Goal: Transaction & Acquisition: Purchase product/service

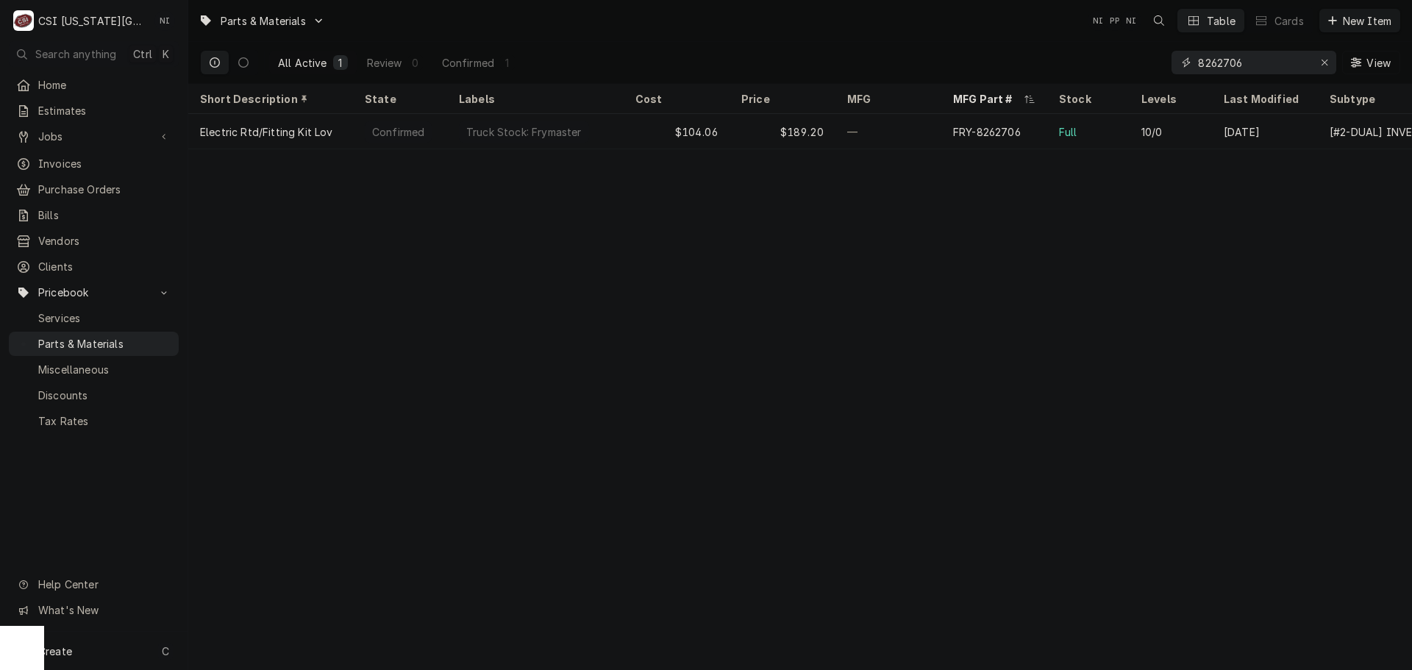
click at [1326, 60] on icon "Erase input" at bounding box center [1325, 62] width 8 height 10
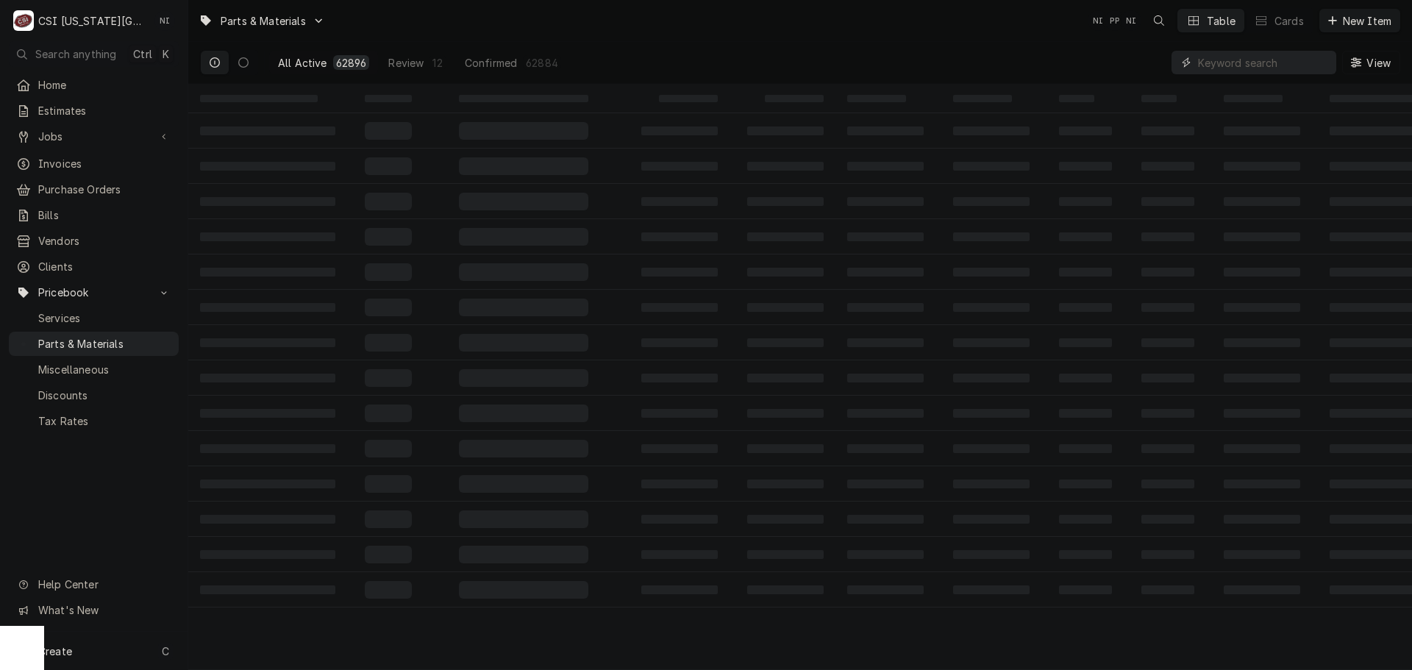
paste input "64356"
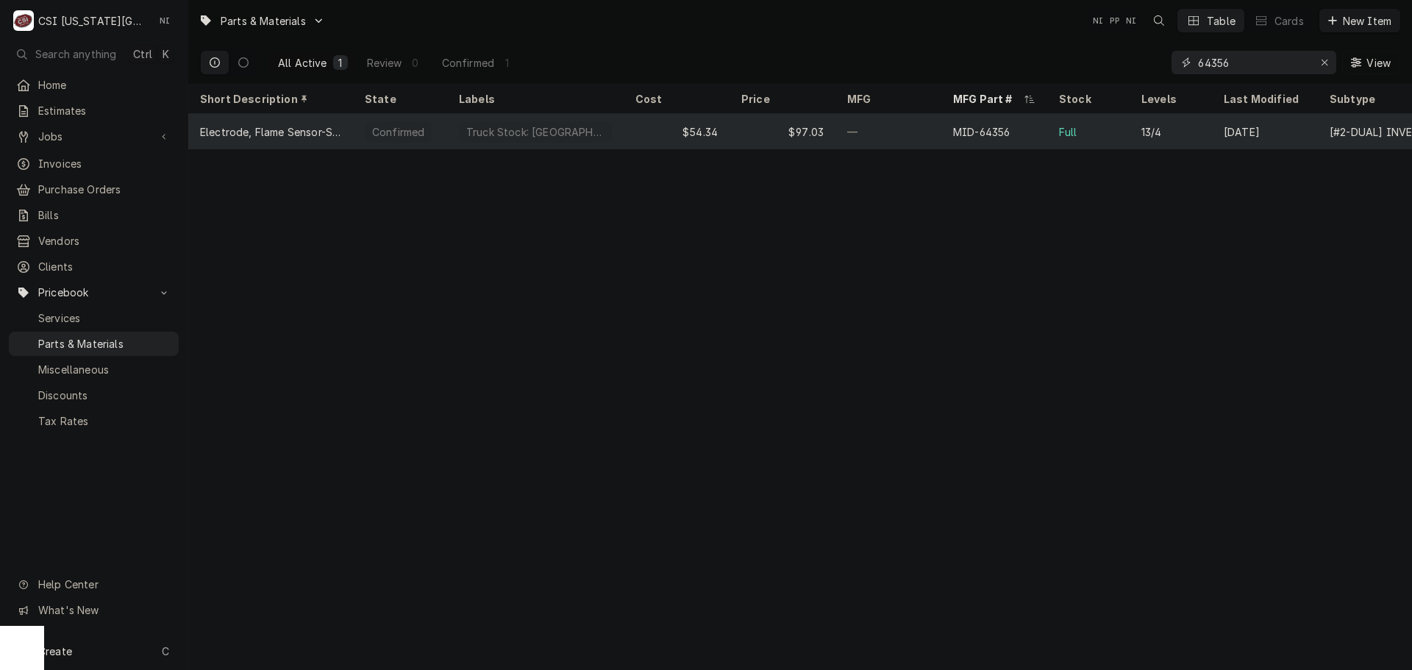
type input "64356"
click at [1111, 135] on div "Full" at bounding box center [1088, 131] width 82 height 35
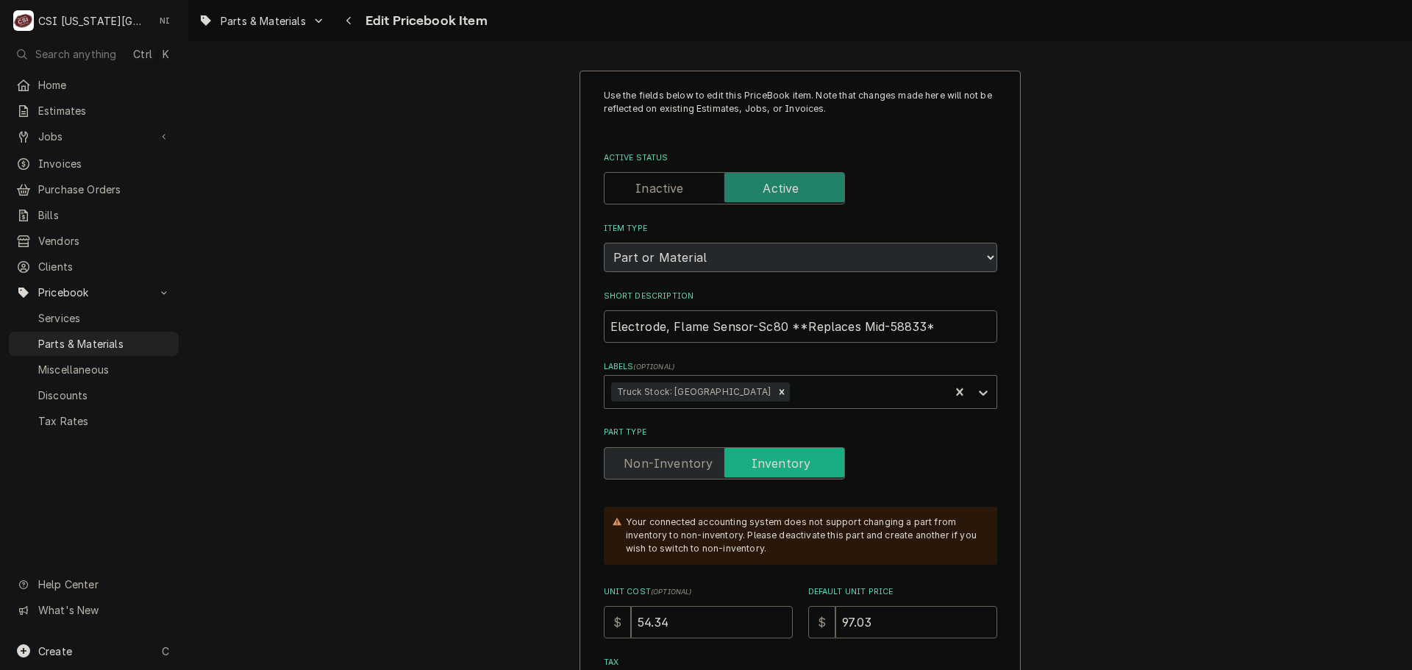
type textarea "x"
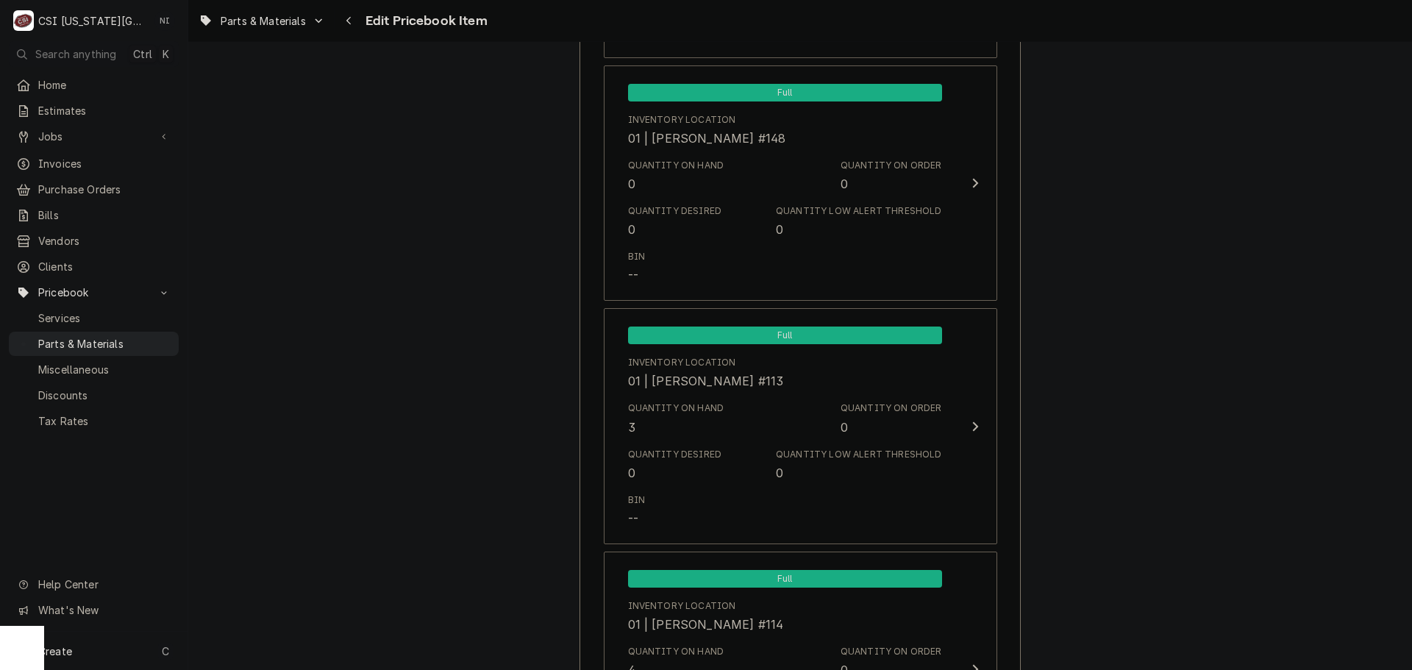
scroll to position [3237, 0]
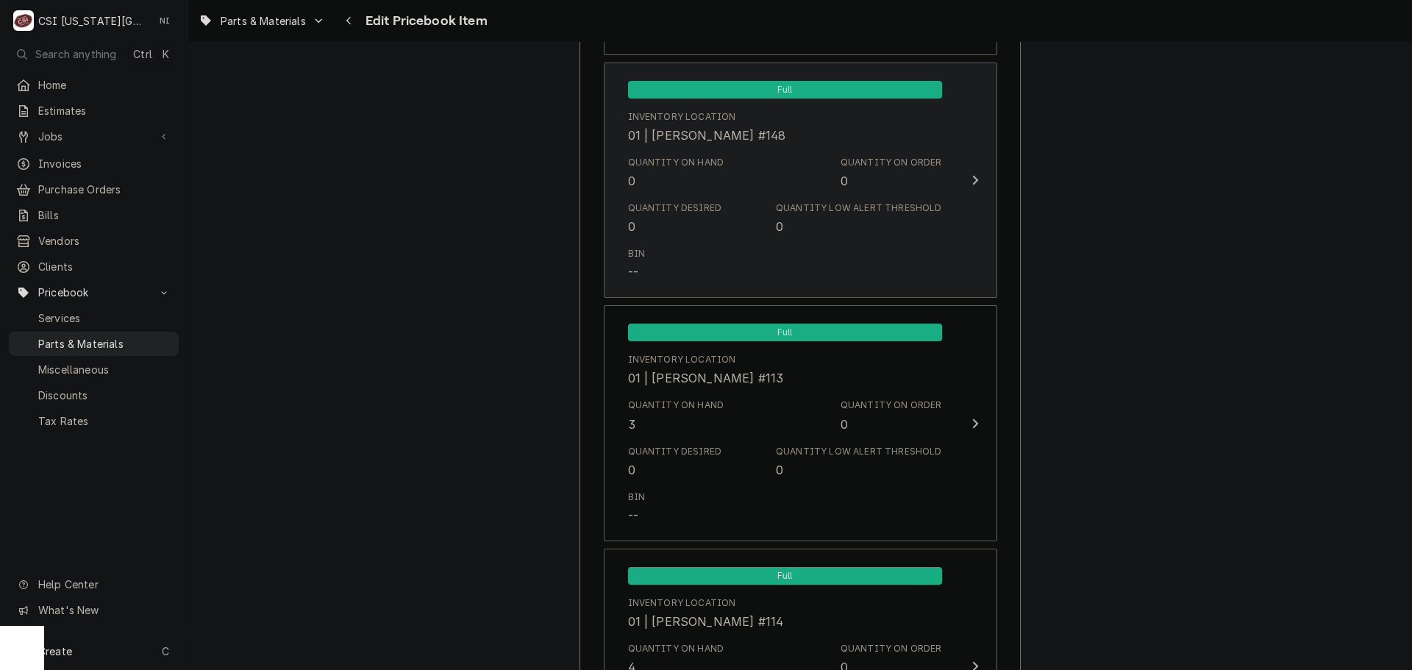
click at [751, 268] on div "Bin --" at bounding box center [785, 264] width 314 height 46
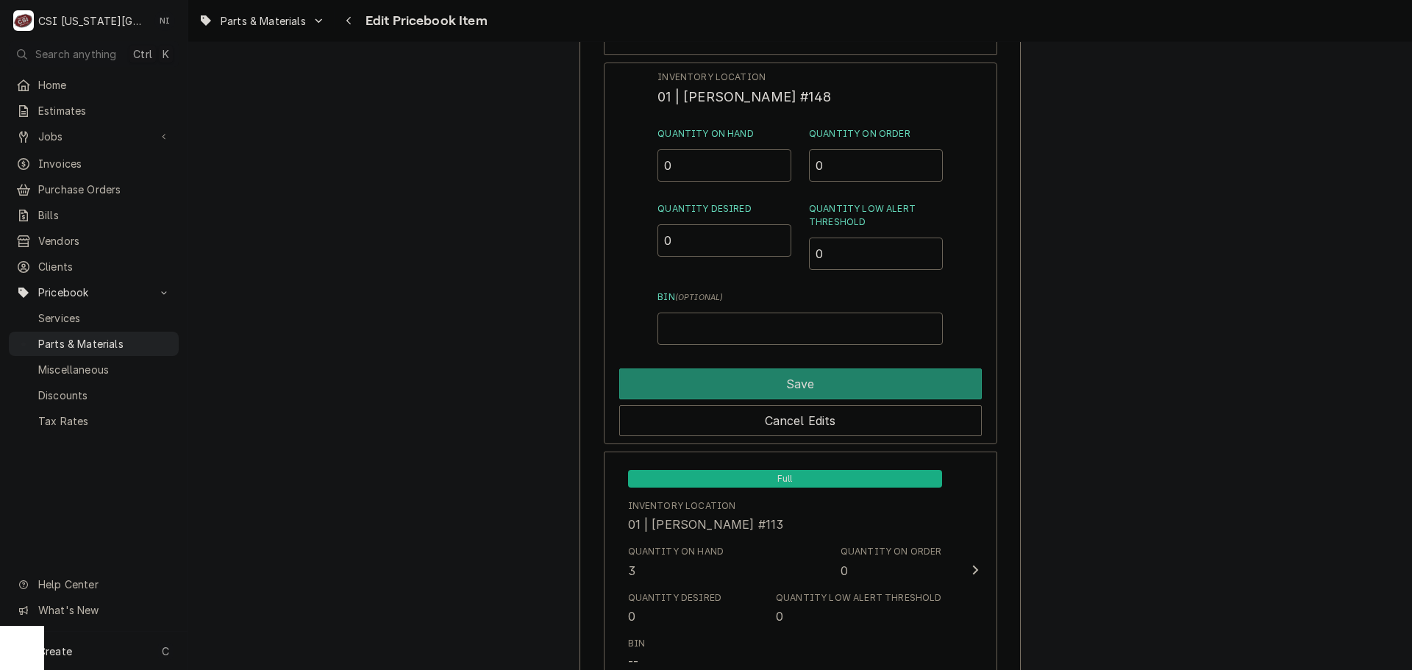
drag, startPoint x: 655, startPoint y: 163, endPoint x: 602, endPoint y: 172, distance: 53.7
click at [615, 167] on div "Inventory Location 01 | JIMMY TERRELL #148 Quantity on Hand 0 Quantity on Order…" at bounding box center [801, 254] width 394 height 383
type input "2"
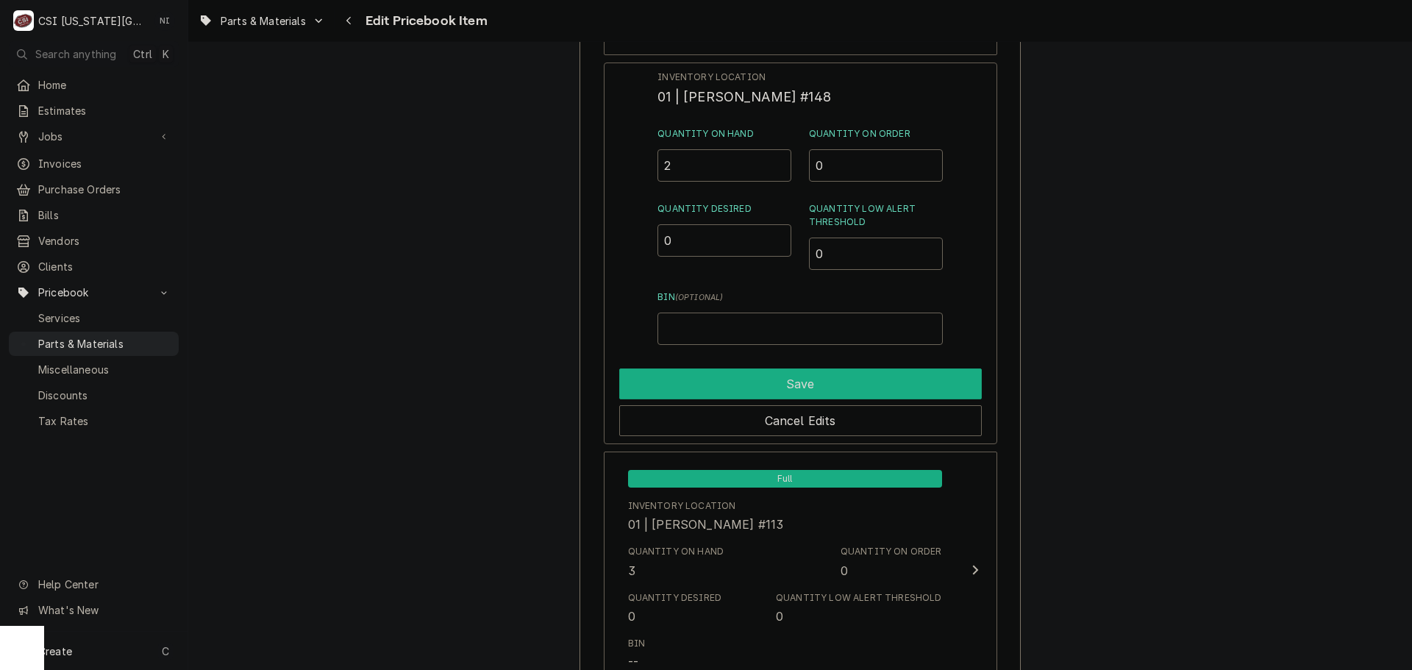
click at [755, 370] on button "Save" at bounding box center [800, 384] width 363 height 31
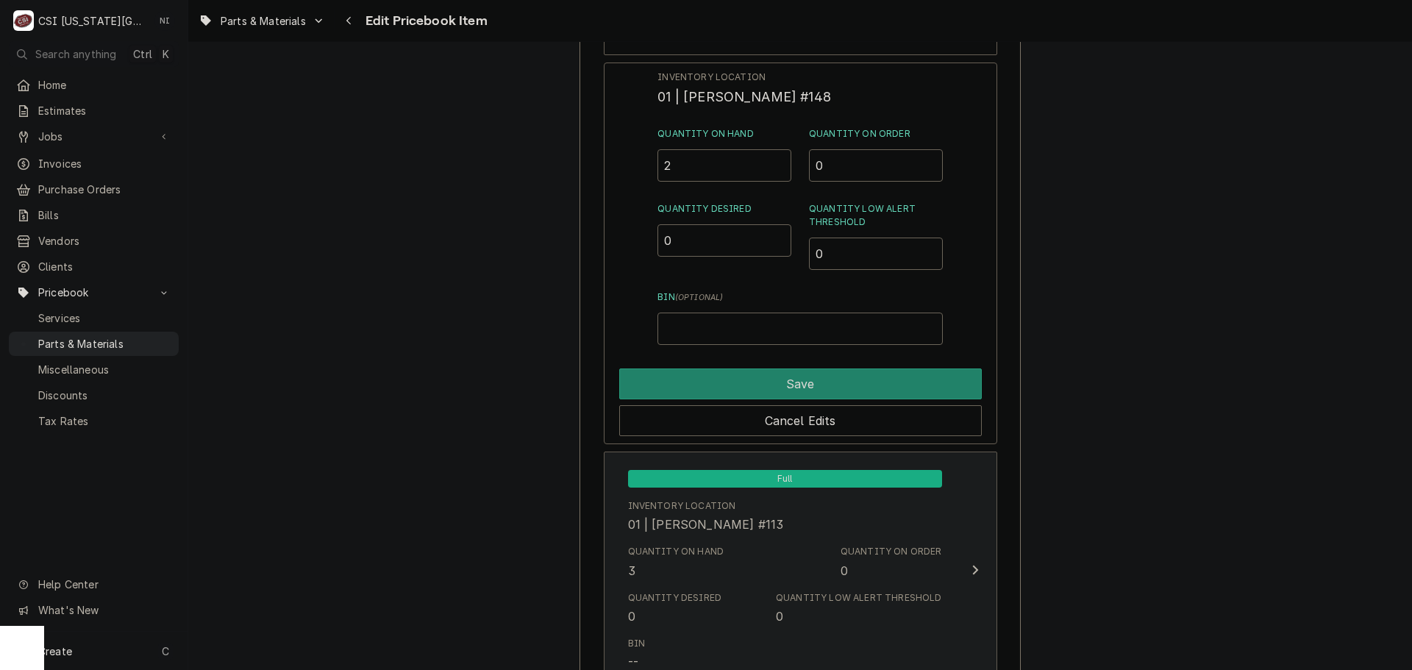
type textarea "x"
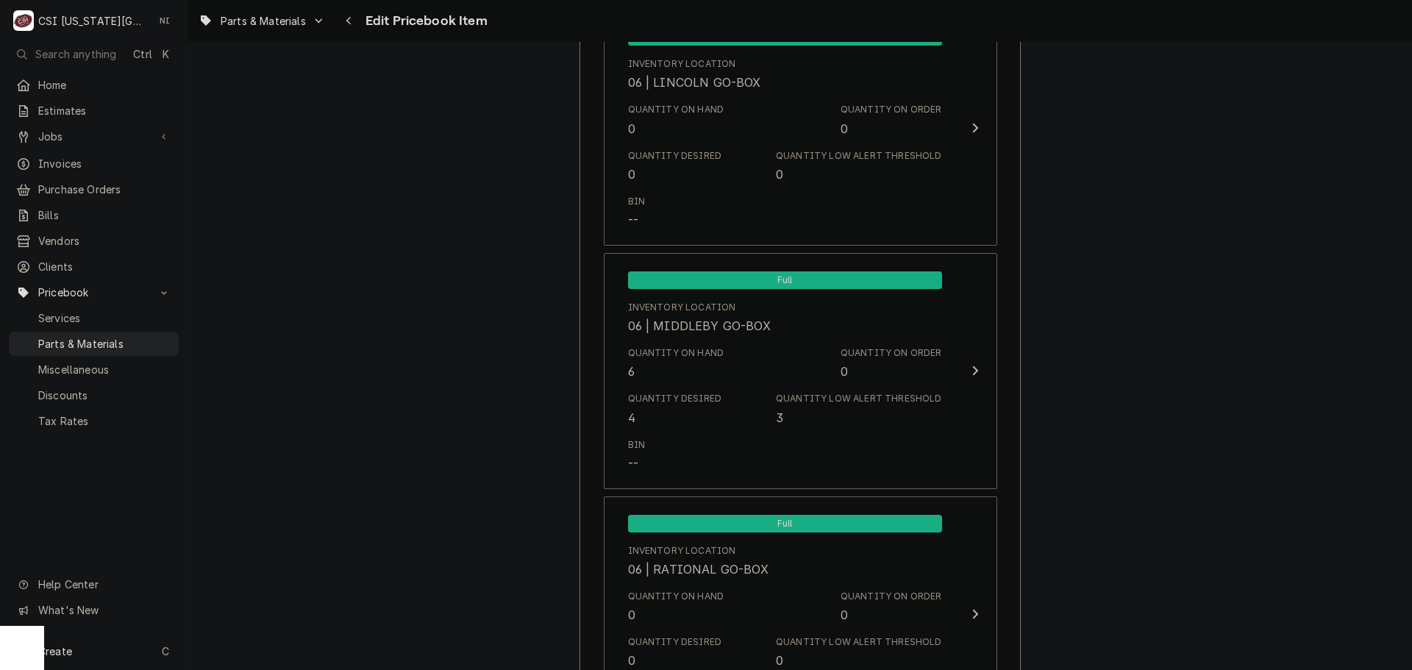
scroll to position [10298, 0]
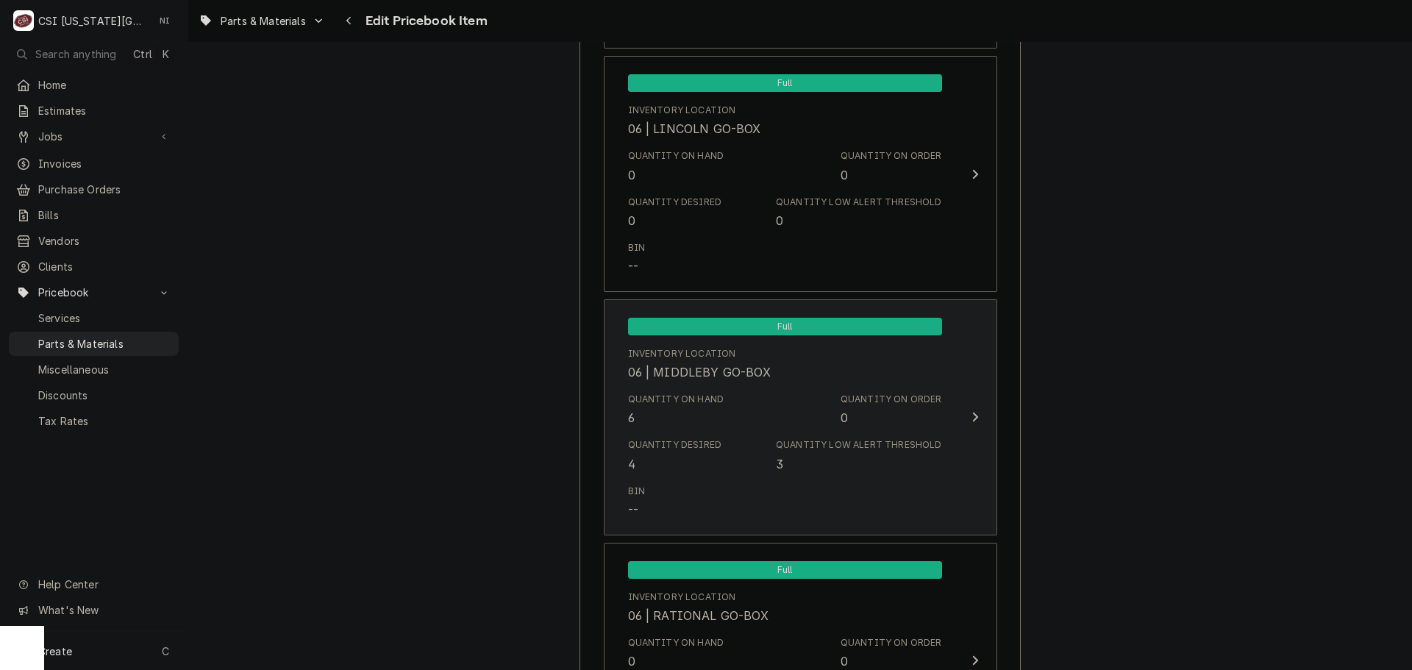
click at [855, 388] on div "Quantity on Hand 6 Quantity on Order 0" at bounding box center [785, 410] width 314 height 46
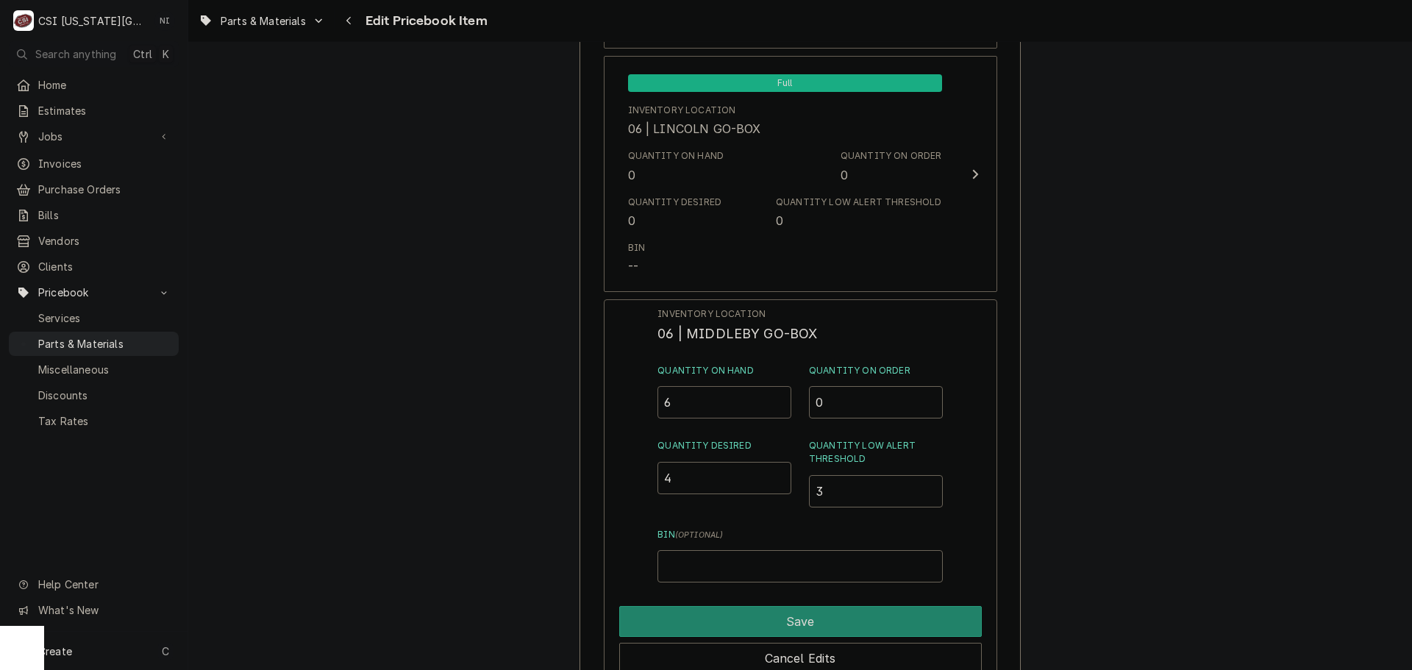
drag, startPoint x: 682, startPoint y: 412, endPoint x: 581, endPoint y: 408, distance: 100.8
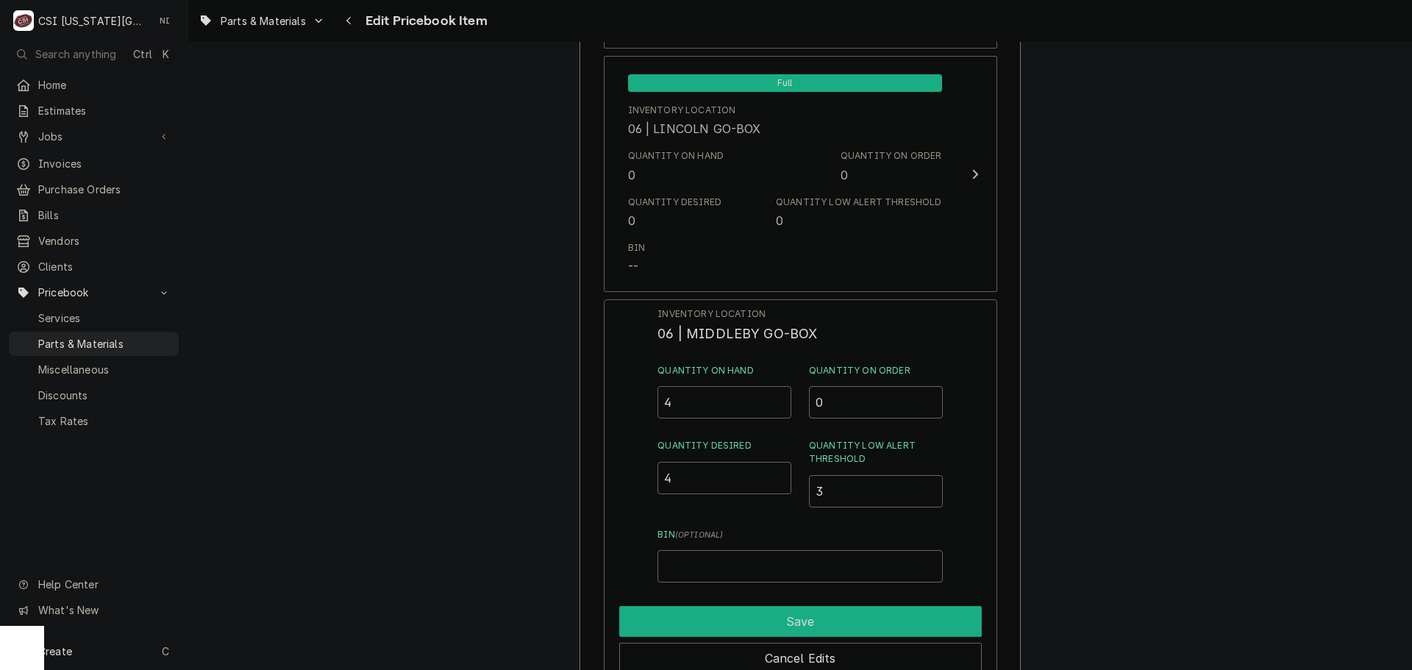
type input "4"
click at [841, 624] on button "Save" at bounding box center [800, 621] width 363 height 31
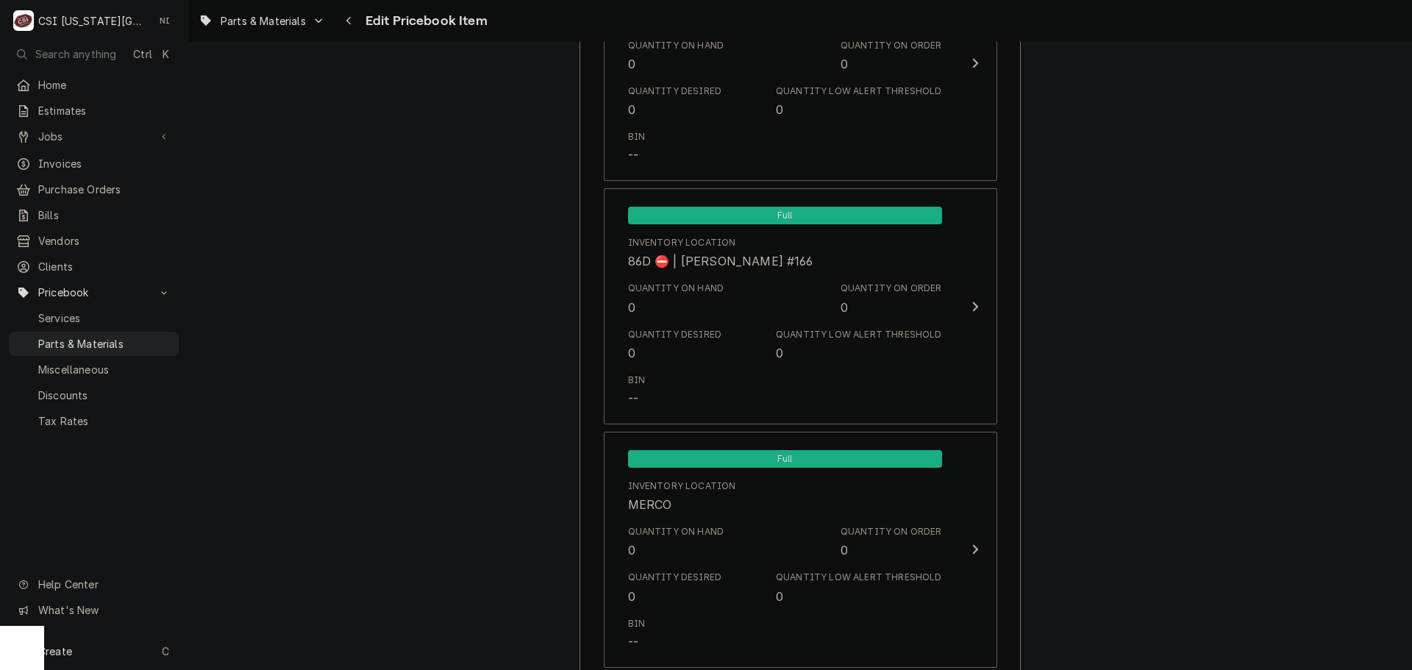
scroll to position [14379, 0]
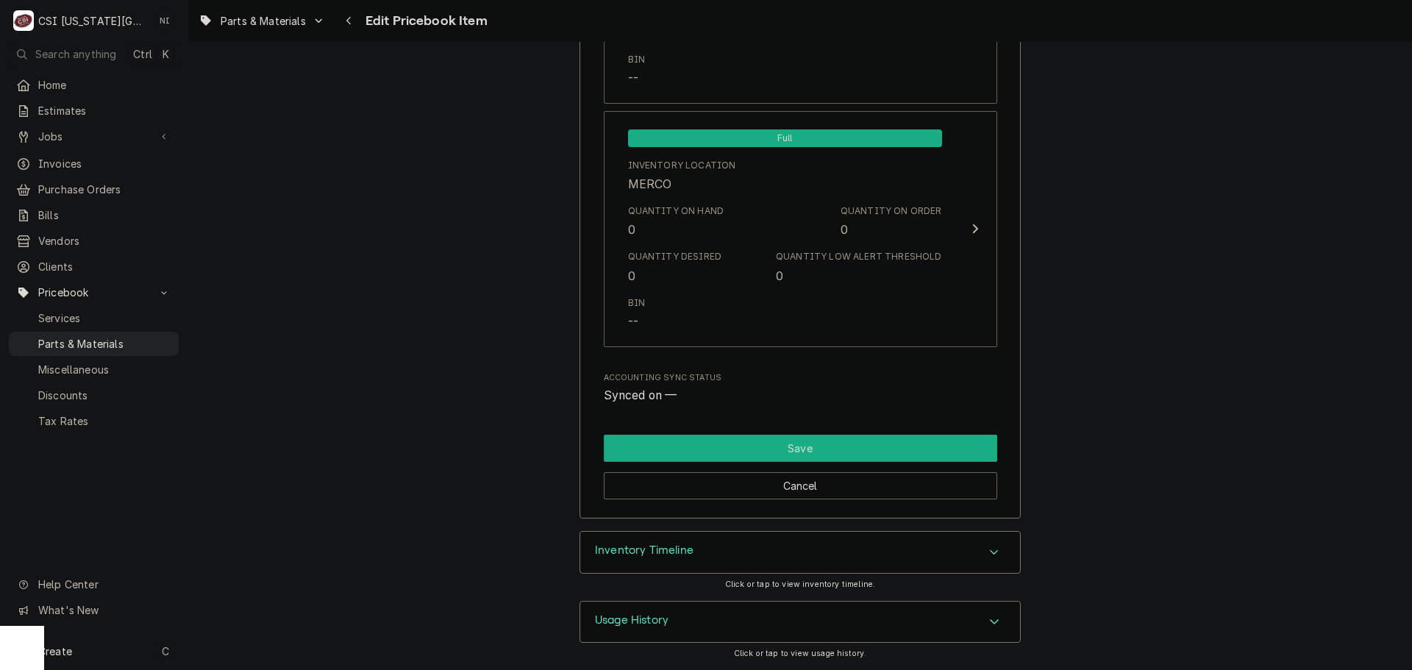
click at [837, 444] on button "Save" at bounding box center [801, 448] width 394 height 27
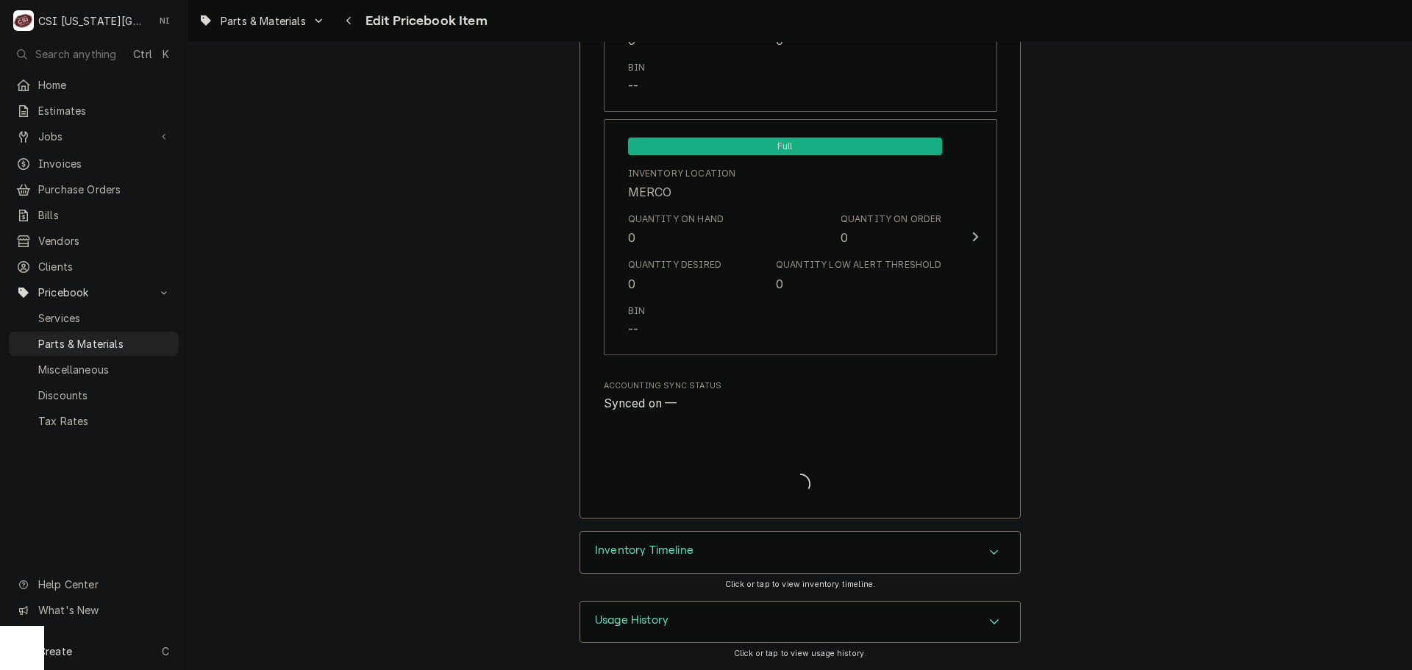
scroll to position [1103, 0]
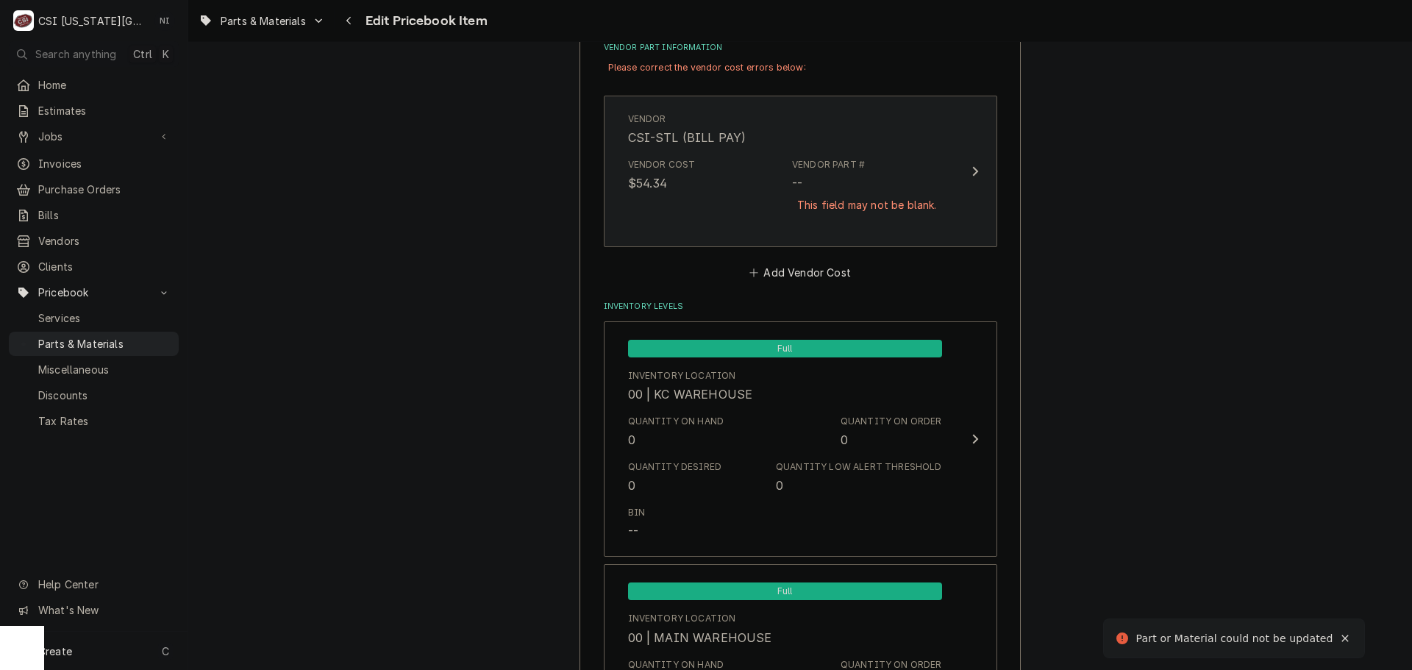
click at [901, 209] on div "This field may not be blank." at bounding box center [866, 205] width 149 height 26
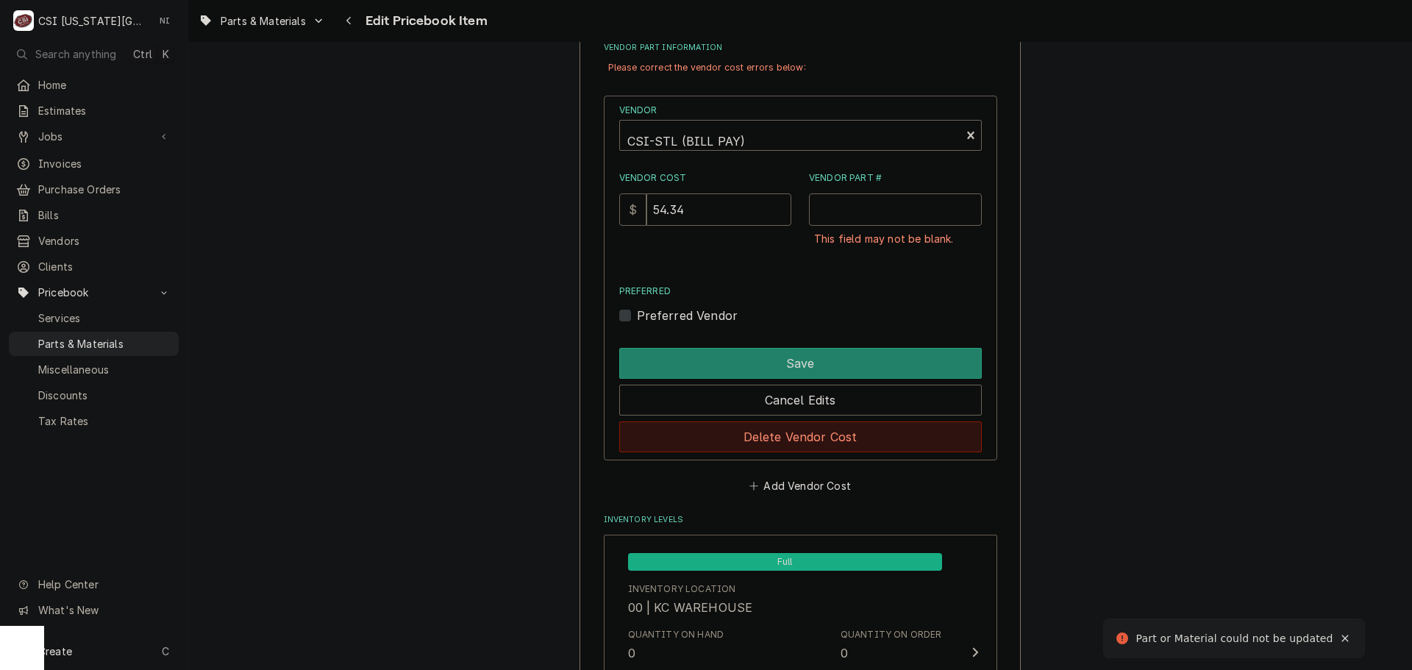
click at [864, 441] on button "Delete Vendor Cost" at bounding box center [800, 436] width 363 height 31
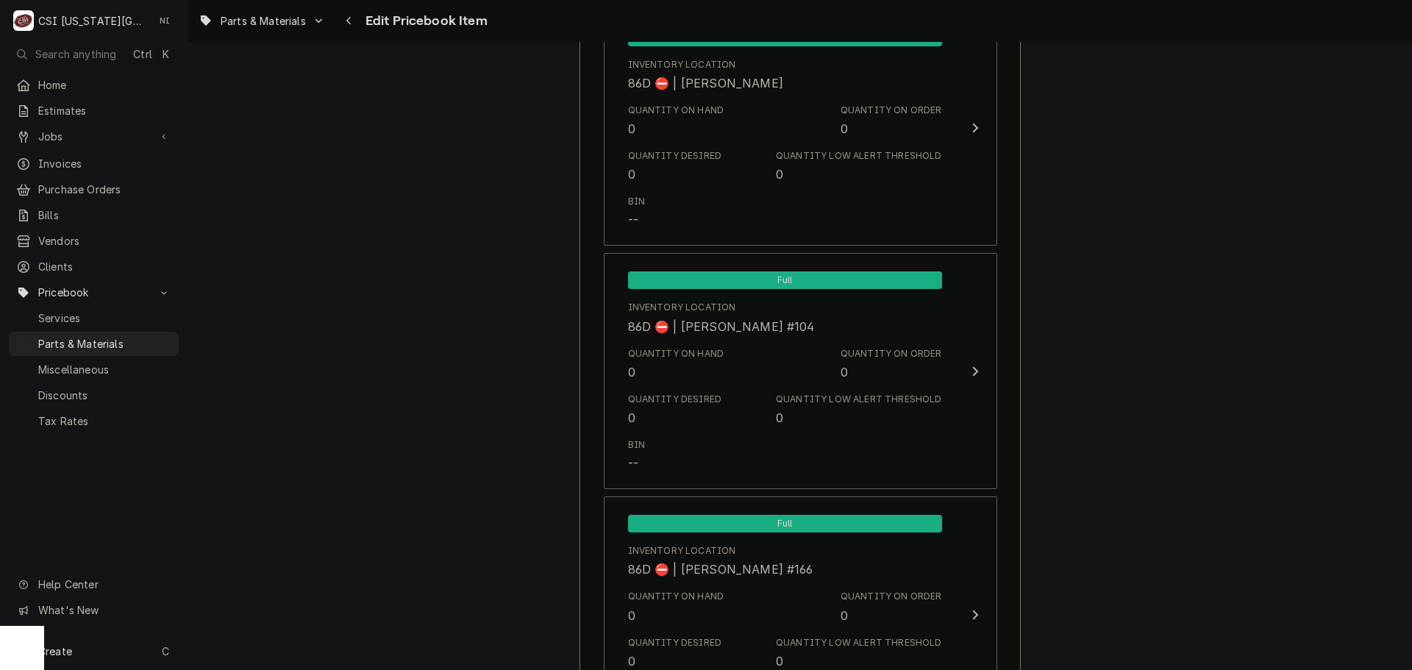
scroll to position [14292, 0]
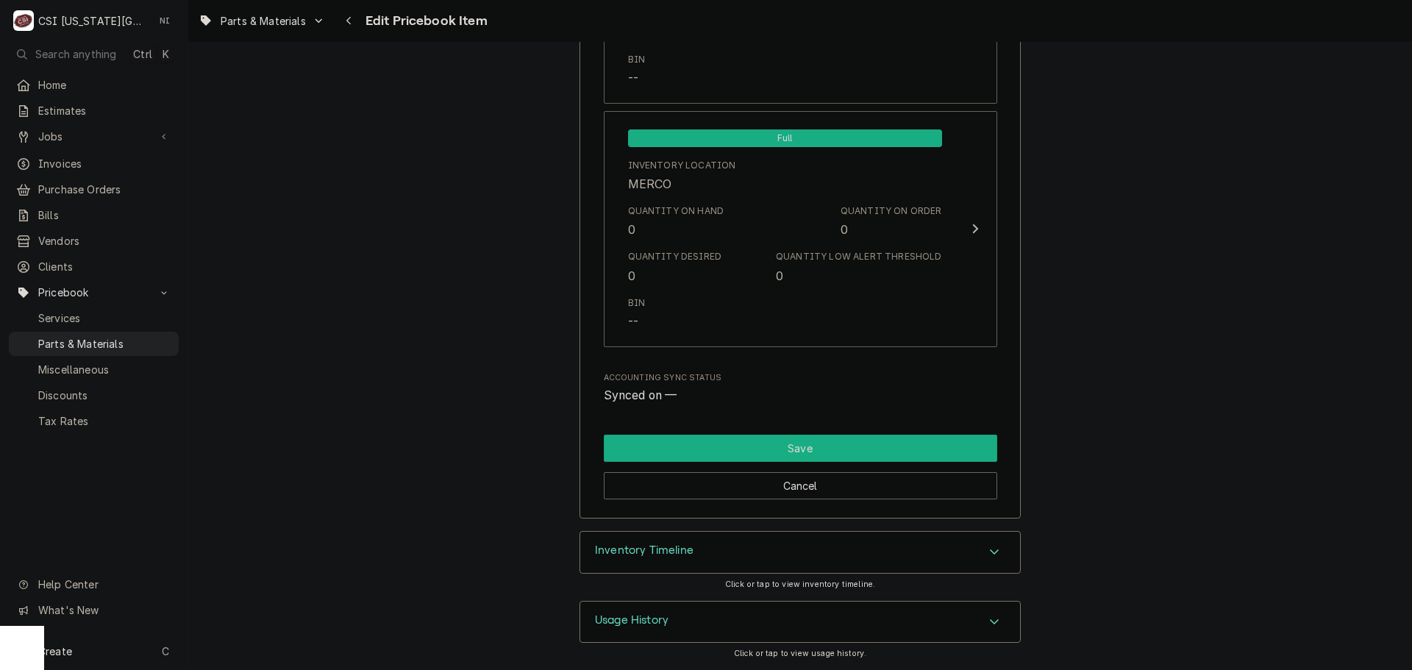
click at [850, 455] on button "Save" at bounding box center [801, 448] width 394 height 27
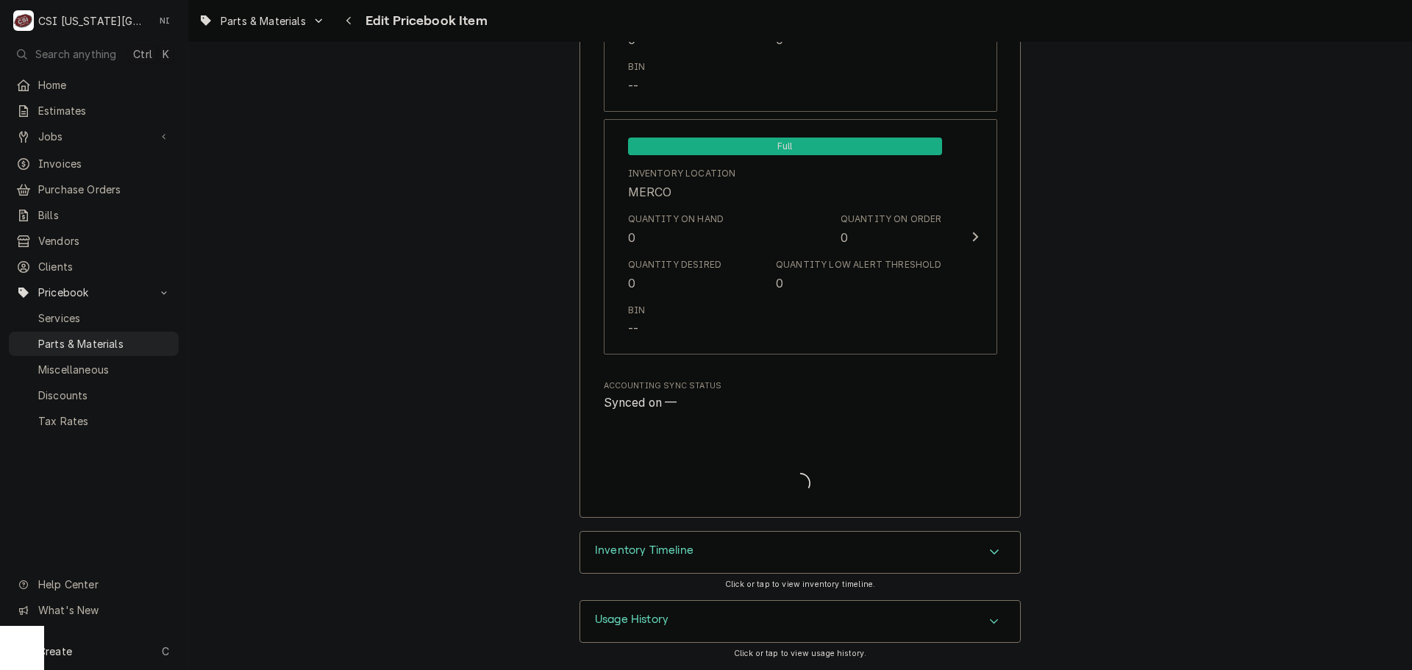
type textarea "x"
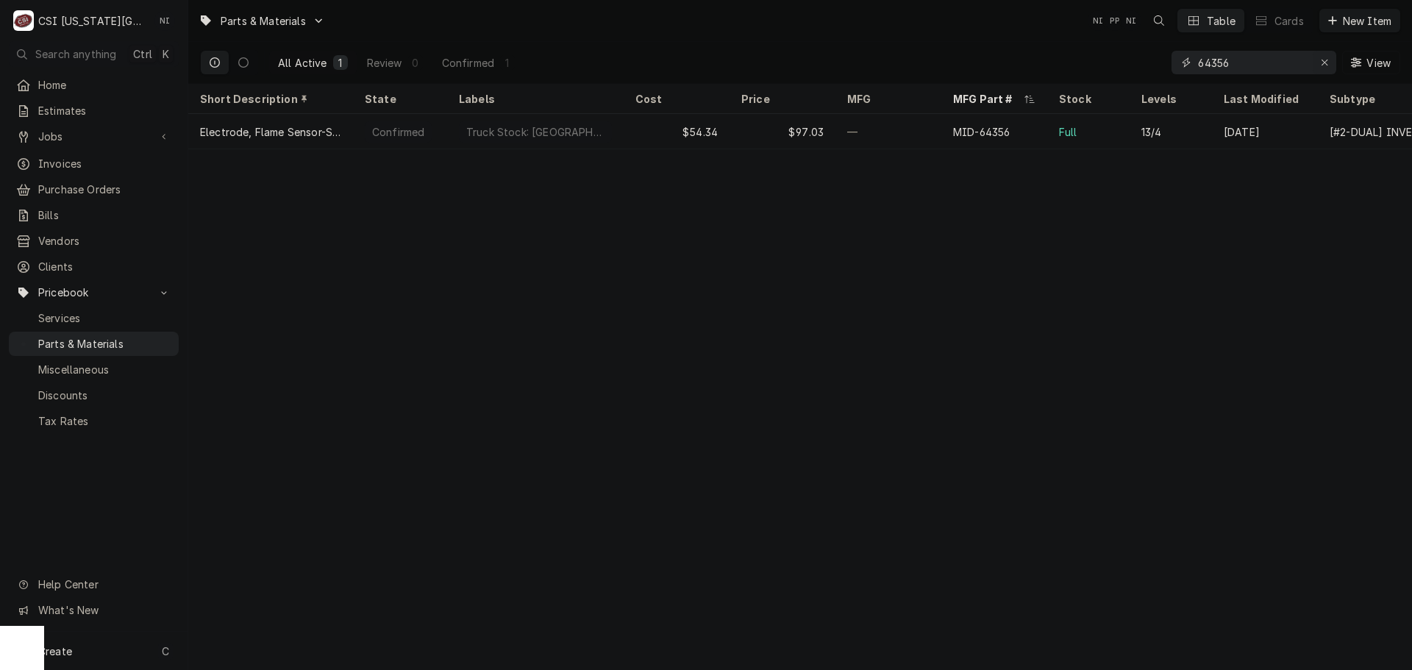
click at [1321, 59] on icon "Erase input" at bounding box center [1325, 62] width 8 height 10
paste input "000-CZ0-0252-S"
type input "000-CZ0-0252-S"
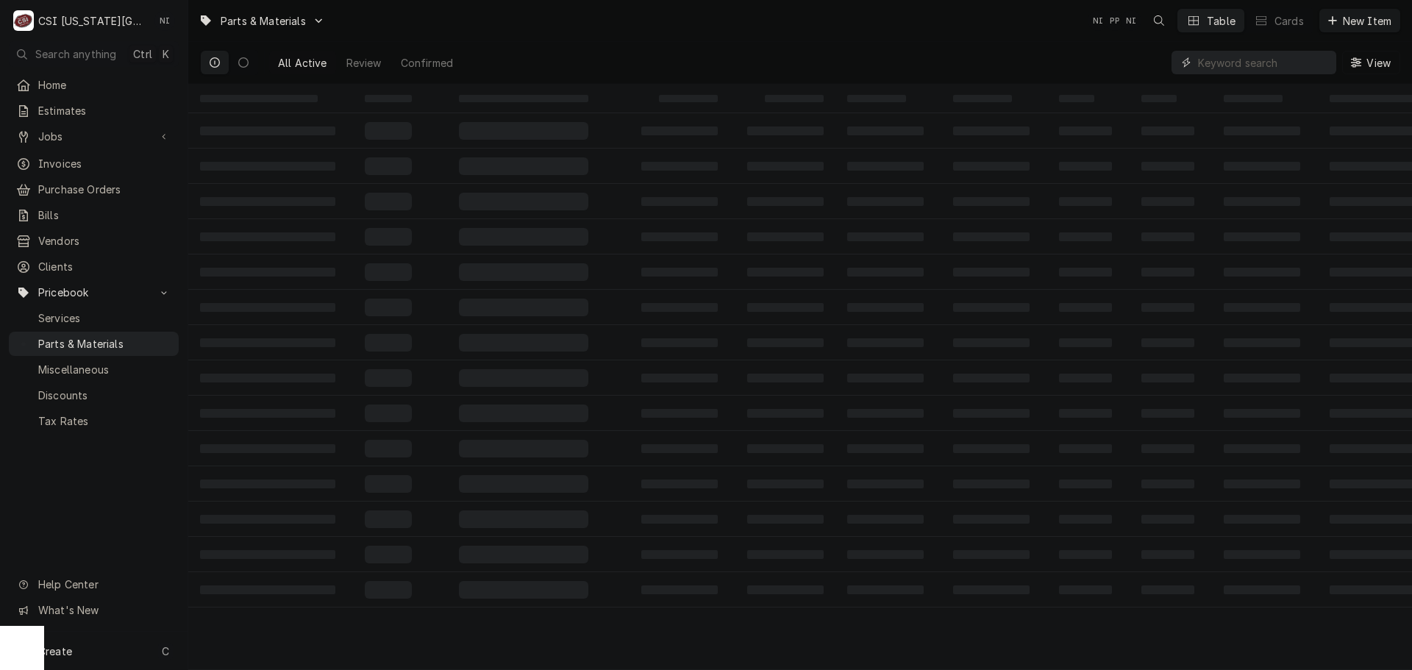
click at [1261, 72] on input "Dynamic Content Wrapper" at bounding box center [1263, 63] width 131 height 24
paste input "000-CZ0-0252-S"
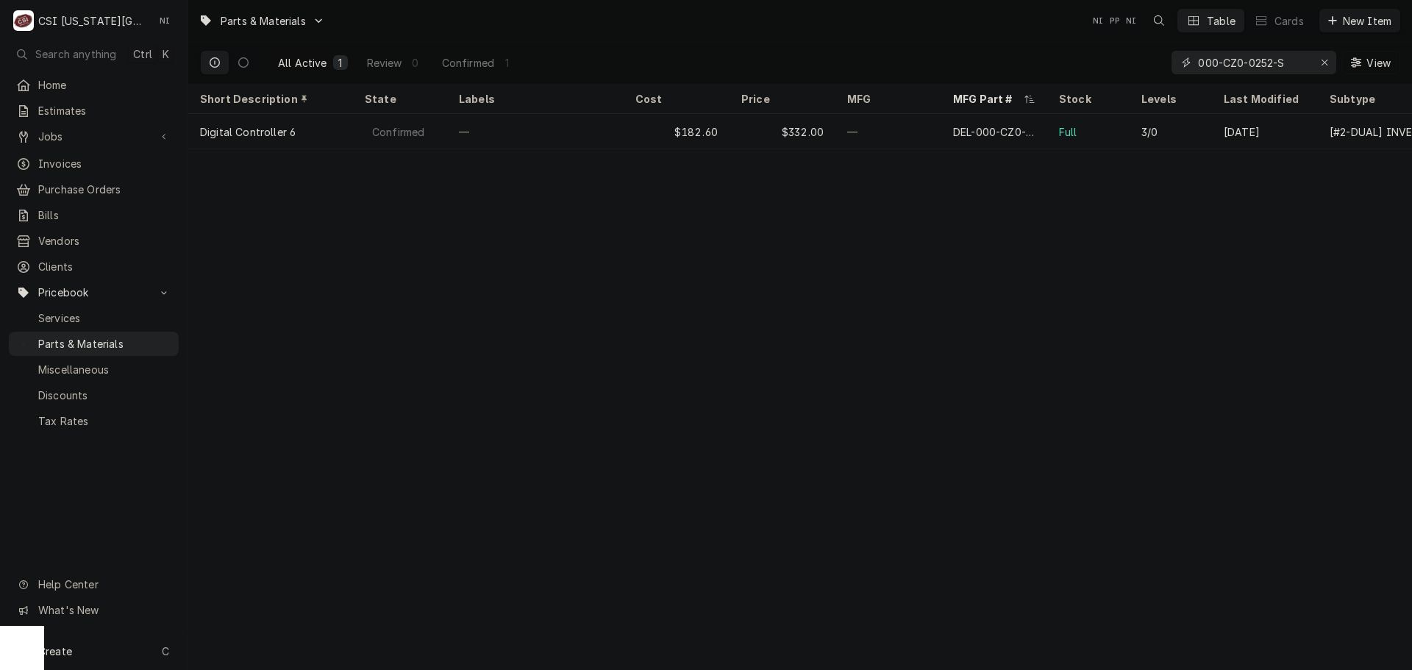
type input "000-CZ0-0252-S"
click at [1326, 64] on icon "Erase input" at bounding box center [1325, 63] width 6 height 6
paste input "2194755"
type input "2194755"
click at [1323, 61] on icon "Erase input" at bounding box center [1325, 63] width 6 height 6
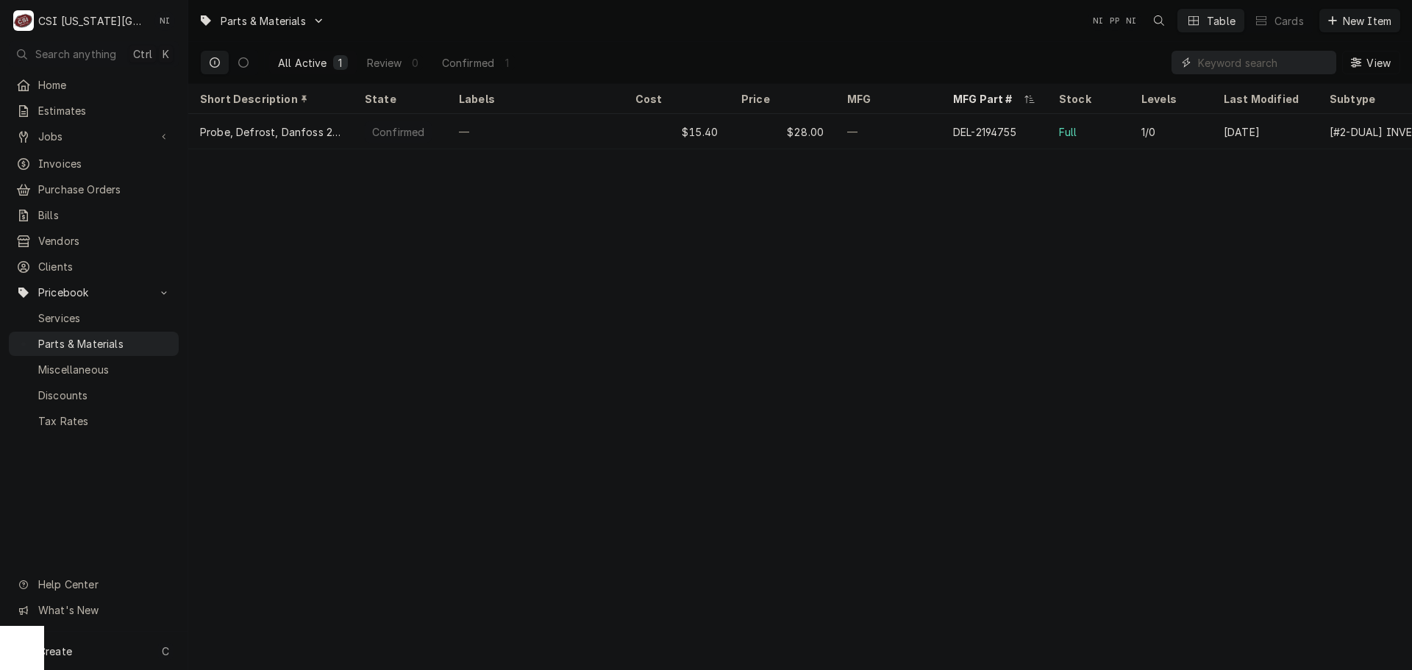
click at [1288, 64] on input "Dynamic Content Wrapper" at bounding box center [1267, 63] width 138 height 24
paste input "2194756"
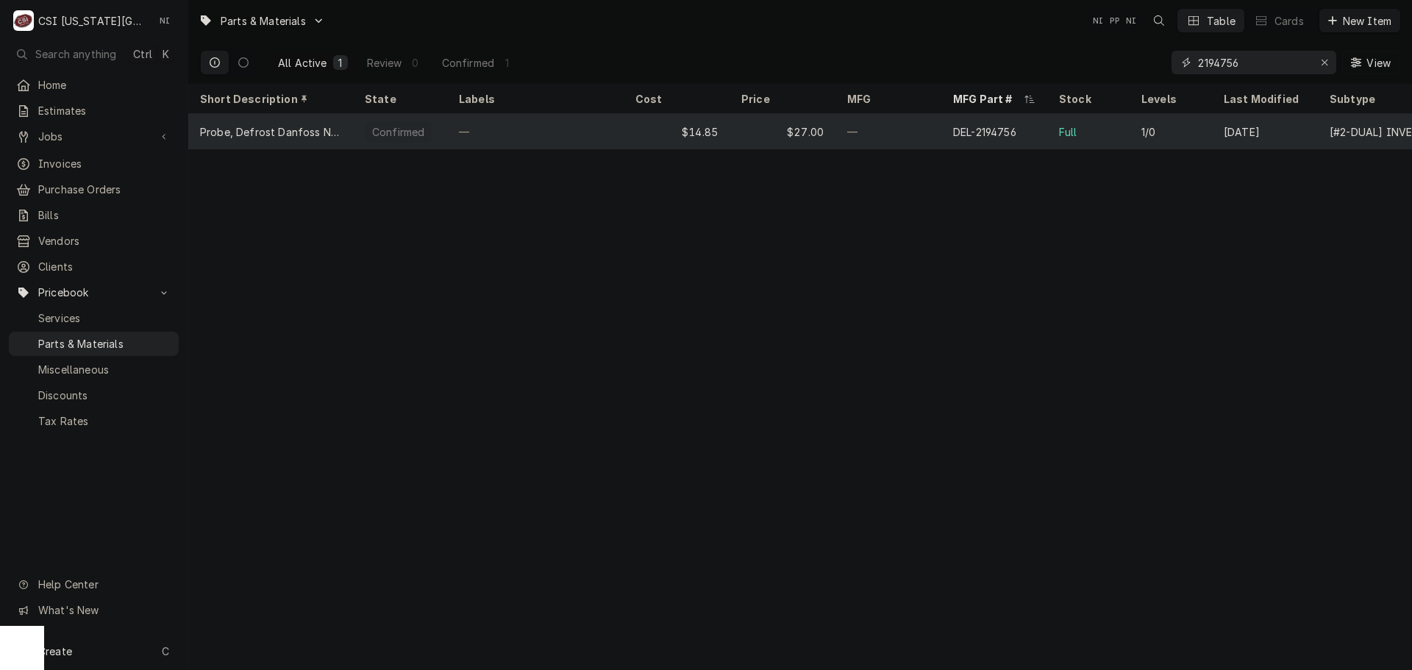
type input "2194756"
click at [884, 128] on div "—" at bounding box center [889, 131] width 106 height 35
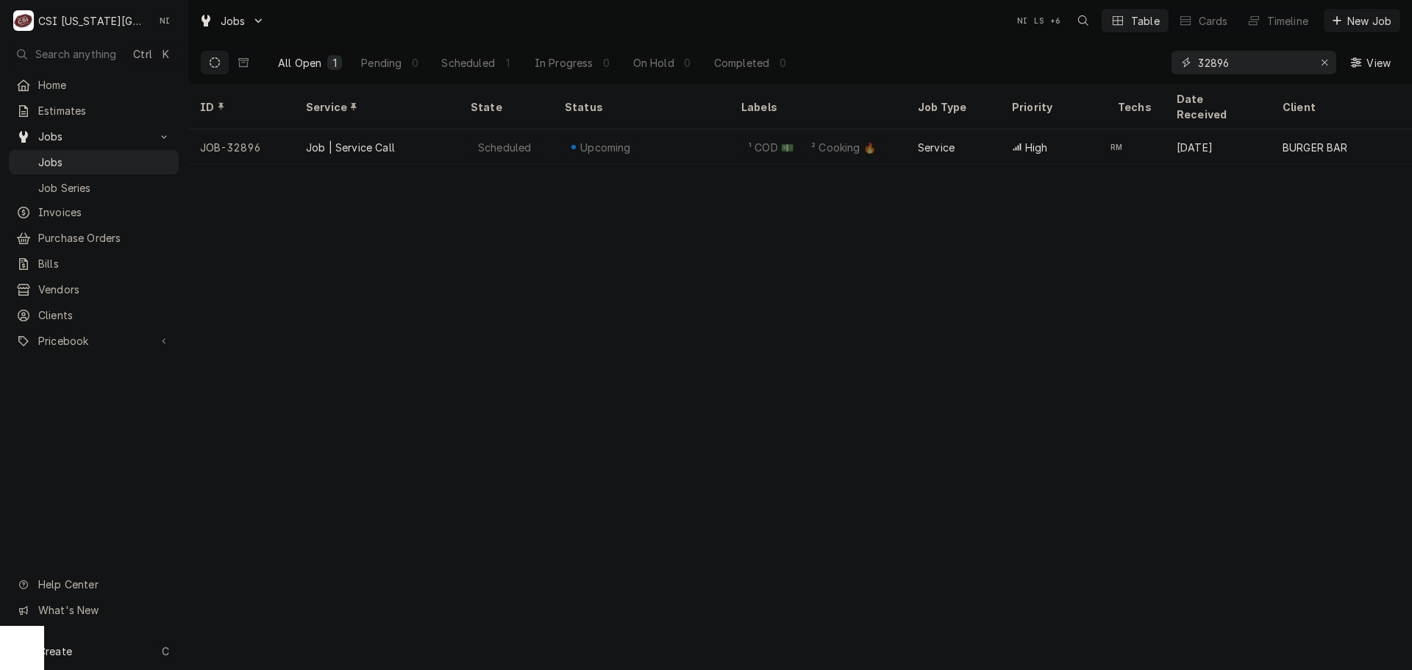
drag, startPoint x: 1233, startPoint y: 63, endPoint x: 1033, endPoint y: 57, distance: 200.1
click at [1033, 58] on div "All Open 1 Pending 0 Scheduled 1 In Progress 0 On Hold 0 Completed 0 32896 View" at bounding box center [800, 62] width 1200 height 41
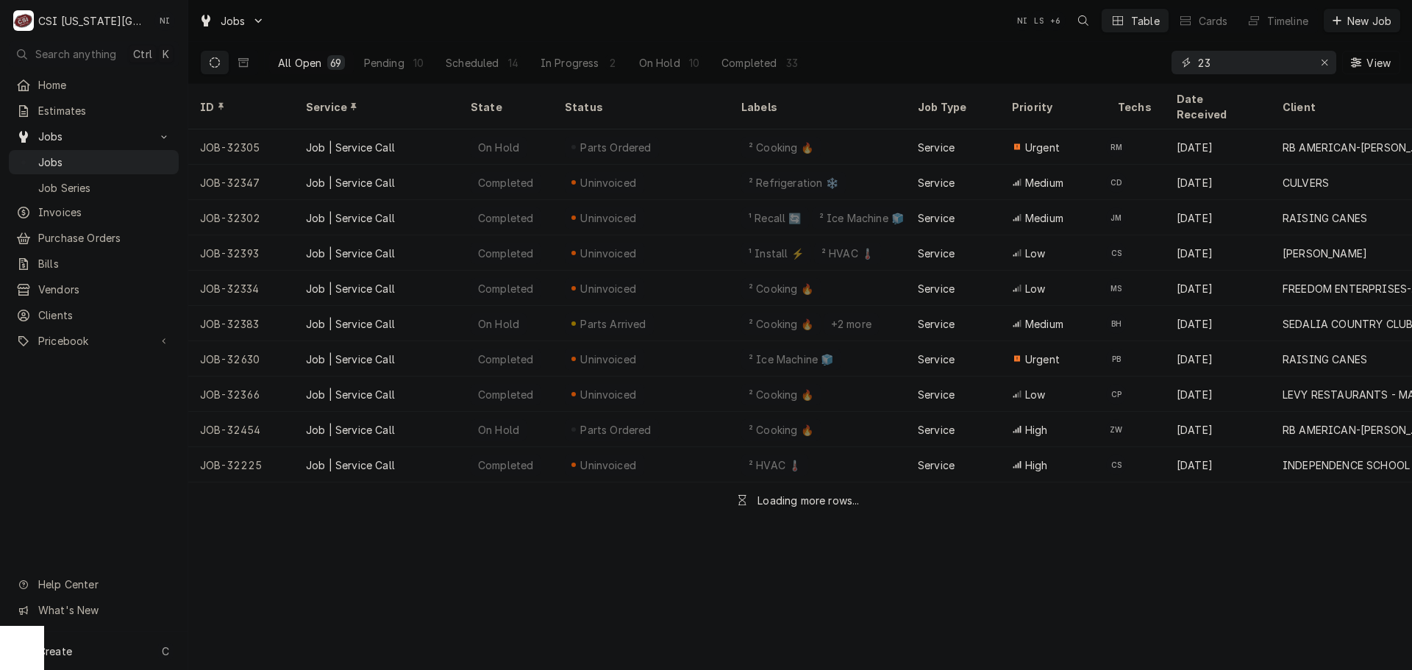
type input "2"
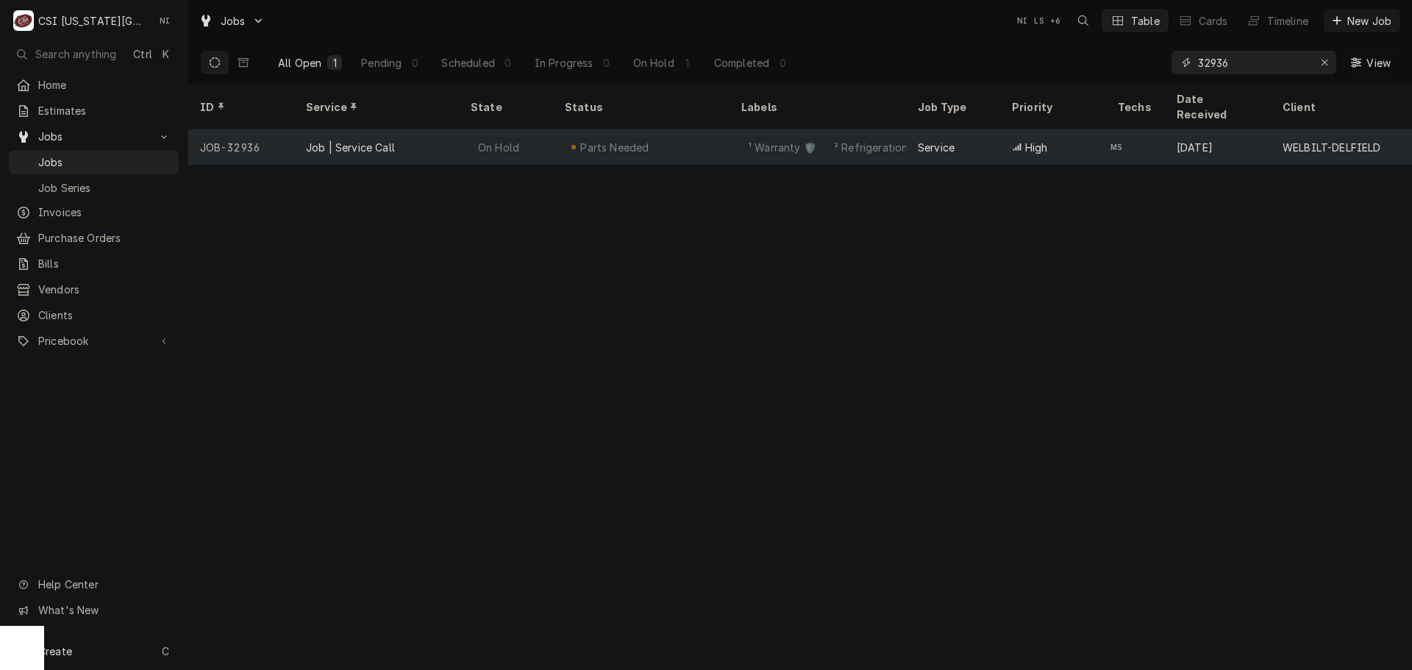
type input "32936"
drag, startPoint x: 574, startPoint y: 129, endPoint x: 590, endPoint y: 124, distance: 16.1
click at [575, 145] on div "Dynamic Content Wrapper" at bounding box center [574, 147] width 4 height 4
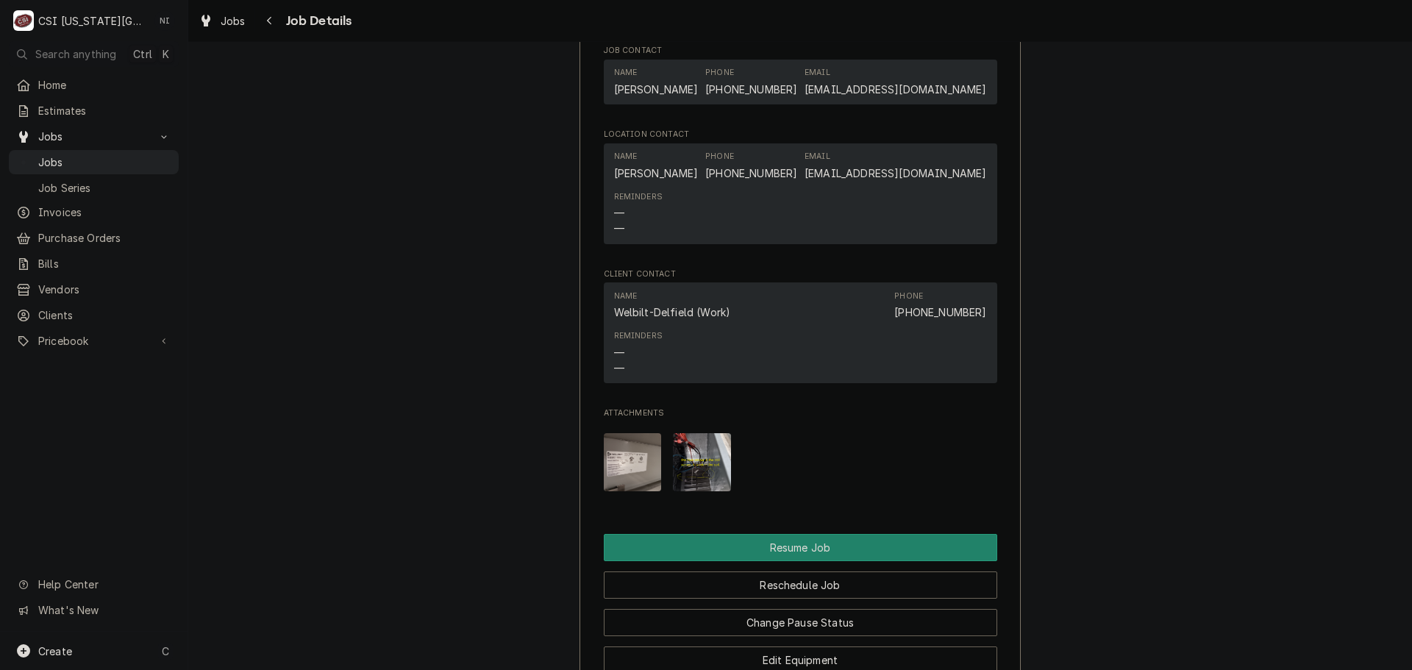
scroll to position [2722, 0]
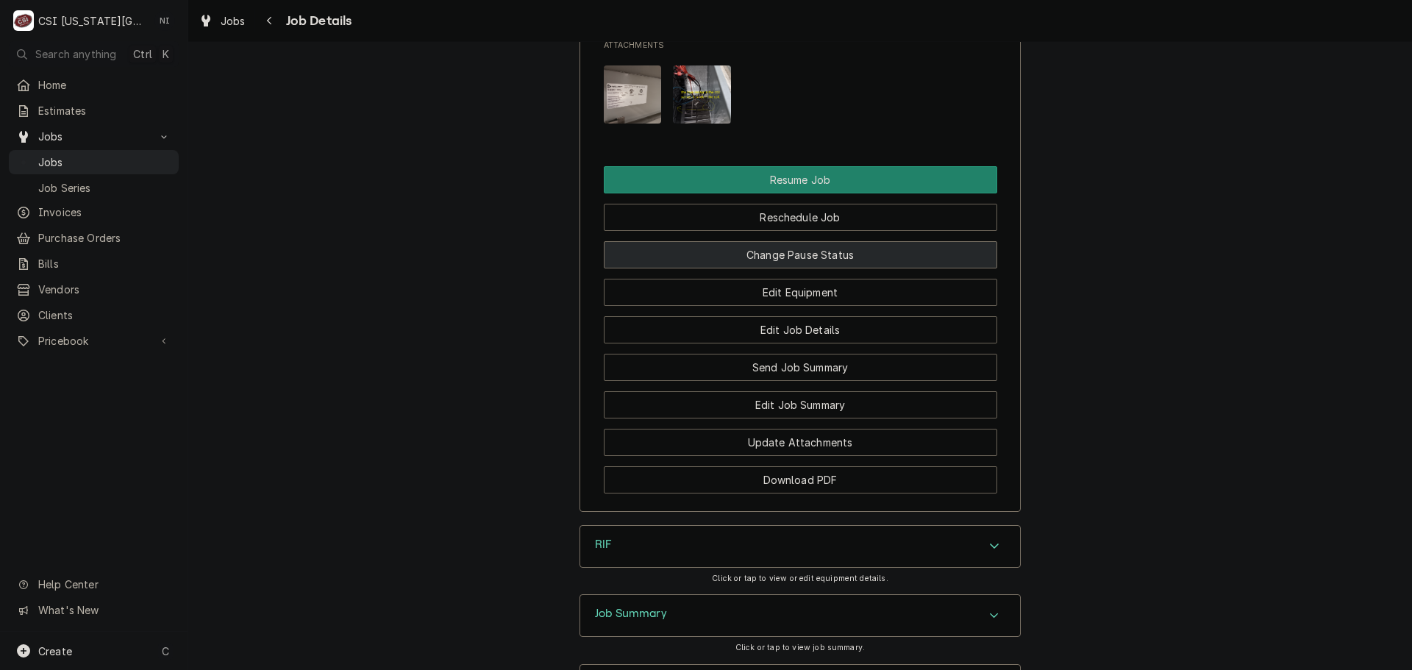
click at [775, 268] on button "Change Pause Status" at bounding box center [801, 254] width 394 height 27
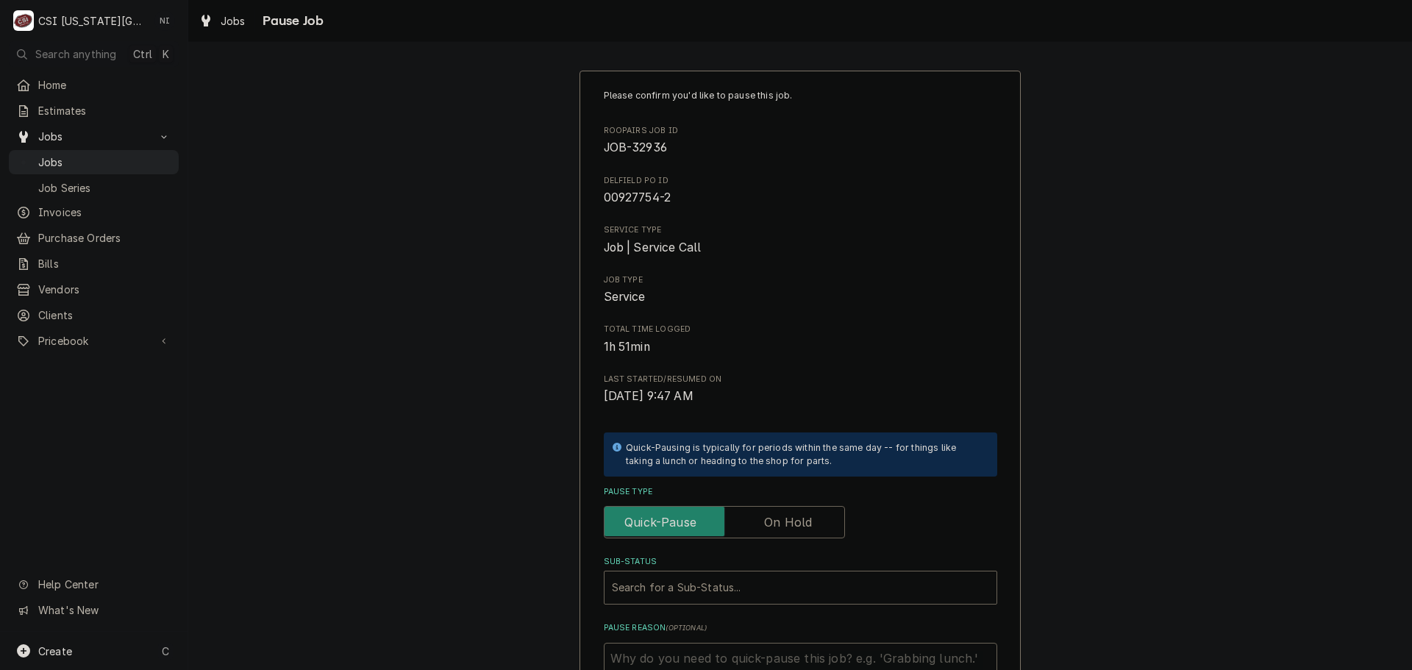
drag, startPoint x: 774, startPoint y: 527, endPoint x: 761, endPoint y: 566, distance: 41.9
click at [774, 530] on label "Pause Type" at bounding box center [724, 522] width 241 height 32
click at [774, 530] on input "Pause Type" at bounding box center [725, 522] width 228 height 32
checkbox input "true"
click at [760, 575] on div "Search for a Sub-Status..." at bounding box center [786, 588] width 363 height 32
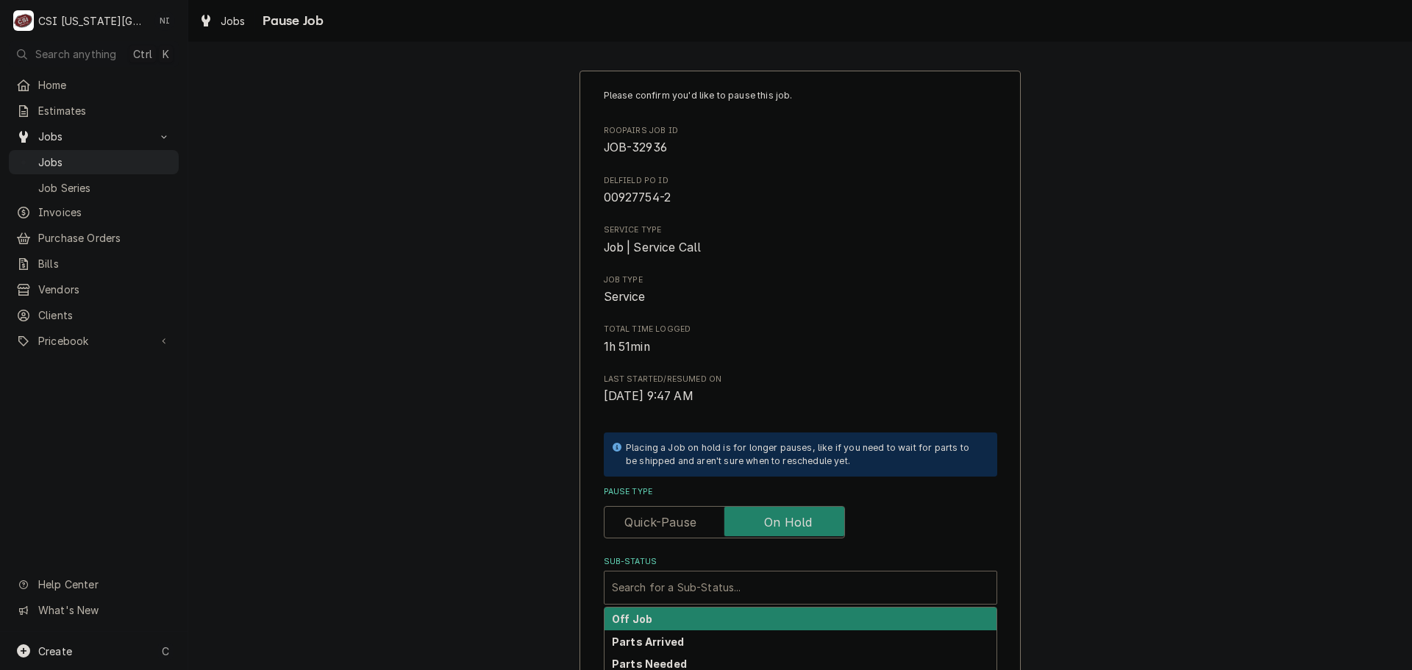
scroll to position [204, 0]
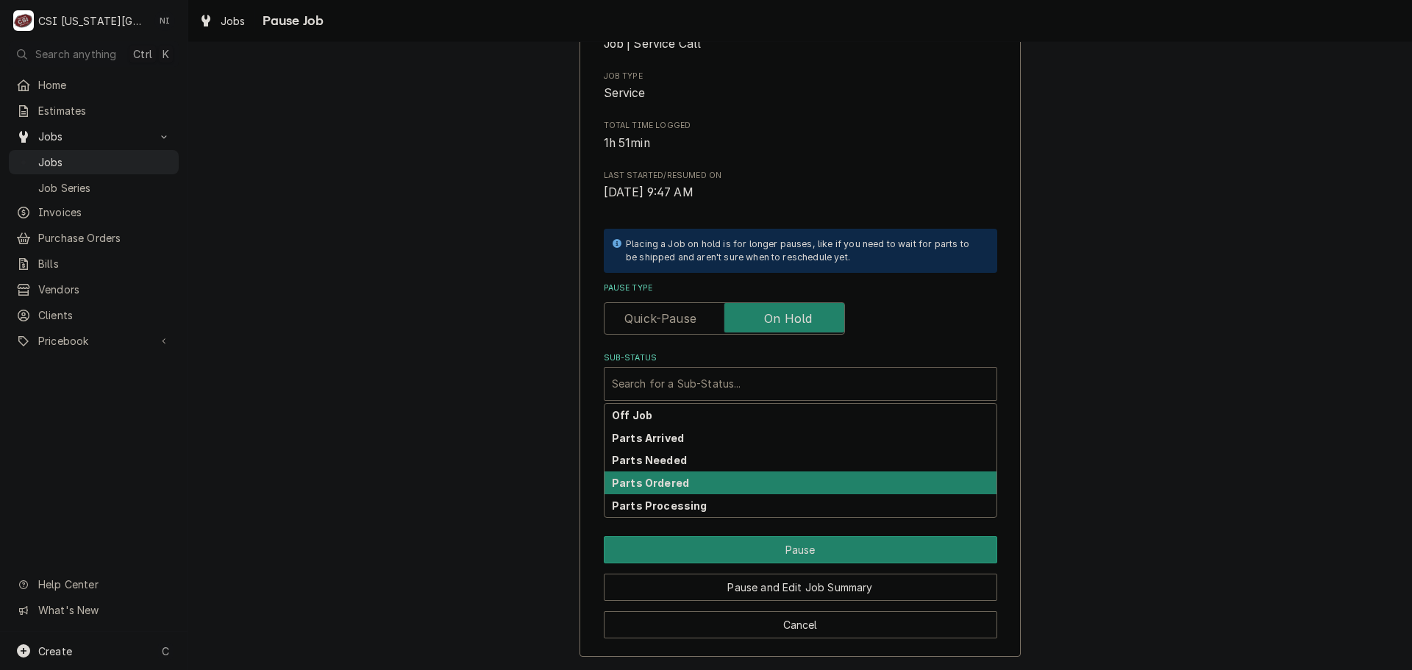
click at [670, 494] on div "Parts Processing" at bounding box center [801, 505] width 392 height 23
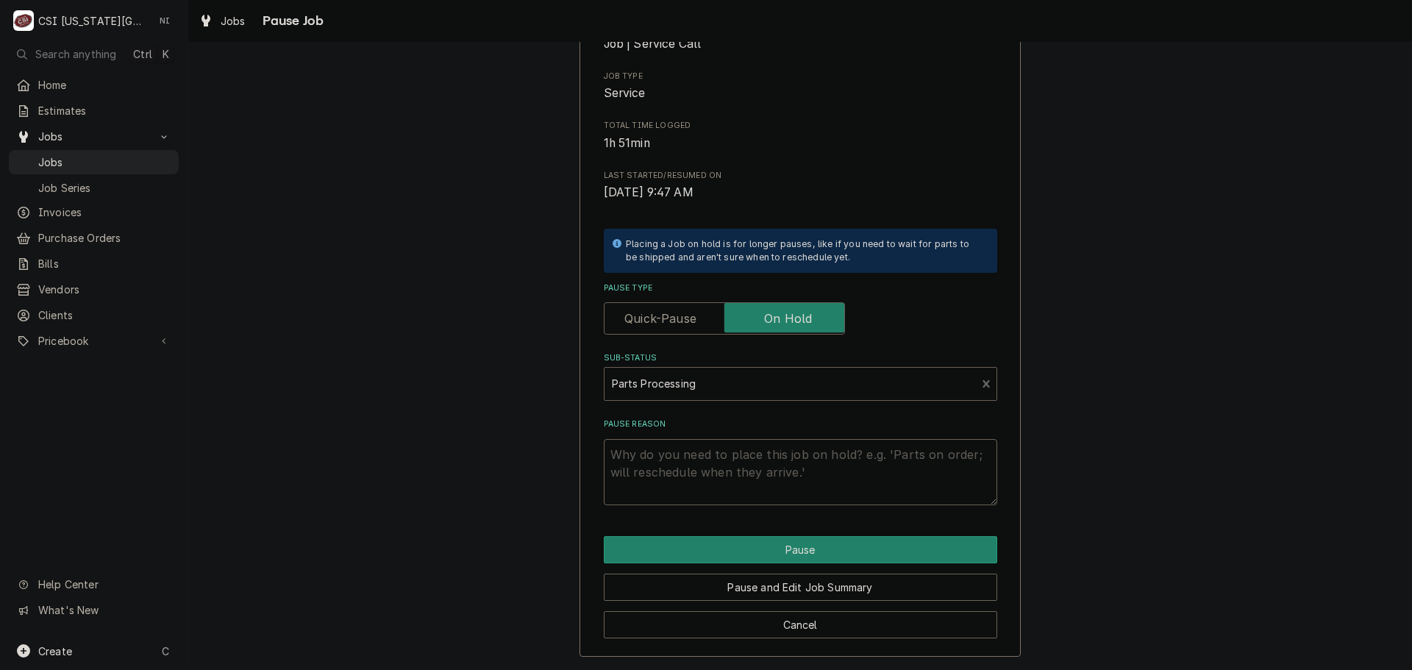
click at [718, 376] on div "Sub-Status" at bounding box center [790, 384] width 357 height 26
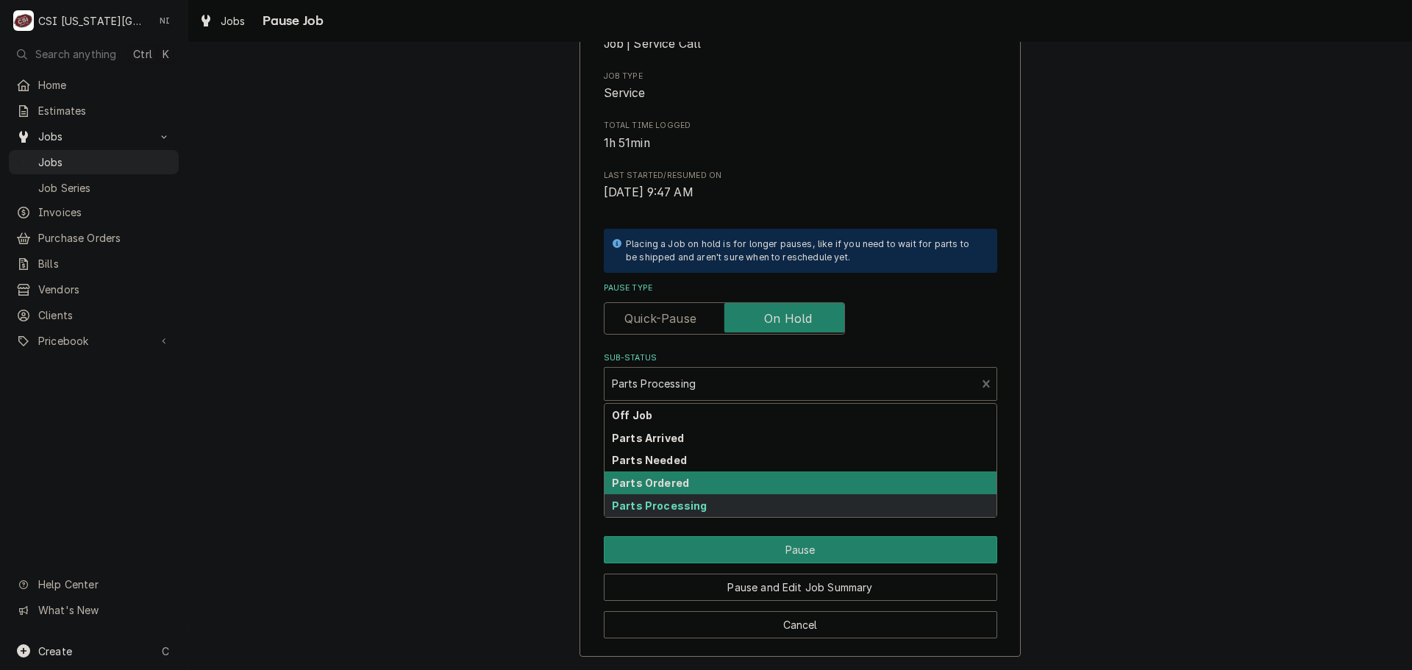
click at [674, 481] on strong "Parts Ordered" at bounding box center [650, 483] width 77 height 13
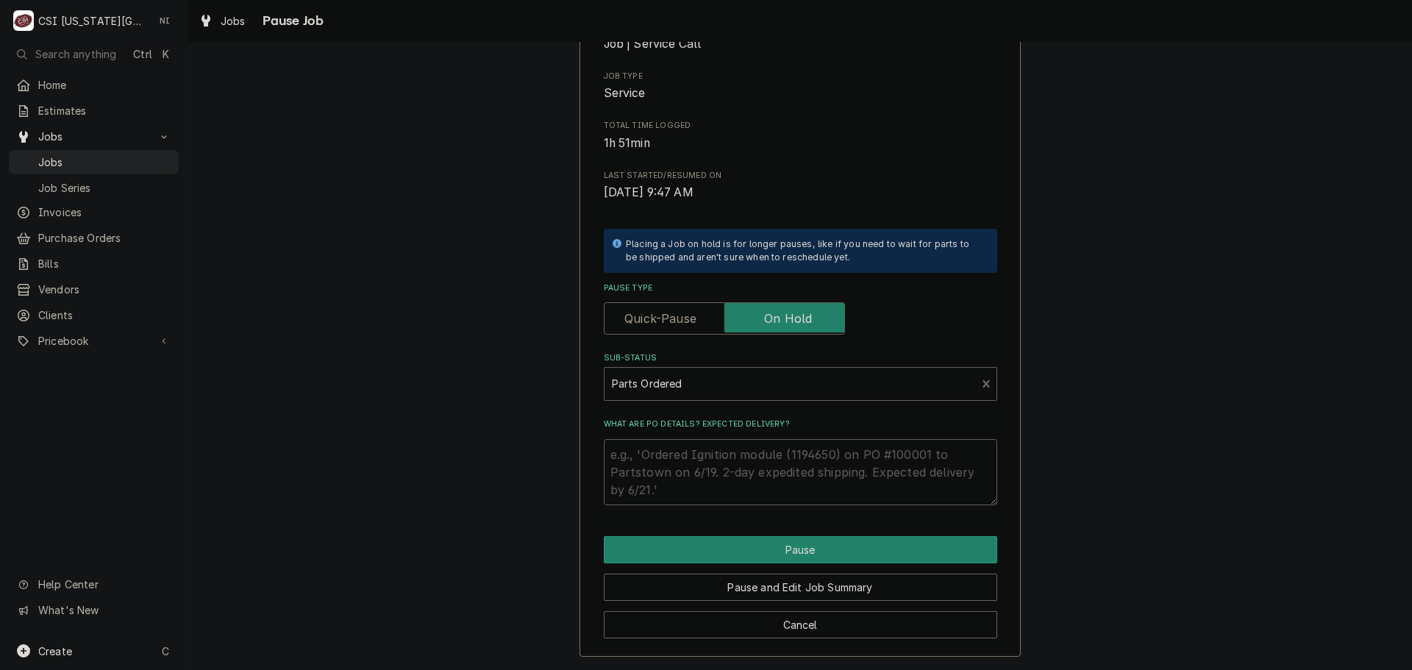
click at [672, 454] on textarea "What are PO details? Expected delivery?" at bounding box center [801, 472] width 394 height 66
type textarea "x"
type textarea "p"
type textarea "x"
type textarea "pa"
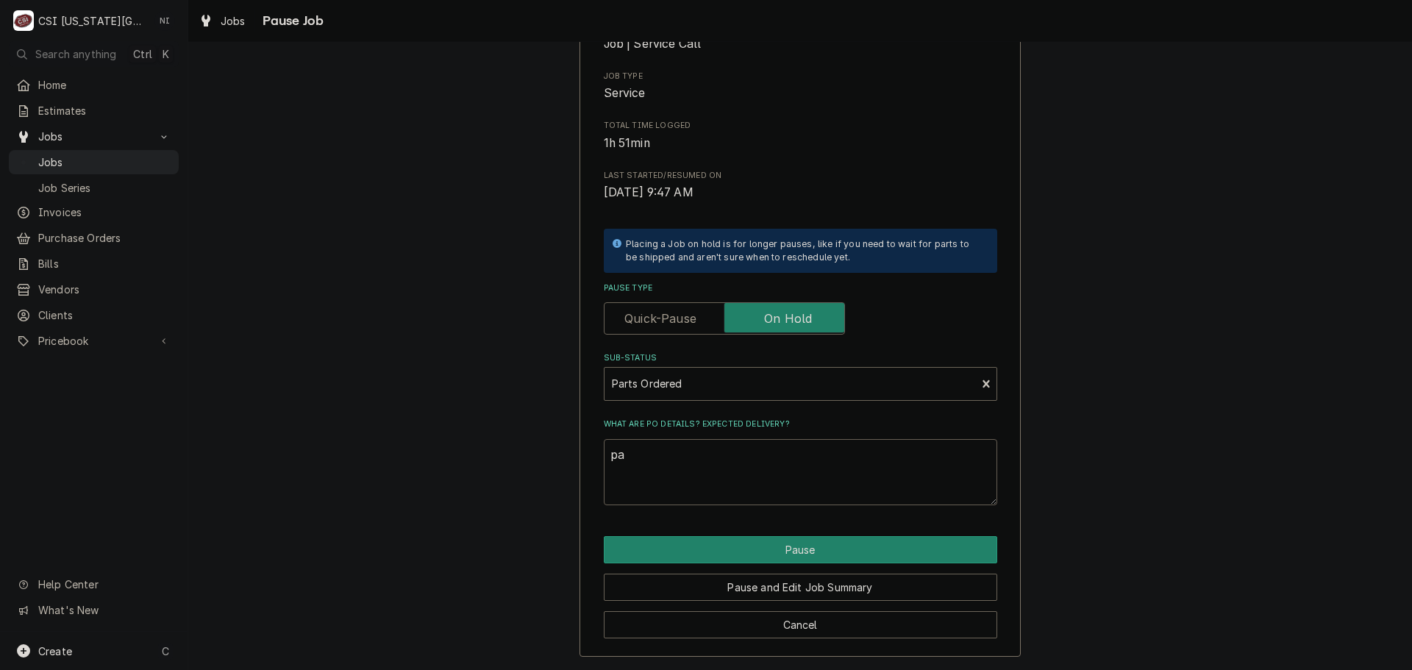
type textarea "x"
type textarea "pars"
type textarea "x"
type textarea "parst"
type textarea "x"
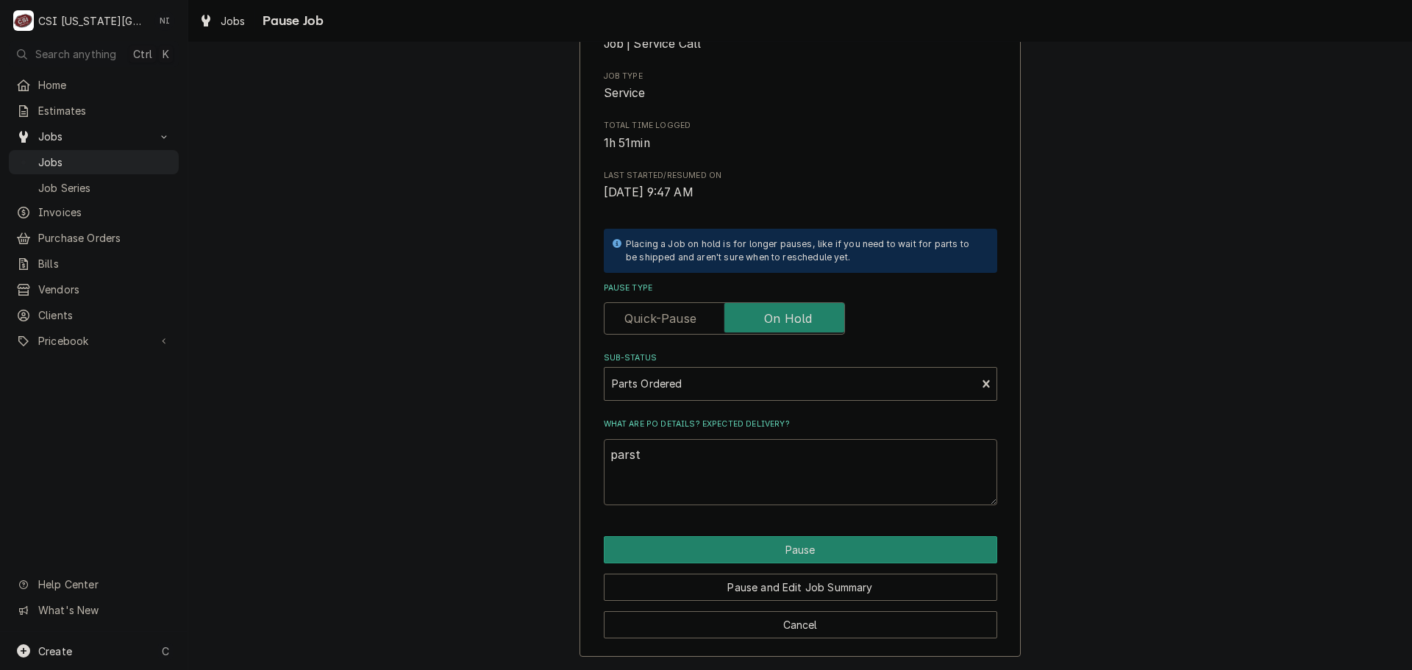
type textarea "parst"
type textarea "x"
type textarea "parst"
type textarea "x"
type textarea "pars"
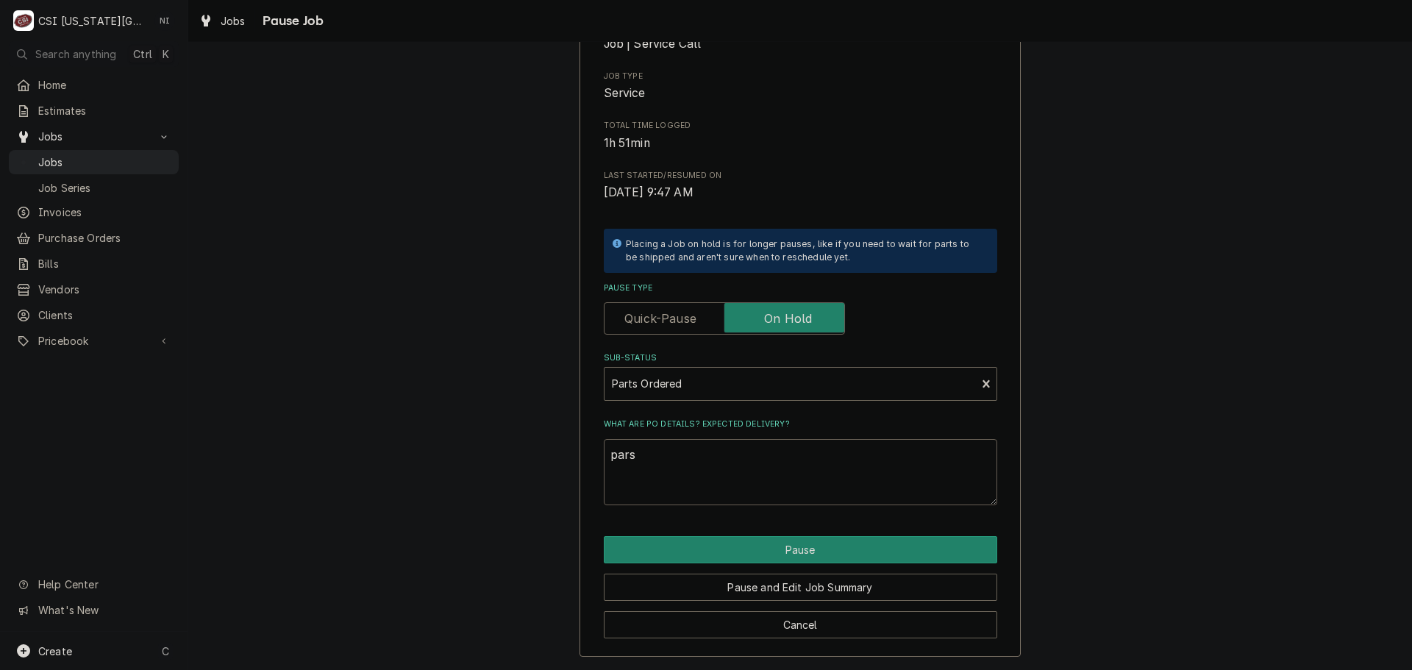
type textarea "x"
type textarea "par"
type textarea "x"
type textarea "part"
type textarea "x"
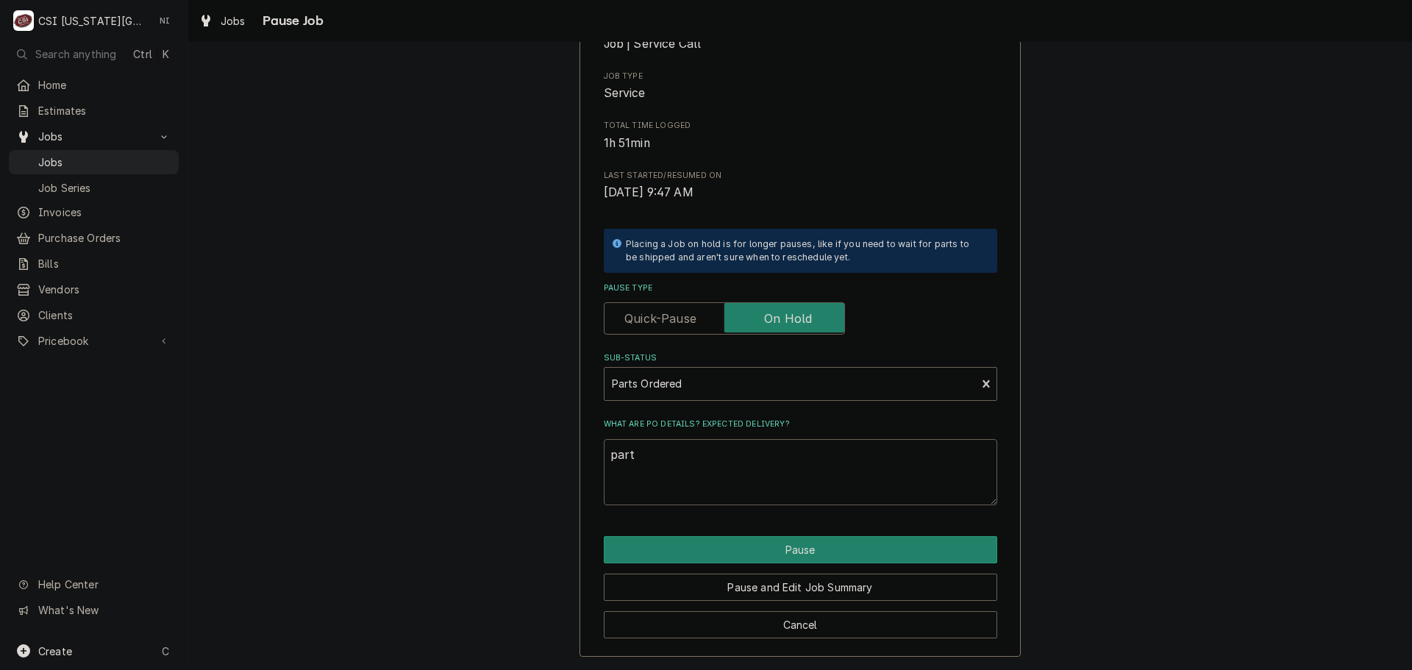
type textarea "parts"
type textarea "x"
type textarea "parts"
type textarea "x"
type textarea "parts o"
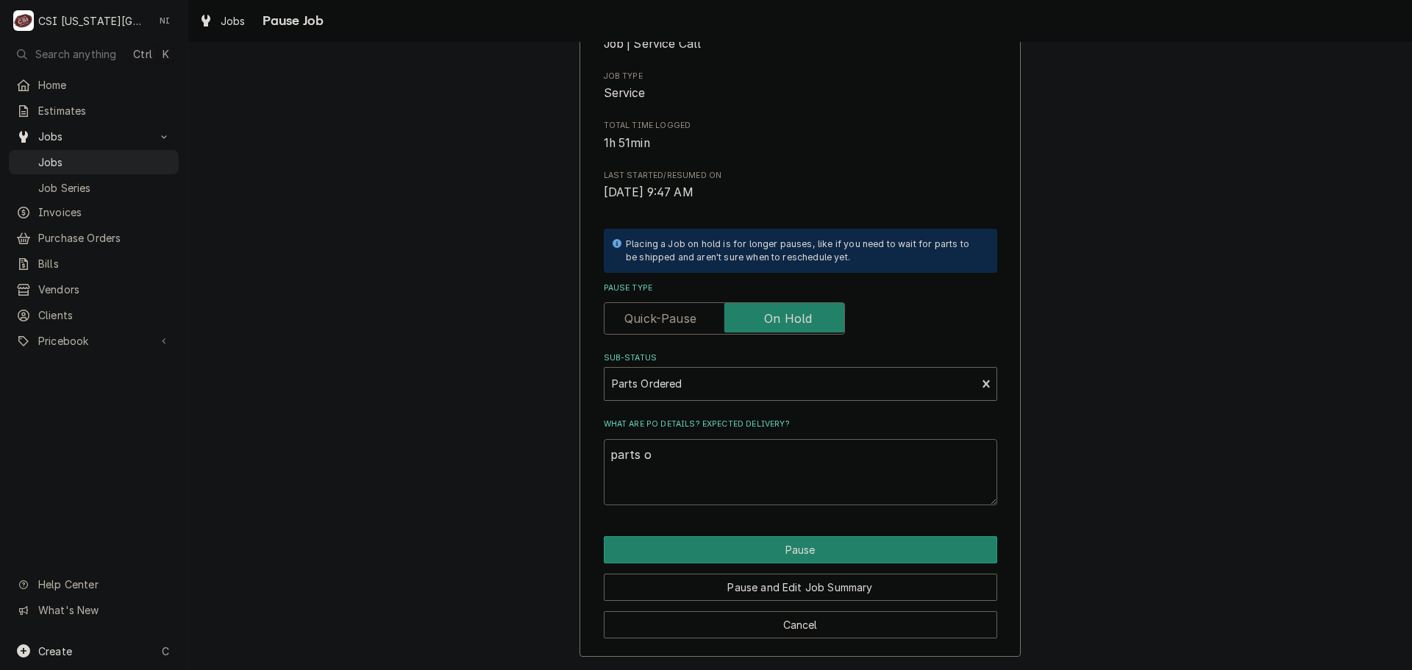
type textarea "x"
type textarea "parts or"
type textarea "x"
type textarea "parts orde"
type textarea "x"
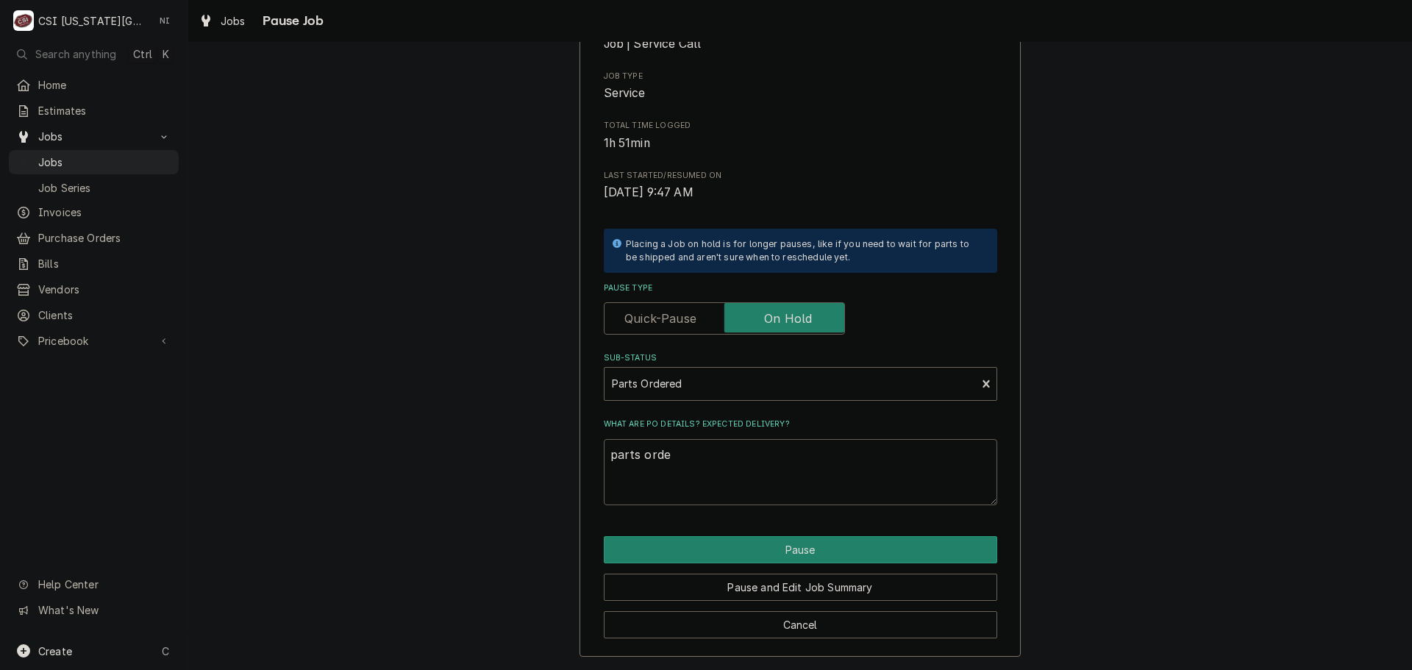
type textarea "parts order"
type textarea "x"
type textarea "parts ordere"
type textarea "x"
type textarea "parts ordered"
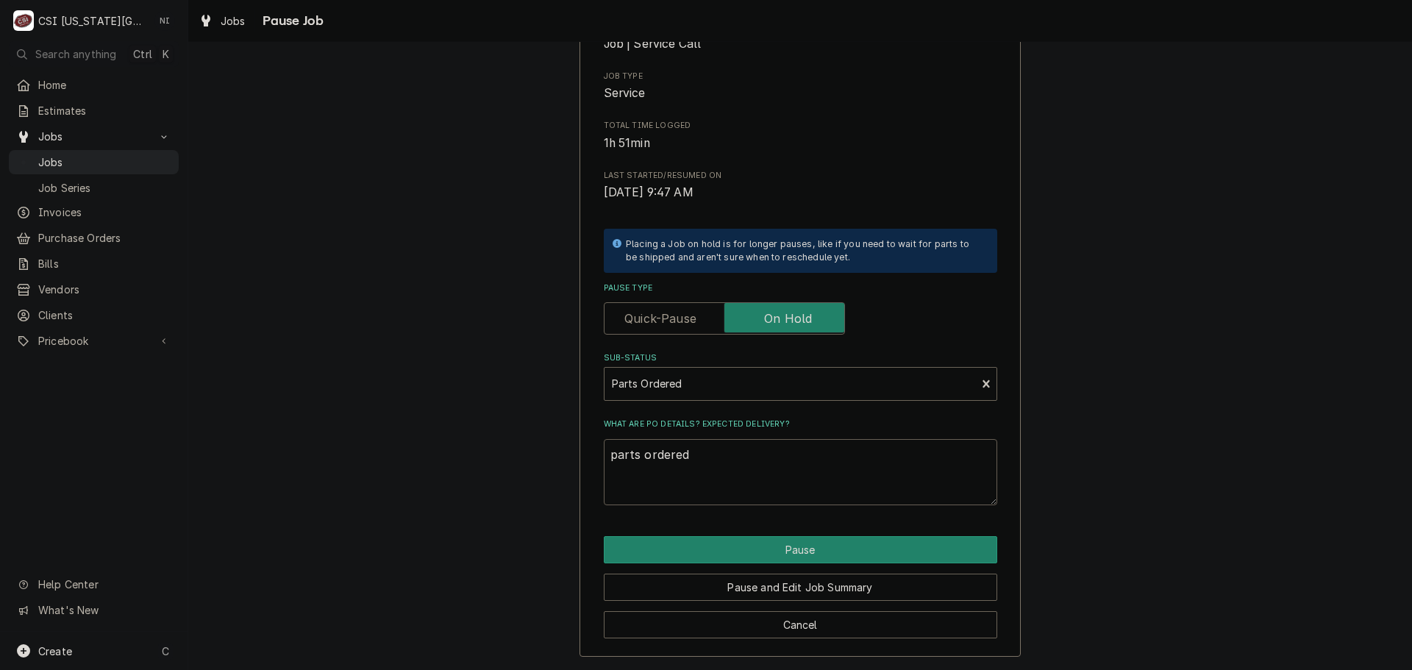
type textarea "x"
type textarea "parts ordered"
type textarea "x"
type textarea "parts ordered o"
type textarea "x"
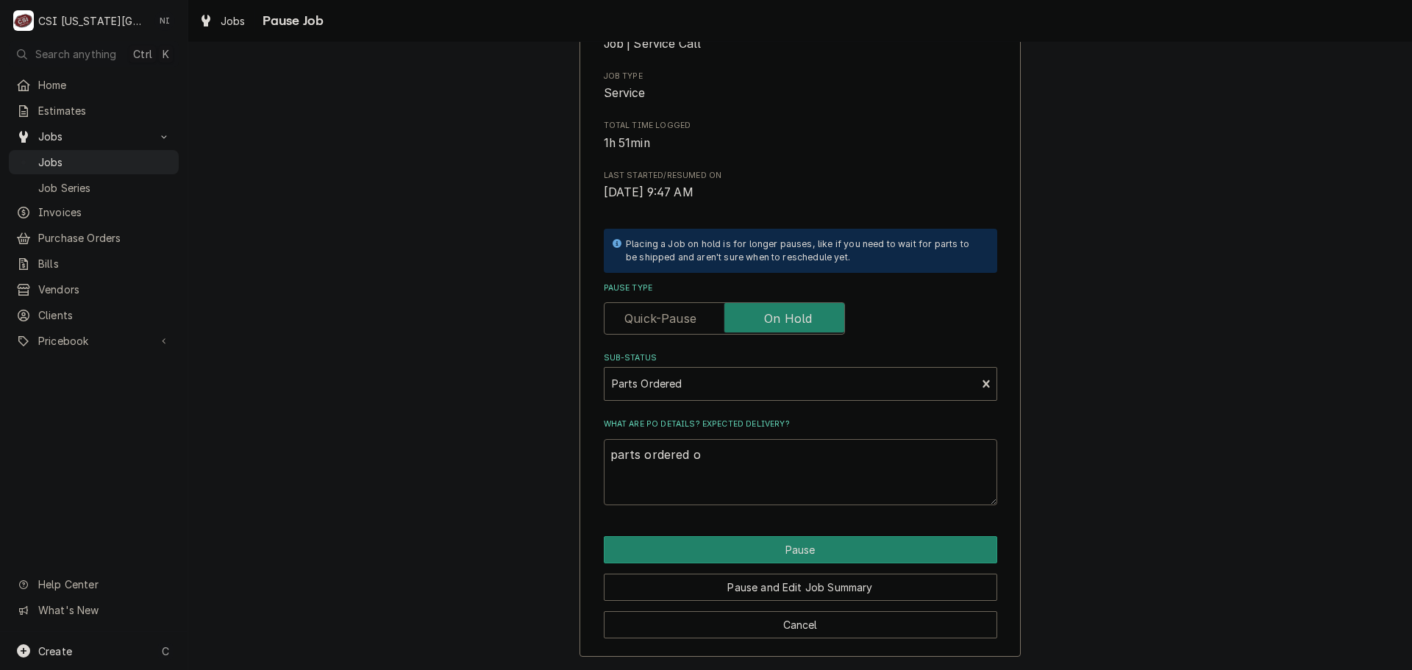
type textarea "parts ordered on"
type textarea "x"
type textarea "parts ordered on"
type textarea "x"
type textarea "parts ordered on P"
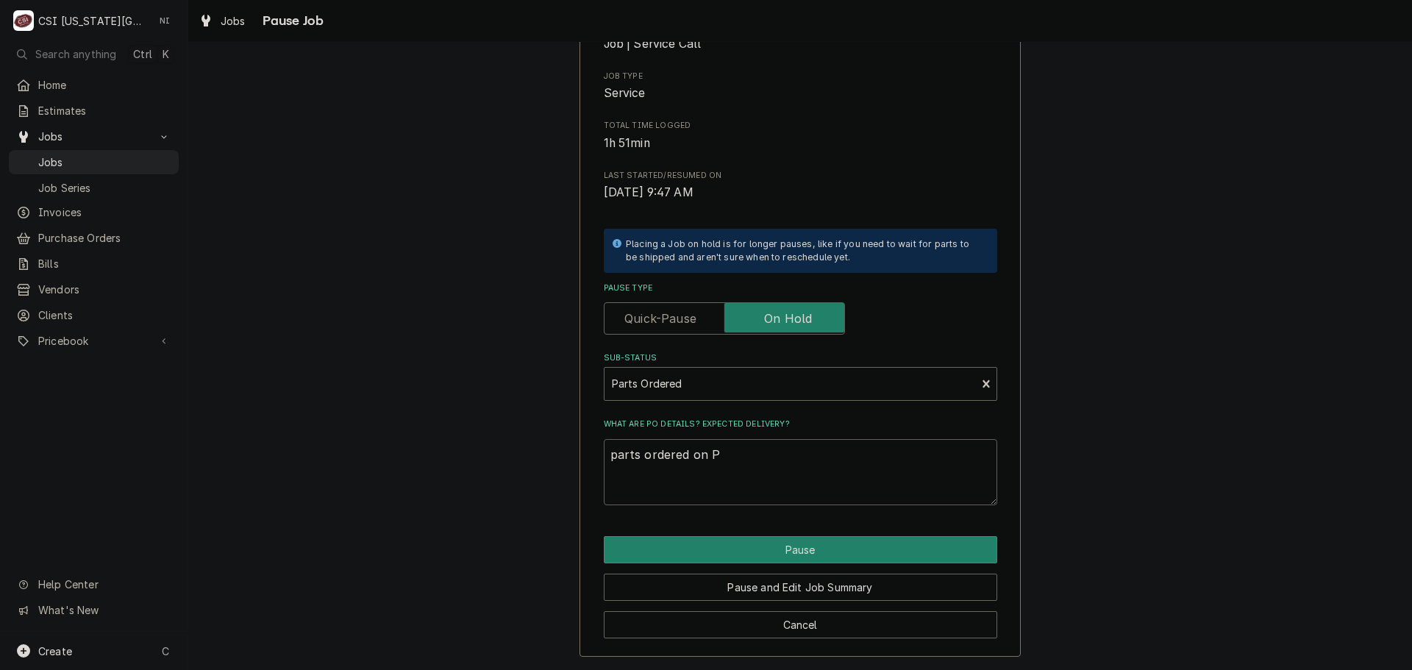
type textarea "x"
type textarea "parts ordered on PO"
type textarea "x"
type textarea "parts ordered on PO"
type textarea "x"
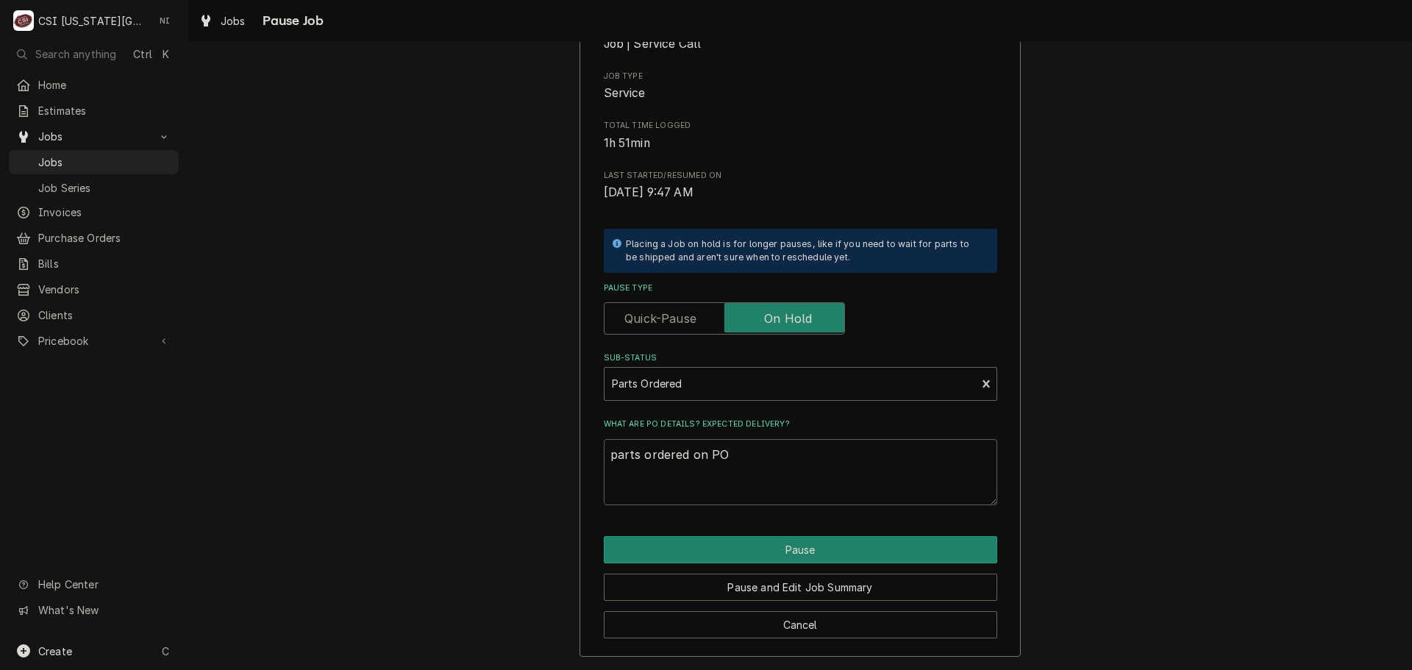
type textarea "parts ordered on PO 3"
type textarea "x"
type textarea "parts ordered on PO 30"
type textarea "x"
type textarea "parts ordered on PO 301"
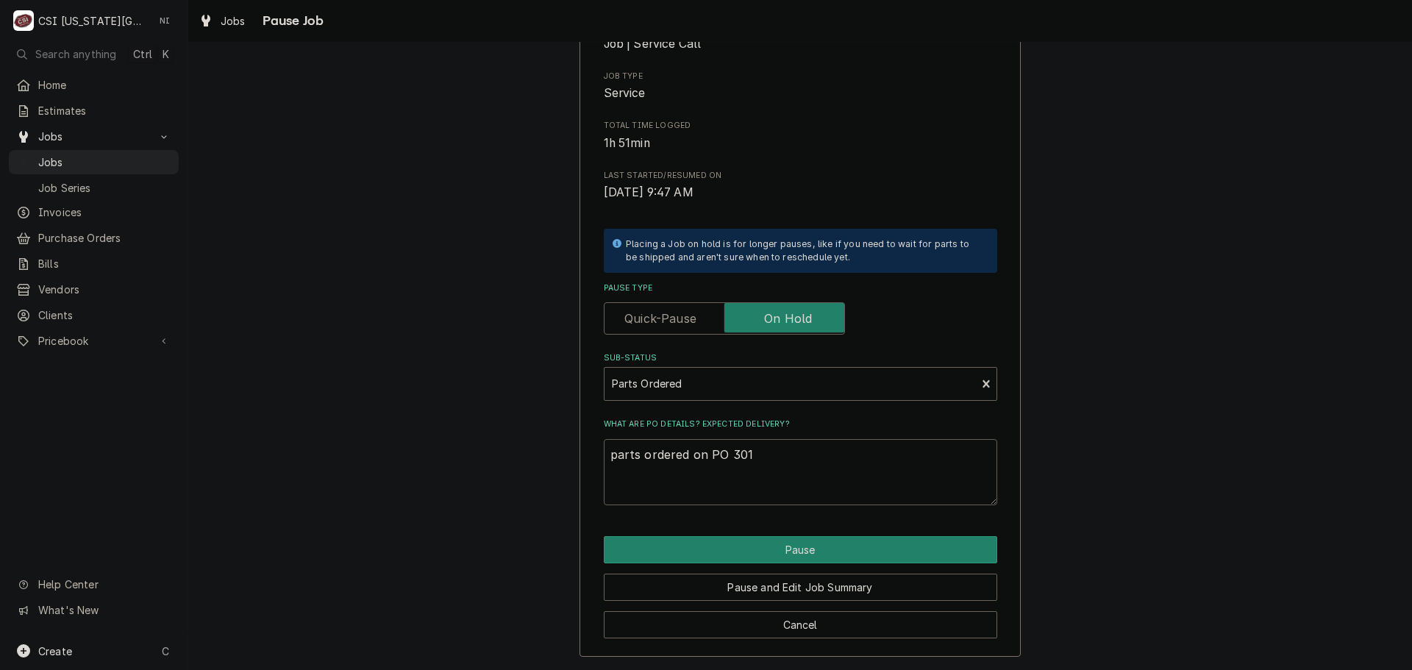
type textarea "x"
type textarea "parts ordered on PO 3015"
type textarea "x"
type textarea "parts ordered on PO 30159"
type textarea "x"
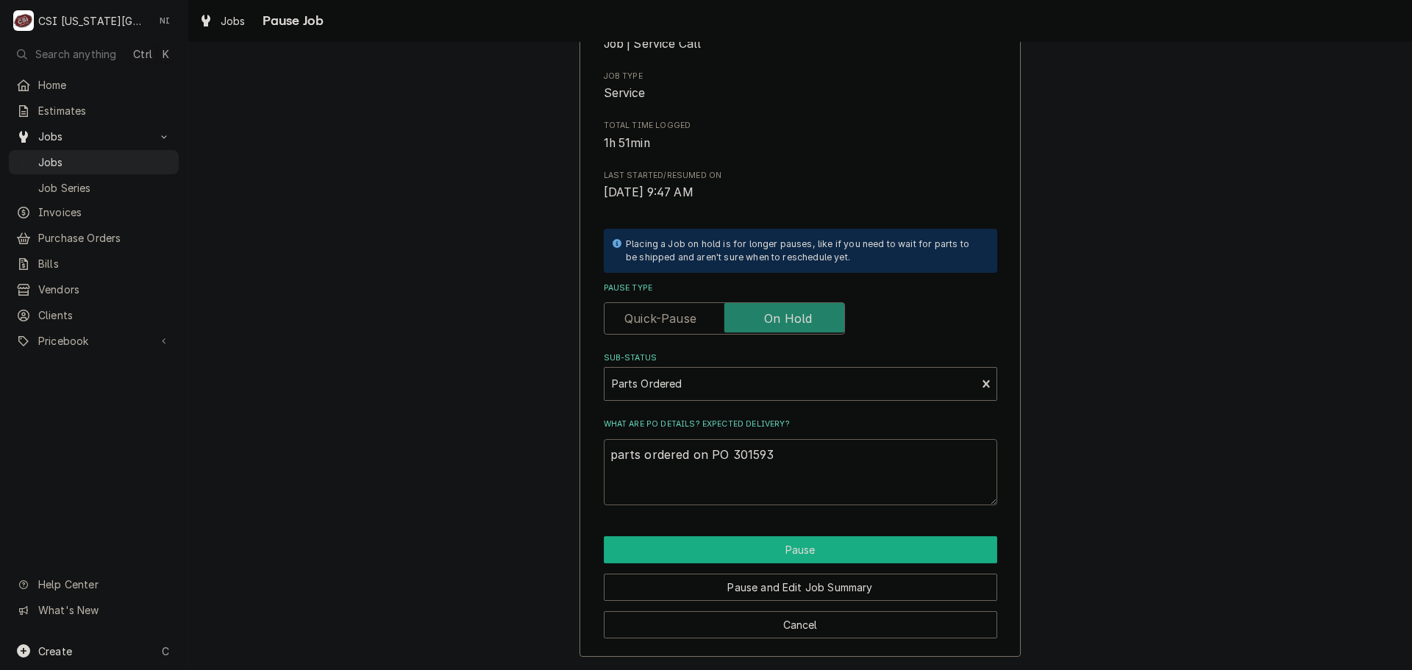
type textarea "parts ordered on PO 301593"
click at [745, 545] on button "Pause" at bounding box center [801, 549] width 394 height 27
type textarea "x"
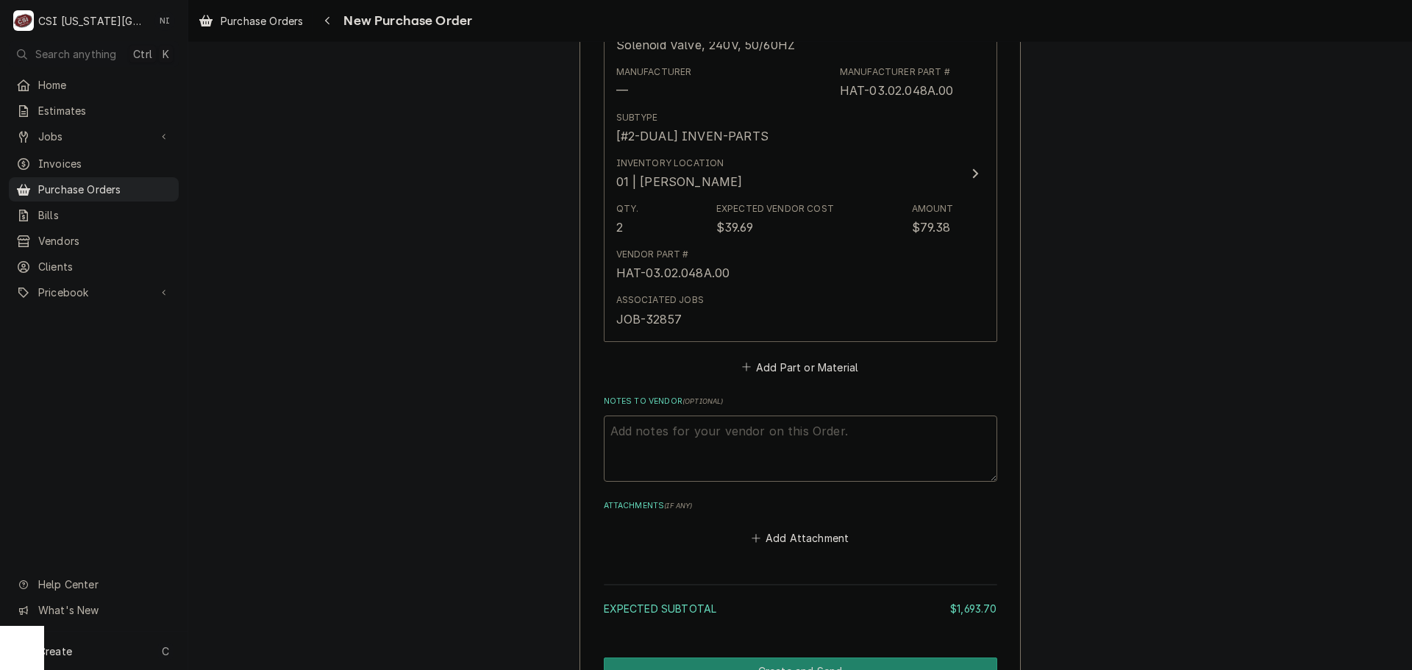
scroll to position [2854, 0]
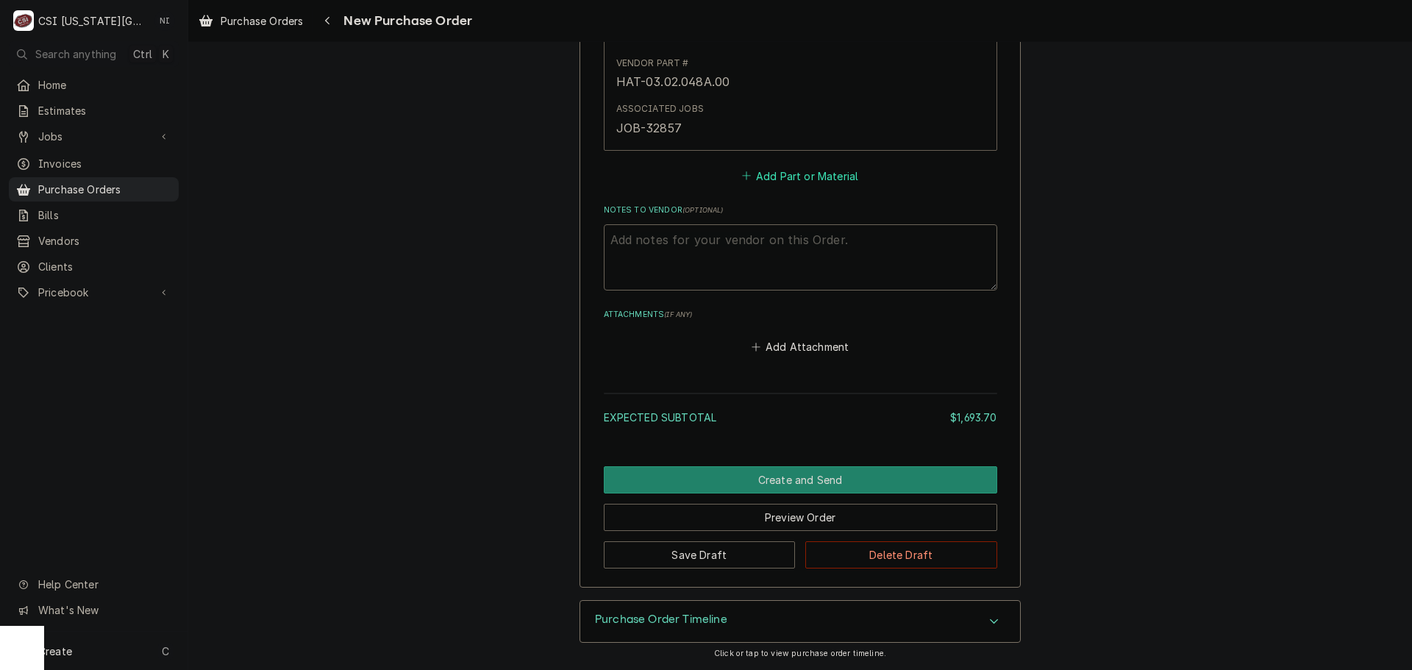
click at [796, 182] on button "Add Part or Material" at bounding box center [799, 176] width 121 height 21
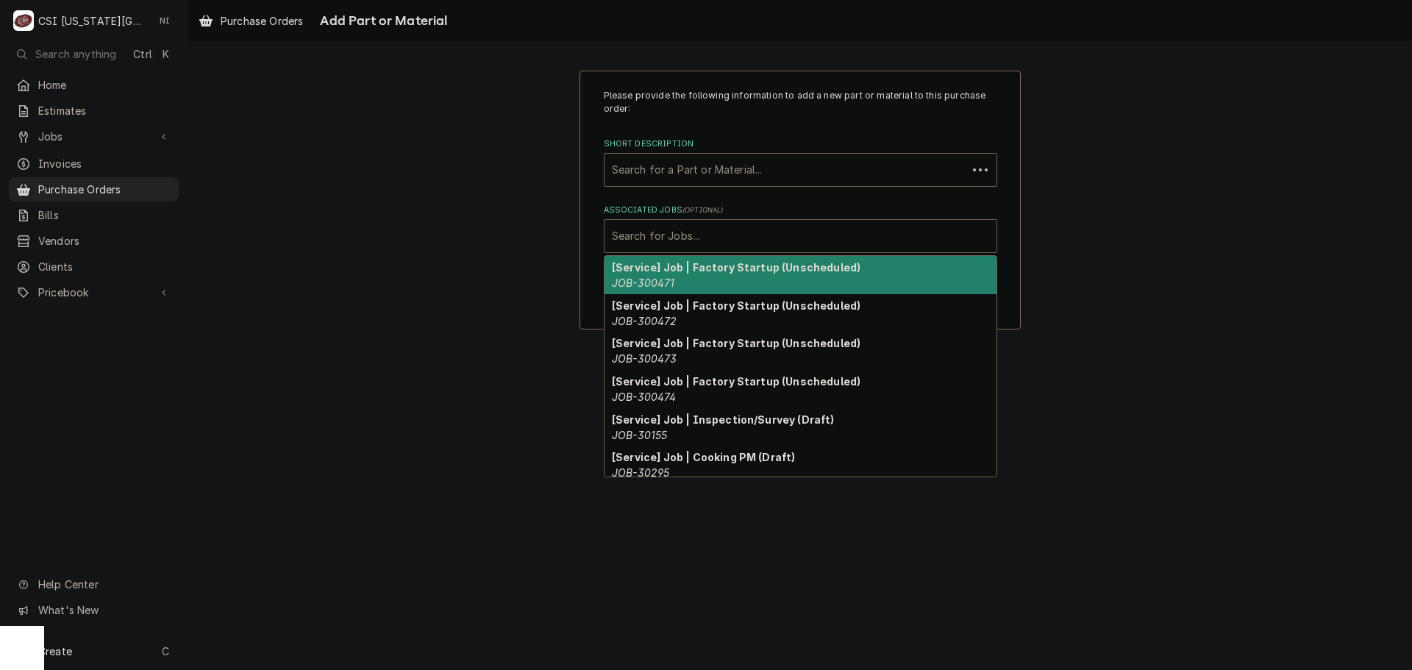
click at [695, 224] on div "Associated Jobs" at bounding box center [800, 236] width 377 height 26
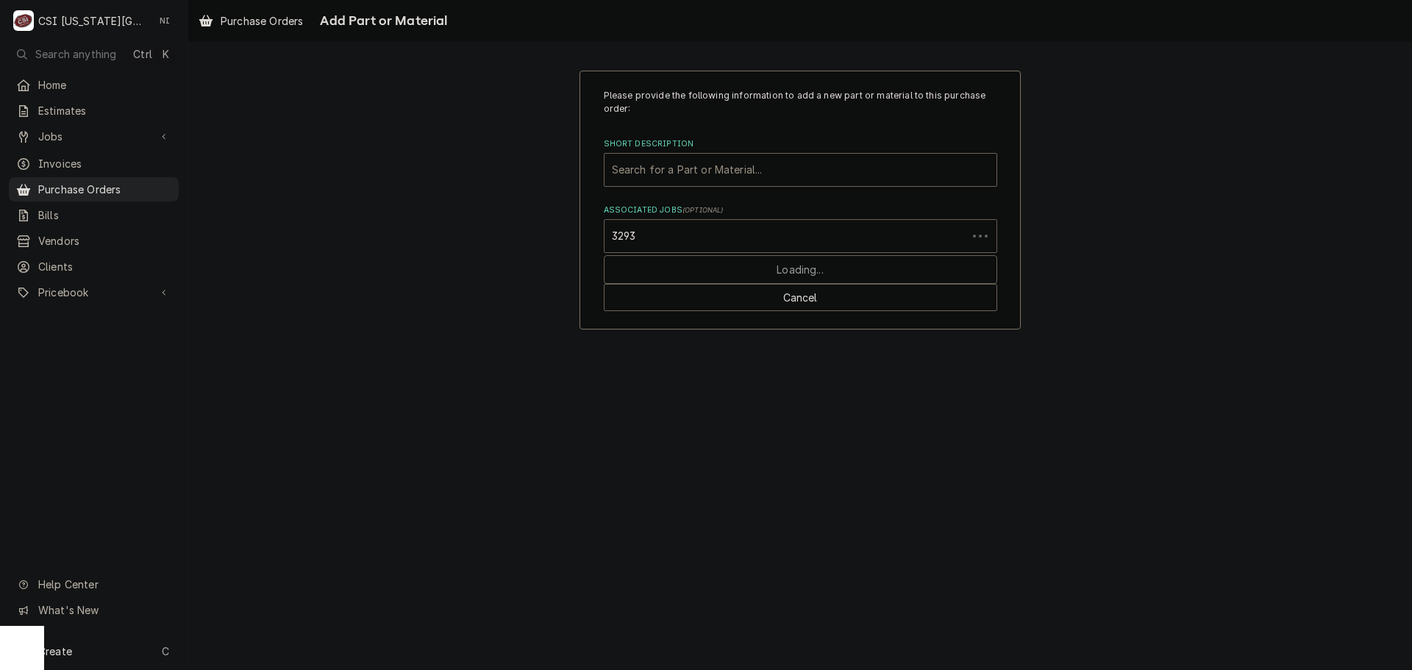
type input "32936"
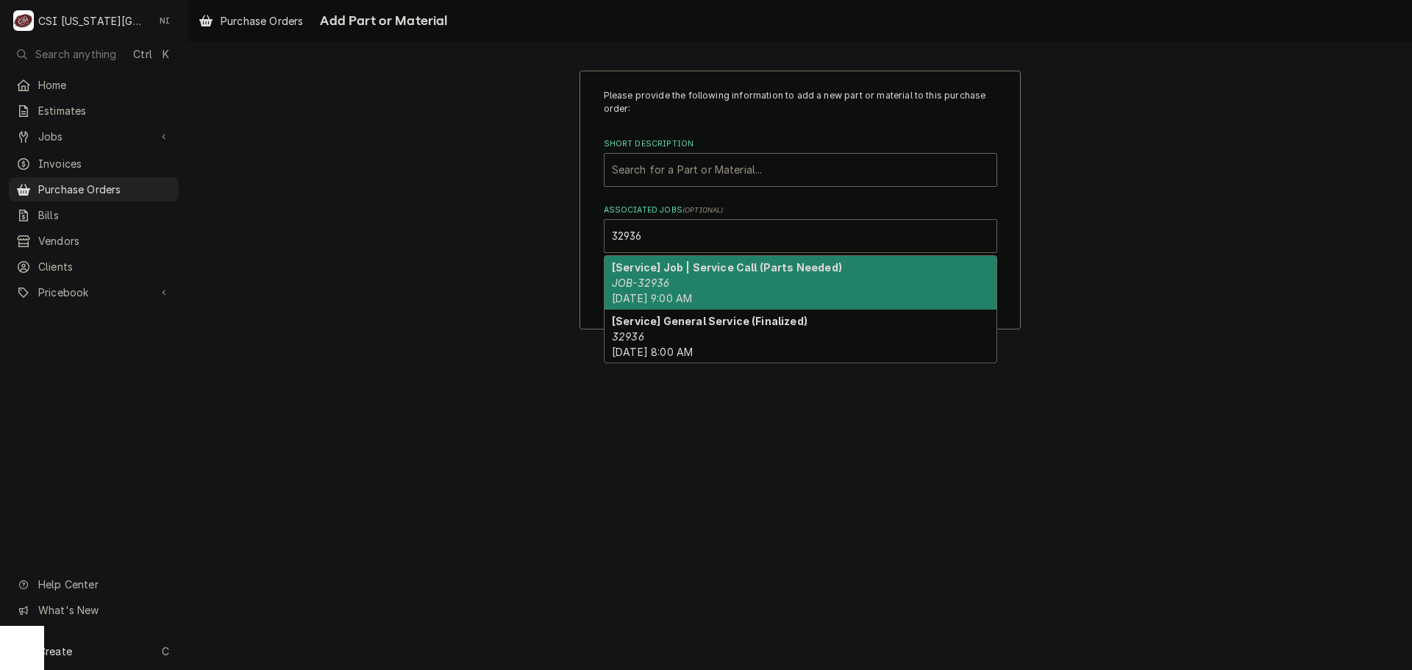
click at [666, 272] on strong "[Service] Job | Service Call (Parts Needed)" at bounding box center [727, 267] width 230 height 13
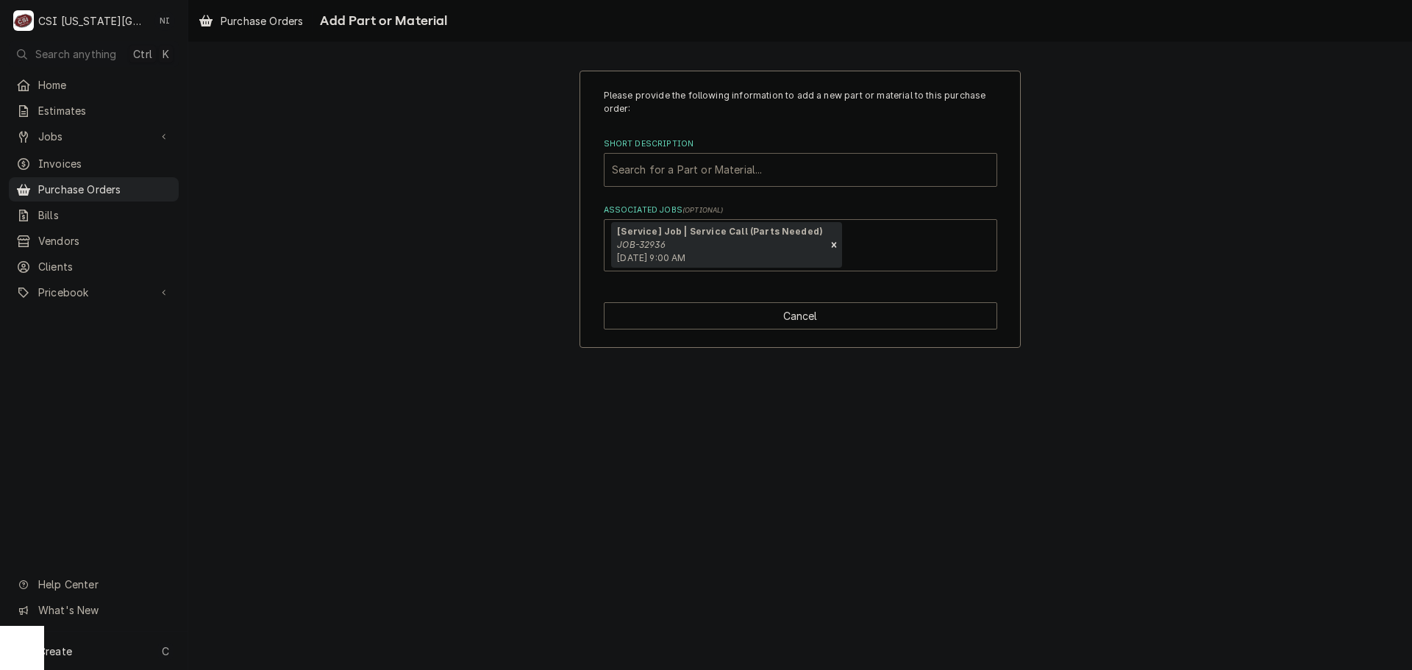
click at [689, 168] on div "Short Description" at bounding box center [800, 170] width 377 height 26
paste input "000-CZ0-0252-S"
type input "000-CZ0-0252-S"
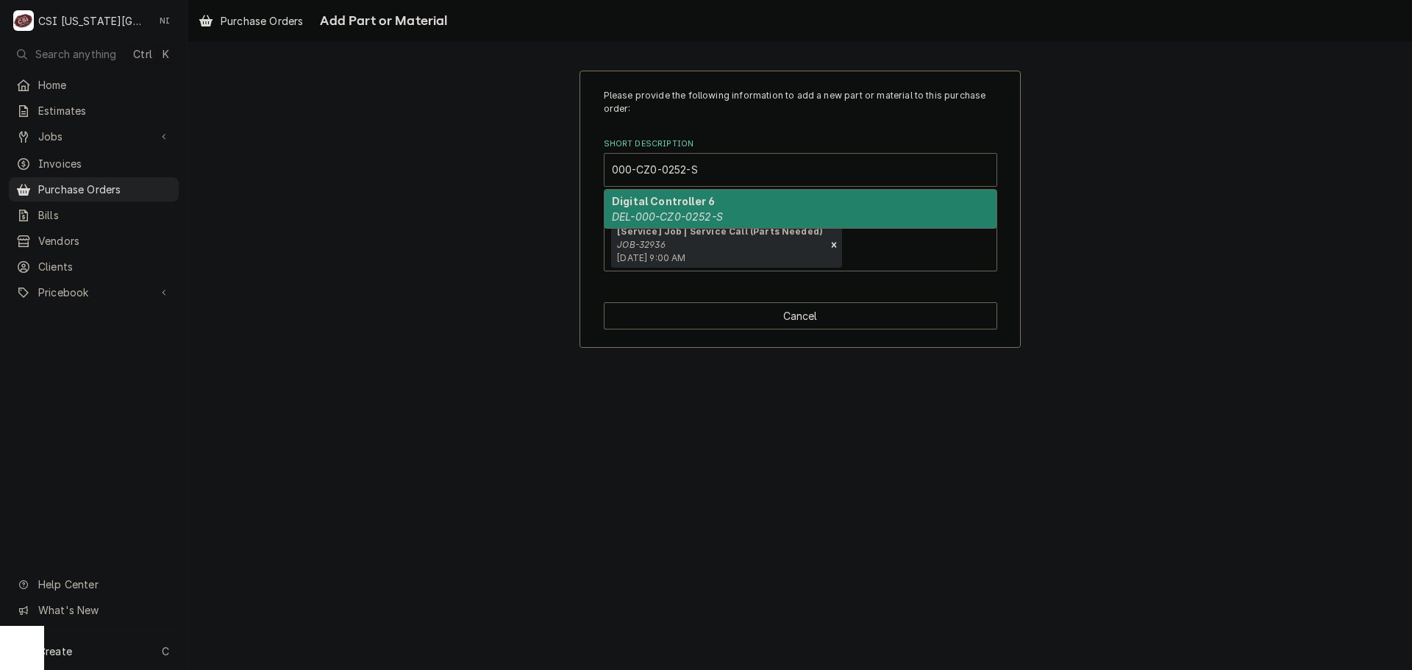
click at [659, 204] on strong "Digital Controller 6" at bounding box center [663, 201] width 103 height 13
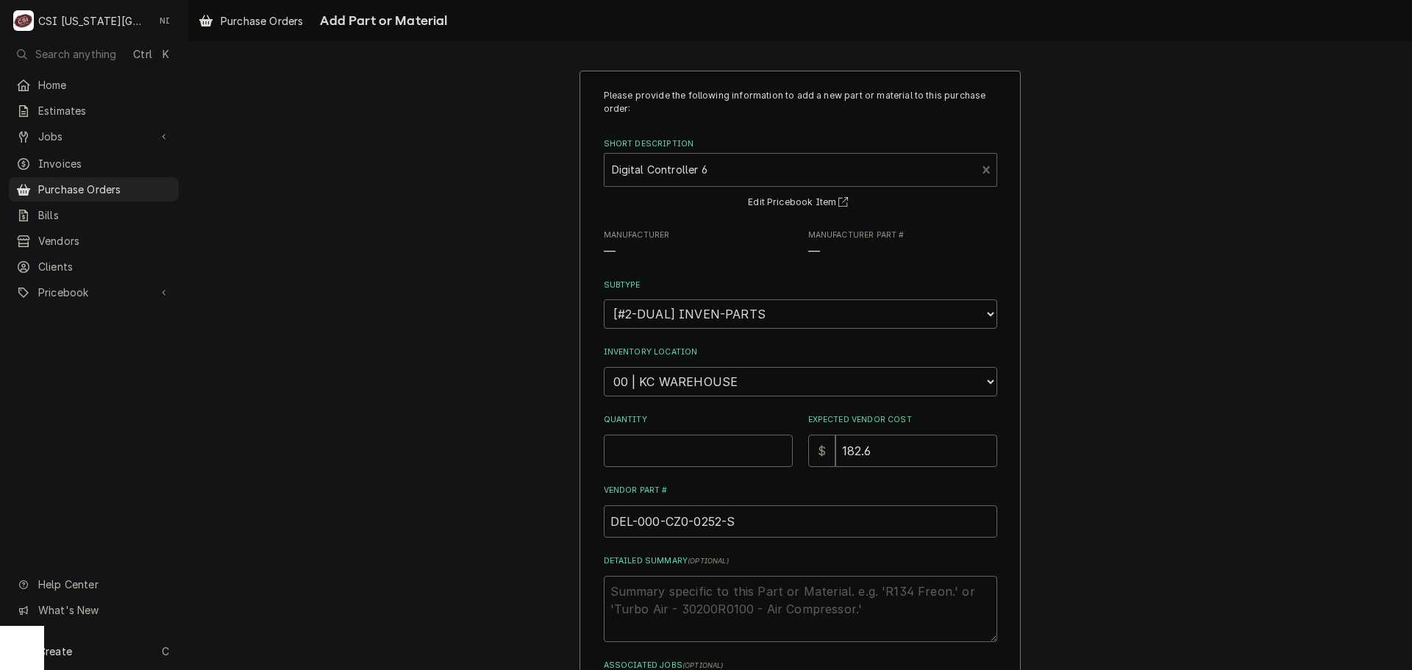
type textarea "x"
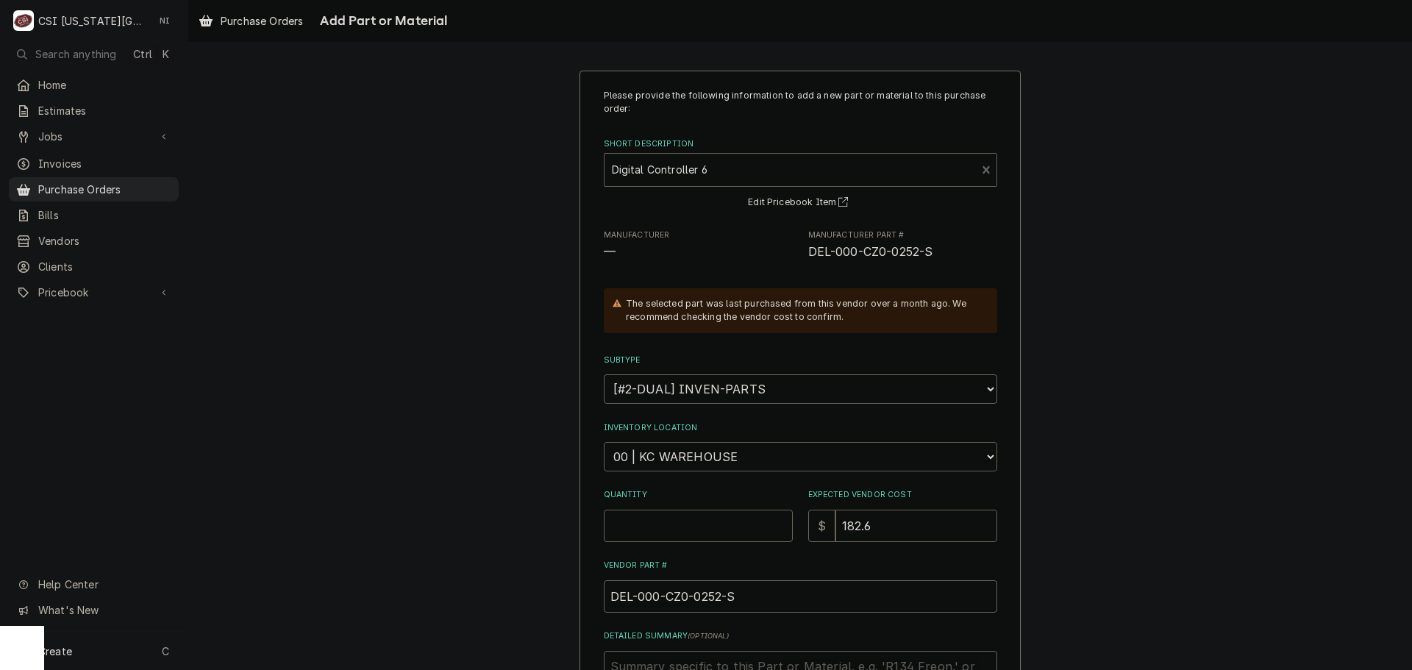
drag, startPoint x: 699, startPoint y: 455, endPoint x: 698, endPoint y: 447, distance: 7.4
click at [699, 455] on select "Choose a location... 00 | KC WAREHOUSE 00 | MAIN WAREHOUSE 01 | [PERSON_NAME] #…" at bounding box center [801, 456] width 394 height 29
select select "2705"
click at [604, 442] on select "Choose a location... 00 | KC WAREHOUSE 00 | MAIN WAREHOUSE 01 | [PERSON_NAME] #…" at bounding box center [801, 456] width 394 height 29
click at [655, 524] on input "Quantity" at bounding box center [698, 526] width 189 height 32
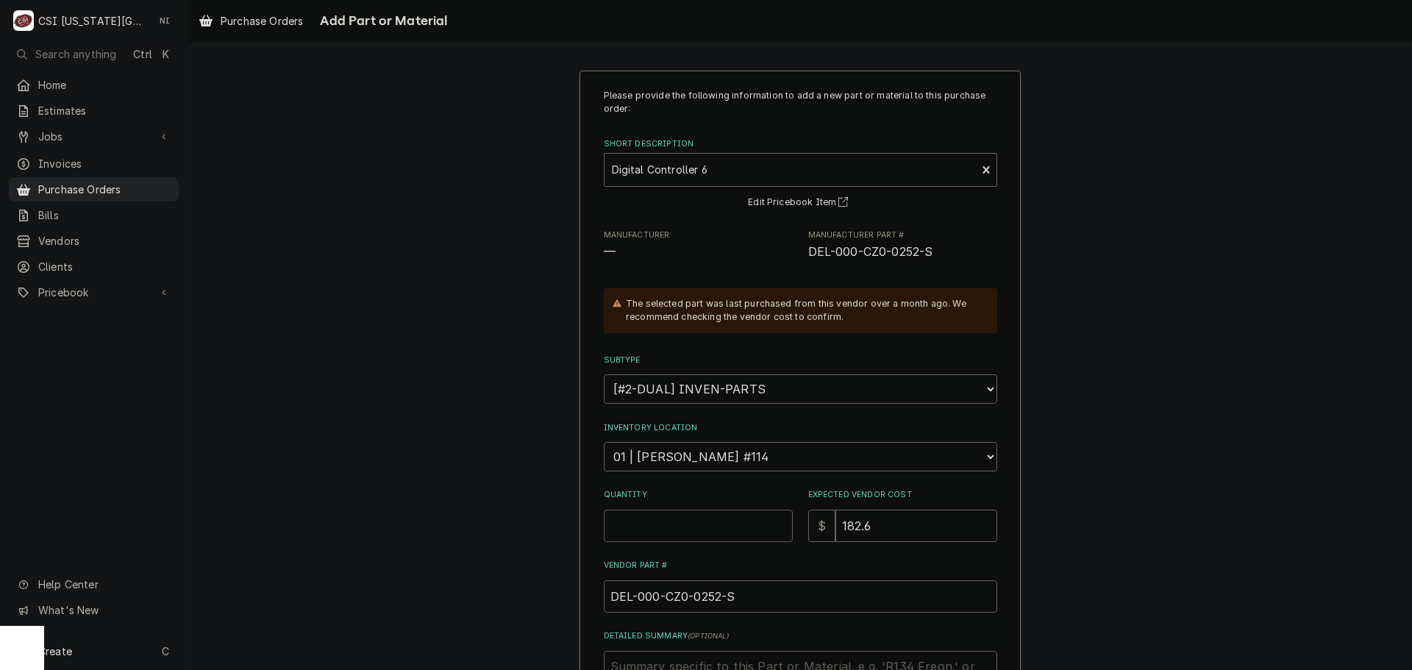
type textarea "x"
type input "1"
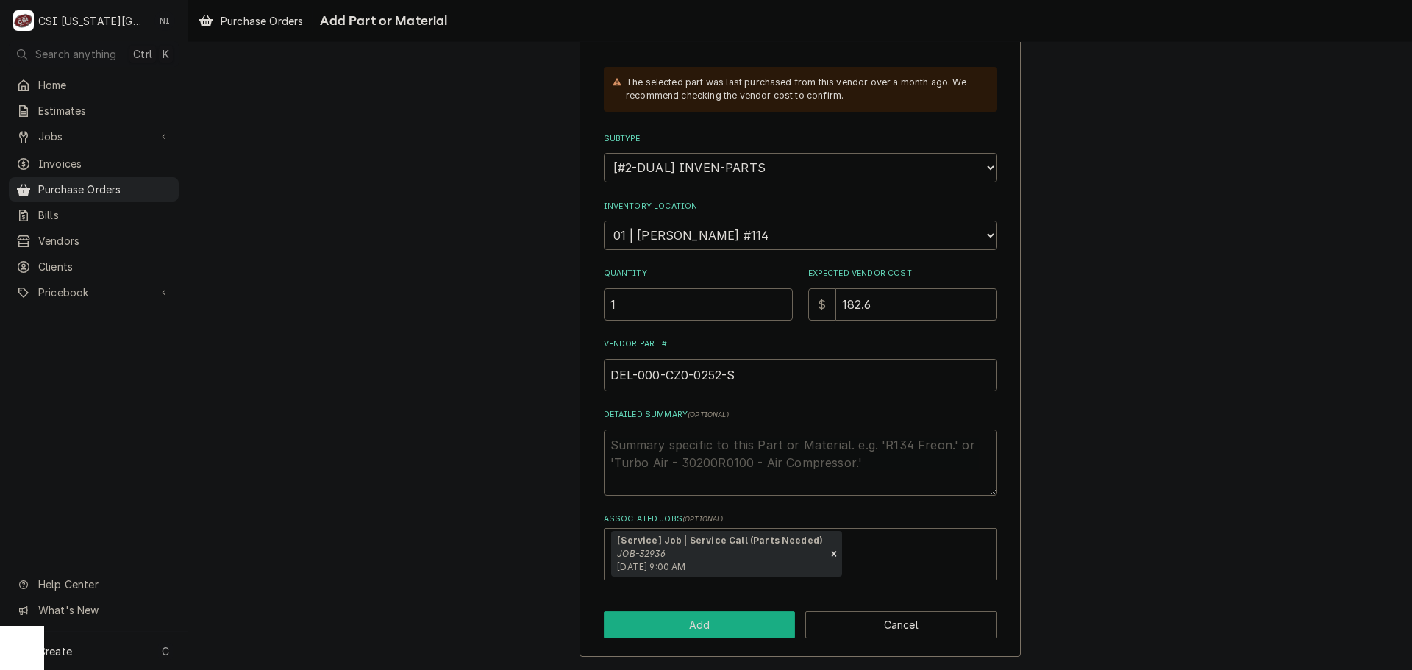
click at [694, 630] on button "Add" at bounding box center [700, 624] width 192 height 27
type textarea "x"
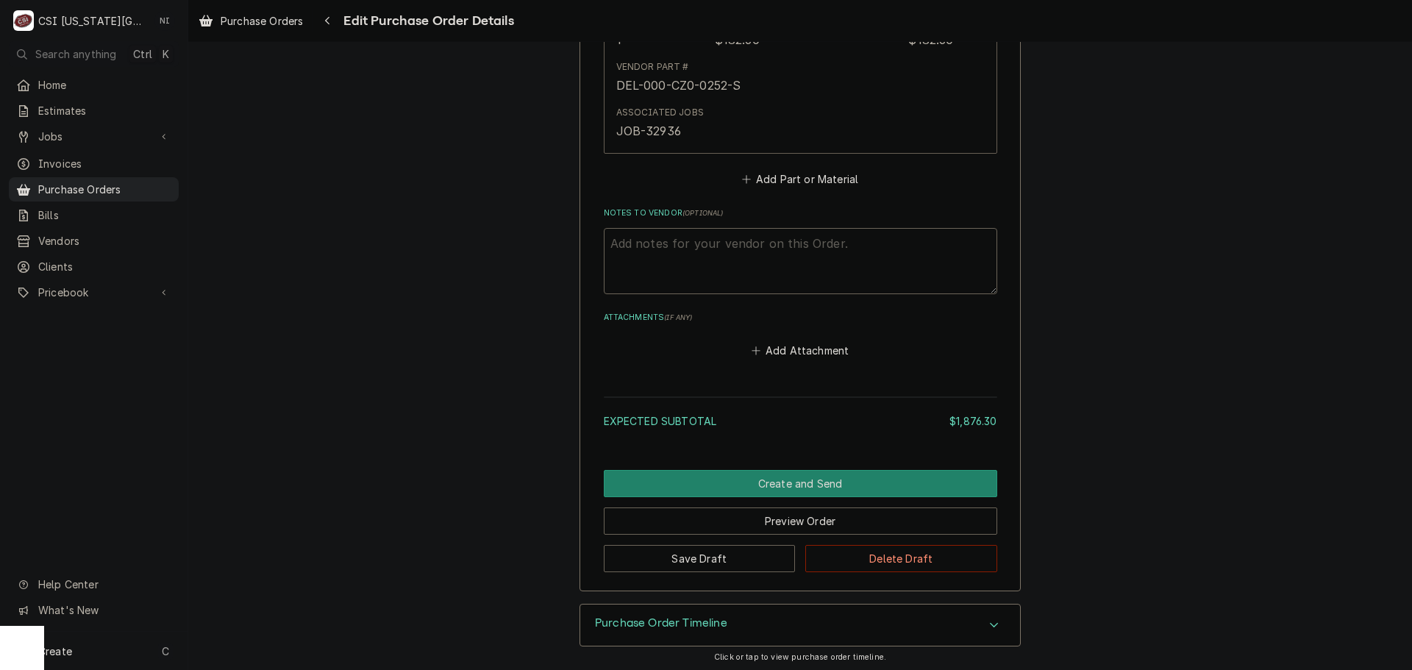
scroll to position [3198, 0]
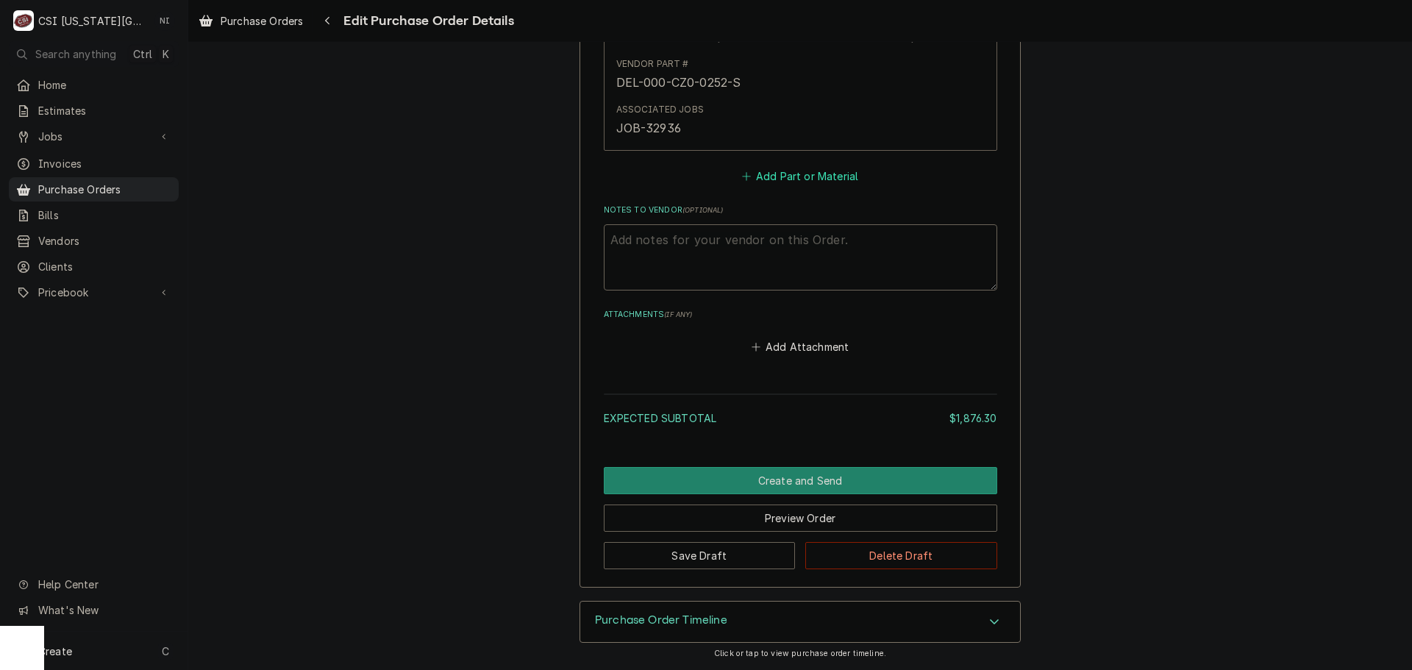
click at [785, 172] on button "Add Part or Material" at bounding box center [799, 176] width 121 height 21
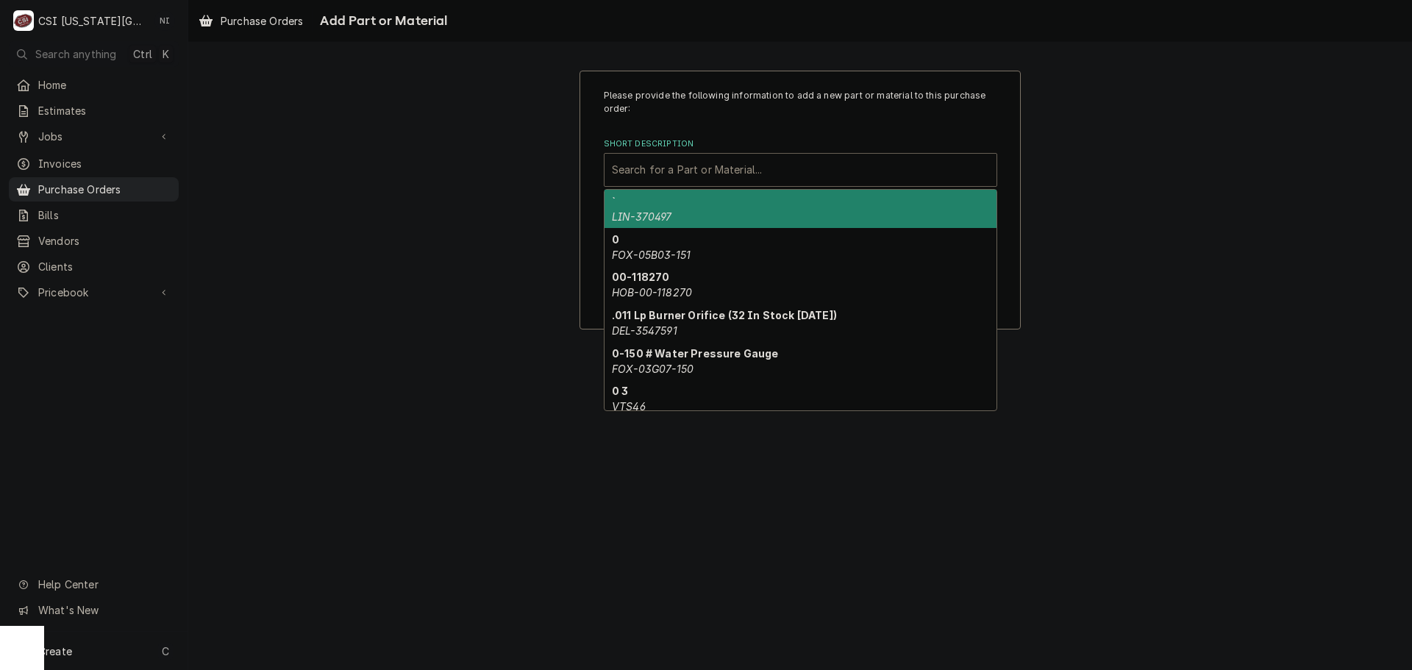
click at [766, 177] on div "Short Description" at bounding box center [800, 170] width 377 height 26
paste input "2194755"
type input "2194755"
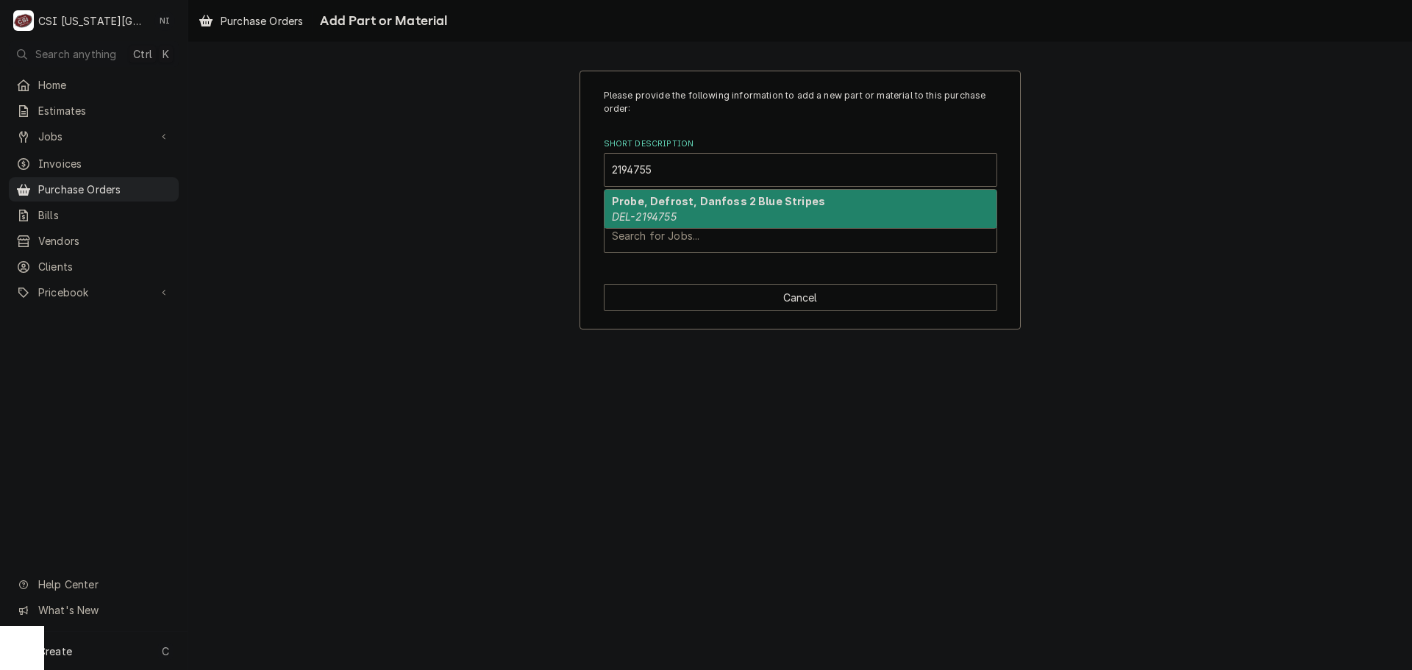
click at [682, 209] on div "Probe, Defrost, Danfoss 2 Blue Stripes DEL-2194755" at bounding box center [801, 209] width 392 height 38
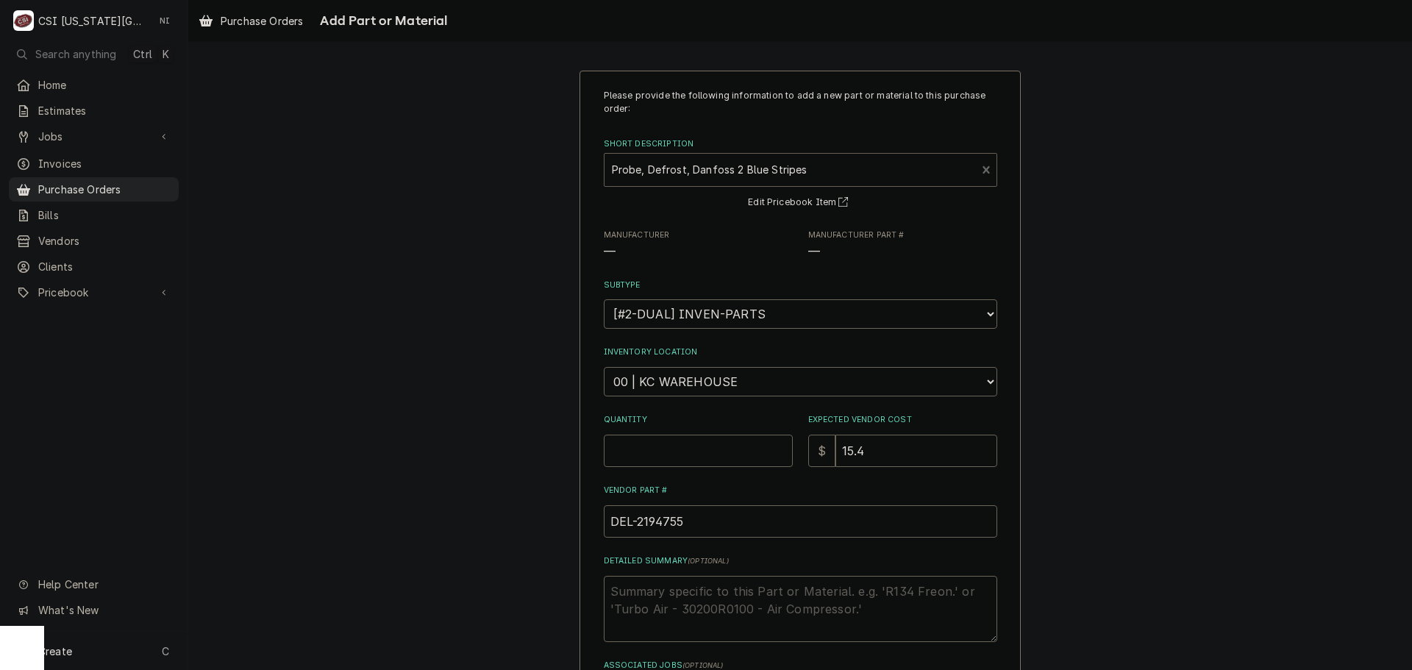
type textarea "x"
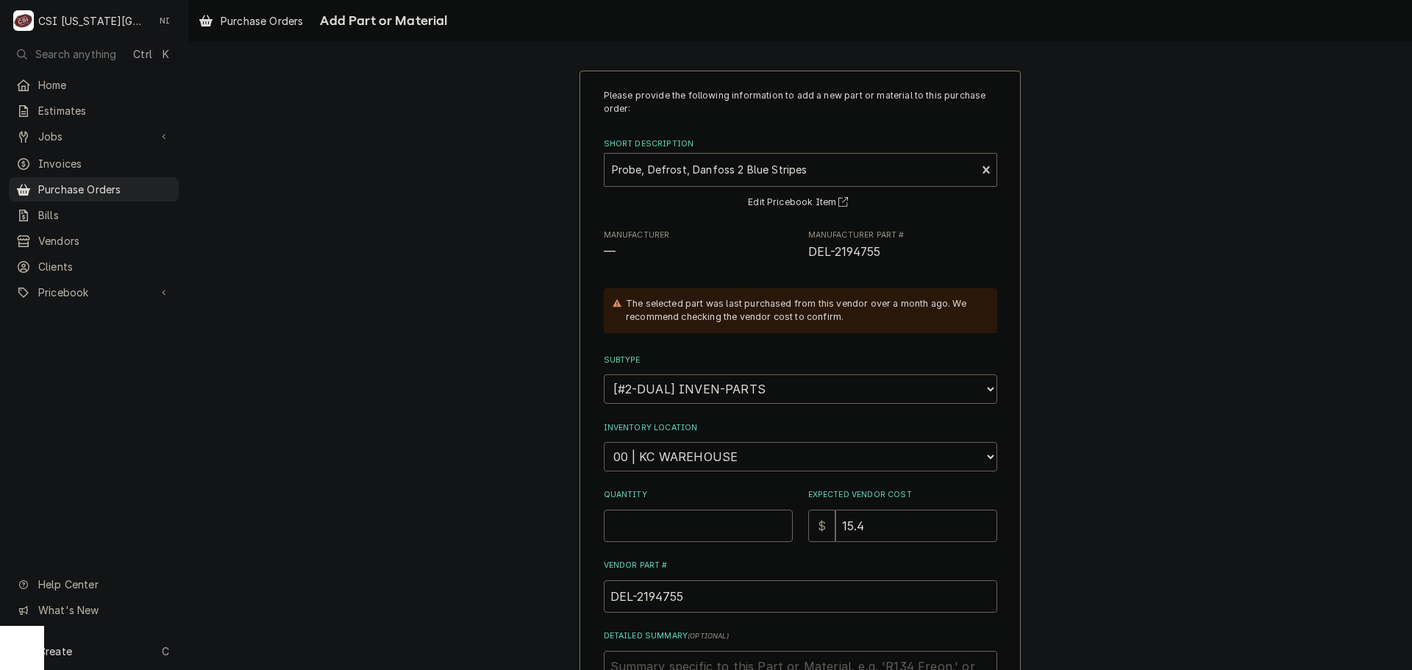
drag, startPoint x: 692, startPoint y: 462, endPoint x: 695, endPoint y: 442, distance: 20.1
click at [692, 462] on select "Choose a location... 00 | KC WAREHOUSE 00 | MAIN WAREHOUSE 01 | BRIAN BREAZIER …" at bounding box center [801, 456] width 394 height 29
select select "2705"
click at [604, 442] on select "Choose a location... 00 | KC WAREHOUSE 00 | MAIN WAREHOUSE 01 | BRIAN BREAZIER …" at bounding box center [801, 456] width 394 height 29
click at [675, 531] on input "Quantity" at bounding box center [698, 526] width 189 height 32
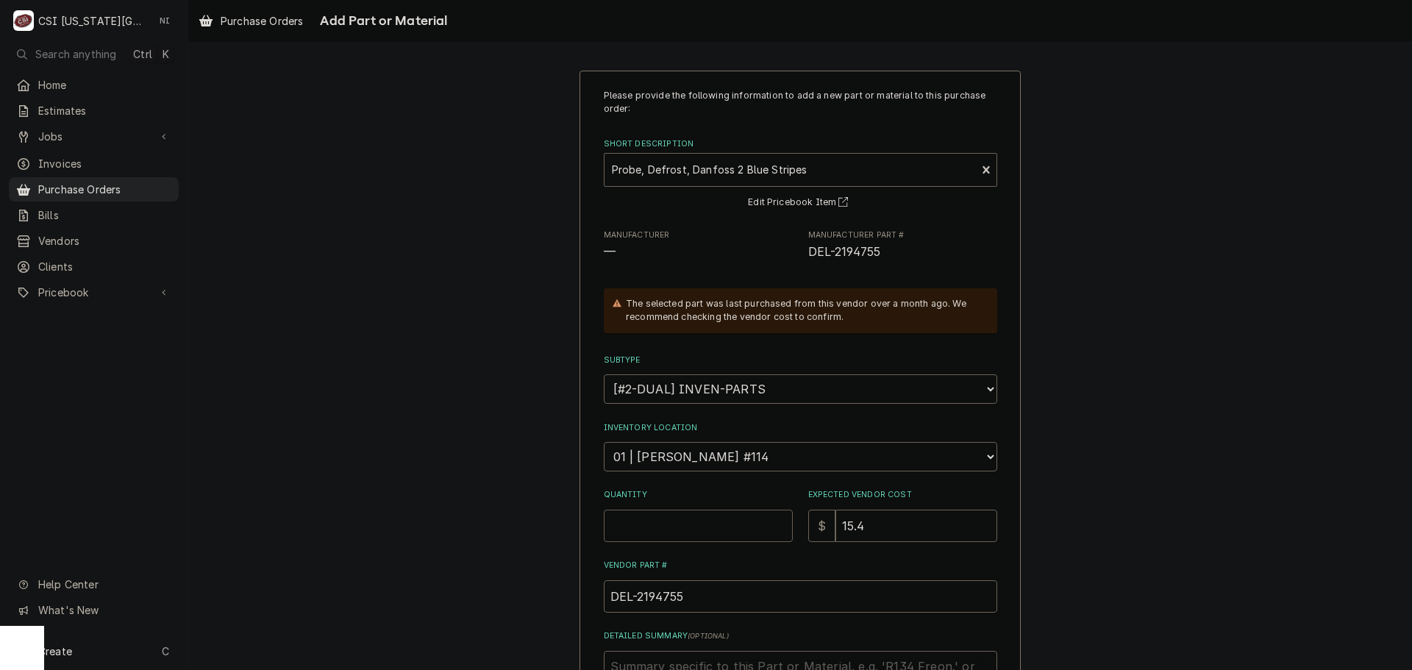
type textarea "x"
type input "1"
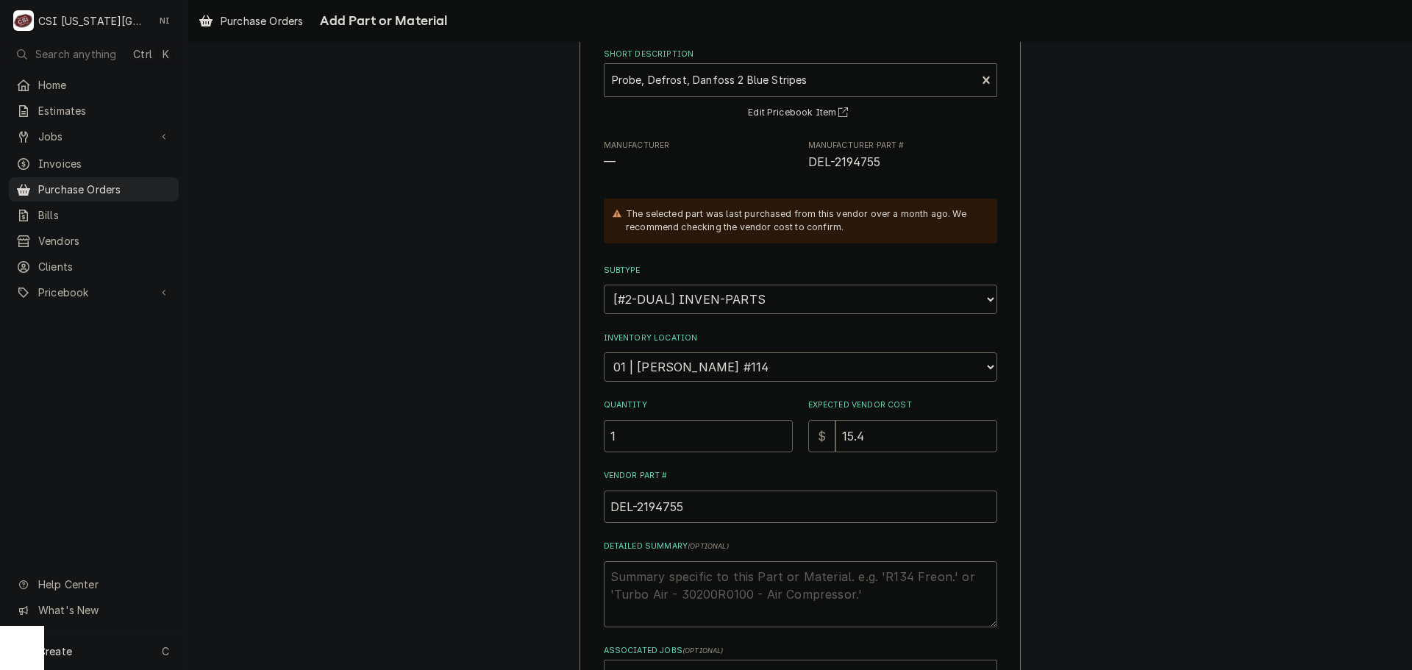
scroll to position [203, 0]
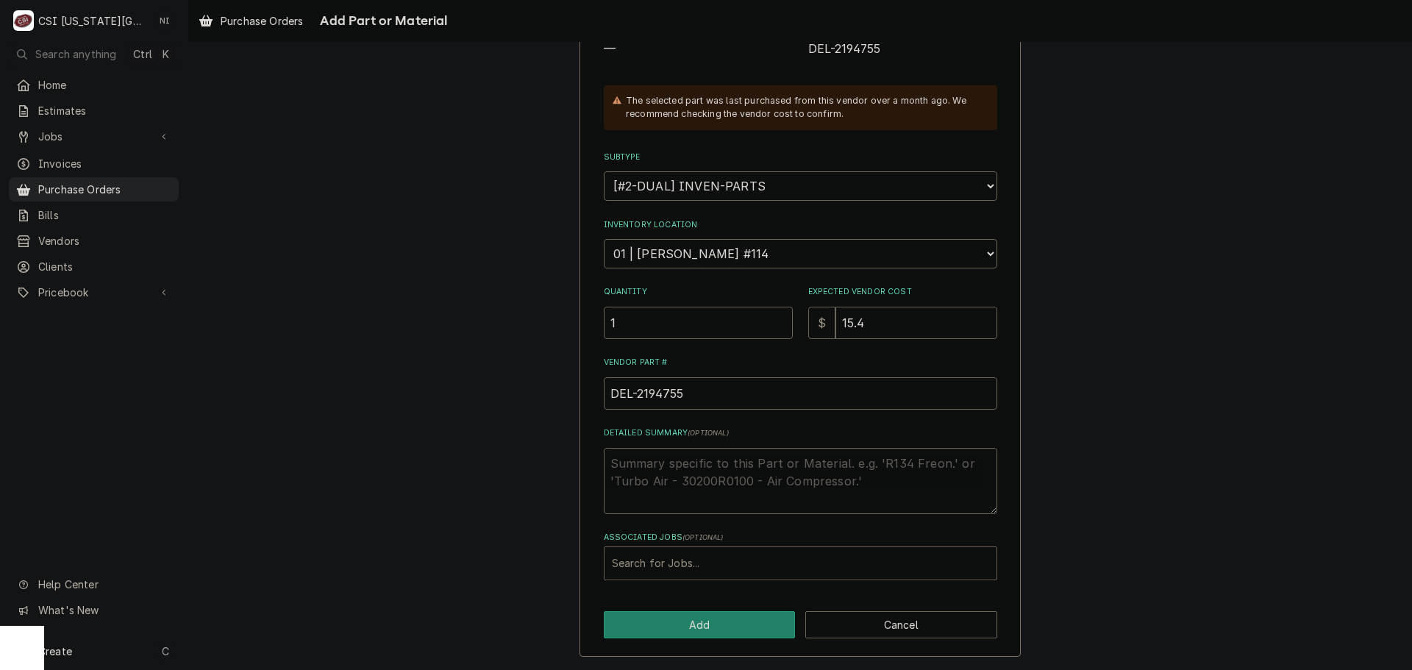
click at [669, 561] on div "Associated Jobs" at bounding box center [800, 563] width 377 height 26
type input "32936"
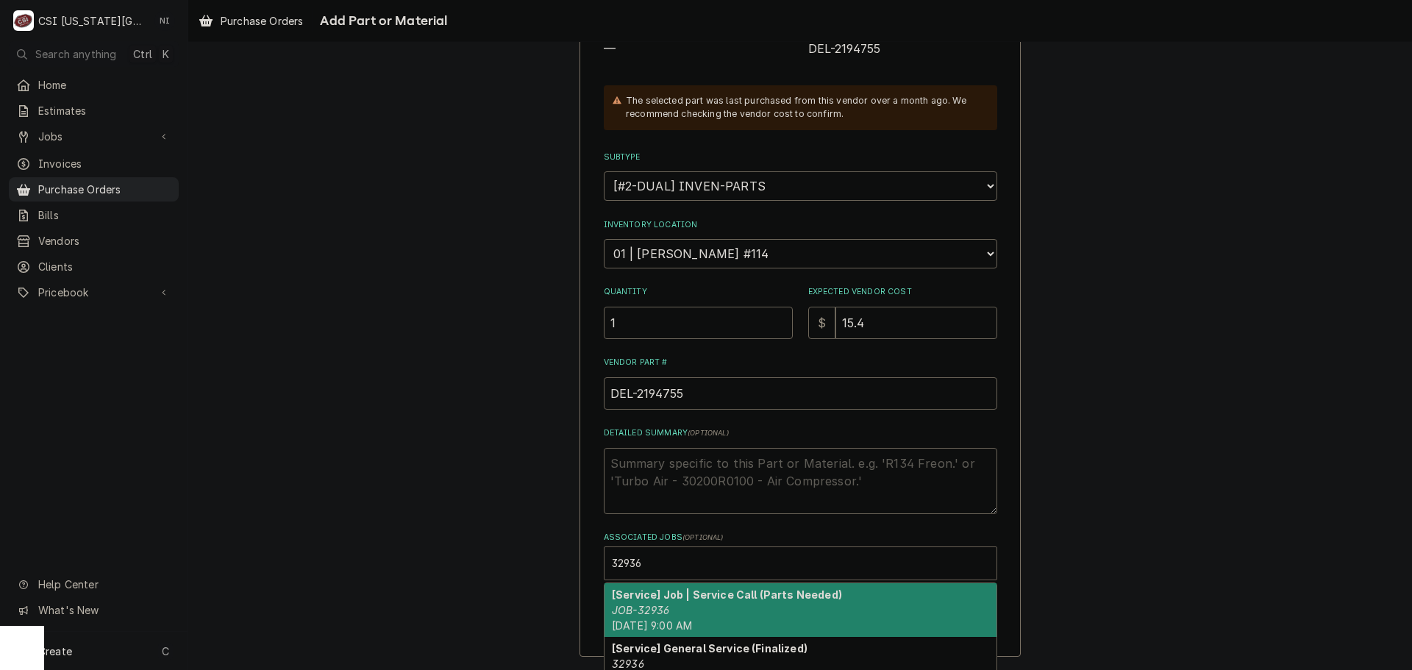
click at [677, 605] on div "[Service] Job | Service Call (Parts Needed) JOB-32936 Wed, Sep 24th, 2025 - 9:0…" at bounding box center [801, 610] width 392 height 54
type textarea "x"
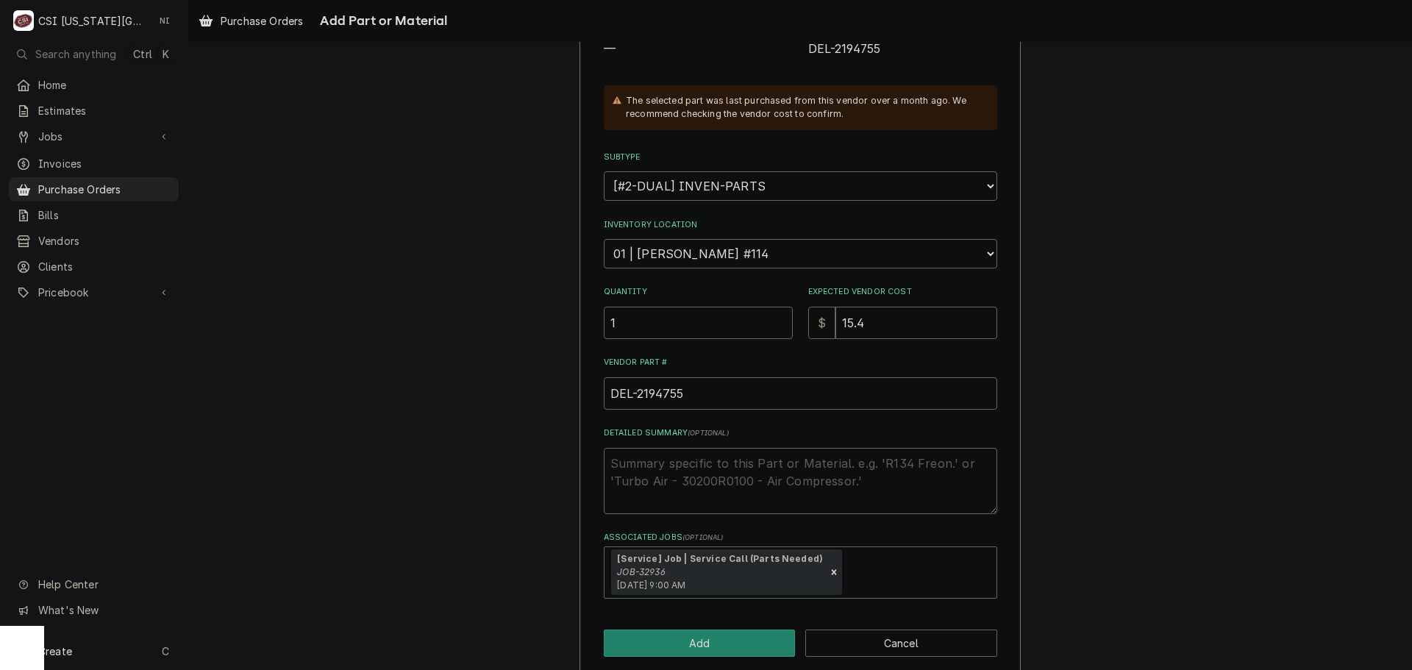
click at [693, 628] on div "Please provide the following information to add a new part or material to this …" at bounding box center [800, 272] width 441 height 808
click at [703, 636] on button "Add" at bounding box center [700, 643] width 192 height 27
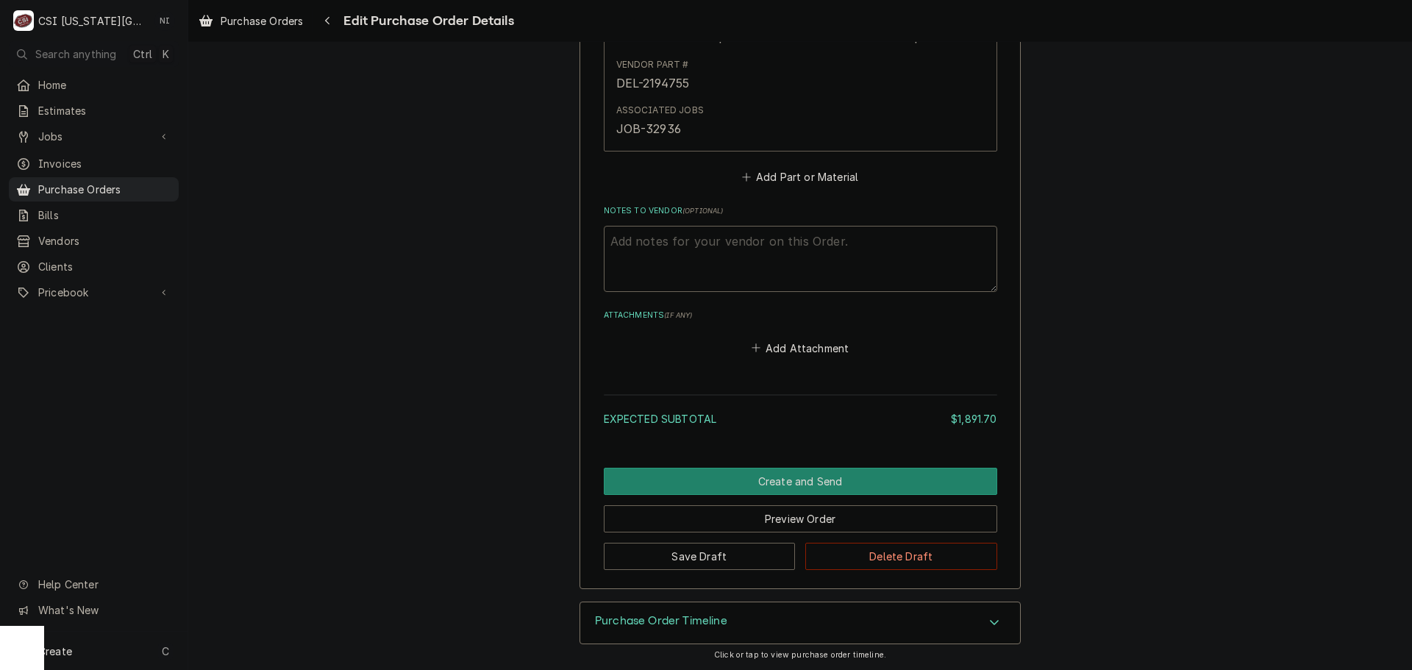
scroll to position [3541, 0]
type textarea "x"
click at [776, 176] on button "Add Part or Material" at bounding box center [799, 176] width 121 height 21
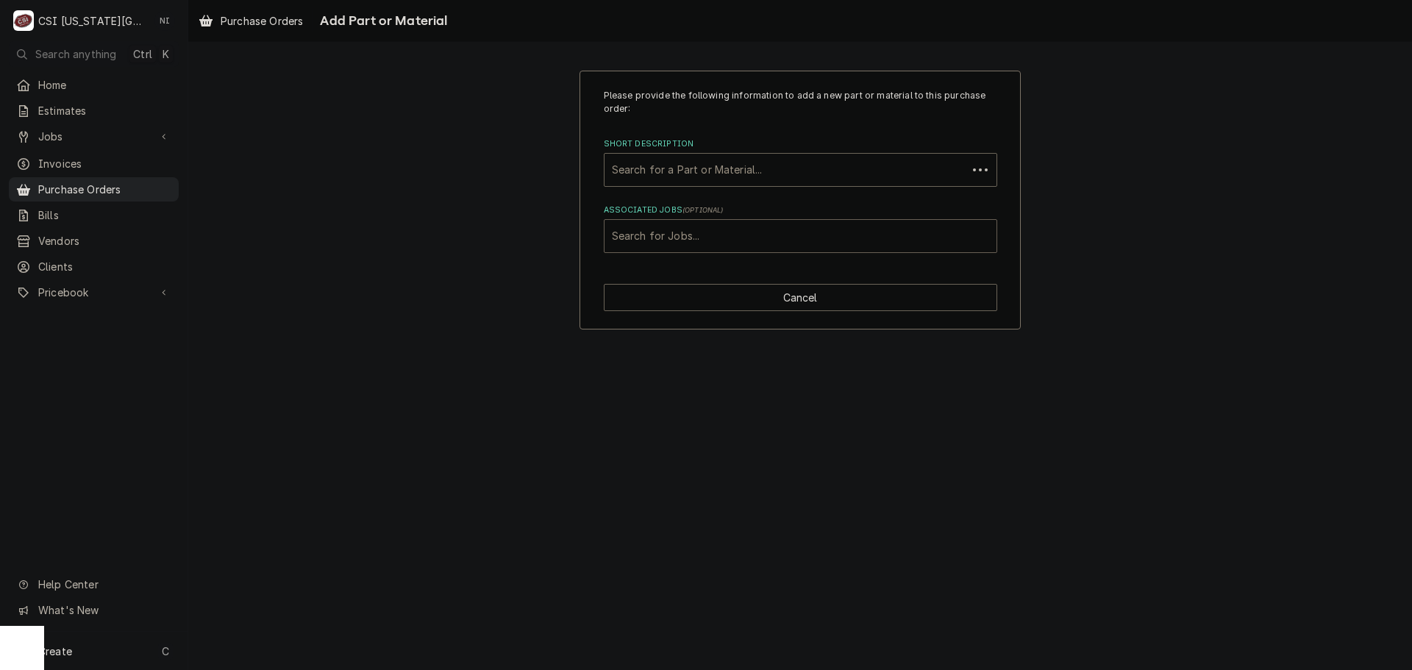
click at [756, 232] on div "Associated Jobs" at bounding box center [800, 236] width 377 height 26
type input "32936"
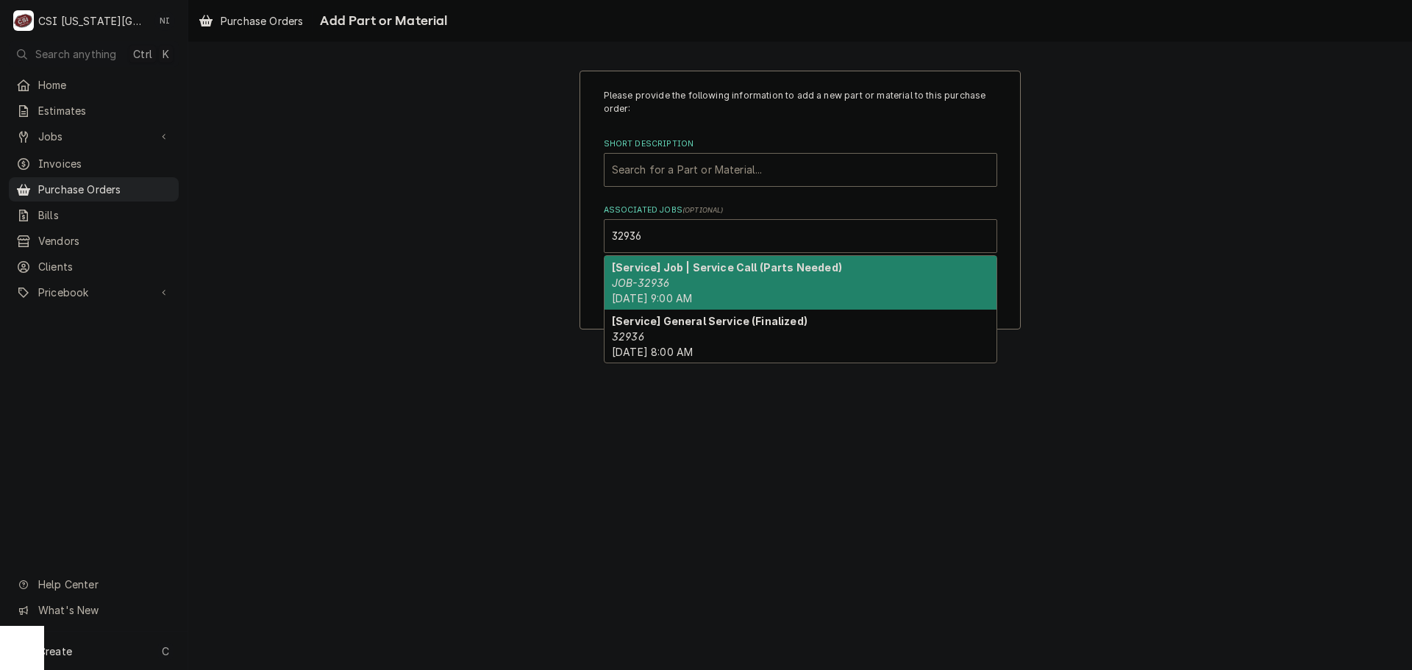
drag, startPoint x: 646, startPoint y: 283, endPoint x: 697, endPoint y: 197, distance: 100.3
click at [647, 282] on em "JOB-32936" at bounding box center [640, 283] width 57 height 13
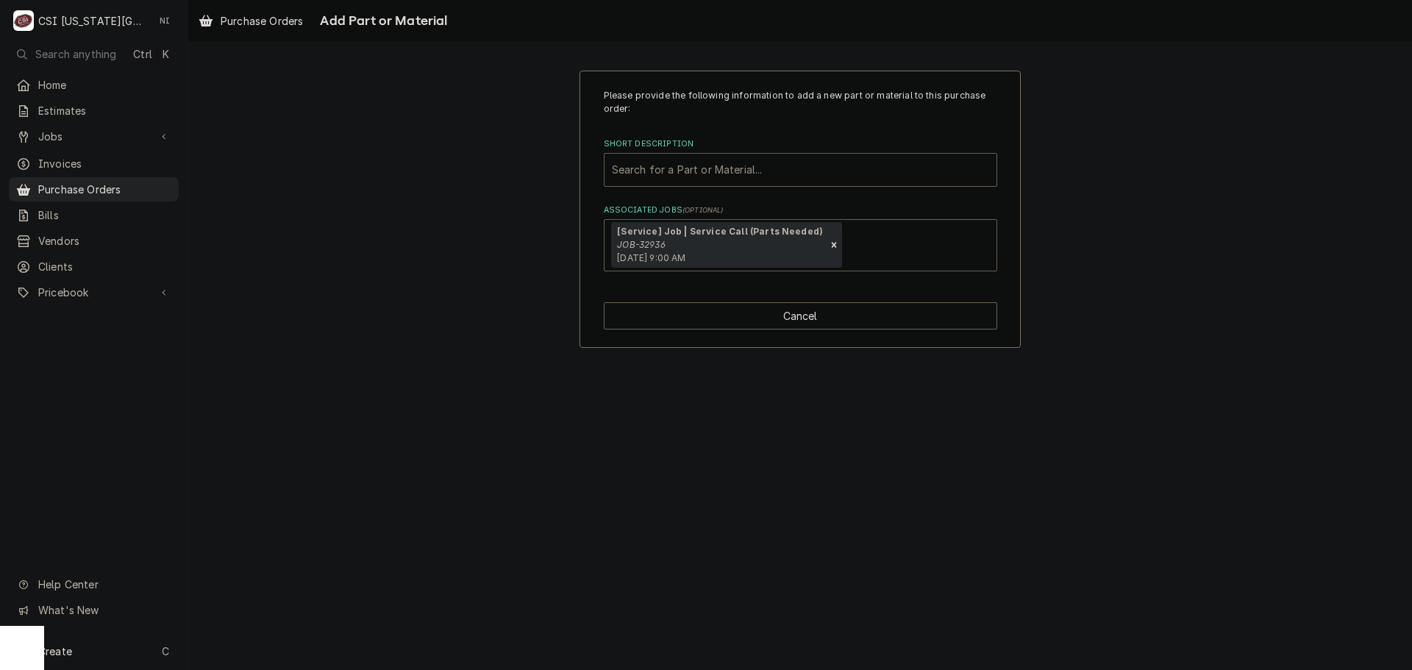
click at [701, 169] on div "Short Description" at bounding box center [800, 170] width 377 height 26
paste input "2194756"
type input "2194756"
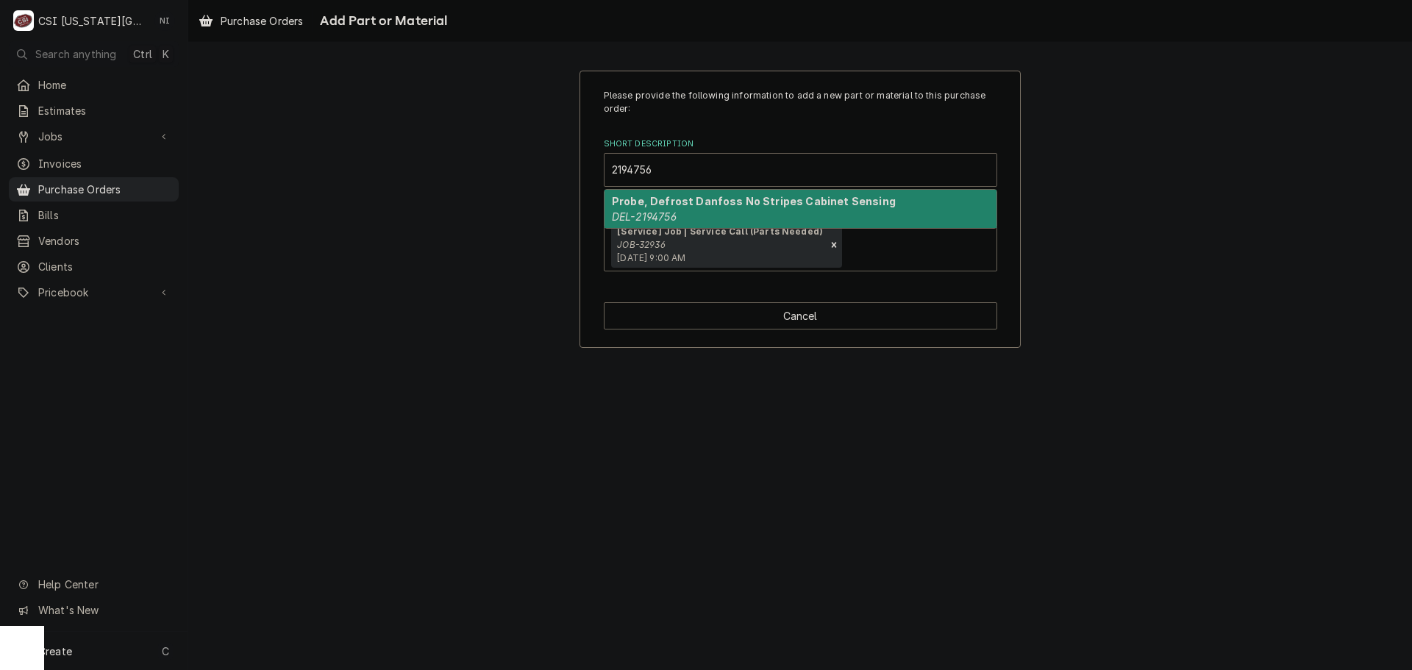
click at [672, 204] on strong "Probe, Defrost Danfoss No Stripes Cabinet Sensing" at bounding box center [754, 201] width 284 height 13
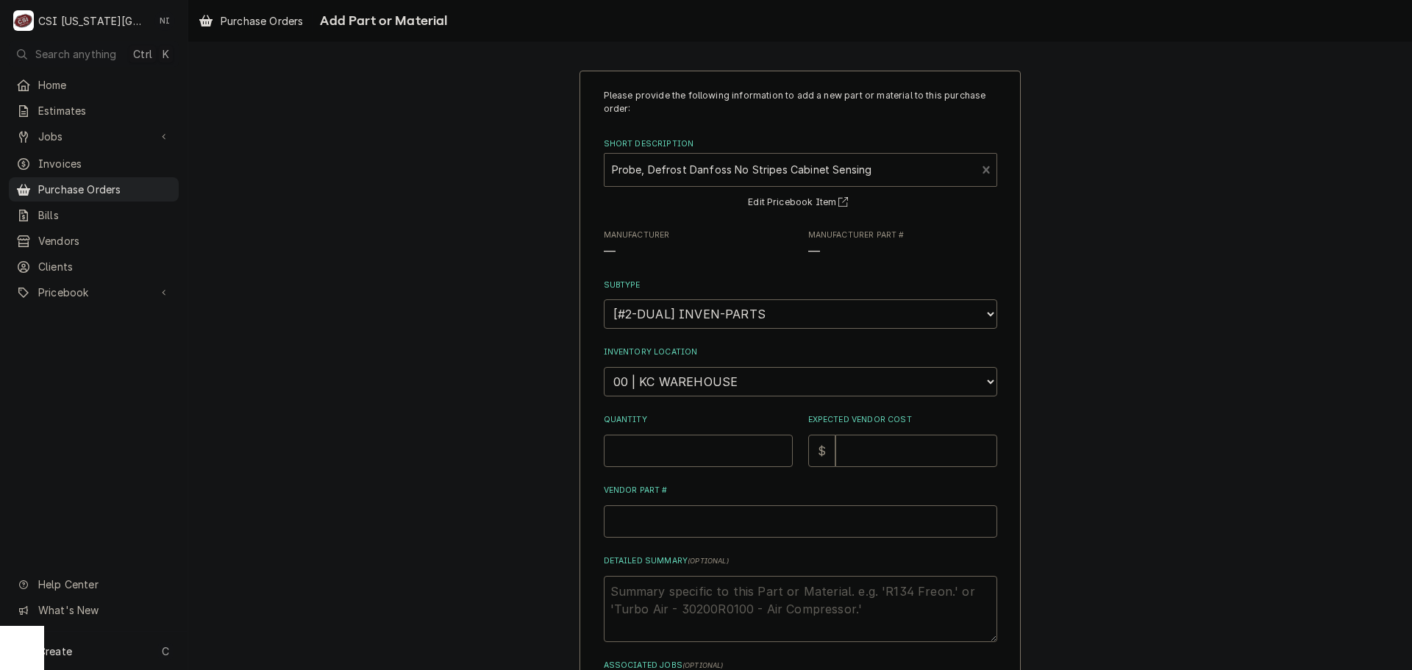
type textarea "x"
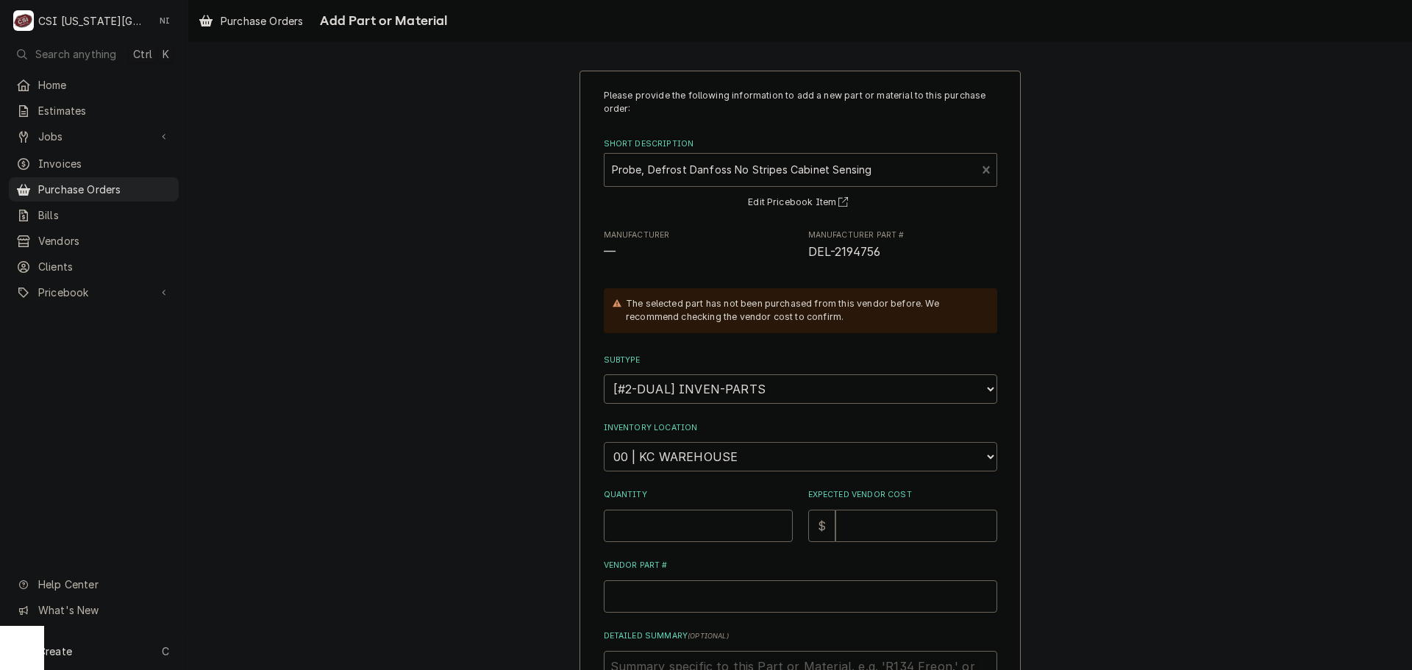
click at [669, 447] on select "Choose a location... 00 | KC WAREHOUSE 00 | MAIN WAREHOUSE 01 | BRIAN BREAZIER …" at bounding box center [801, 456] width 394 height 29
select select "2705"
click at [604, 442] on select "Choose a location... 00 | KC WAREHOUSE 00 | MAIN WAREHOUSE 01 | BRIAN BREAZIER …" at bounding box center [801, 456] width 394 height 29
click at [666, 526] on input "Quantity" at bounding box center [698, 526] width 189 height 32
type textarea "x"
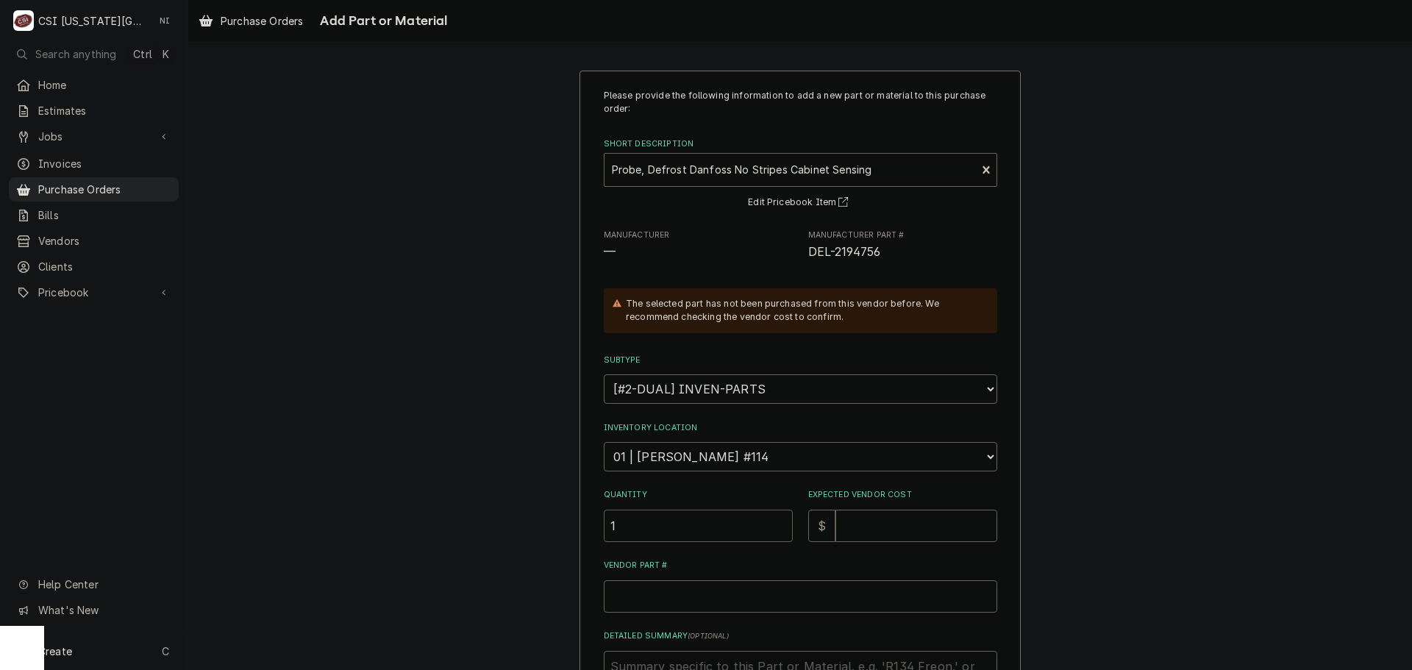
type input "1"
type textarea "x"
type input "1"
type textarea "x"
type input "15"
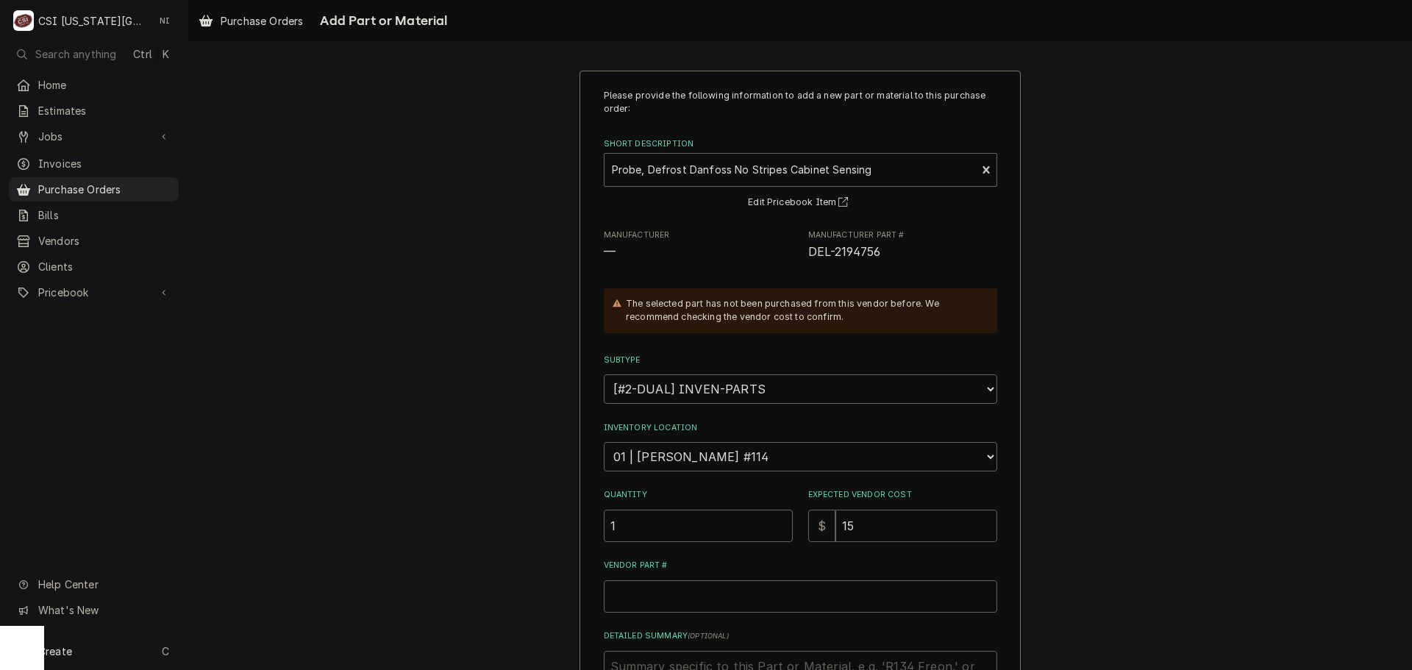
type textarea "x"
type input "15.4"
type textarea "x"
type input "15.40"
drag, startPoint x: 890, startPoint y: 256, endPoint x: 801, endPoint y: 256, distance: 89.0
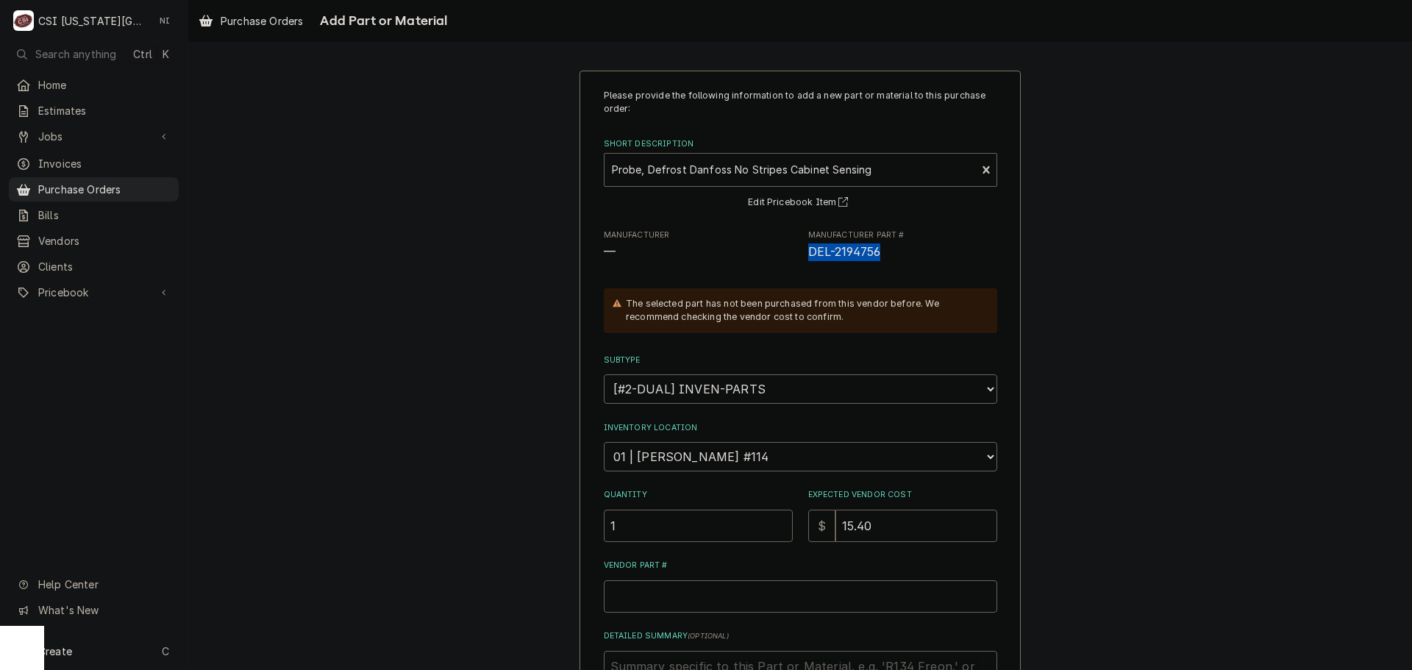
click at [801, 256] on div "Manufacturer — Manufacturer Part # DEL-2194756" at bounding box center [801, 246] width 394 height 32
copy span "DEL-2194756"
click at [736, 590] on input "Vendor Part #" at bounding box center [801, 596] width 394 height 32
paste input "DEL-2194756"
type textarea "x"
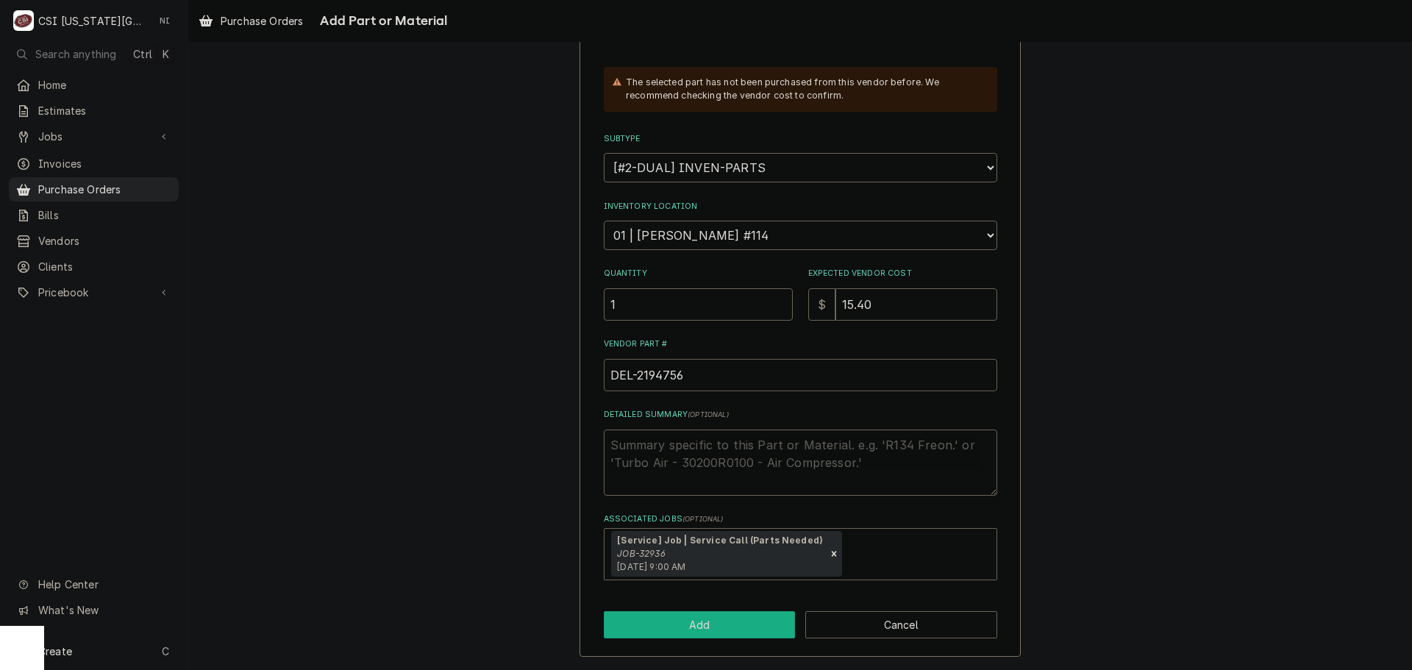
type input "DEL-2194756"
click at [708, 625] on button "Add" at bounding box center [700, 624] width 192 height 27
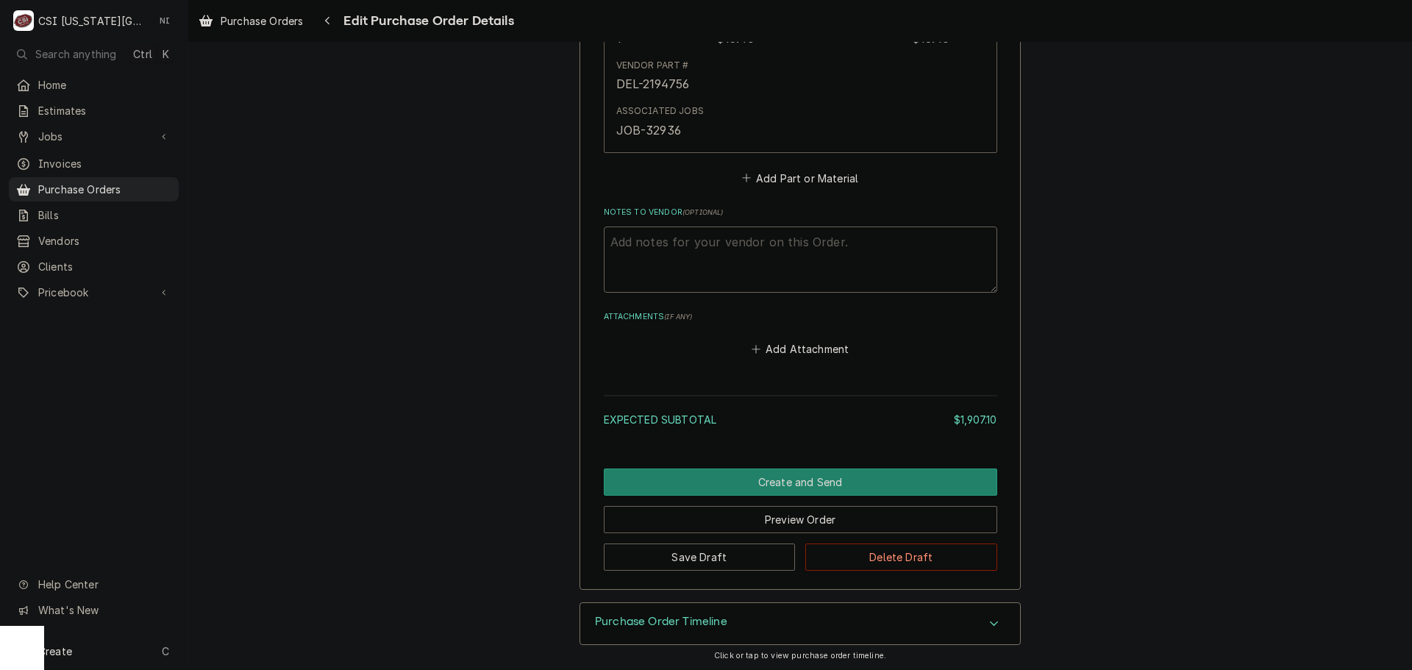
scroll to position [3885, 0]
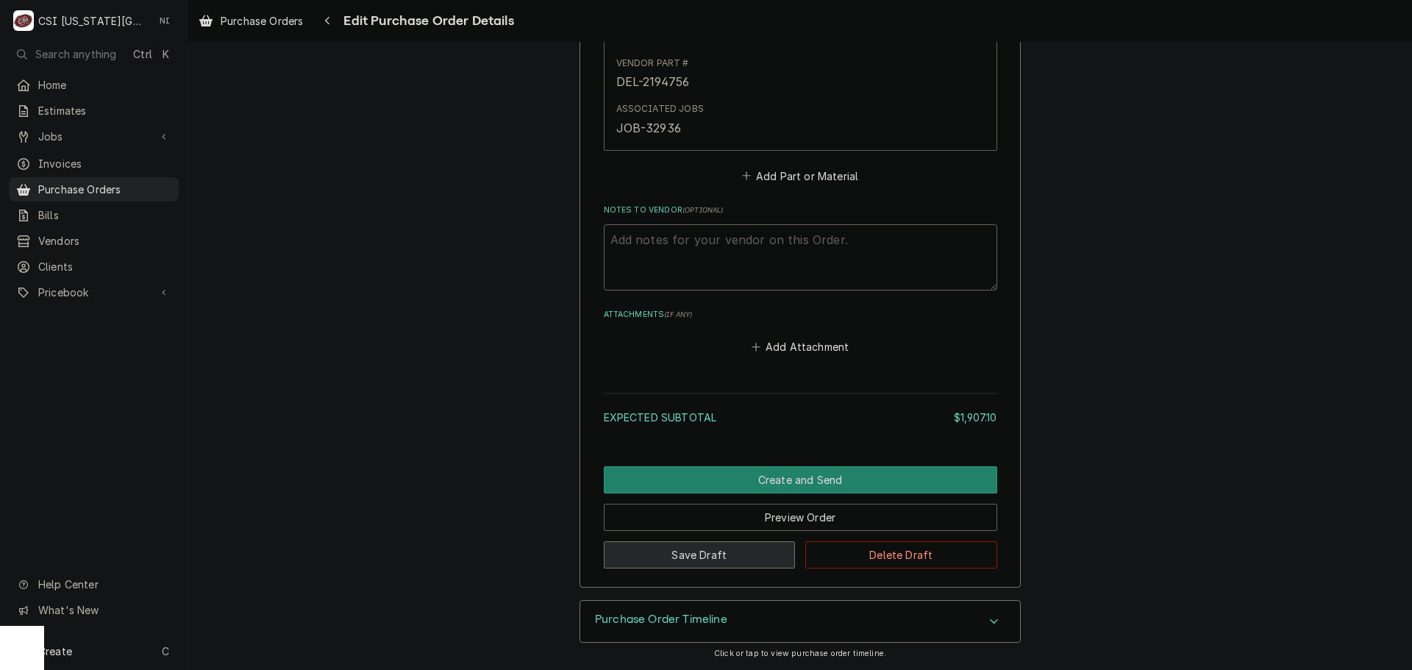
click at [646, 553] on button "Save Draft" at bounding box center [700, 554] width 192 height 27
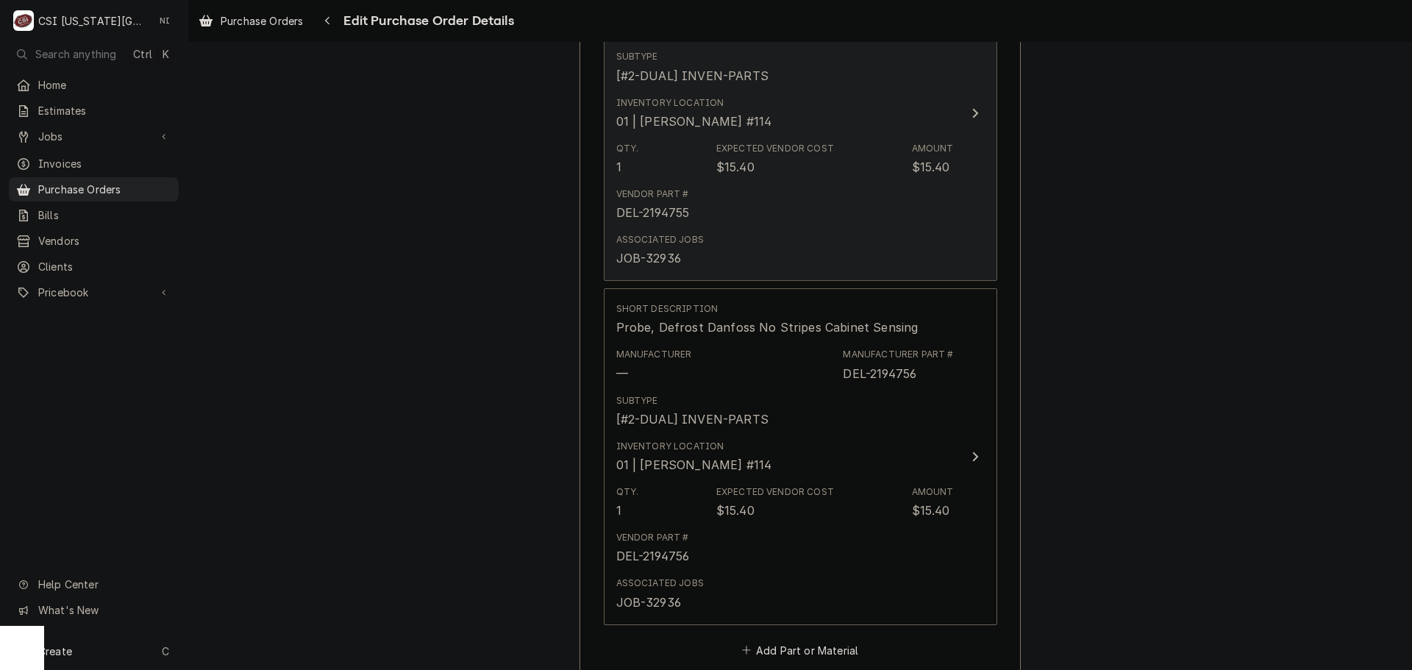
scroll to position [3398, 0]
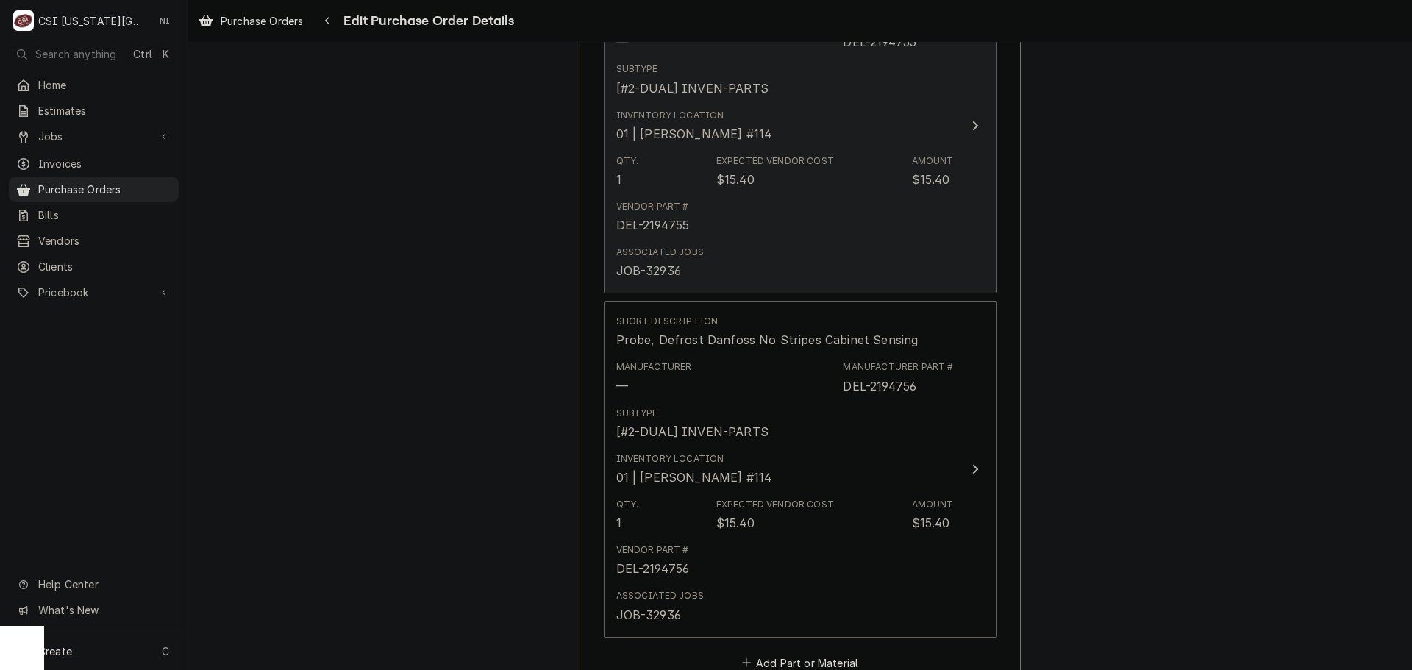
type textarea "x"
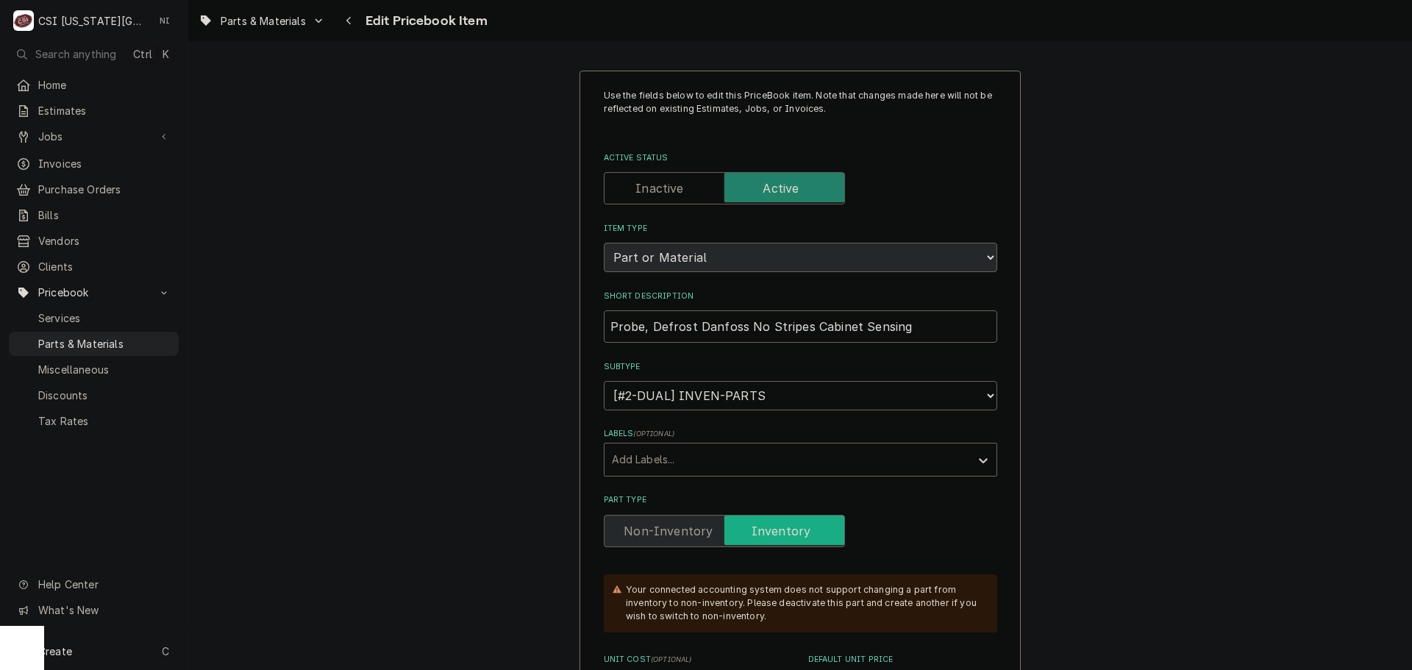
scroll to position [441, 0]
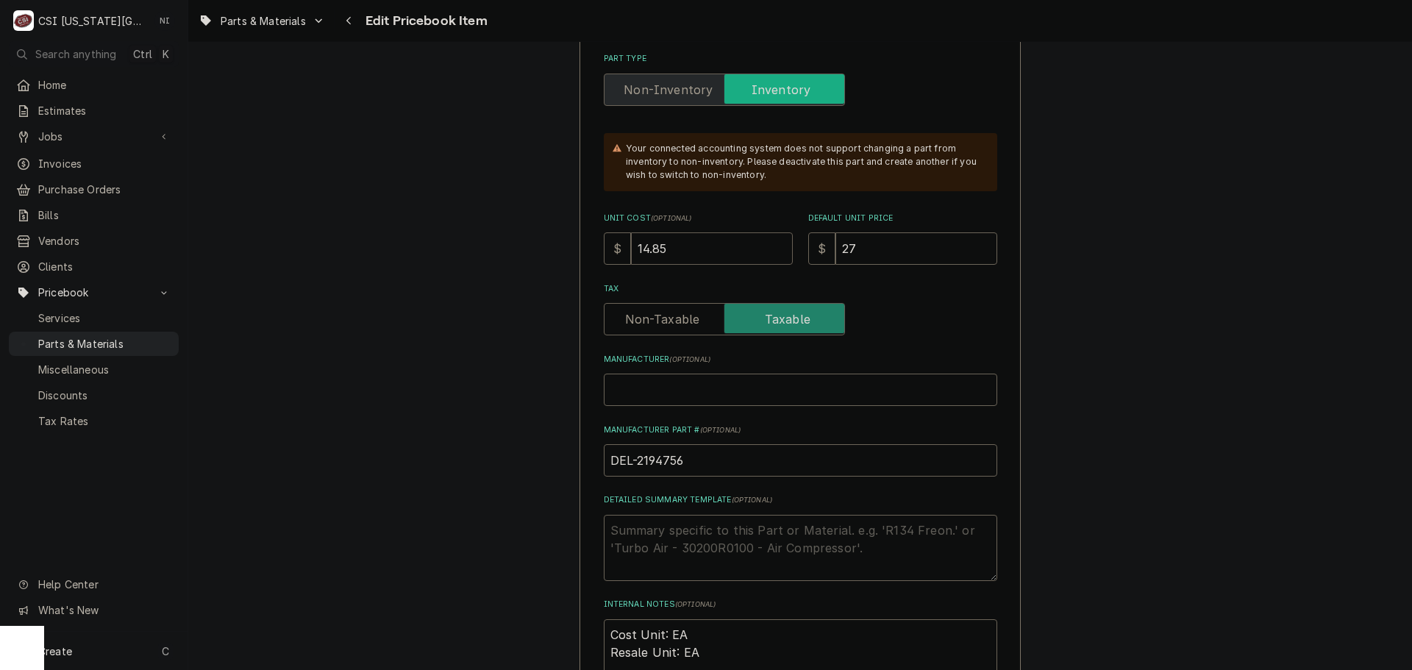
drag, startPoint x: 677, startPoint y: 247, endPoint x: 607, endPoint y: 249, distance: 70.6
click at [604, 248] on div "$ 14.85" at bounding box center [698, 248] width 189 height 32
type textarea "x"
type input "1"
type textarea "x"
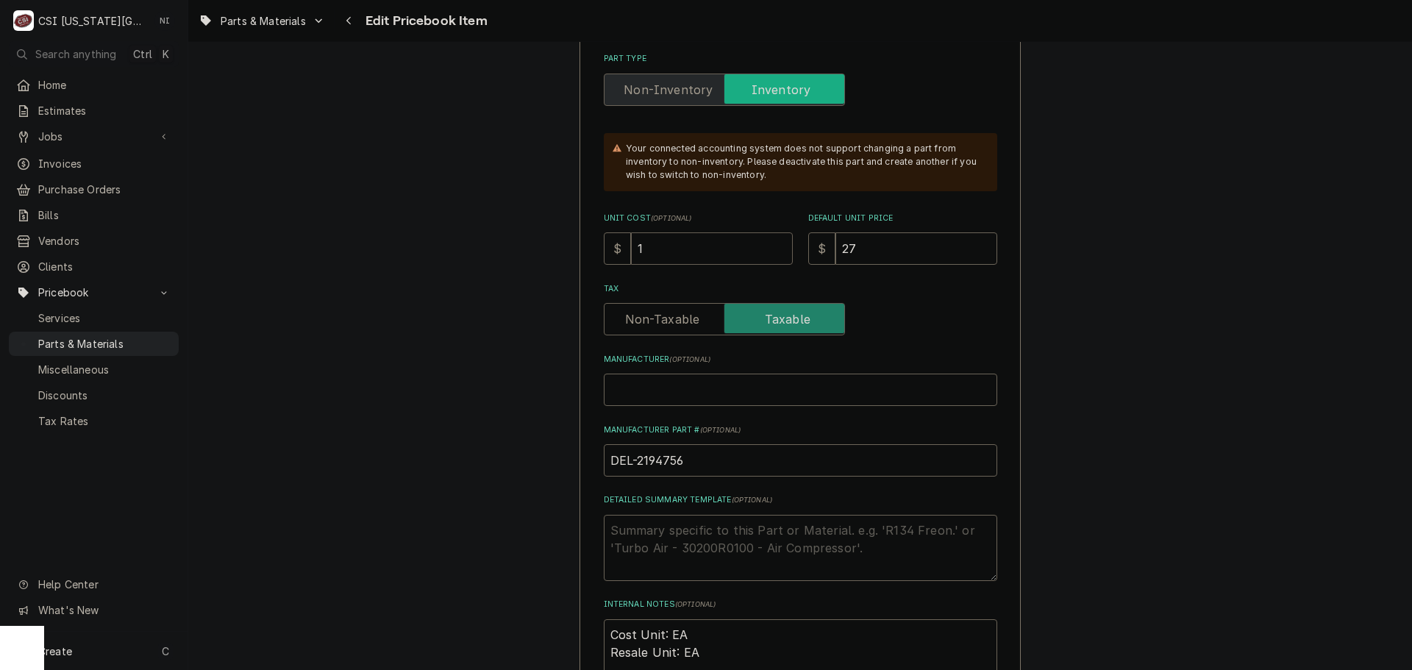
type input "15"
type textarea "x"
type input "153"
type textarea "x"
type input "15340"
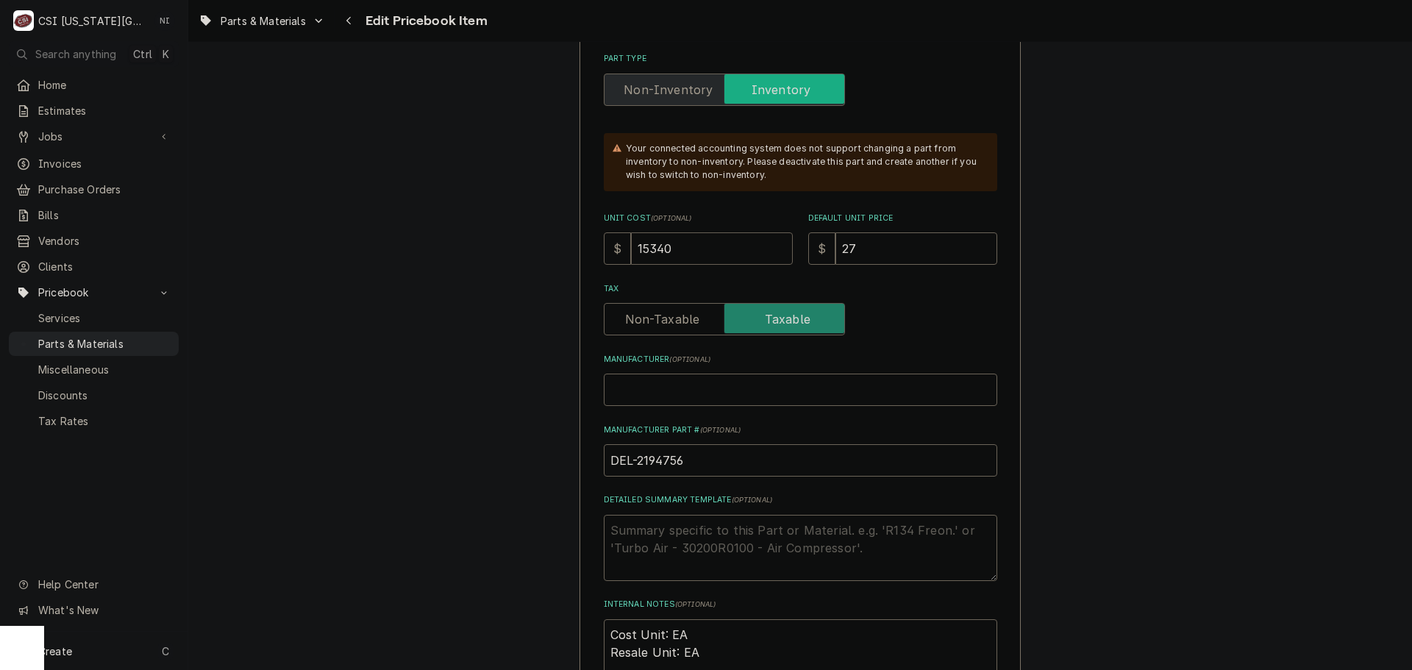
type textarea "x"
type input "1534"
type textarea "x"
type input "153"
type textarea "x"
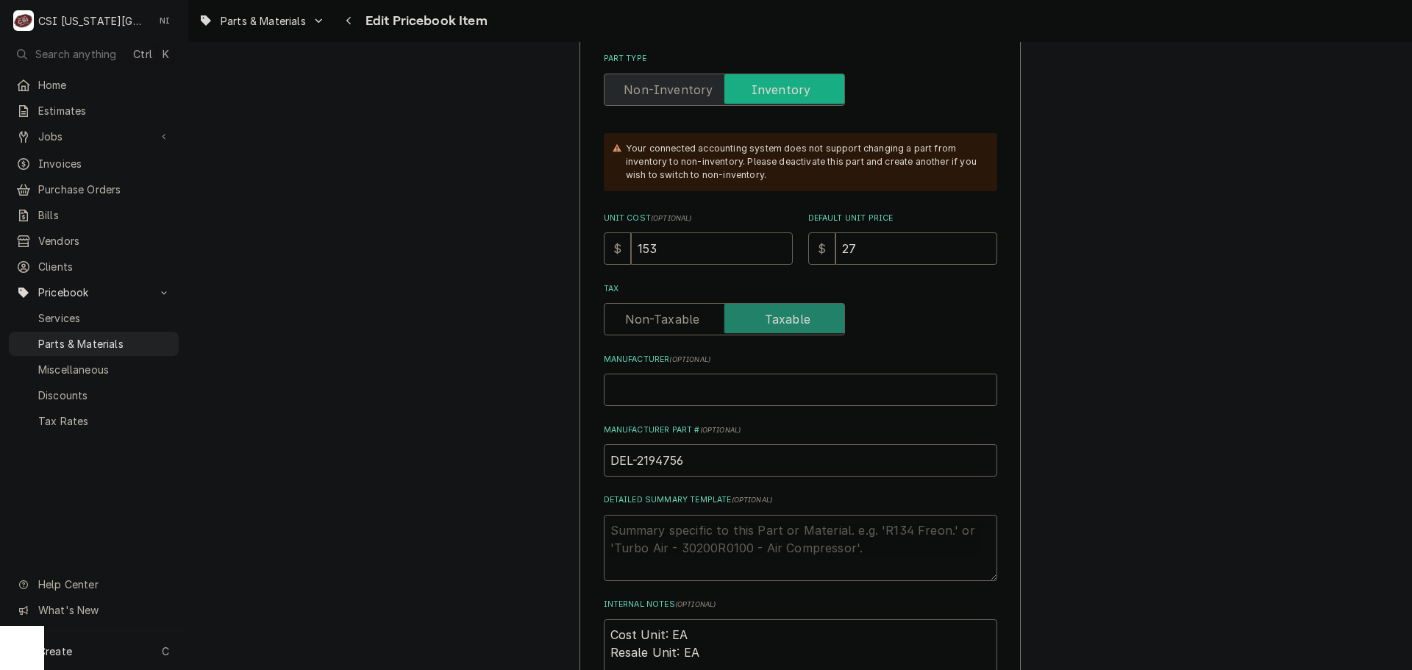
type input "15"
type textarea "x"
type input "15.4"
type textarea "x"
type input "15.40"
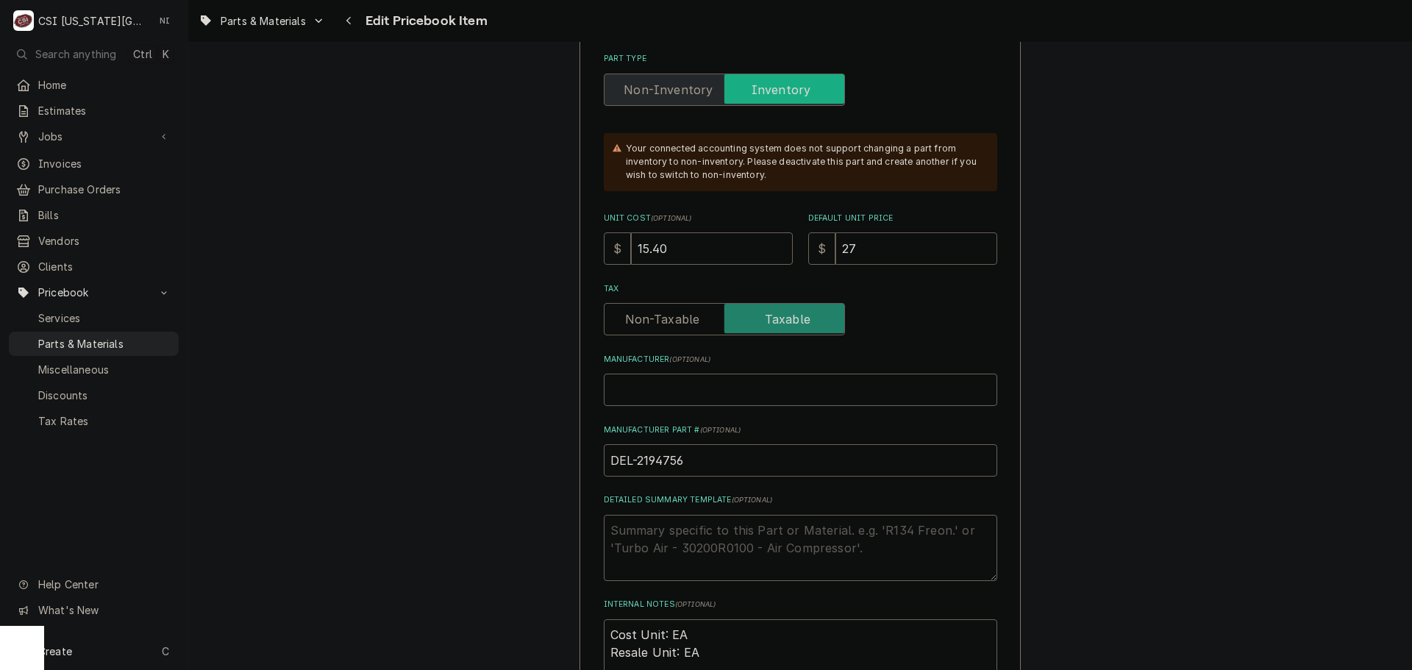
type textarea "x"
type input "2"
type textarea "x"
type input "28"
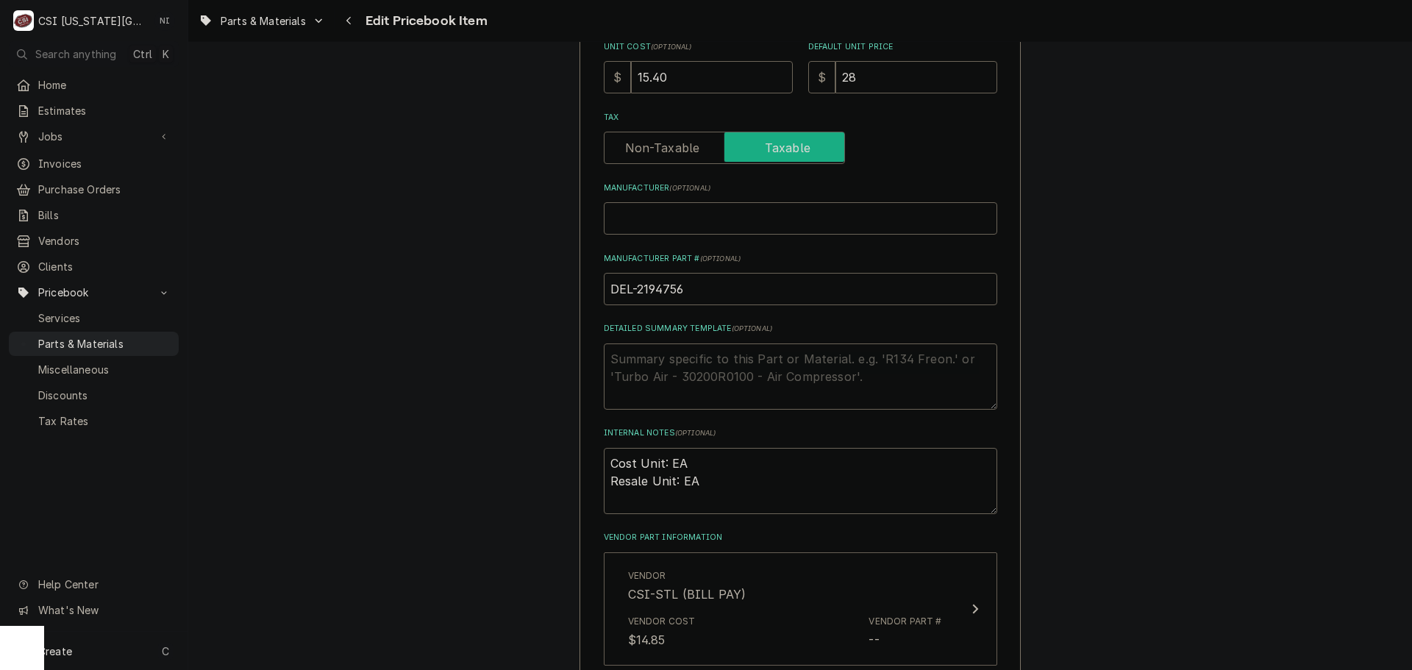
scroll to position [809, 0]
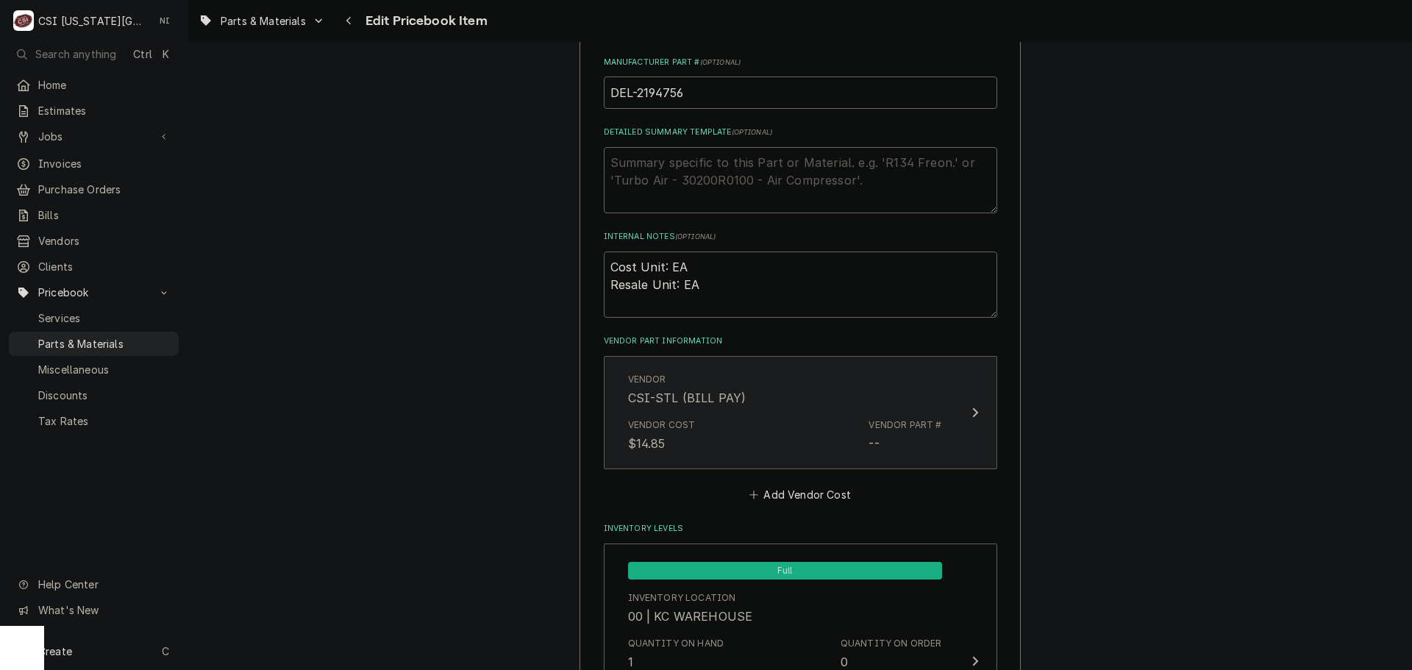
click at [864, 417] on div "Vendor Cost $14.85 Vendor Part # --" at bounding box center [785, 436] width 314 height 46
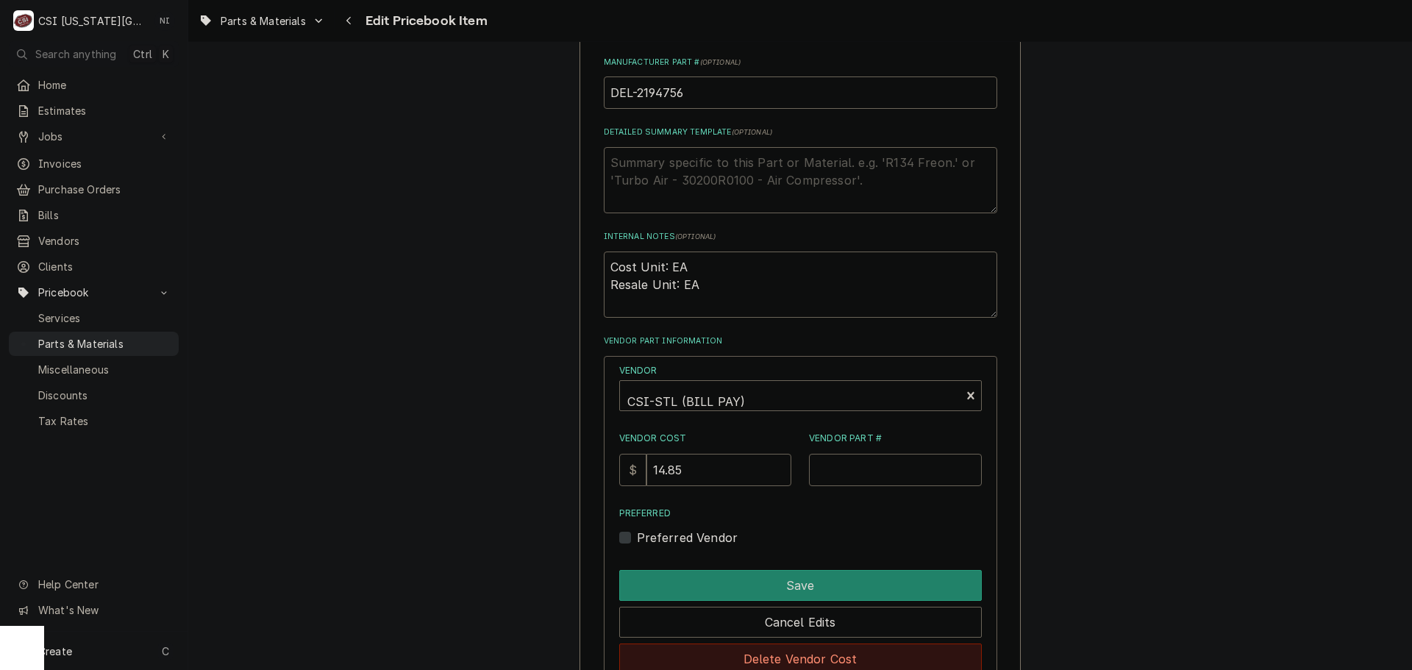
click at [880, 653] on button "Delete Vendor Cost" at bounding box center [800, 659] width 363 height 31
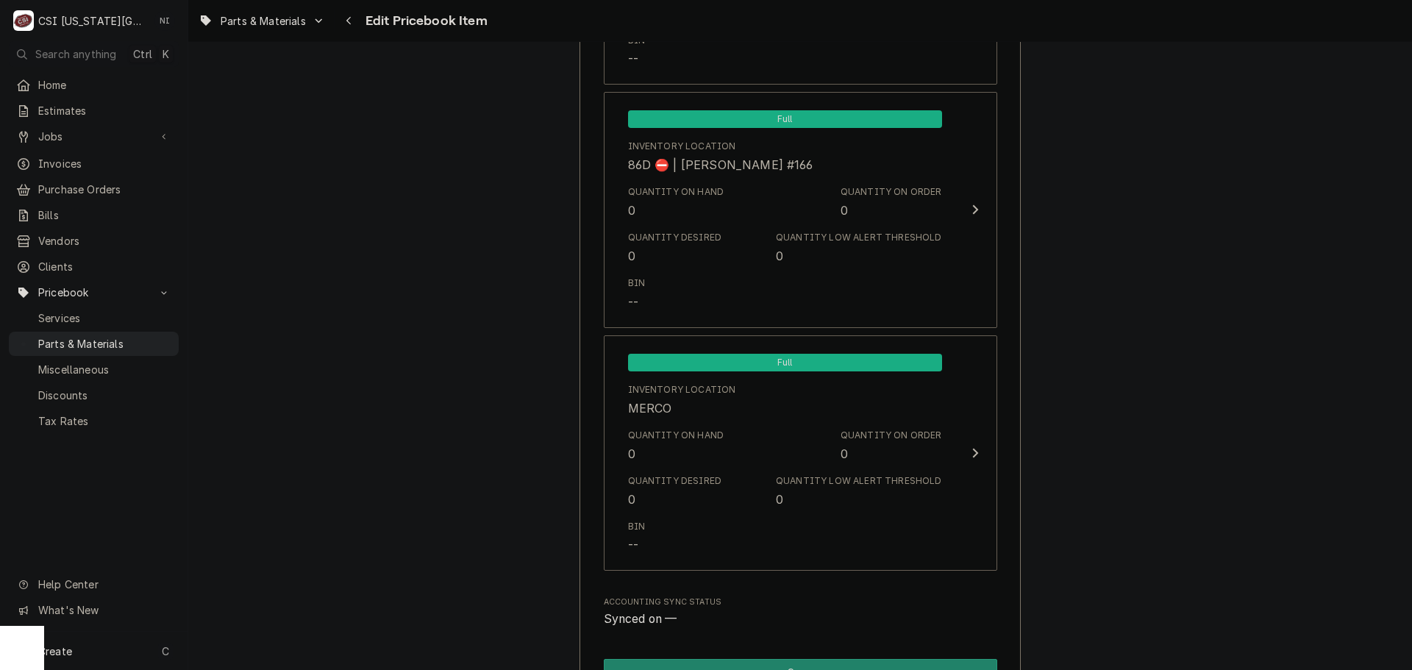
scroll to position [14259, 0]
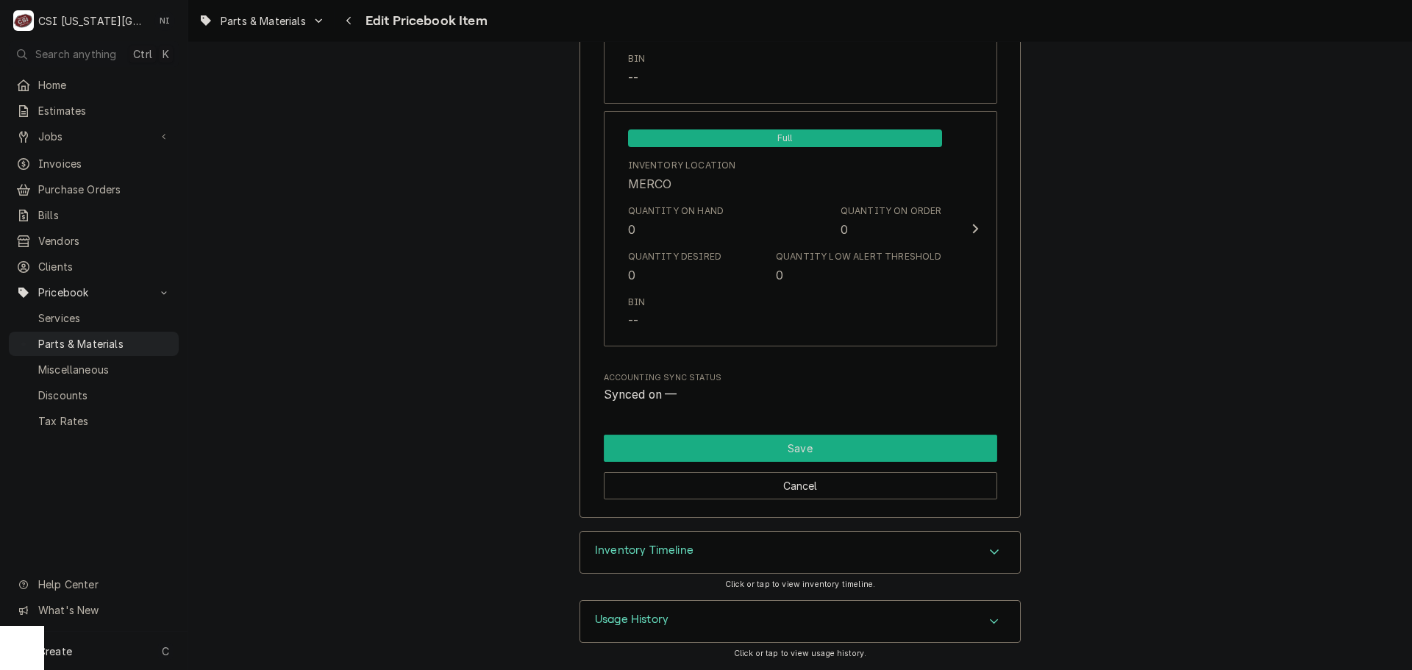
click at [939, 452] on button "Save" at bounding box center [801, 448] width 394 height 27
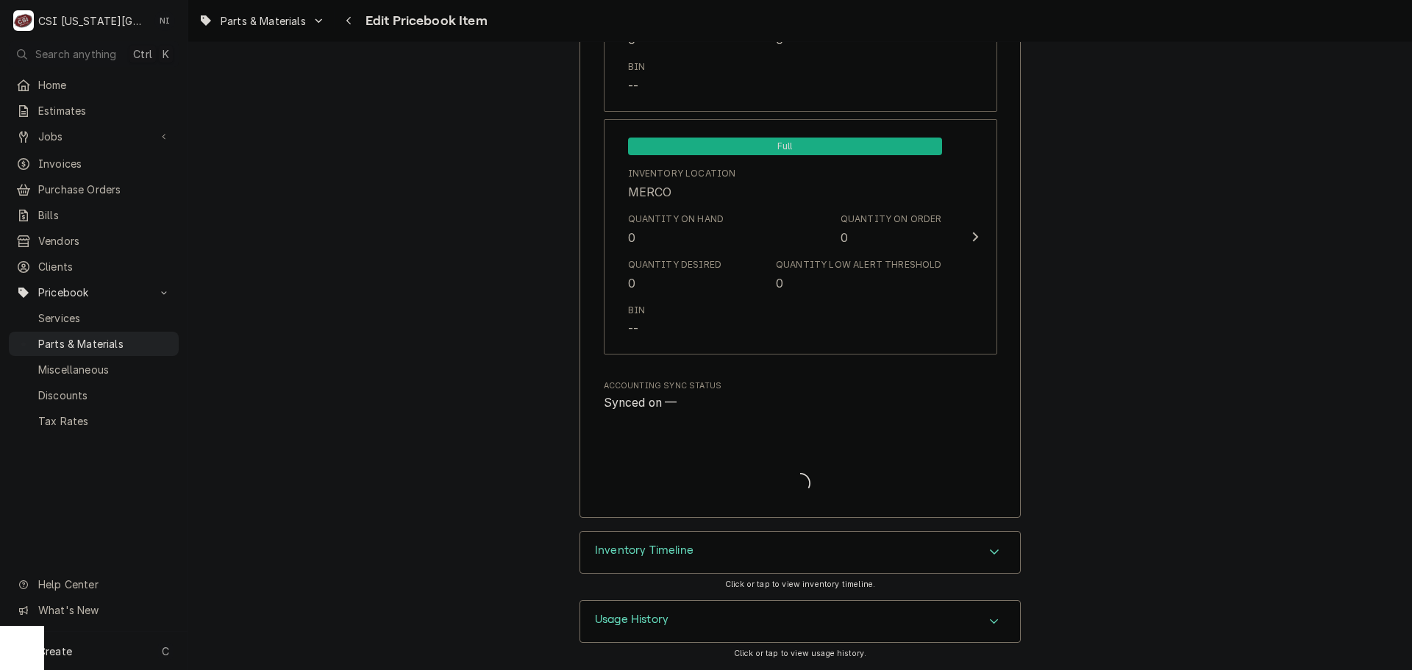
scroll to position [14250, 0]
type textarea "x"
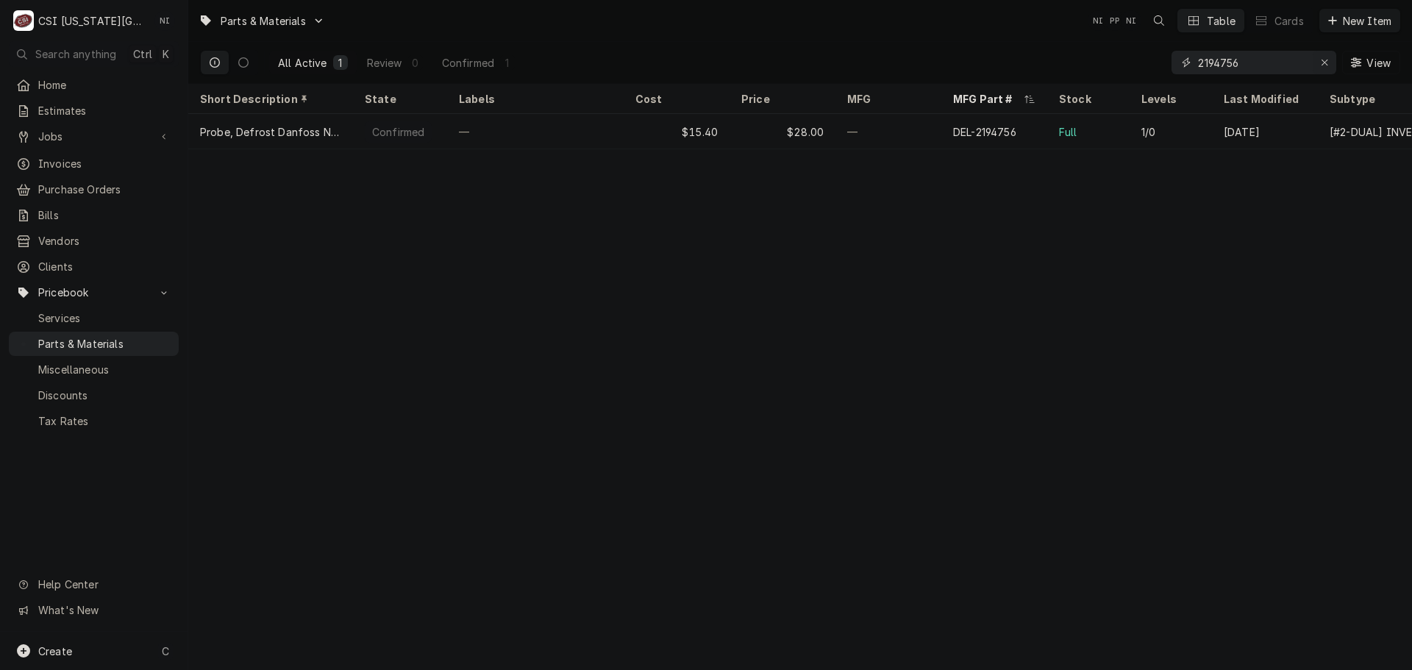
click at [1324, 62] on icon "Erase input" at bounding box center [1325, 62] width 8 height 10
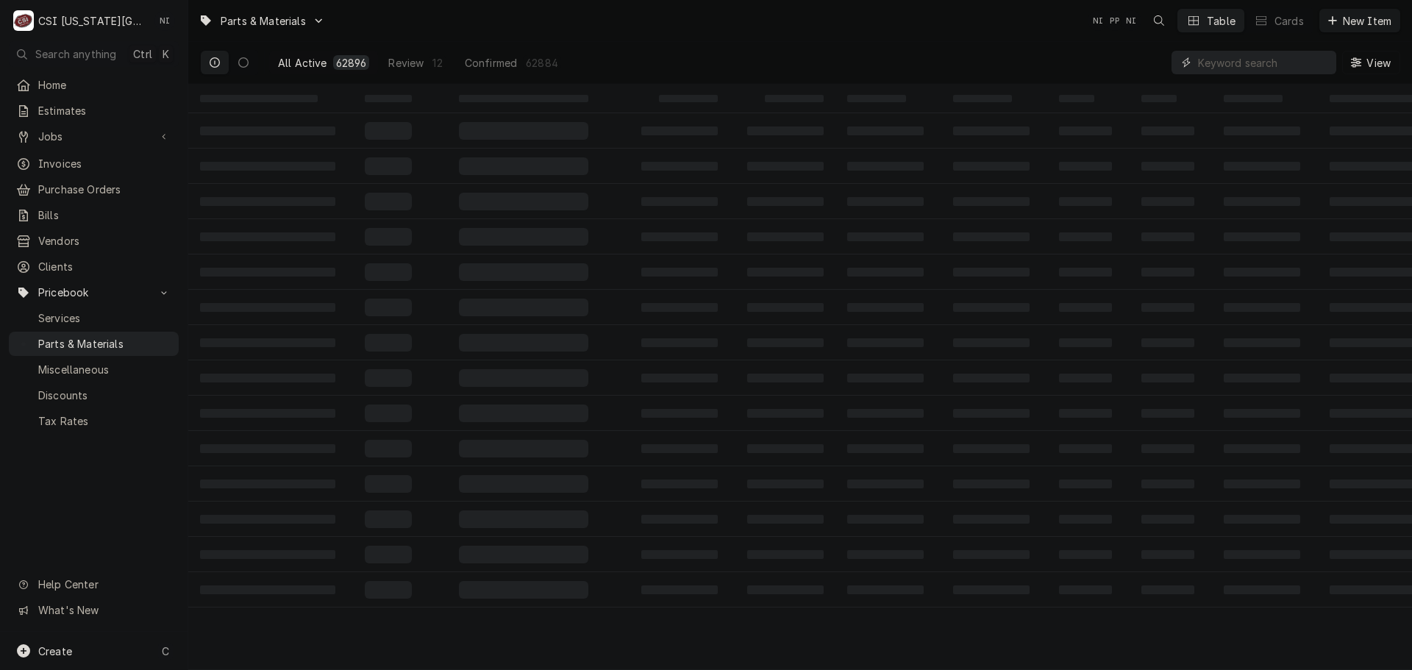
paste input "LBC-80302-12"
type input "LBC-80302-12"
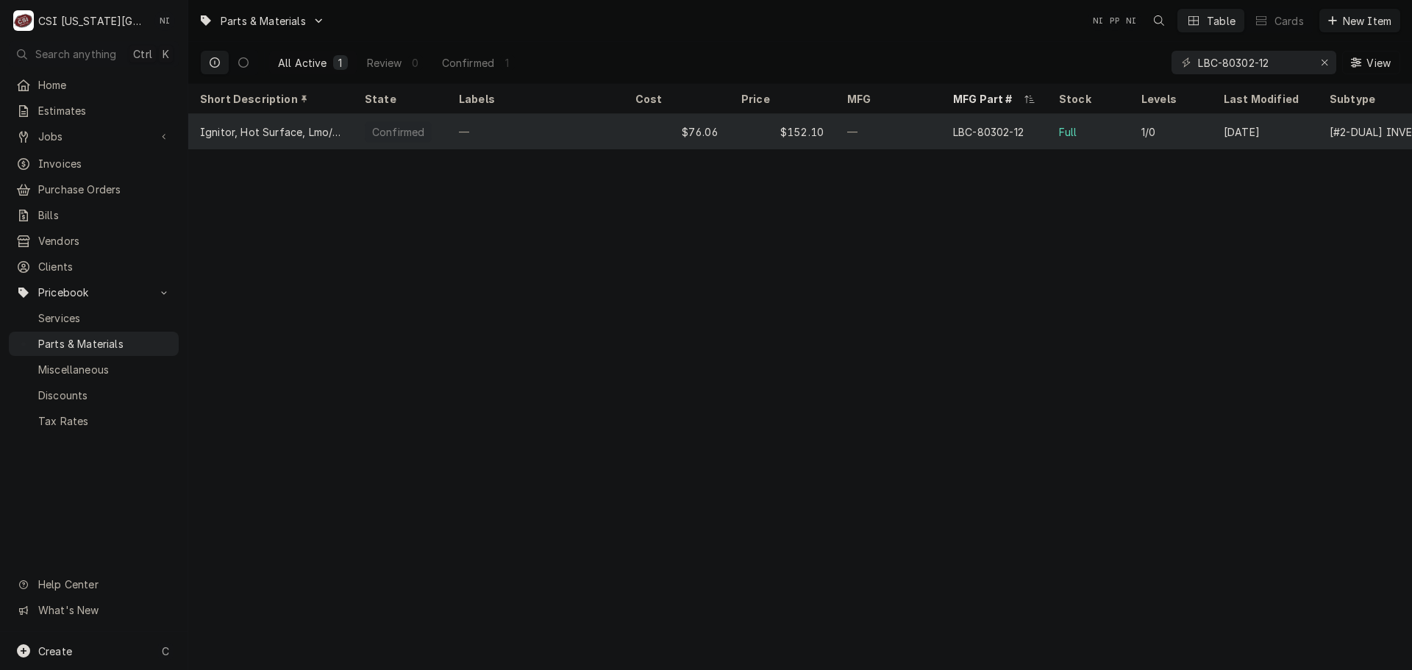
click at [859, 121] on div "—" at bounding box center [889, 131] width 106 height 35
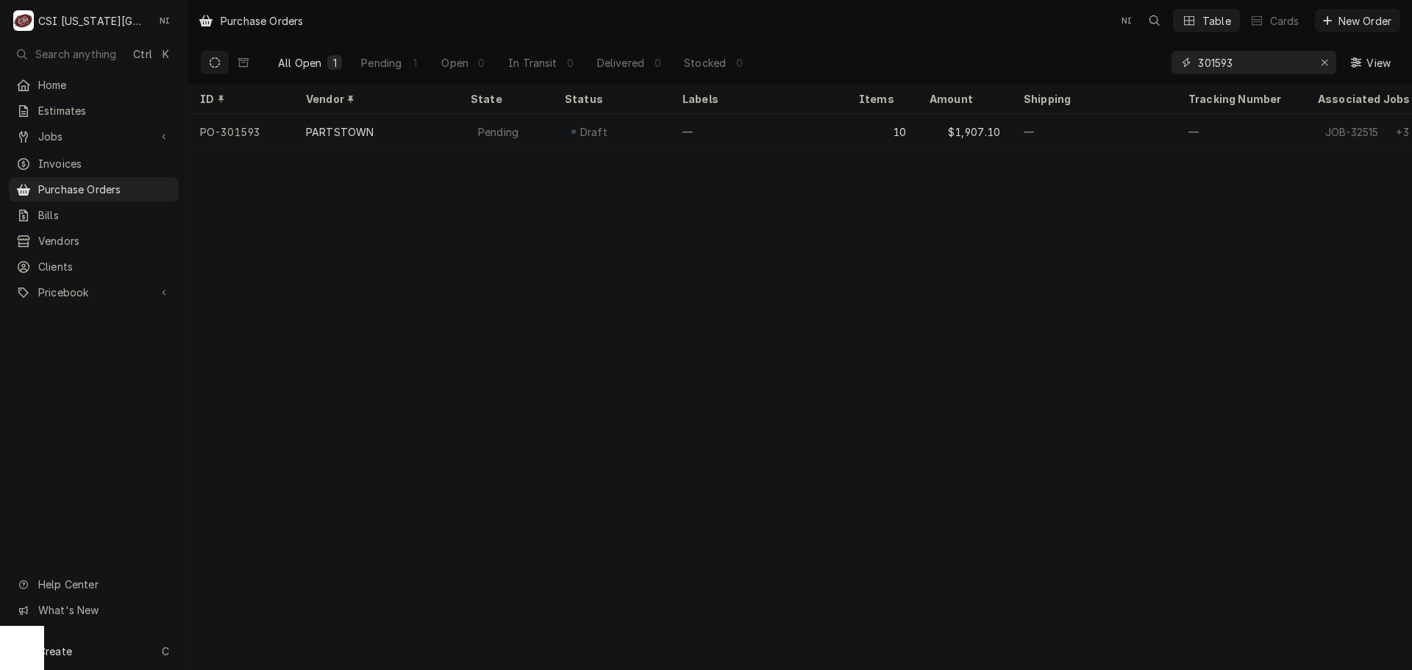
drag, startPoint x: 1237, startPoint y: 65, endPoint x: 1119, endPoint y: 65, distance: 117.7
click at [1123, 65] on div "All Open 1 Pending 1 Open 0 In Transit 0 Delivered 0 Stocked 0 301593 View" at bounding box center [800, 62] width 1200 height 41
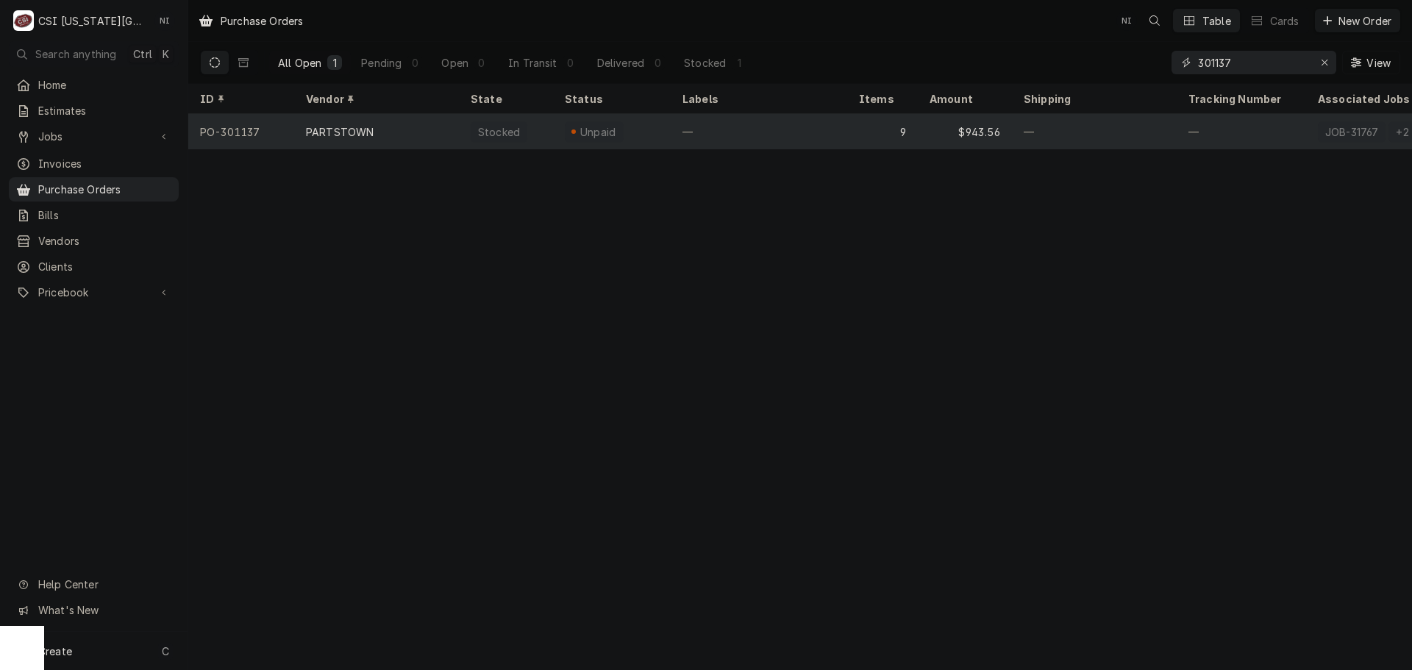
type input "301137"
click at [781, 132] on div "—" at bounding box center [759, 131] width 177 height 35
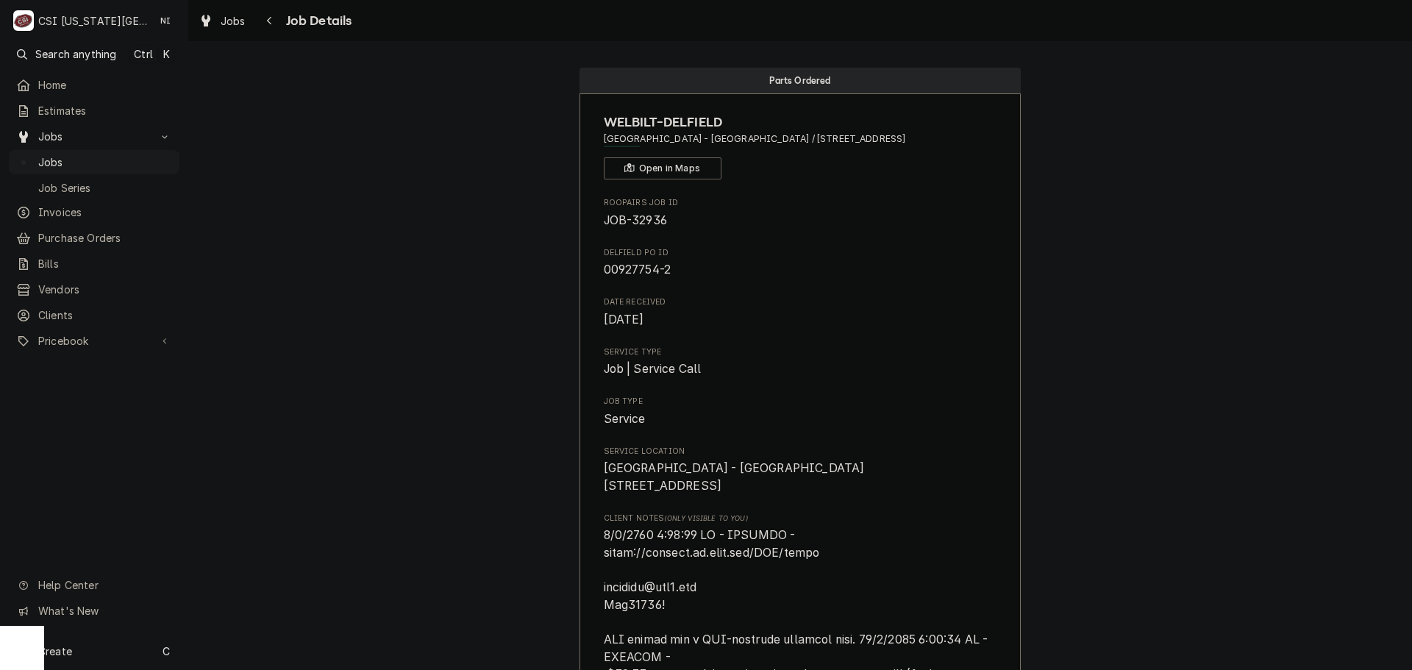
drag, startPoint x: 79, startPoint y: 154, endPoint x: 192, endPoint y: 109, distance: 121.4
click at [79, 154] on span "Jobs" at bounding box center [105, 161] width 134 height 15
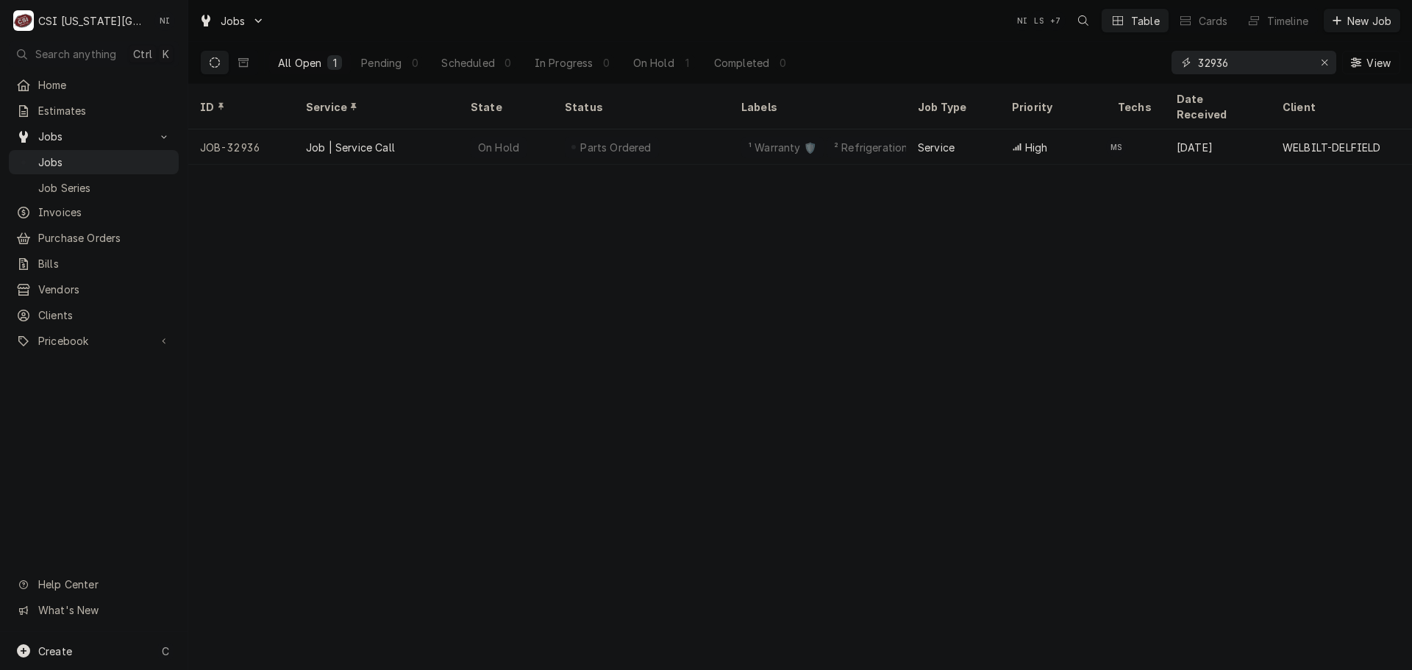
drag, startPoint x: 1237, startPoint y: 66, endPoint x: 1075, endPoint y: 74, distance: 162.0
click at [1084, 74] on div "All Open 1 Pending 0 Scheduled 0 In Progress 0 On Hold 1 Completed 0 32936 View" at bounding box center [800, 62] width 1200 height 41
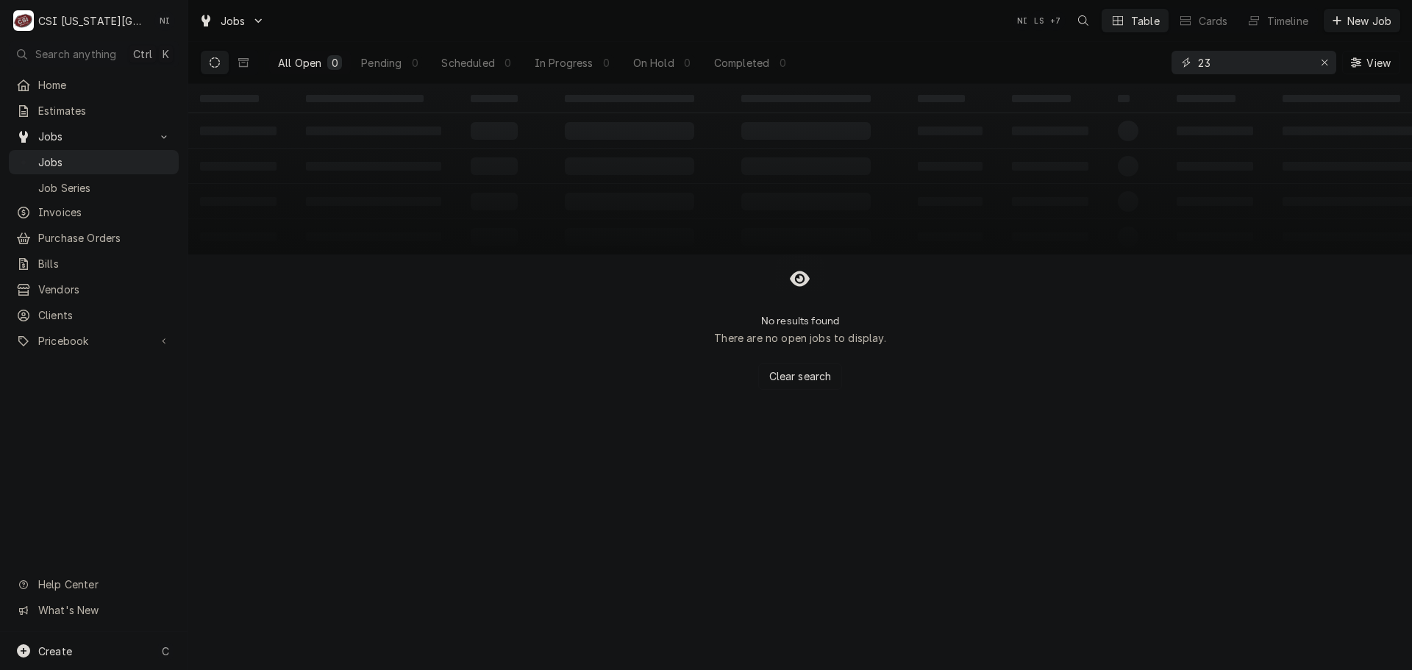
type input "2"
type input "32399"
click at [243, 56] on button "Dynamic Content Wrapper" at bounding box center [244, 63] width 28 height 24
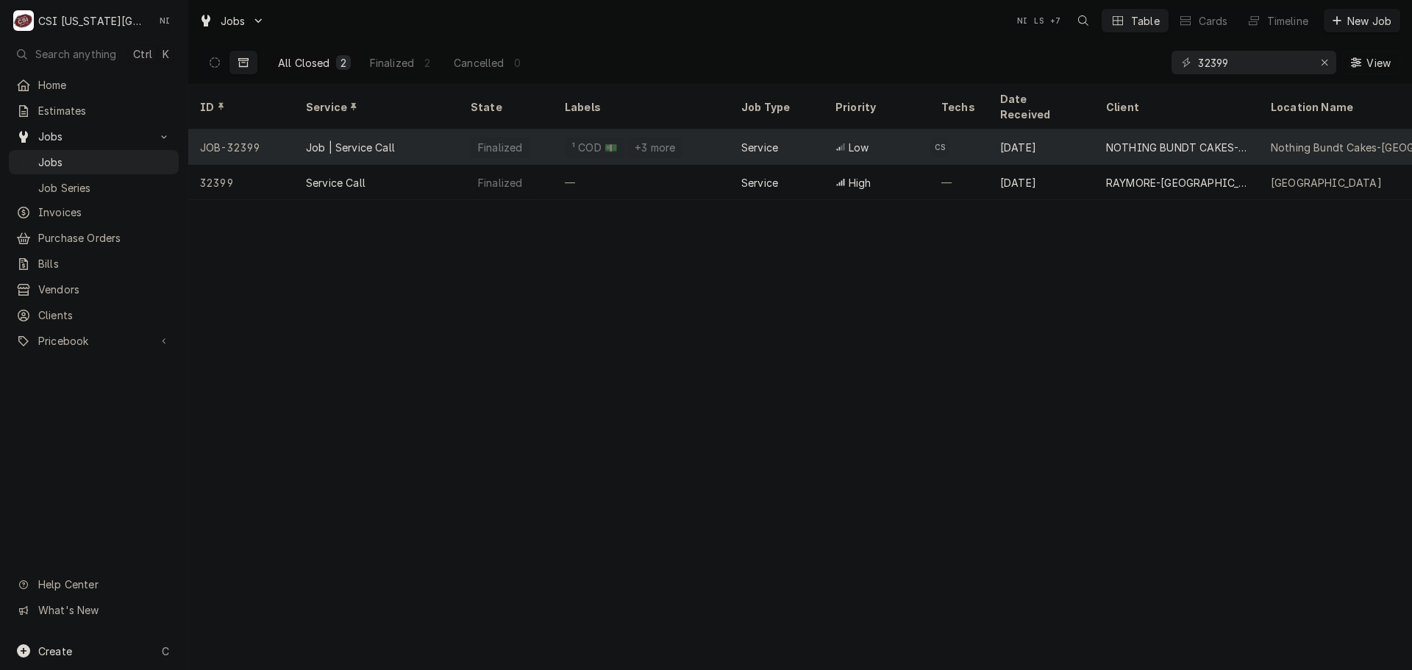
click at [430, 129] on div "Job | Service Call" at bounding box center [376, 146] width 165 height 35
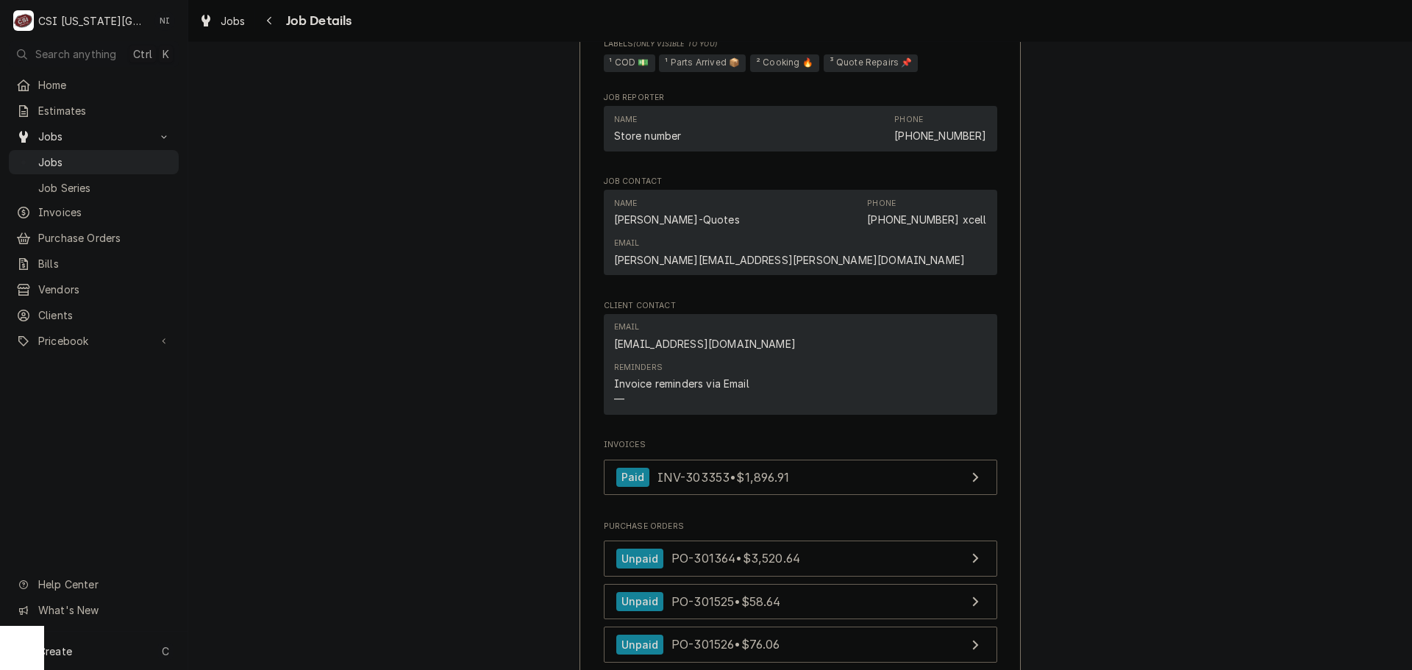
scroll to position [1692, 0]
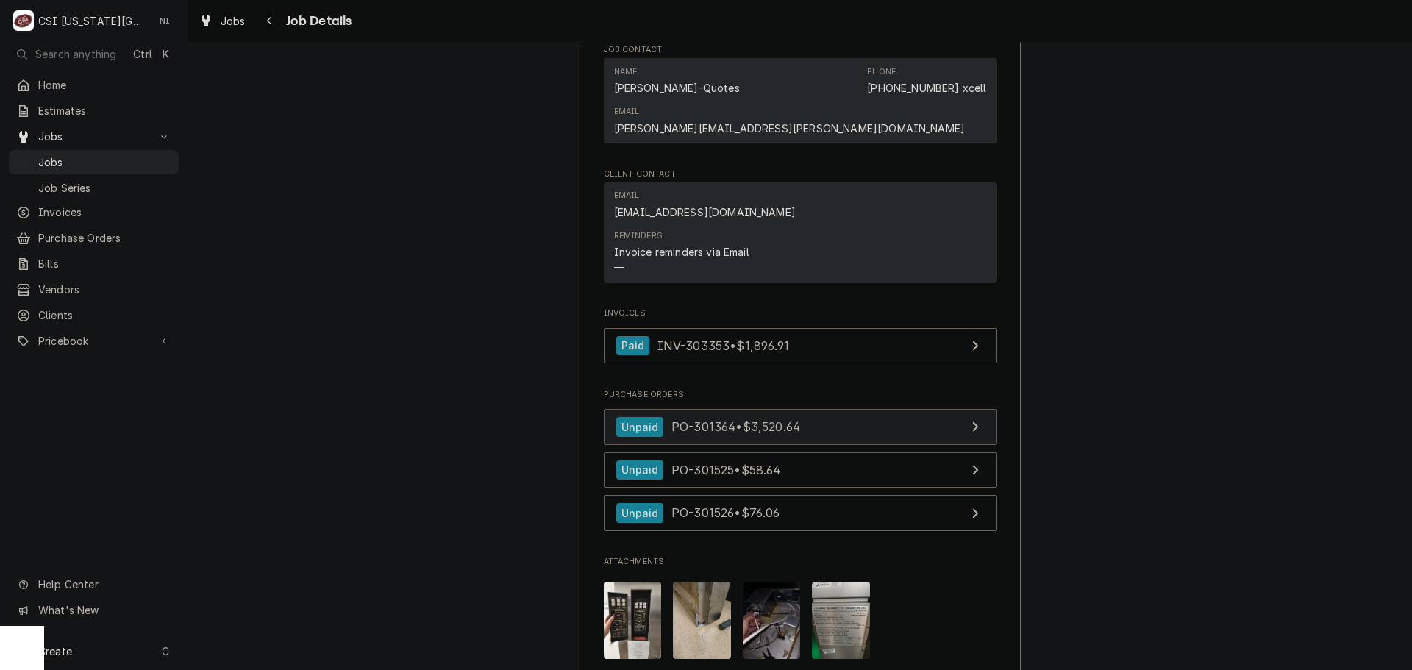
click at [821, 445] on link "Unpaid PO-301364 • $3,520.64" at bounding box center [801, 427] width 394 height 36
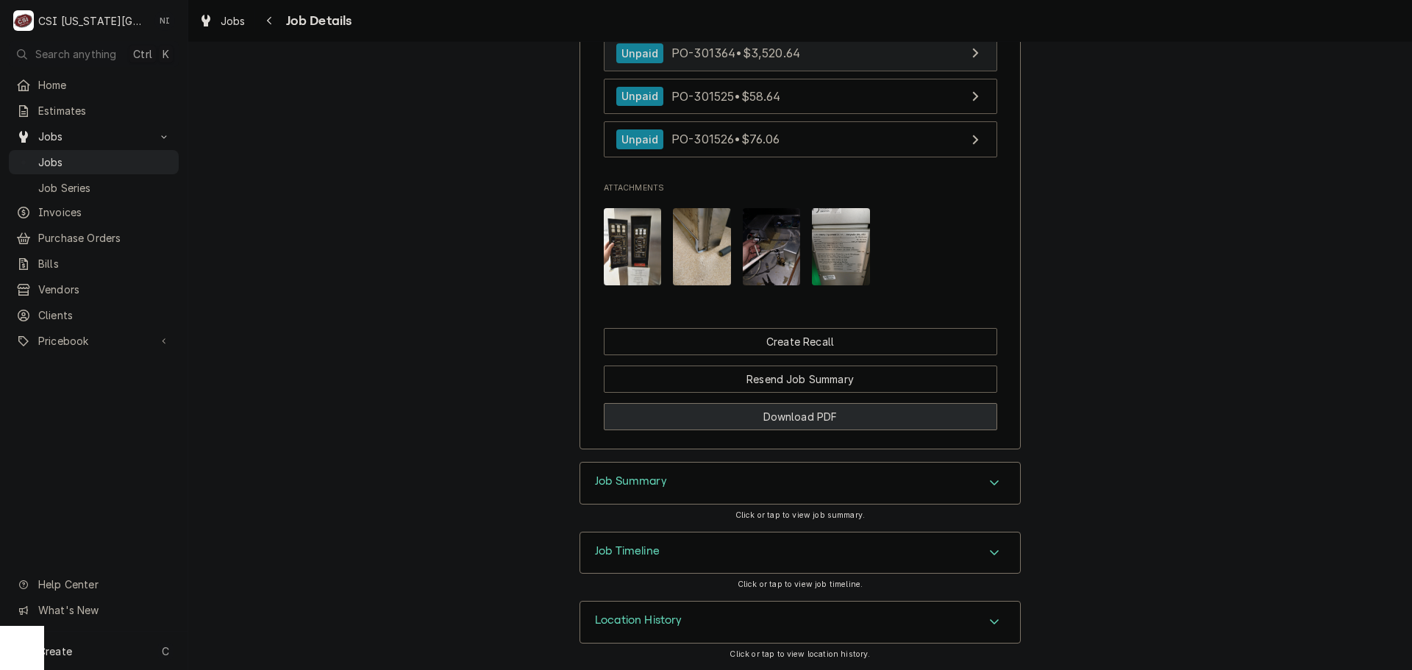
scroll to position [2101, 0]
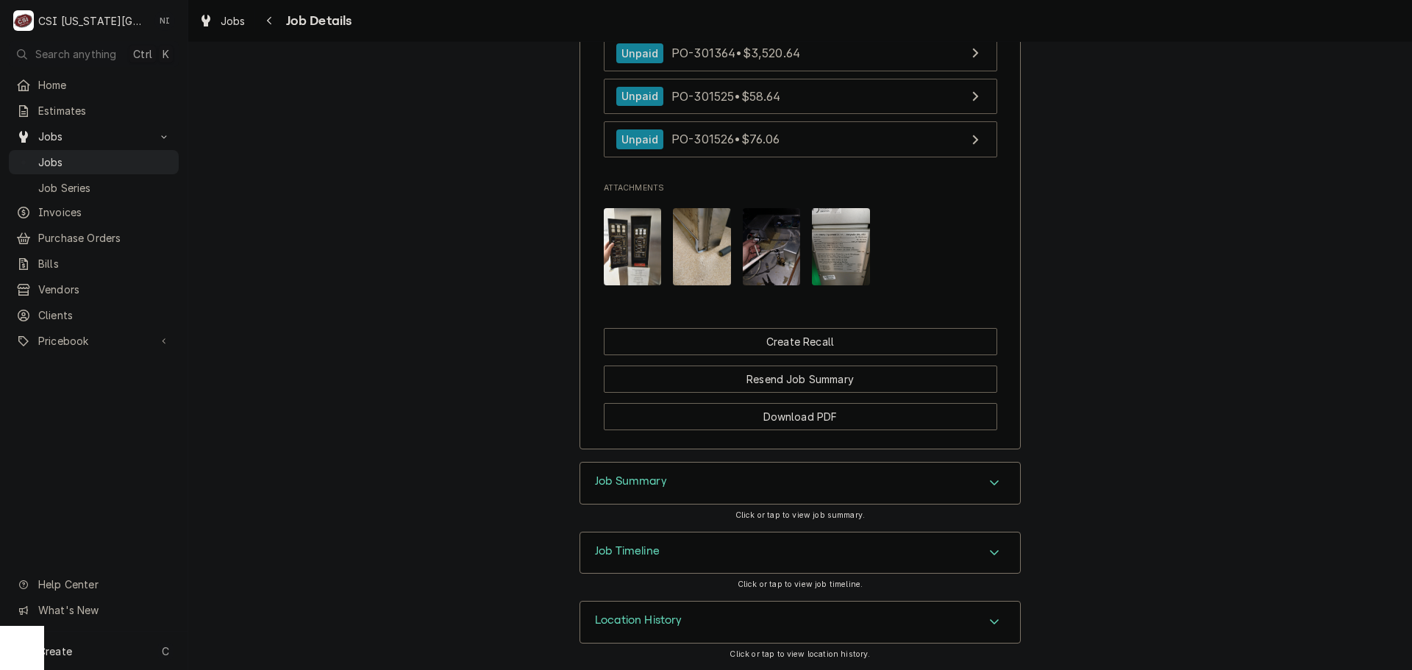
click at [991, 477] on icon "Accordion Header" at bounding box center [994, 483] width 10 height 12
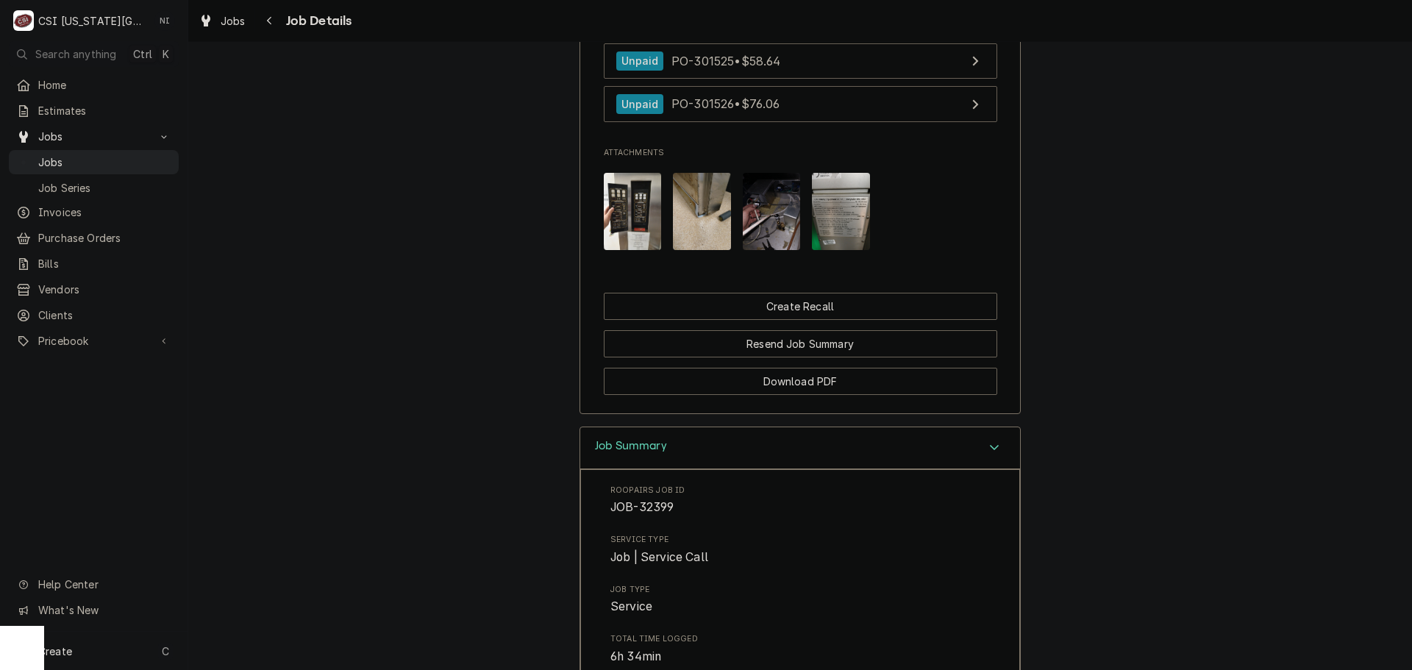
click at [977, 469] on div "Job Summary" at bounding box center [800, 448] width 440 height 42
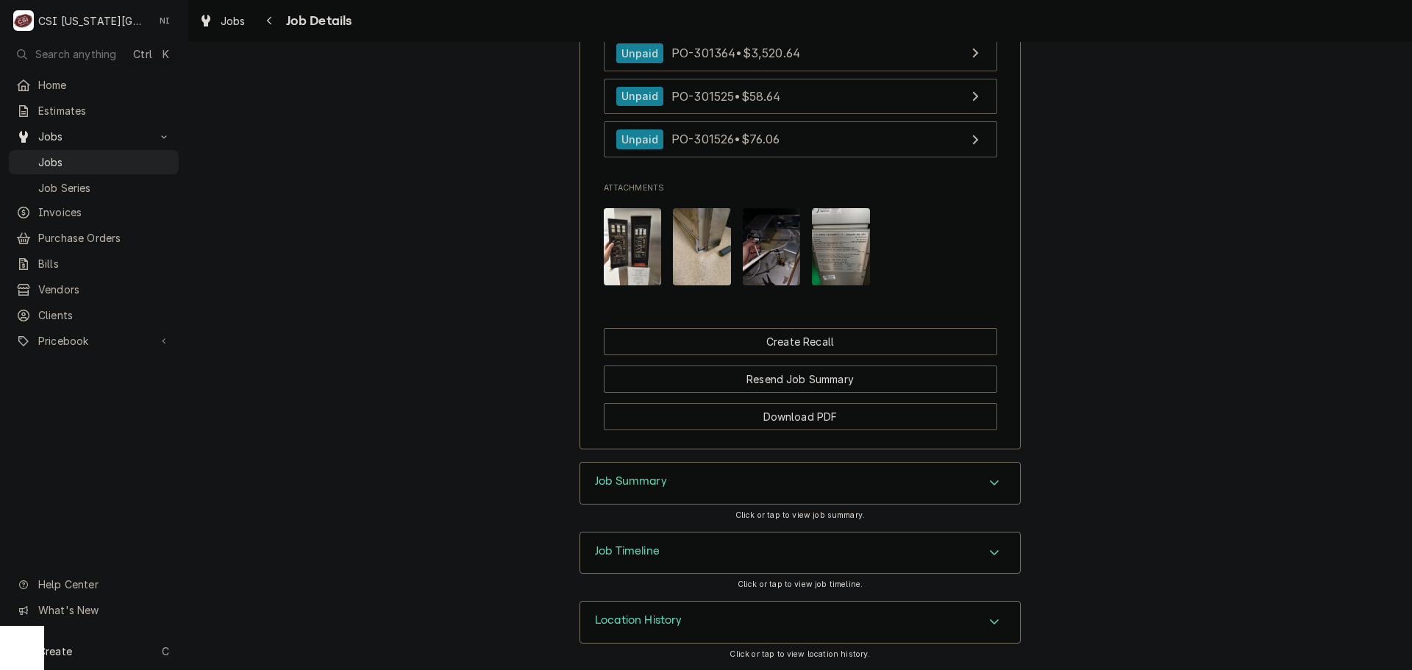
click at [919, 491] on div "Job Summary" at bounding box center [800, 483] width 440 height 41
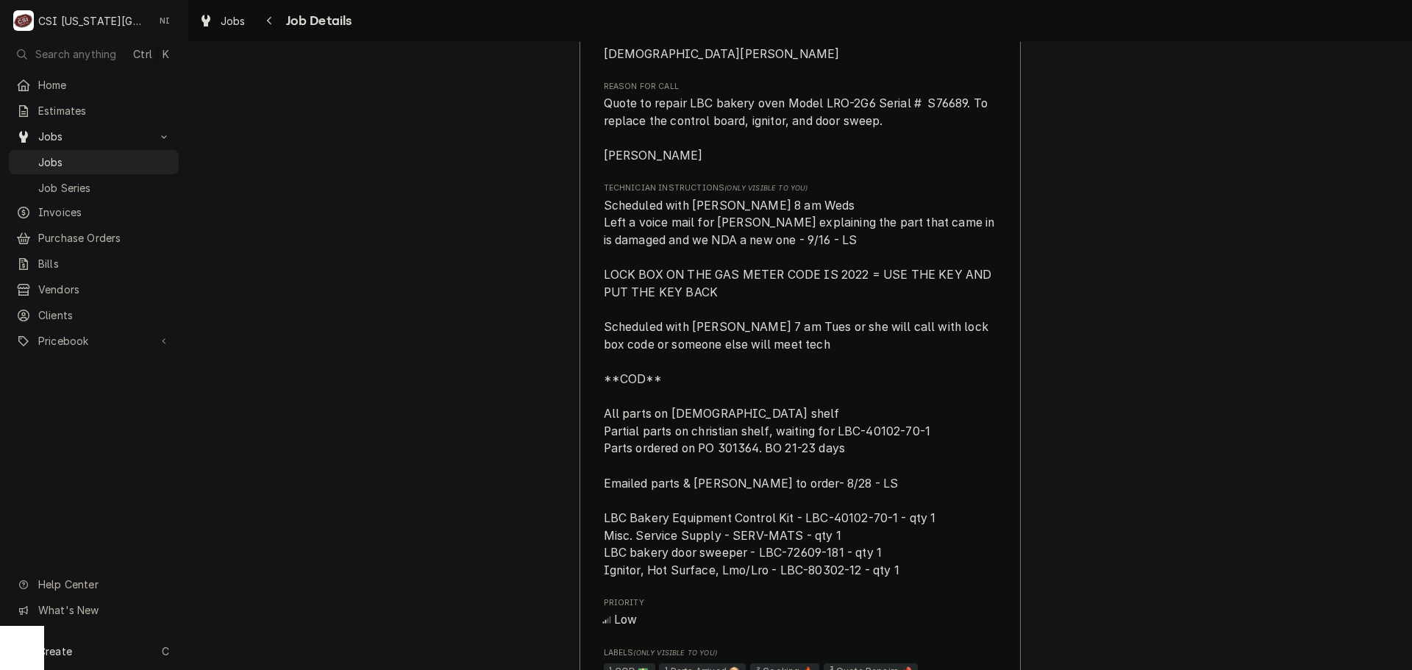
scroll to position [924, 0]
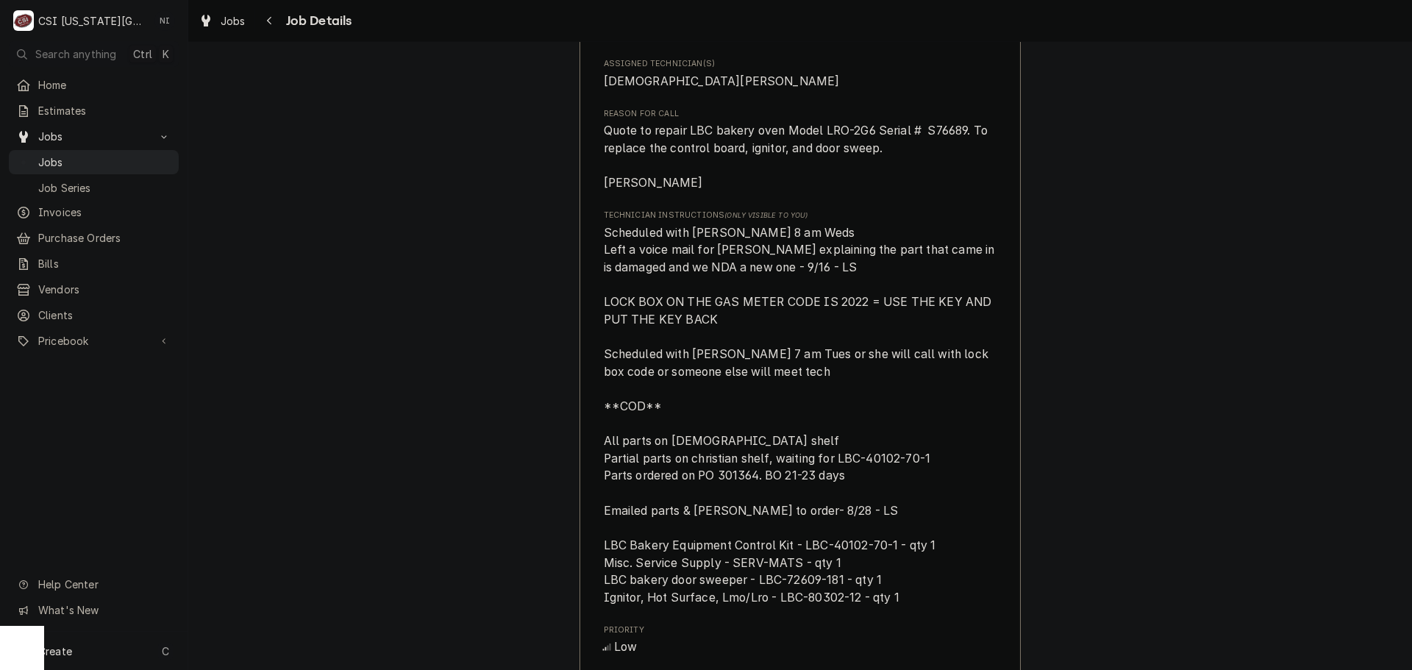
drag, startPoint x: 558, startPoint y: 371, endPoint x: 410, endPoint y: 280, distance: 173.7
click at [410, 280] on div "Completed and Invoiced NOTHING BUNDT CAKES-BLUE SPRINGS Nothing Bundt Cakes-Blu…" at bounding box center [800, 368] width 1224 height 2470
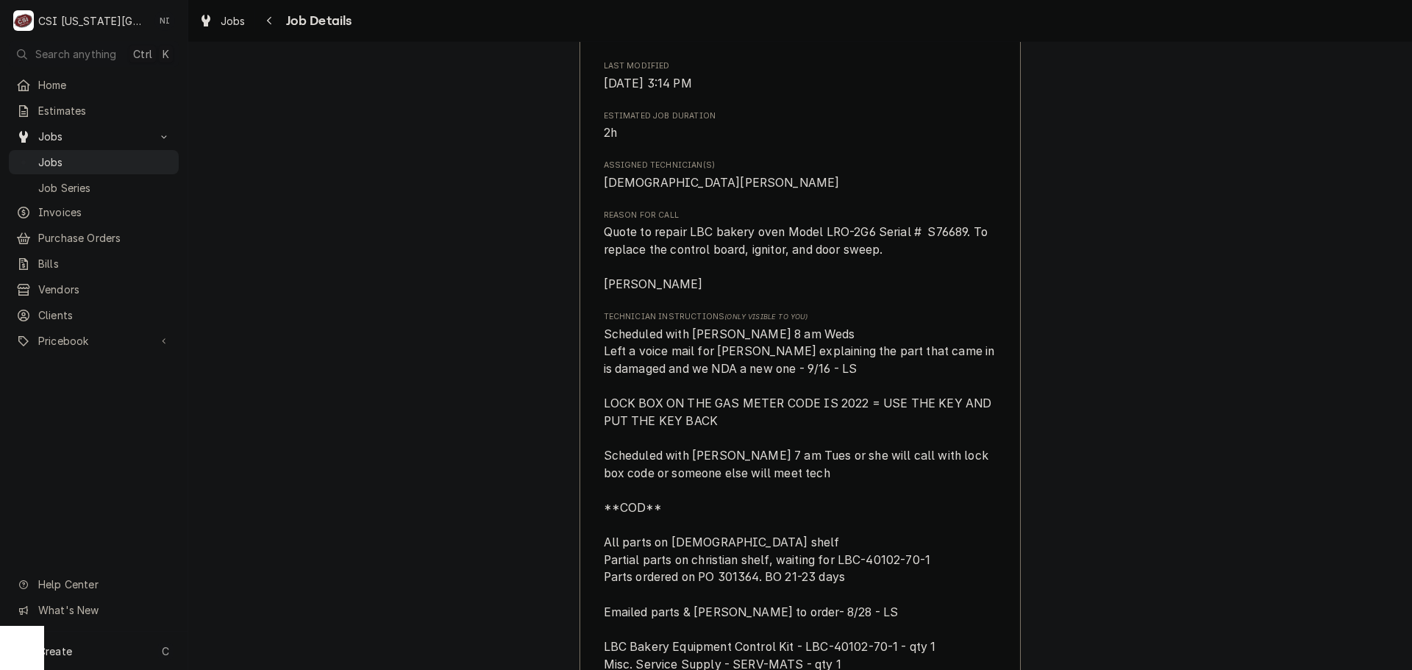
scroll to position [1103, 0]
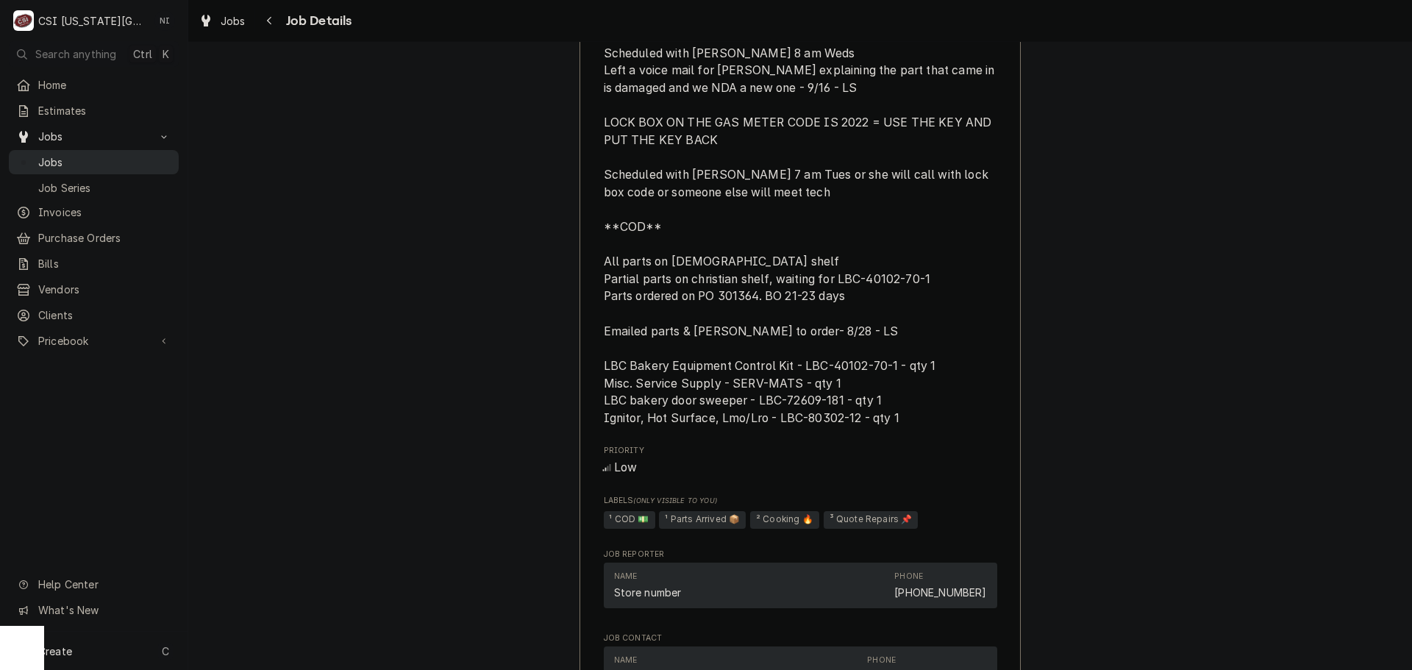
click at [141, 164] on span "Jobs" at bounding box center [104, 161] width 133 height 15
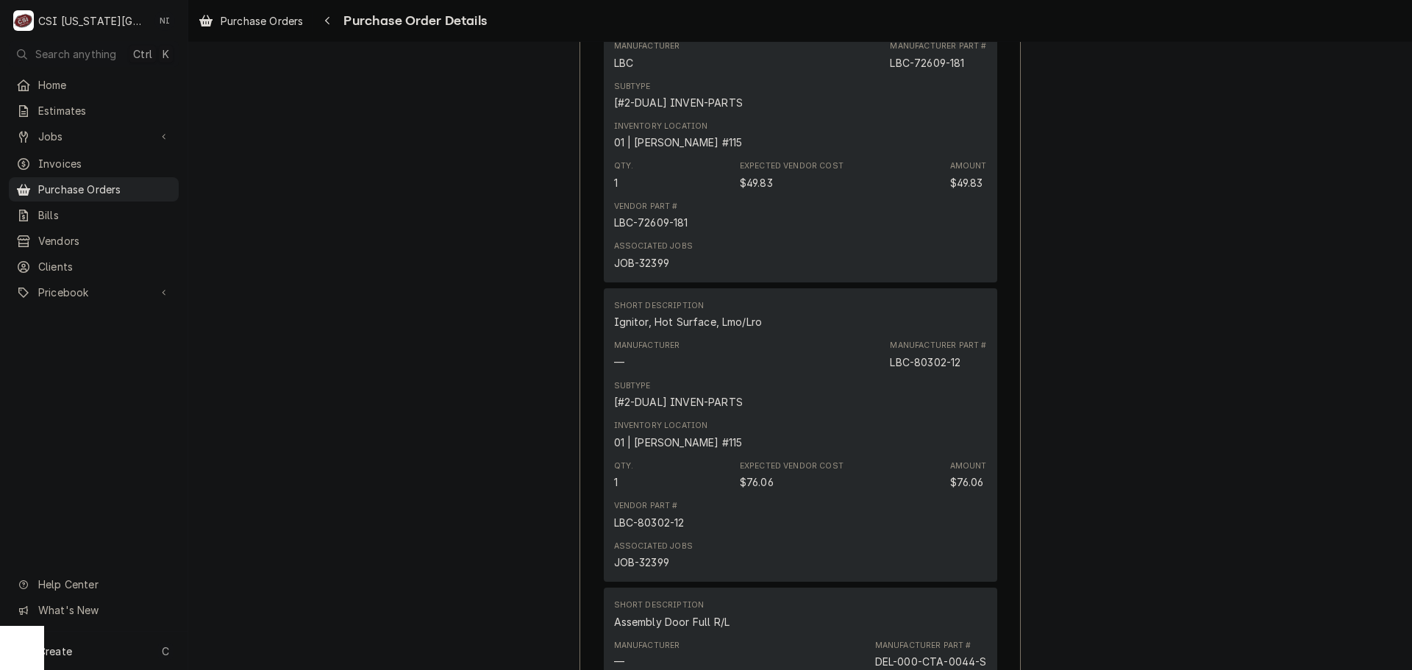
scroll to position [1471, 0]
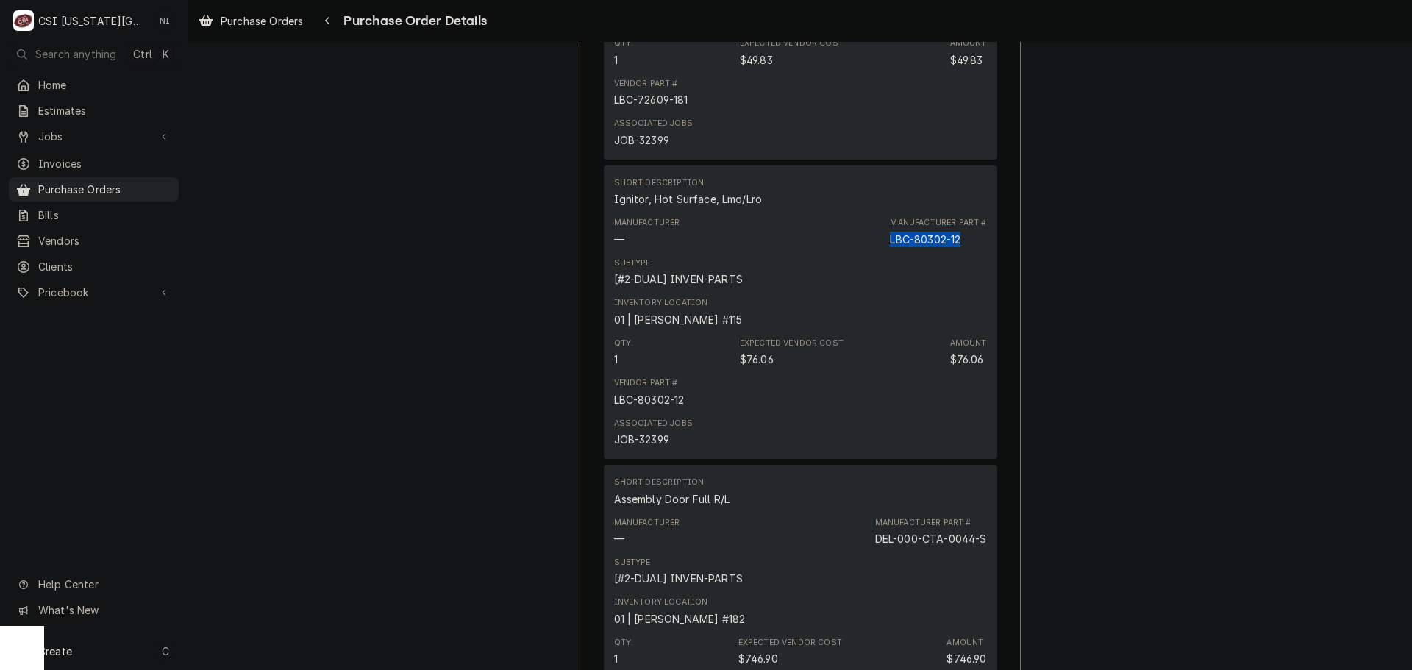
drag, startPoint x: 962, startPoint y: 282, endPoint x: 864, endPoint y: 293, distance: 99.3
click at [864, 252] on div "Manufacturer — Manufacturer Part # LBC-80302-12" at bounding box center [800, 232] width 373 height 40
copy div "LBC-80302-12"
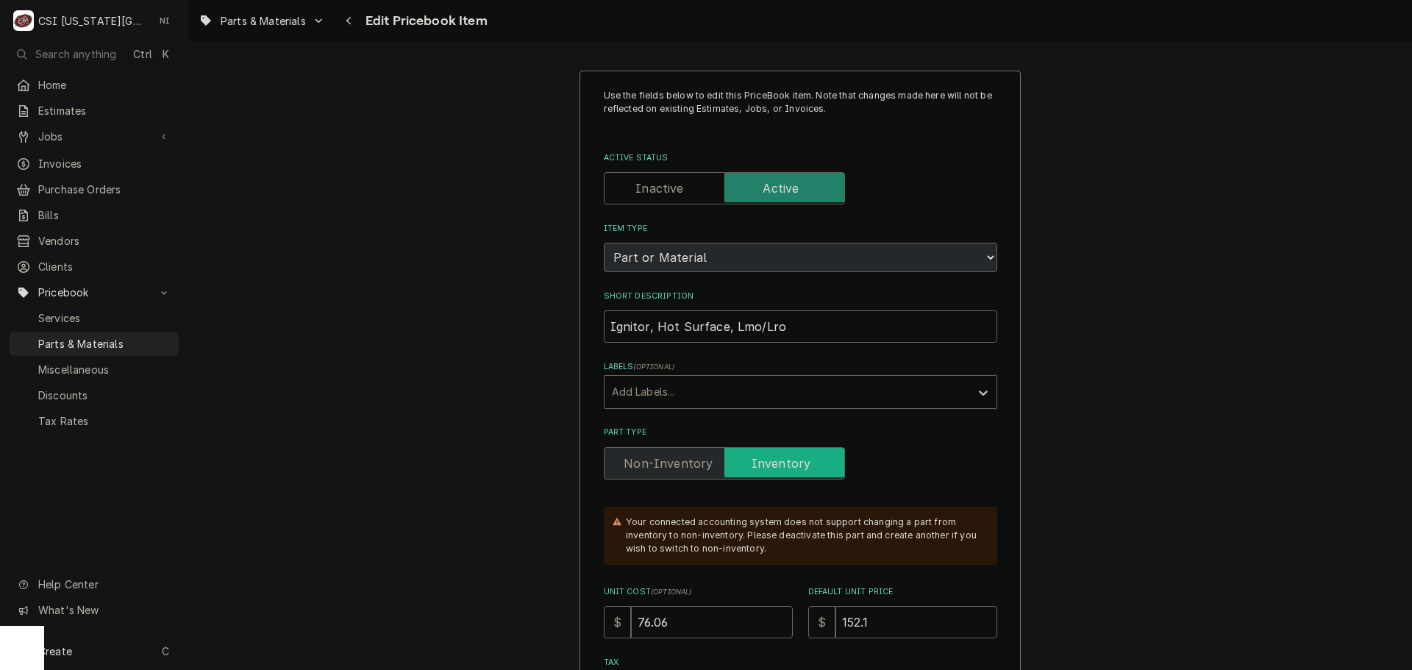
type textarea "x"
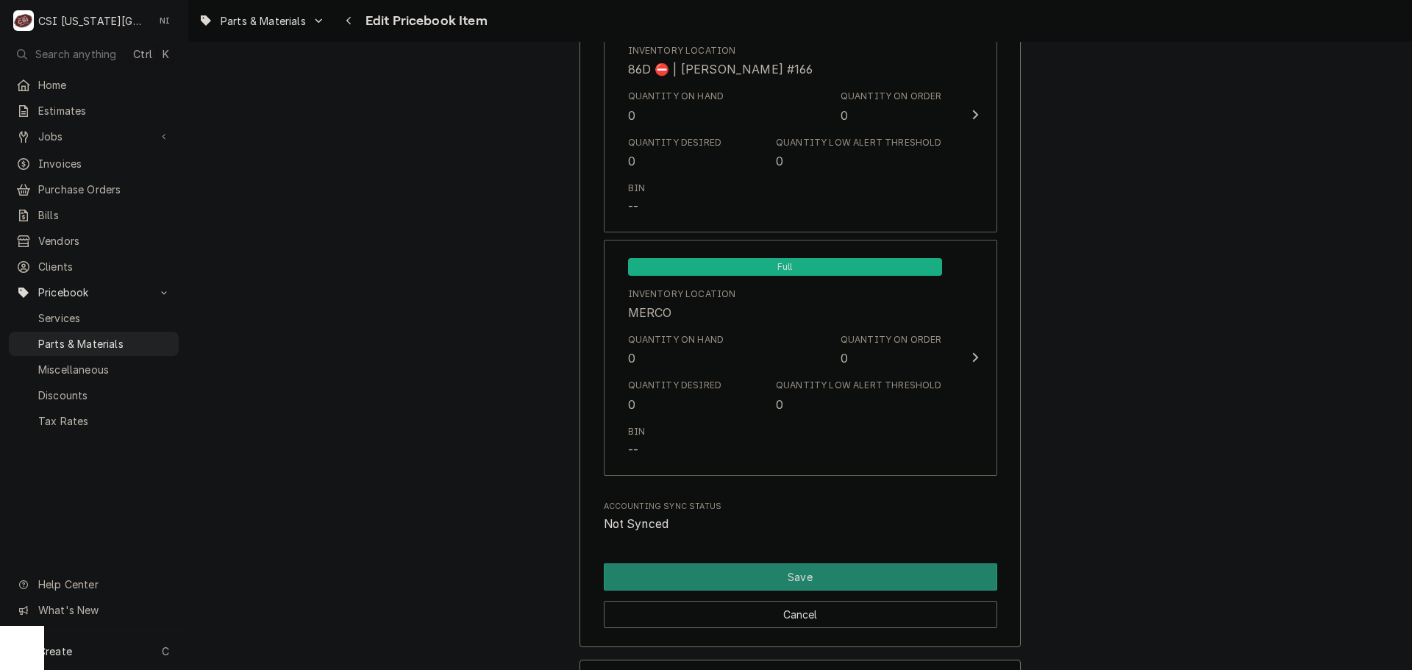
scroll to position [14379, 0]
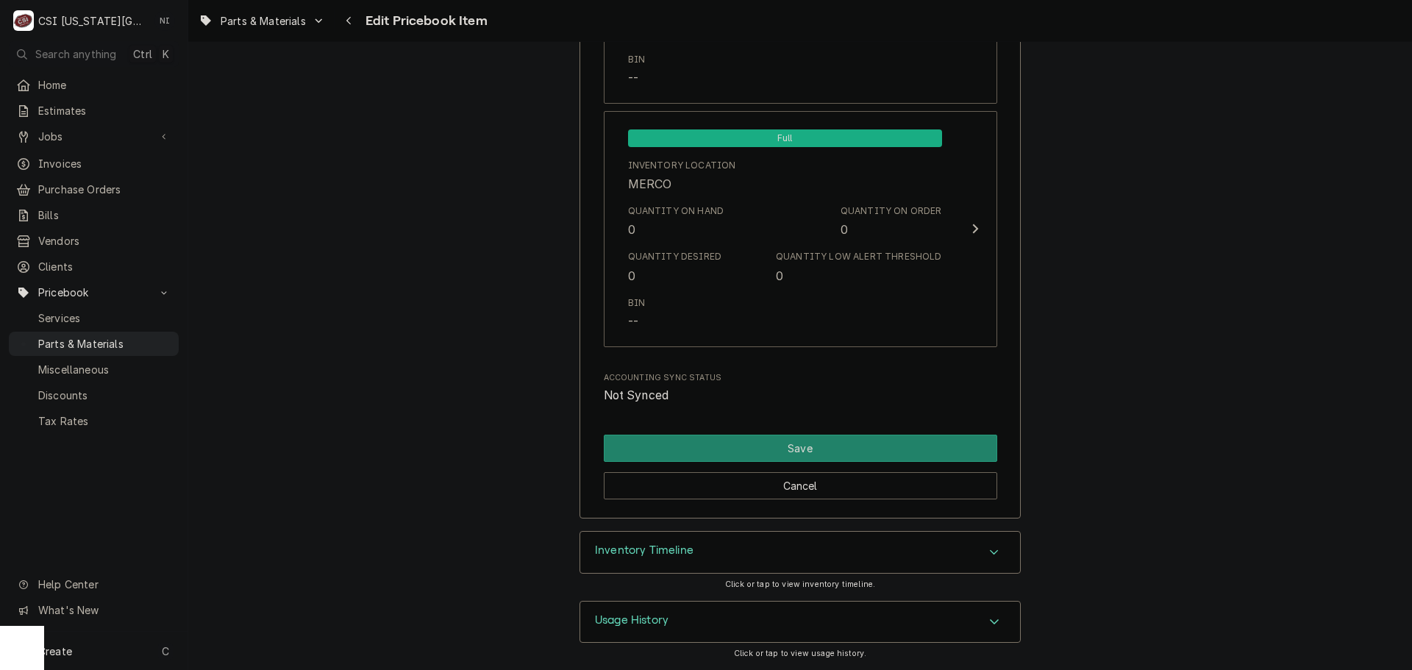
click at [828, 556] on div "Inventory Timeline" at bounding box center [800, 552] width 440 height 41
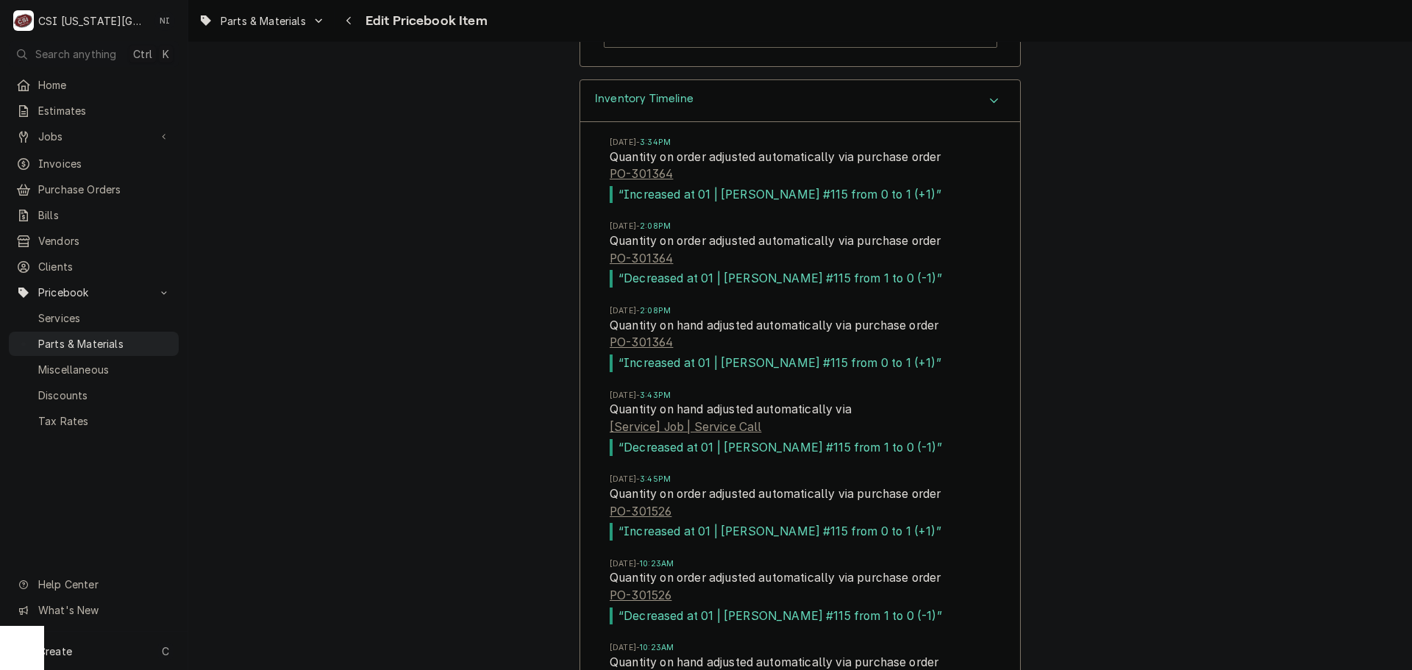
scroll to position [14973, 0]
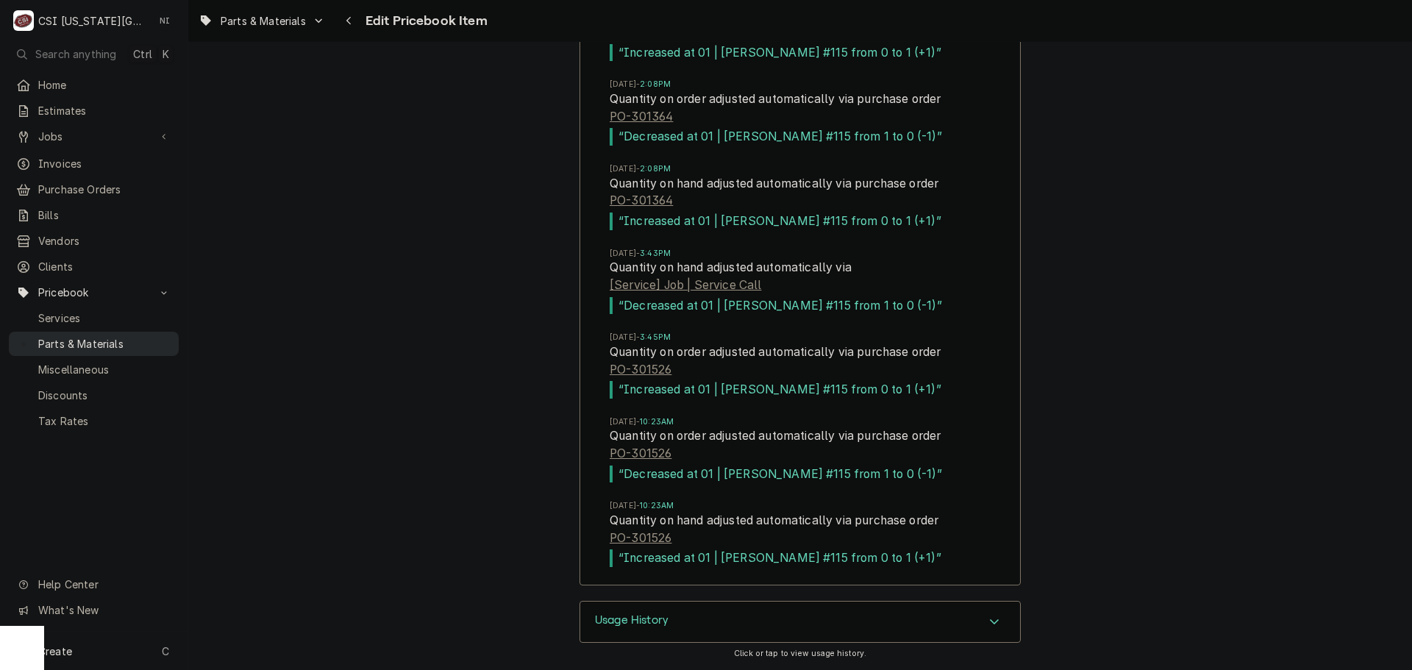
click at [140, 338] on span "Parts & Materials" at bounding box center [104, 343] width 133 height 15
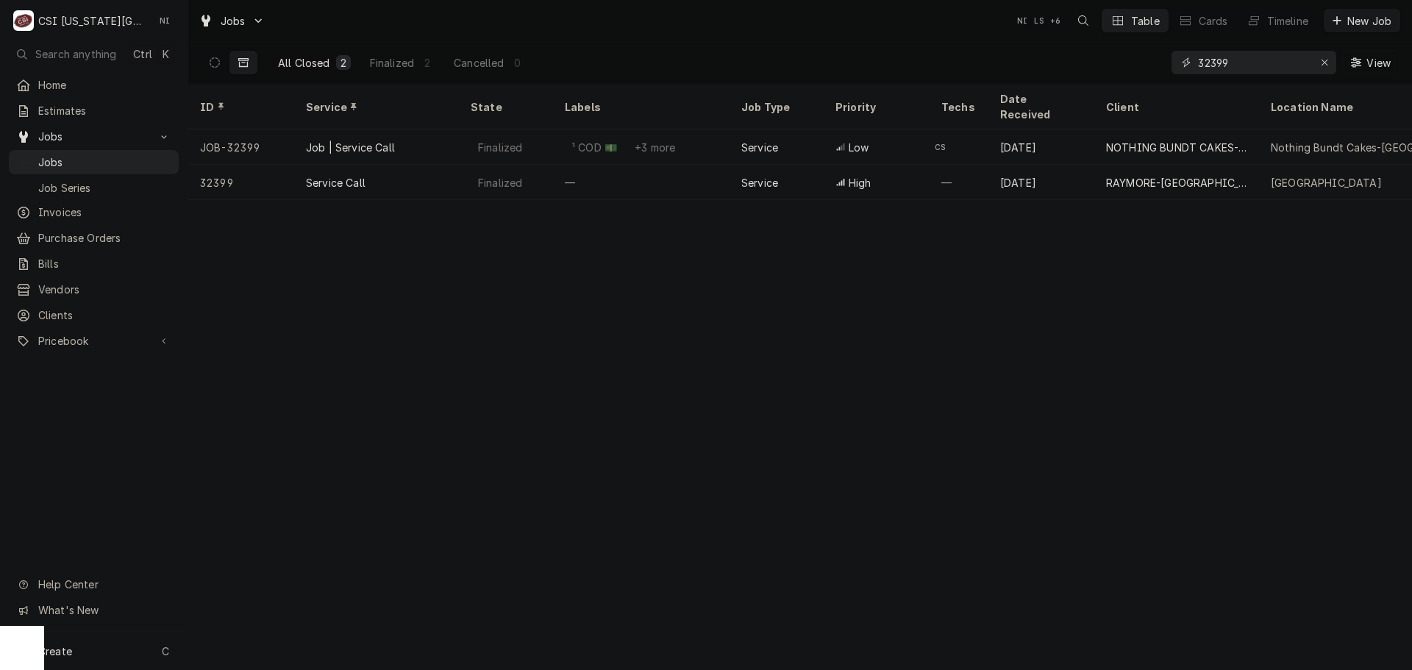
drag, startPoint x: 1230, startPoint y: 60, endPoint x: 1174, endPoint y: 63, distance: 56.0
click at [1178, 63] on div "32399" at bounding box center [1254, 63] width 165 height 24
type input "32140"
click at [218, 62] on icon "Dynamic Content Wrapper" at bounding box center [215, 62] width 10 height 10
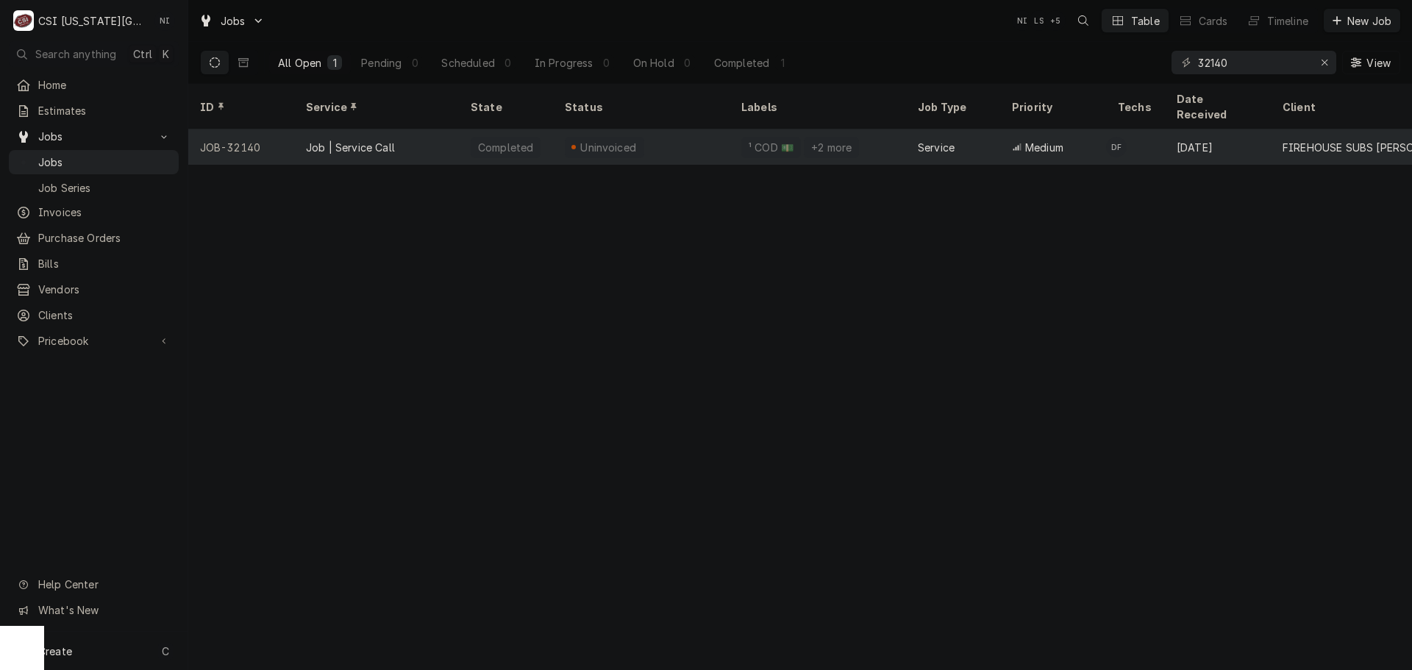
click at [672, 130] on div "Uninvoiced" at bounding box center [641, 146] width 177 height 35
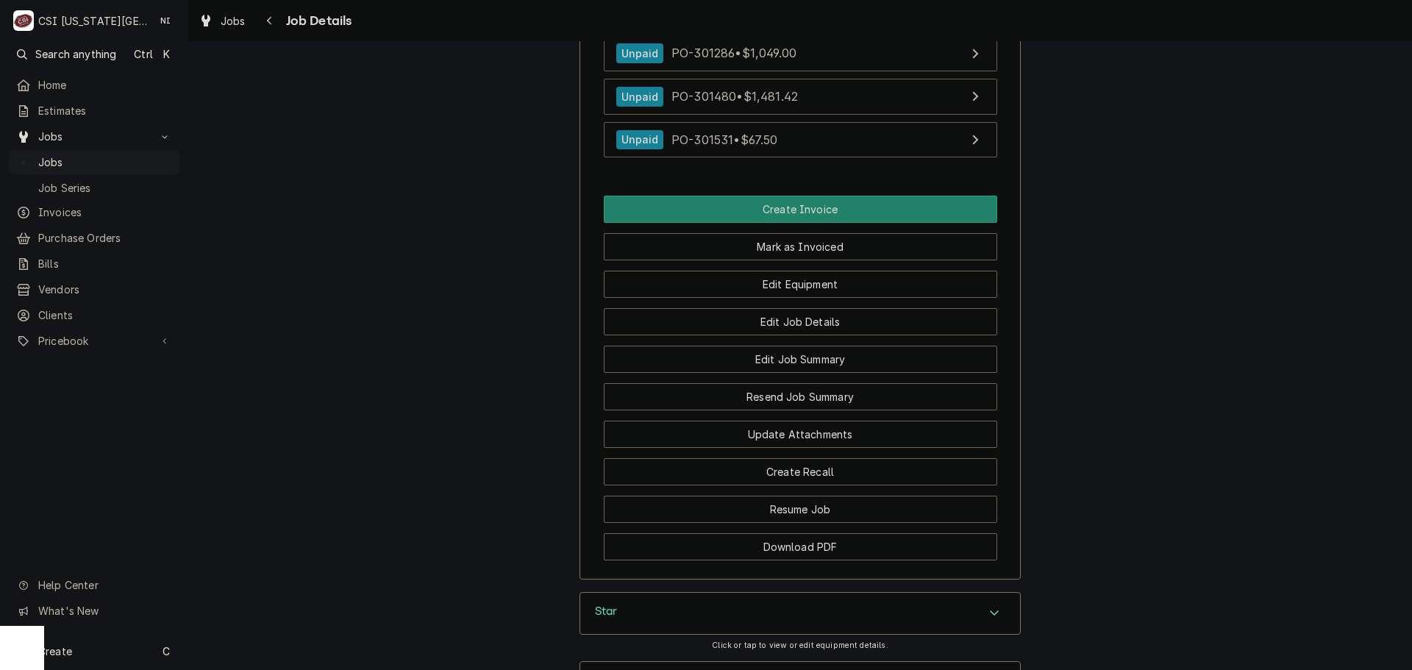
scroll to position [1618, 0]
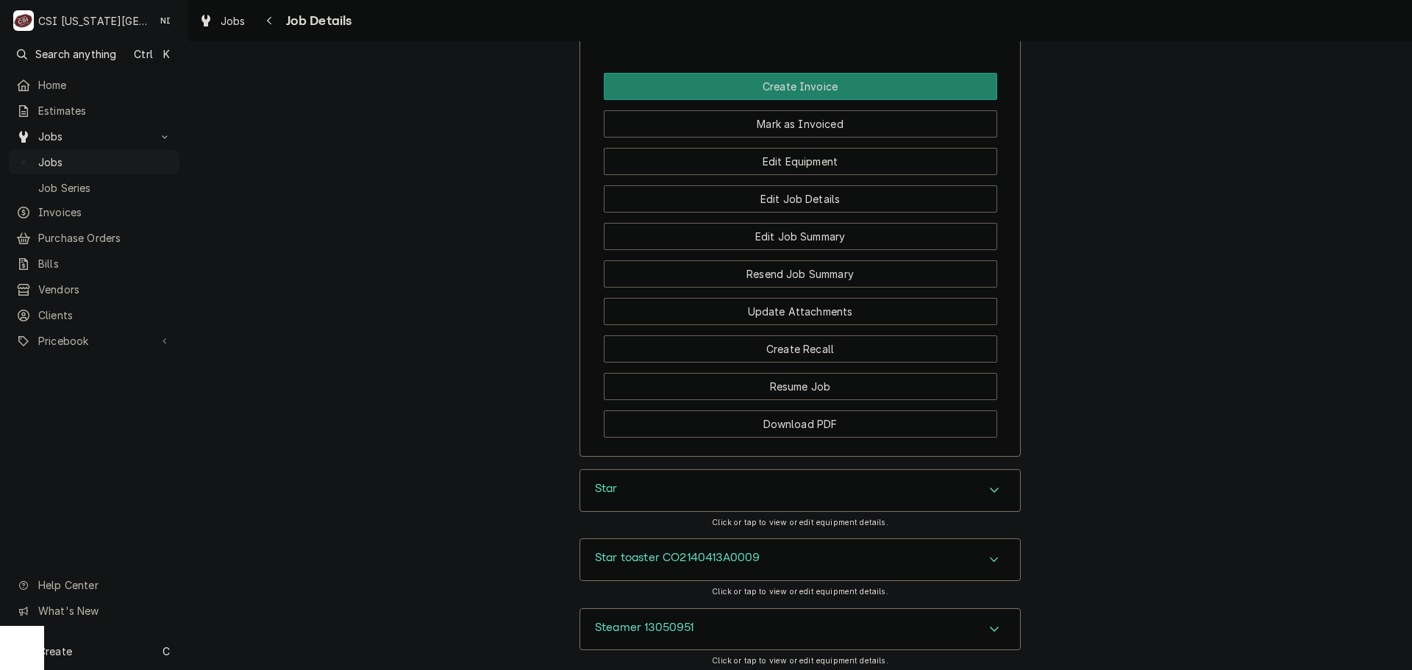
click at [983, 482] on div "Accordion Header" at bounding box center [994, 491] width 22 height 18
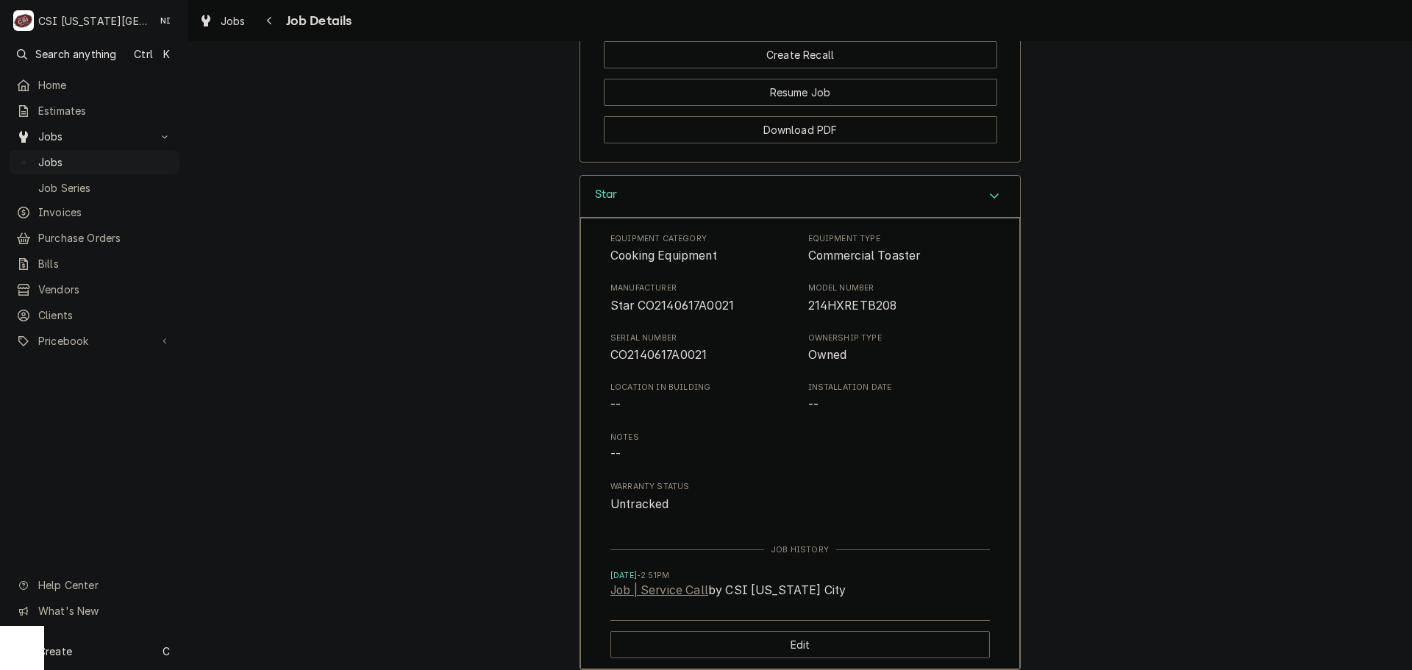
click at [983, 188] on div "Accordion Header" at bounding box center [994, 197] width 22 height 18
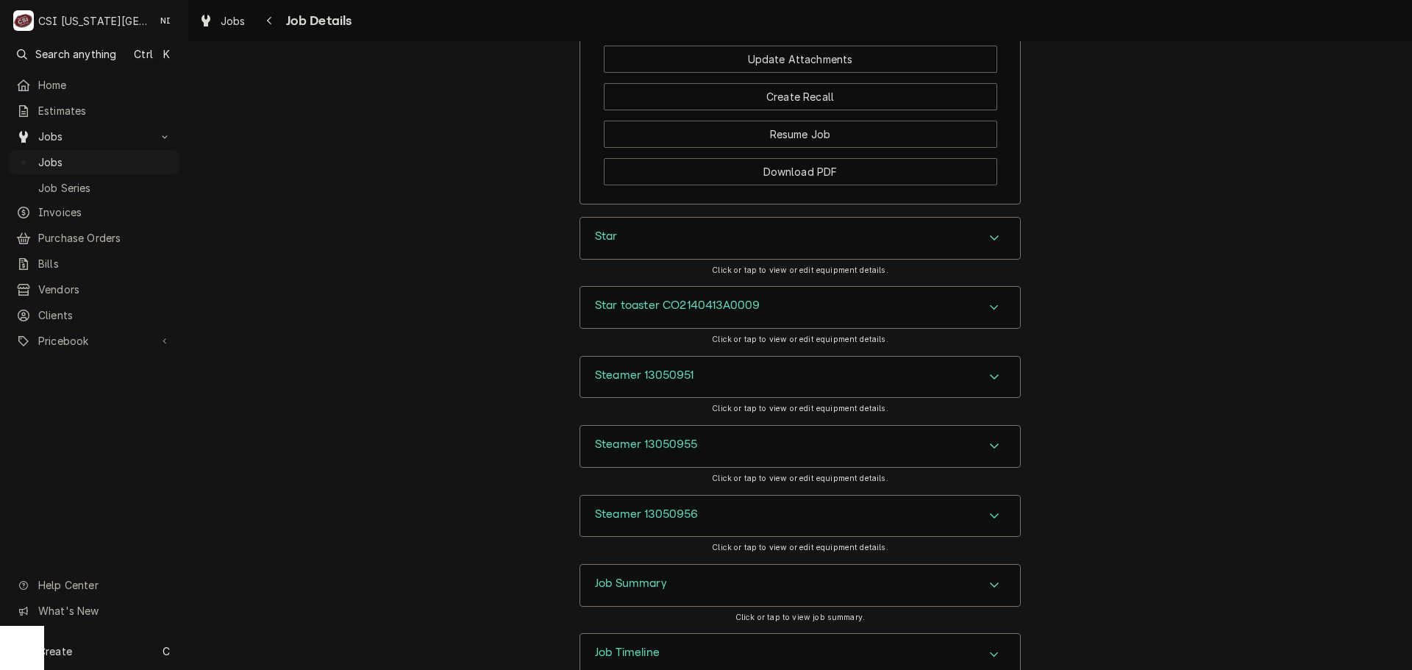
click at [994, 649] on icon "Accordion Header" at bounding box center [994, 655] width 10 height 12
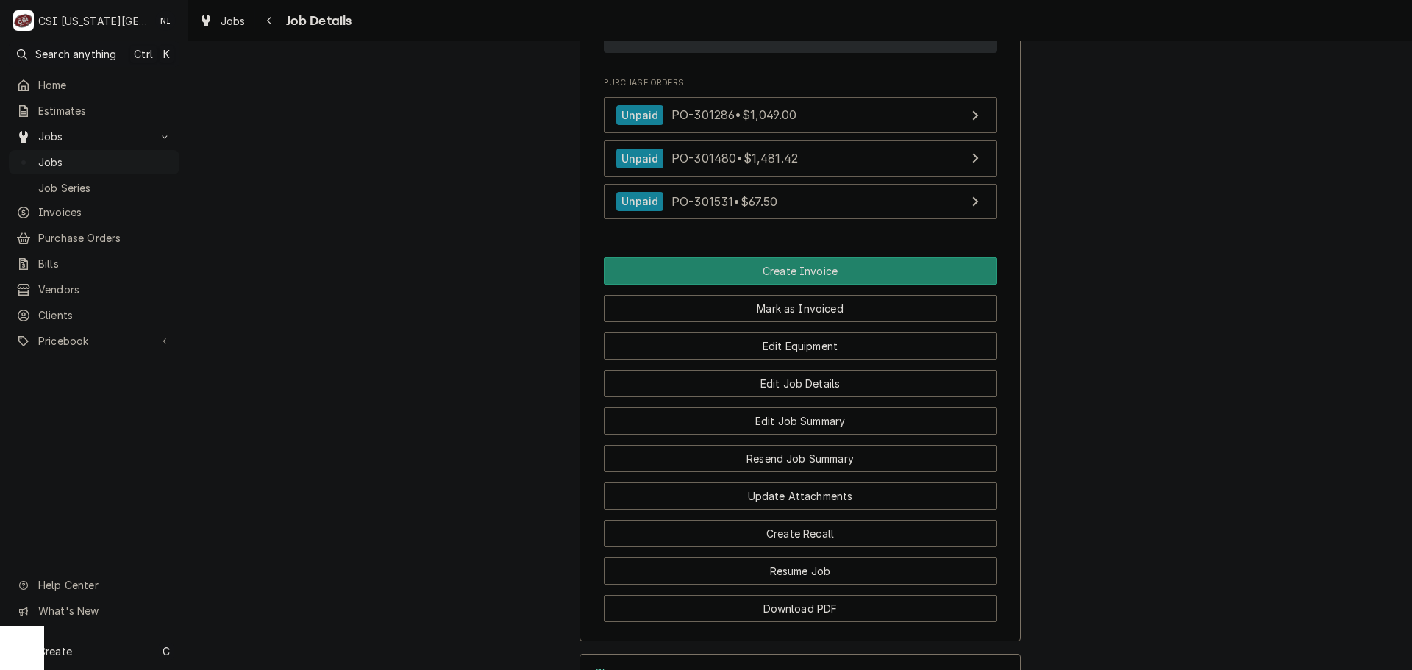
scroll to position [1693, 0]
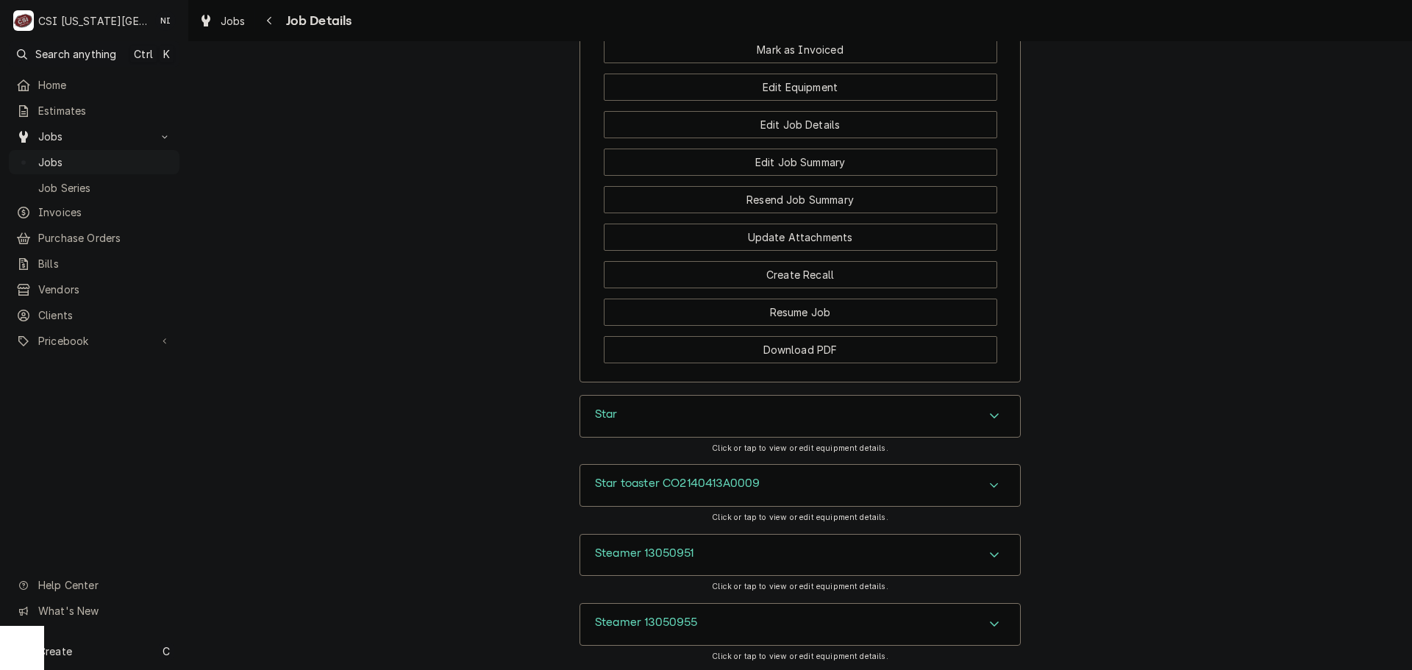
click at [852, 396] on div "Star" at bounding box center [800, 416] width 440 height 41
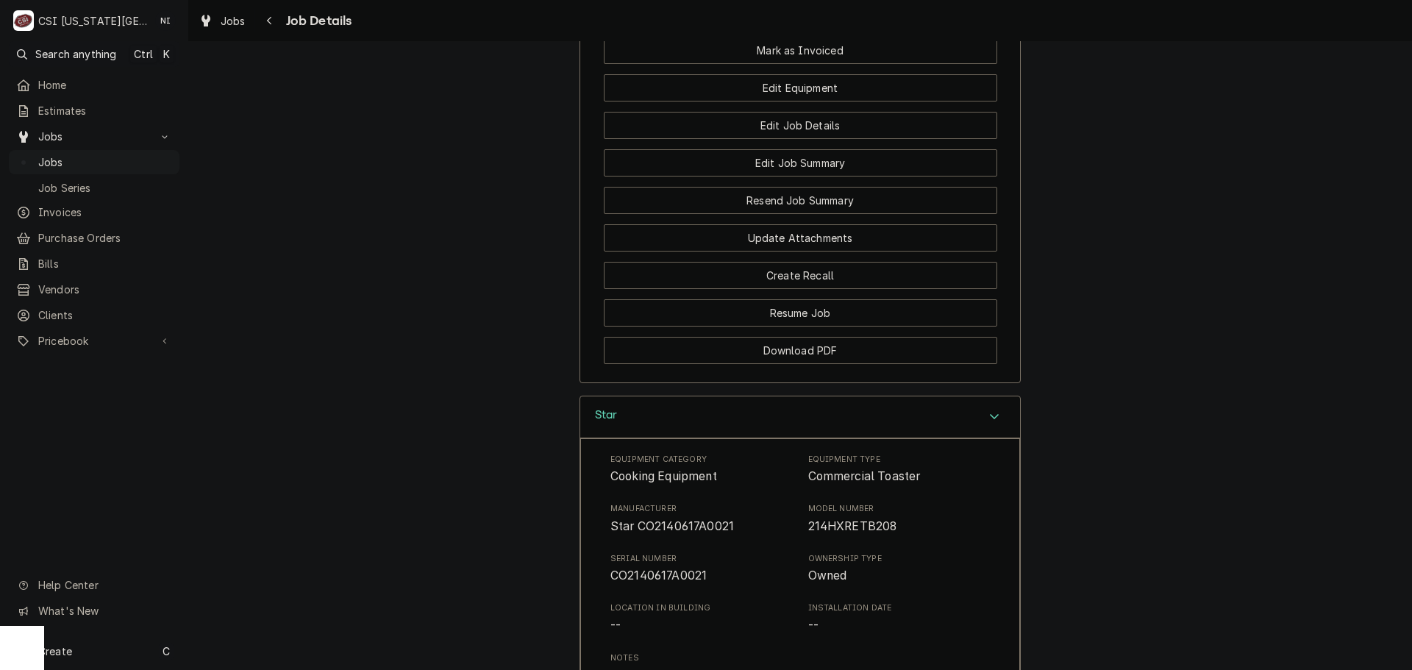
drag, startPoint x: 146, startPoint y: 160, endPoint x: 301, endPoint y: 78, distance: 175.4
click at [146, 160] on span "Jobs" at bounding box center [105, 161] width 134 height 15
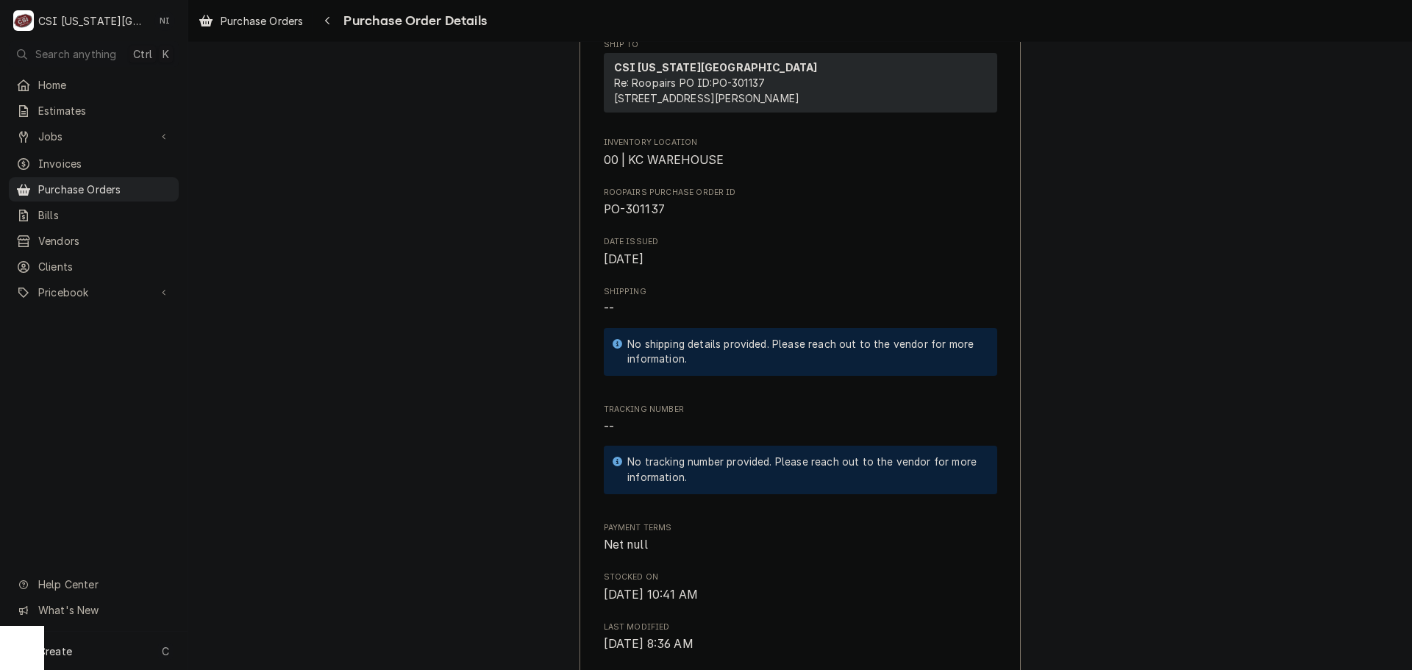
scroll to position [441, 0]
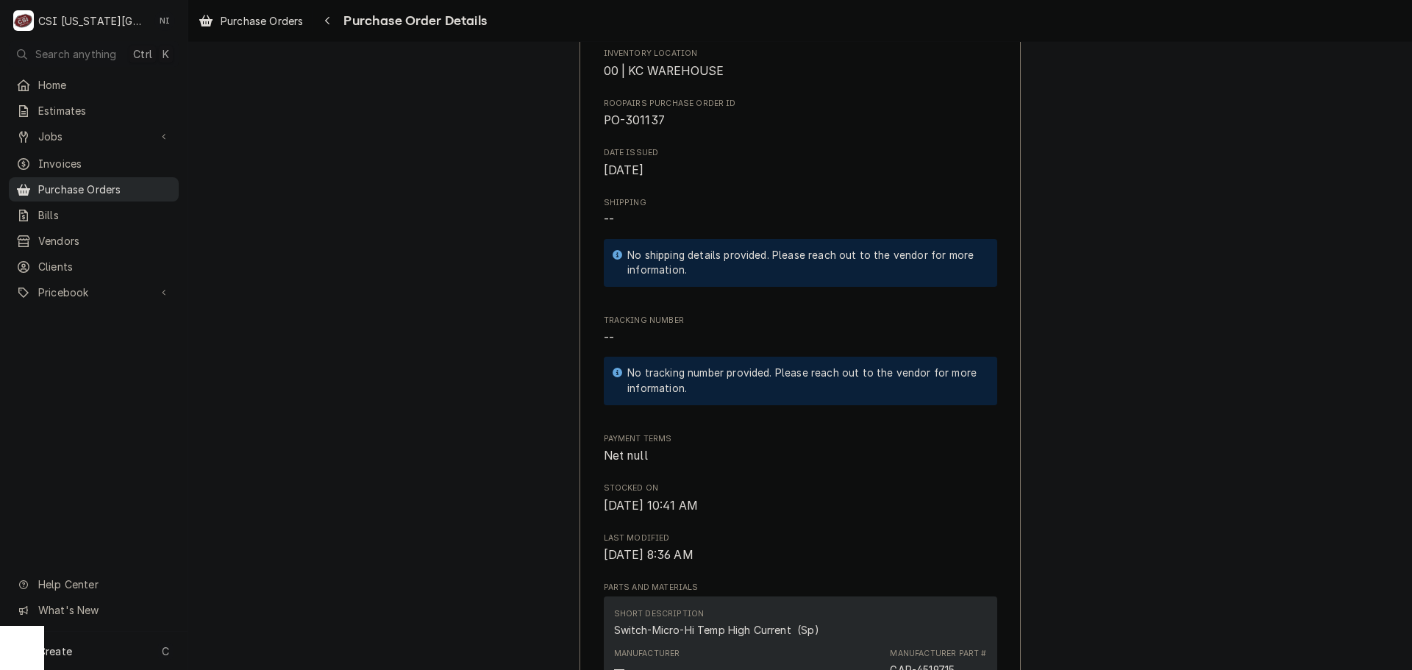
click at [123, 182] on span "Purchase Orders" at bounding box center [104, 189] width 133 height 15
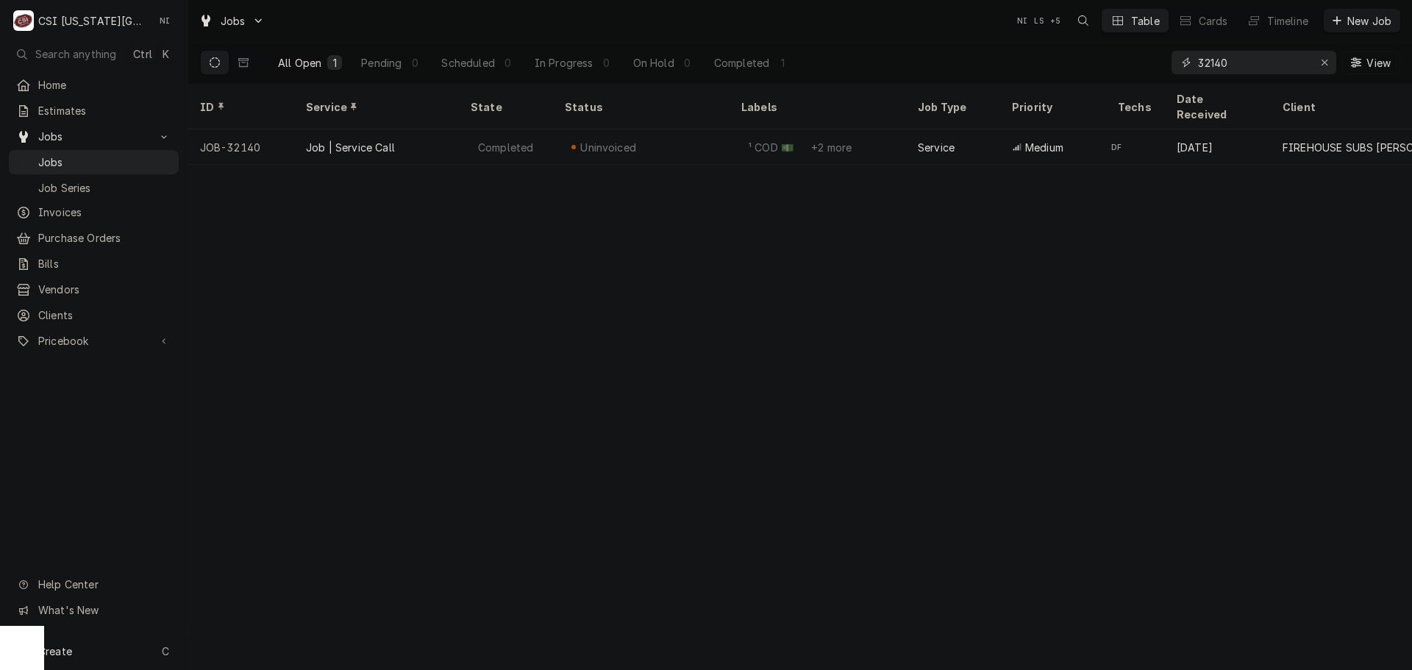
drag, startPoint x: 1250, startPoint y: 68, endPoint x: 1095, endPoint y: 73, distance: 155.3
click at [1095, 73] on div "All Open 1 Pending 0 Scheduled 0 In Progress 0 On Hold 0 Completed 1 32140 View" at bounding box center [800, 62] width 1200 height 41
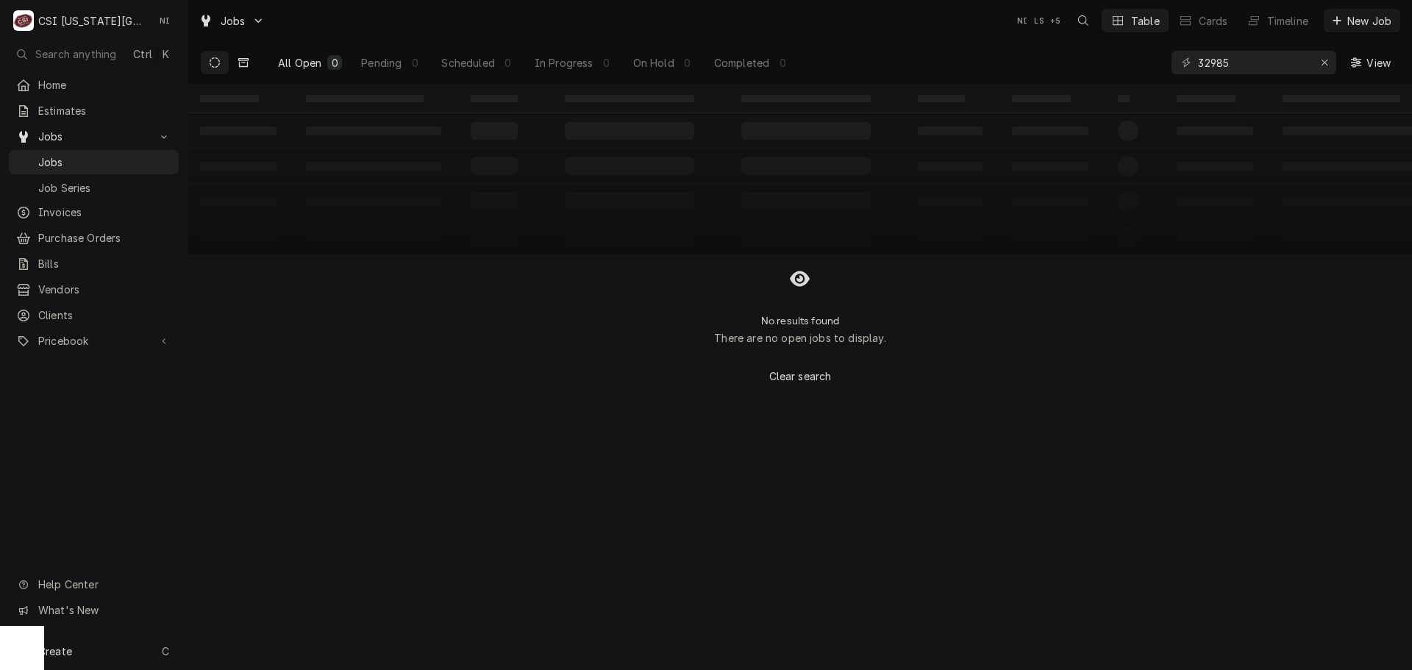
click at [252, 61] on button "Dynamic Content Wrapper" at bounding box center [244, 63] width 28 height 24
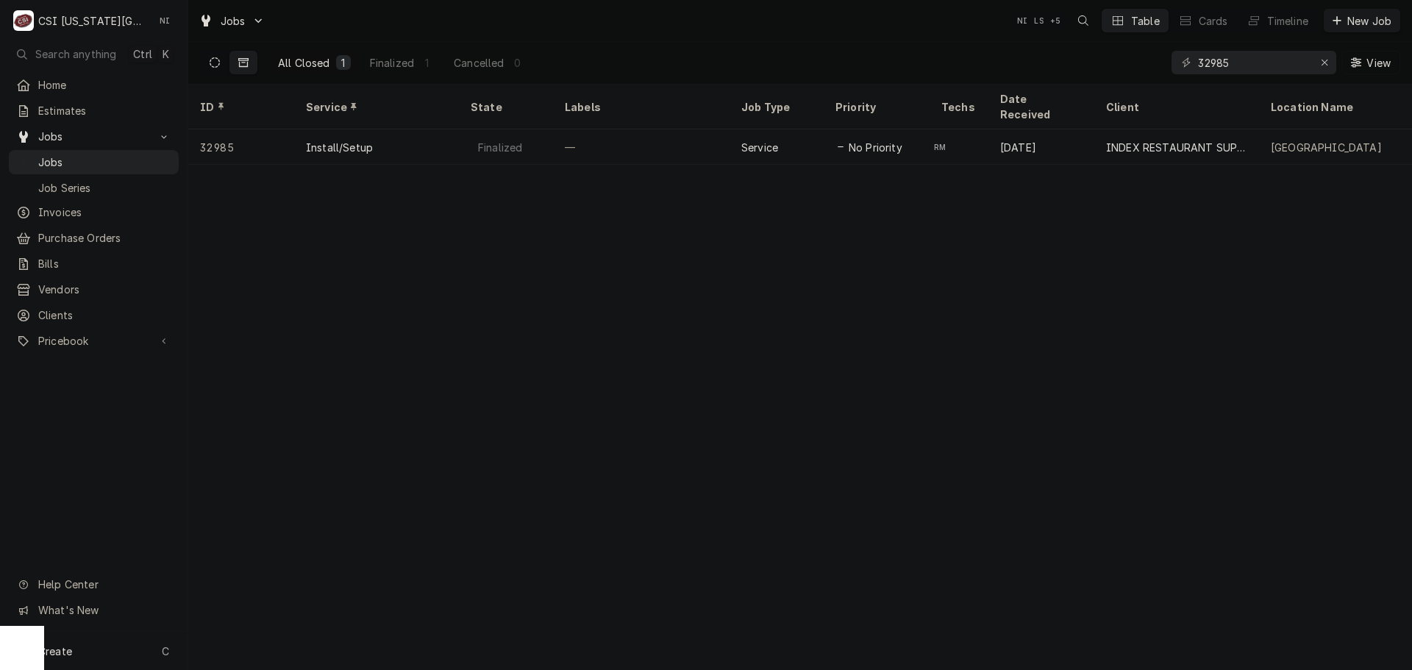
click at [210, 59] on icon "Dynamic Content Wrapper" at bounding box center [215, 62] width 10 height 10
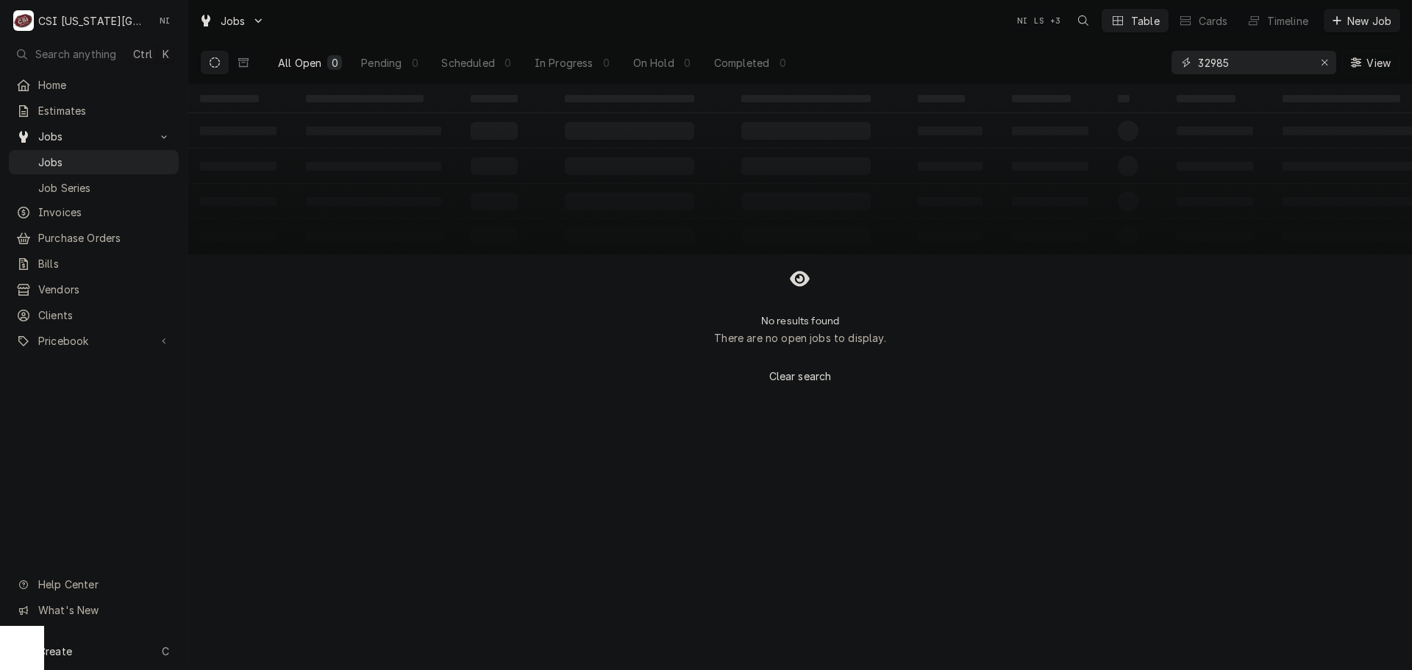
drag, startPoint x: 1253, startPoint y: 61, endPoint x: 1069, endPoint y: 75, distance: 184.4
click at [1070, 74] on div "All Open 0 Pending 0 Scheduled 0 In Progress 0 On Hold 0 Completed 0 32985 View" at bounding box center [800, 62] width 1200 height 41
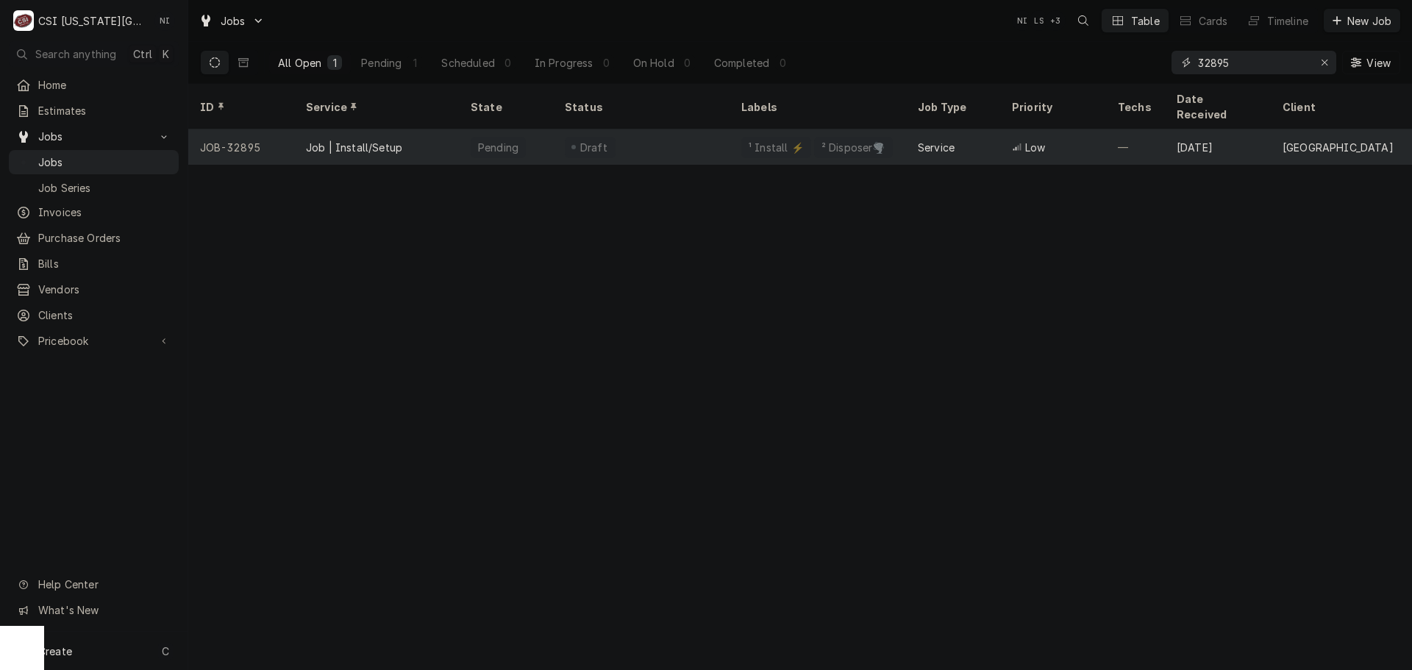
type input "32895"
click at [647, 129] on div "Draft" at bounding box center [641, 146] width 177 height 35
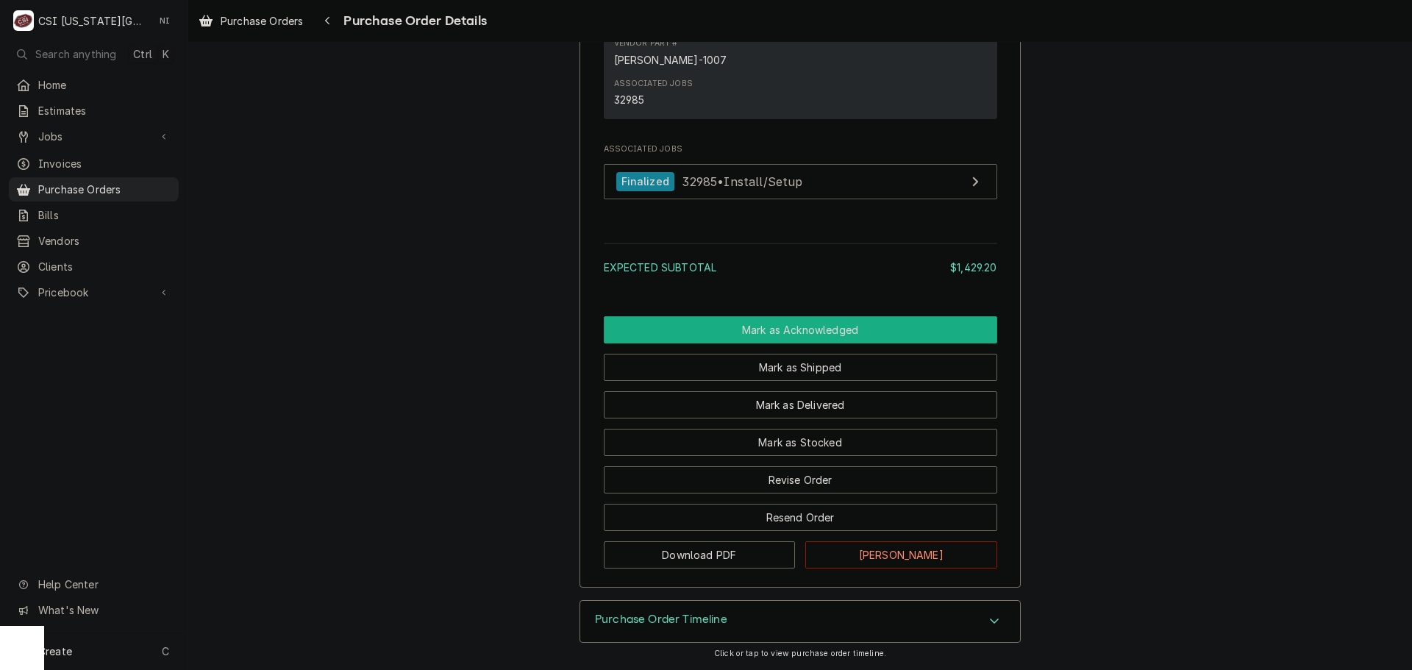
scroll to position [1072, 0]
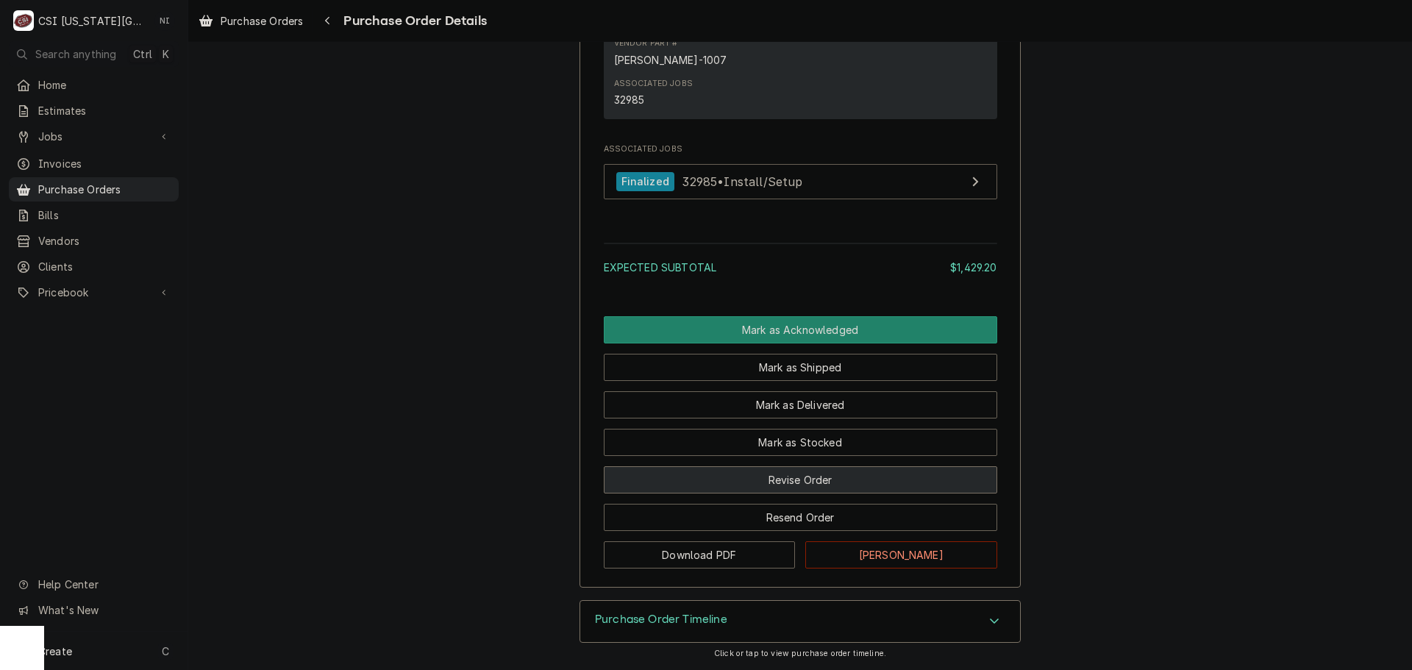
click at [828, 476] on button "Revise Order" at bounding box center [801, 479] width 394 height 27
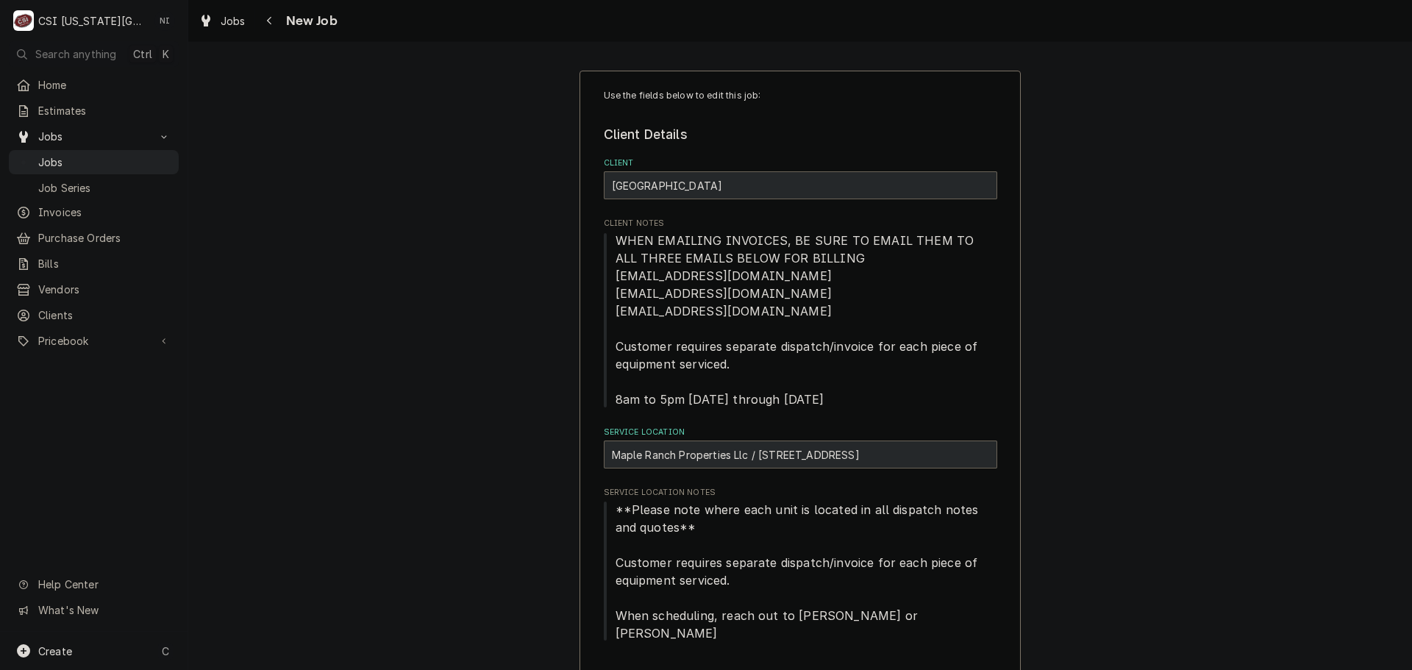
type textarea "x"
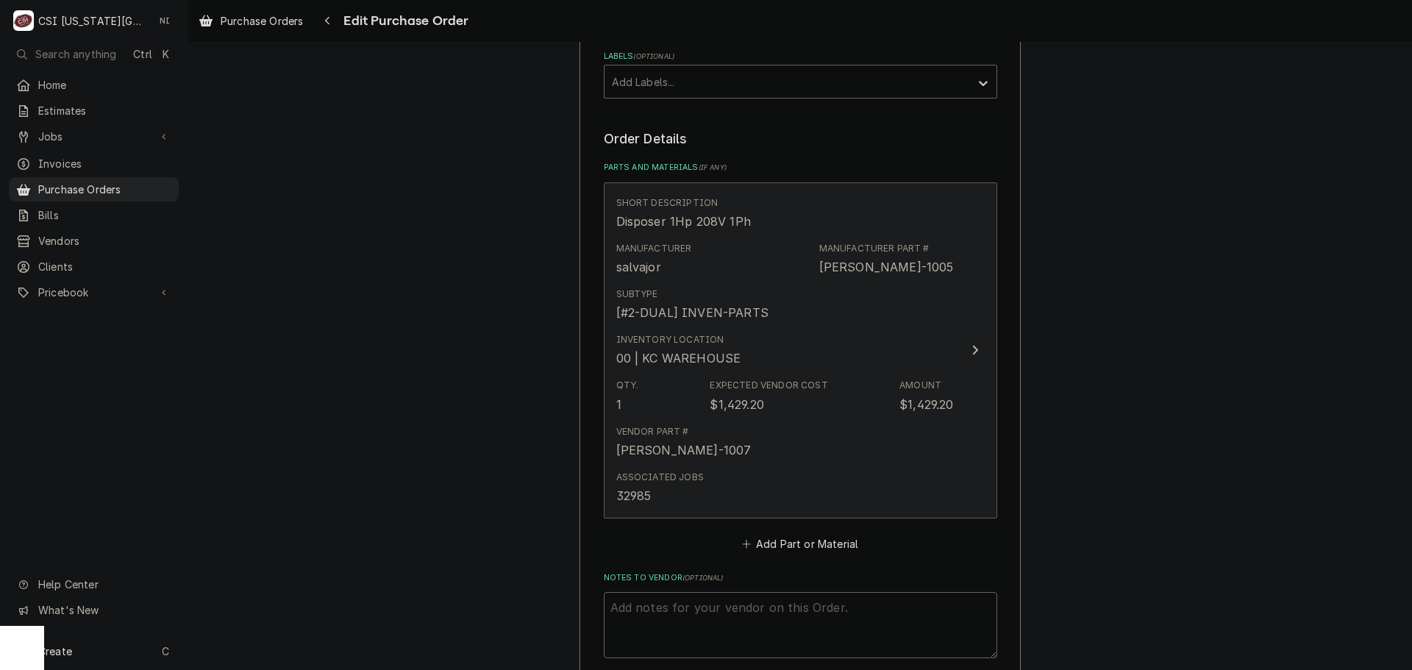
scroll to position [515, 0]
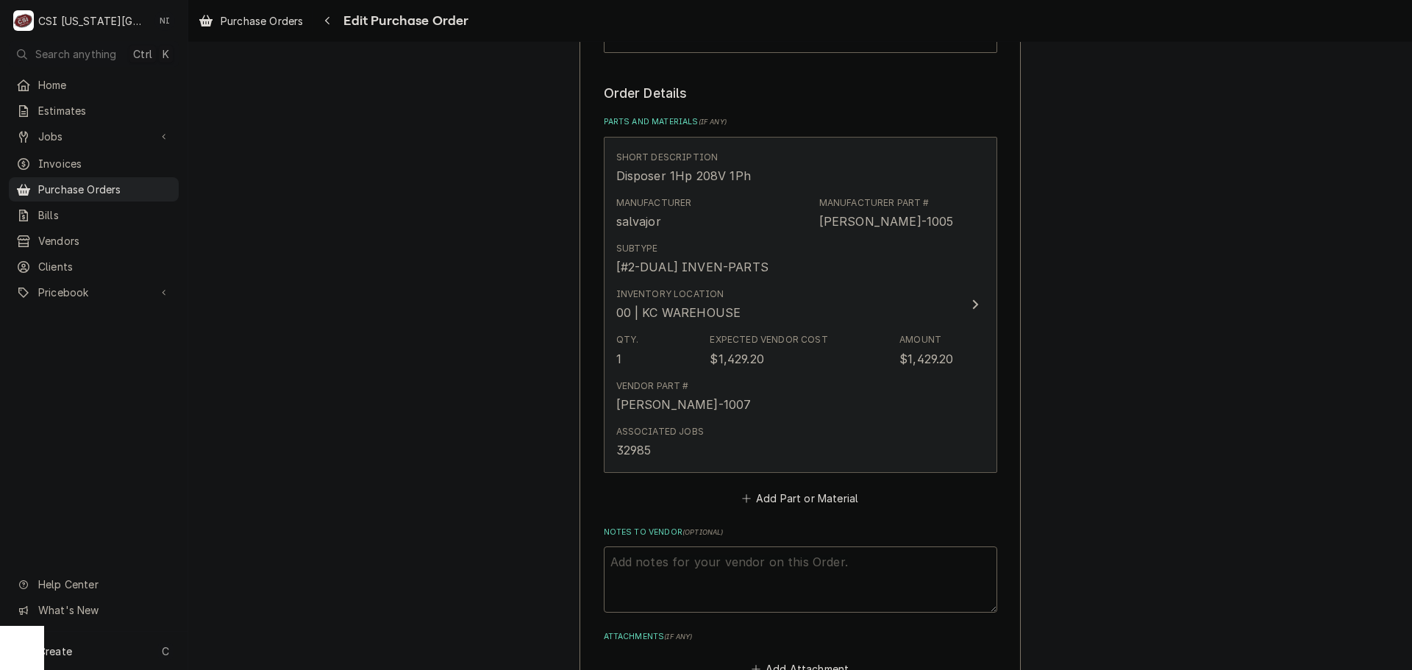
click at [834, 313] on div "Inventory Location 00 | KC WAREHOUSE" at bounding box center [785, 305] width 338 height 46
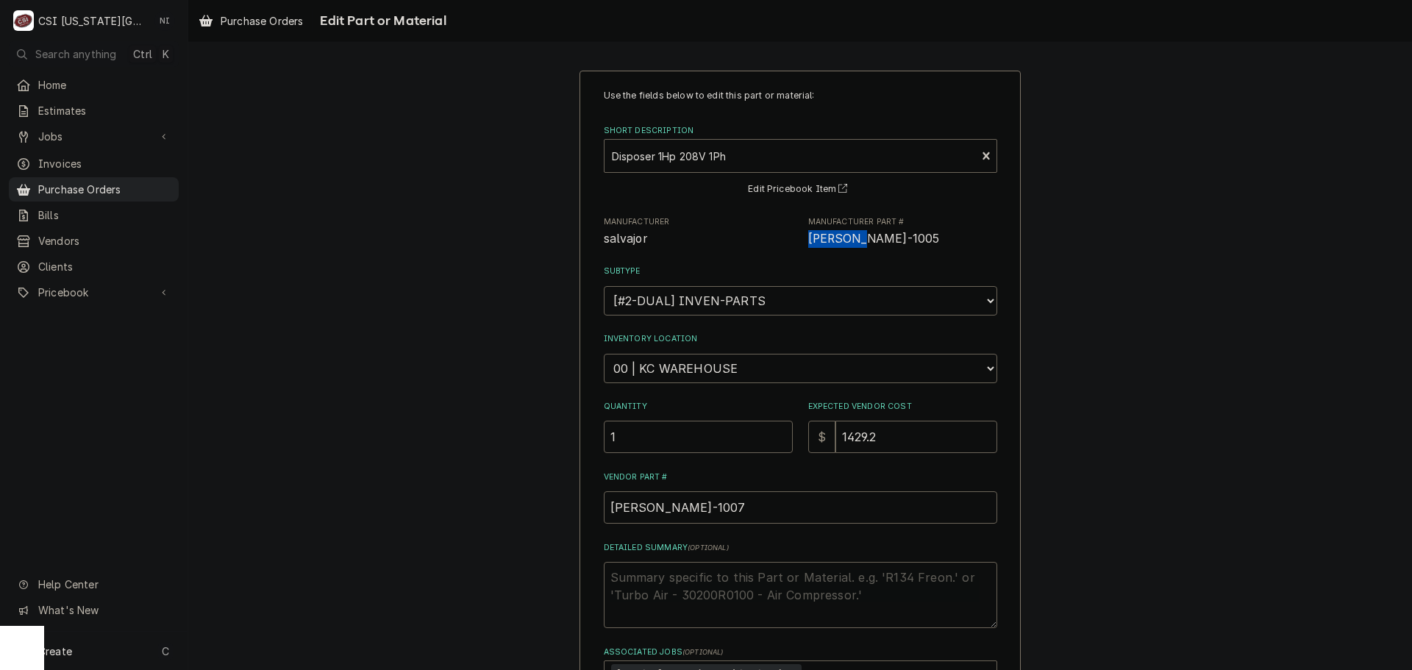
drag, startPoint x: 836, startPoint y: 248, endPoint x: 796, endPoint y: 253, distance: 40.1
click at [796, 253] on div "Use the fields below to edit this part or material: Short Description Disposer …" at bounding box center [801, 401] width 394 height 624
copy span "[PERSON_NAME]-1005"
drag, startPoint x: 676, startPoint y: 505, endPoint x: 510, endPoint y: 513, distance: 166.5
click at [524, 516] on div "Use the fields below to edit this part or material: Short Description Disposer …" at bounding box center [800, 448] width 1224 height 783
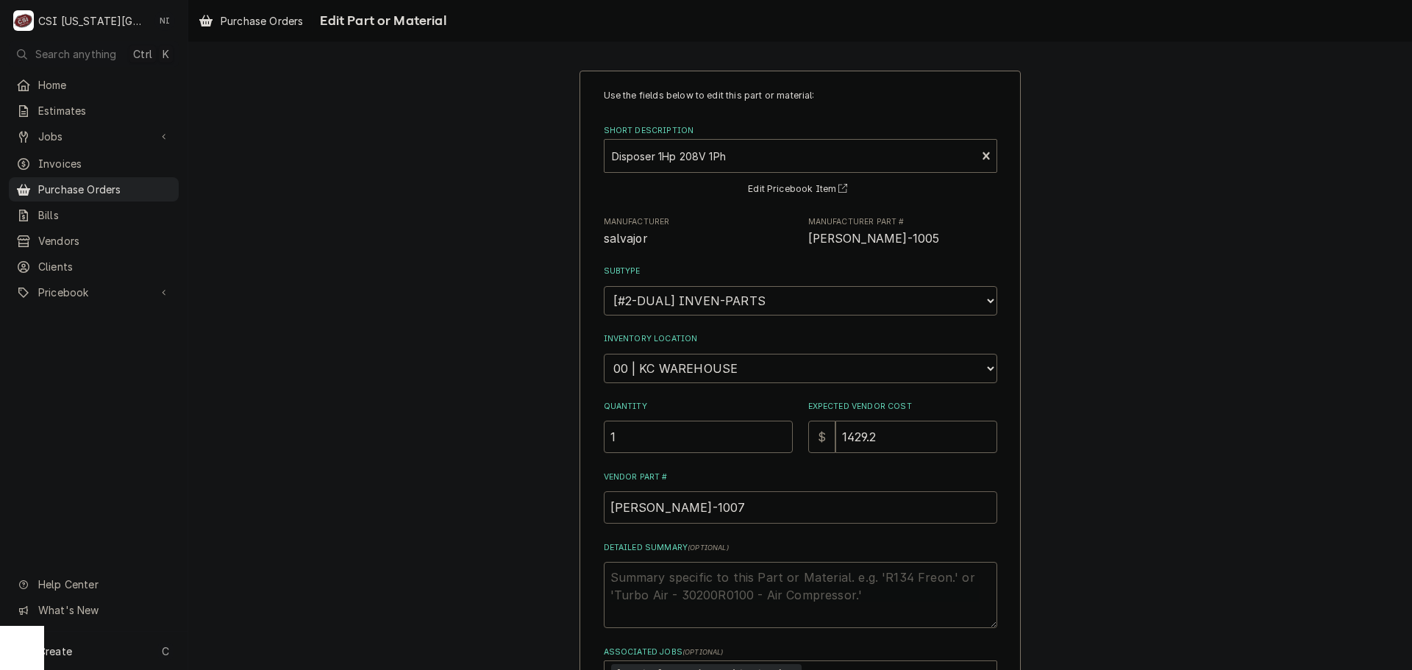
paste input "5"
type textarea "x"
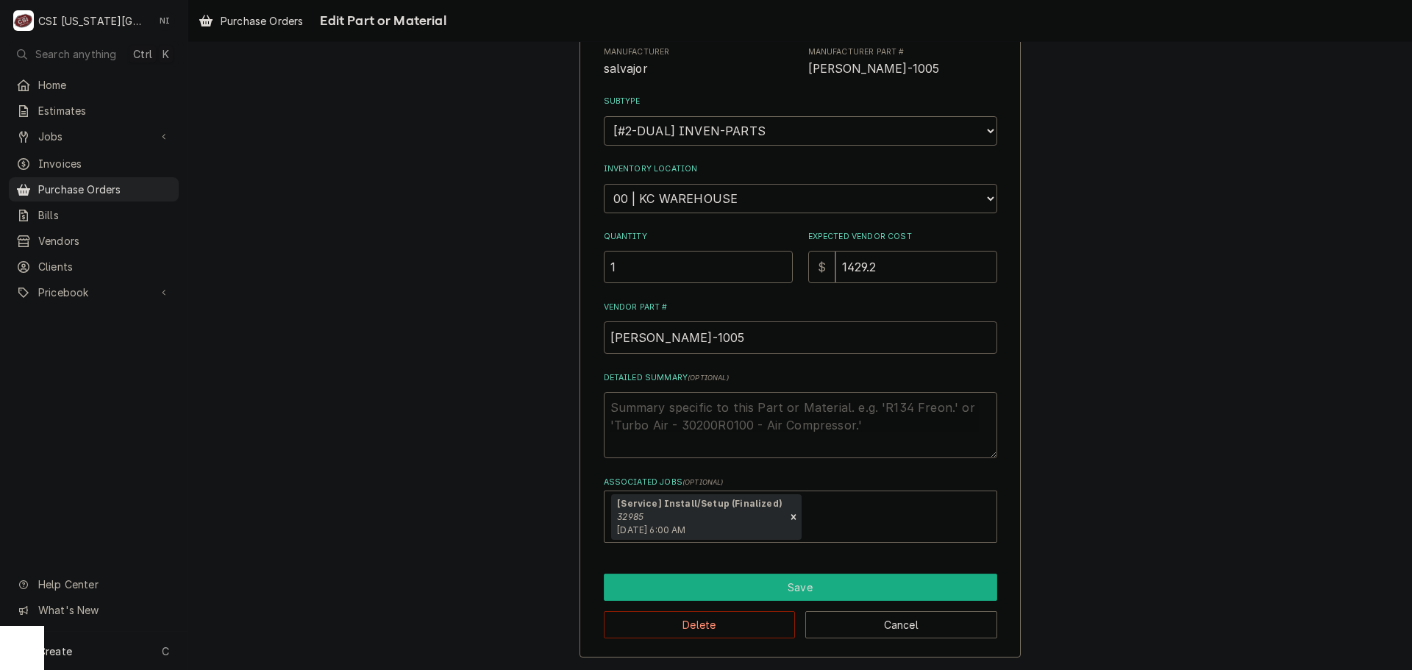
type input "[PERSON_NAME]-1005"
click at [778, 593] on button "Save" at bounding box center [801, 587] width 394 height 27
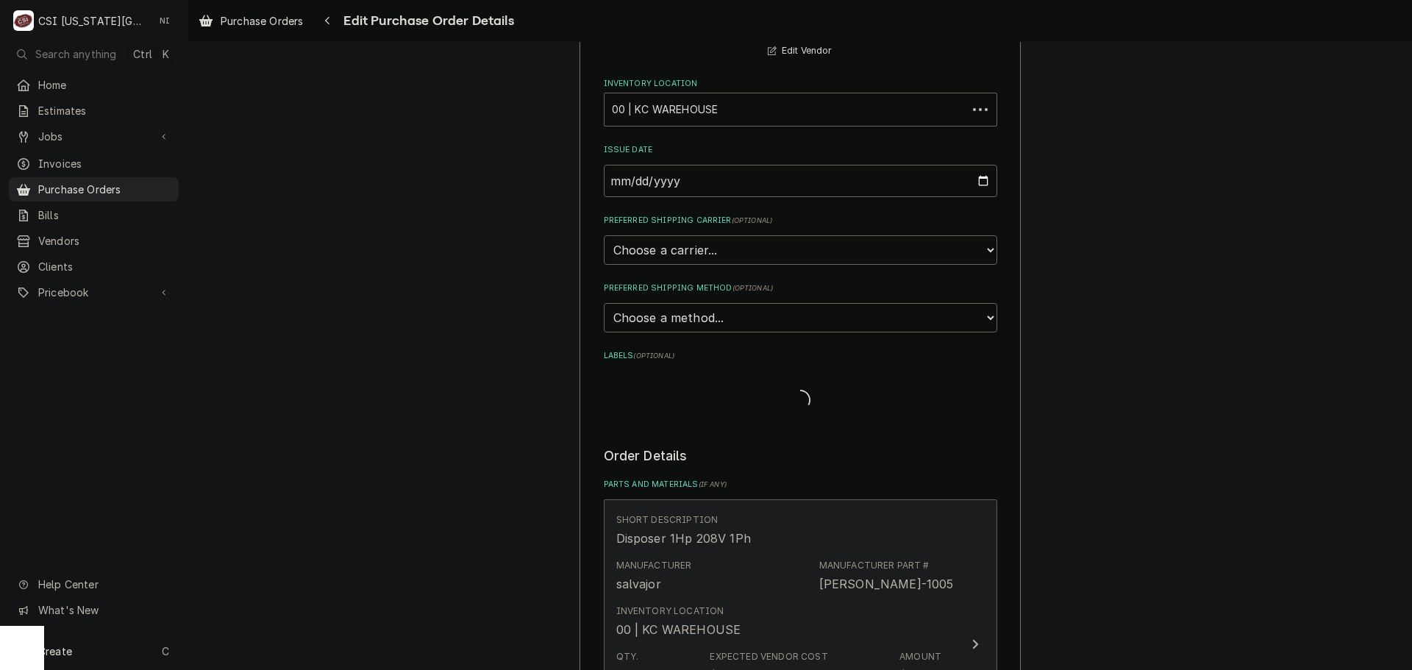
scroll to position [515, 0]
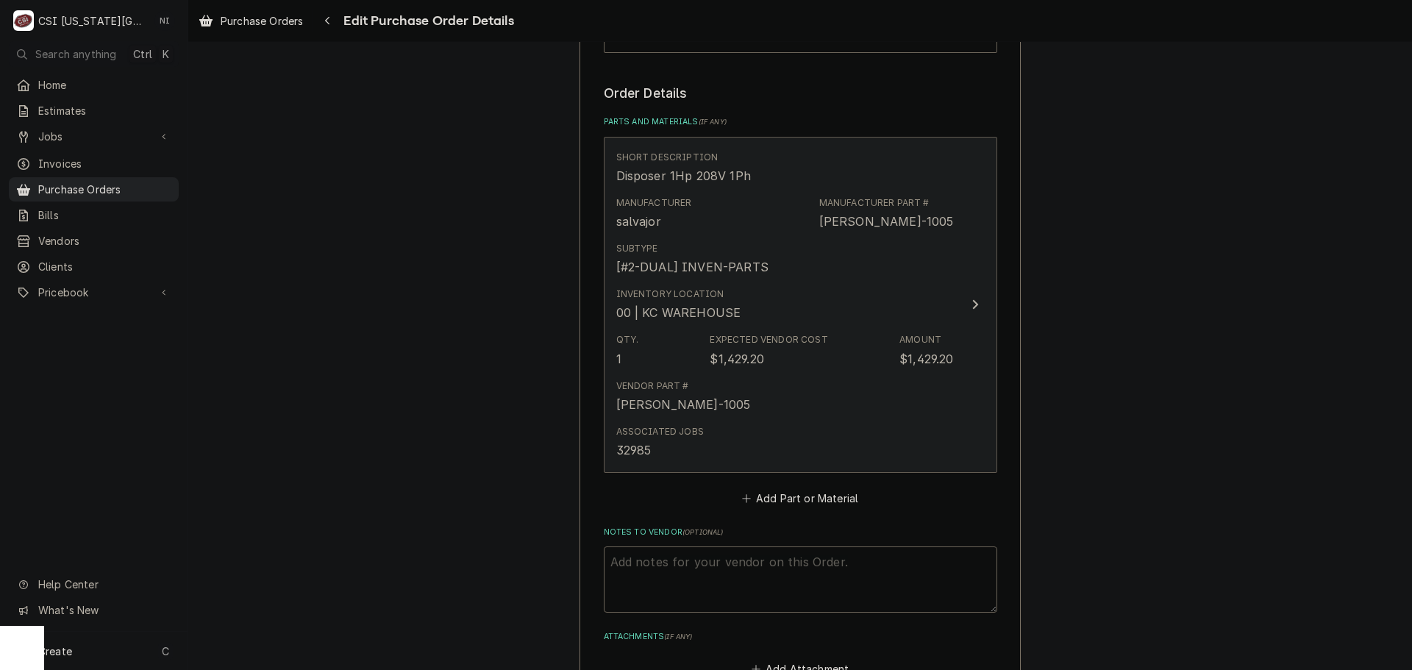
click at [775, 435] on div "Associated Jobs 32985" at bounding box center [785, 442] width 338 height 46
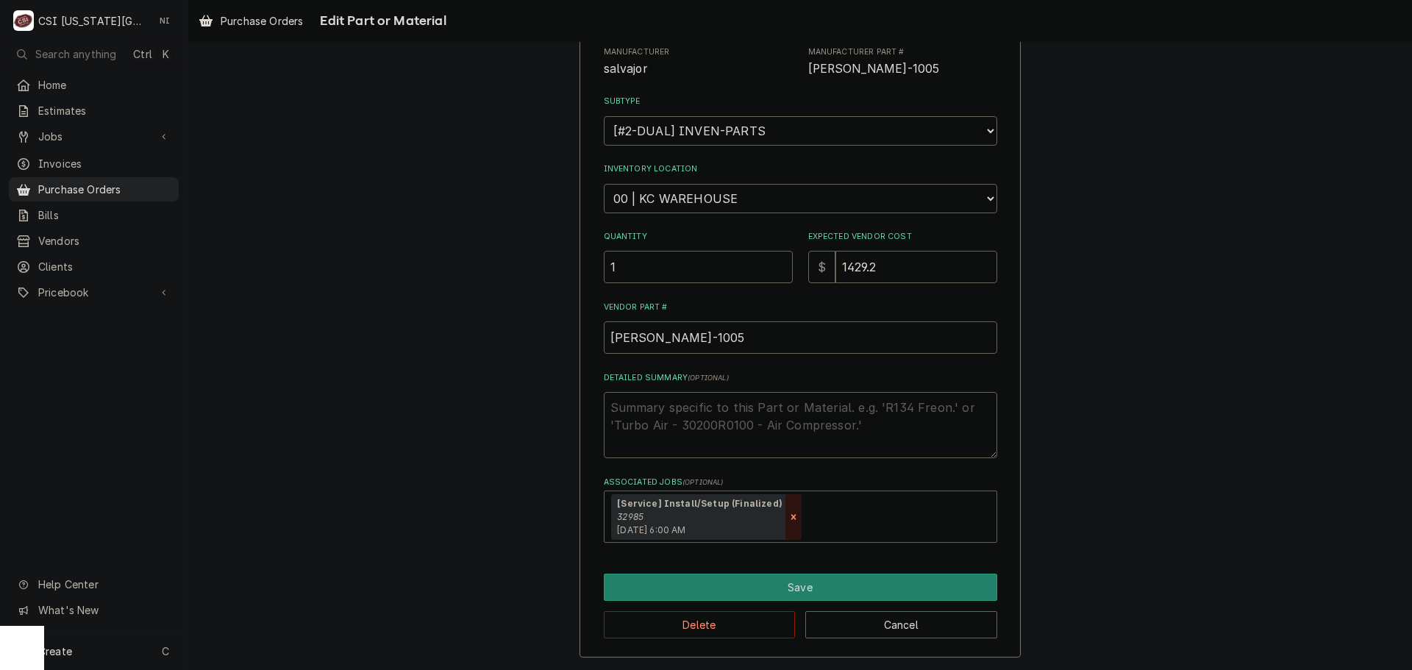
click at [789, 515] on icon "Remove [object Object]" at bounding box center [794, 517] width 10 height 10
type textarea "x"
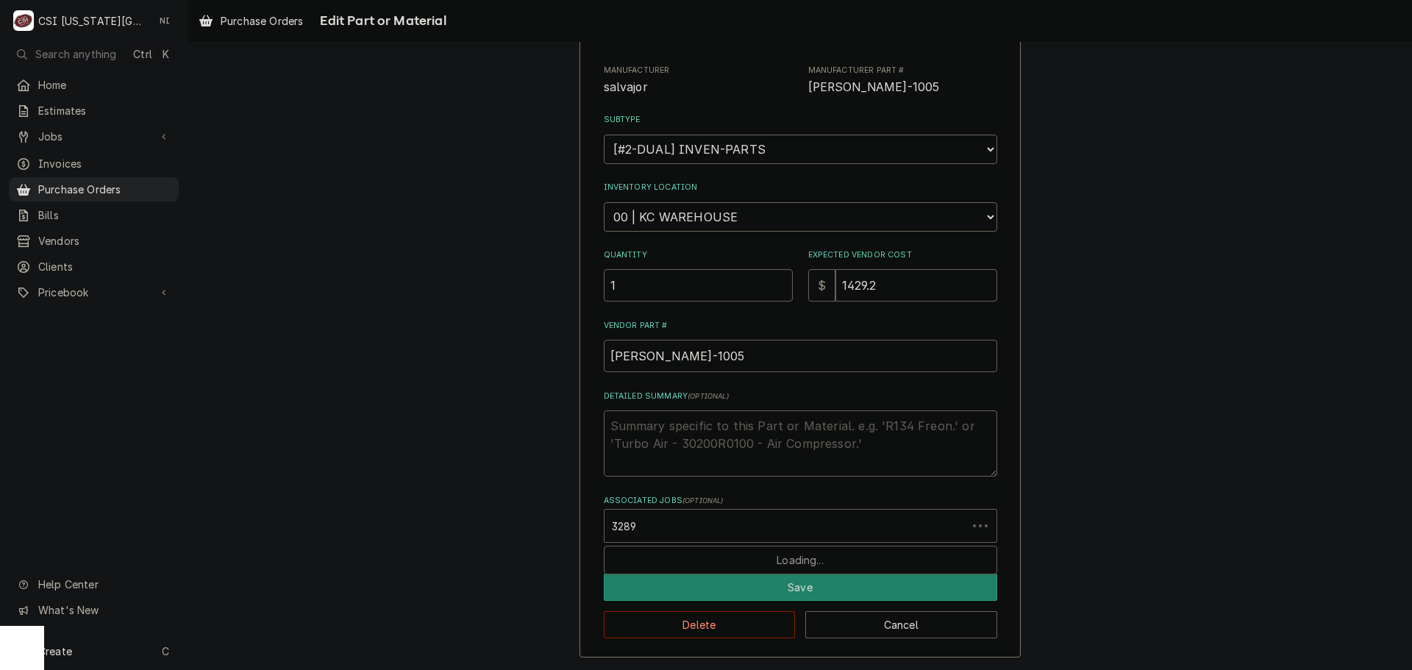
type input "32895"
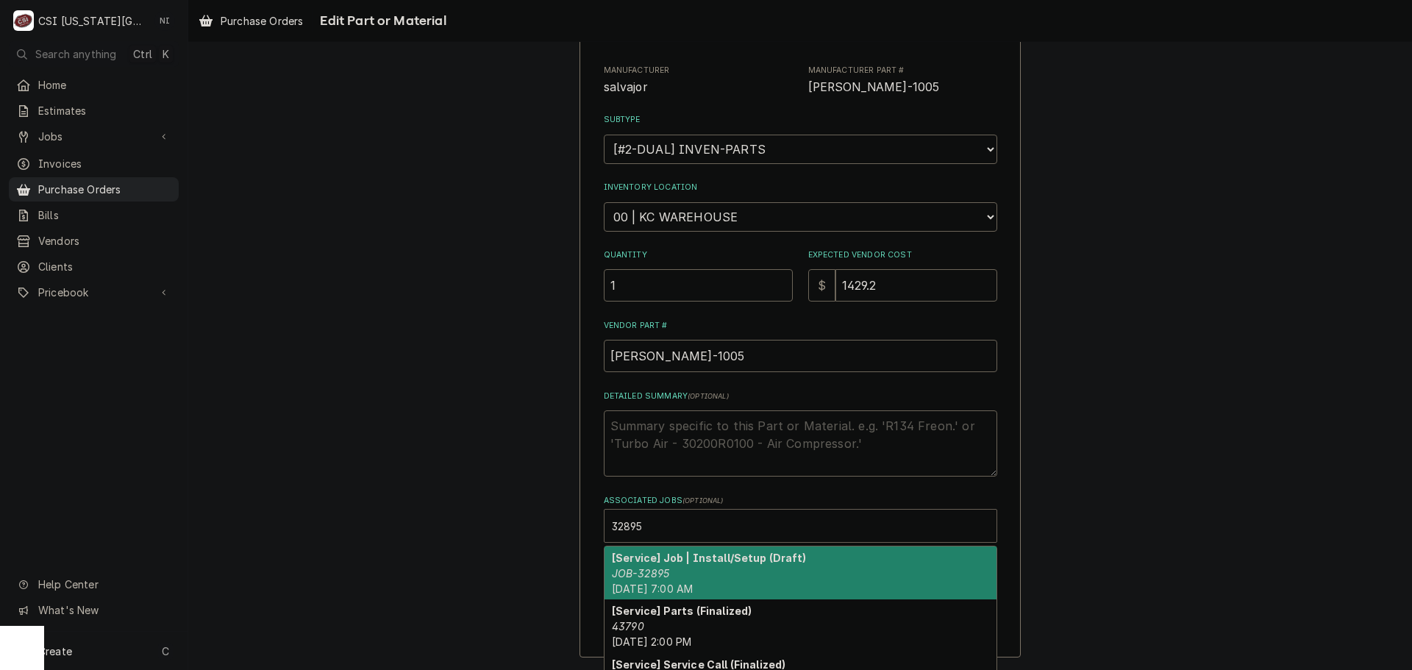
scroll to position [170, 0]
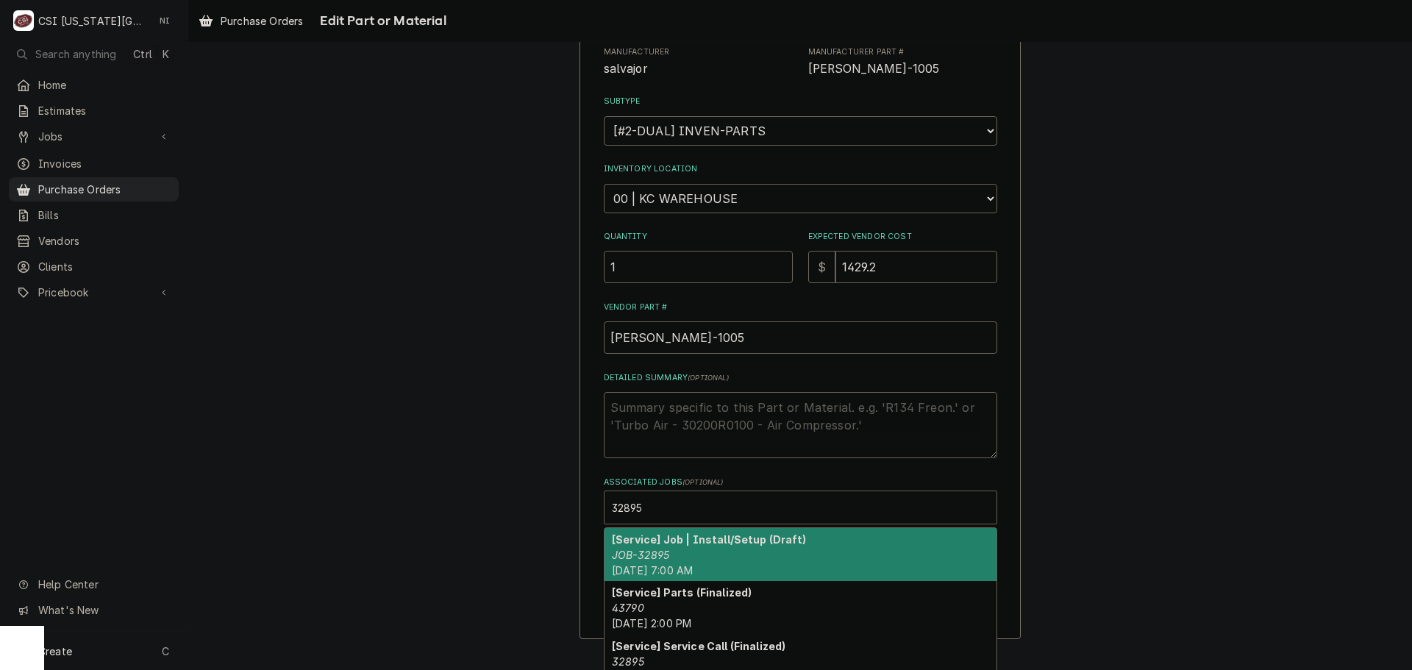
click at [691, 558] on div "[Service] Job | Install/Setup (Draft) JOB-32895 [DATE] 7:00 AM" at bounding box center [801, 555] width 392 height 54
type textarea "x"
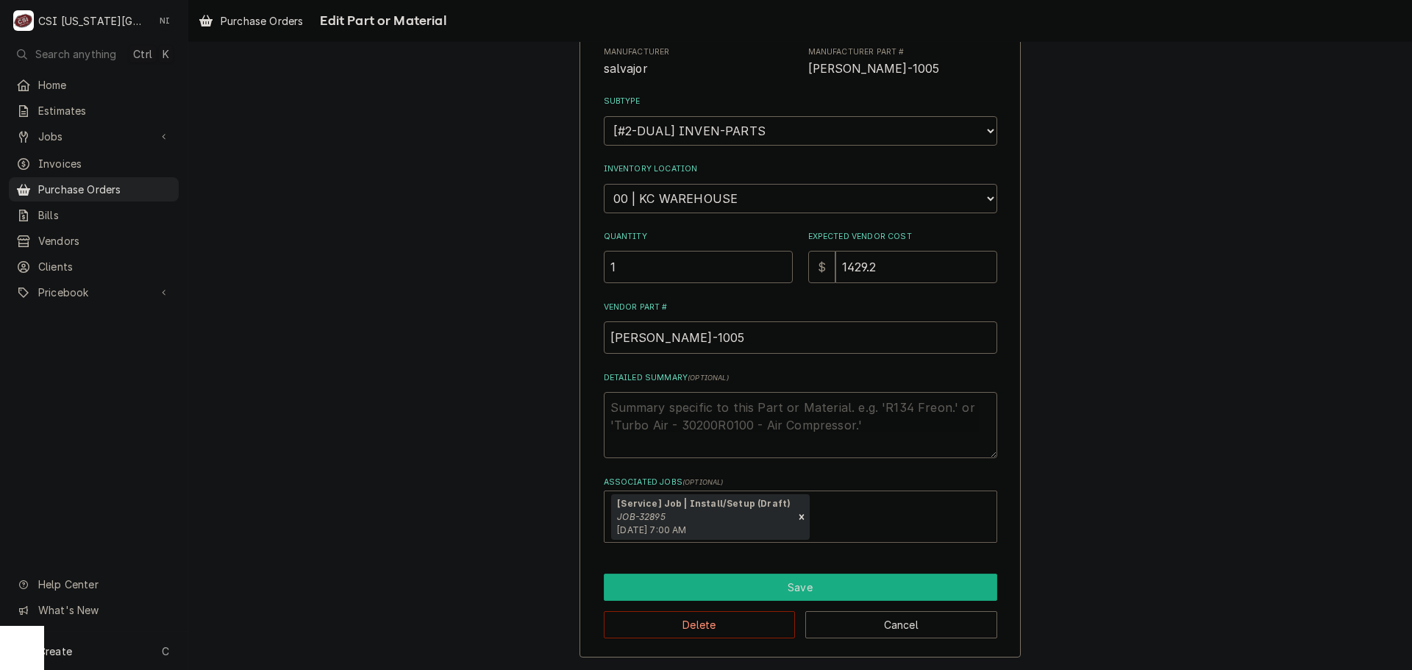
click at [720, 587] on button "Save" at bounding box center [801, 587] width 394 height 27
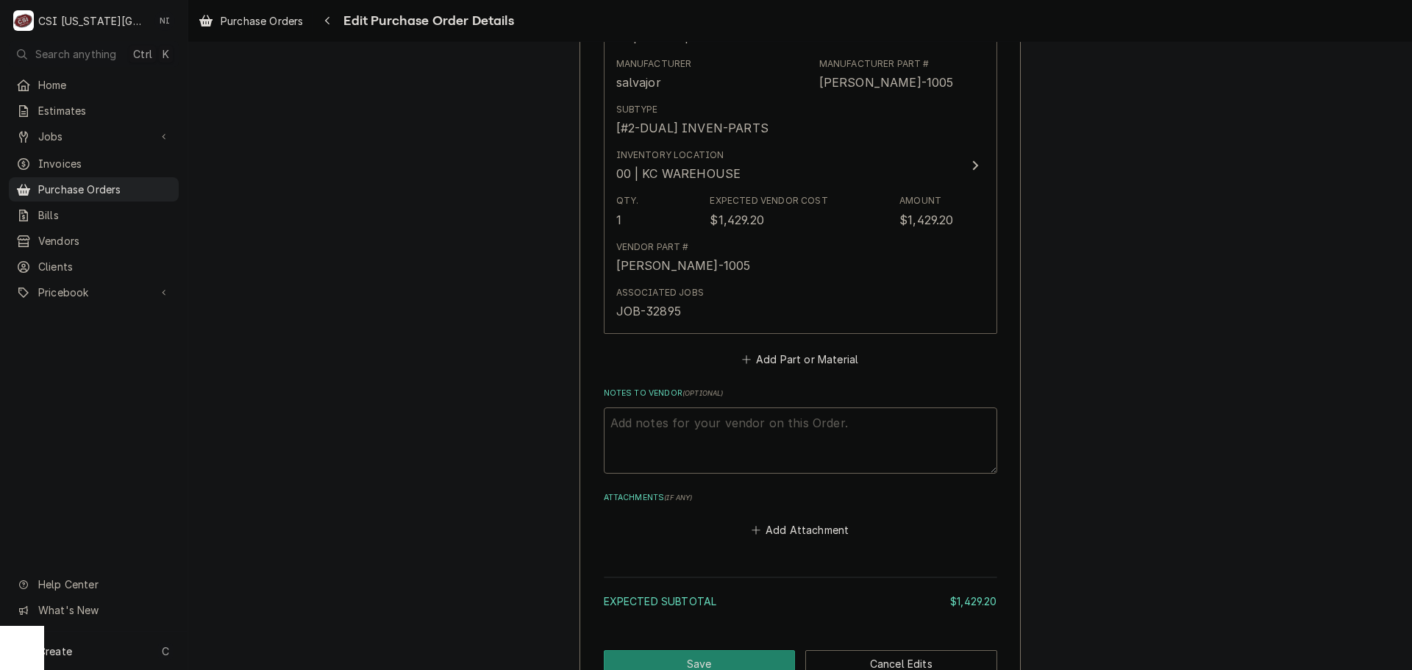
scroll to position [762, 0]
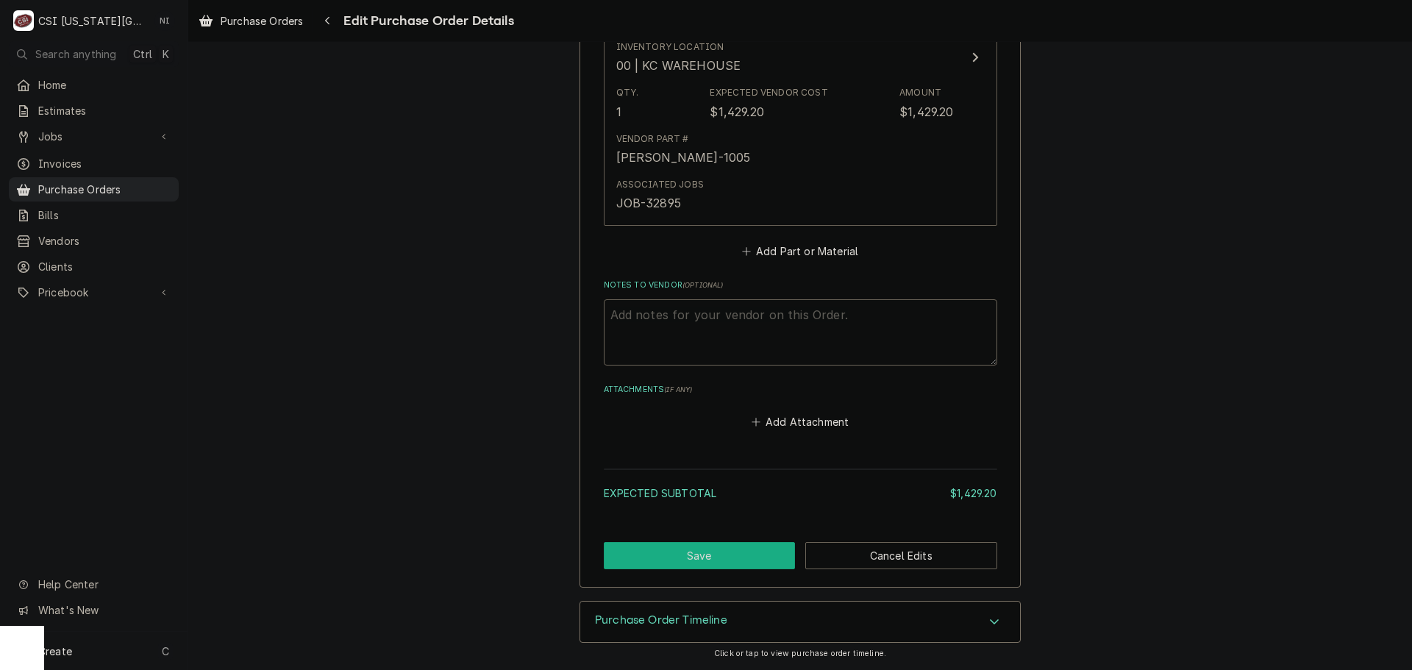
click at [737, 557] on button "Save" at bounding box center [700, 555] width 192 height 27
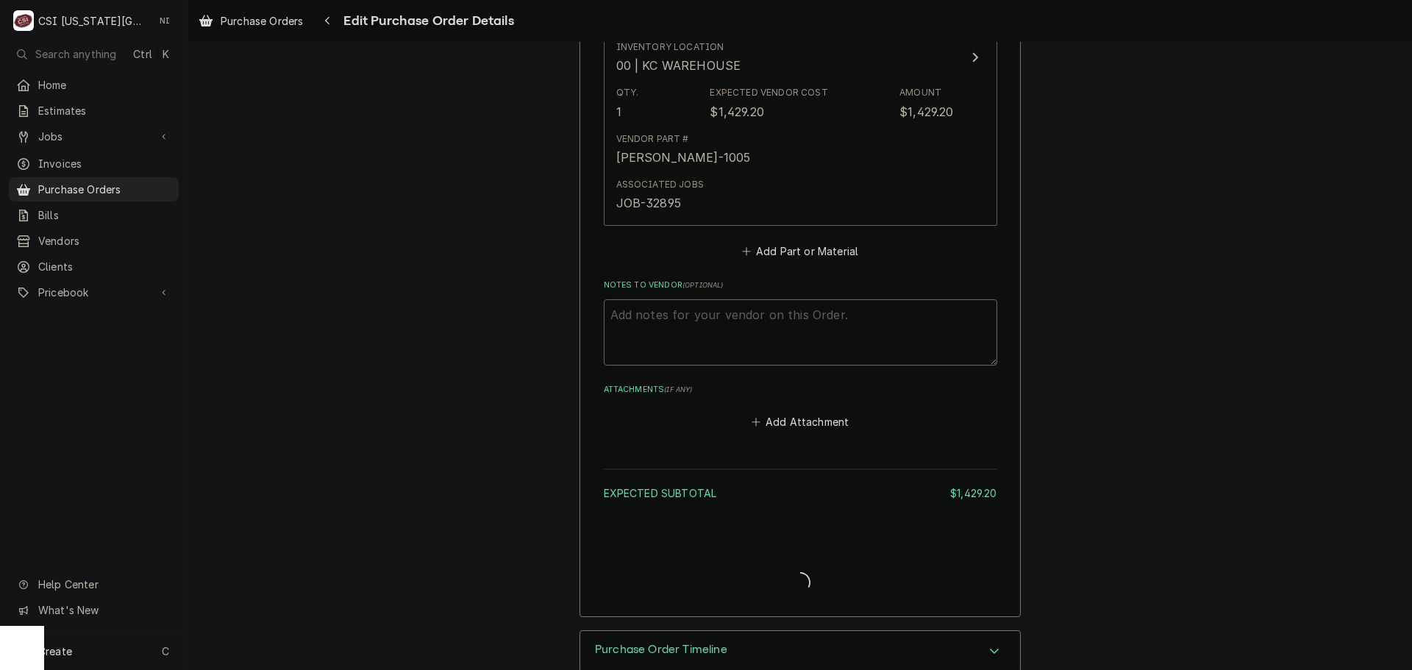
type textarea "x"
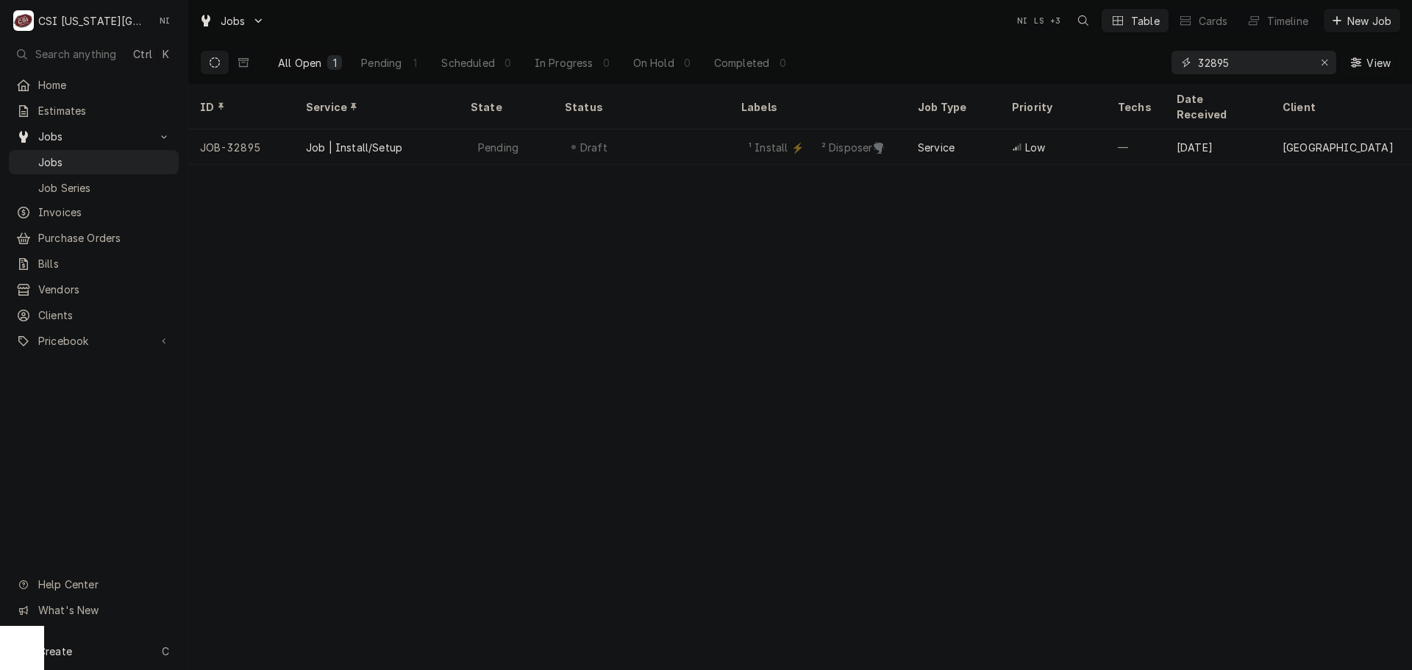
drag, startPoint x: 1256, startPoint y: 64, endPoint x: 1081, endPoint y: 68, distance: 175.1
click at [1094, 68] on div "All Open 1 Pending 1 Scheduled 0 In Progress 0 On Hold 0 Completed 0 32895 View" at bounding box center [800, 62] width 1200 height 41
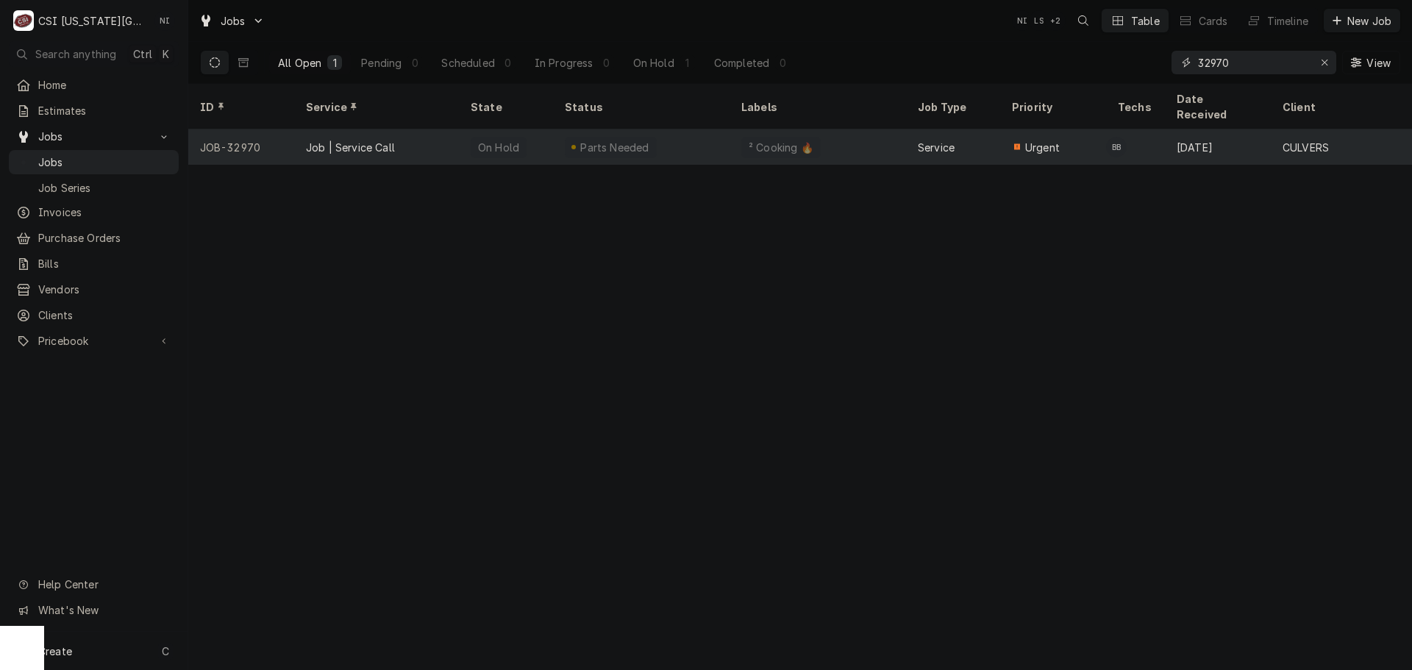
type input "32970"
click at [396, 131] on div "Job | Service Call" at bounding box center [376, 146] width 165 height 35
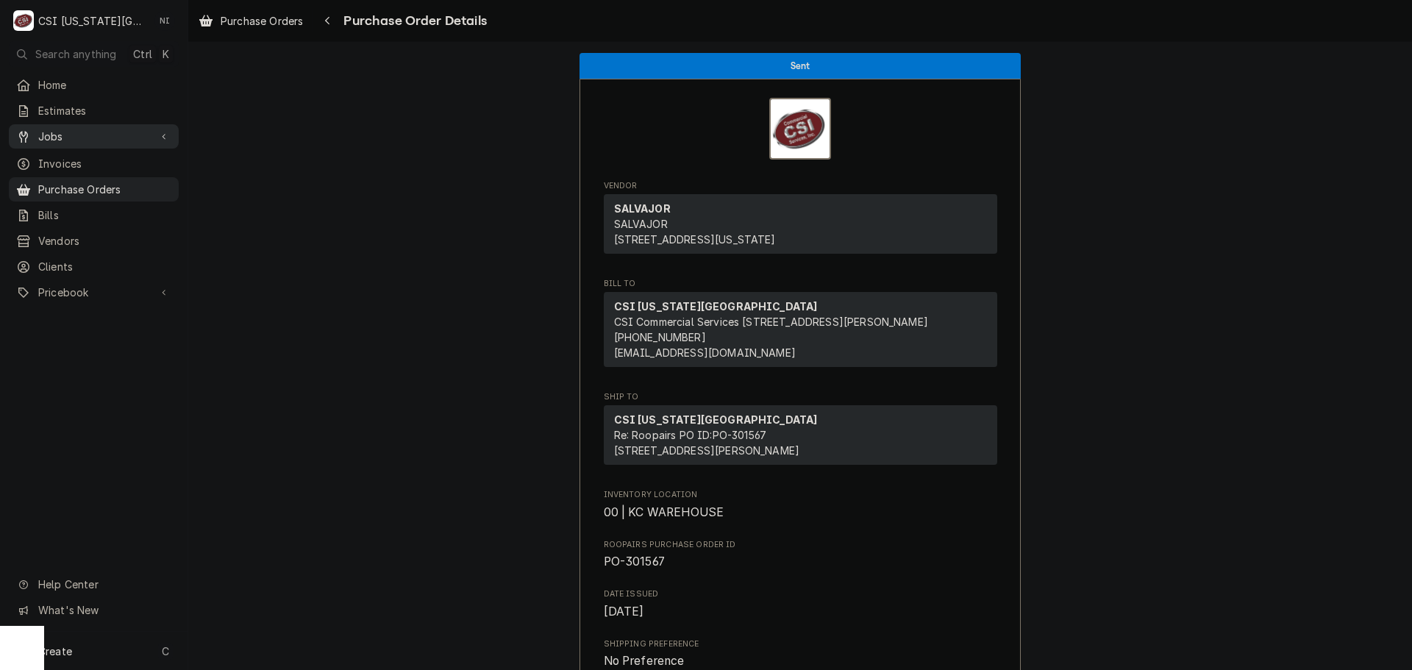
drag, startPoint x: 113, startPoint y: 185, endPoint x: 157, endPoint y: 121, distance: 78.2
click at [113, 184] on span "Purchase Orders" at bounding box center [104, 189] width 133 height 15
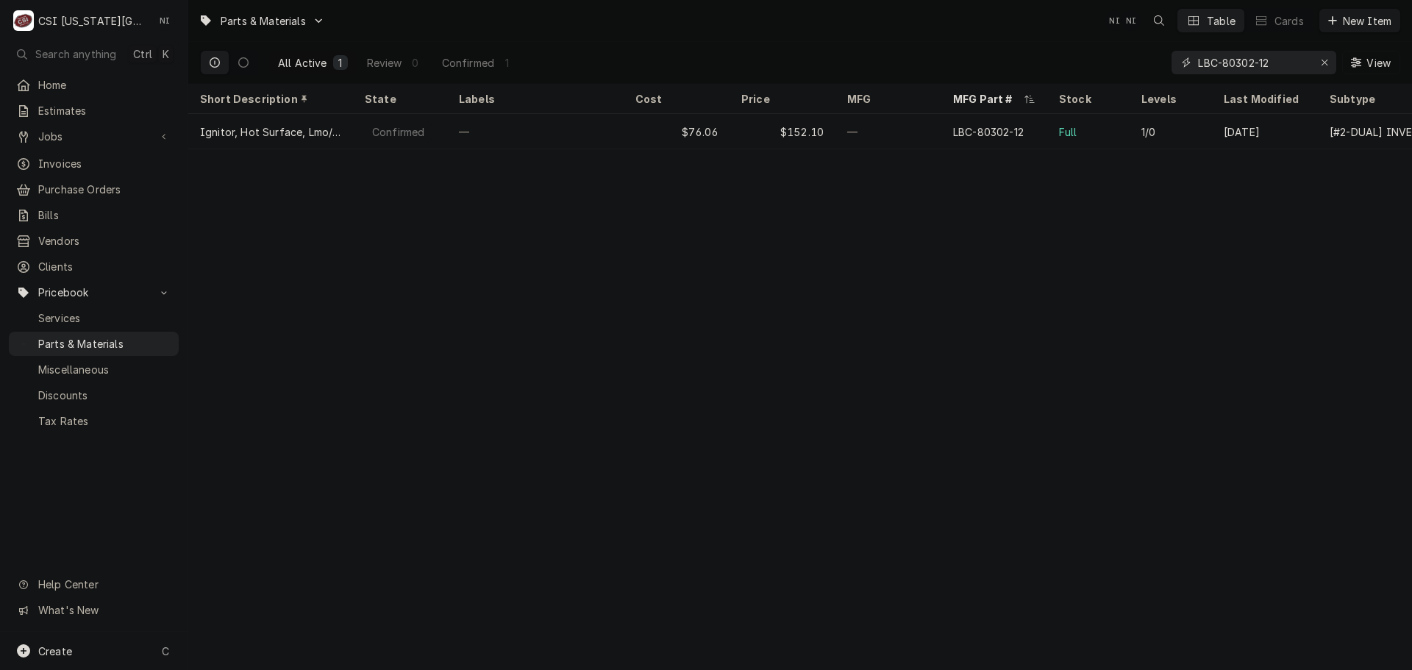
click at [1323, 61] on icon "Erase input" at bounding box center [1325, 63] width 6 height 6
paste input "2T-60142801"
type input "2T-60142801"
click at [1326, 57] on icon "Erase input" at bounding box center [1325, 62] width 8 height 10
paste input "8074597"
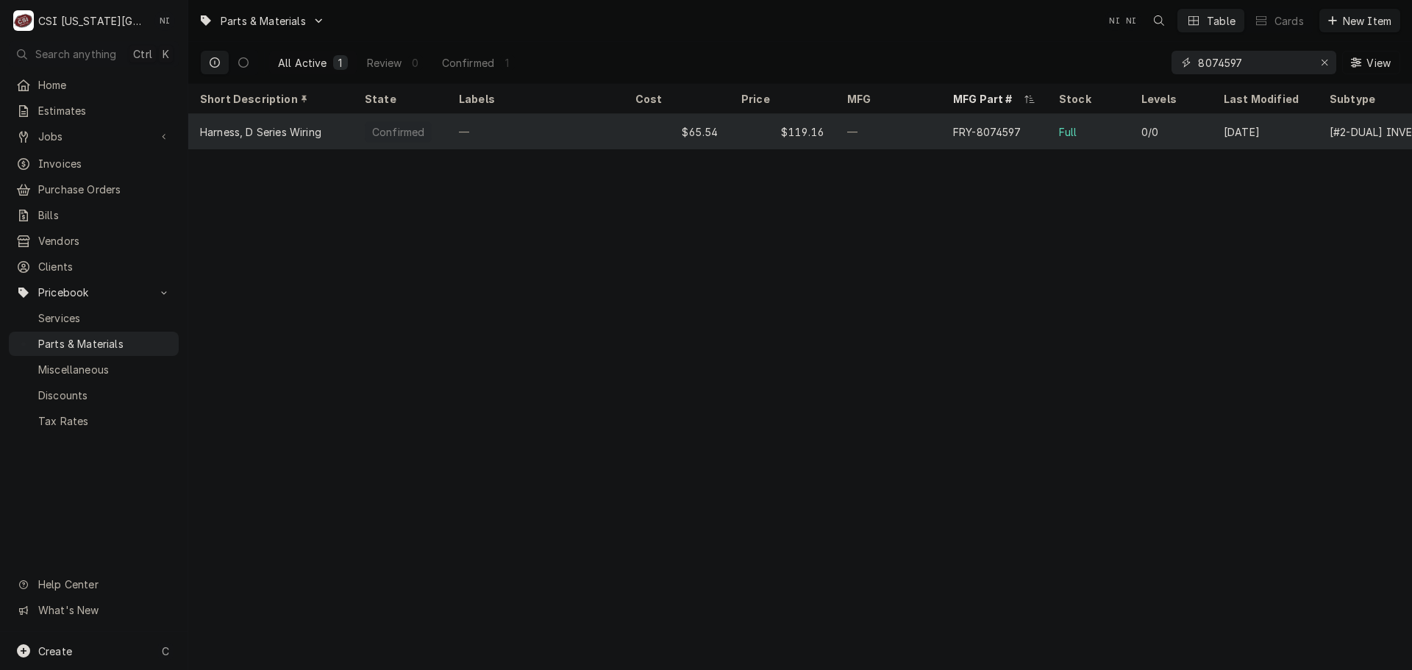
type input "8074597"
click at [765, 129] on div "$119.16" at bounding box center [783, 131] width 106 height 35
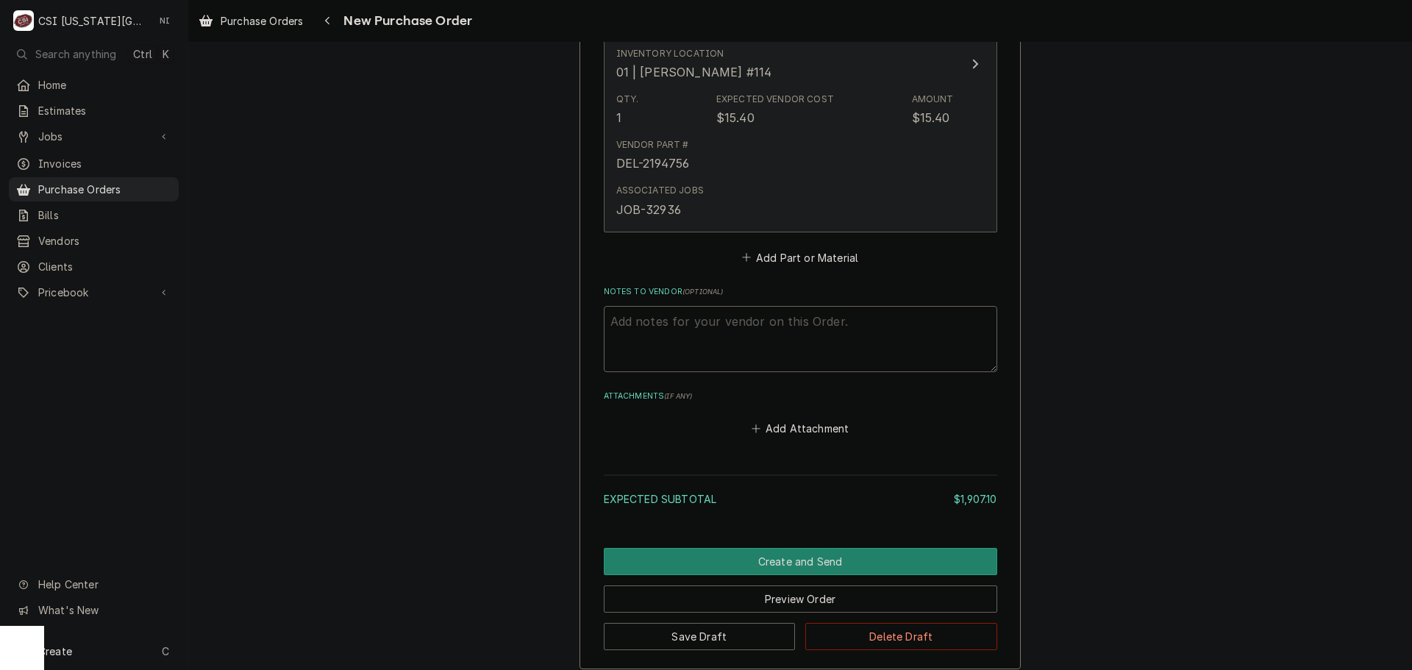
scroll to position [3885, 0]
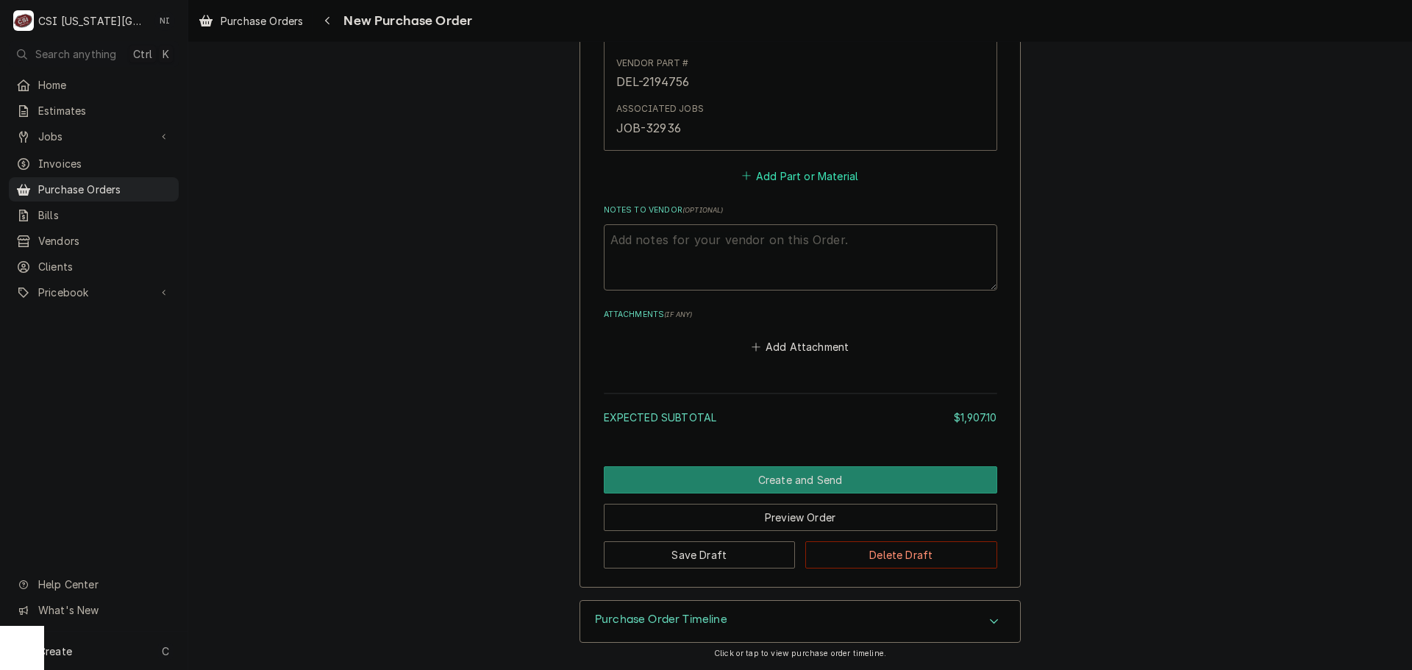
click at [792, 176] on button "Add Part or Material" at bounding box center [799, 176] width 121 height 21
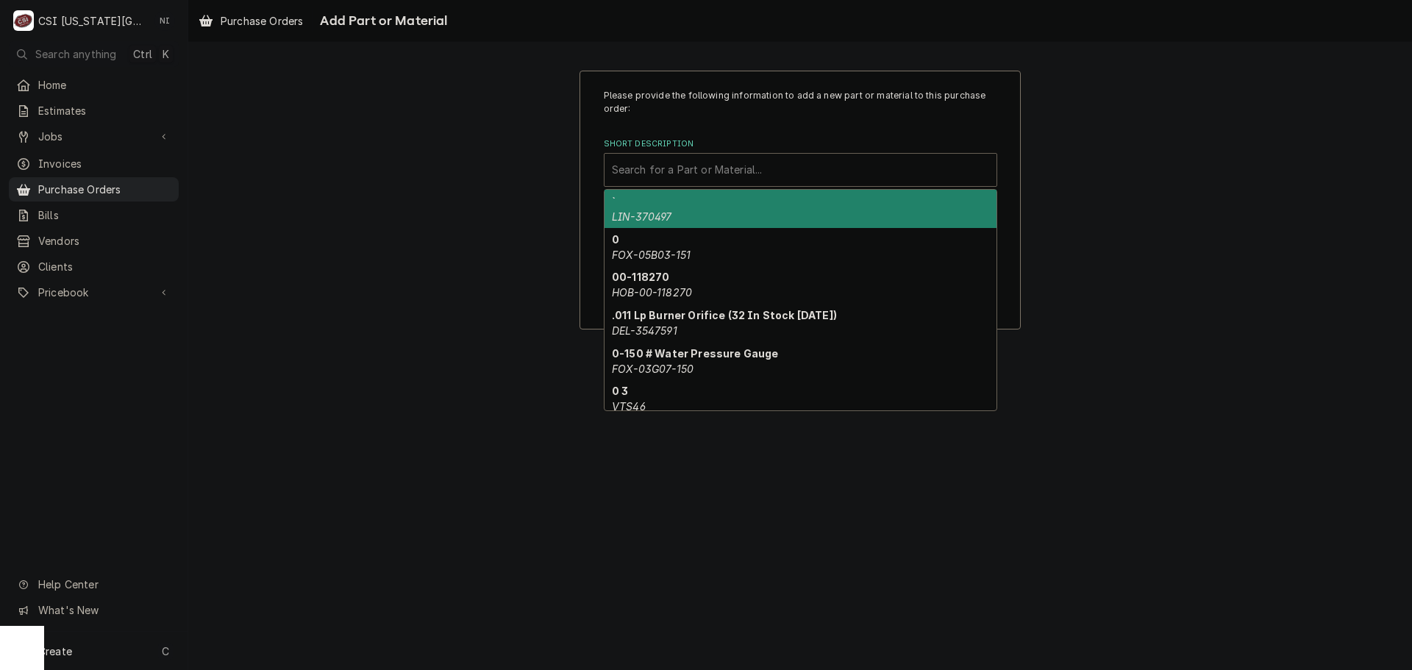
click at [764, 164] on div "Short Description" at bounding box center [800, 170] width 377 height 26
paste input "2T-60142801"
type input "2T-60142801"
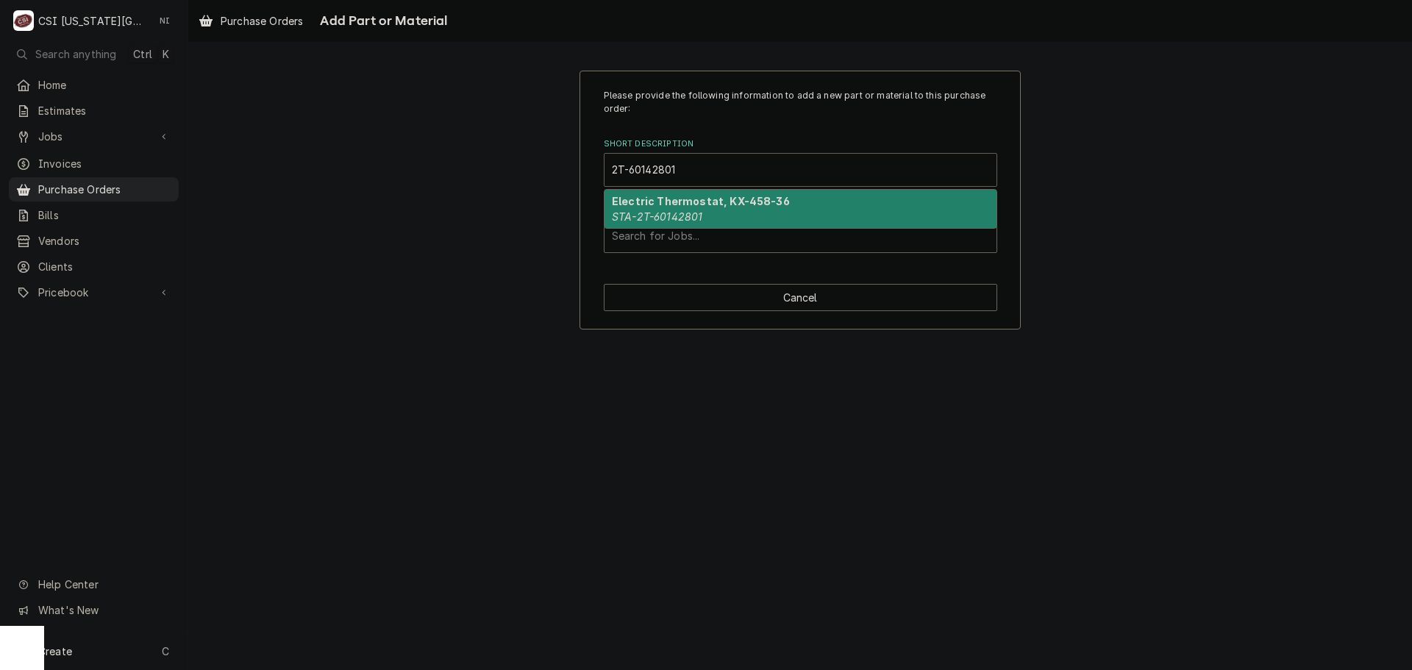
click at [690, 214] on em "STA-2T-60142801" at bounding box center [657, 216] width 90 height 13
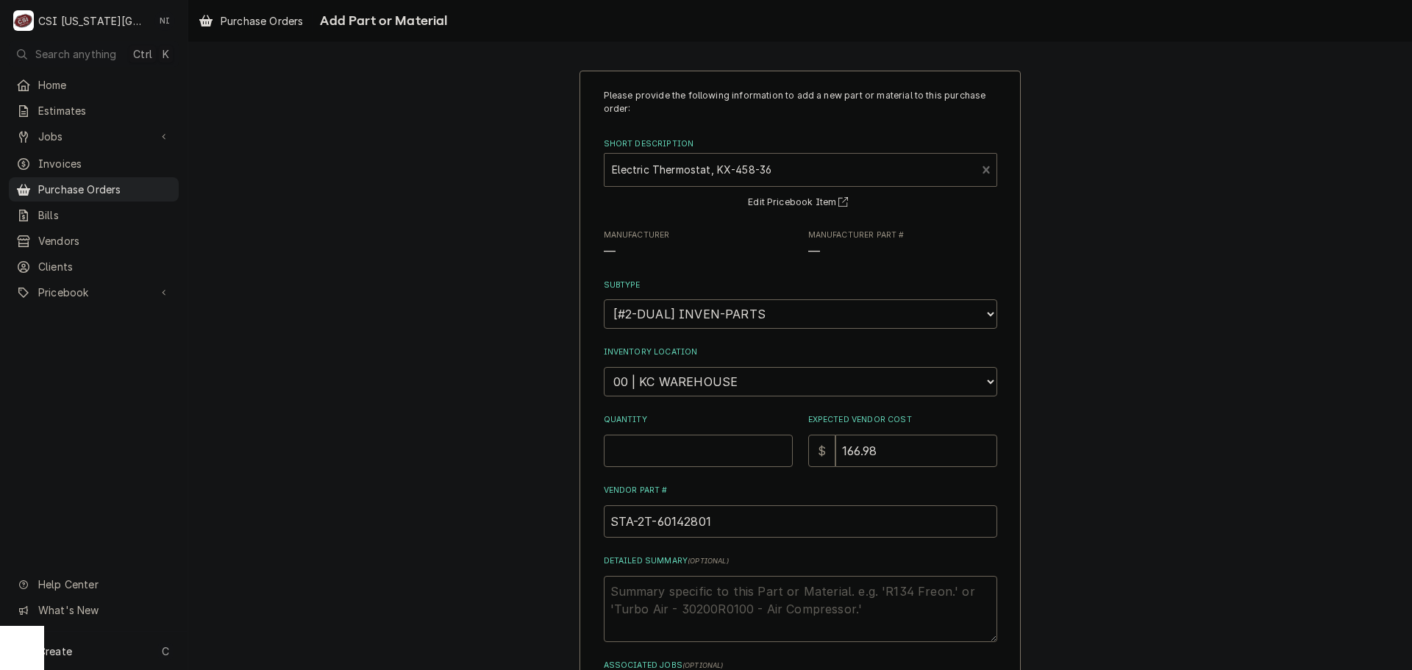
type textarea "x"
click at [670, 377] on select "Choose a location... 00 | KC WAREHOUSE 00 | MAIN WAREHOUSE 01 | [PERSON_NAME] #…" at bounding box center [801, 381] width 394 height 29
select select "2800"
click at [604, 367] on select "Choose a location... 00 | KC WAREHOUSE 00 | MAIN WAREHOUSE 01 | [PERSON_NAME] #…" at bounding box center [801, 381] width 394 height 29
click at [674, 459] on input "Quantity" at bounding box center [698, 451] width 189 height 32
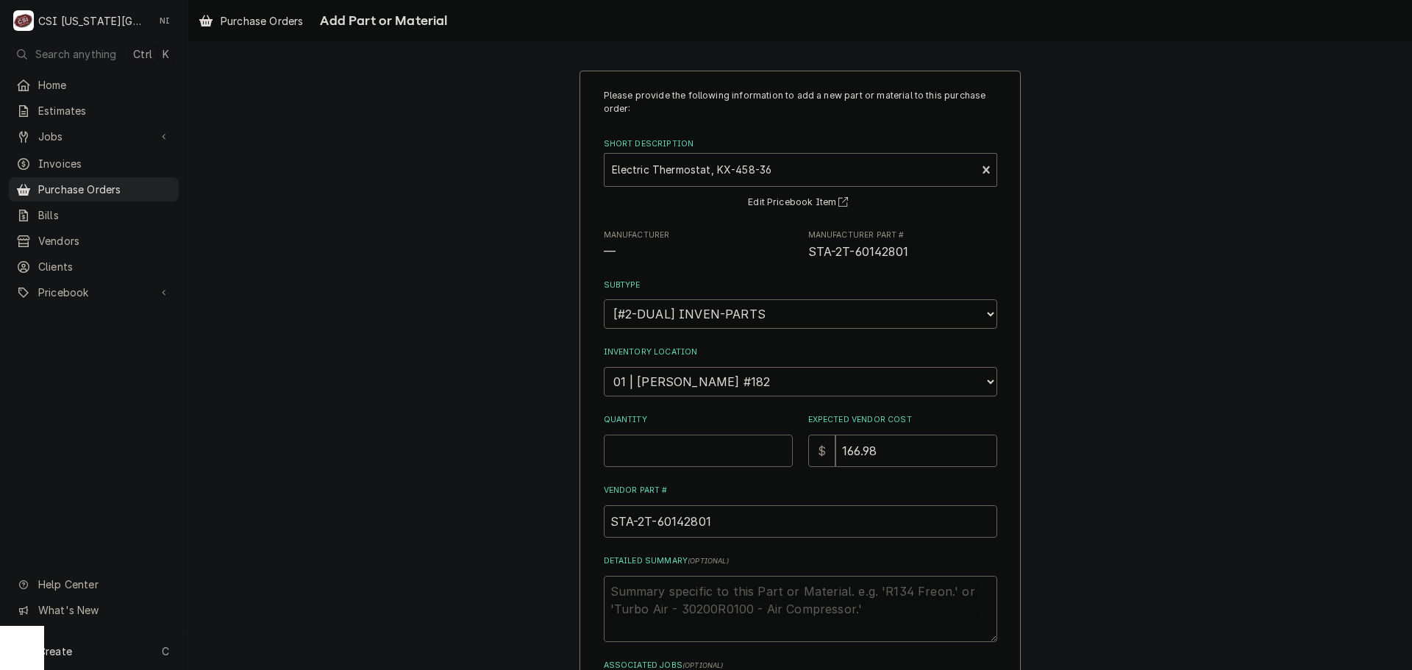
type textarea "x"
type input "1"
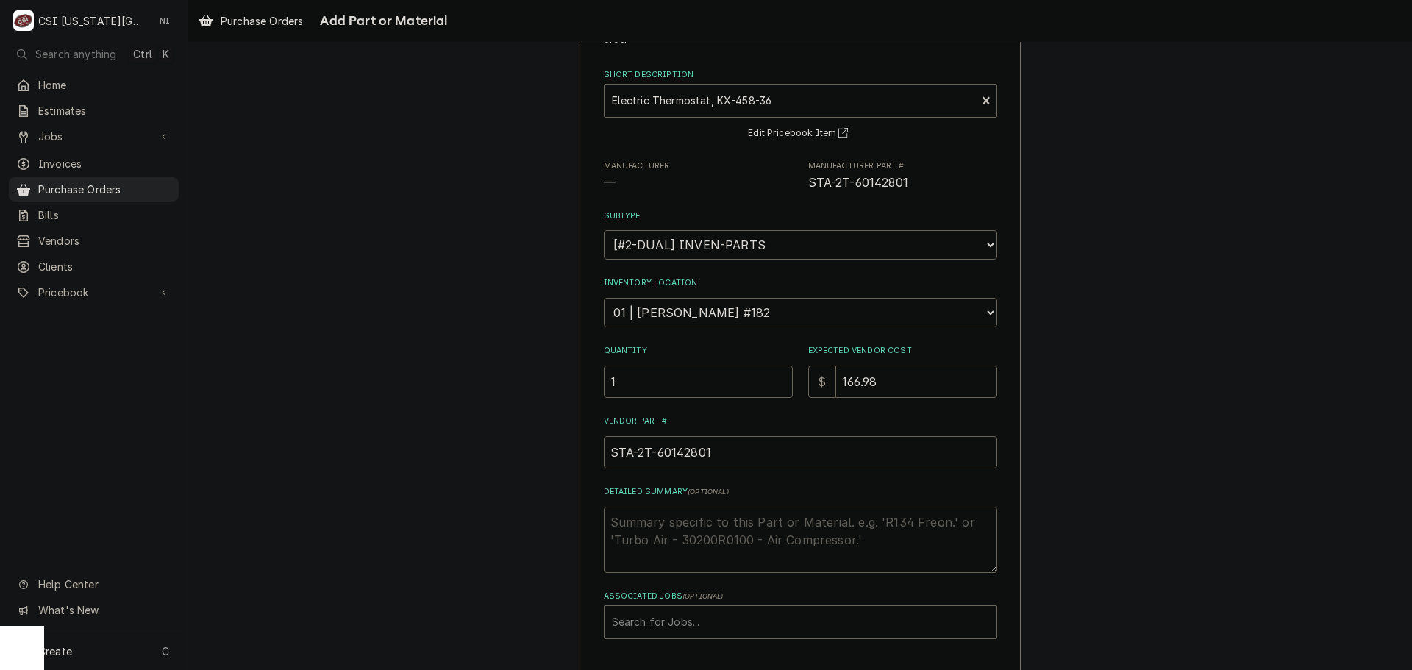
scroll to position [128, 0]
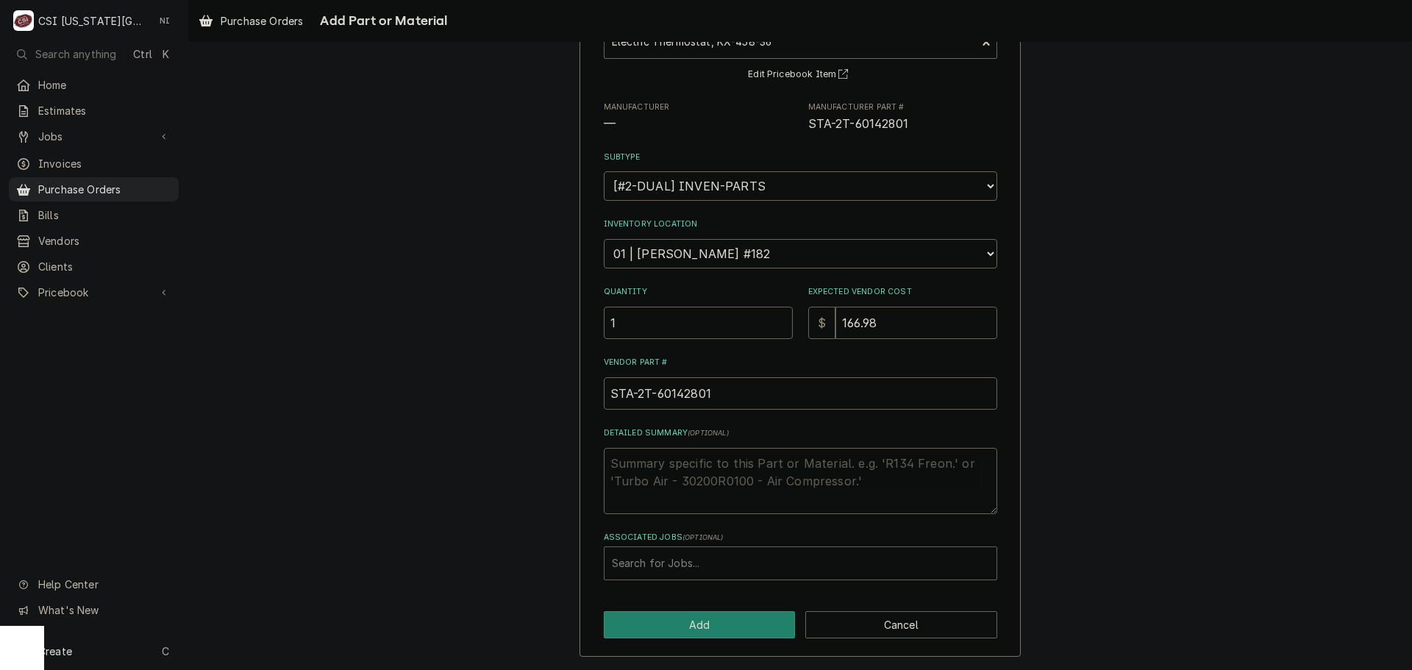
click at [663, 562] on div "Associated Jobs" at bounding box center [800, 563] width 377 height 26
type input "32970"
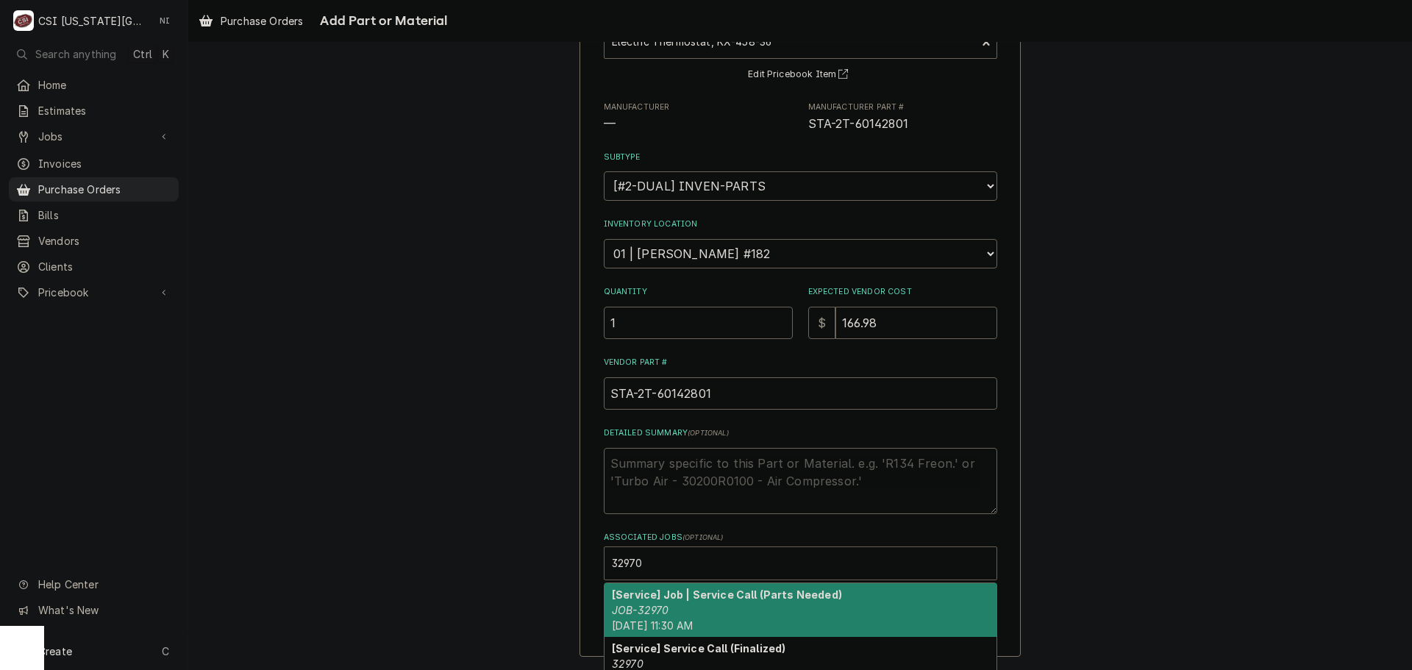
click at [693, 606] on div "[Service] Job | Service Call (Parts Needed) JOB-32970 [DATE] 11:30 AM" at bounding box center [801, 610] width 392 height 54
type textarea "x"
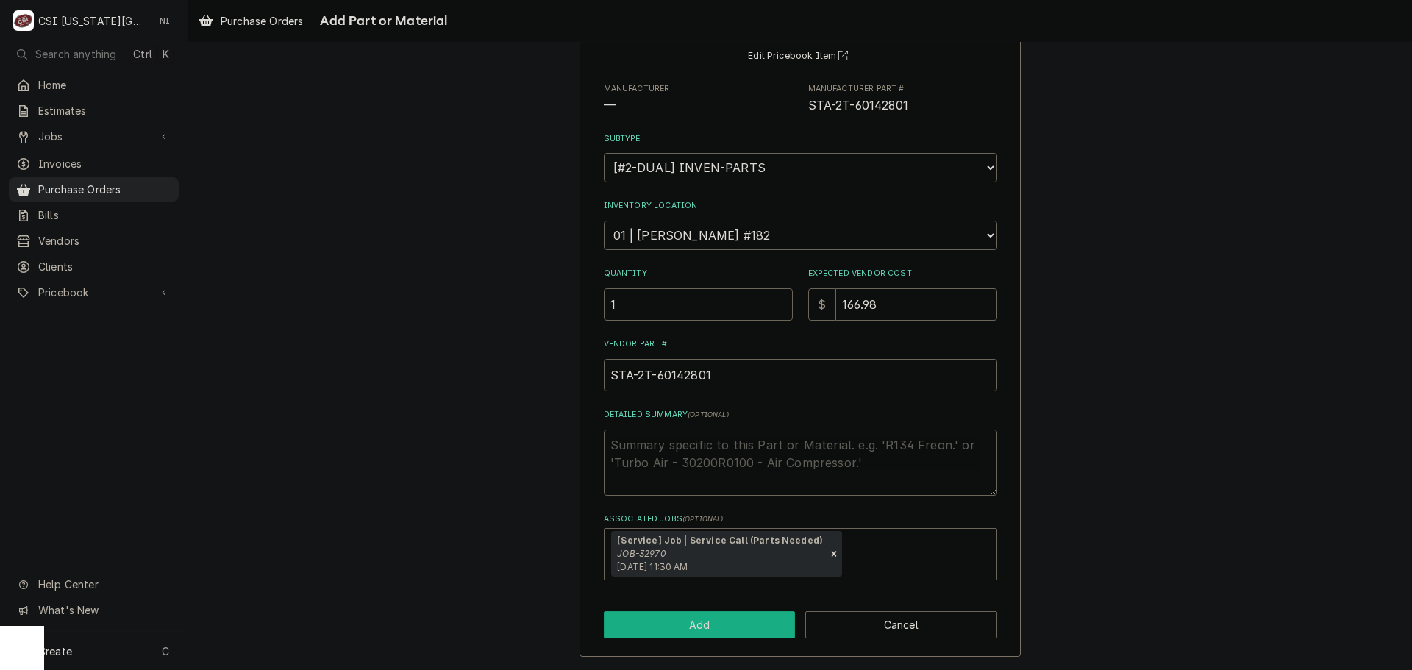
click at [713, 613] on button "Add" at bounding box center [700, 624] width 192 height 27
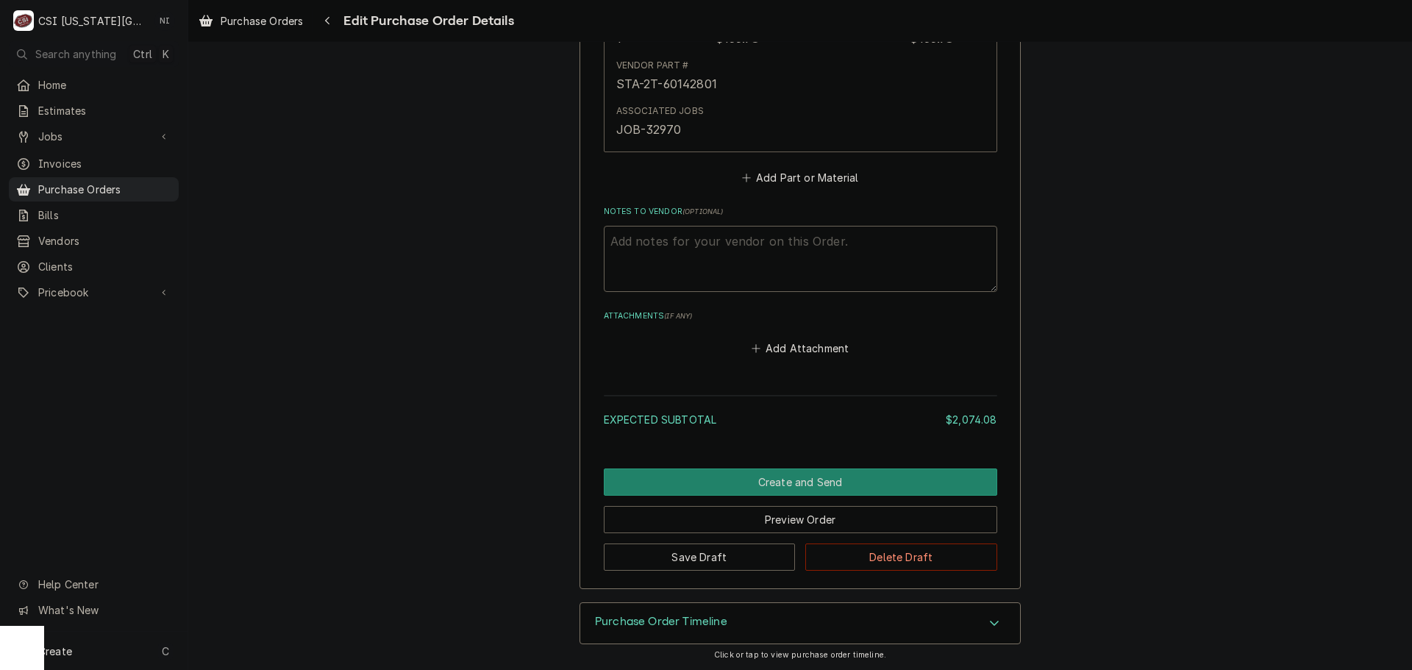
scroll to position [4229, 0]
click at [730, 552] on button "Save Draft" at bounding box center [700, 555] width 192 height 27
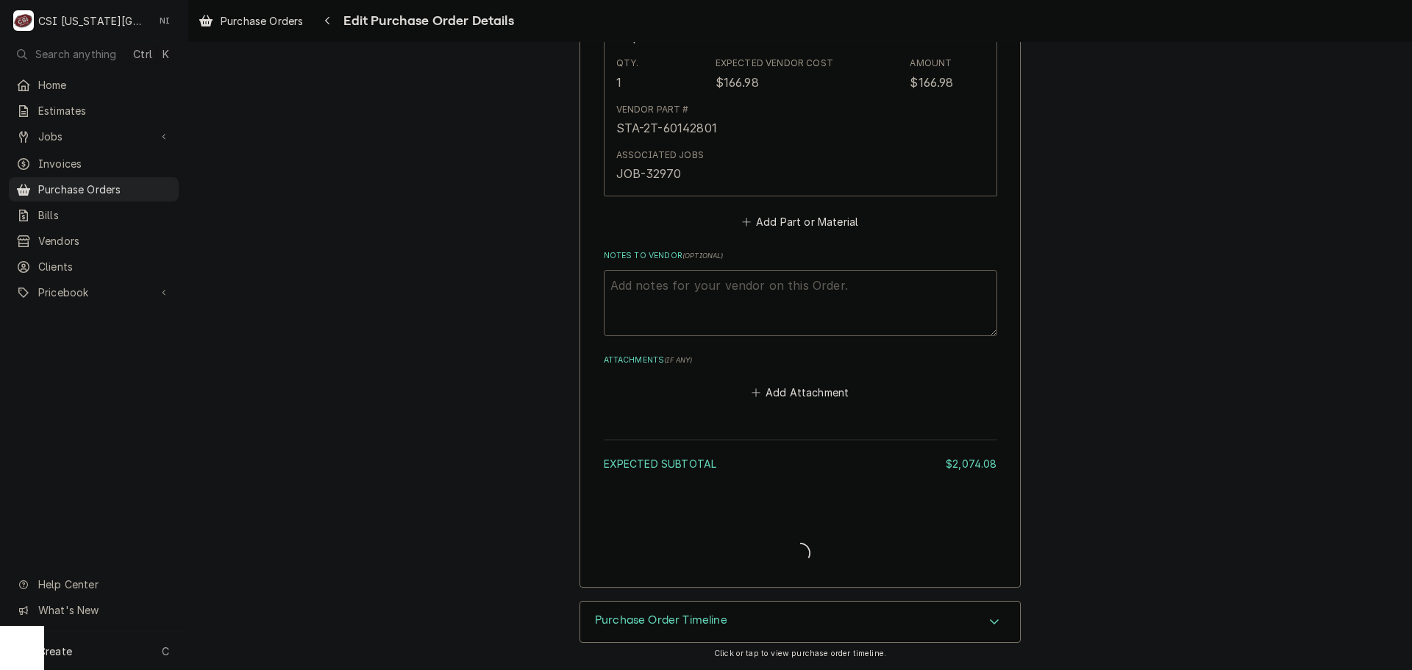
type textarea "x"
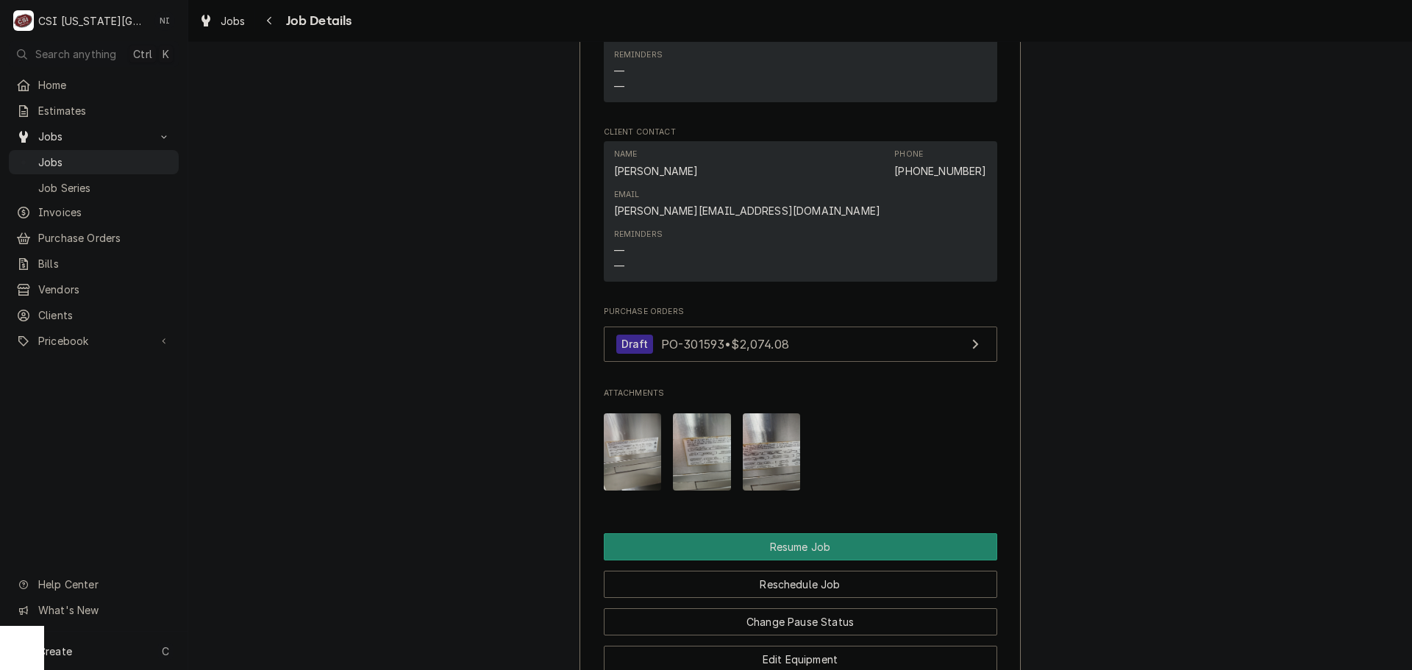
scroll to position [1692, 0]
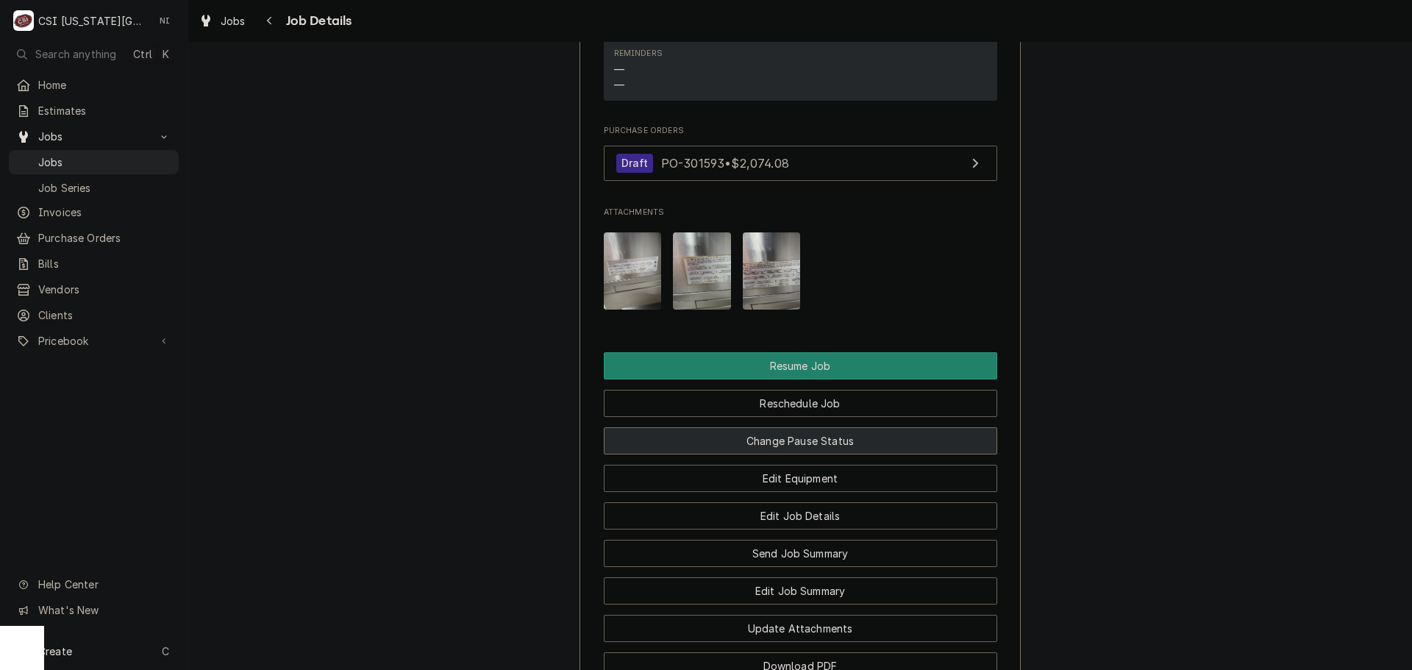
click at [827, 427] on button "Change Pause Status" at bounding box center [801, 440] width 394 height 27
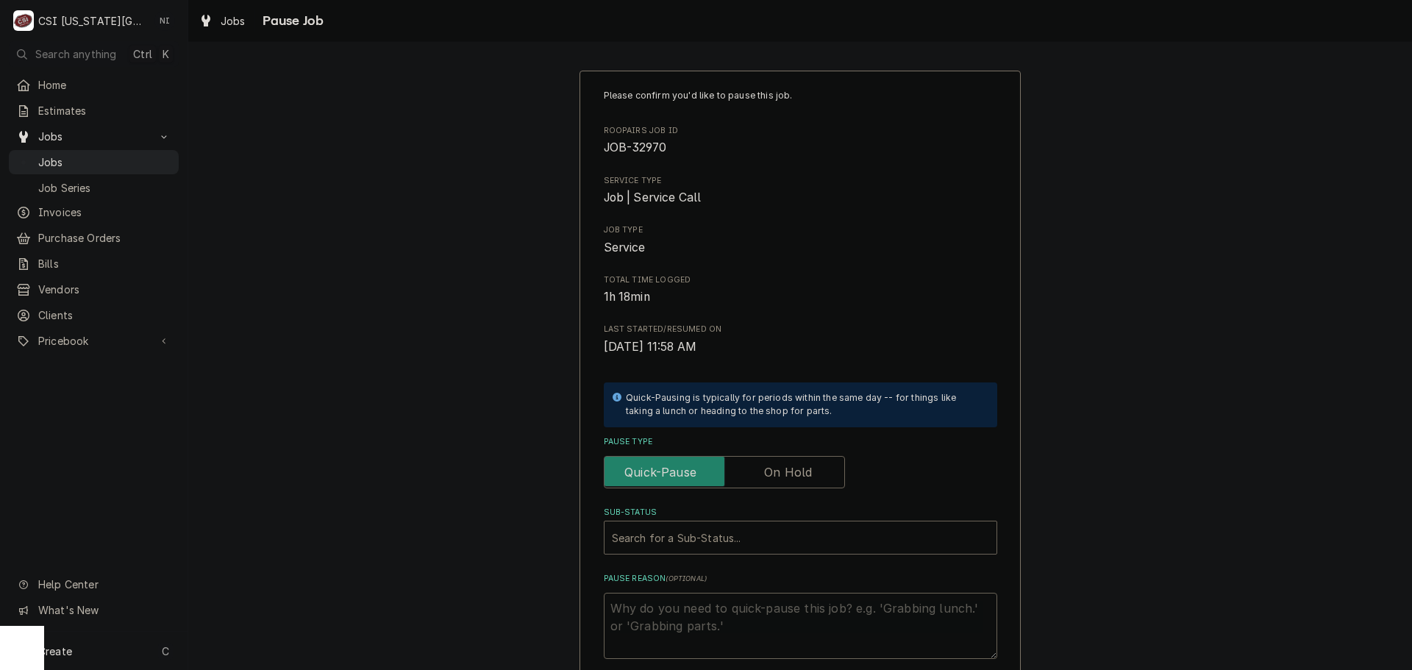
click at [795, 473] on label "Pause Type" at bounding box center [724, 472] width 241 height 32
click at [795, 473] on input "Pause Type" at bounding box center [725, 472] width 228 height 32
checkbox input "true"
click at [747, 545] on div "Sub-Status" at bounding box center [800, 537] width 377 height 26
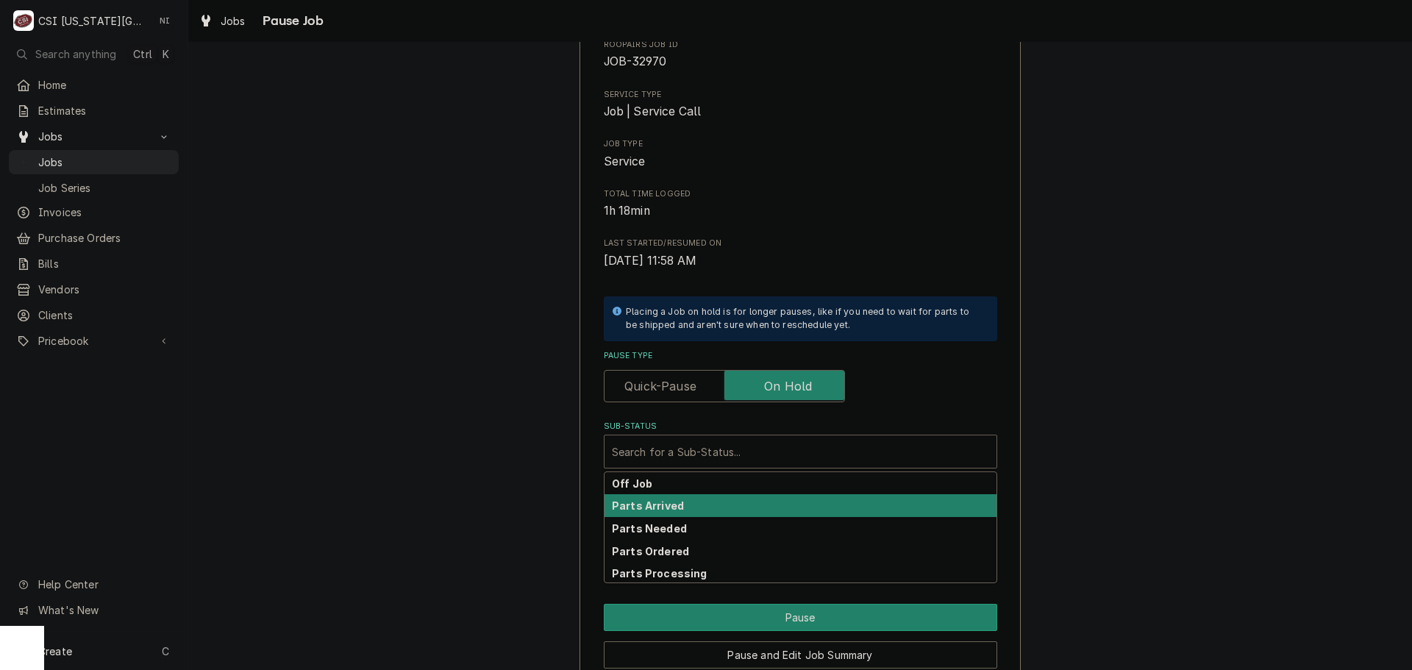
scroll to position [154, 0]
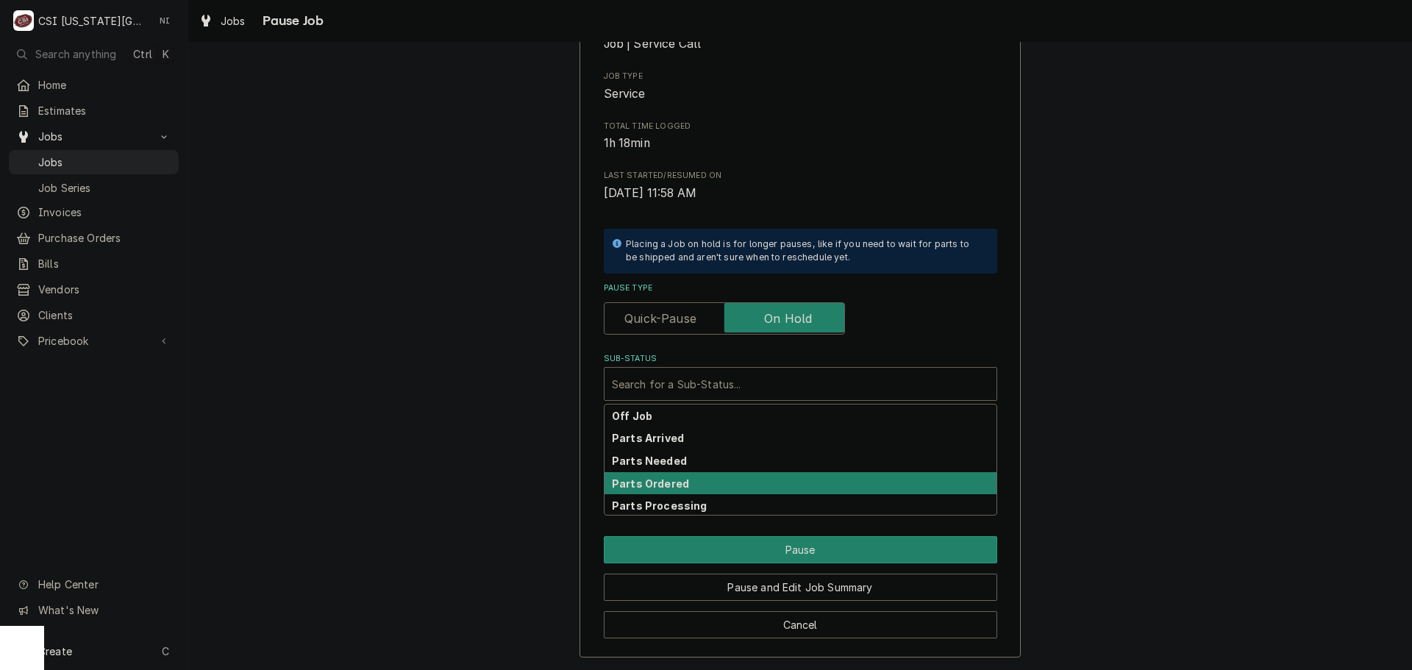
click at [669, 482] on strong "Parts Ordered" at bounding box center [650, 483] width 77 height 13
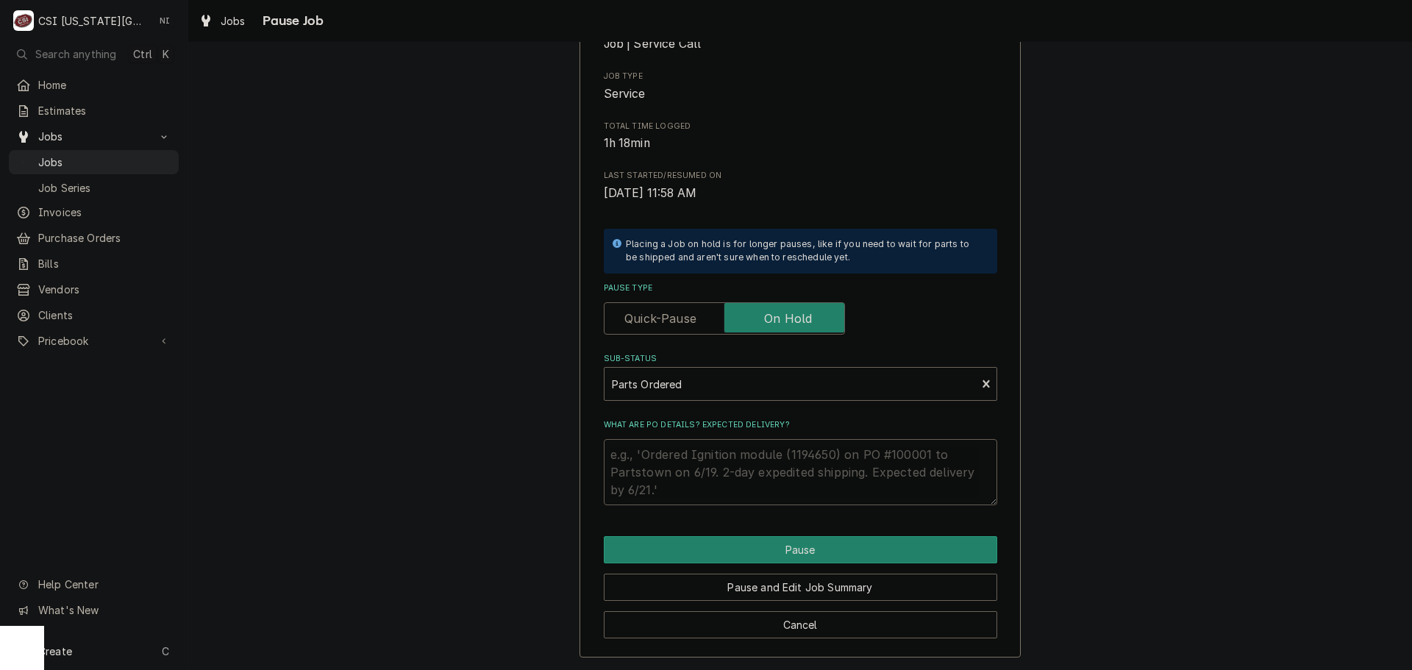
click at [675, 452] on textarea "What are PO details? Expected delivery?" at bounding box center [801, 472] width 394 height 66
type textarea "x"
type textarea "P"
type textarea "x"
type textarea "Pa"
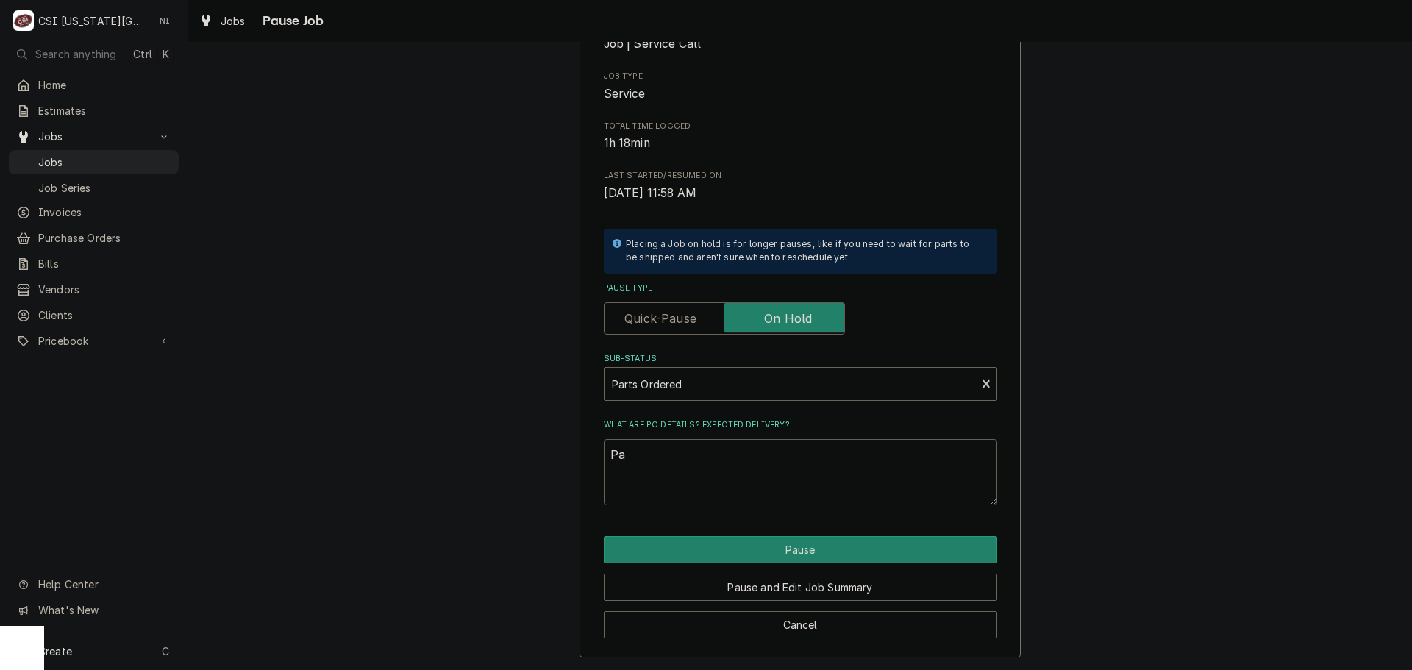
type textarea "x"
type textarea "Par"
type textarea "x"
type textarea "Part"
type textarea "x"
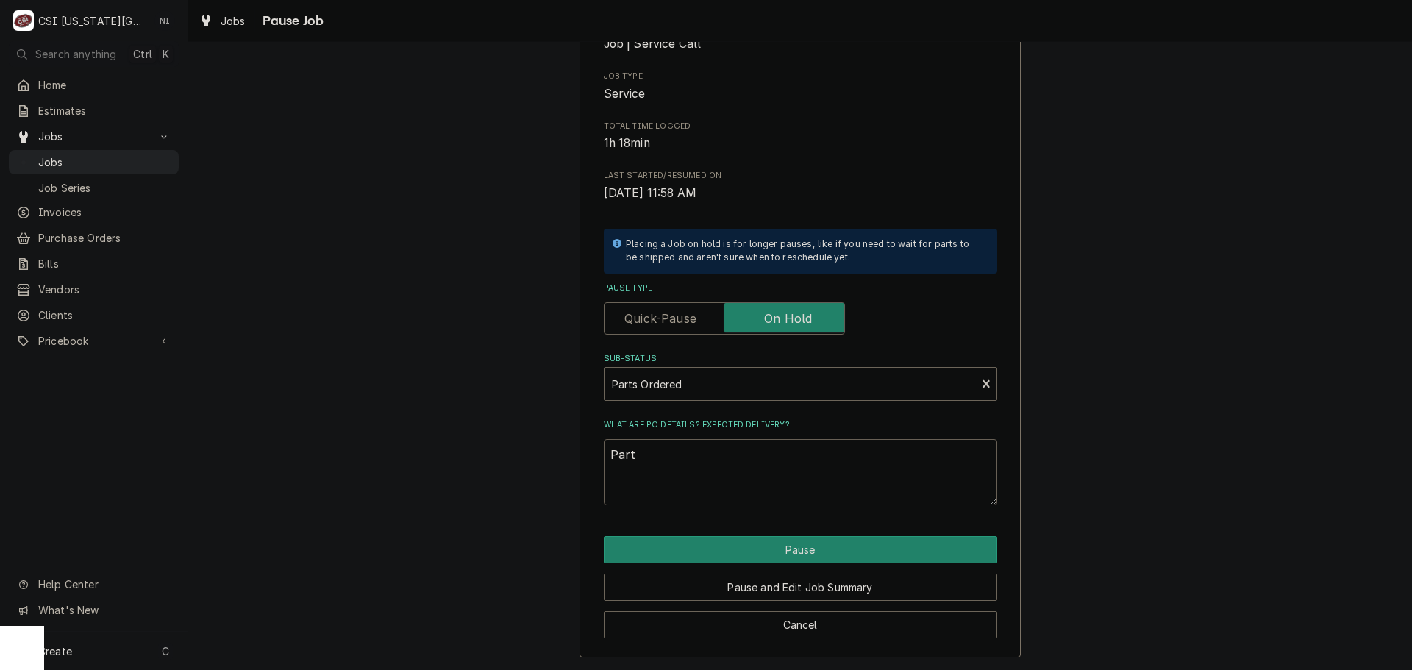
type textarea "Parts"
type textarea "x"
type textarea "Parts"
type textarea "x"
type textarea "Parts o"
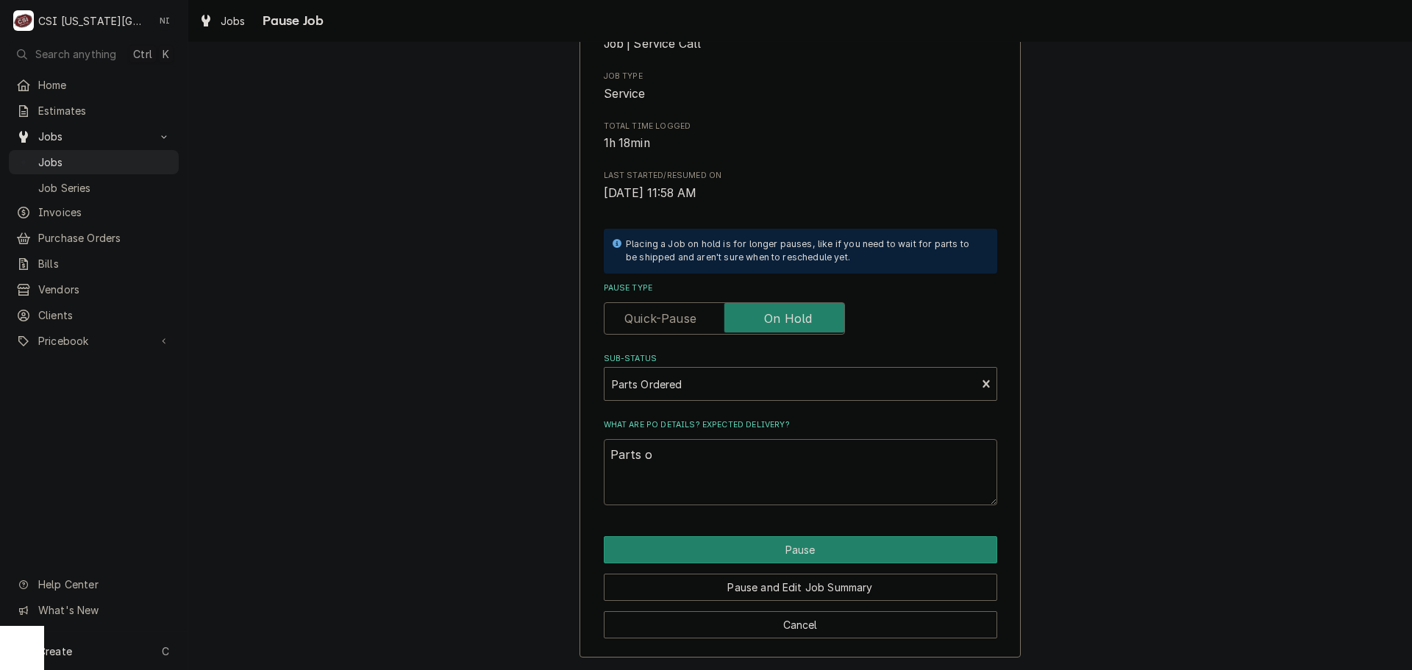
type textarea "x"
type textarea "Parts or"
type textarea "x"
type textarea "Parts ord"
type textarea "x"
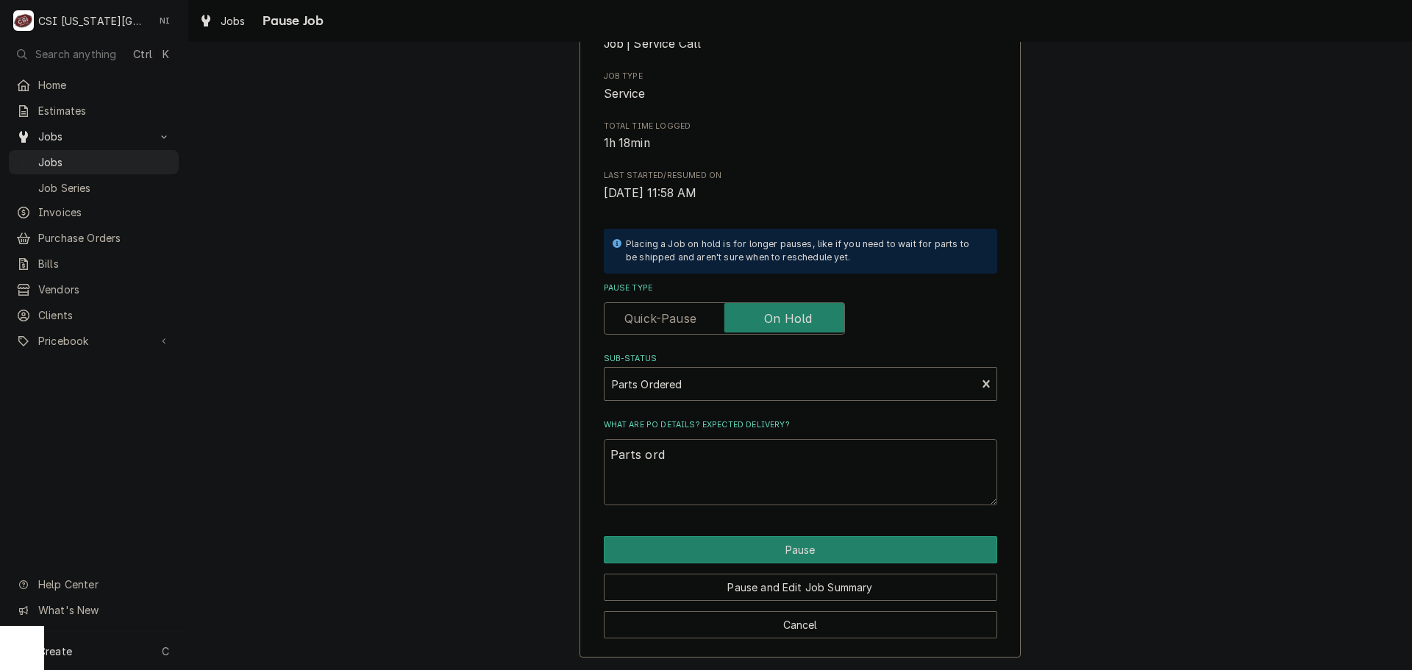
type textarea "Parts orde"
type textarea "x"
type textarea "Parts order"
type textarea "x"
type textarea "Parts ordere"
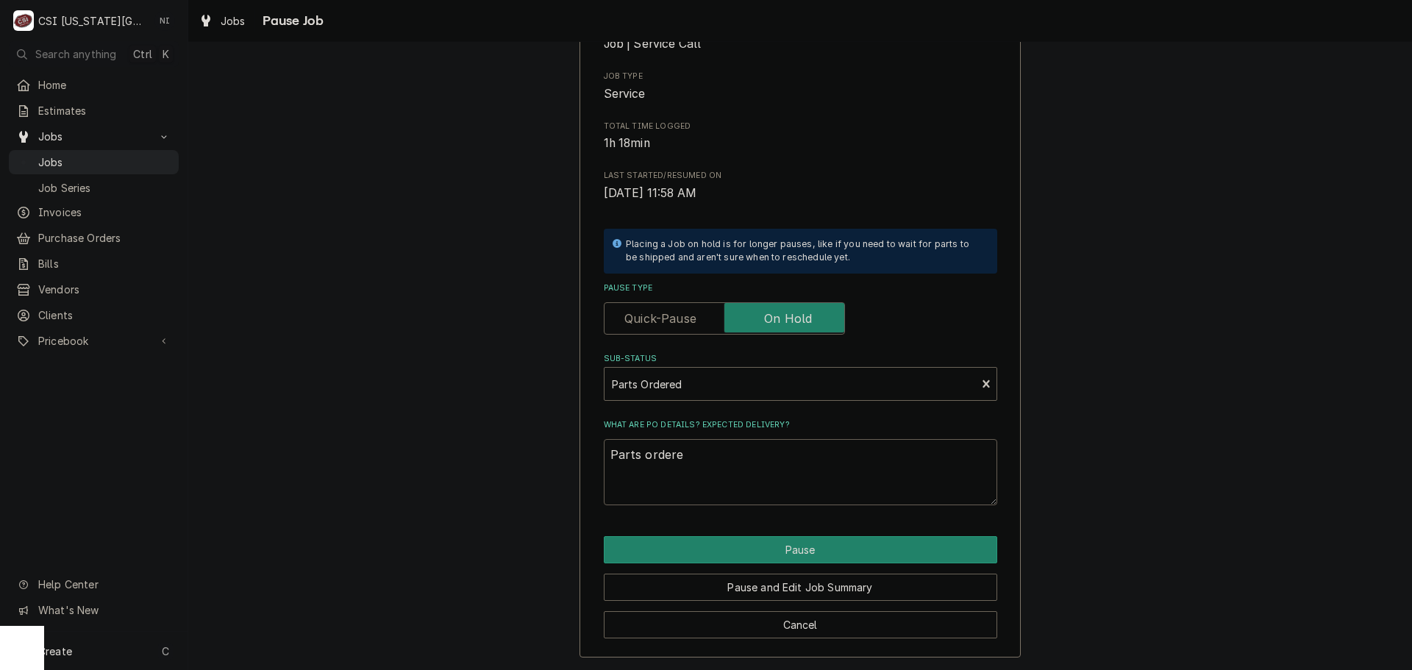
type textarea "x"
type textarea "Parts ordered"
type textarea "x"
type textarea "Parts ordered"
type textarea "x"
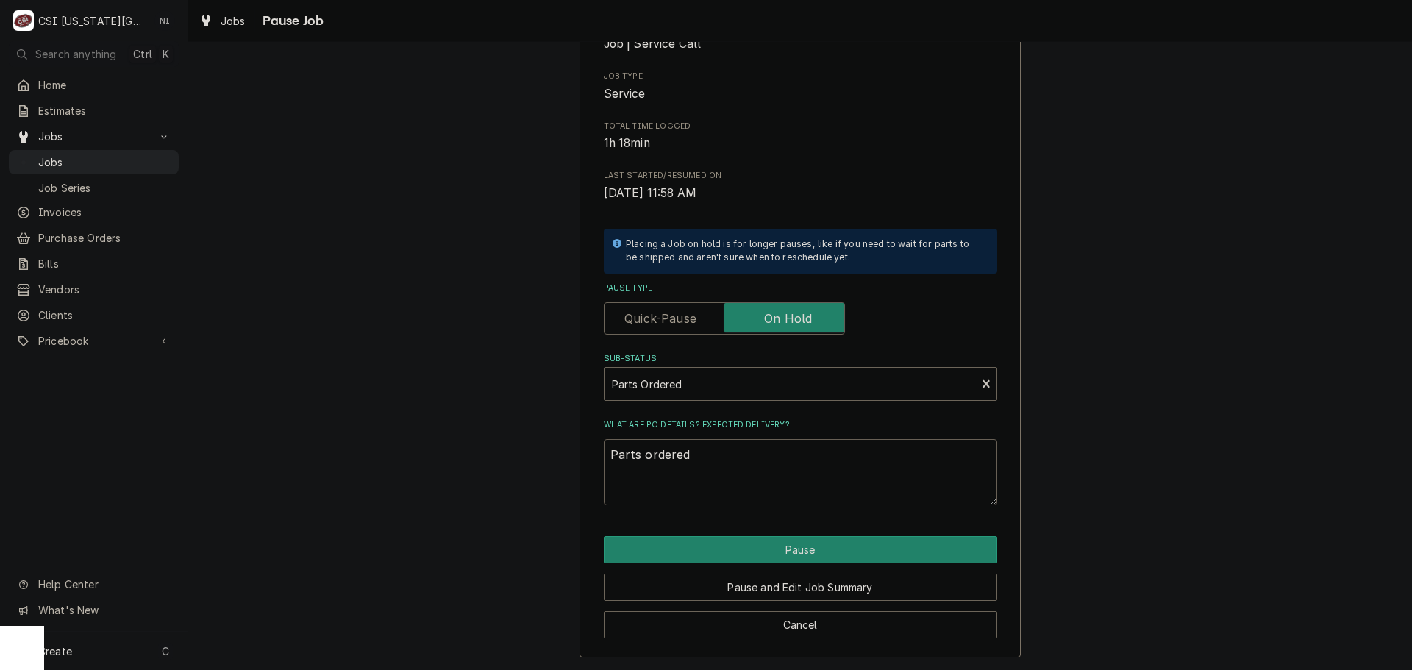
type textarea "Parts ordered o"
type textarea "x"
type textarea "Parts ordered on"
type textarea "x"
type textarea "Parts ordered on"
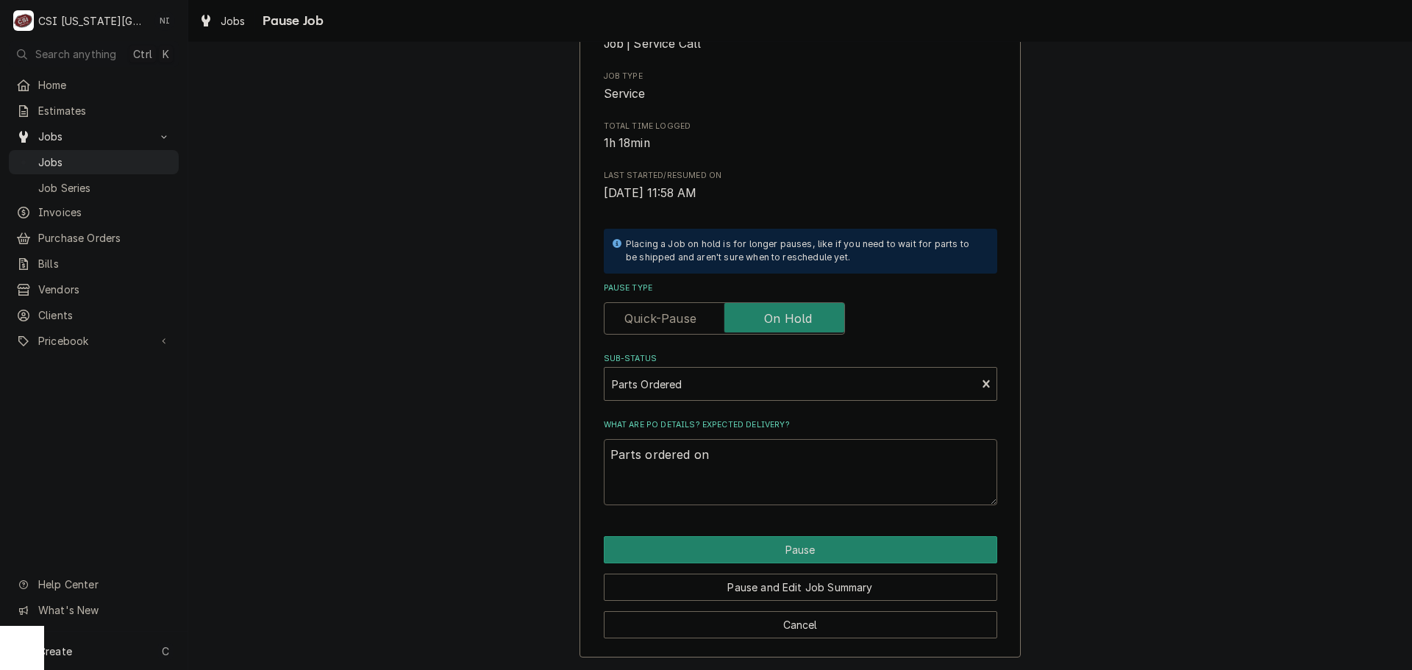
type textarea "x"
type textarea "Parts ordered on P"
type textarea "x"
type textarea "Parts ordered on Po"
type textarea "x"
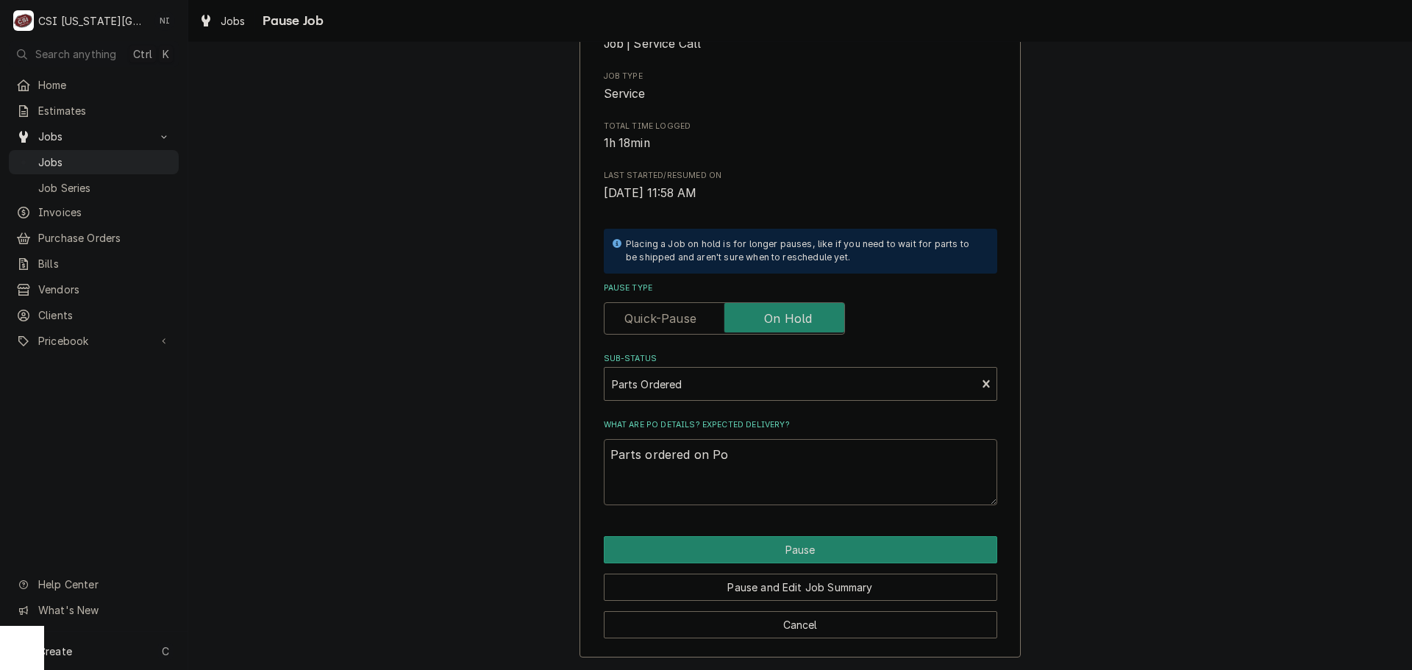
type textarea "Parts ordered on Po"
type textarea "x"
type textarea "Parts ordered on Po 3"
type textarea "x"
type textarea "Parts ordered on Po 30"
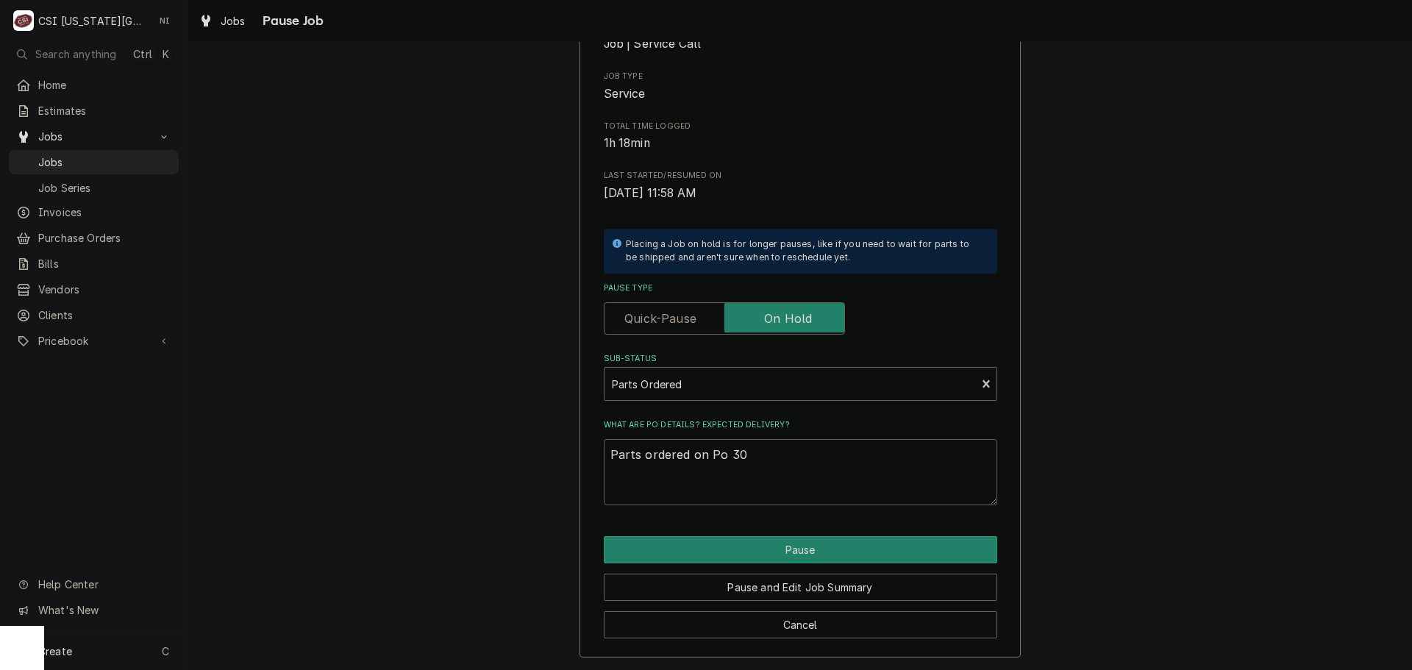
type textarea "x"
type textarea "Parts ordered on Po 302"
type textarea "x"
type textarea "Parts ordered on Po 30"
type textarea "x"
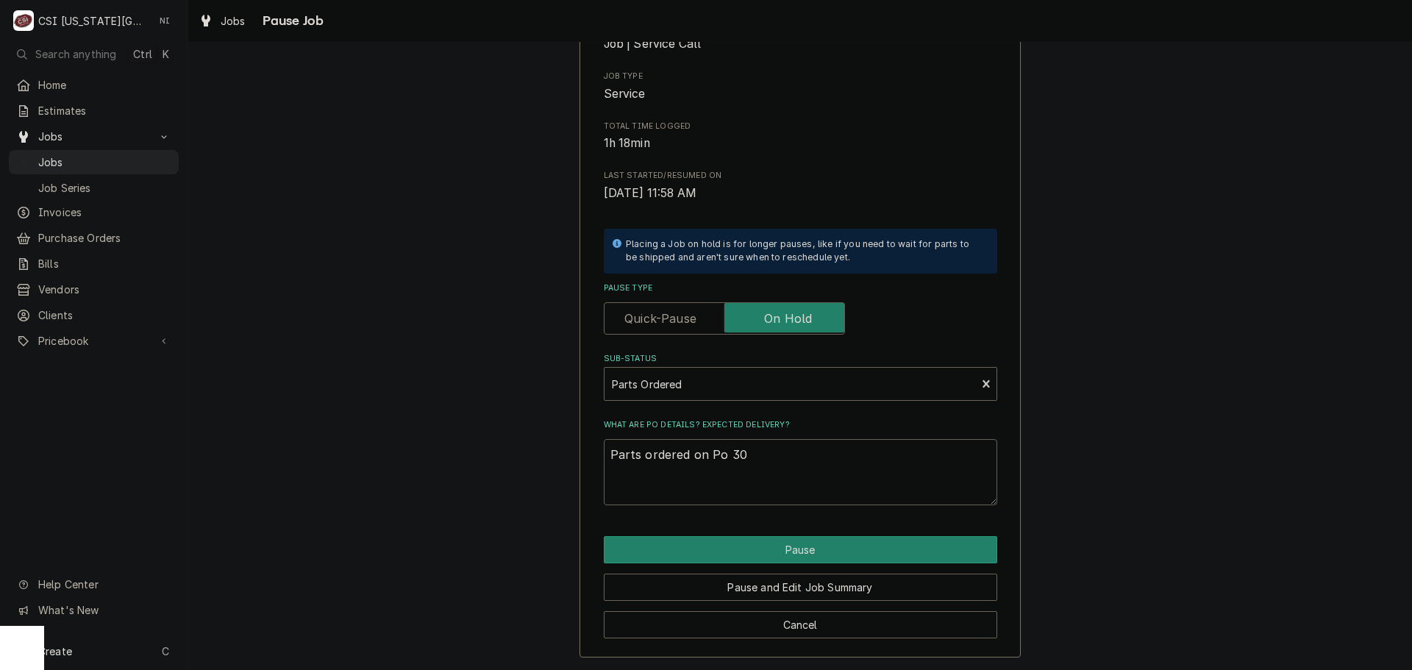
type textarea "Parts ordered on Po 3"
type textarea "x"
type textarea "Parts ordered on Po 32"
type textarea "x"
type textarea "Parts ordered on Po 329"
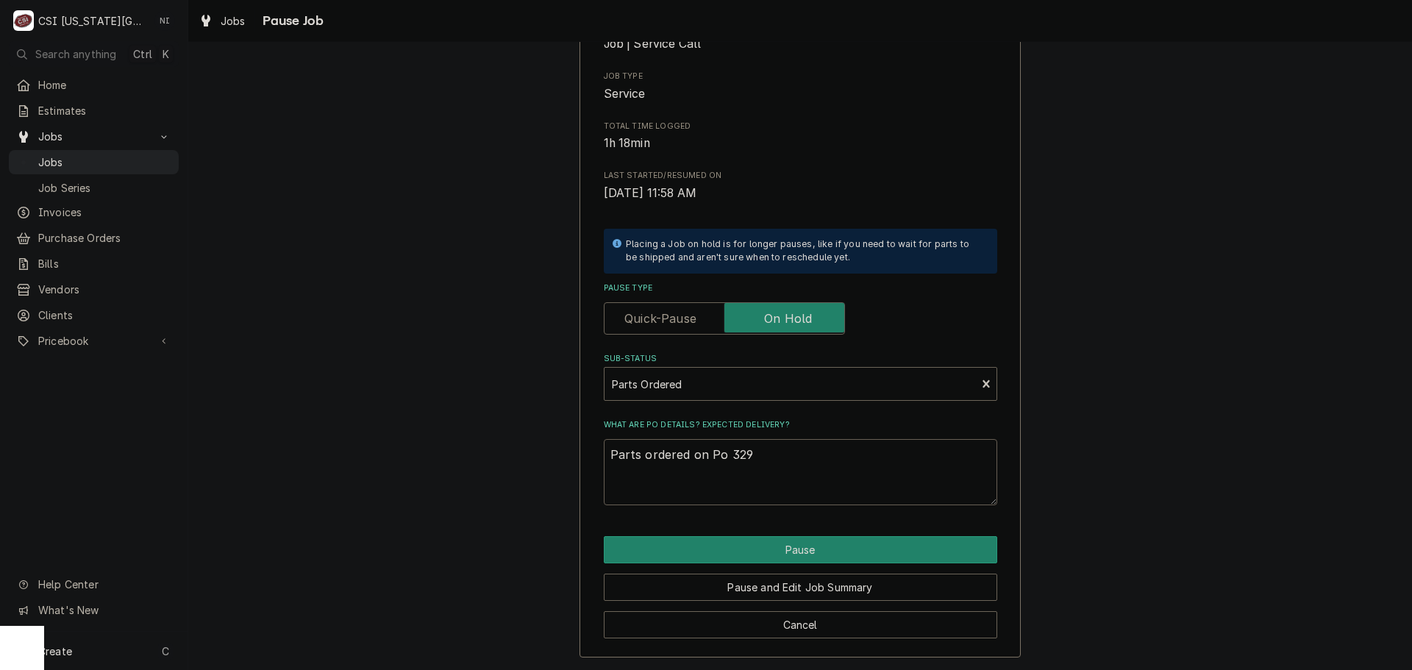
type textarea "x"
type textarea "Parts ordered on Po 3297"
type textarea "x"
type textarea "Parts ordered on Po 32970"
click at [814, 555] on button "Pause" at bounding box center [801, 549] width 394 height 27
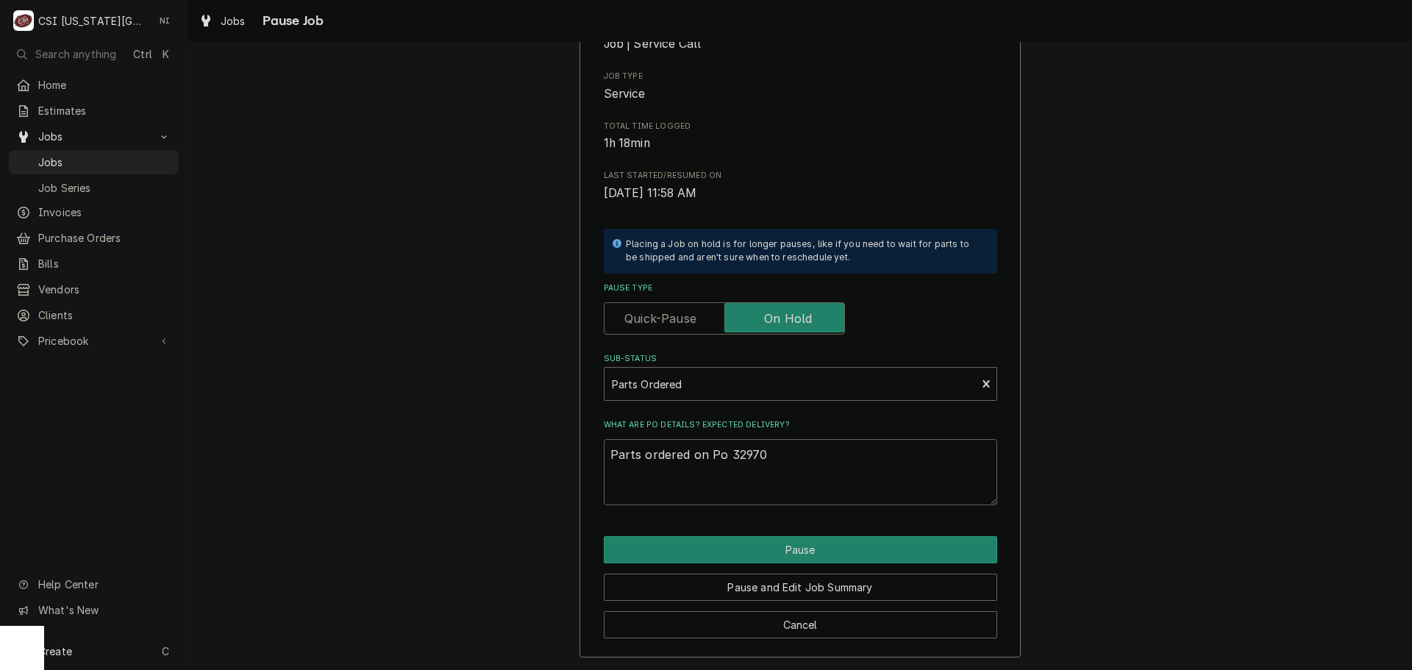
type textarea "x"
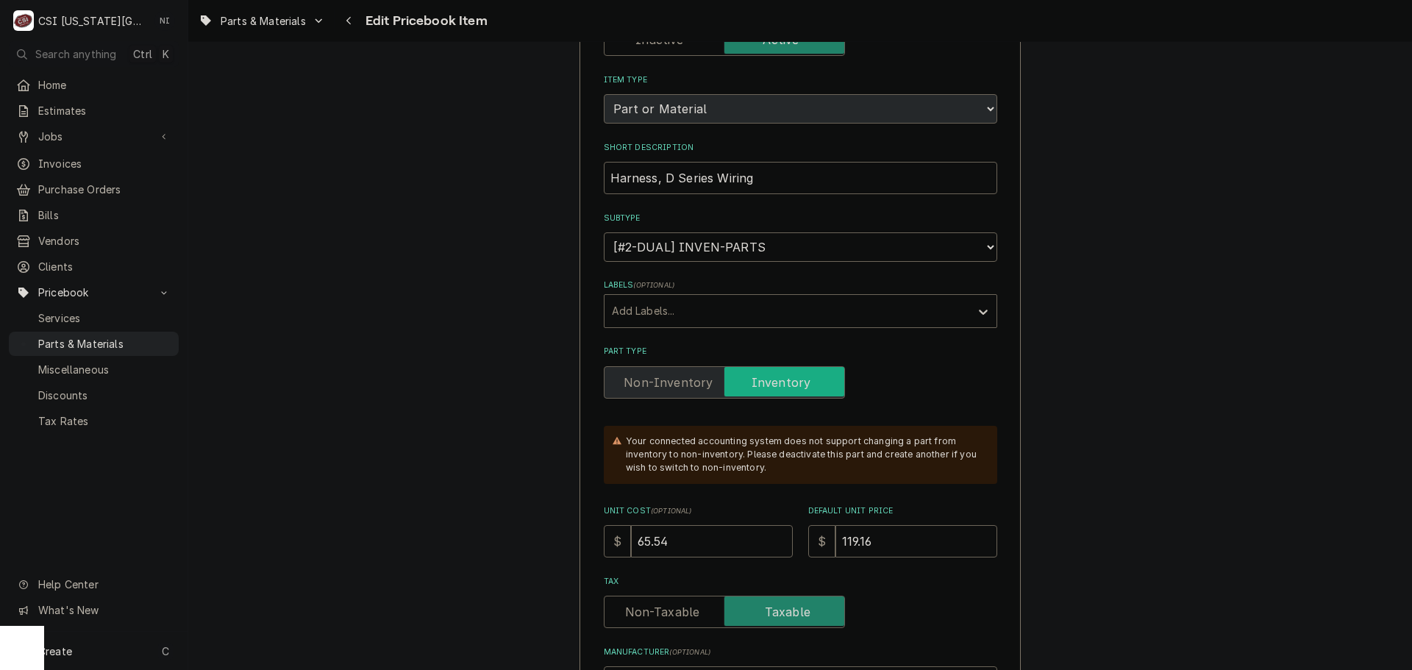
scroll to position [294, 0]
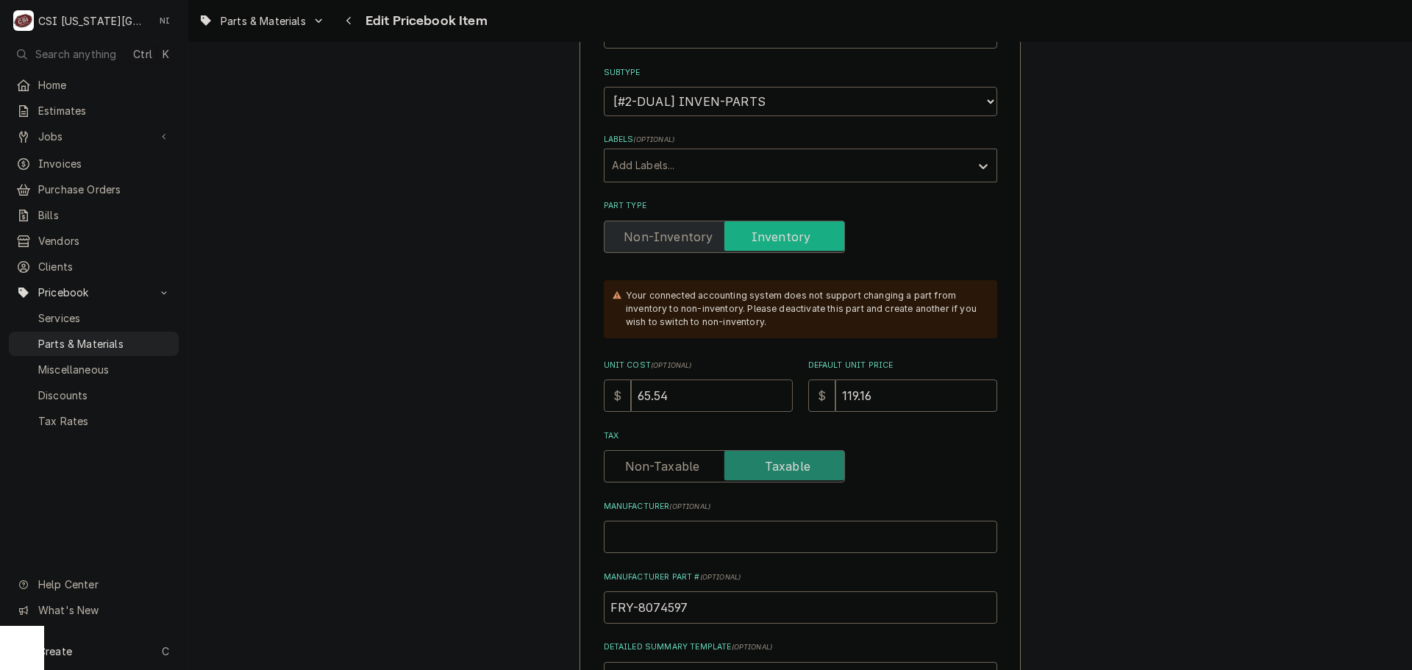
drag, startPoint x: 676, startPoint y: 395, endPoint x: 560, endPoint y: 413, distance: 117.7
type textarea "x"
type input "6"
type textarea "x"
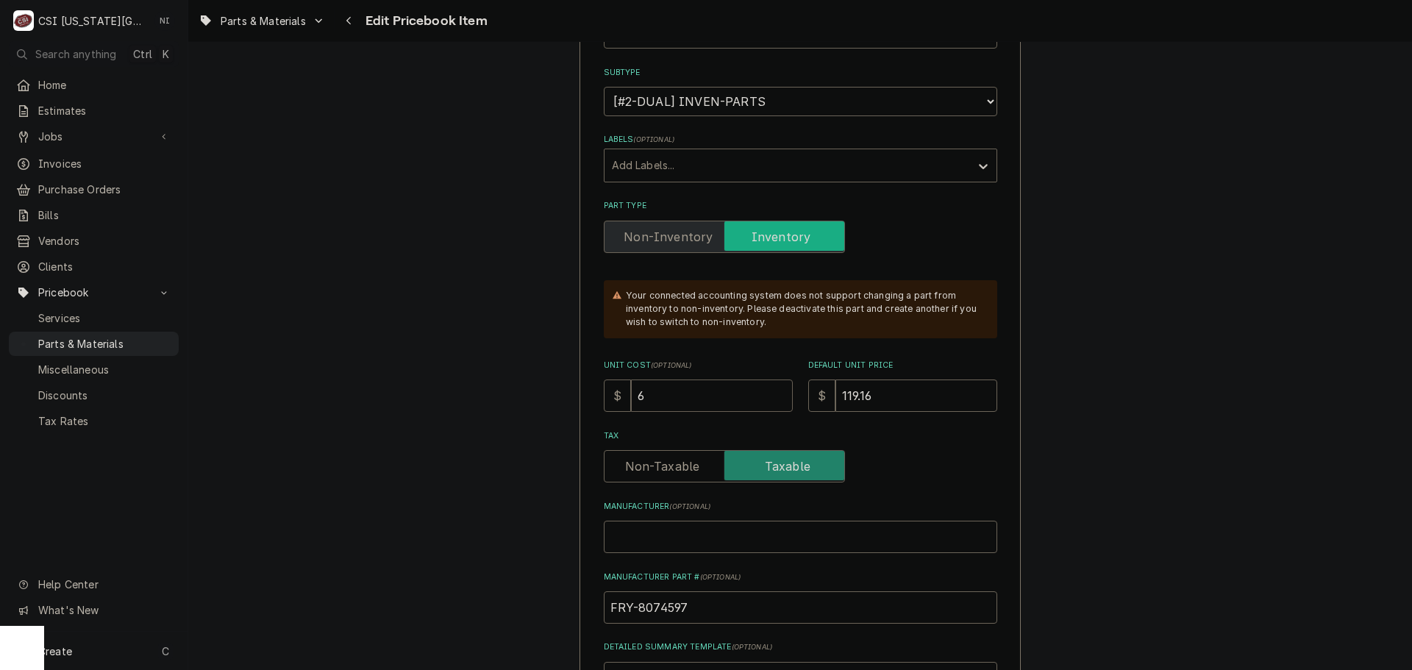
type input "68"
type textarea "x"
type input "68.8"
type textarea "x"
type input "1"
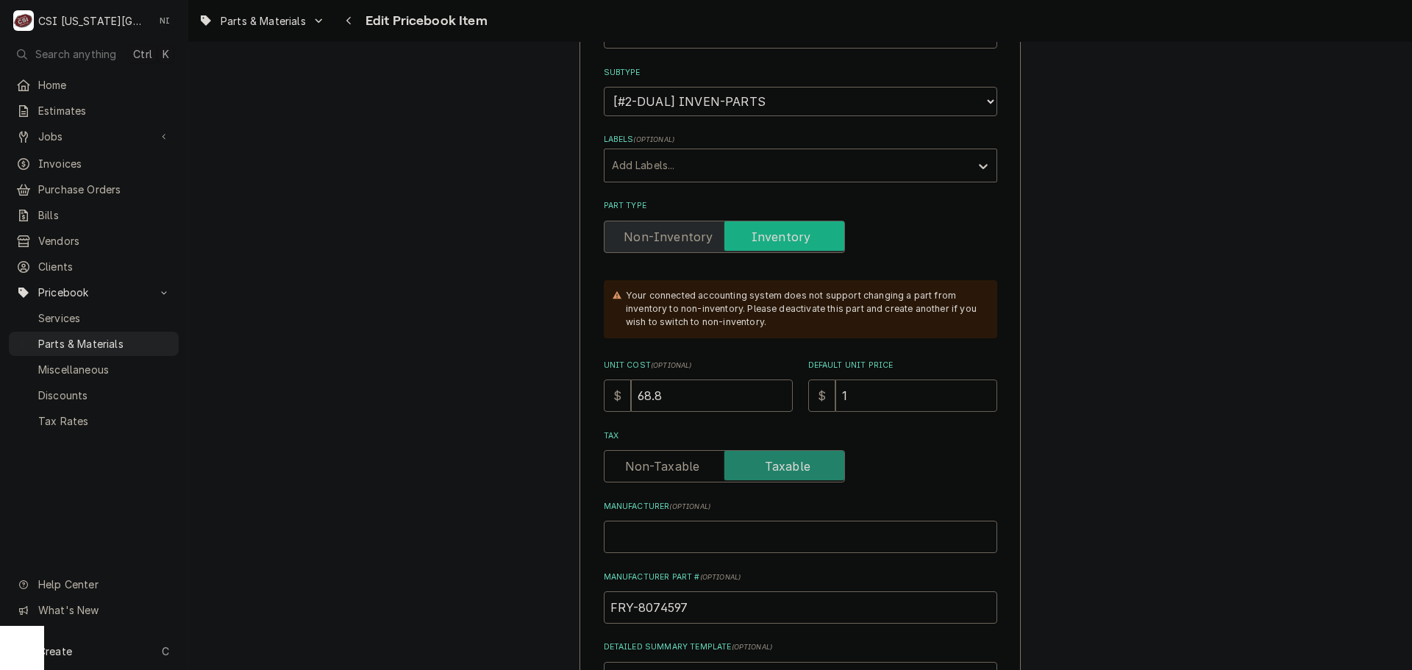
type textarea "x"
type input "12"
type textarea "x"
type input "125"
type textarea "x"
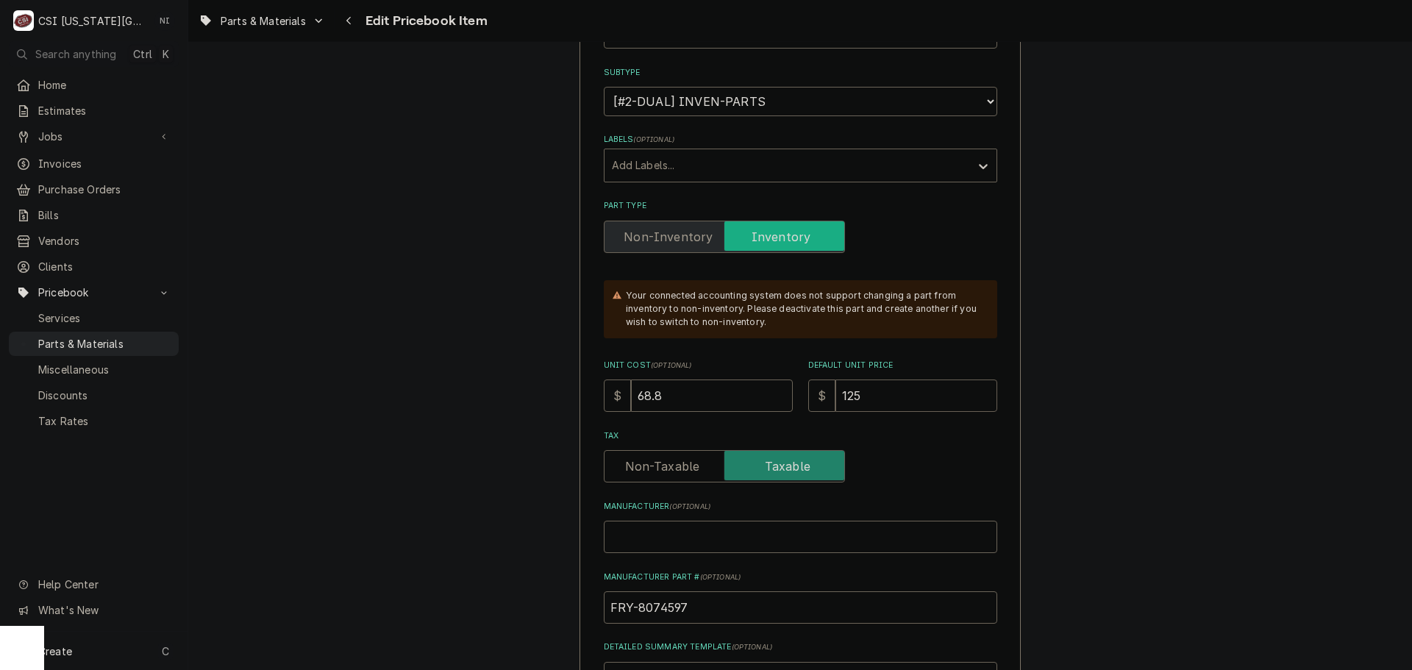
type input "125.1"
type textarea "x"
type input "125.11"
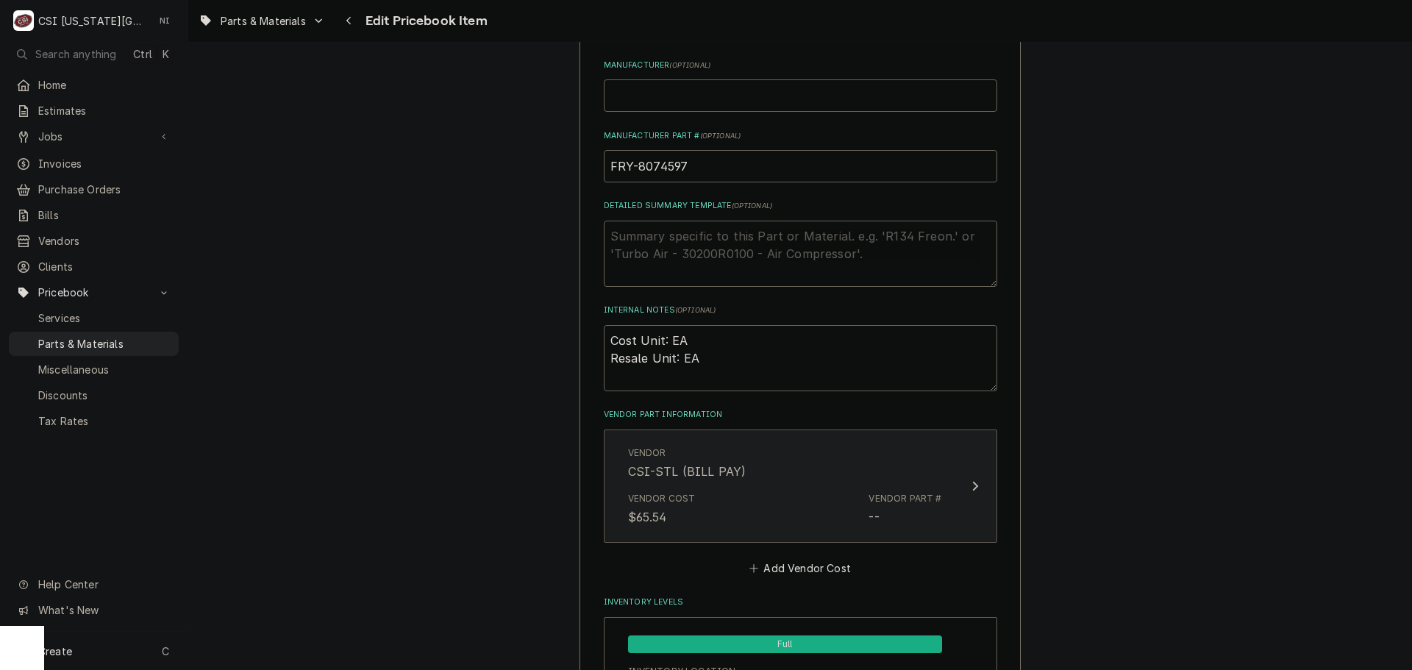
click at [816, 489] on div "Vendor Cost $65.54 Vendor Part # --" at bounding box center [785, 509] width 314 height 46
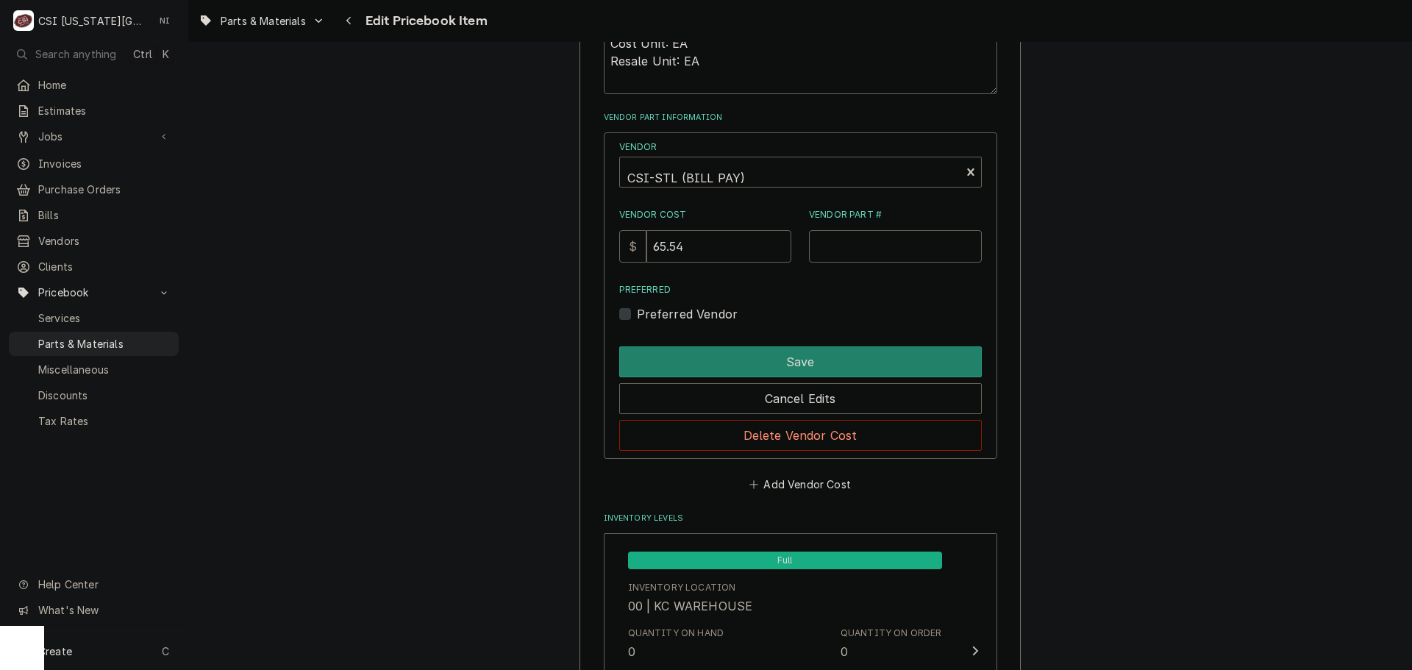
scroll to position [1103, 0]
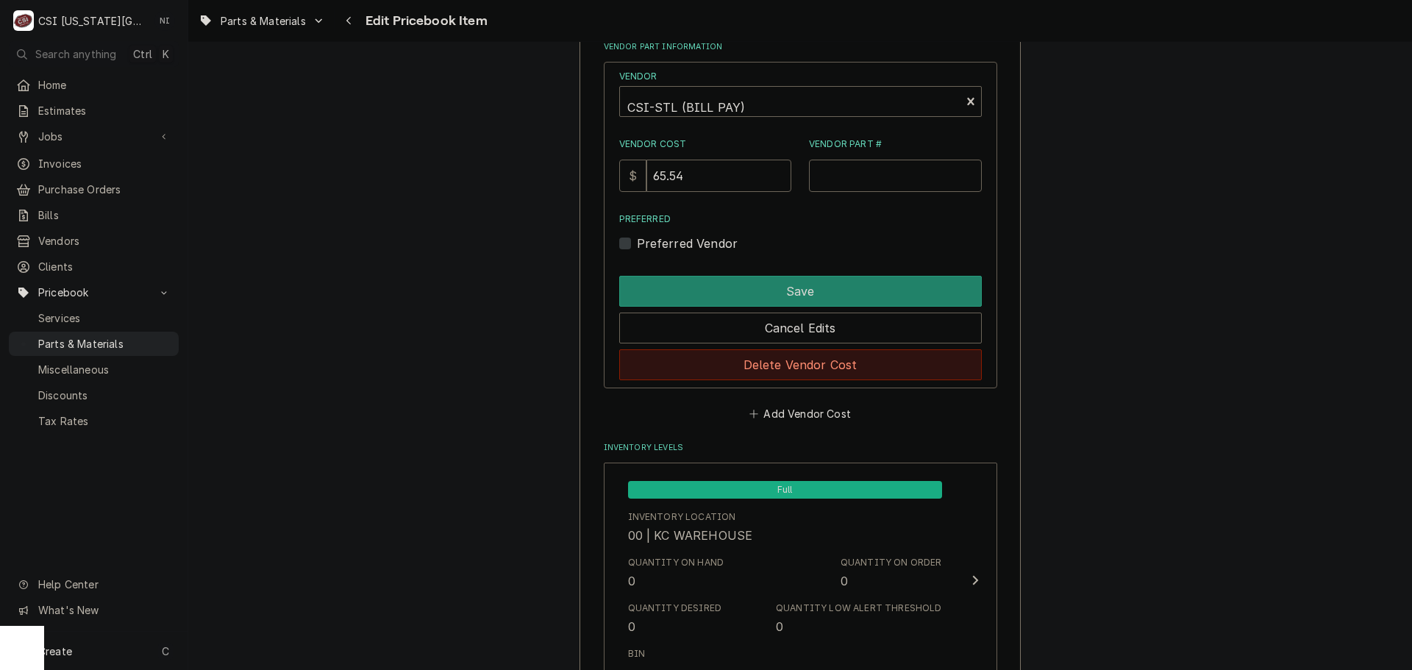
click at [814, 352] on button "Delete Vendor Cost" at bounding box center [800, 364] width 363 height 31
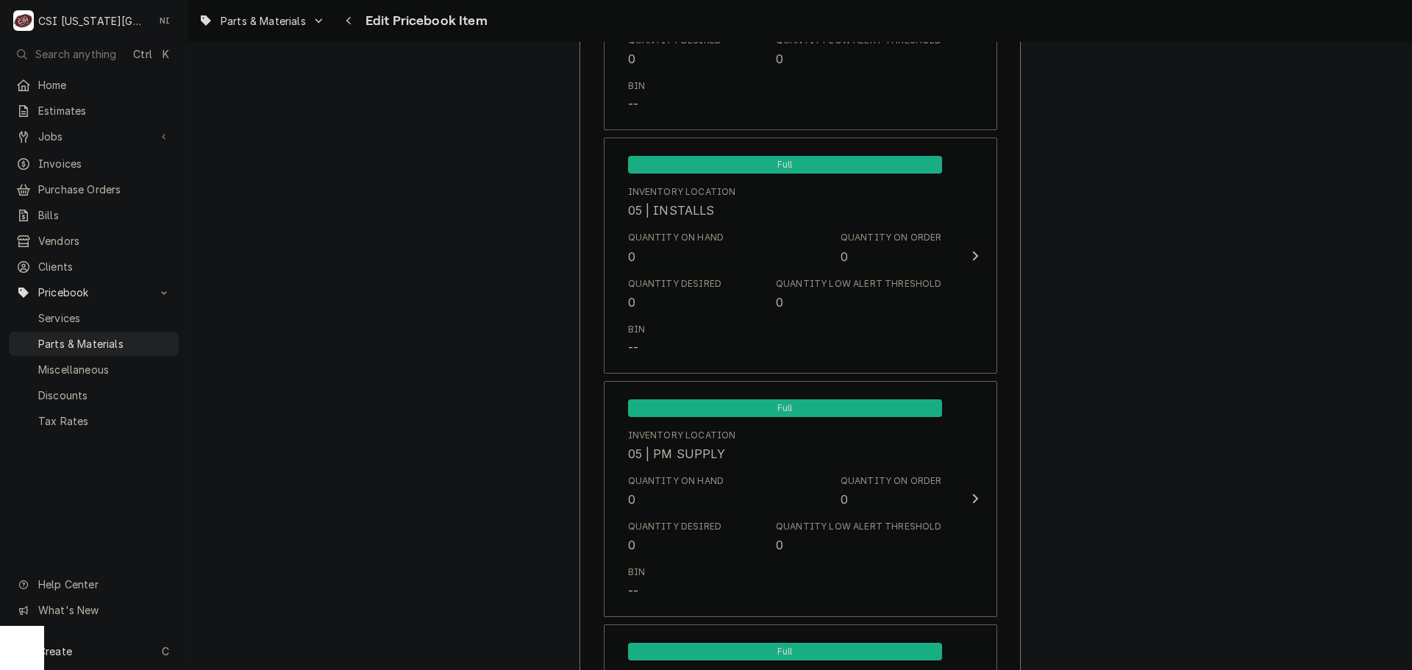
scroll to position [14259, 0]
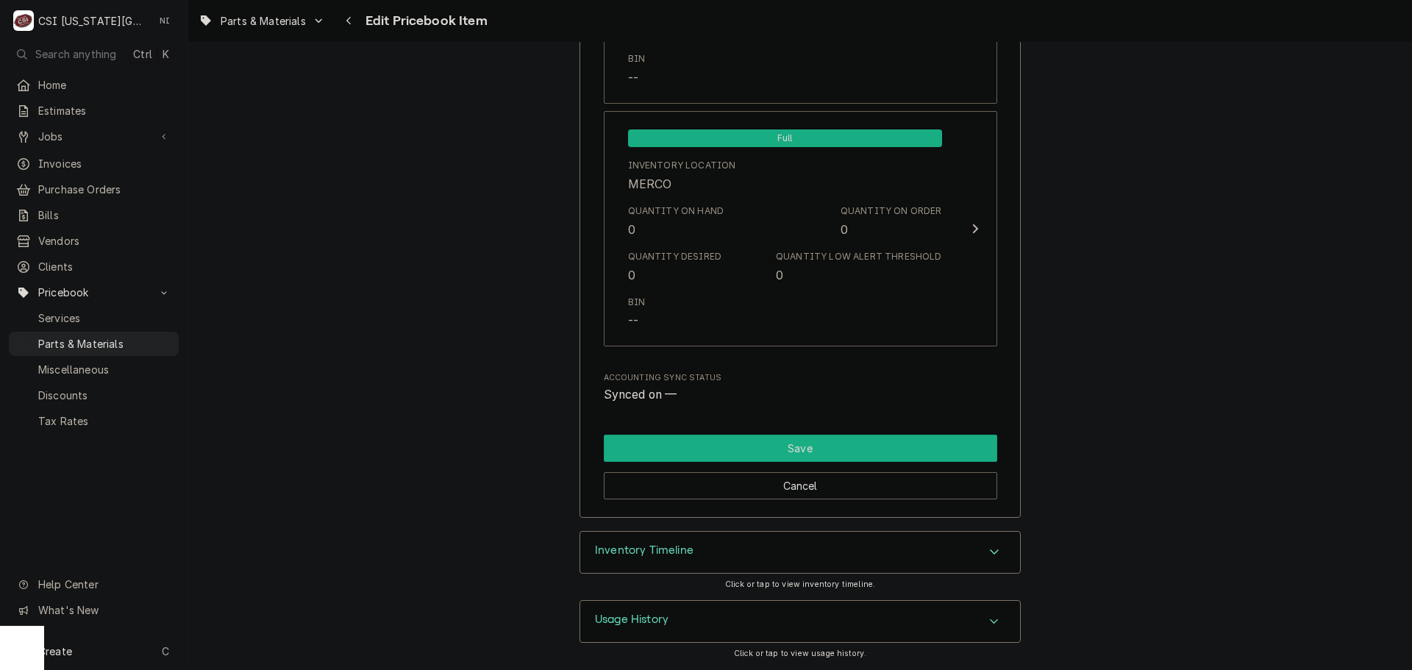
click at [835, 449] on button "Save" at bounding box center [801, 448] width 394 height 27
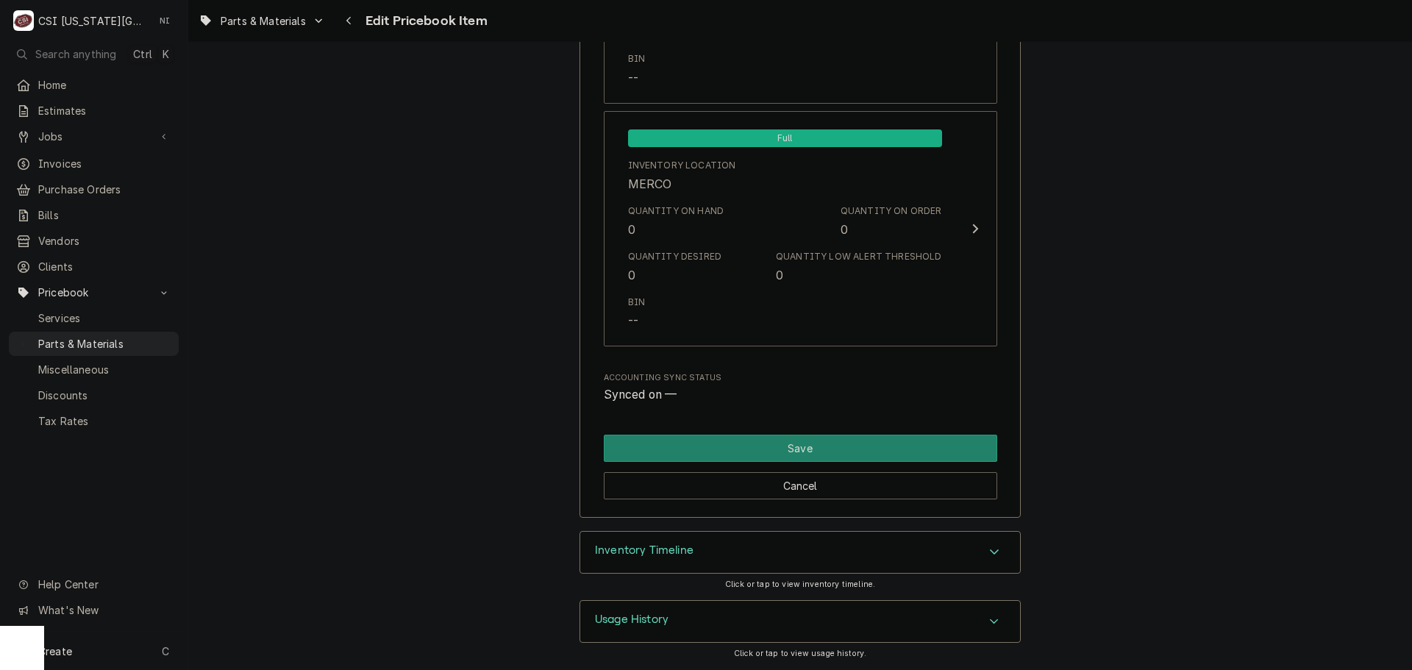
scroll to position [14250, 0]
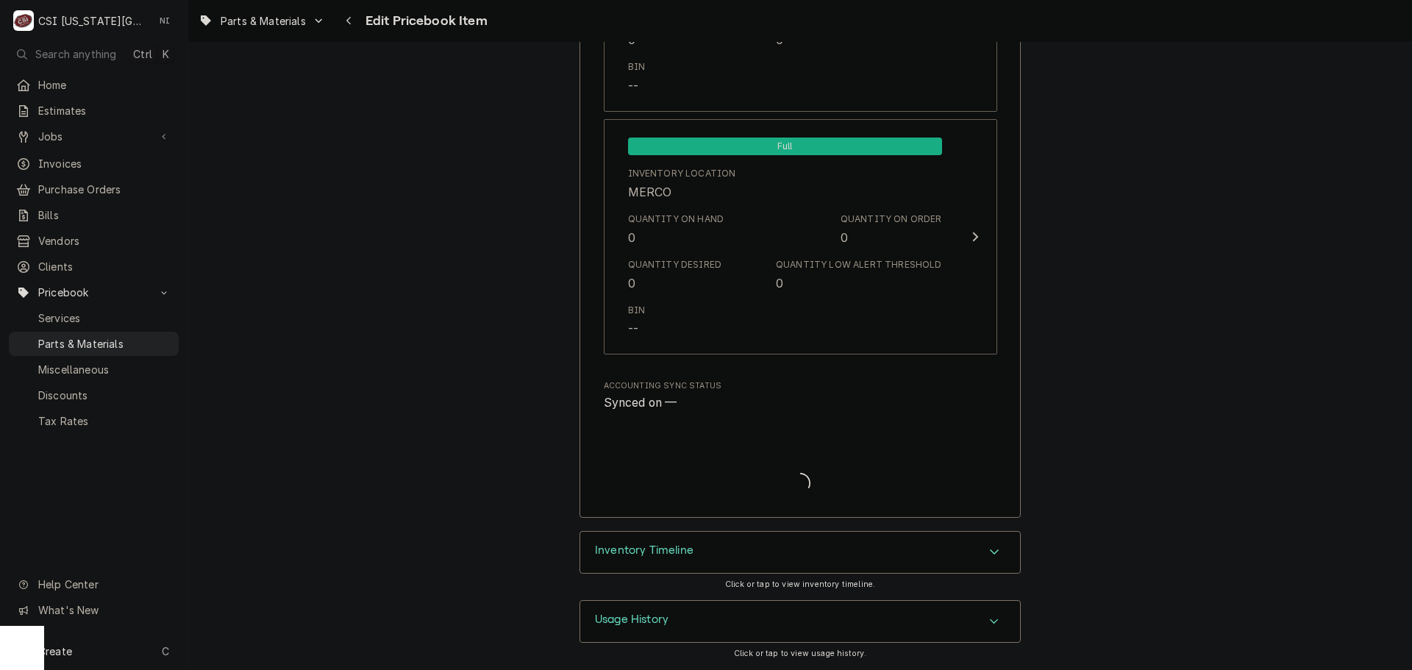
type textarea "x"
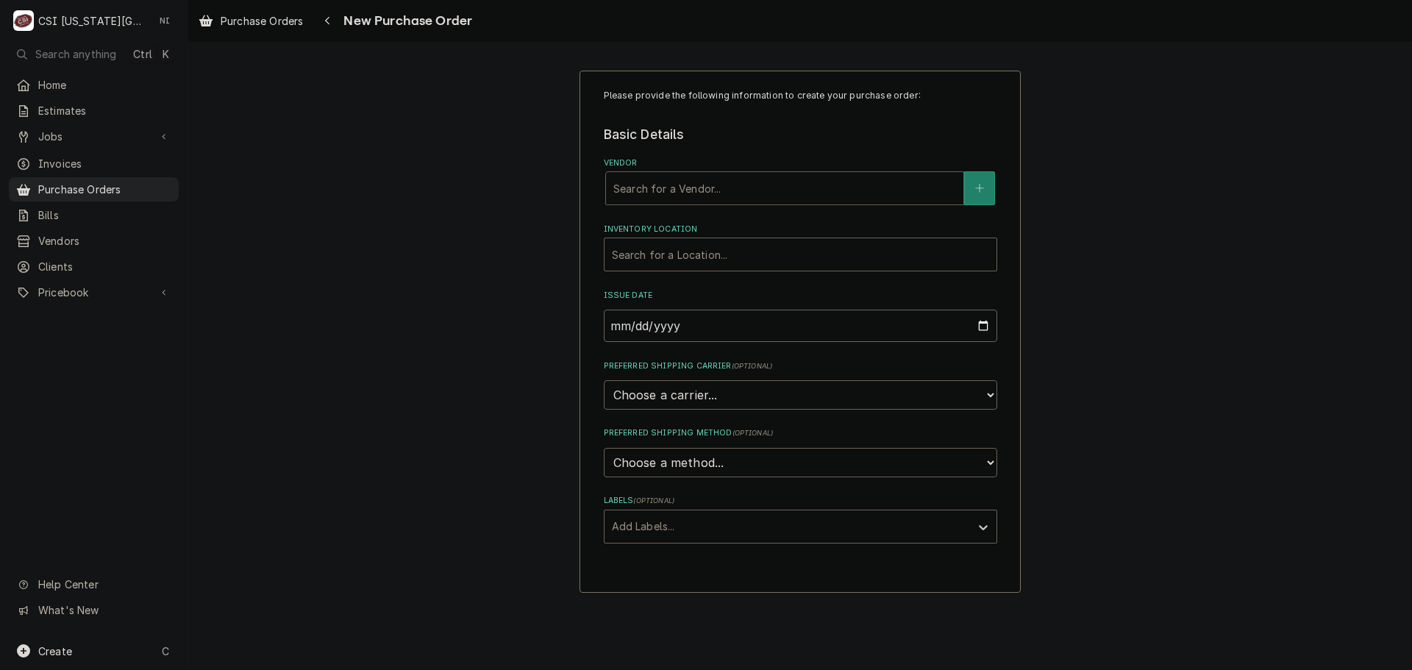
click at [694, 175] on div "Search for a Vendor..." at bounding box center [784, 188] width 357 height 32
type input "[GEOGRAPHIC_DATA]"
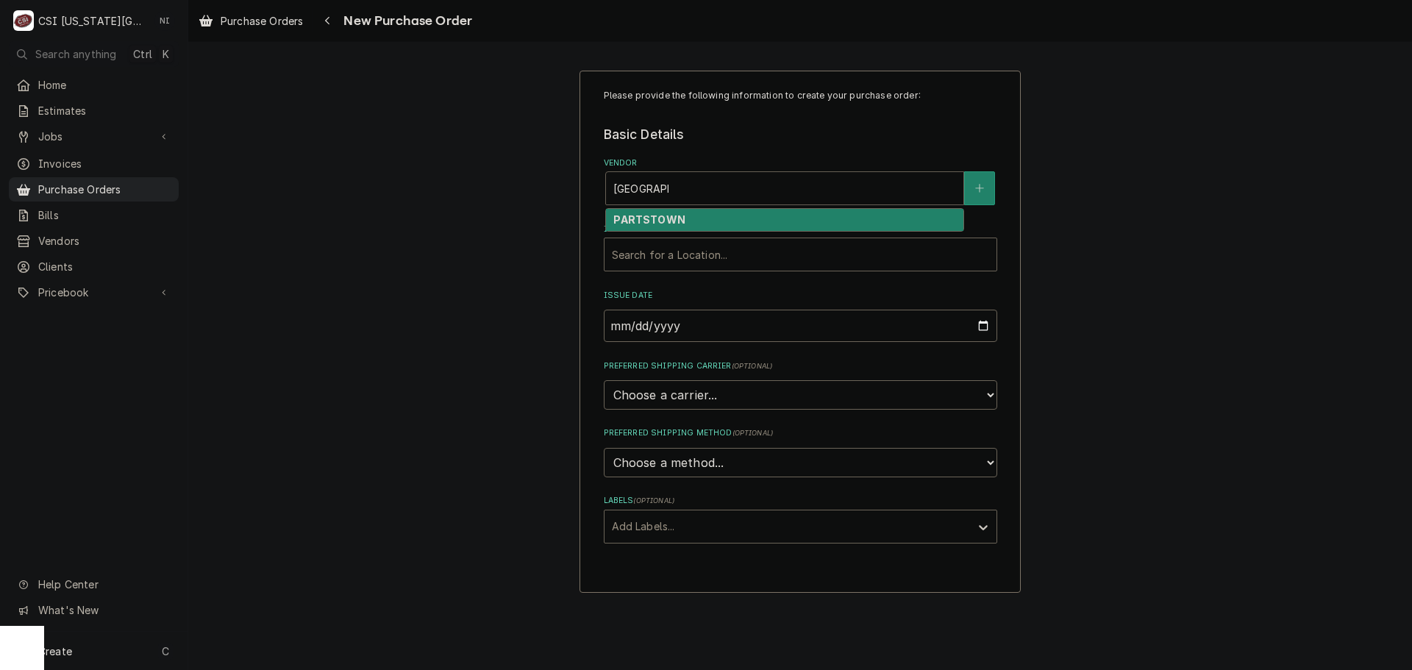
click at [655, 227] on div "PARTSTOWN" at bounding box center [784, 220] width 357 height 23
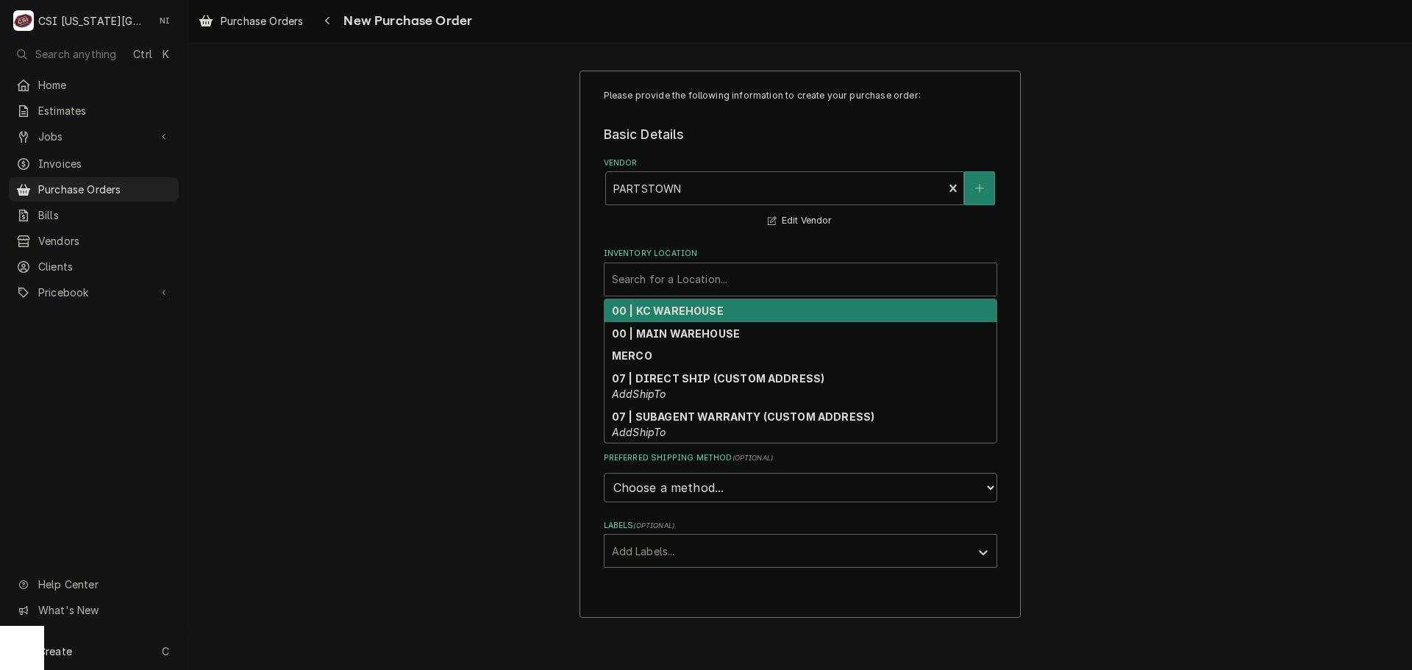
click at [662, 291] on div "Inventory Location" at bounding box center [800, 279] width 377 height 26
click at [667, 315] on strong "00 | KC WAREHOUSE" at bounding box center [668, 311] width 112 height 13
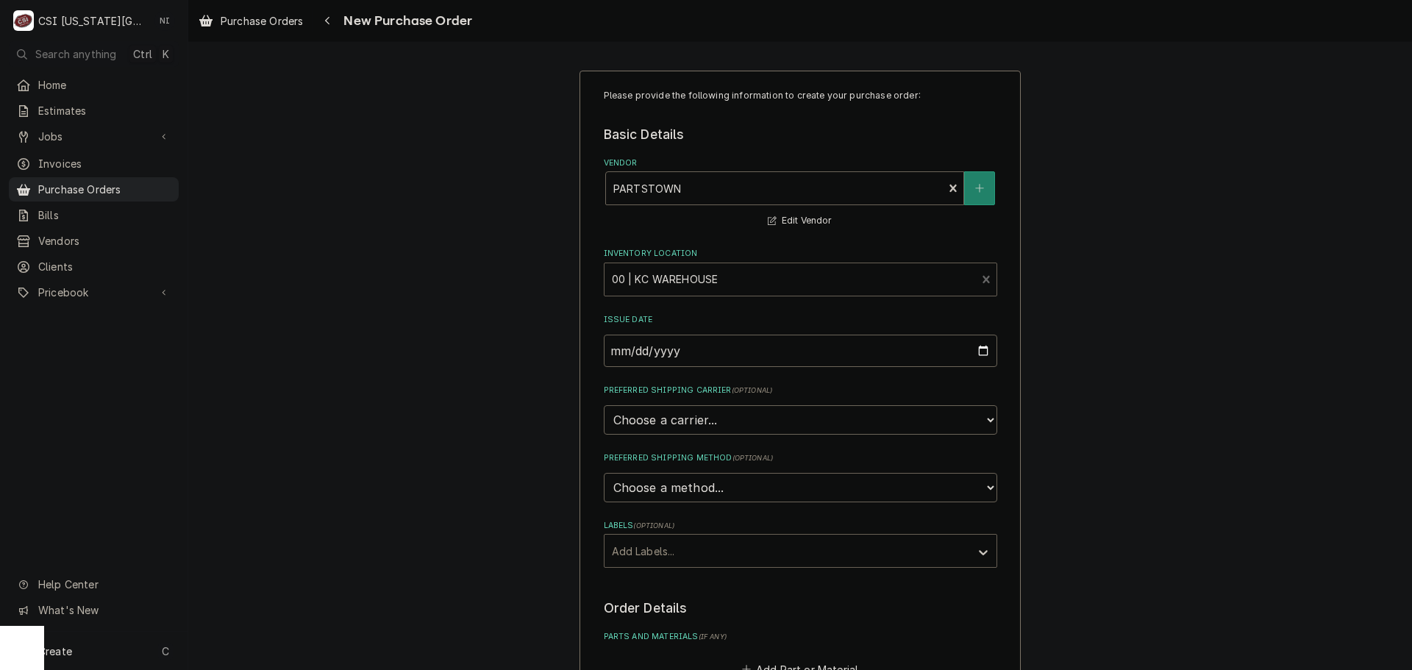
click at [685, 563] on div "Labels" at bounding box center [787, 551] width 351 height 26
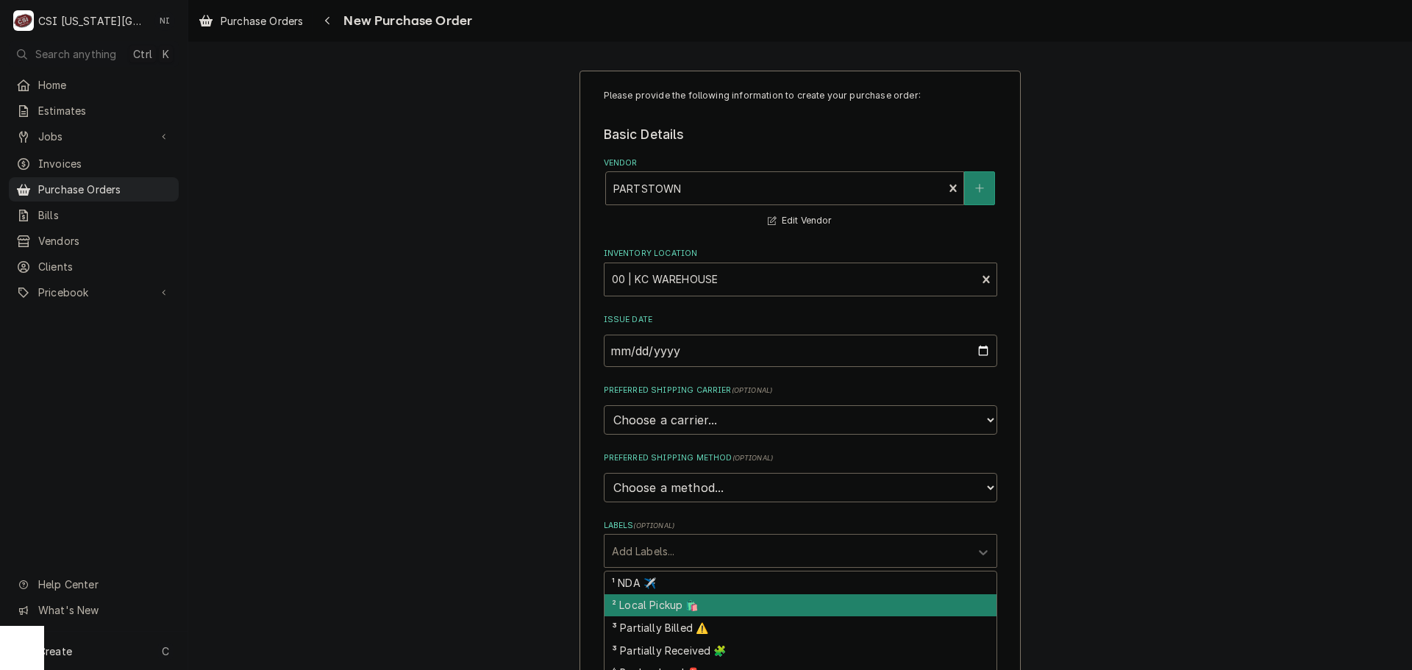
click at [666, 587] on div "¹ NDA ✈️" at bounding box center [801, 583] width 392 height 23
type textarea "x"
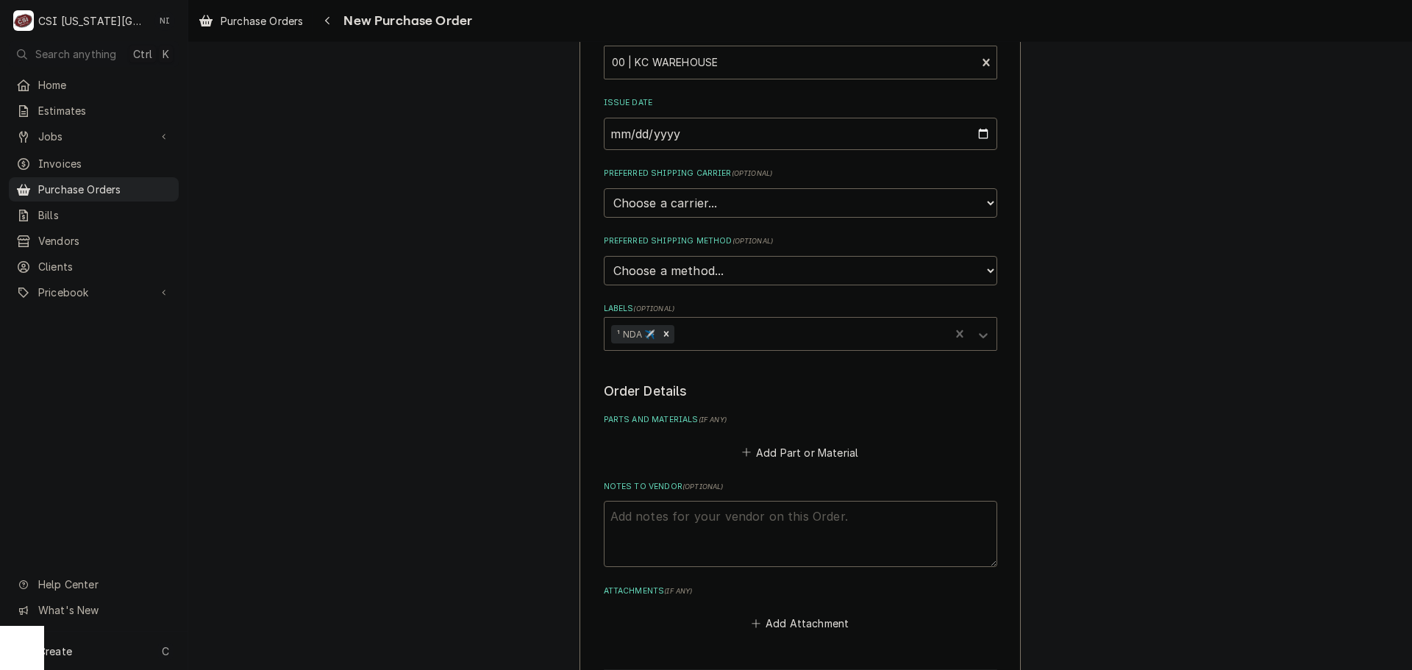
scroll to position [368, 0]
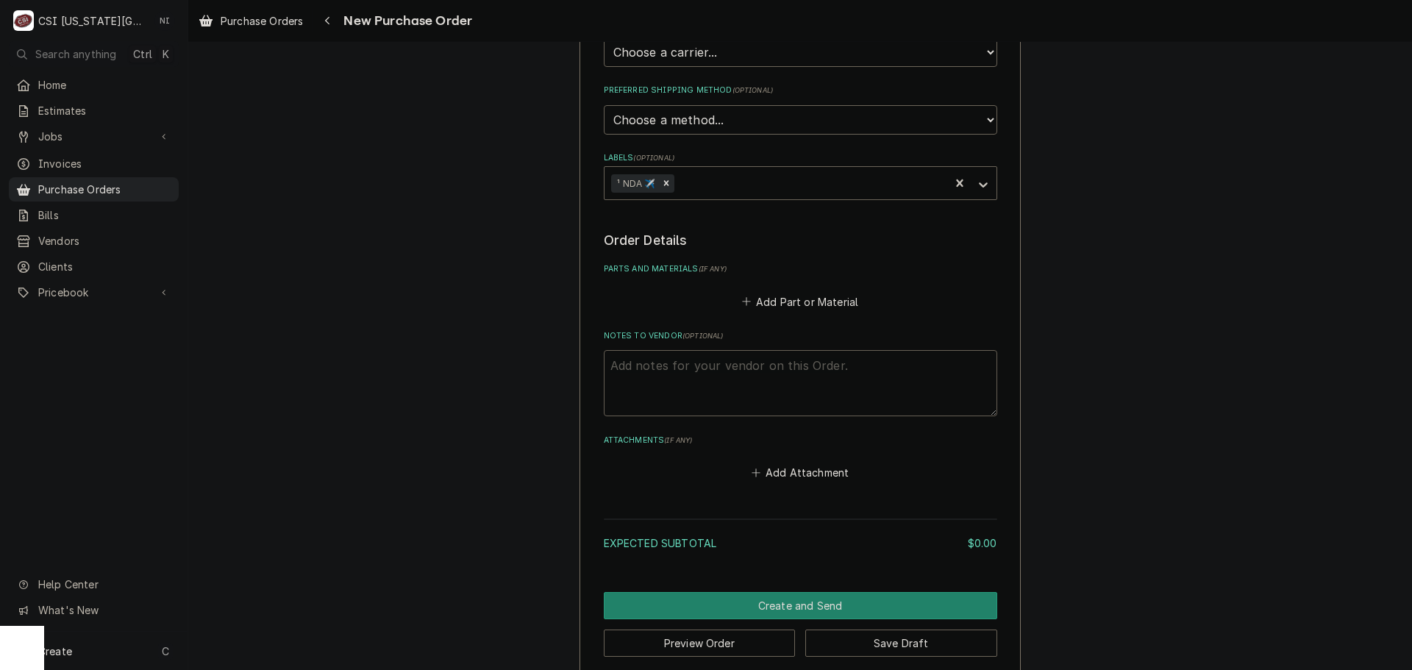
click at [715, 366] on textarea "Notes to Vendor ( optional )" at bounding box center [801, 383] width 394 height 66
click at [789, 308] on button "Add Part or Material" at bounding box center [799, 301] width 121 height 21
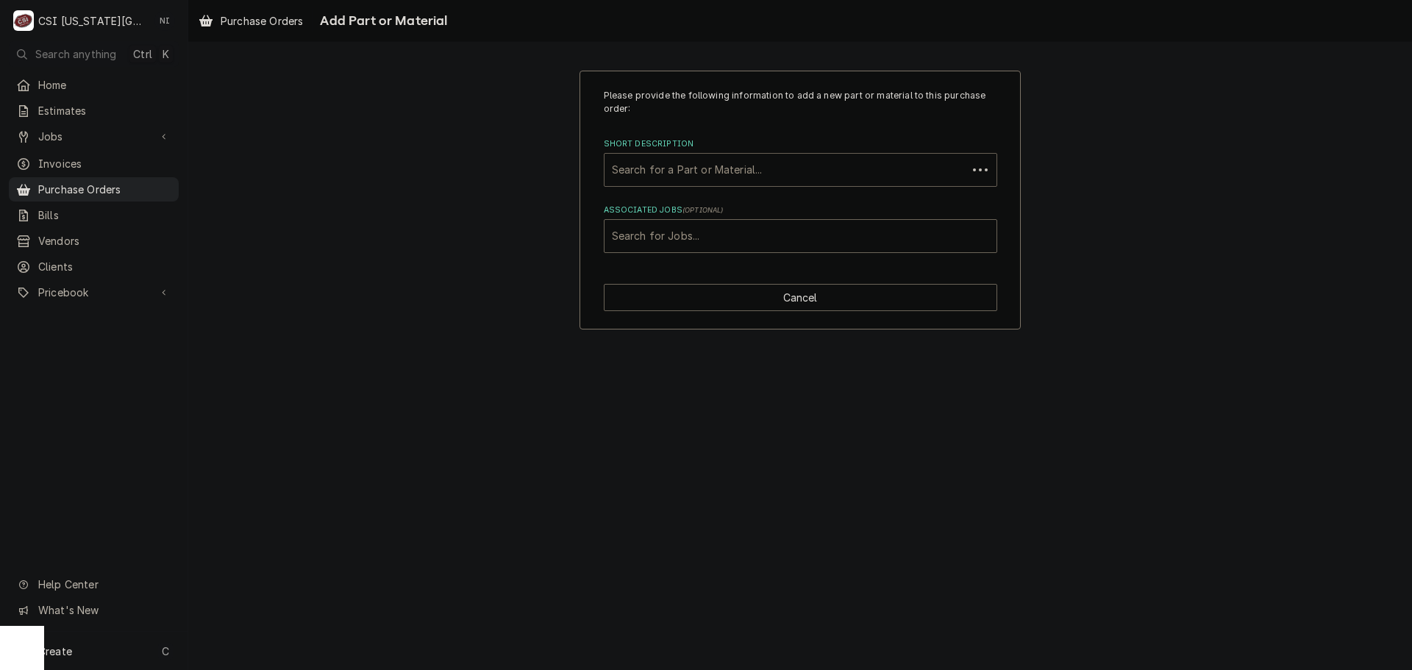
paste input "8074597"
click at [726, 168] on div "Short Description" at bounding box center [786, 170] width 348 height 26
type input "8074597"
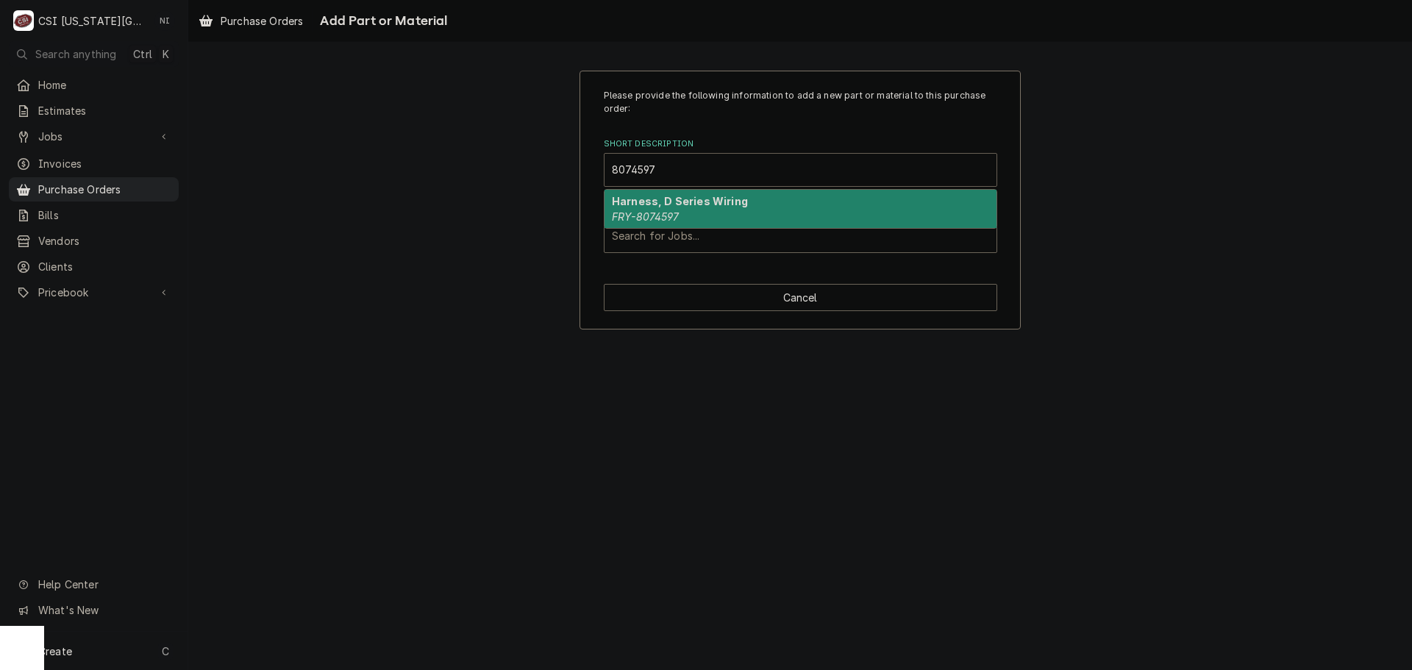
click at [709, 199] on strong "Harness, D Series Wiring" at bounding box center [680, 201] width 136 height 13
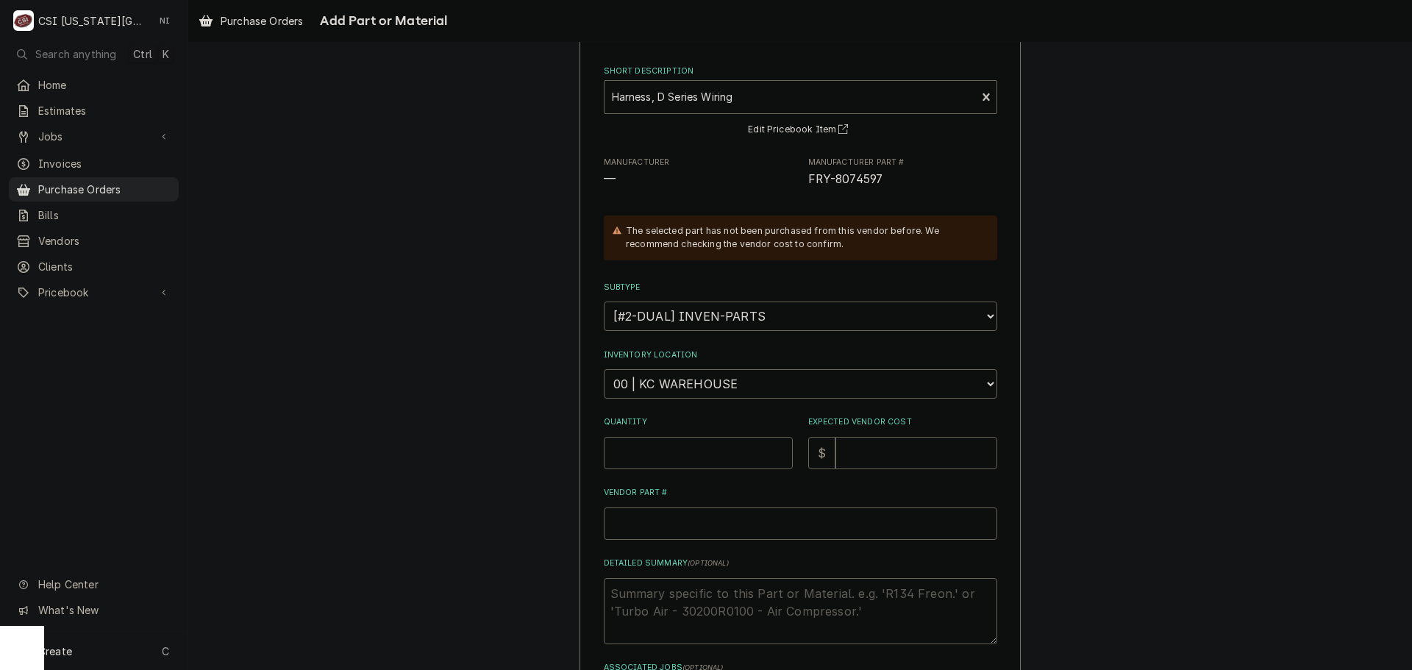
scroll to position [203, 0]
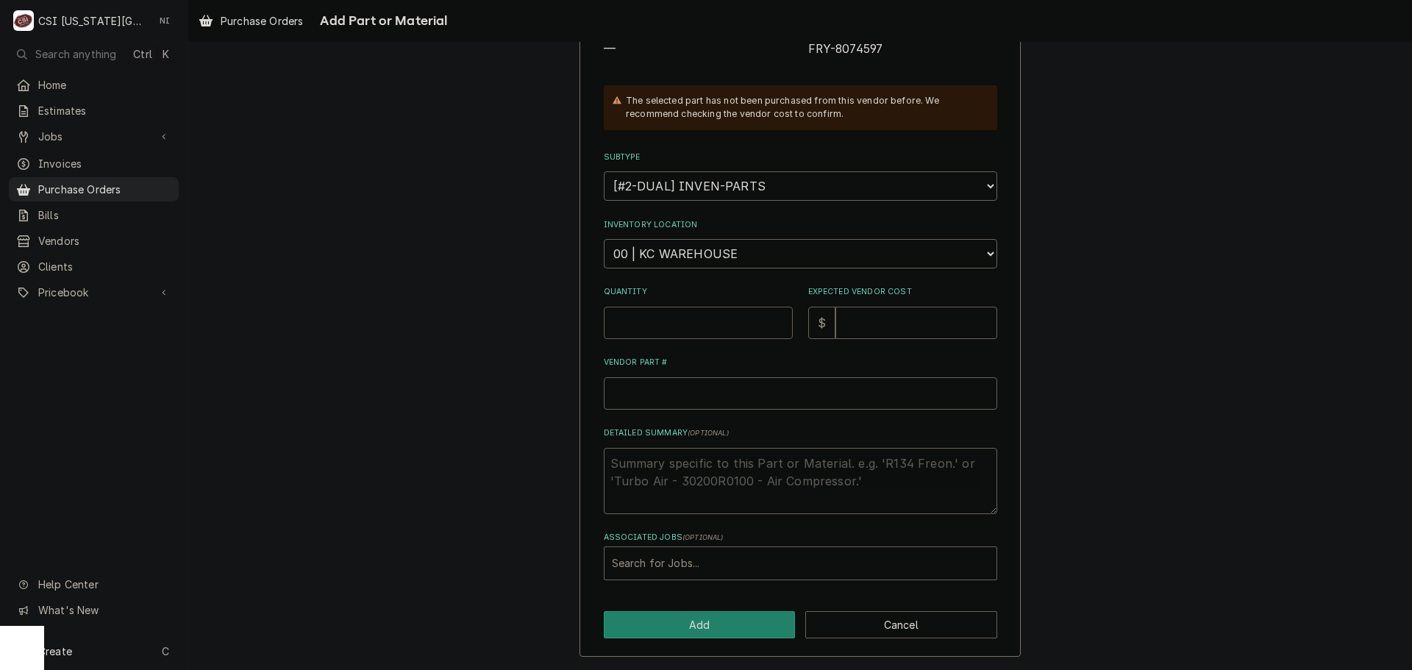
click at [755, 326] on input "Quantity" at bounding box center [698, 323] width 189 height 32
type textarea "x"
type input "1"
type textarea "x"
type input "6"
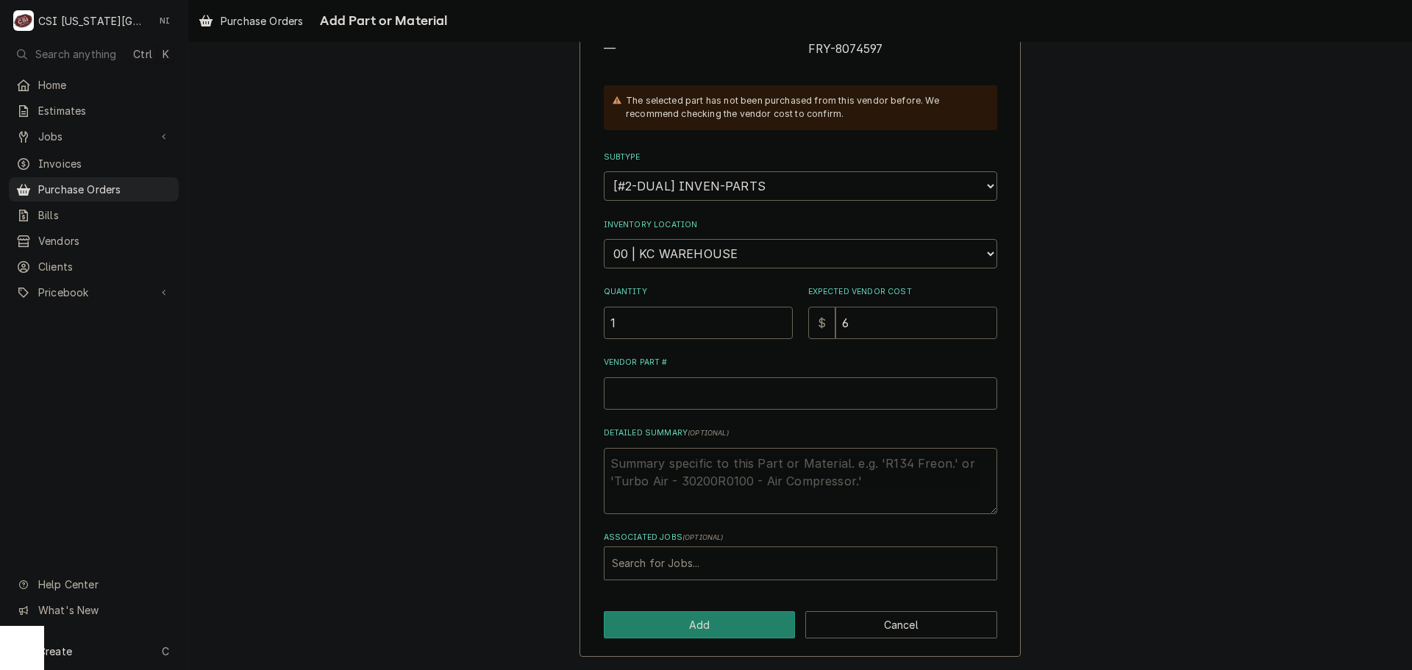
type textarea "x"
type input "68"
type textarea "x"
type input "68.8"
type textarea "x"
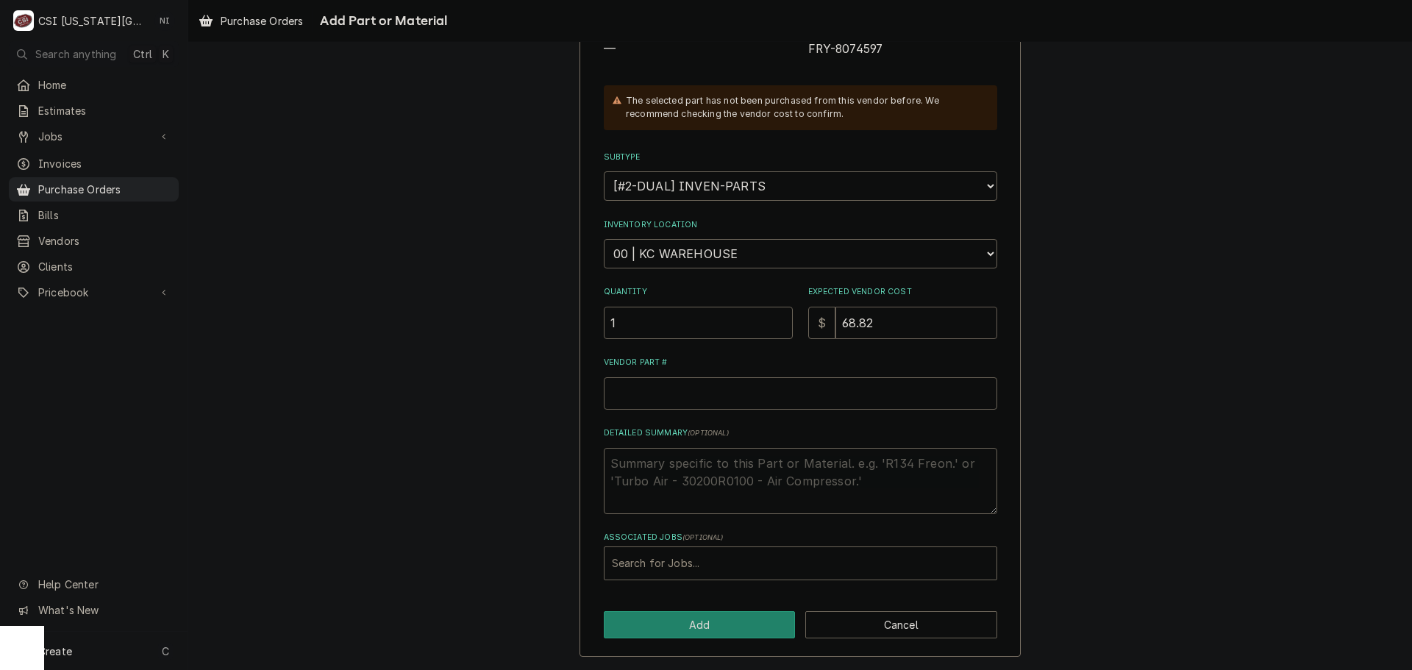
type input "68.82"
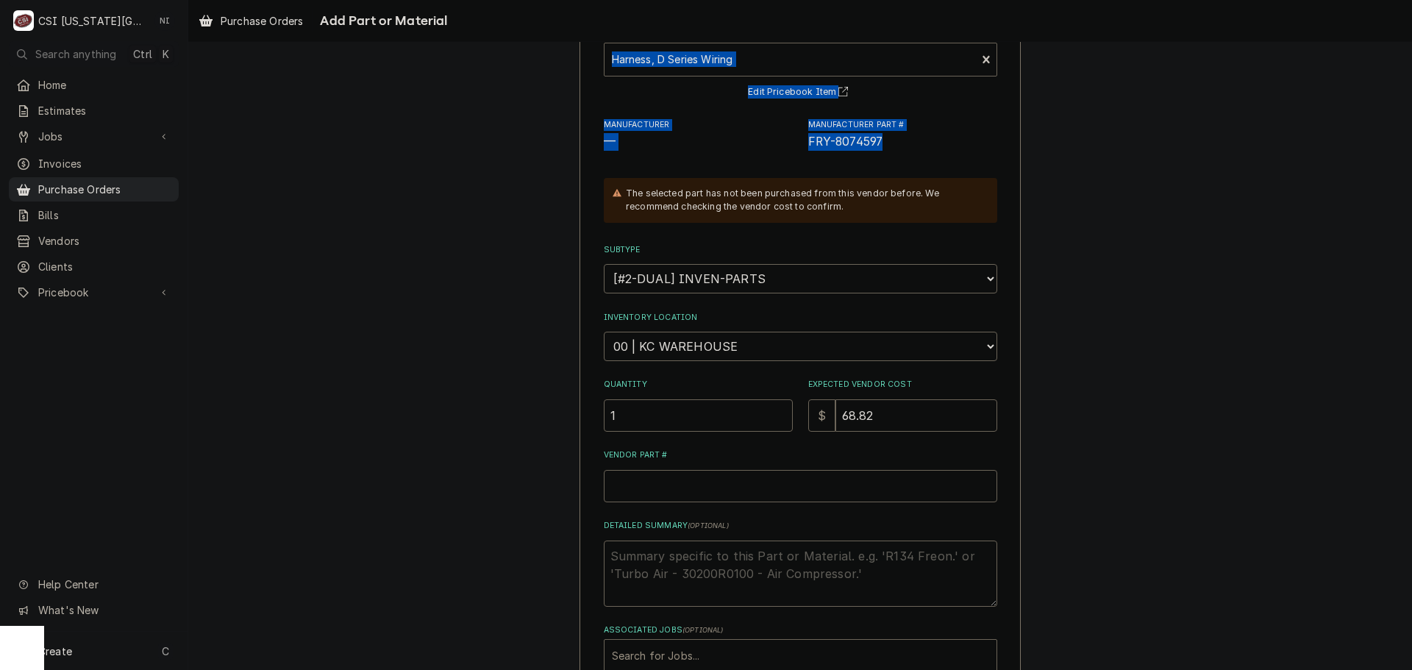
scroll to position [82, 0]
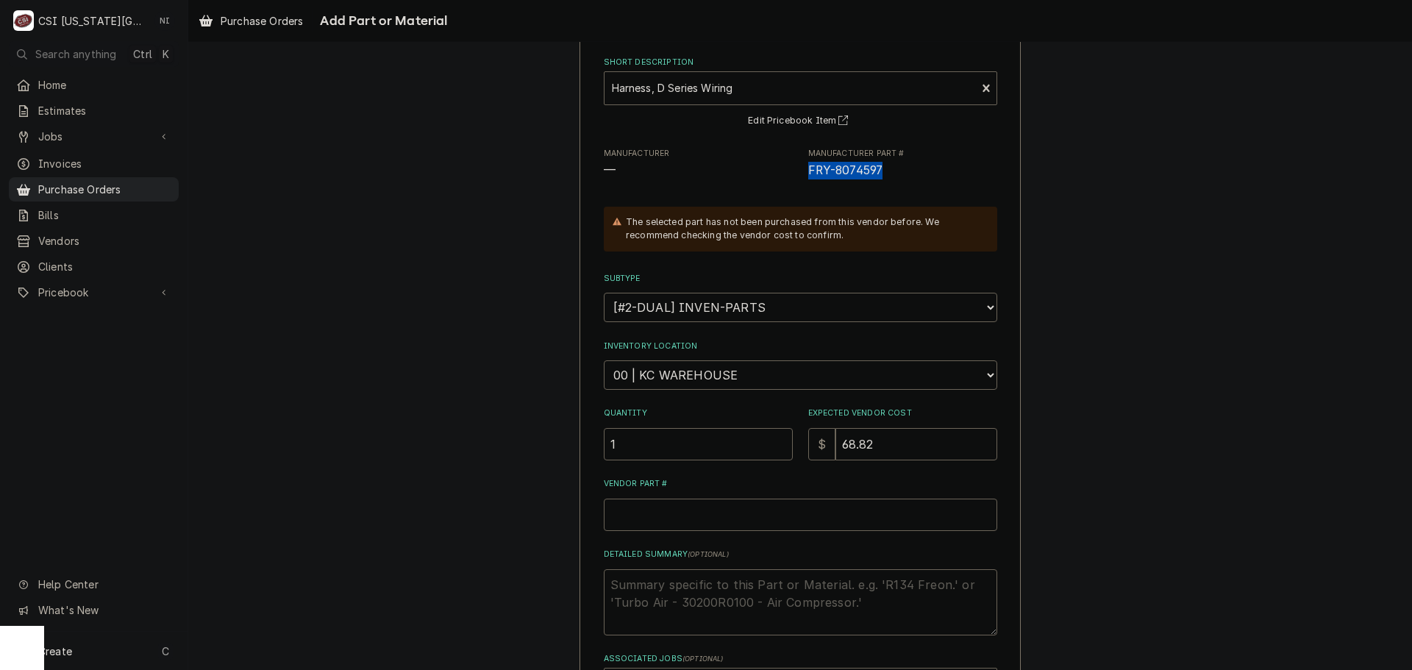
drag, startPoint x: 876, startPoint y: 50, endPoint x: 802, endPoint y: 179, distance: 149.3
click at [802, 179] on div "Manufacturer — Manufacturer Part # FRY-8074597" at bounding box center [801, 164] width 394 height 32
copy span "FRY-8074597"
paste input "FRY-8074597"
click at [697, 511] on input "Vendor Part #" at bounding box center [801, 515] width 394 height 32
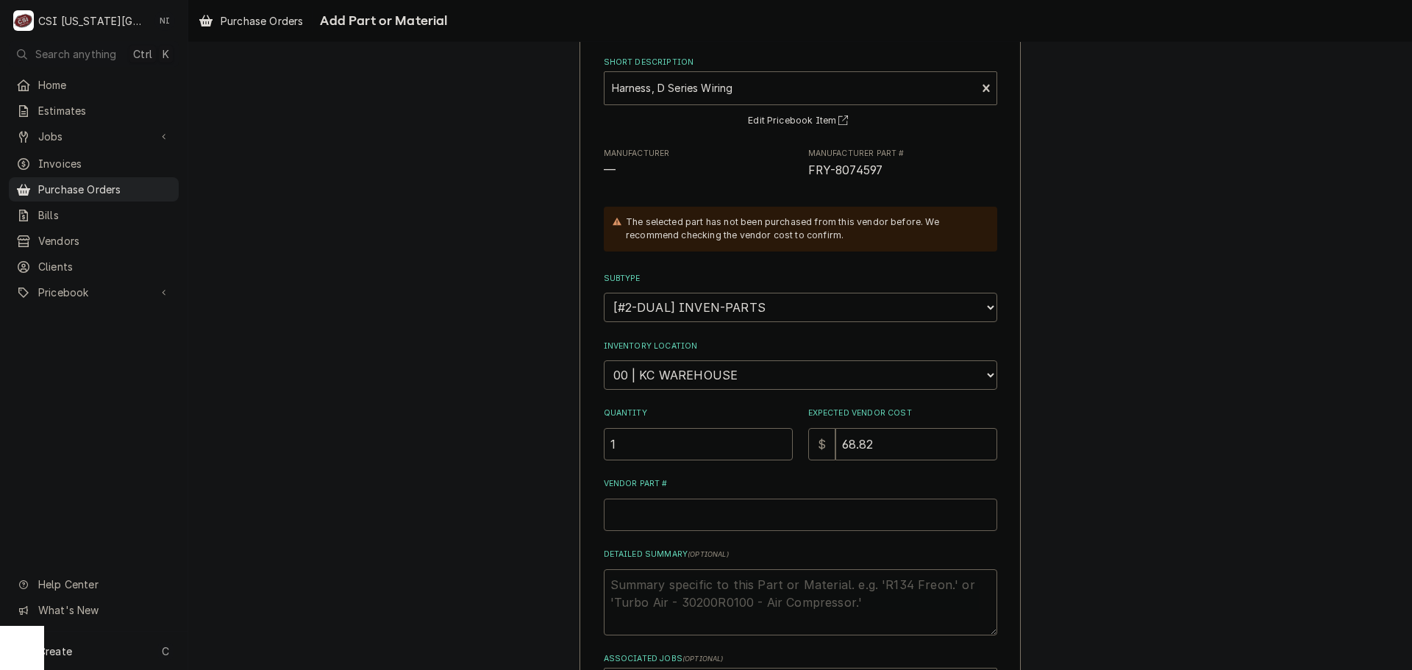
type textarea "x"
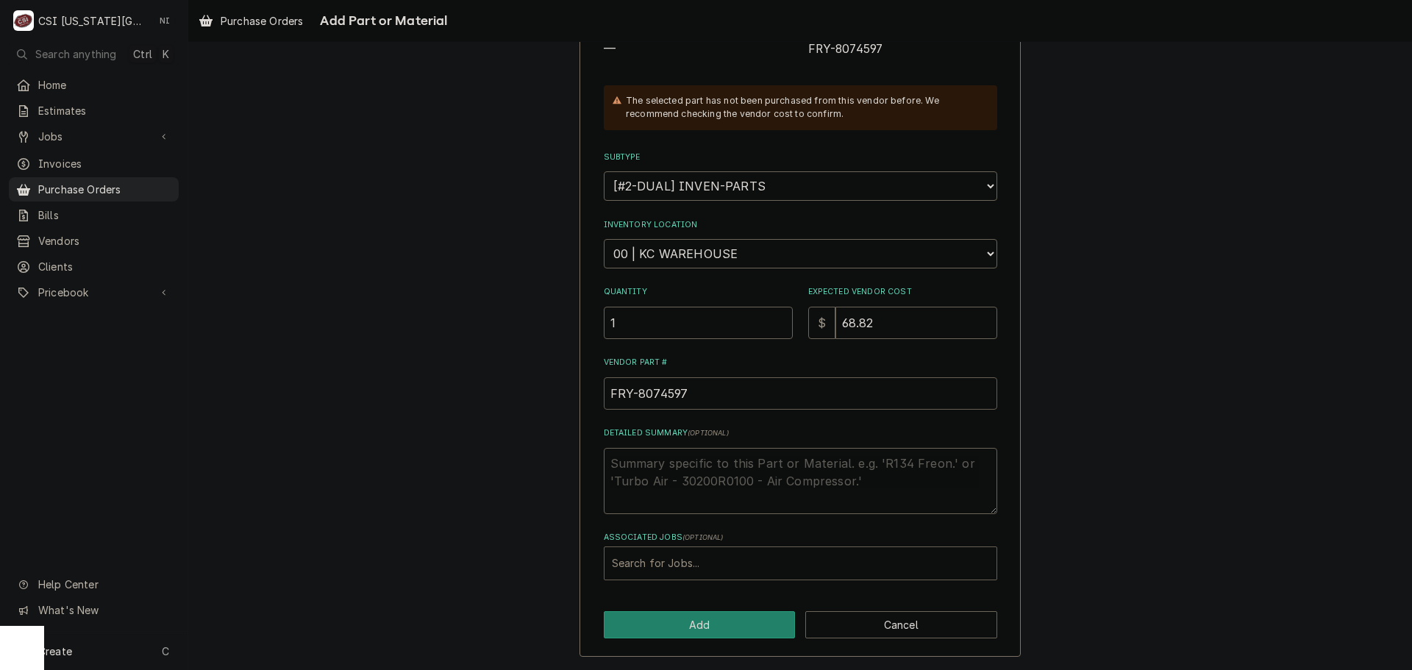
type input "FRY-8074597"
click at [705, 563] on div "Associated Jobs" at bounding box center [800, 563] width 377 height 26
type input "32788"
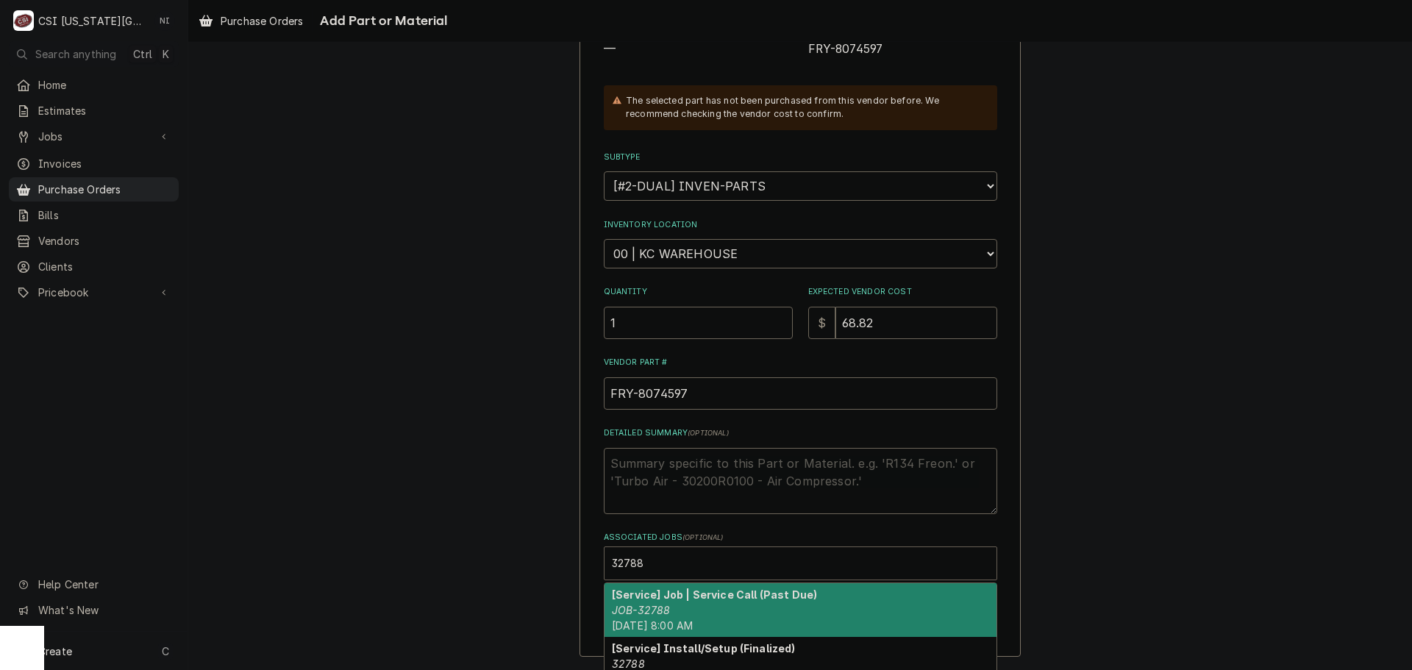
click at [691, 596] on strong "[Service] Job | Service Call (Past Due)" at bounding box center [714, 594] width 205 height 13
type textarea "x"
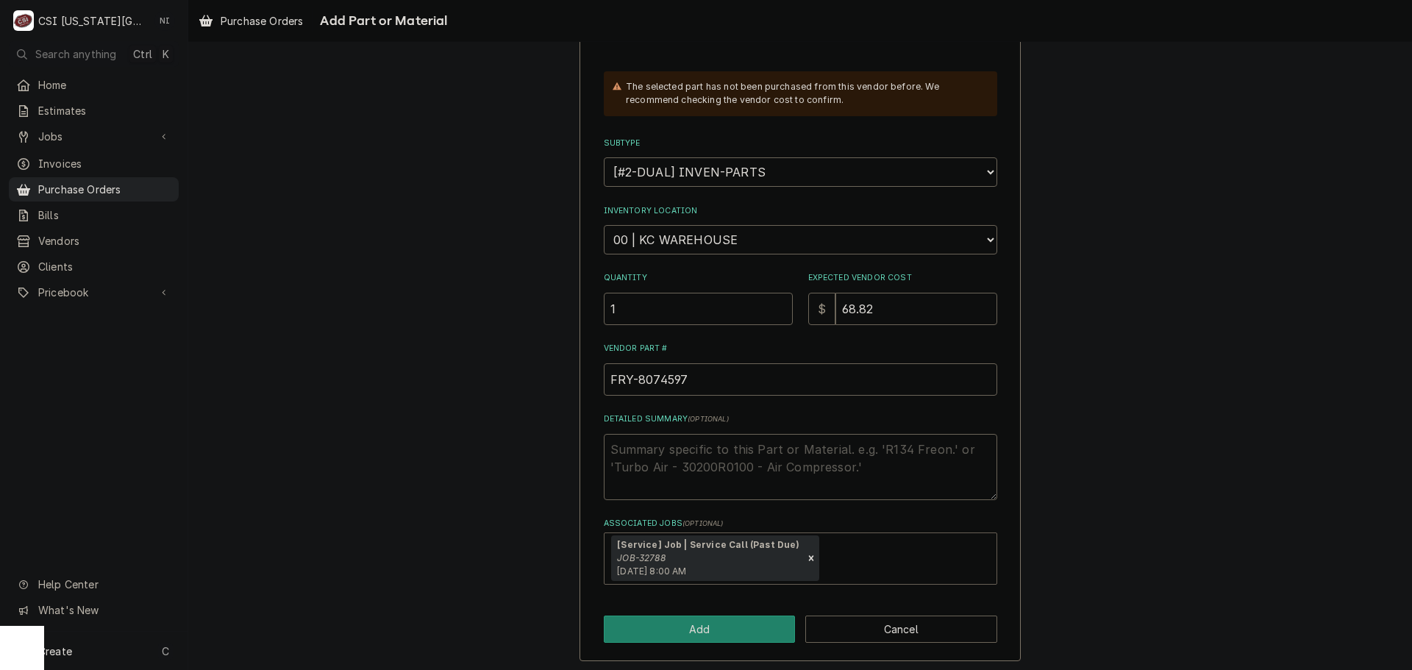
scroll to position [221, 0]
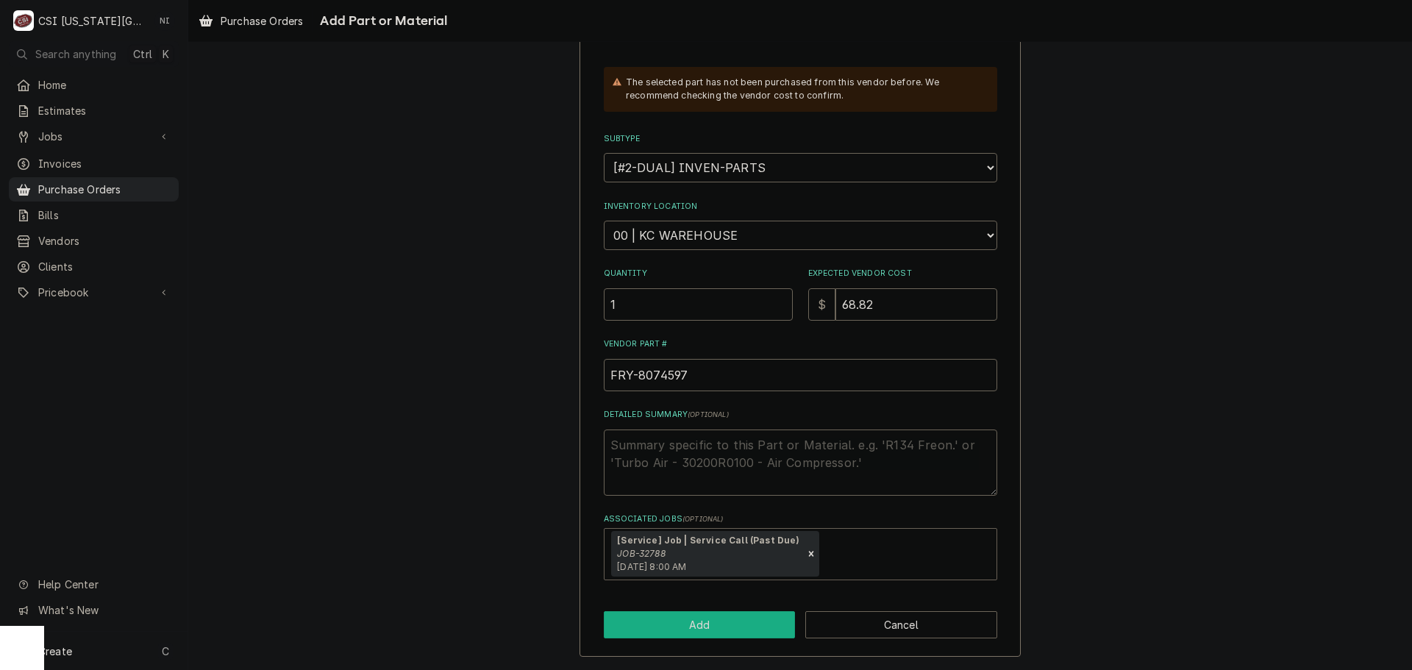
click at [718, 627] on button "Add" at bounding box center [700, 624] width 192 height 27
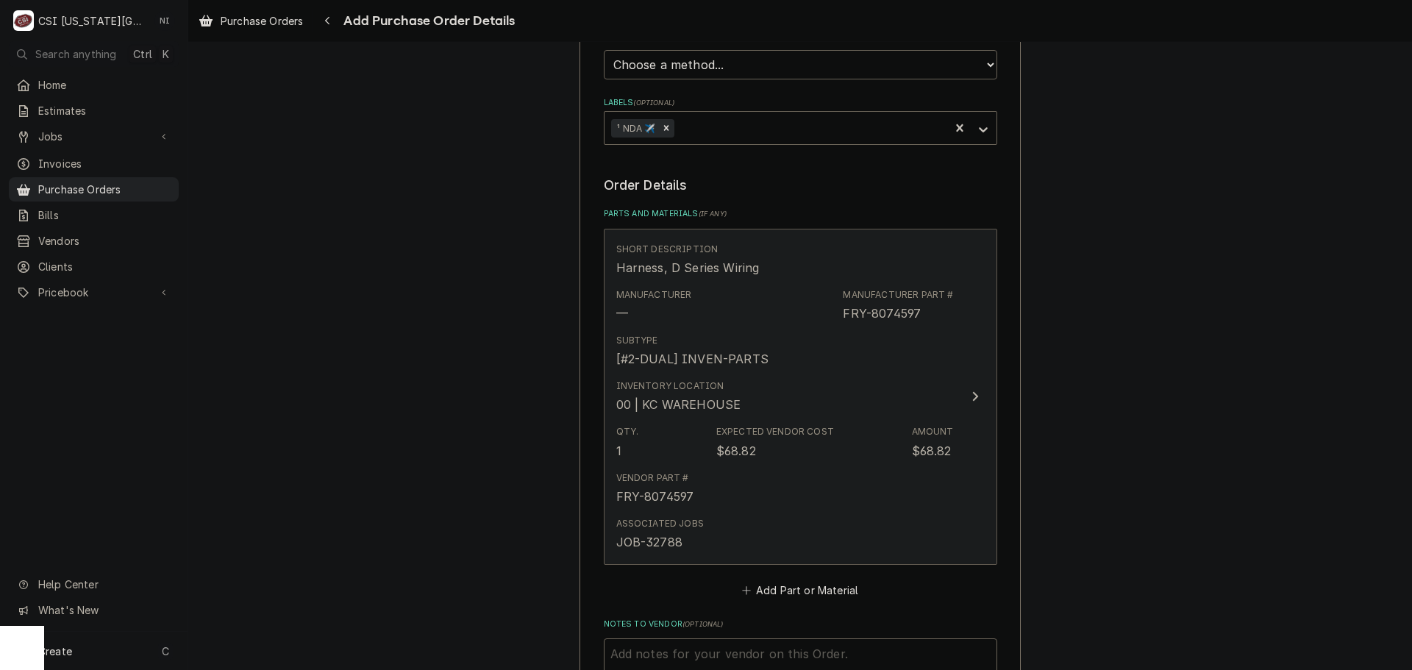
scroll to position [588, 0]
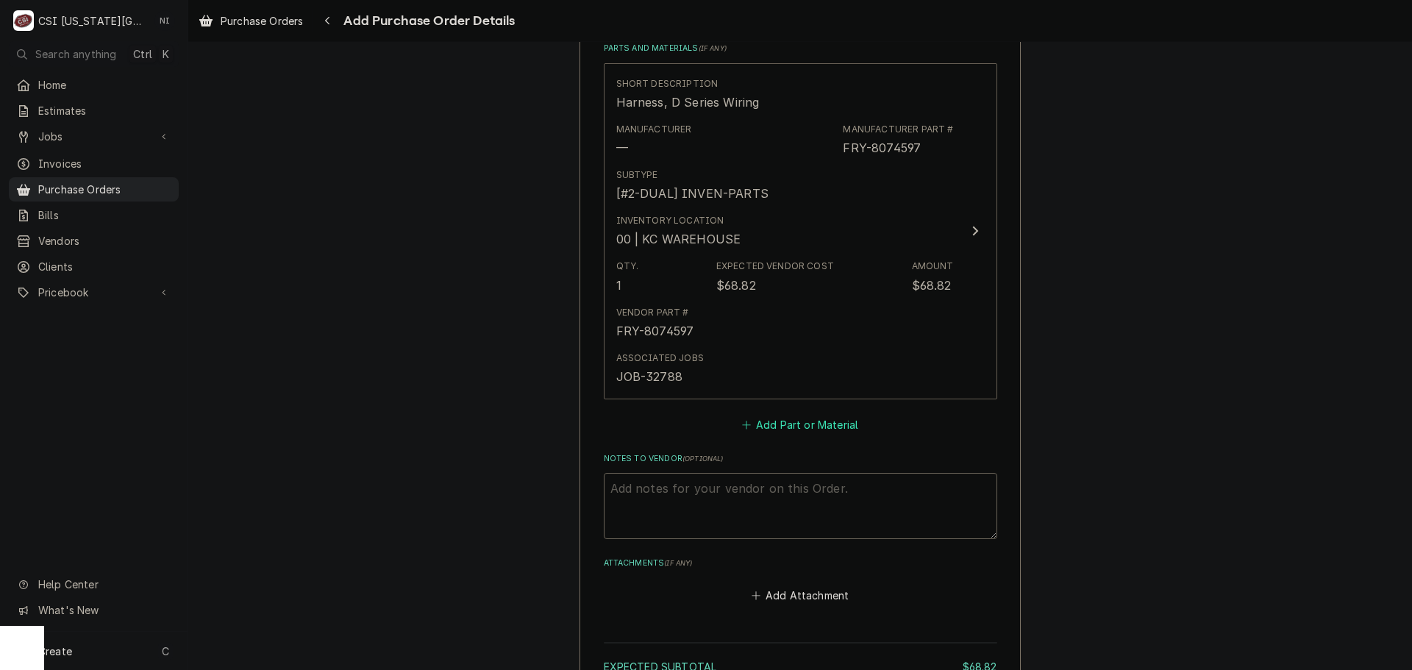
type textarea "x"
click at [818, 424] on button "Add Part or Material" at bounding box center [799, 424] width 121 height 21
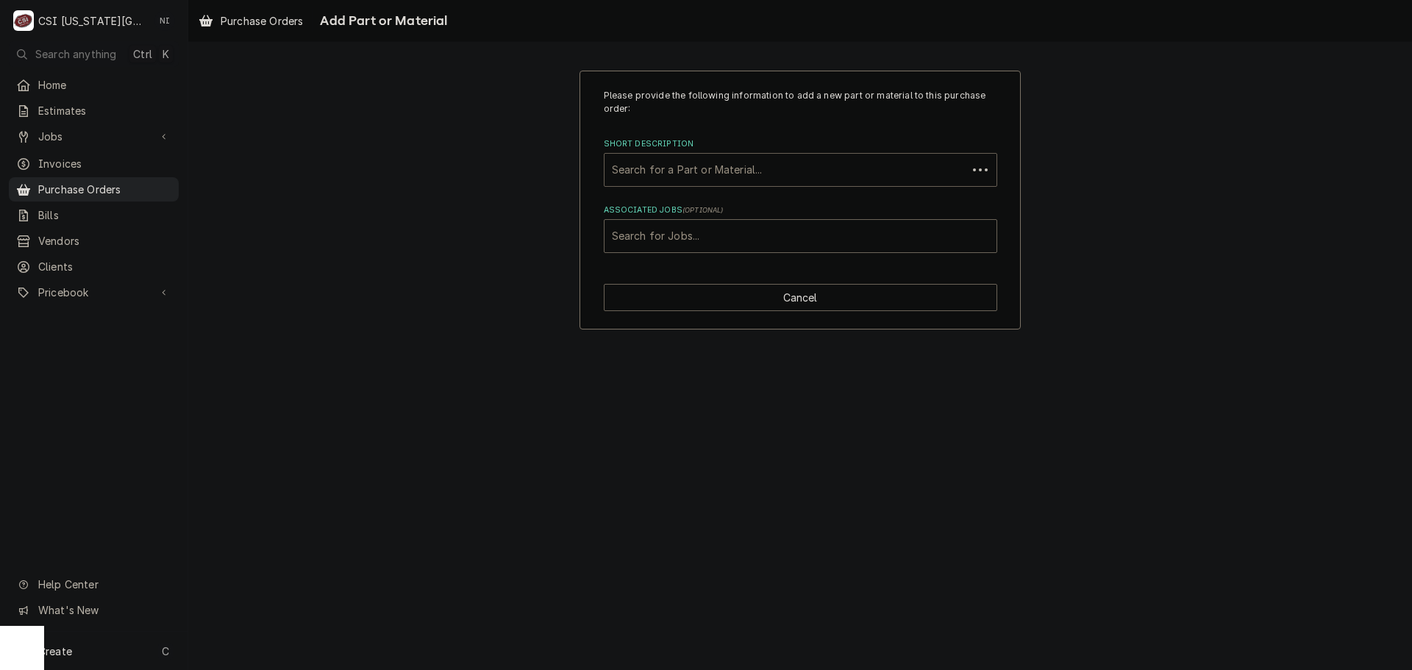
paste input "8072103"
type input "8072103"
click at [766, 171] on div "8072103" at bounding box center [786, 170] width 348 height 26
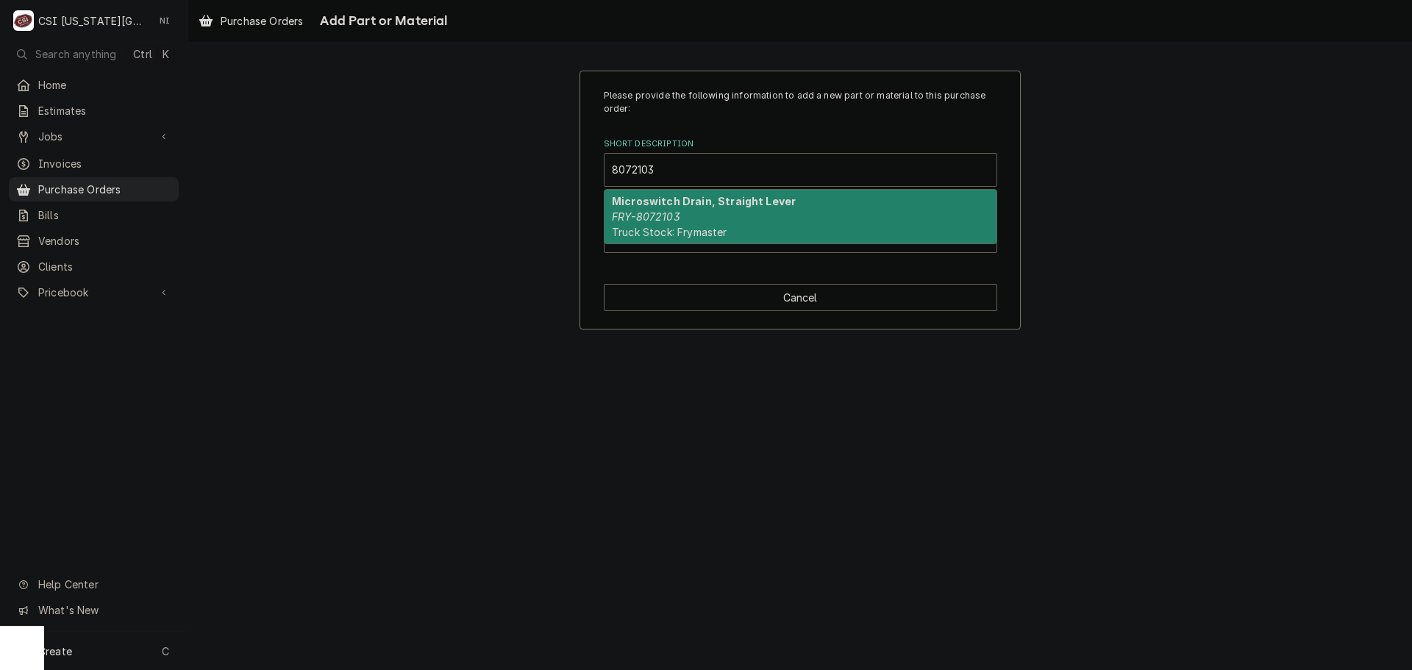
drag, startPoint x: 731, startPoint y: 206, endPoint x: 725, endPoint y: 210, distance: 8.0
click at [731, 207] on strong "Microswitch Drain, Straight Lever" at bounding box center [704, 201] width 184 height 13
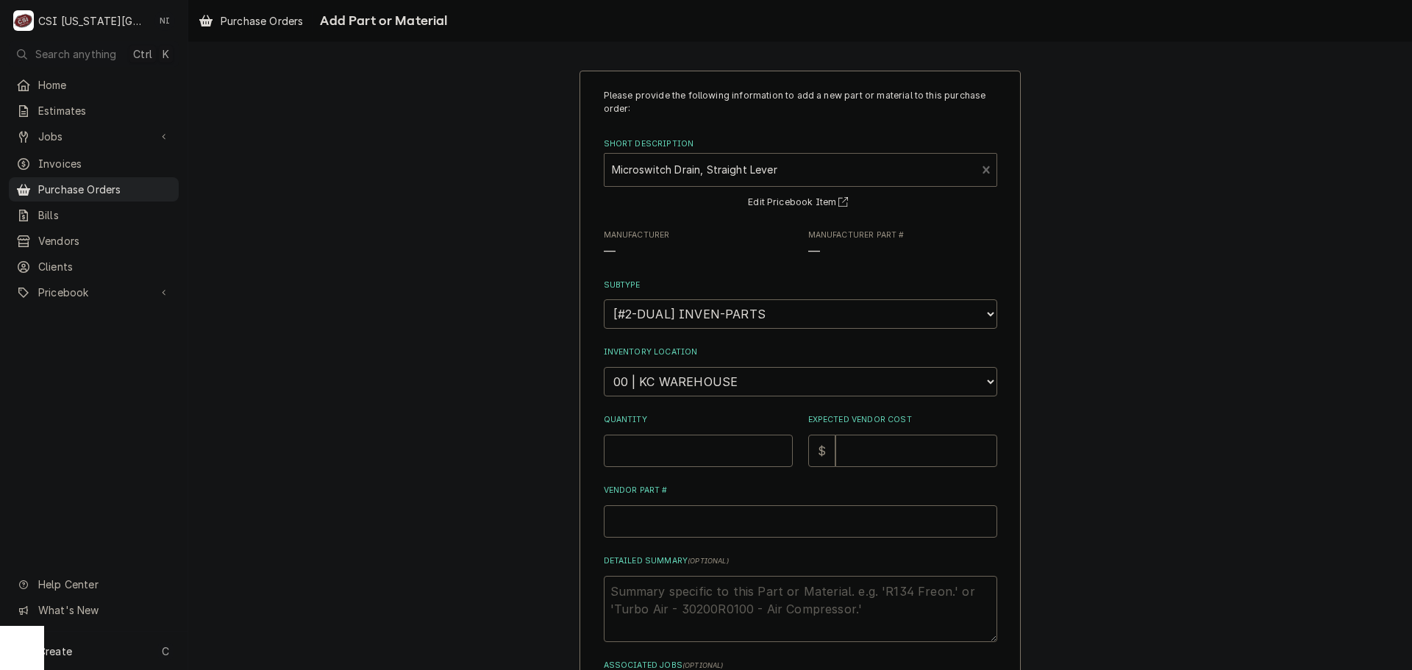
type textarea "x"
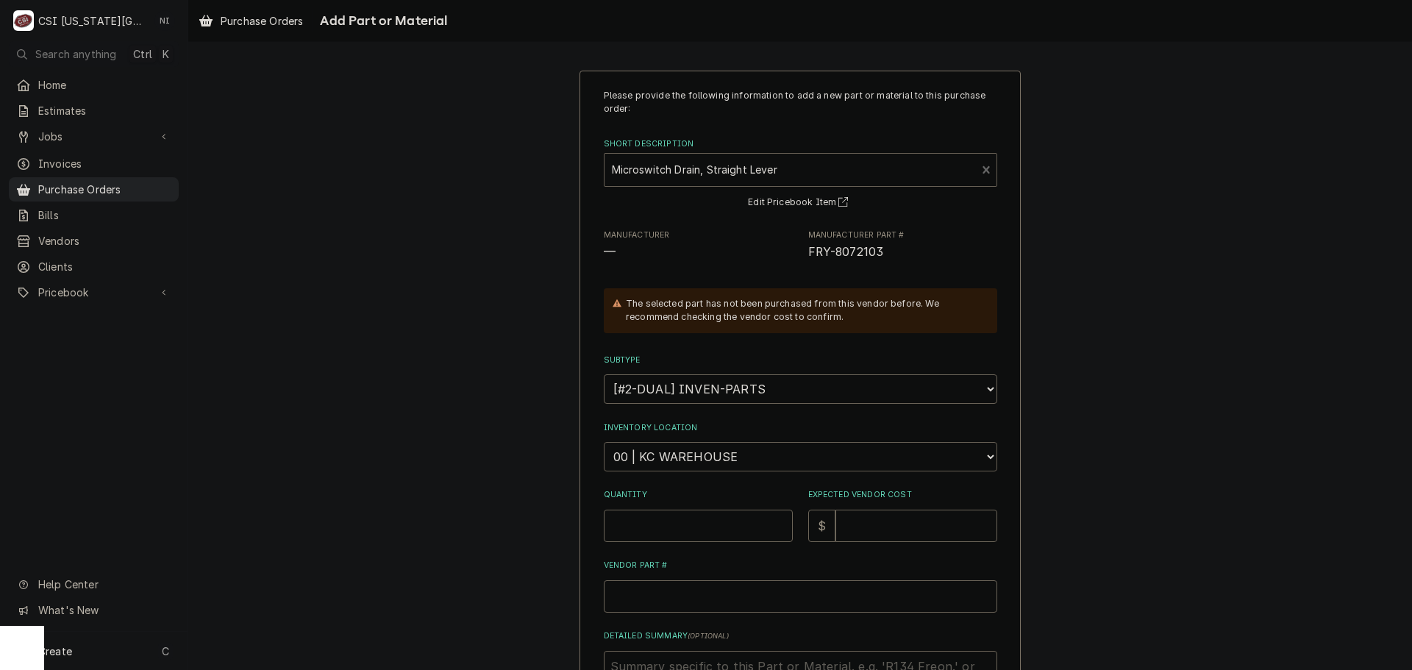
click at [692, 448] on select "Choose a location... 00 | KC WAREHOUSE 00 | MAIN WAREHOUSE 01 | BRIAN BREAZIER …" at bounding box center [801, 456] width 394 height 29
click at [604, 442] on select "Choose a location... 00 | KC WAREHOUSE 00 | MAIN WAREHOUSE 01 | BRIAN BREAZIER …" at bounding box center [801, 456] width 394 height 29
click at [700, 533] on input "Quantity" at bounding box center [698, 526] width 189 height 32
type input "1"
type textarea "x"
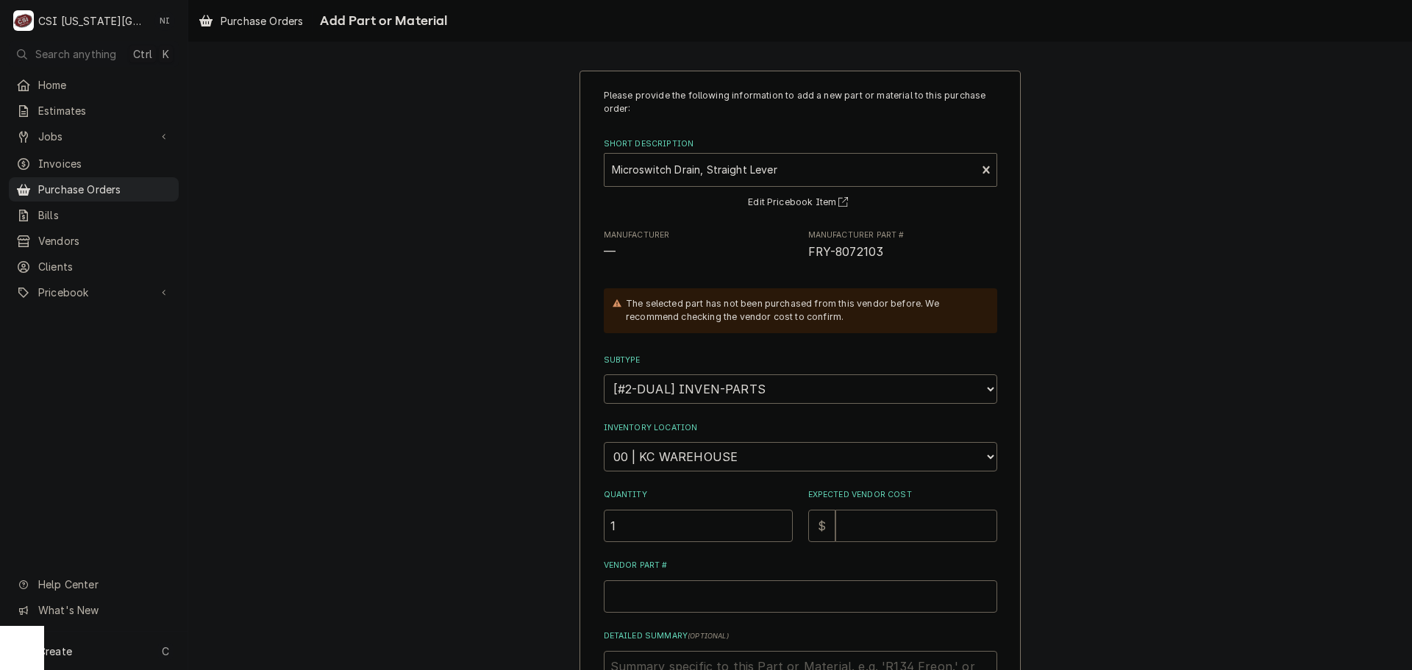
type input "1"
type textarea "x"
type input "11"
type textarea "x"
type input "11.2"
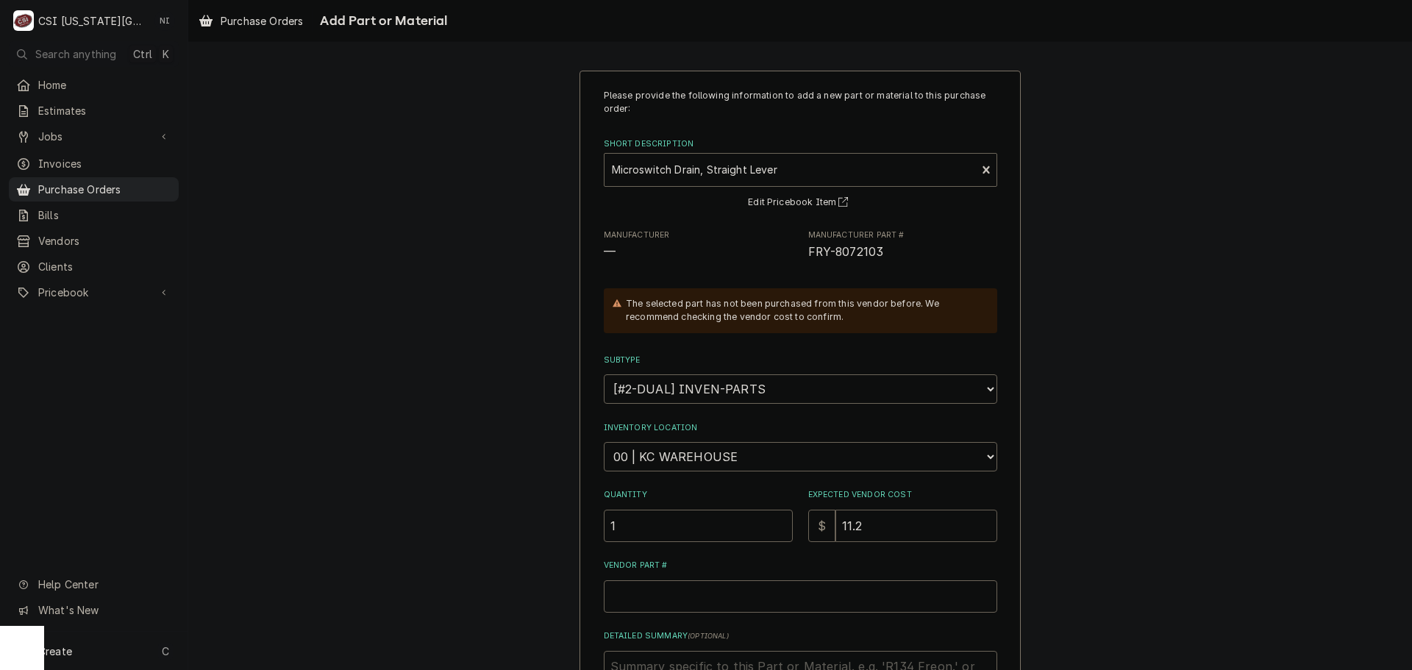
type textarea "x"
type input "11.29"
drag, startPoint x: 880, startPoint y: 249, endPoint x: 799, endPoint y: 254, distance: 81.0
click at [799, 254] on div "Manufacturer — Manufacturer Part # FRY-8072103" at bounding box center [801, 246] width 394 height 32
copy span "FRY-8072103"
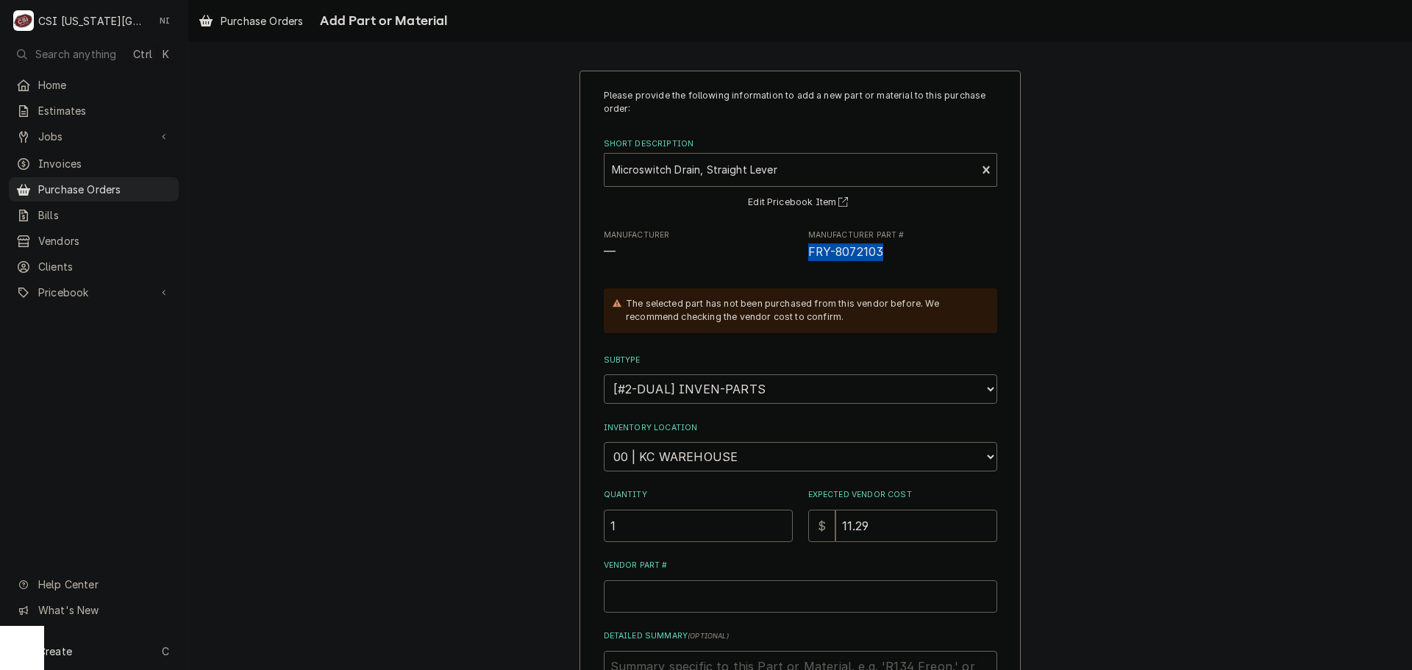
click at [739, 599] on input "Vendor Part #" at bounding box center [801, 596] width 394 height 32
paste input "FRY-8072103"
type textarea "x"
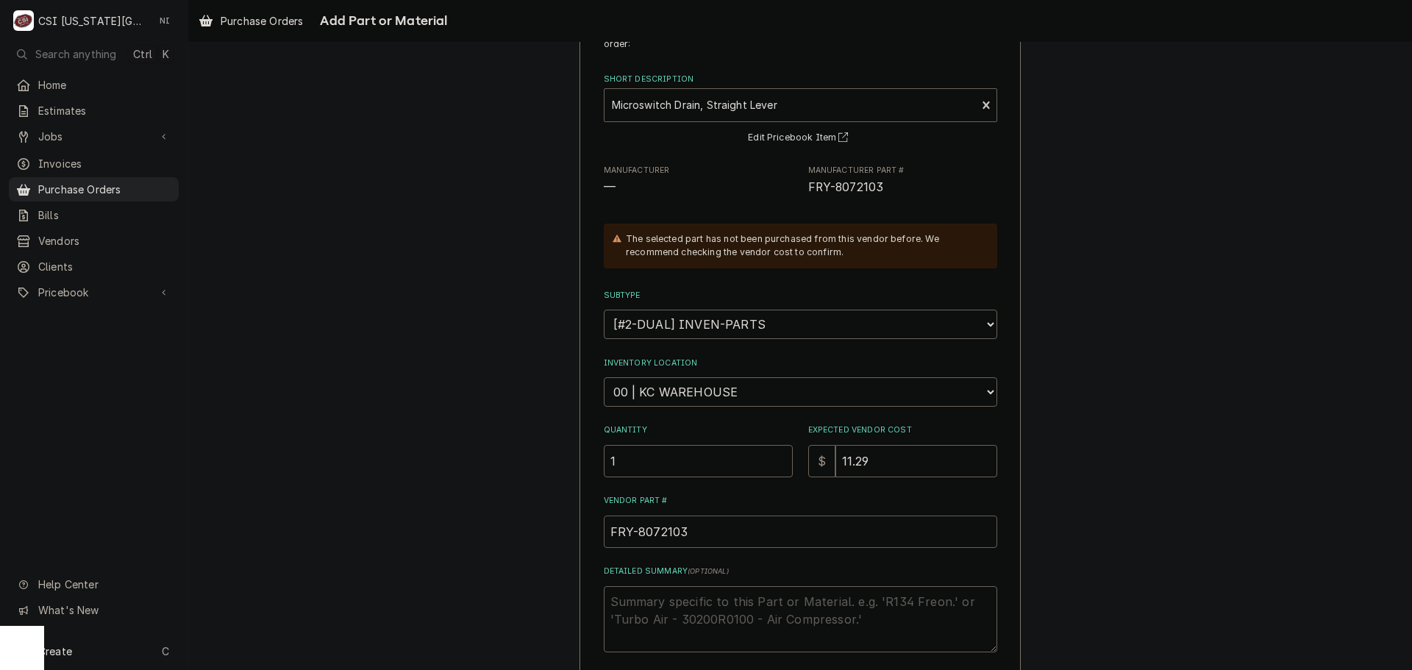
scroll to position [203, 0]
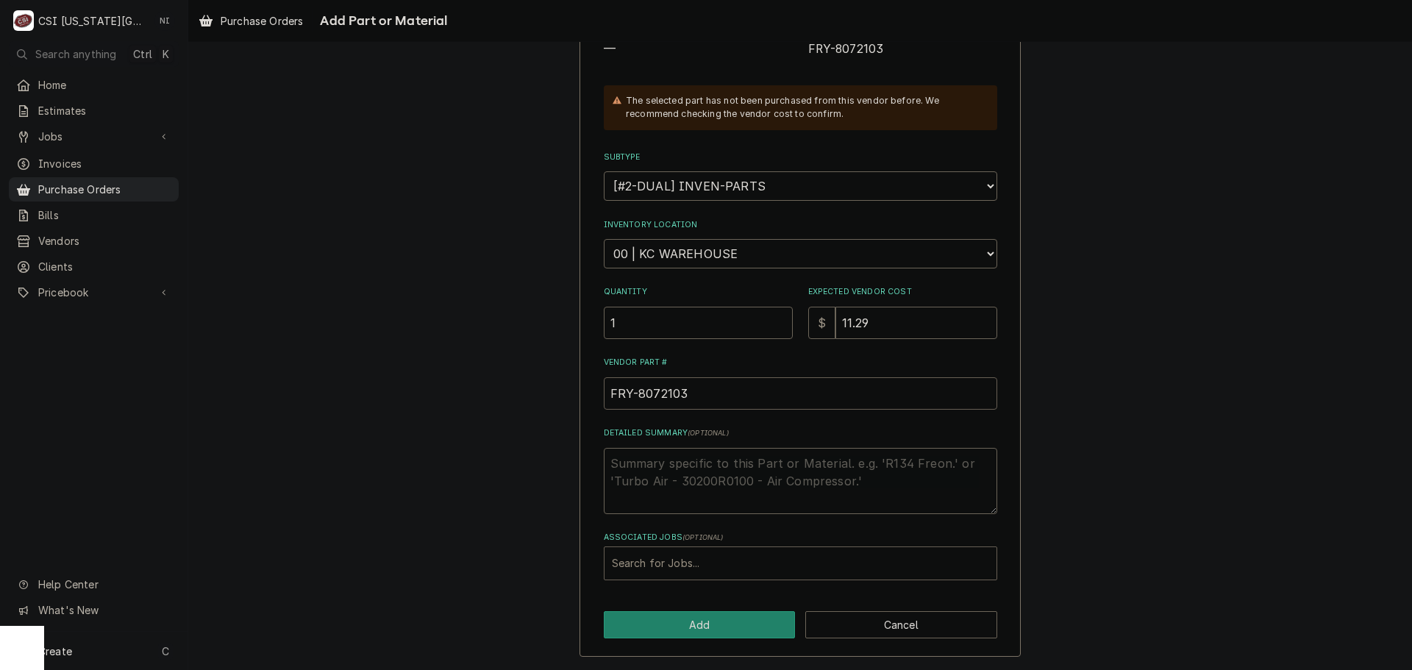
type input "FRY-8072103"
click at [672, 564] on div "Associated Jobs" at bounding box center [800, 563] width 377 height 26
type input "32788"
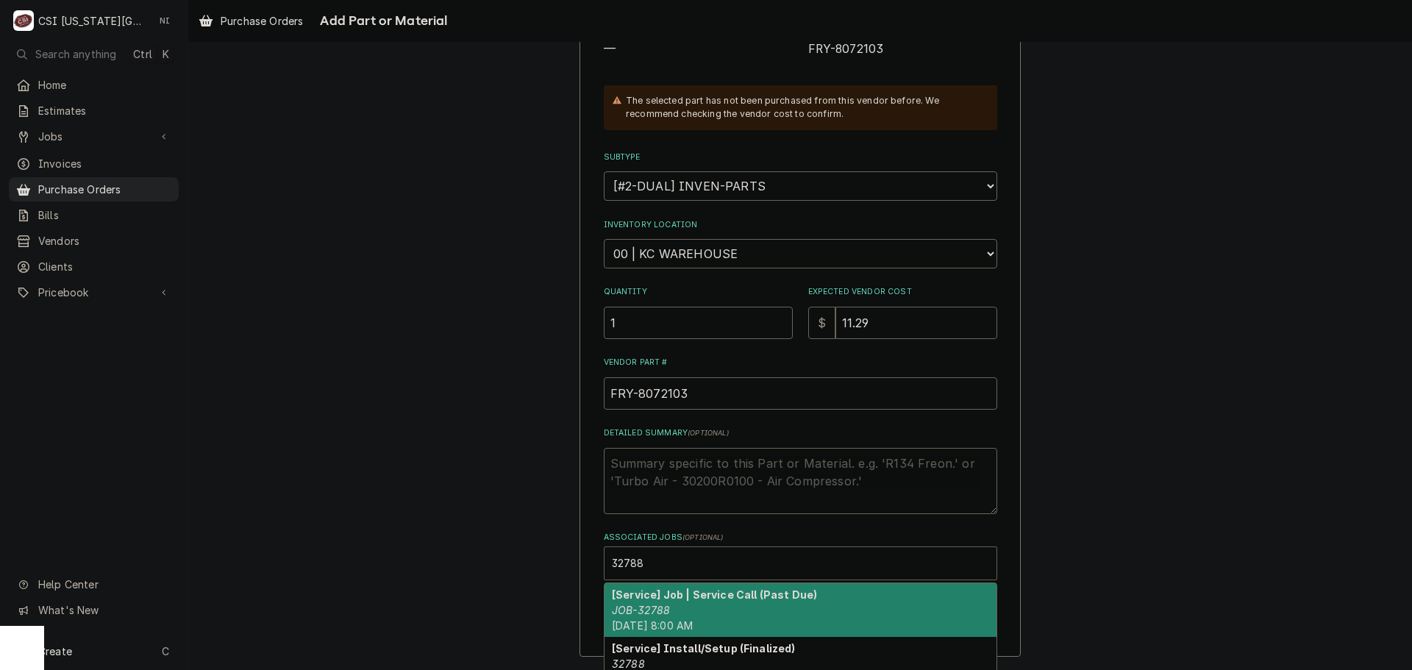
click at [746, 601] on div "[Service] Job | Service Call (Past Due) JOB-32788 Wed, Sep 24th, 2025 - 8:00 AM" at bounding box center [801, 610] width 392 height 54
type textarea "x"
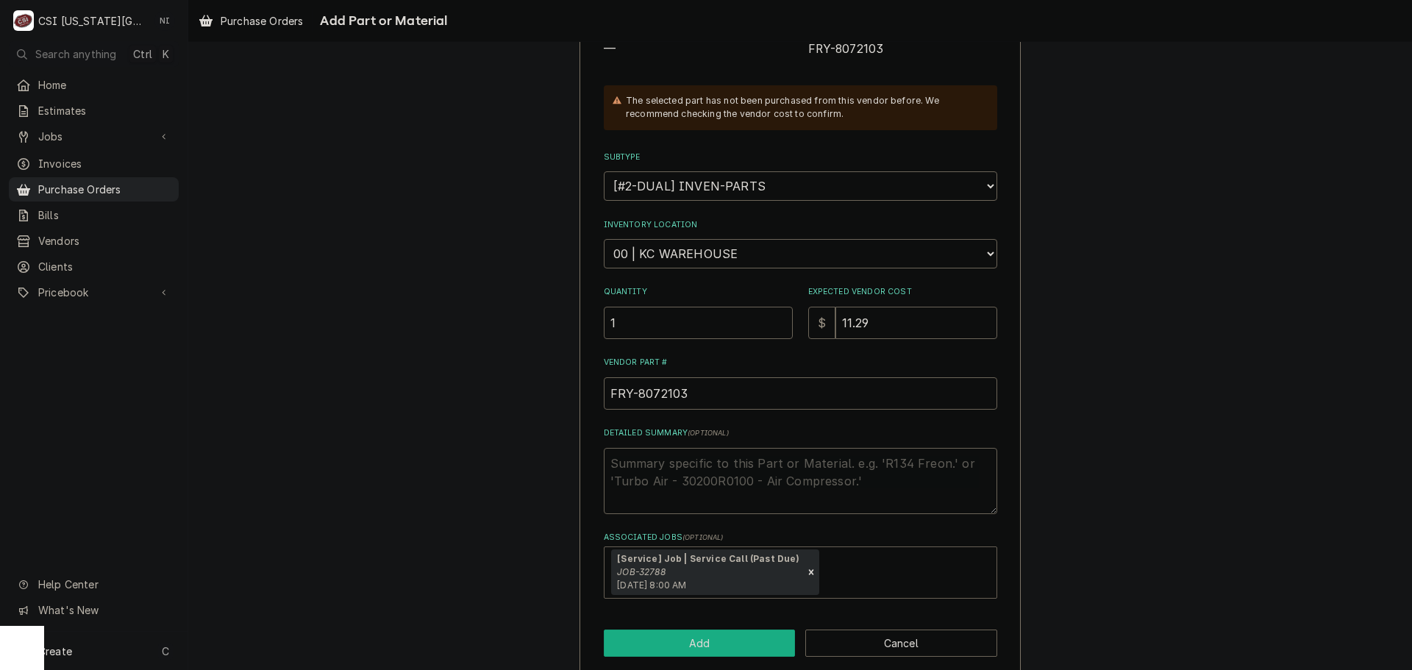
click at [736, 637] on button "Add" at bounding box center [700, 643] width 192 height 27
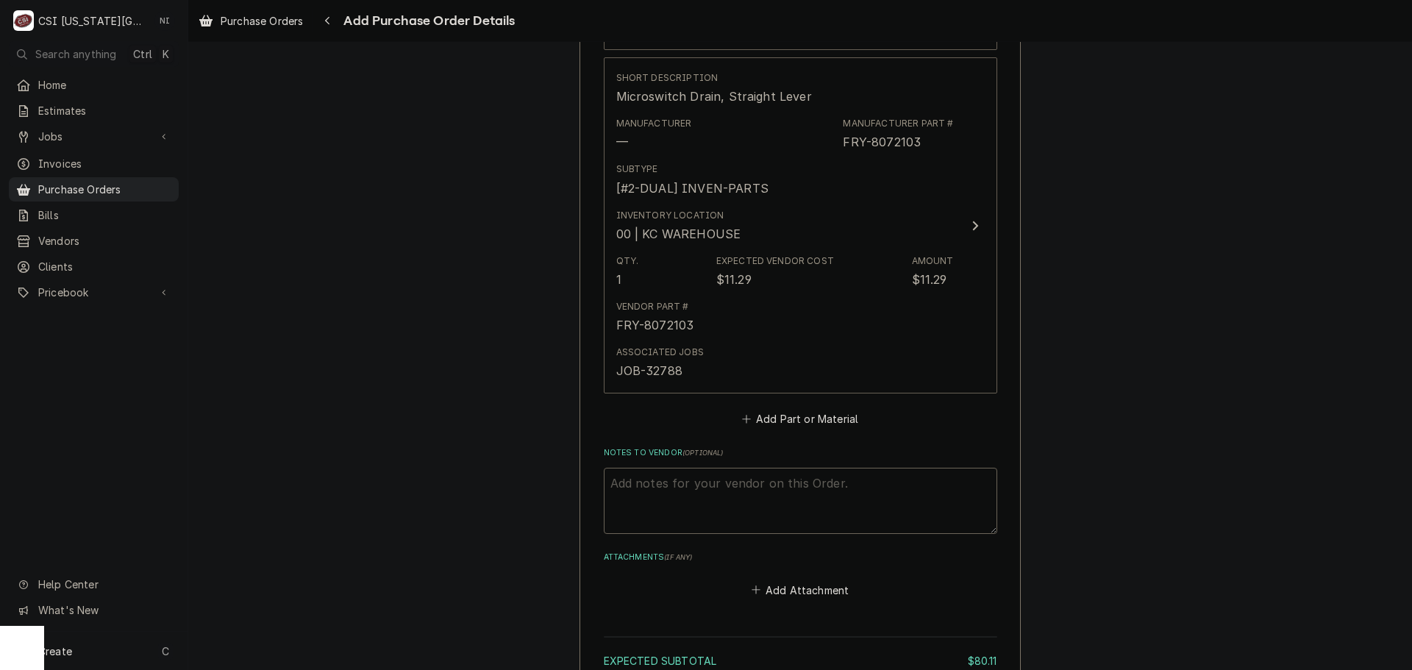
scroll to position [939, 0]
type textarea "x"
click at [798, 418] on button "Add Part or Material" at bounding box center [799, 418] width 121 height 21
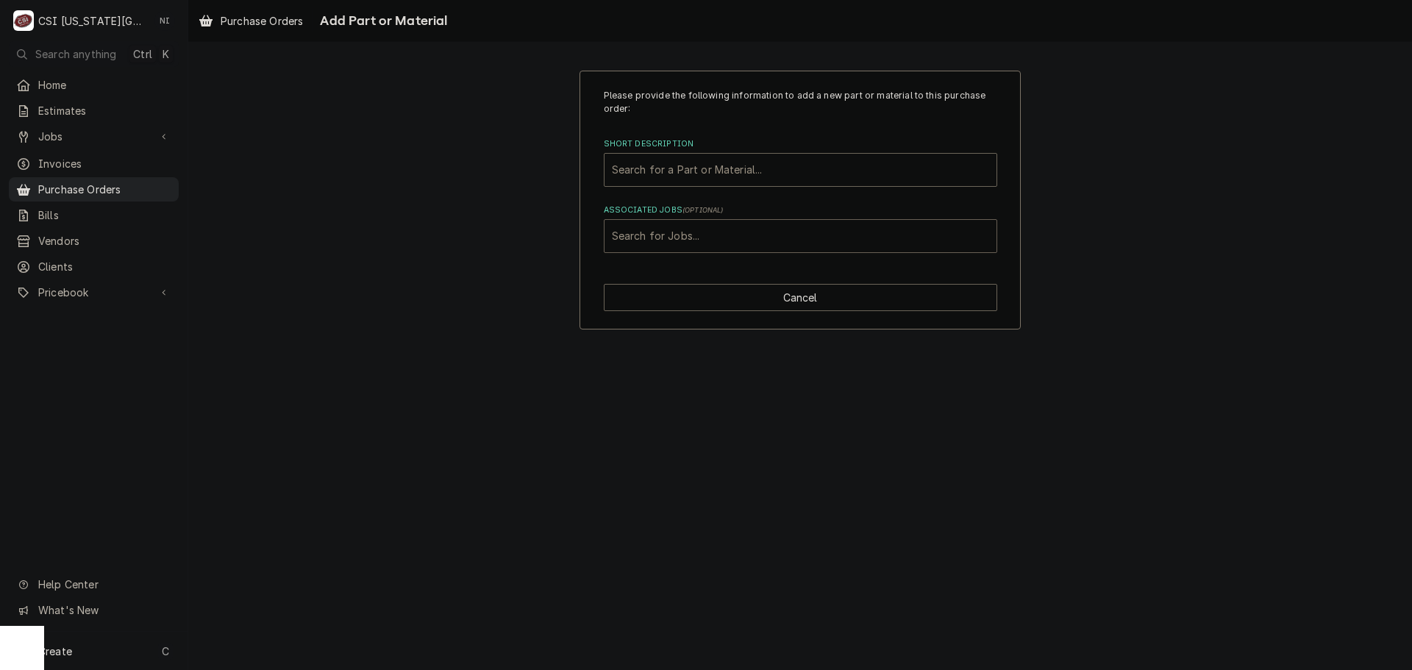
drag, startPoint x: 766, startPoint y: 230, endPoint x: 781, endPoint y: 225, distance: 15.6
click at [767, 230] on div "Associated Jobs" at bounding box center [800, 236] width 377 height 26
type input "32788"
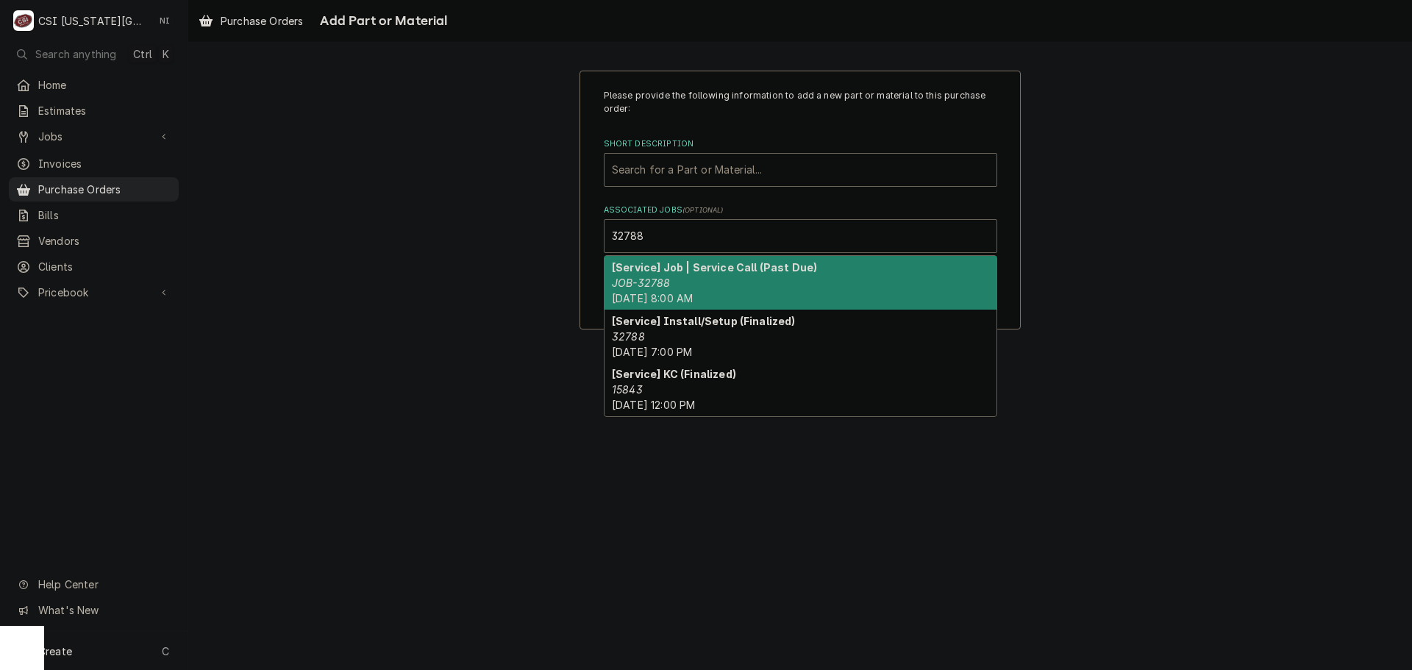
click at [734, 278] on div "[Service] Job | Service Call (Past Due) JOB-32788 Wed, Sep 24th, 2025 - 8:00 AM" at bounding box center [801, 283] width 392 height 54
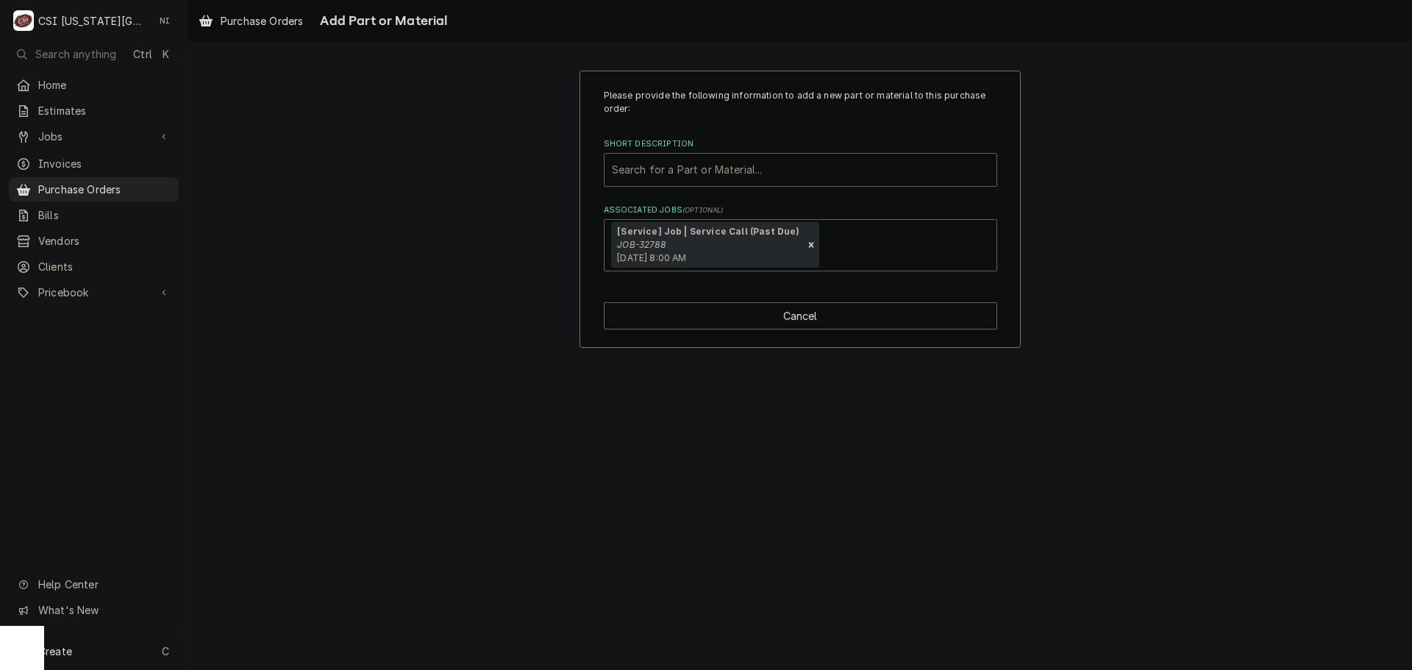
click at [735, 168] on div "Short Description" at bounding box center [800, 170] width 377 height 26
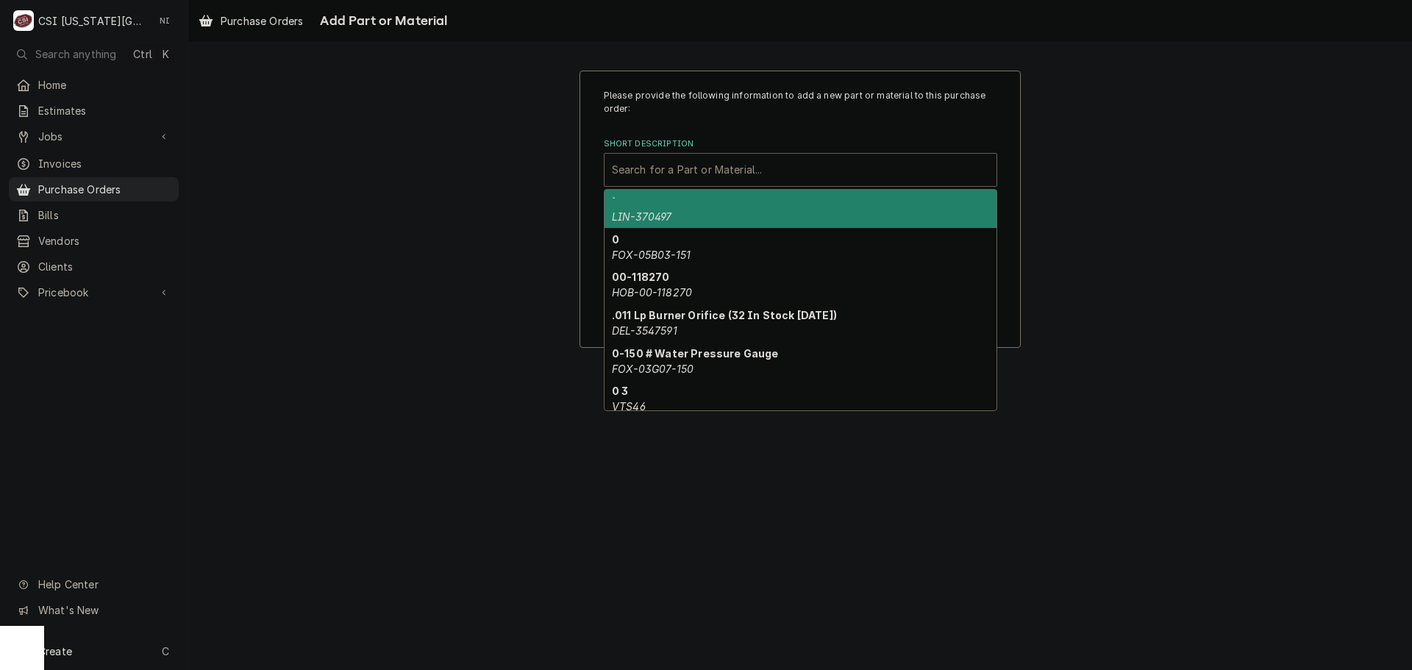
type input "V"
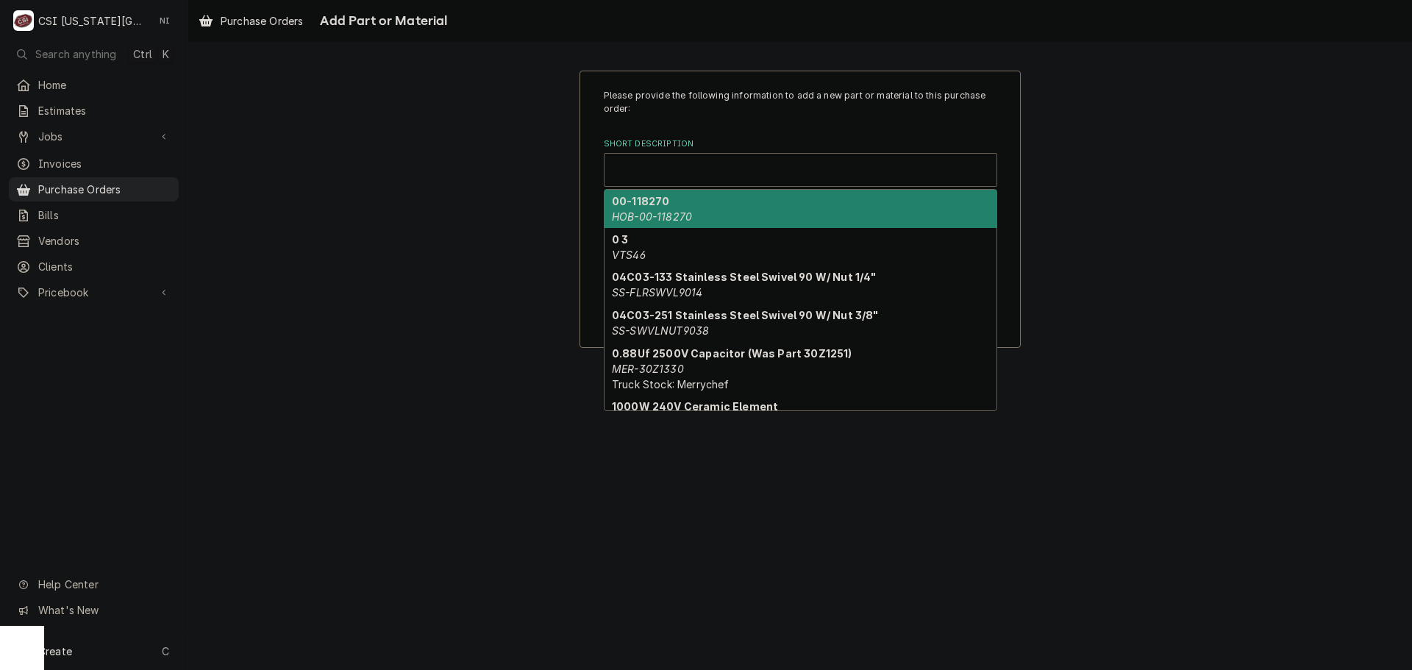
paste input "HARNESS,OIL RETURN JUMPER 28"
type input "HARNESS,OIL RETURN JUMPER 28"
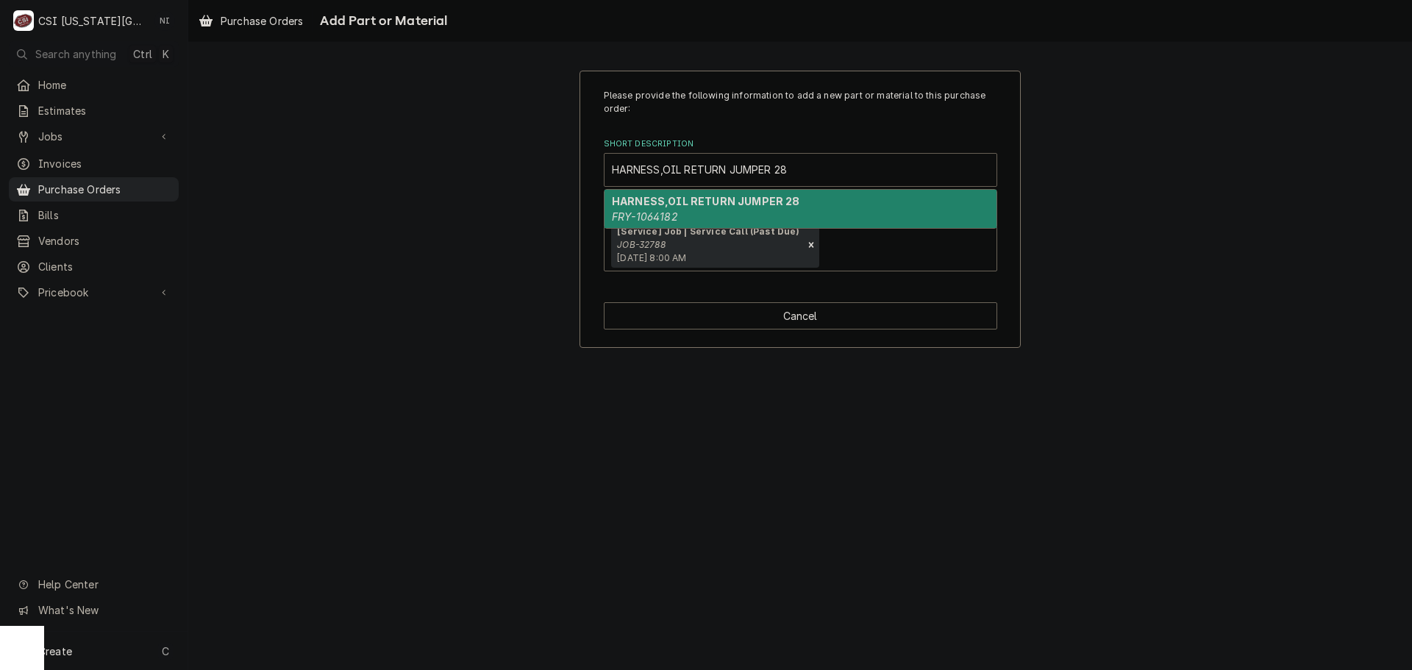
click at [725, 200] on strong "HARNESS,OIL RETURN JUMPER 28" at bounding box center [706, 201] width 188 height 13
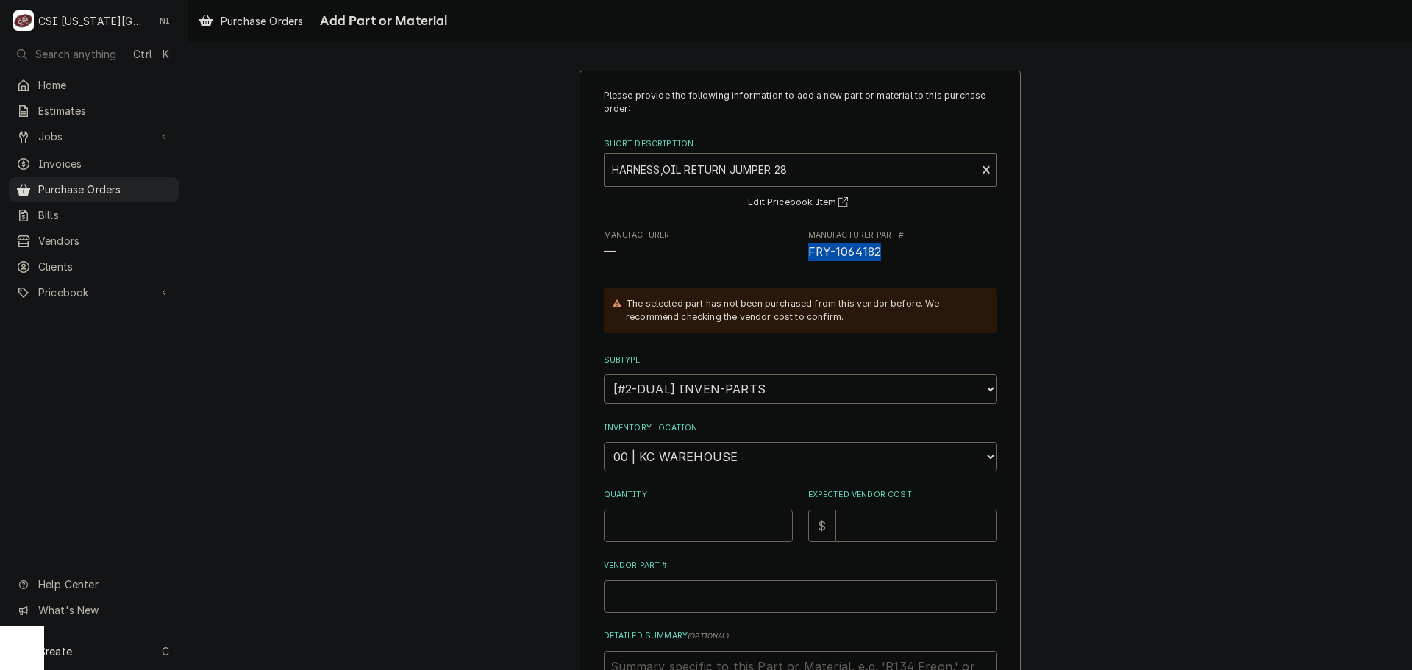
drag, startPoint x: 838, startPoint y: 252, endPoint x: 800, endPoint y: 252, distance: 38.3
click at [800, 252] on div "Manufacturer — Manufacturer Part # FRY-1064182" at bounding box center [801, 246] width 394 height 32
copy span "FRY-1064182"
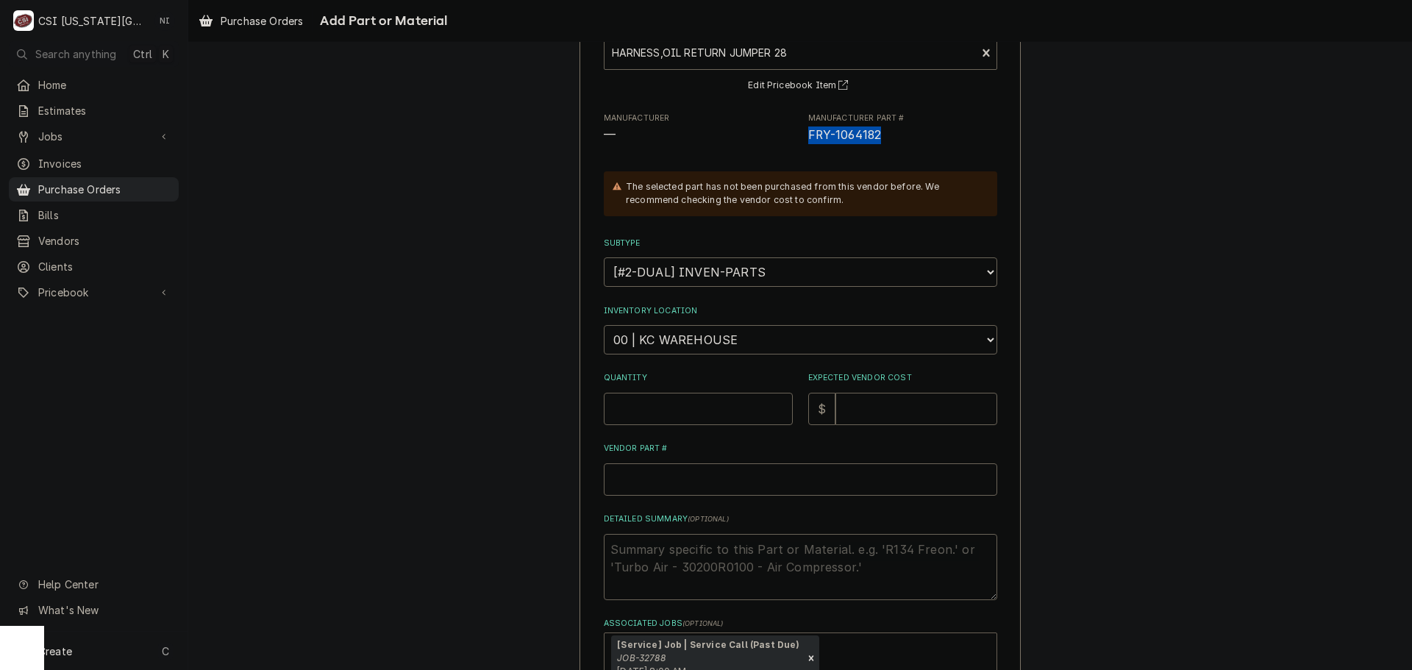
scroll to position [221, 0]
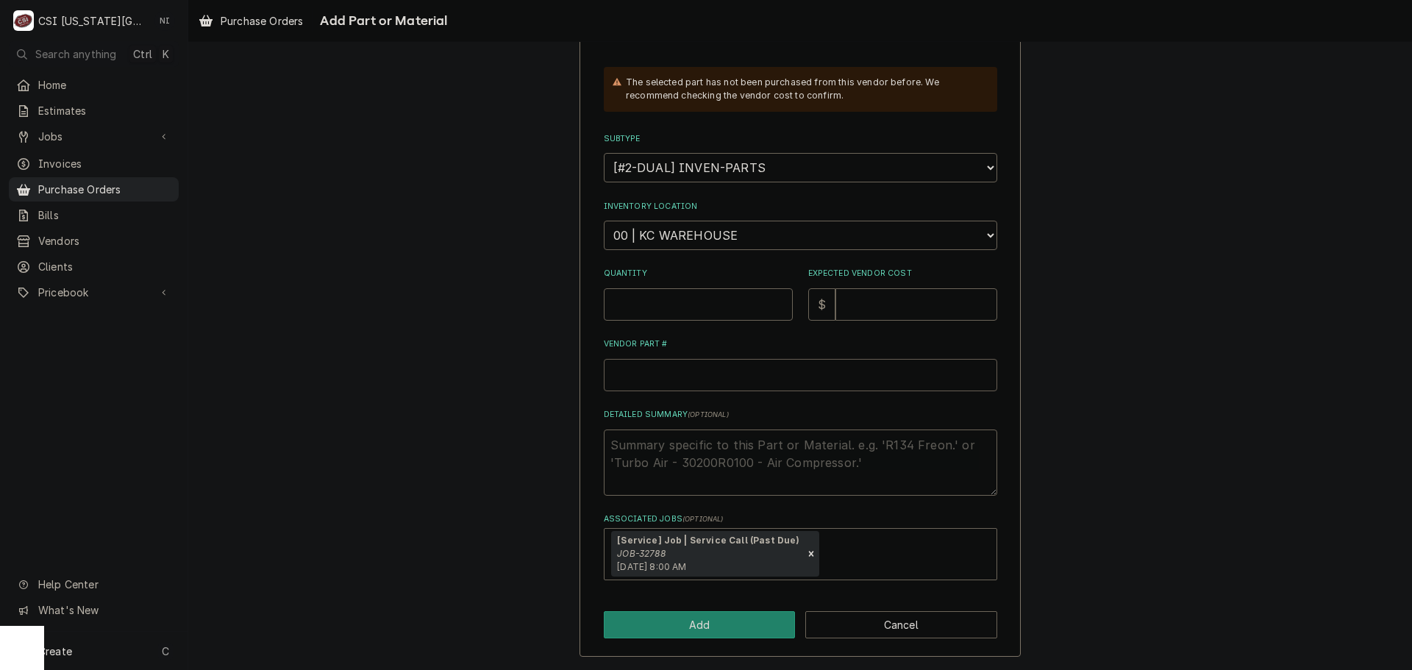
click at [693, 372] on input "Vendor Part #" at bounding box center [801, 375] width 394 height 32
paste input "FRY-1064182"
type textarea "x"
type input "FRY-1064182"
paste input "FRY-1064182"
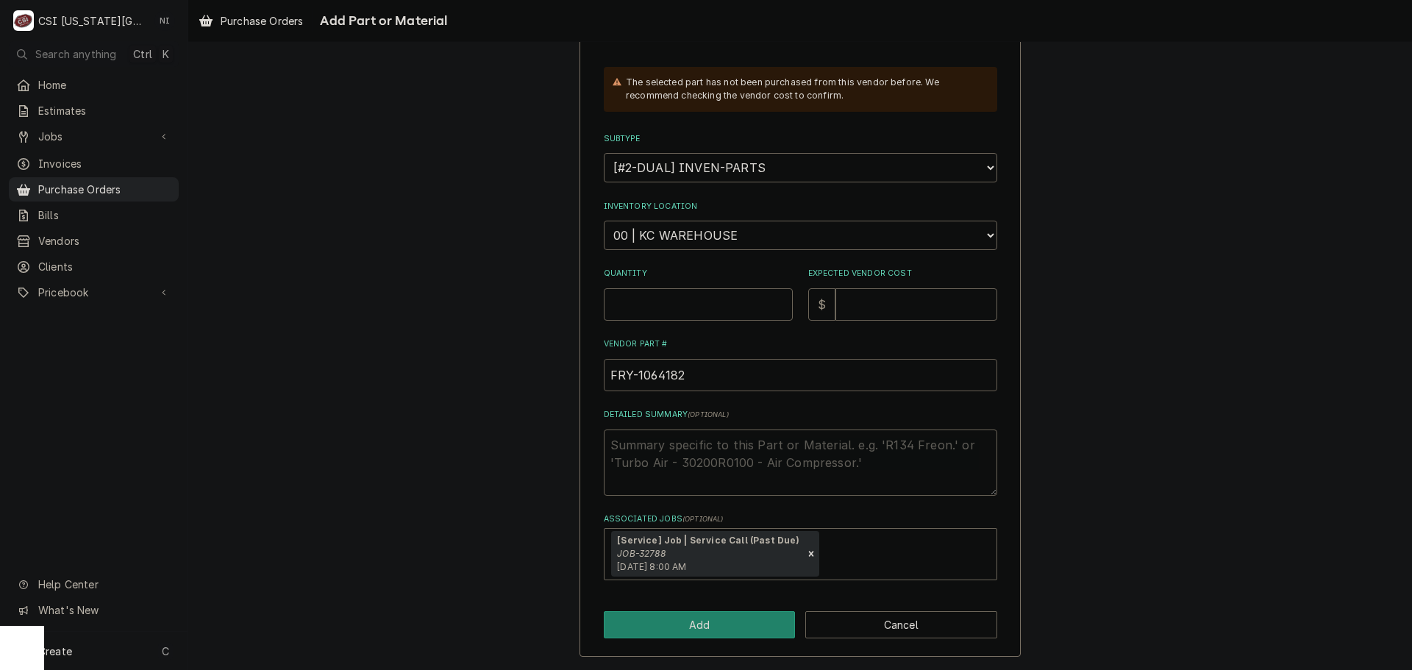
type textarea "x"
type input "FRY-1064182FRY-1064182"
click at [683, 311] on input "Quantity" at bounding box center [698, 304] width 189 height 32
drag, startPoint x: 750, startPoint y: 380, endPoint x: 536, endPoint y: 387, distance: 213.4
click at [536, 387] on div "Please provide the following information to add a new part or material to this …" at bounding box center [800, 253] width 1224 height 834
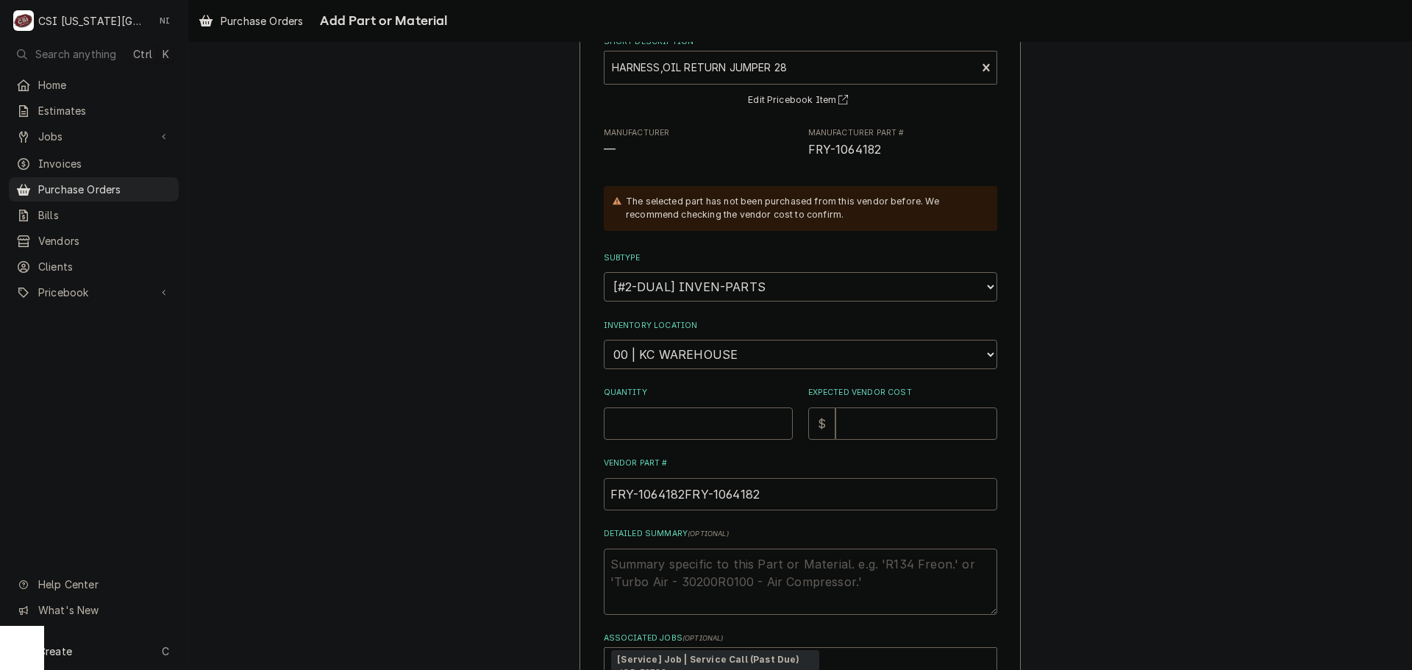
scroll to position [0, 0]
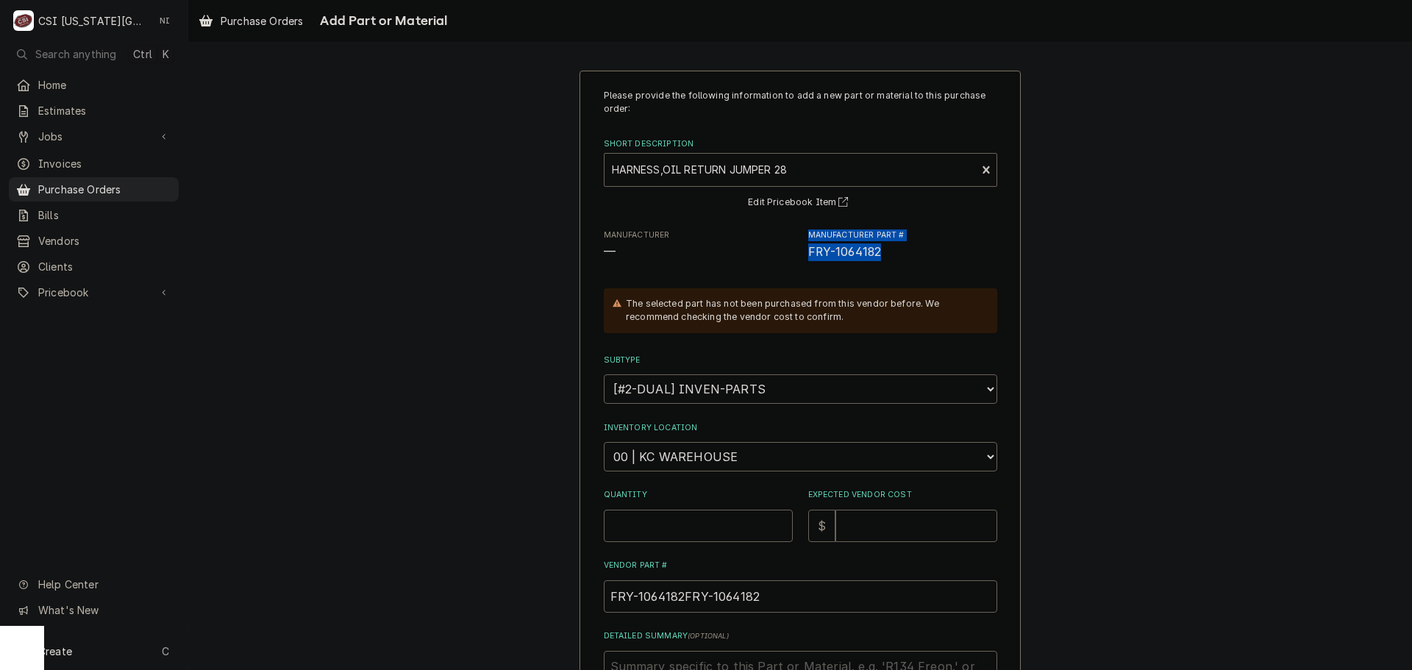
drag, startPoint x: 889, startPoint y: 258, endPoint x: 788, endPoint y: 253, distance: 100.9
click at [788, 253] on div "Manufacturer — Manufacturer Part # FRY-1064182" at bounding box center [801, 246] width 394 height 32
click at [904, 257] on span "FRY-1064182" at bounding box center [902, 252] width 189 height 18
drag, startPoint x: 878, startPoint y: 252, endPoint x: 799, endPoint y: 255, distance: 78.7
click at [799, 255] on div "Manufacturer — Manufacturer Part # FRY-1064182" at bounding box center [801, 246] width 394 height 32
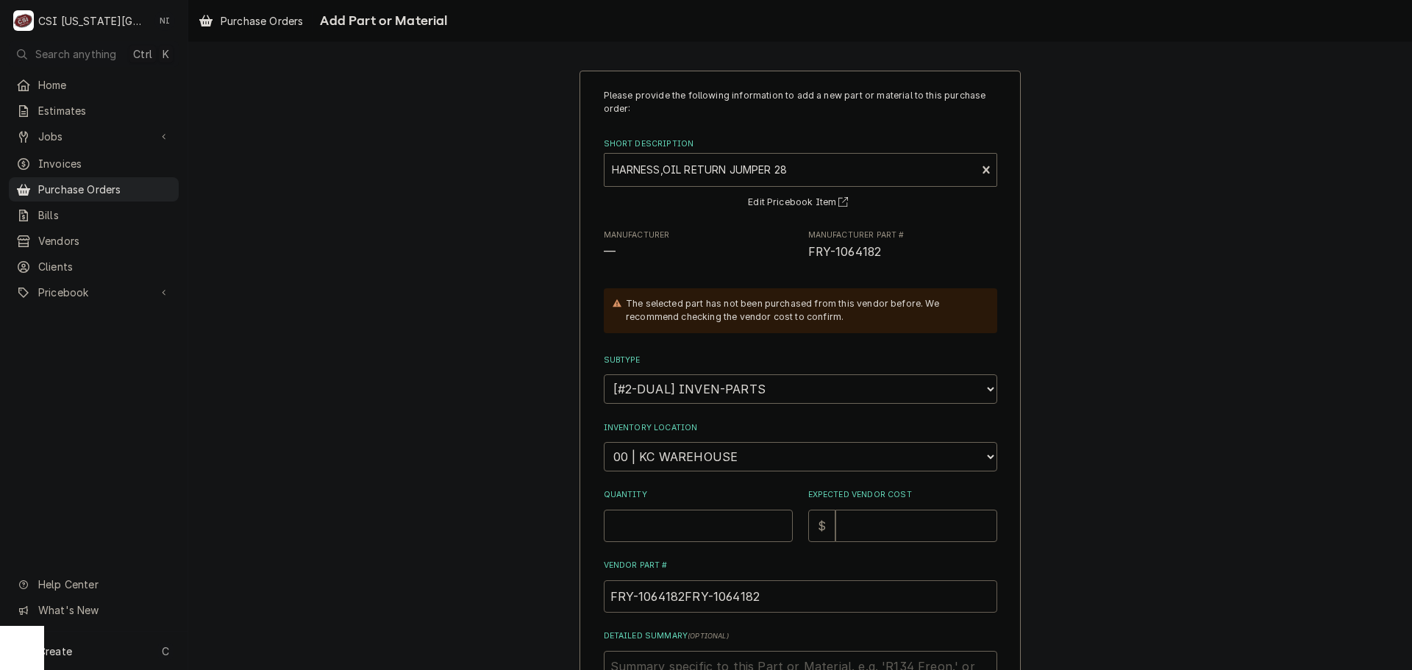
drag, startPoint x: 711, startPoint y: 602, endPoint x: 550, endPoint y: 611, distance: 160.6
click at [552, 612] on div "Please provide the following information to add a new part or material to this …" at bounding box center [800, 474] width 1224 height 834
paste input "Vendor Part #"
type textarea "x"
type input "FRY-1064182"
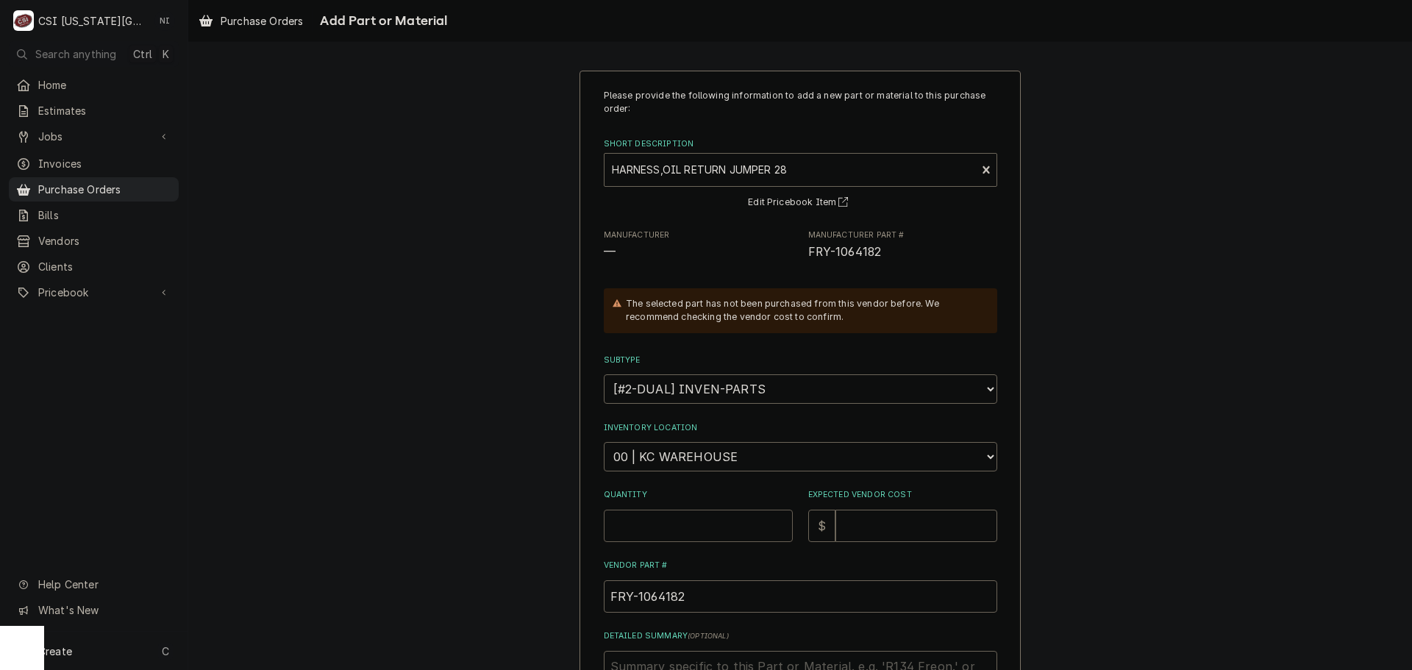
click at [691, 527] on input "Quantity" at bounding box center [698, 526] width 189 height 32
type textarea "x"
type input "1"
type textarea "x"
type input "1"
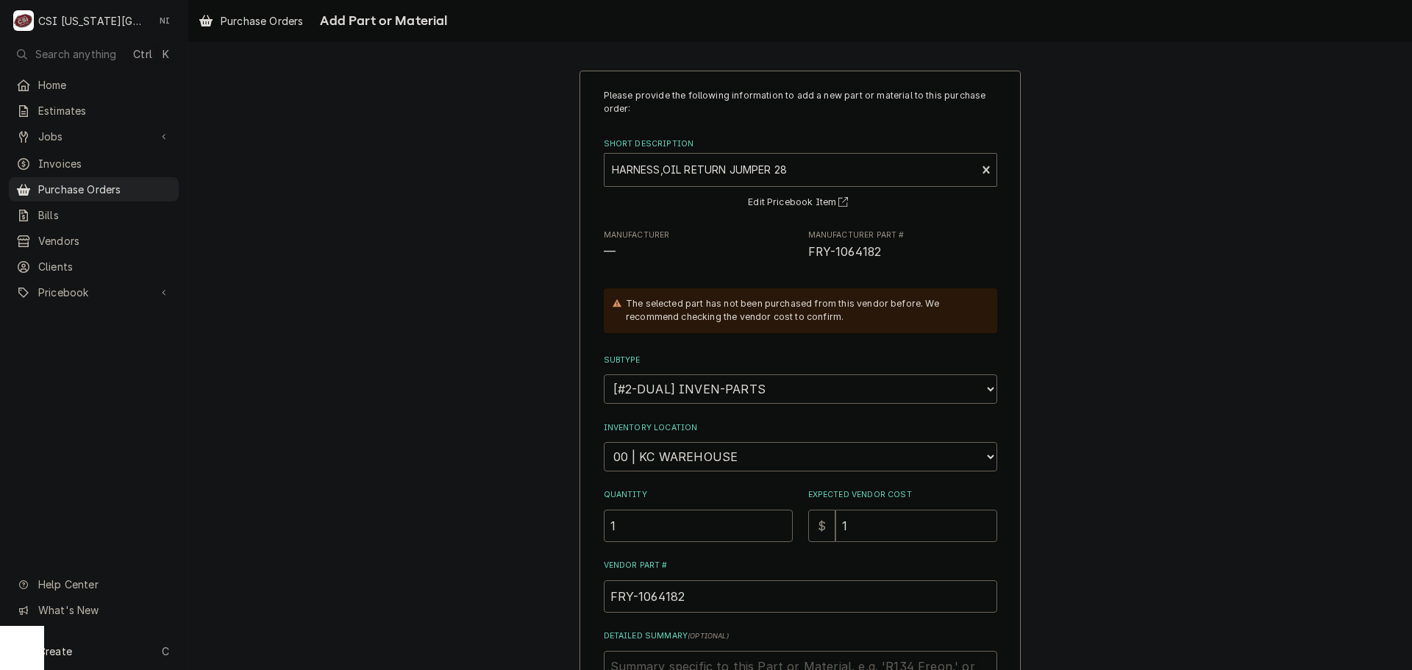
type textarea "x"
type input "15"
type textarea "x"
type input "15.0"
type textarea "x"
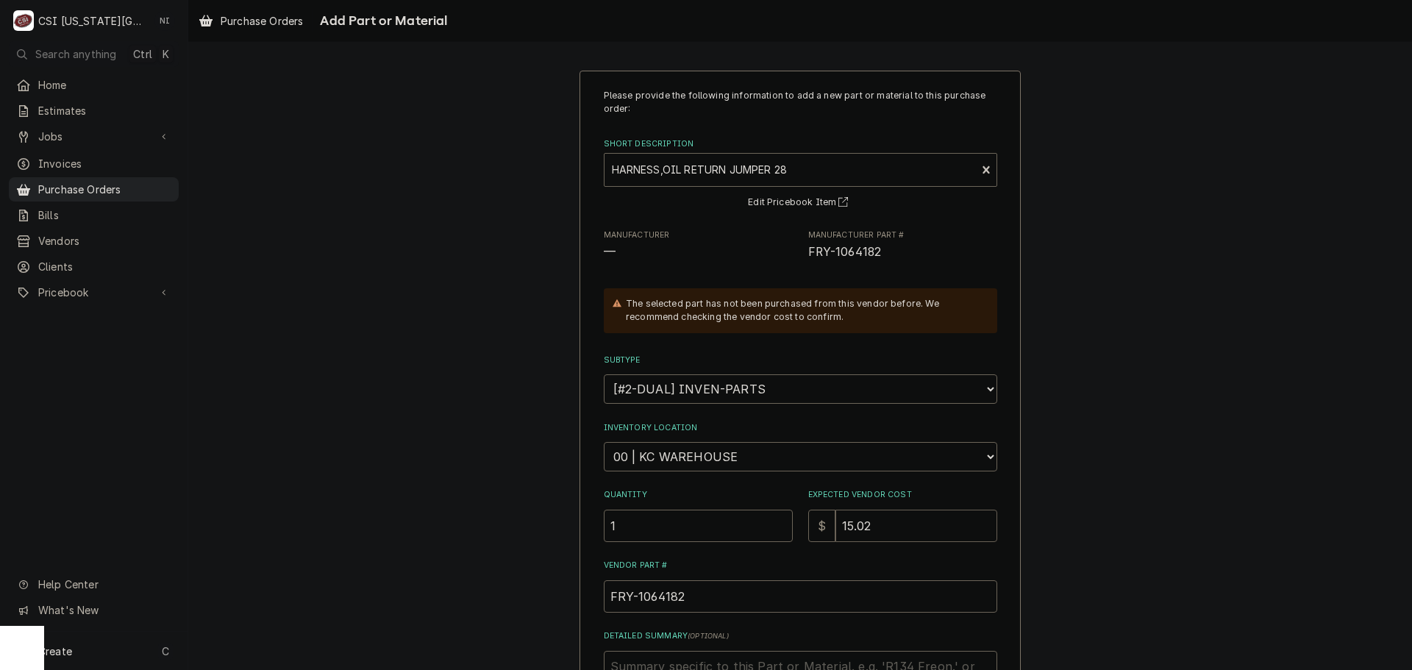
type input "15.02"
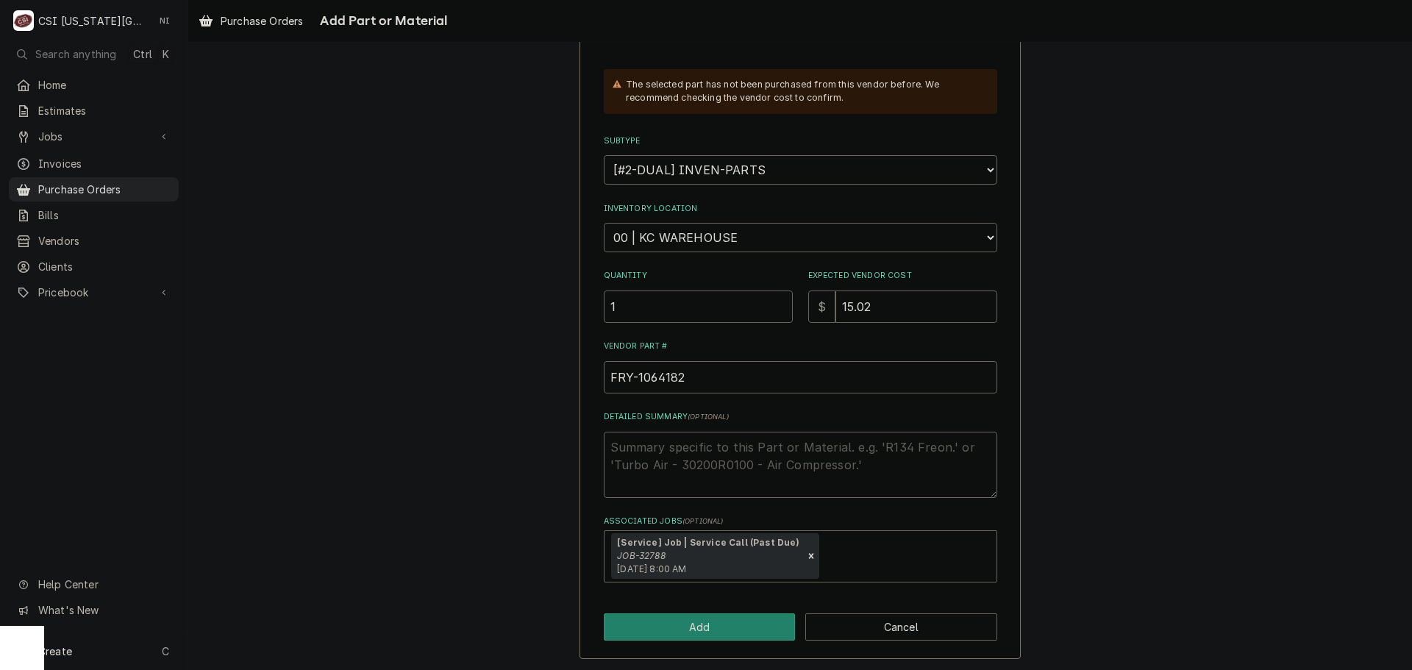
scroll to position [221, 0]
click at [710, 633] on button "Add" at bounding box center [700, 624] width 192 height 27
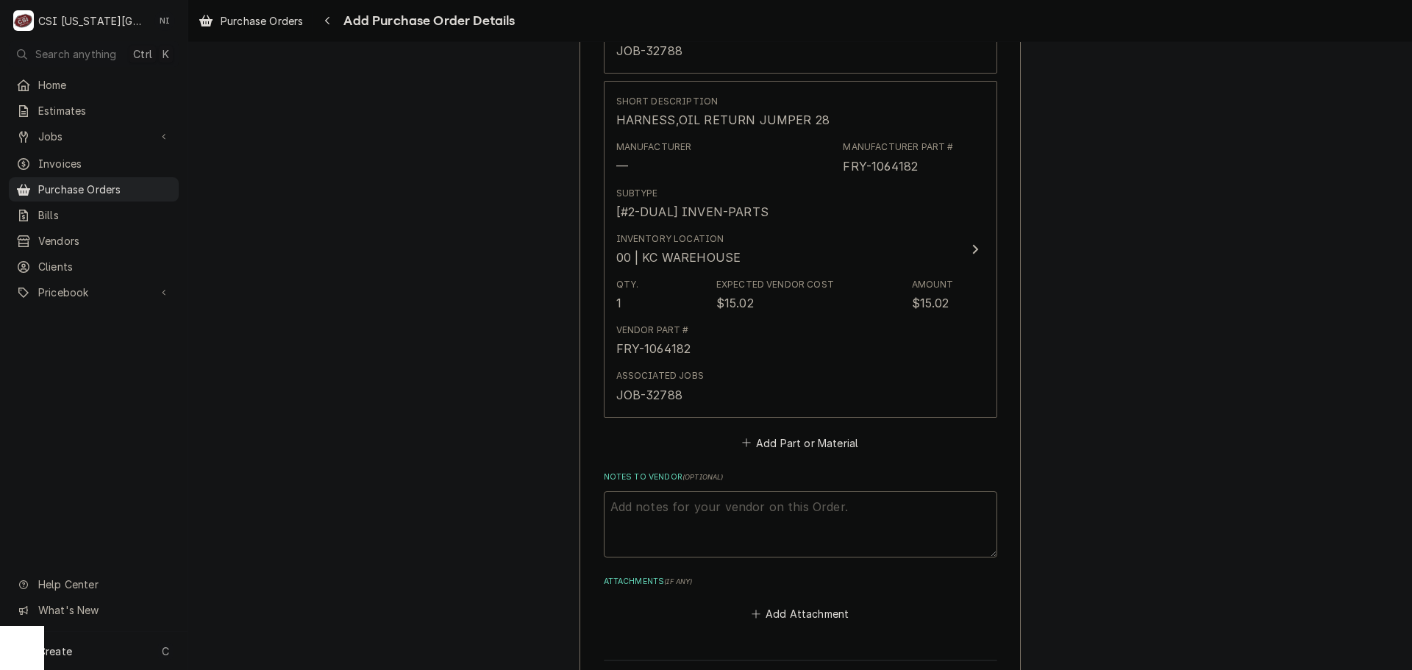
scroll to position [1334, 0]
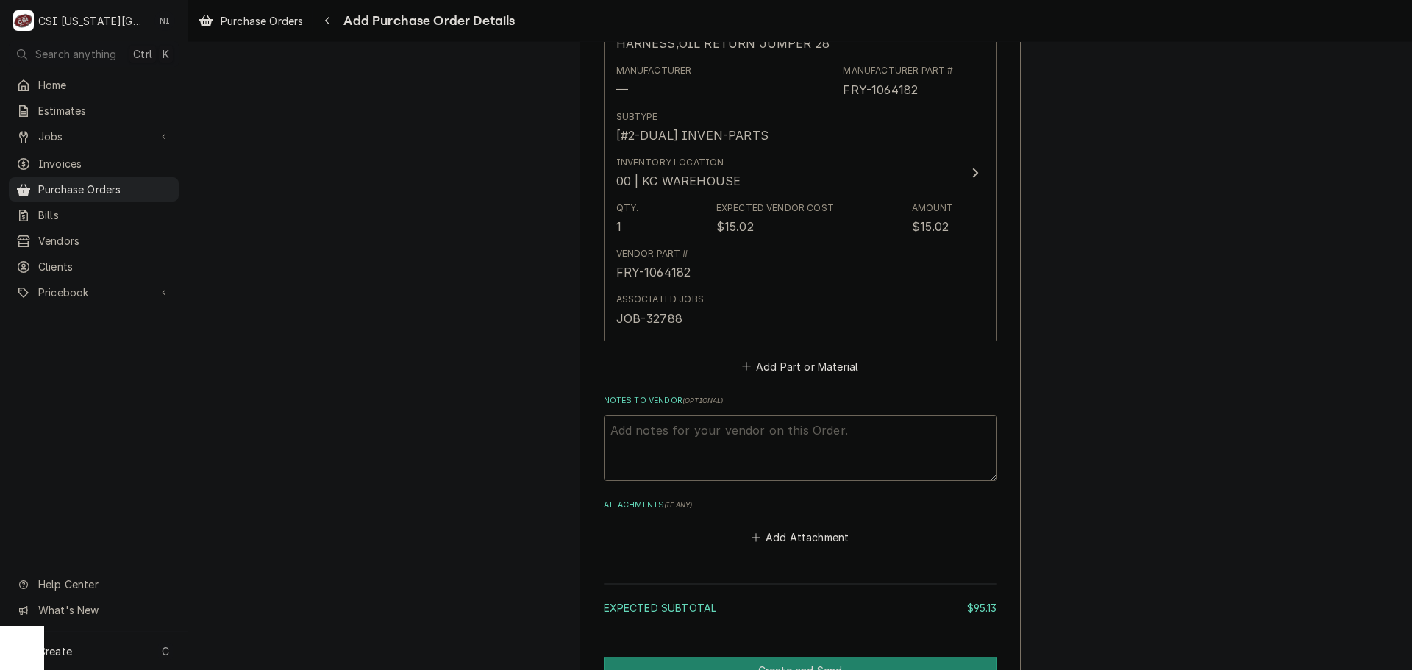
type textarea "x"
click at [822, 374] on button "Add Part or Material" at bounding box center [799, 366] width 121 height 21
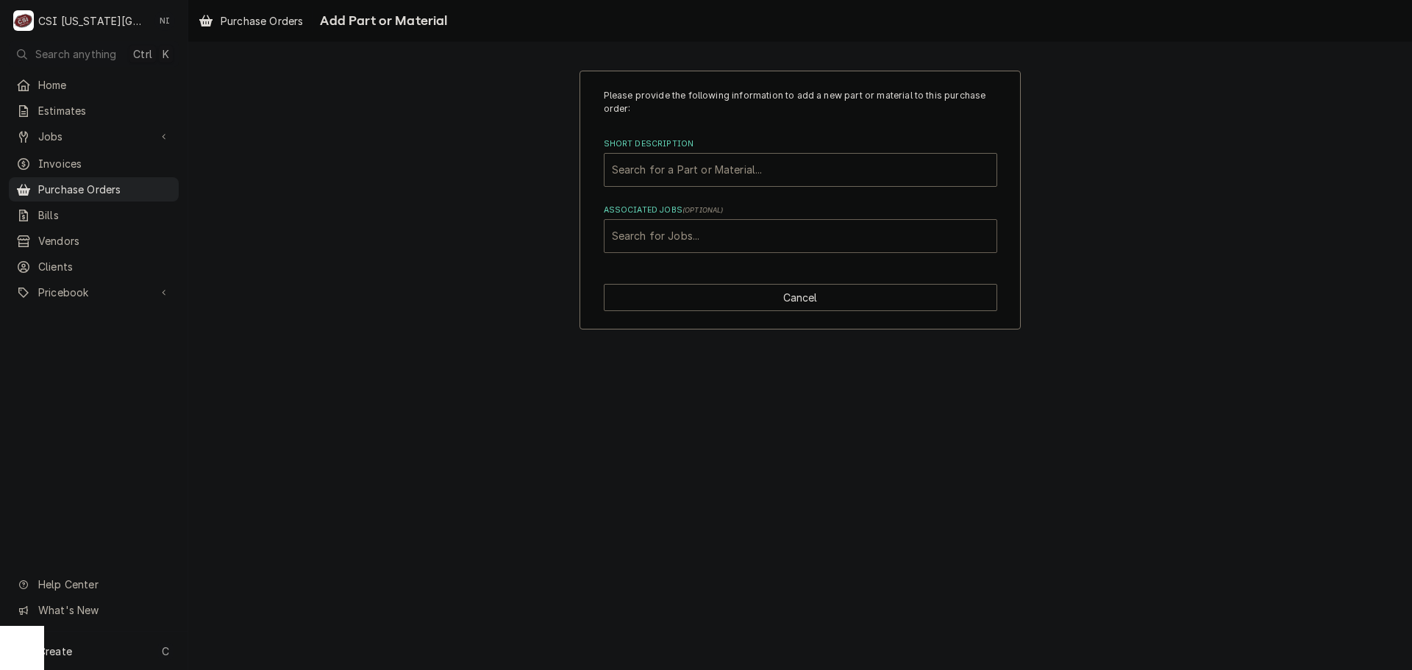
click at [805, 243] on div "Associated Jobs" at bounding box center [800, 236] width 377 height 26
type input "32788"
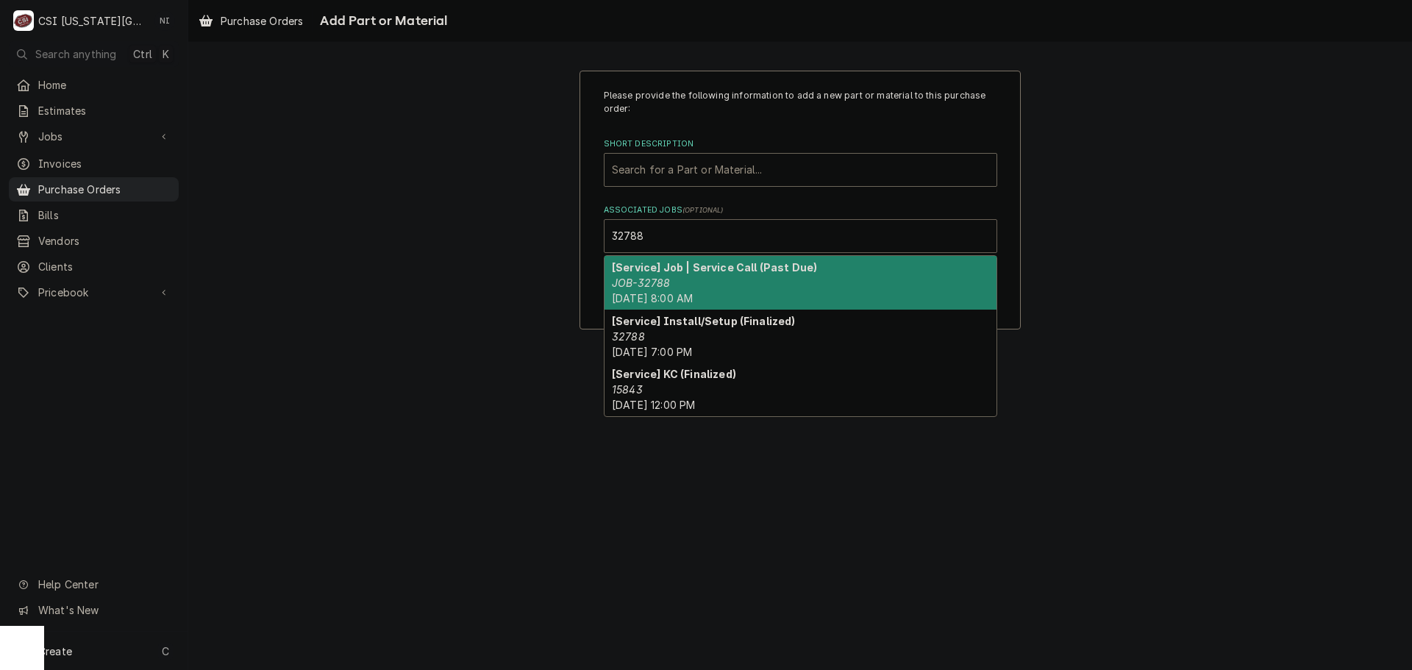
click at [647, 263] on strong "[Service] Job | Service Call (Past Due)" at bounding box center [714, 267] width 205 height 13
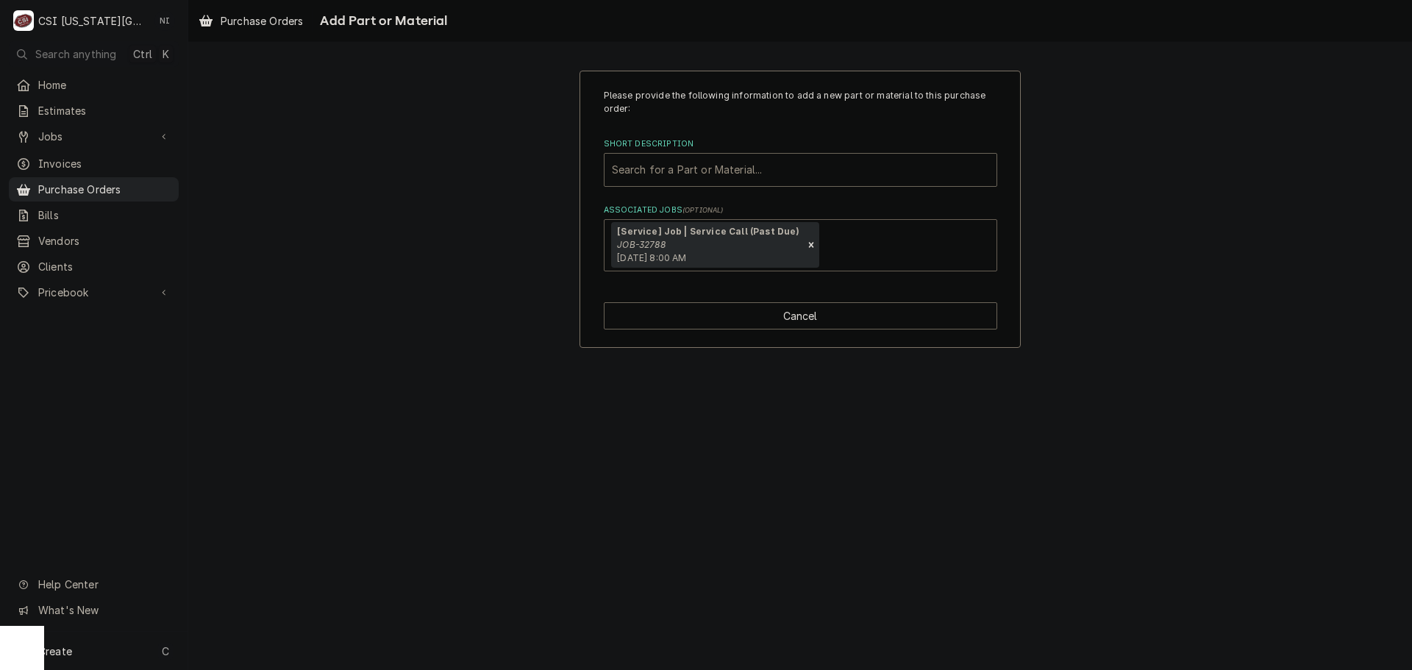
click at [673, 190] on div "Please provide the following information to add a new part or material to this …" at bounding box center [801, 180] width 394 height 182
click at [675, 176] on div "Short Description" at bounding box center [800, 170] width 377 height 26
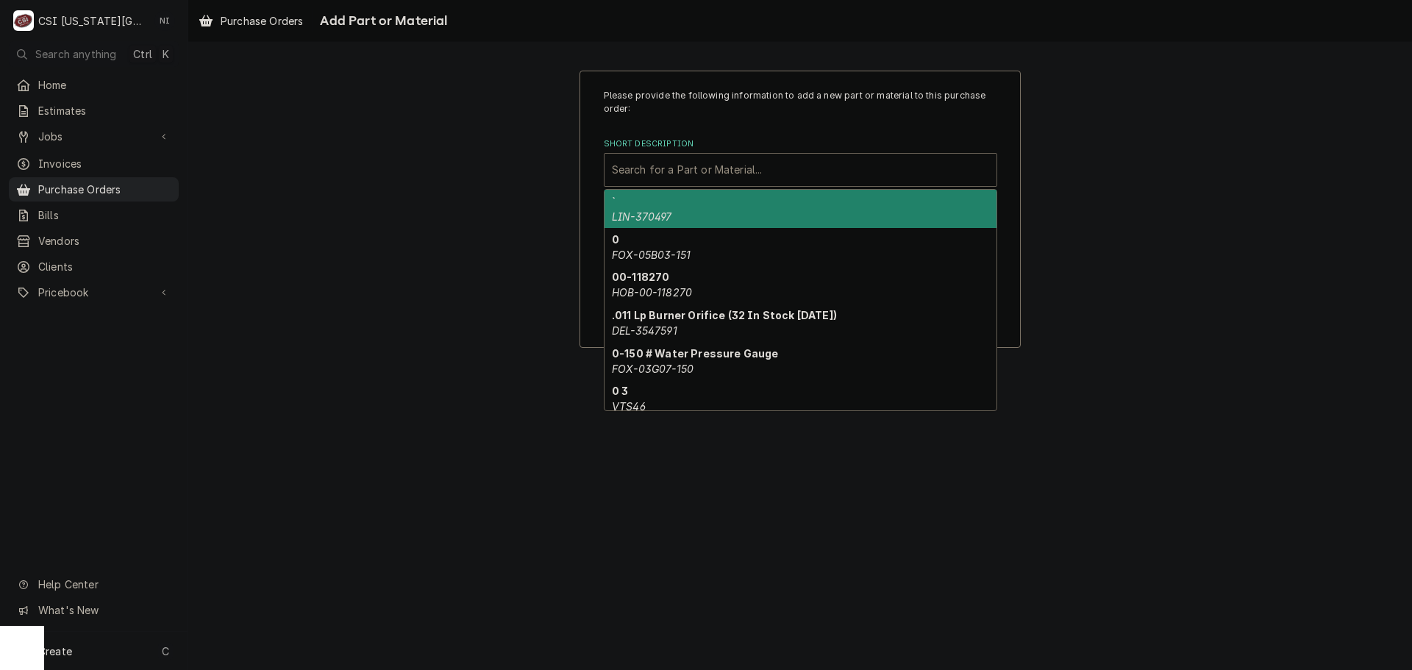
paste input "1062568SP"
type input "1062568SP"
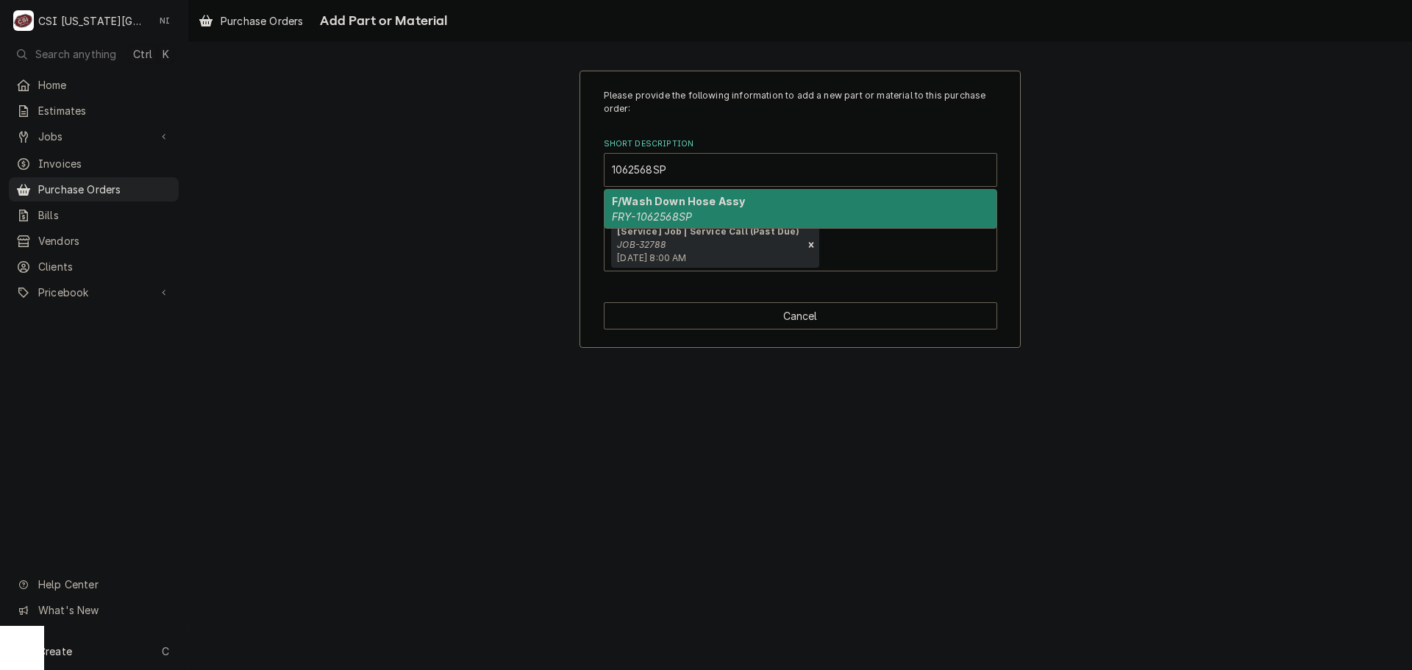
click at [670, 210] on div "F/Wash Down Hose Assy FRY-1062568SP" at bounding box center [801, 209] width 392 height 38
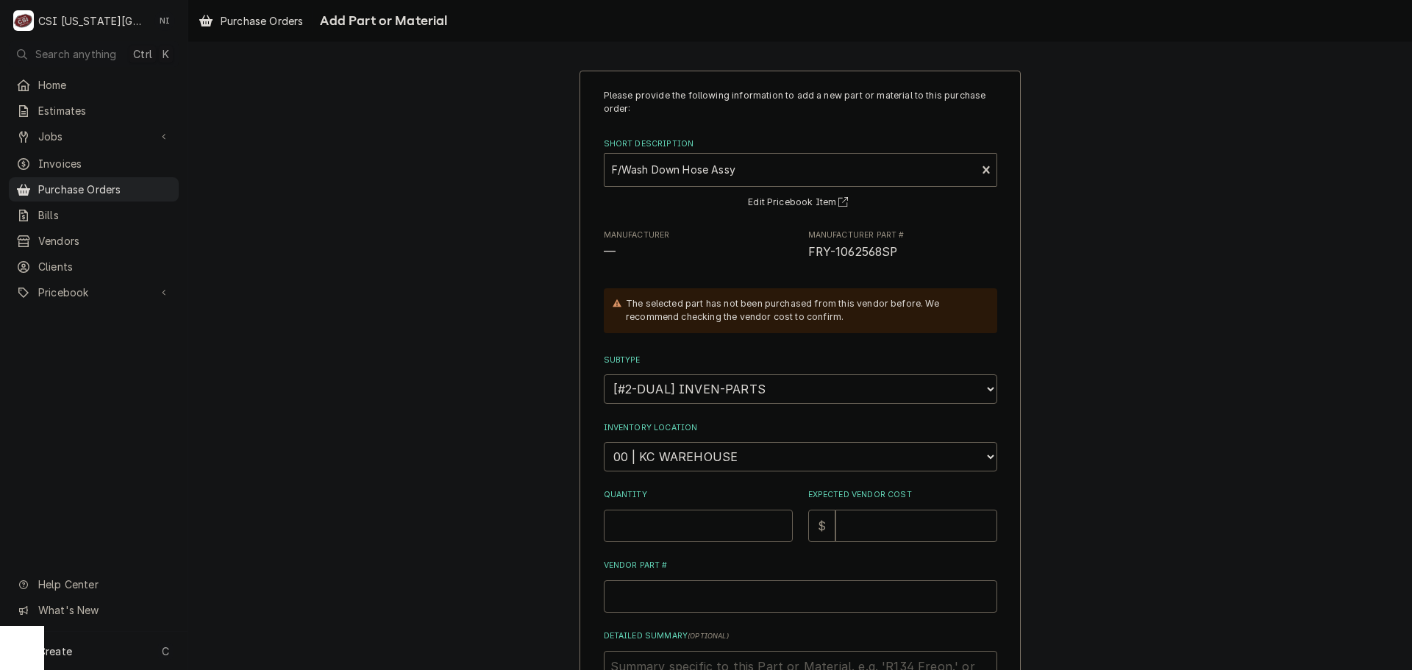
click at [661, 526] on input "Quantity" at bounding box center [698, 526] width 189 height 32
type textarea "x"
type input "1"
type textarea "x"
type input "48"
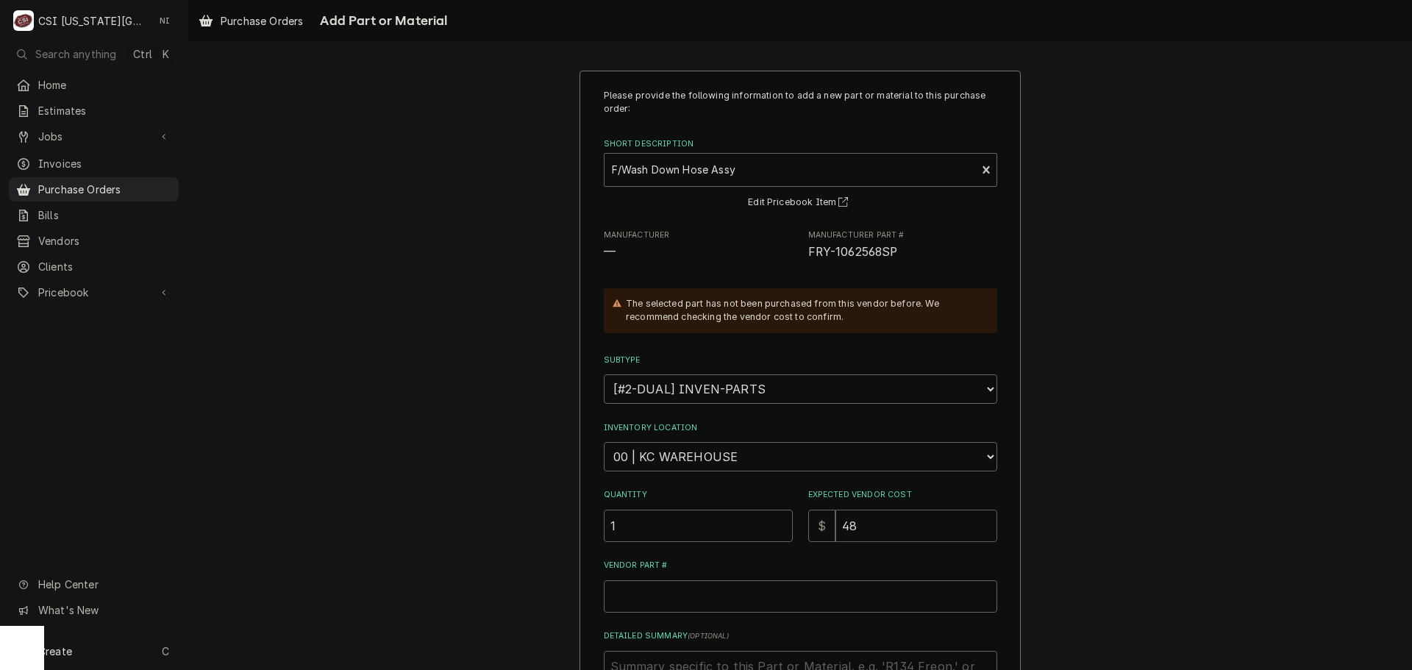
type textarea "x"
type input "4"
type textarea "x"
type input "47"
type textarea "x"
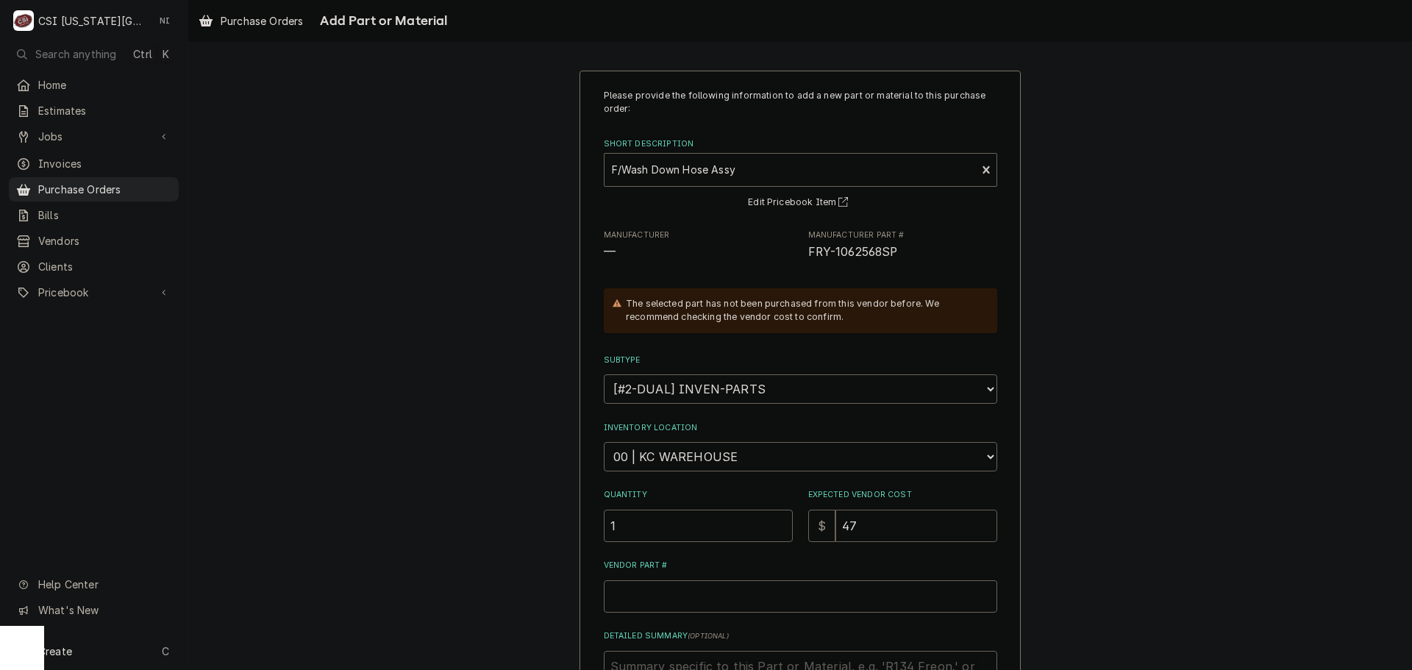
type input "476"
type textarea "x"
type input "476.5"
type textarea "x"
type input "476.52"
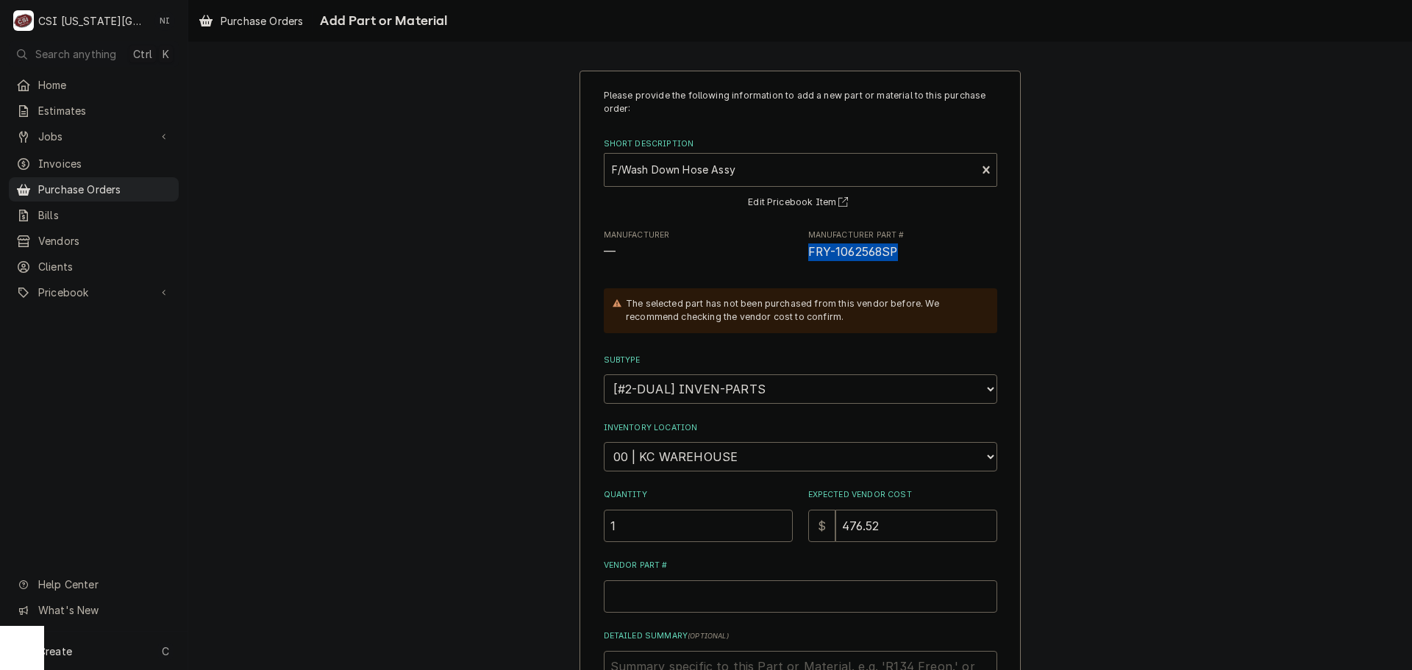
drag, startPoint x: 897, startPoint y: 251, endPoint x: 802, endPoint y: 257, distance: 95.8
click at [802, 257] on div "Manufacturer — Manufacturer Part # FRY-1062568SP" at bounding box center [801, 246] width 394 height 32
copy span "FRY-1062568SP"
click at [733, 610] on input "Vendor Part #" at bounding box center [801, 596] width 394 height 32
paste input "FRY-1062568SP"
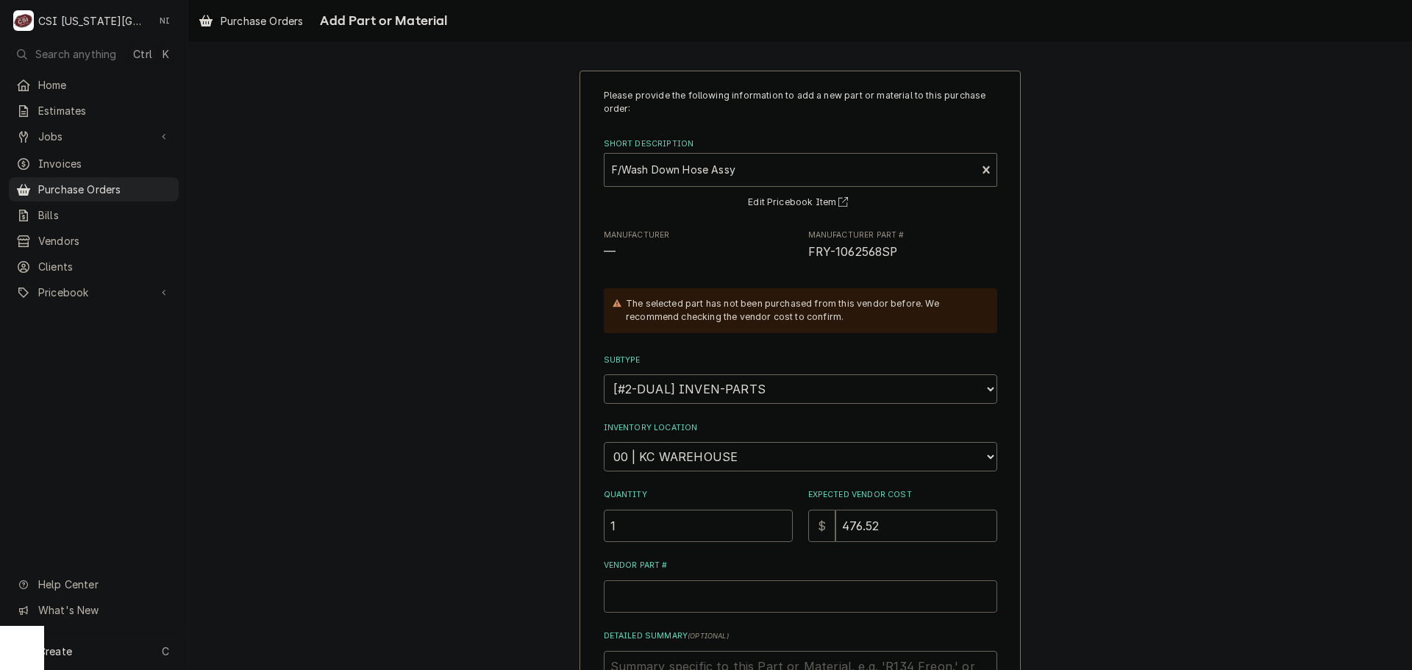
type textarea "x"
type input "FRY-1062568SP"
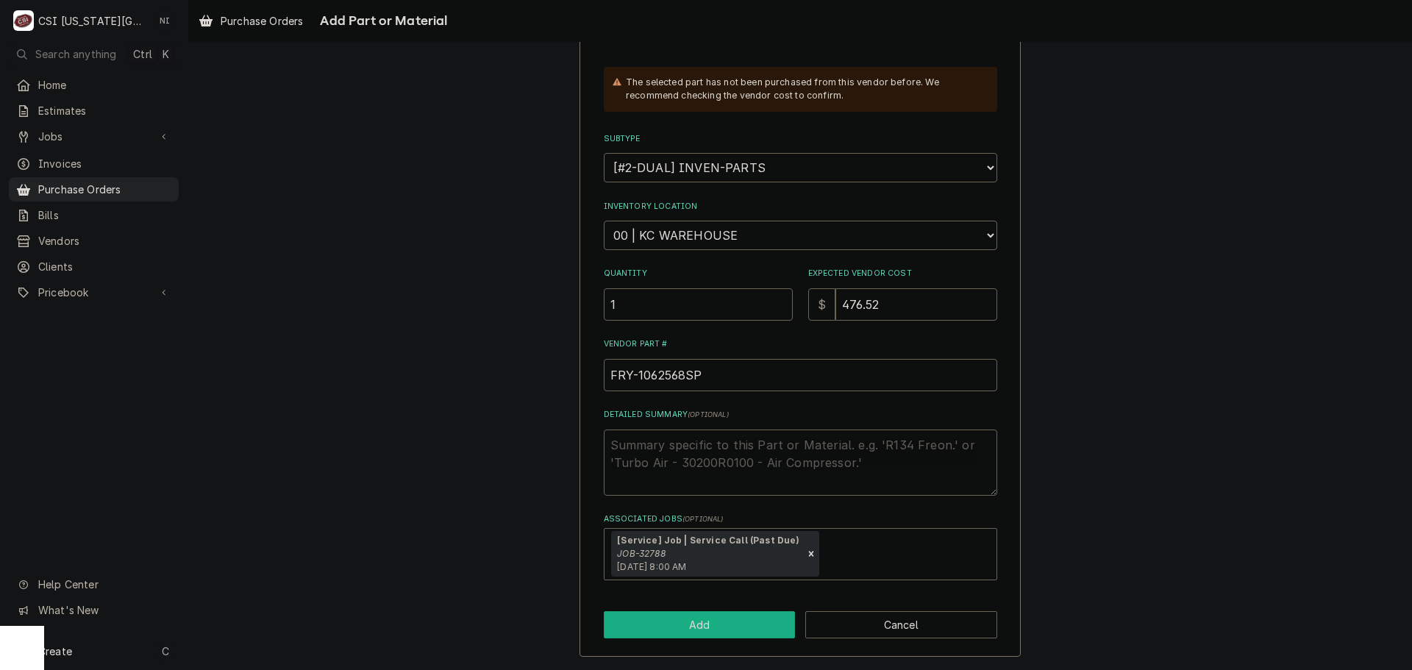
click at [750, 617] on button "Add" at bounding box center [700, 624] width 192 height 27
type textarea "x"
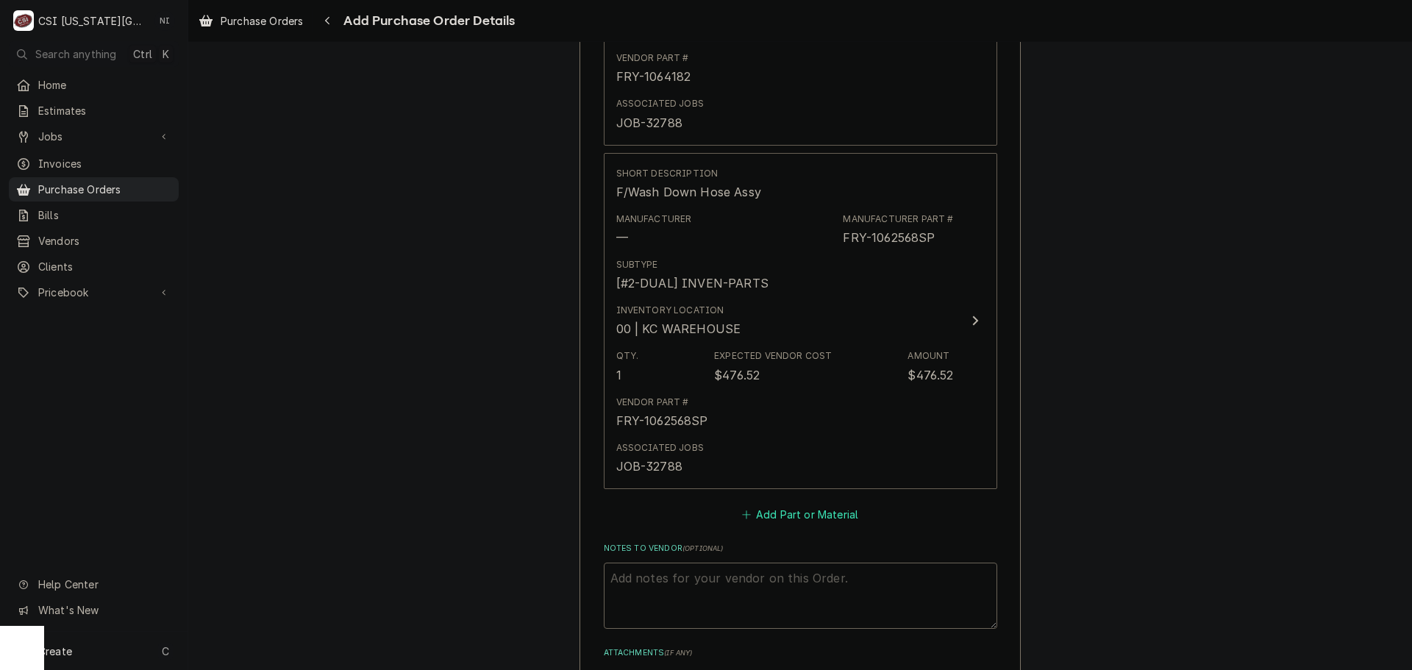
scroll to position [1601, 0]
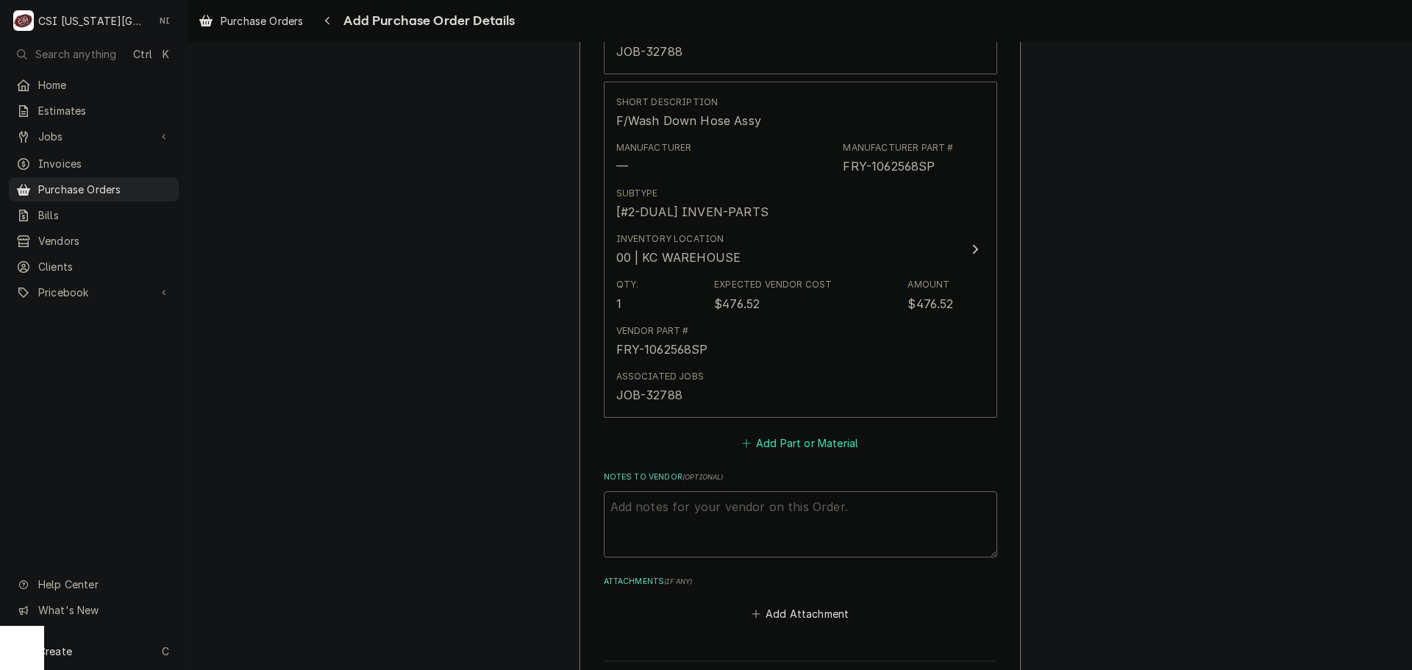
click at [806, 440] on button "Add Part or Material" at bounding box center [799, 443] width 121 height 21
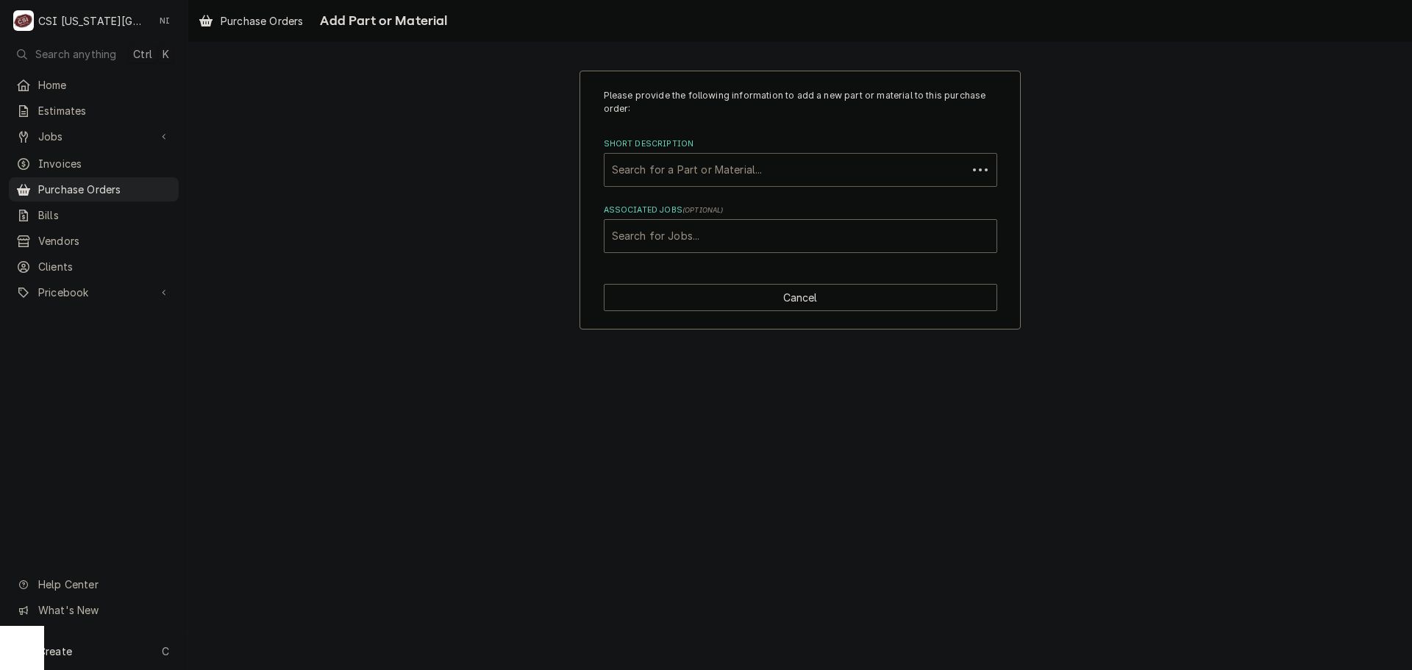
click at [741, 169] on div "Short Description" at bounding box center [786, 170] width 348 height 26
paste input "8100278"
type input "8100278"
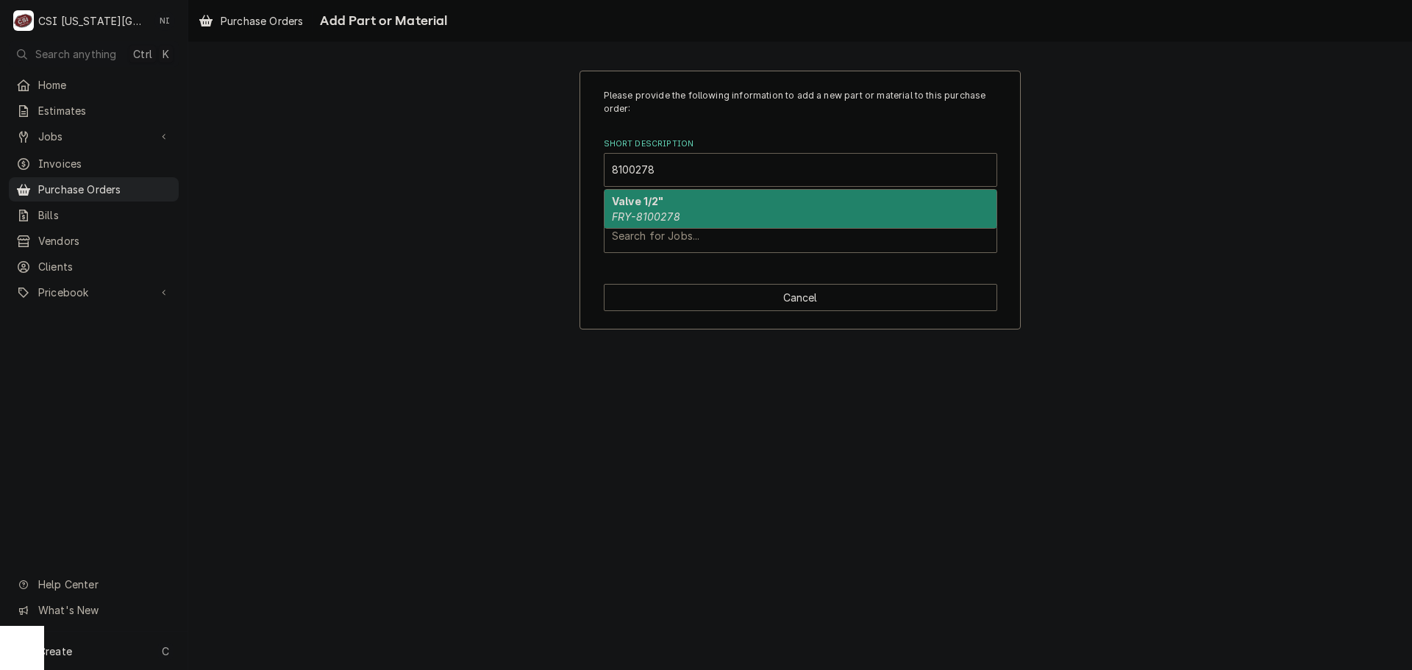
click at [674, 220] on em "FRY-8100278" at bounding box center [646, 216] width 68 height 13
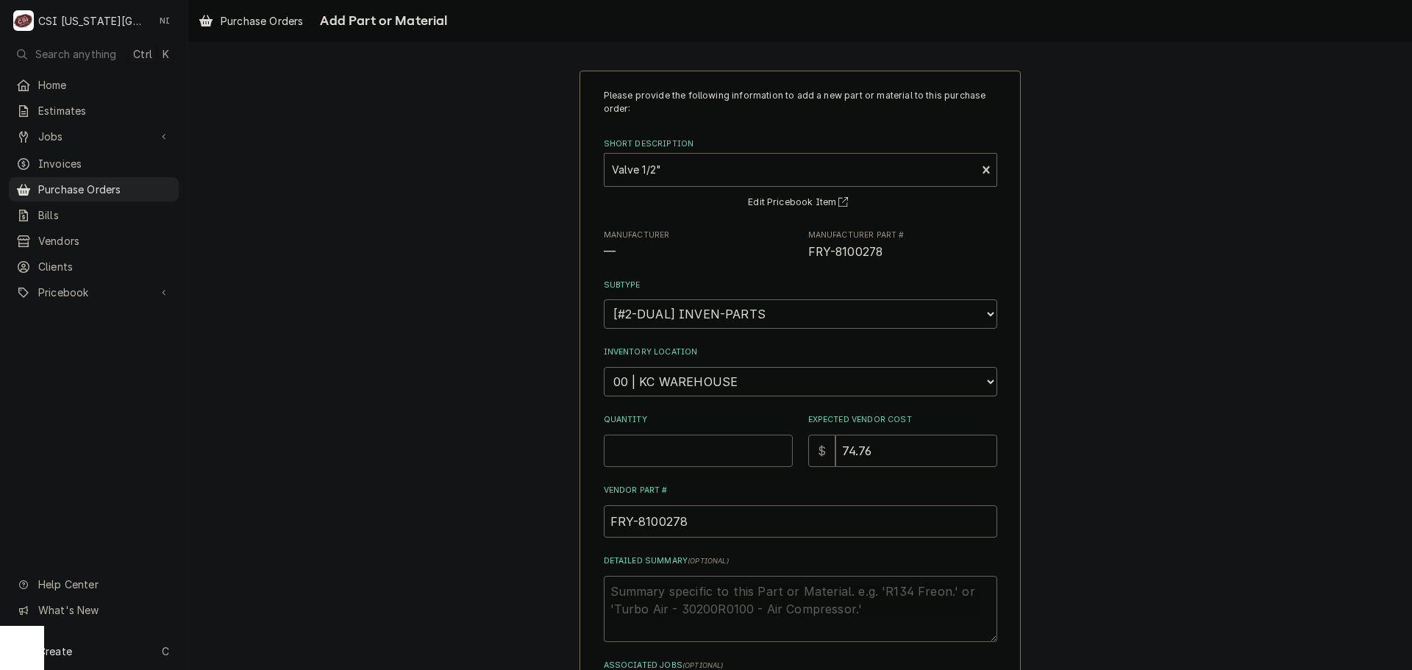
click at [674, 442] on input "Quantity" at bounding box center [698, 451] width 189 height 32
type textarea "x"
type input "1"
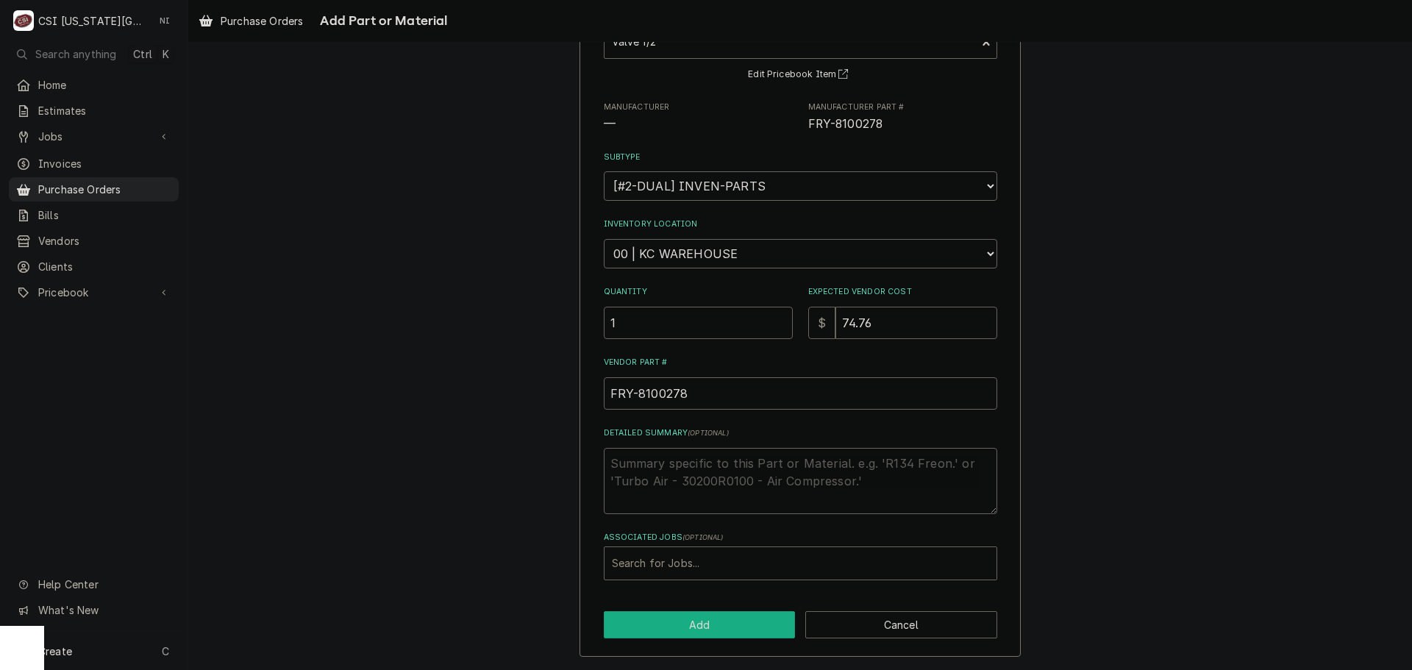
click at [711, 623] on button "Add" at bounding box center [700, 624] width 192 height 27
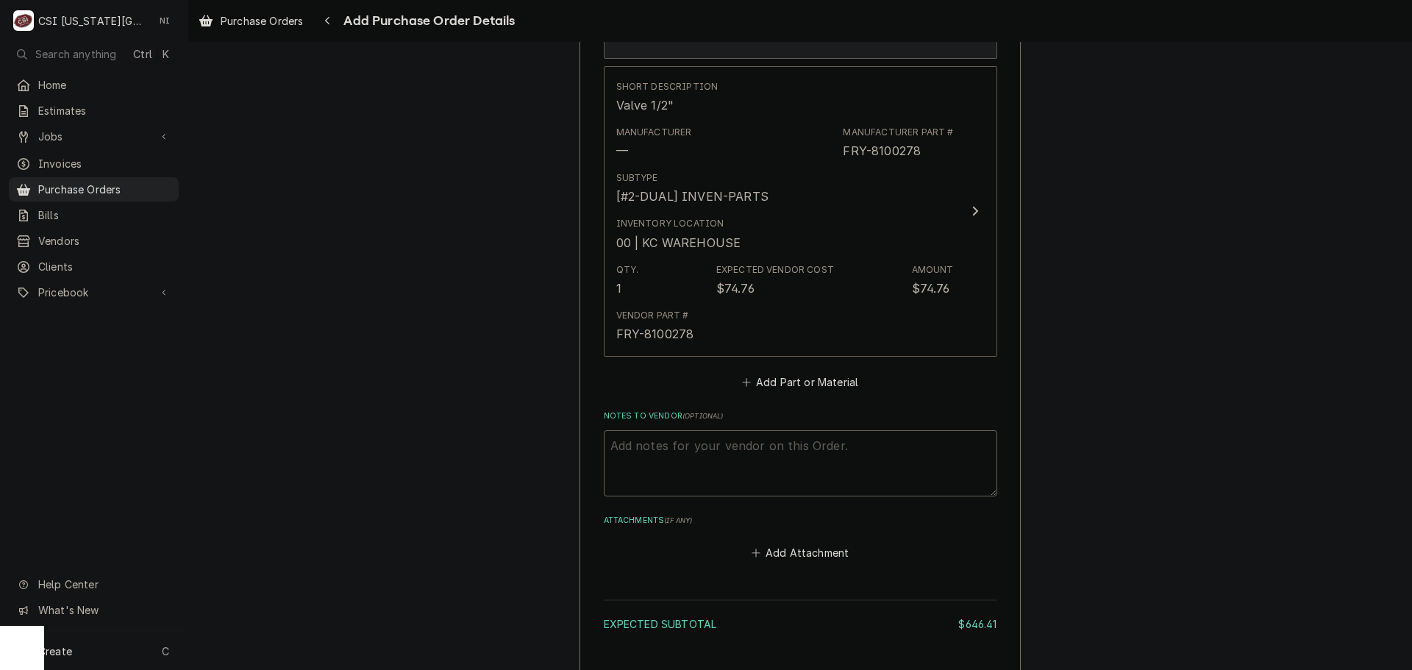
scroll to position [2060, 0]
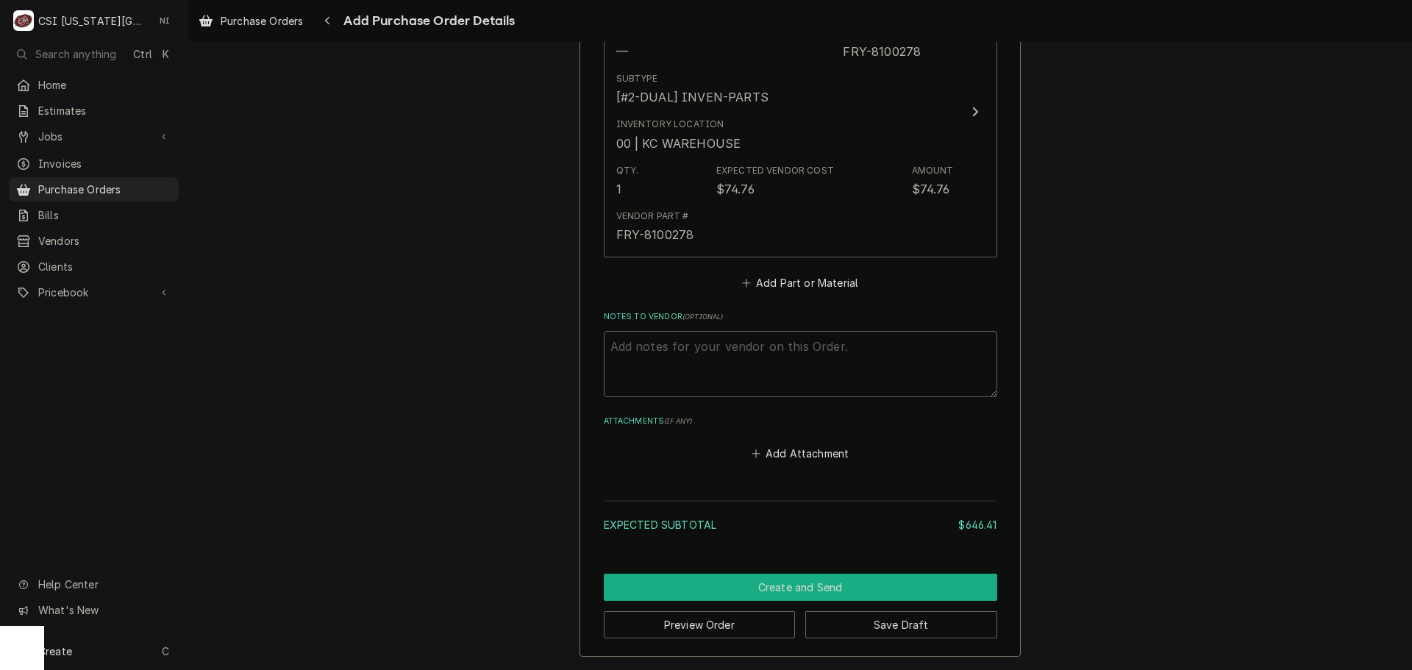
click at [790, 583] on button "Create and Send" at bounding box center [801, 587] width 394 height 27
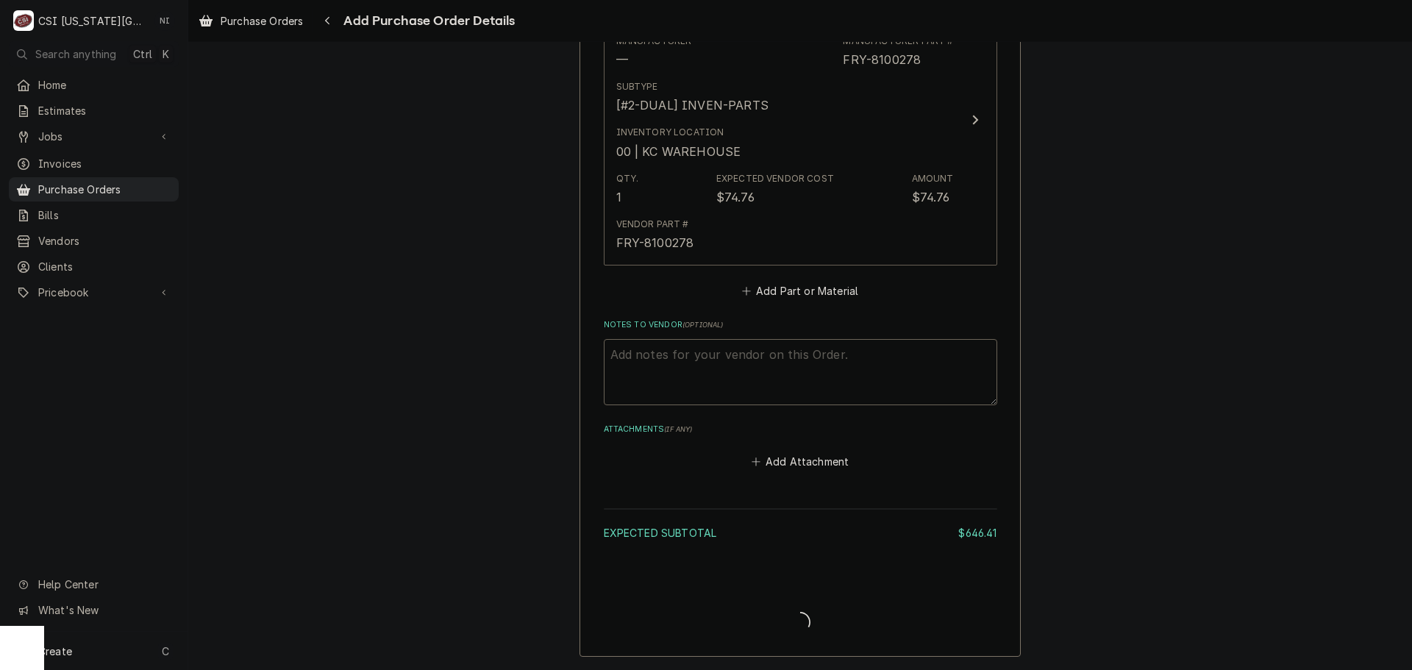
scroll to position [2052, 0]
type textarea "x"
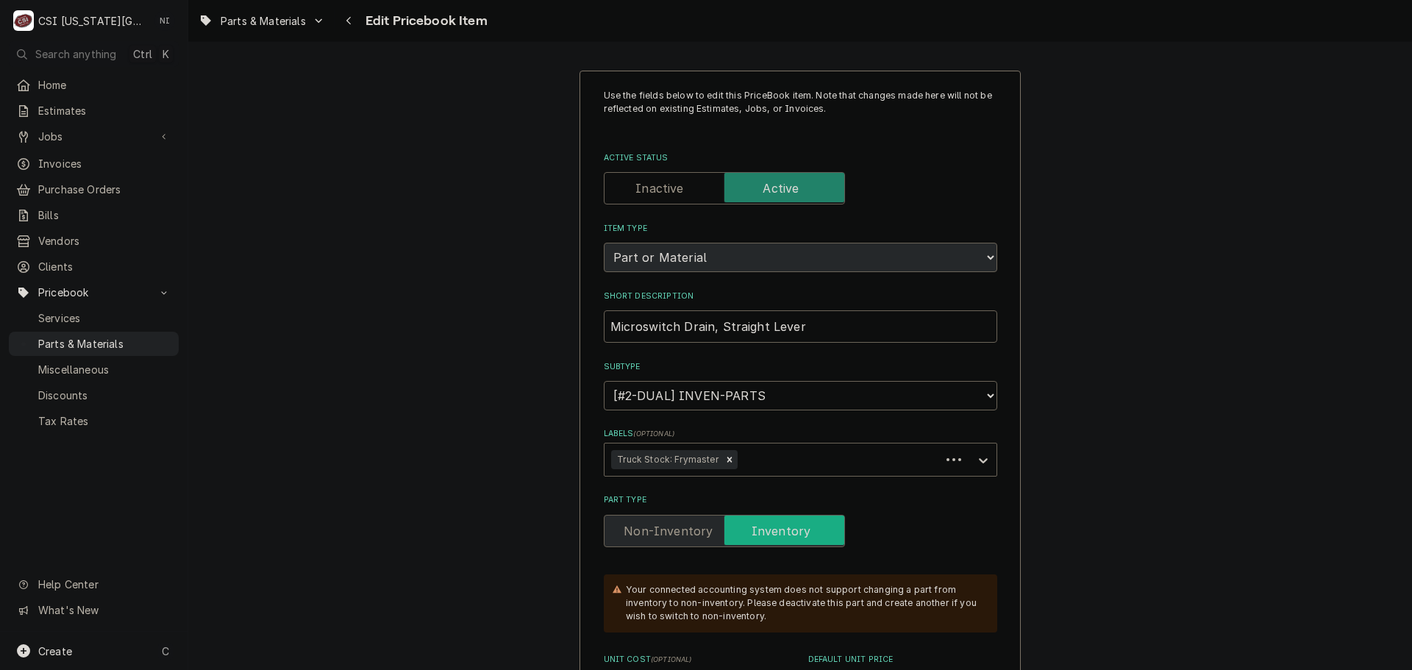
type textarea "x"
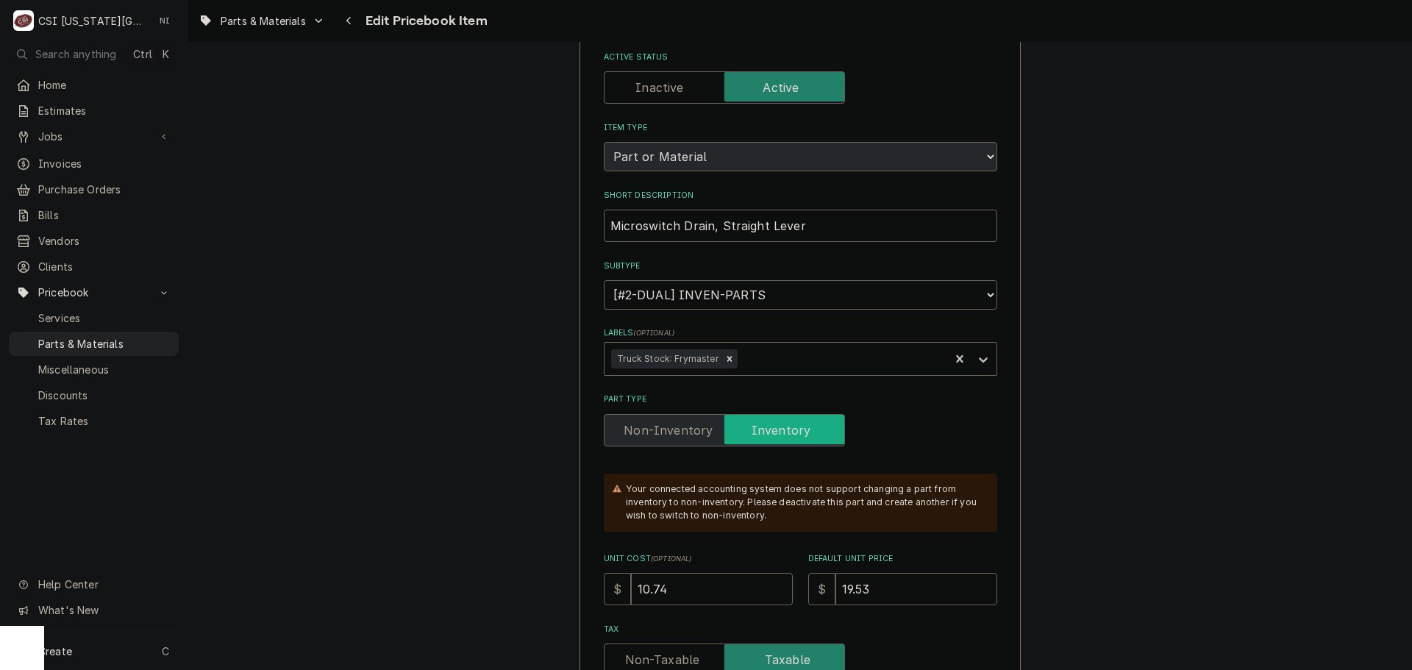
scroll to position [368, 0]
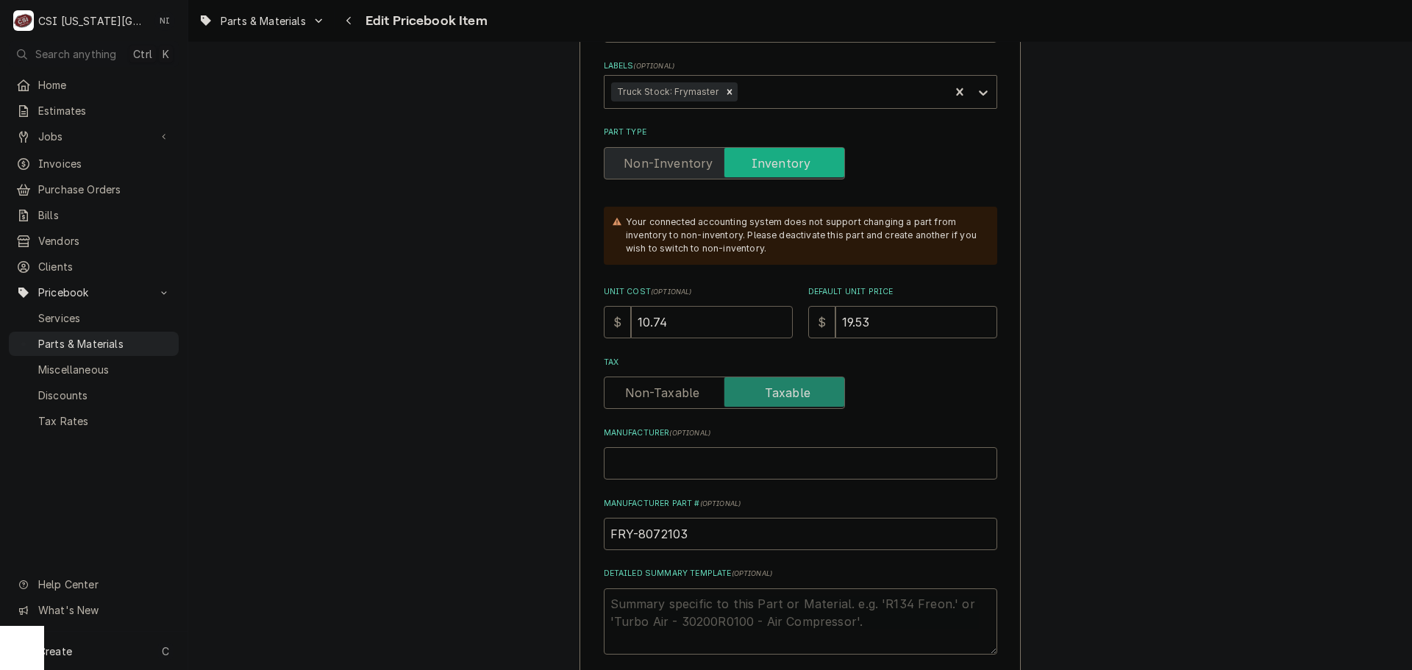
drag, startPoint x: 691, startPoint y: 327, endPoint x: 538, endPoint y: 335, distance: 154.0
type input "1"
type textarea "x"
type input "11"
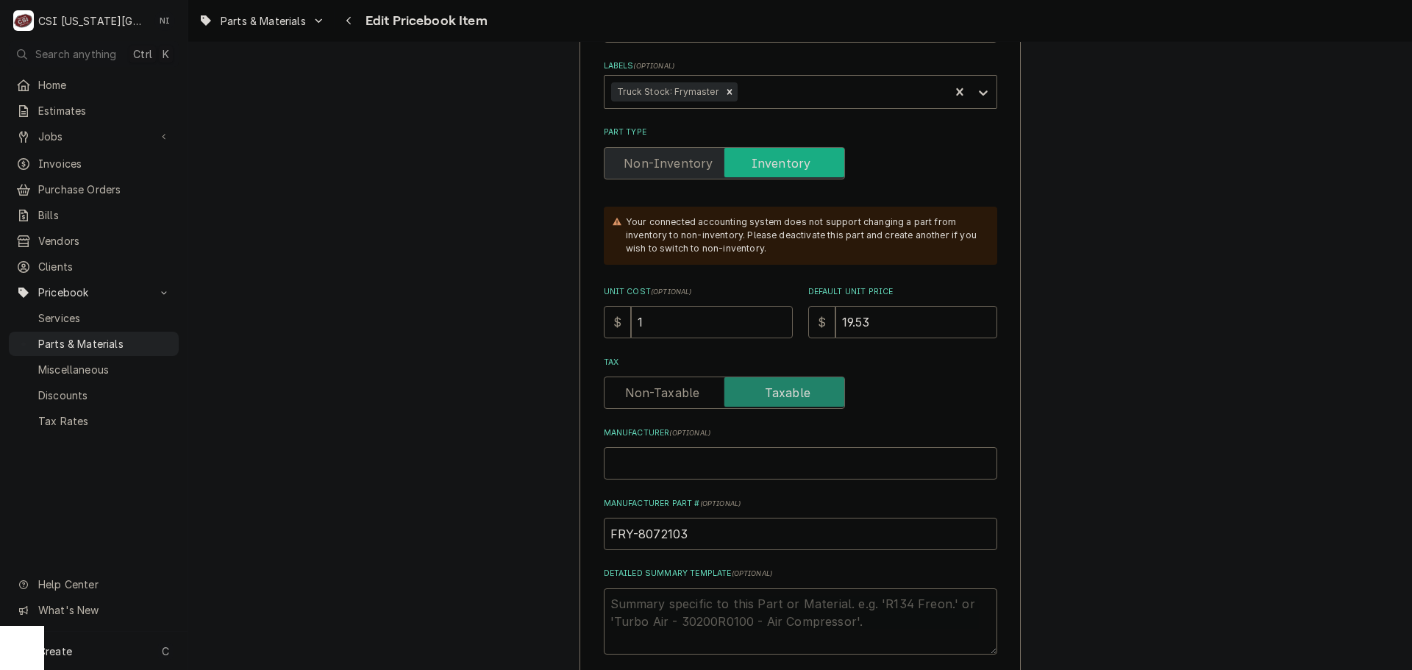
type textarea "x"
type input "11.2"
type textarea "x"
type input "11.29"
type textarea "x"
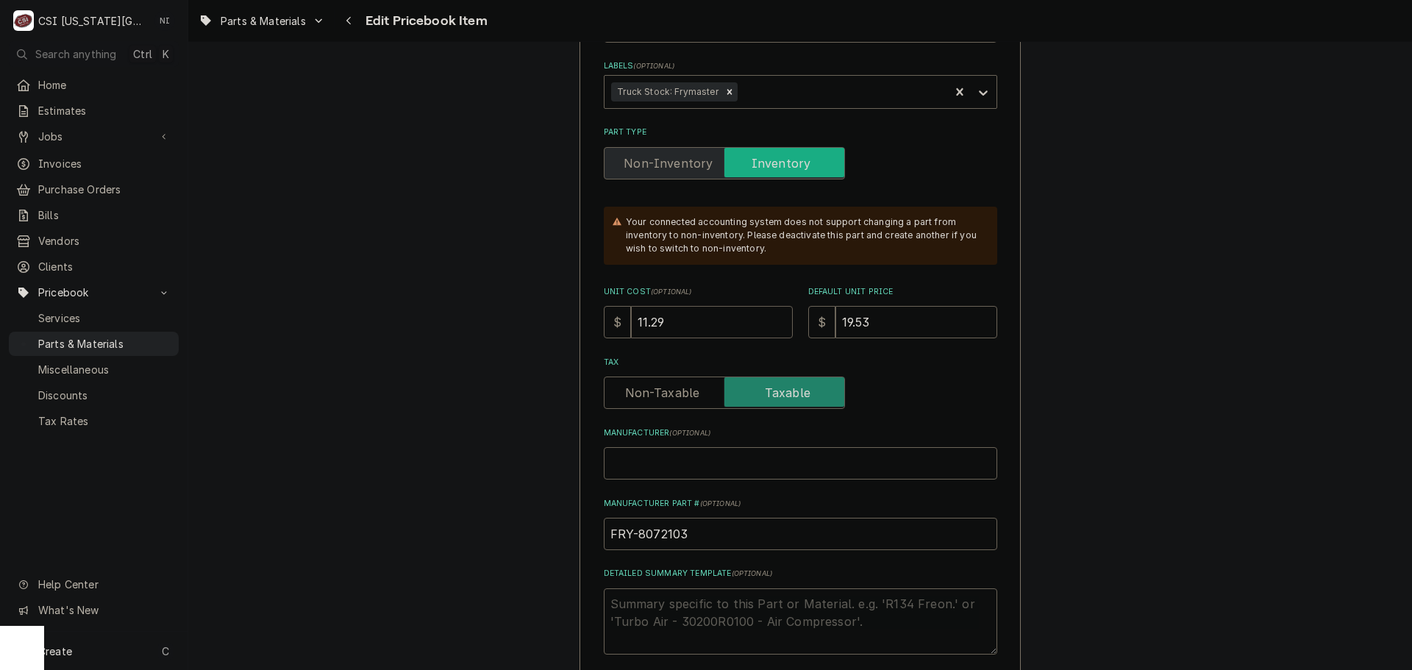
type input "11.29"
type input "2"
type textarea "x"
type input "20"
type textarea "x"
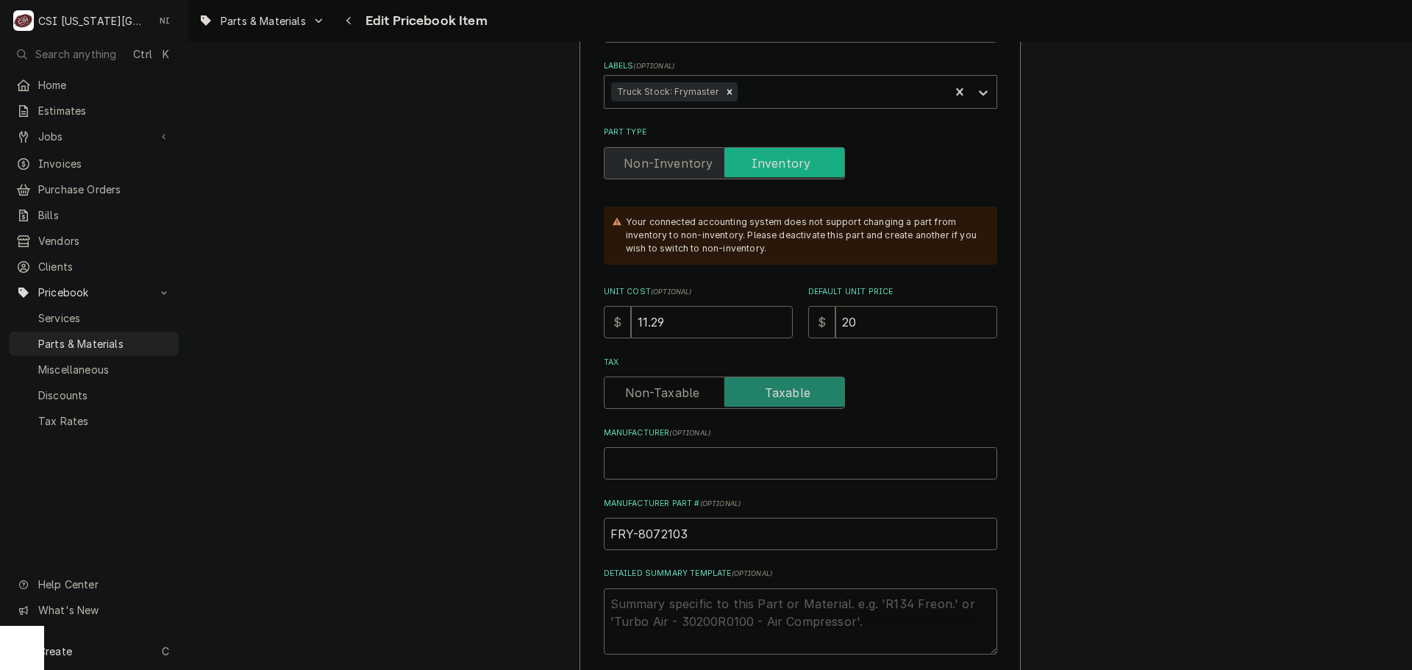
type input "20.5"
type textarea "x"
type input "20.51"
type textarea "x"
type input "20.51"
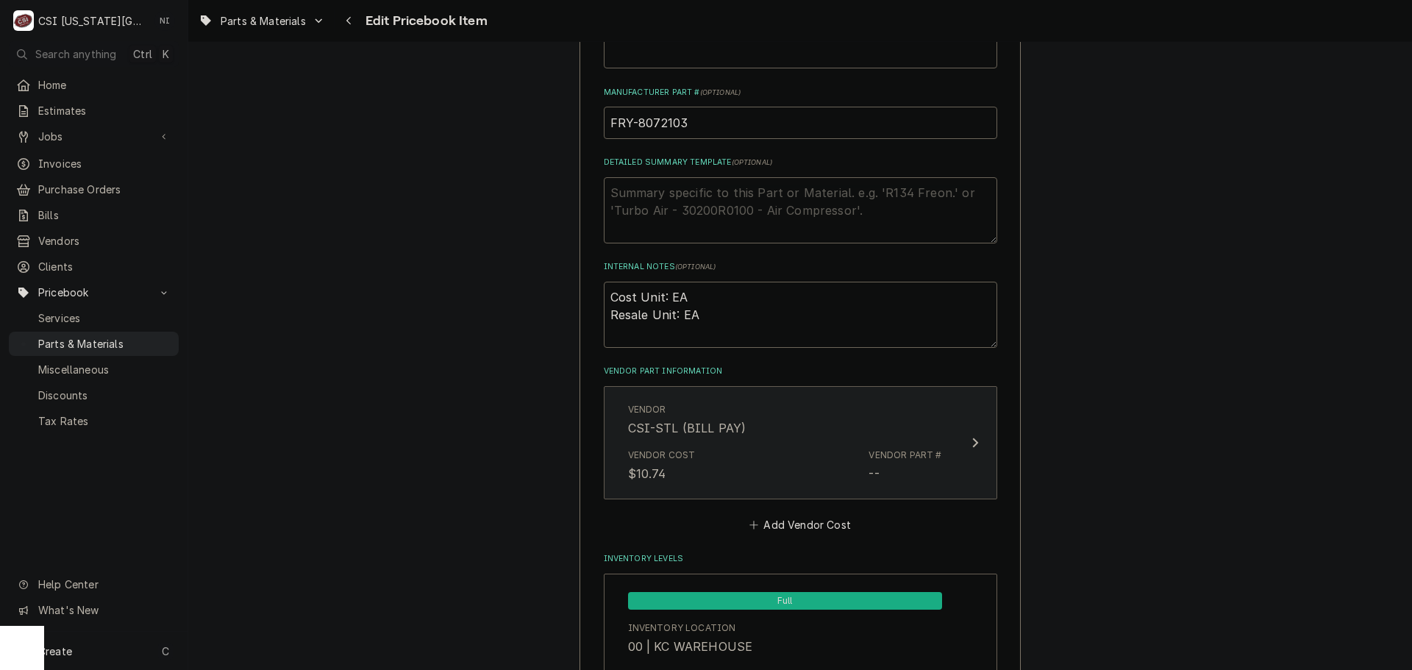
scroll to position [883, 0]
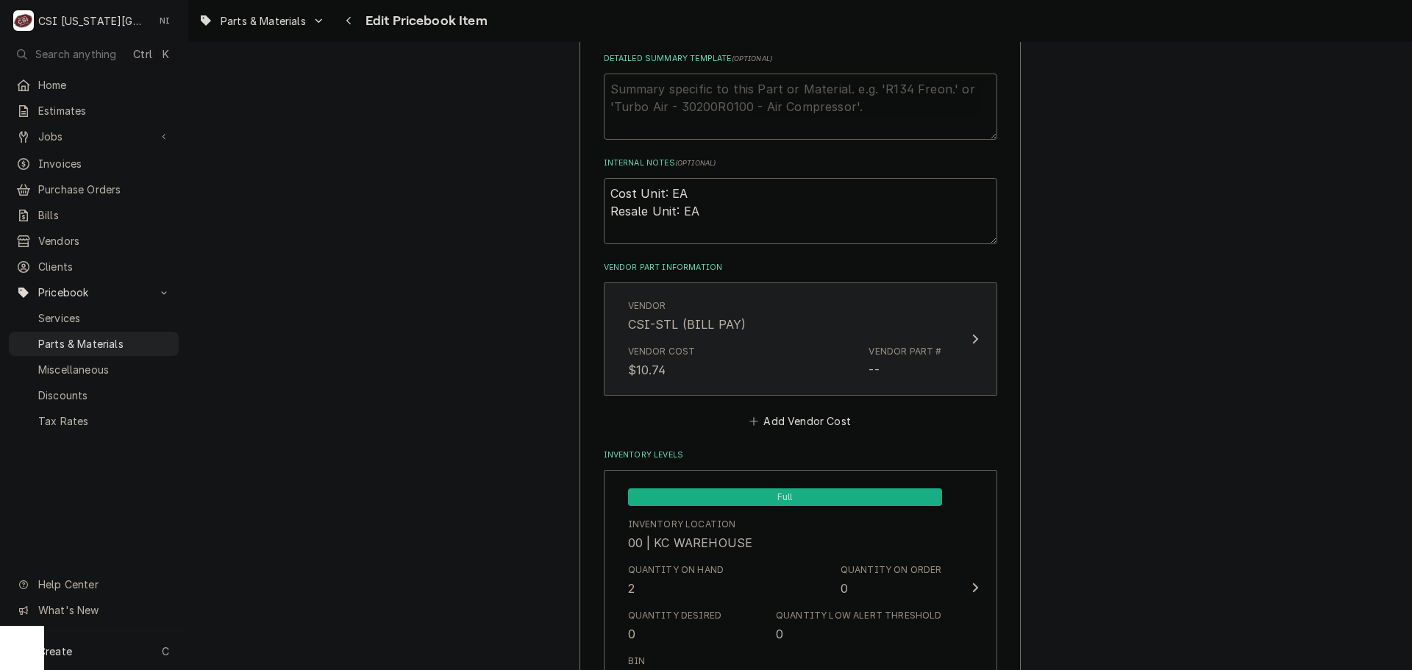
click at [705, 395] on button "Vendor CSI-STL (BILL PAY) Vendor Cost $10.74 Vendor Part # --" at bounding box center [801, 338] width 394 height 113
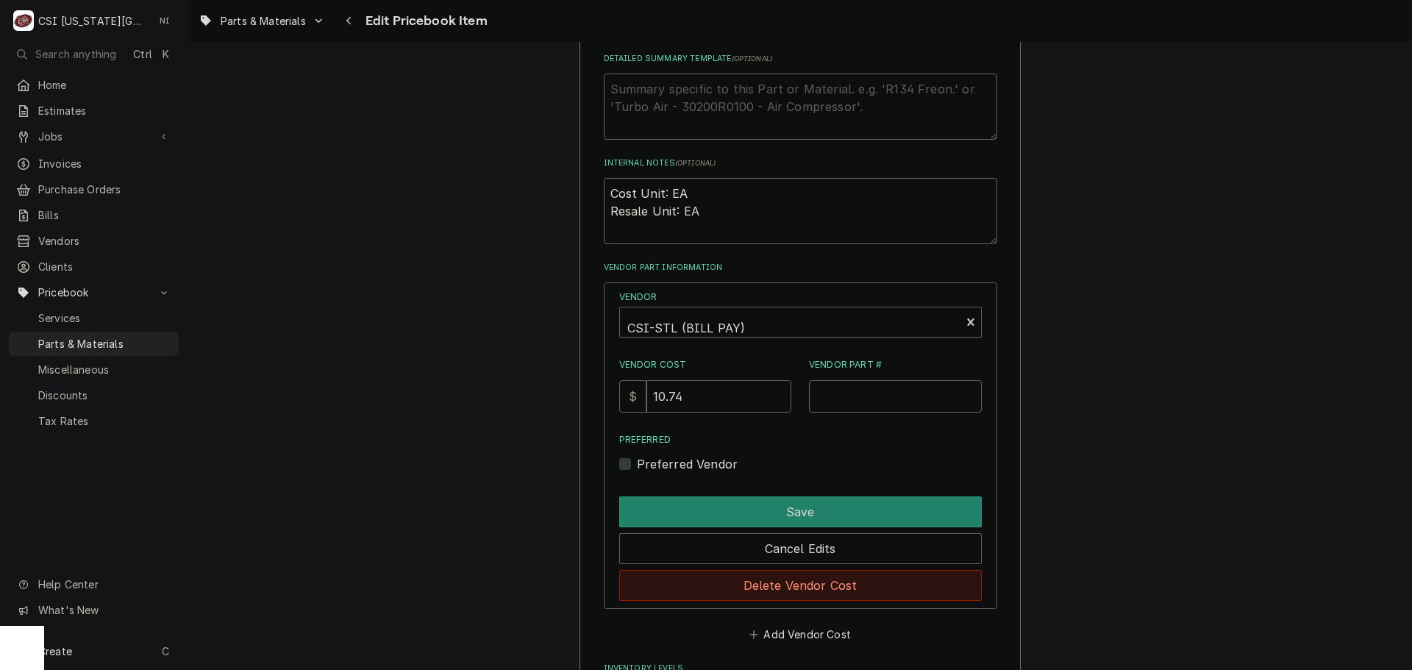
click at [755, 583] on button "Delete Vendor Cost" at bounding box center [800, 585] width 363 height 31
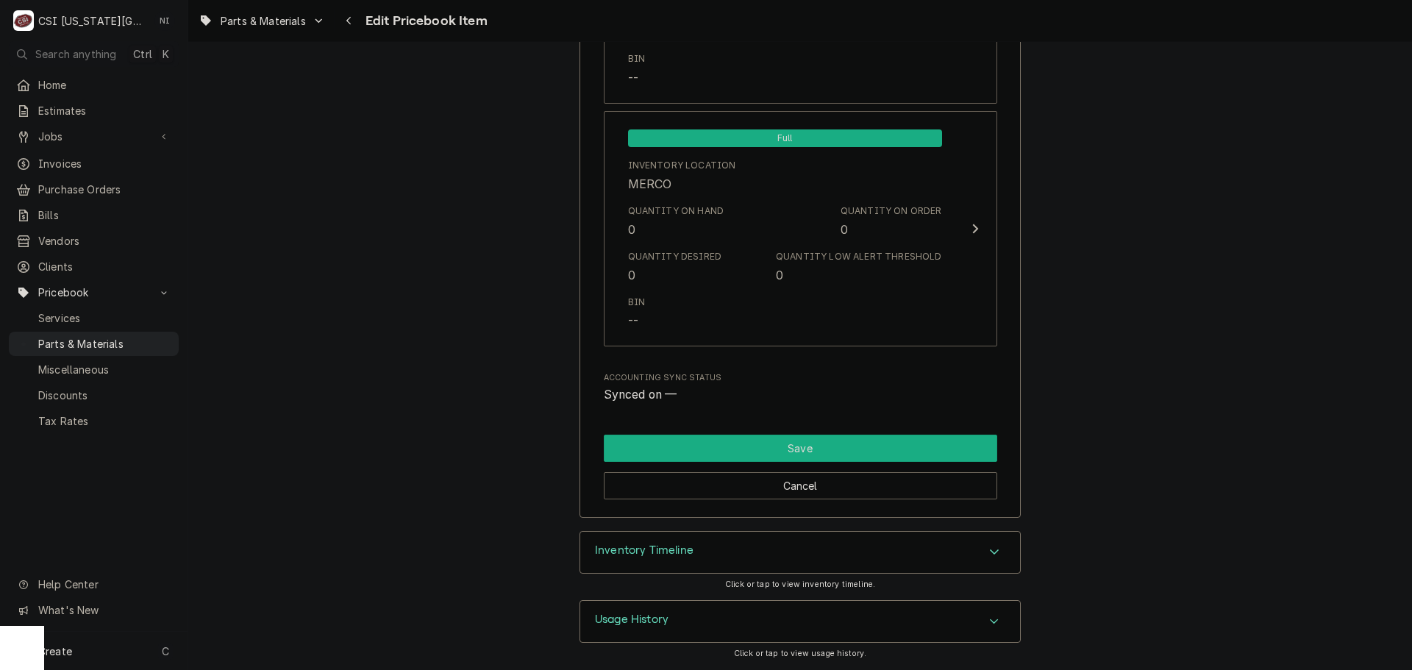
click at [892, 447] on button "Save" at bounding box center [801, 448] width 394 height 27
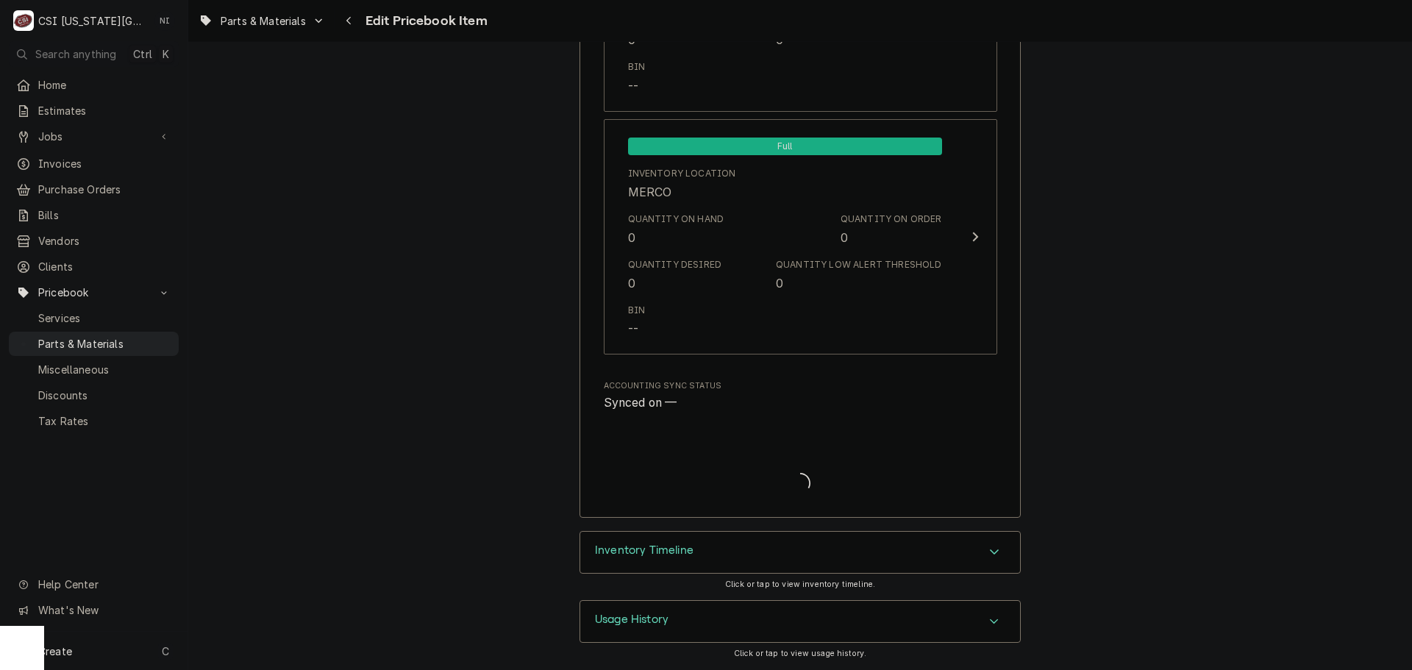
type textarea "x"
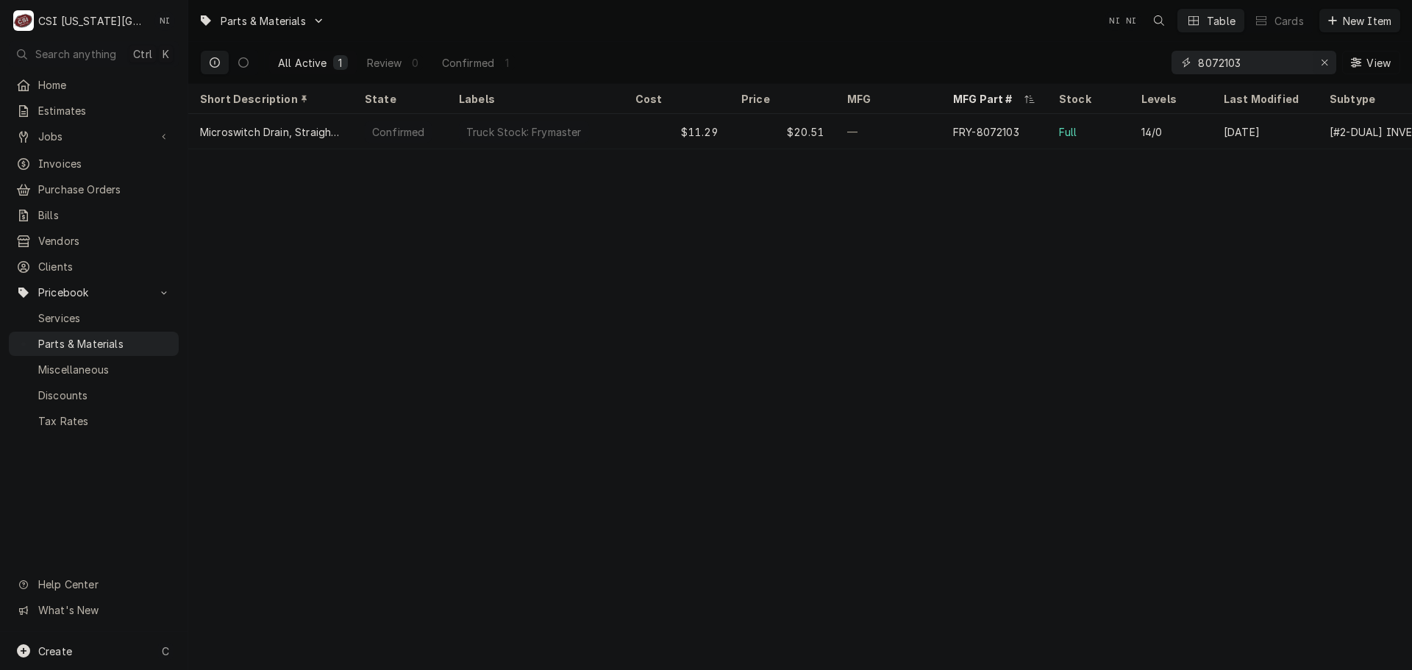
click at [1325, 62] on icon "Erase input" at bounding box center [1325, 63] width 6 height 6
paste input "1064182"
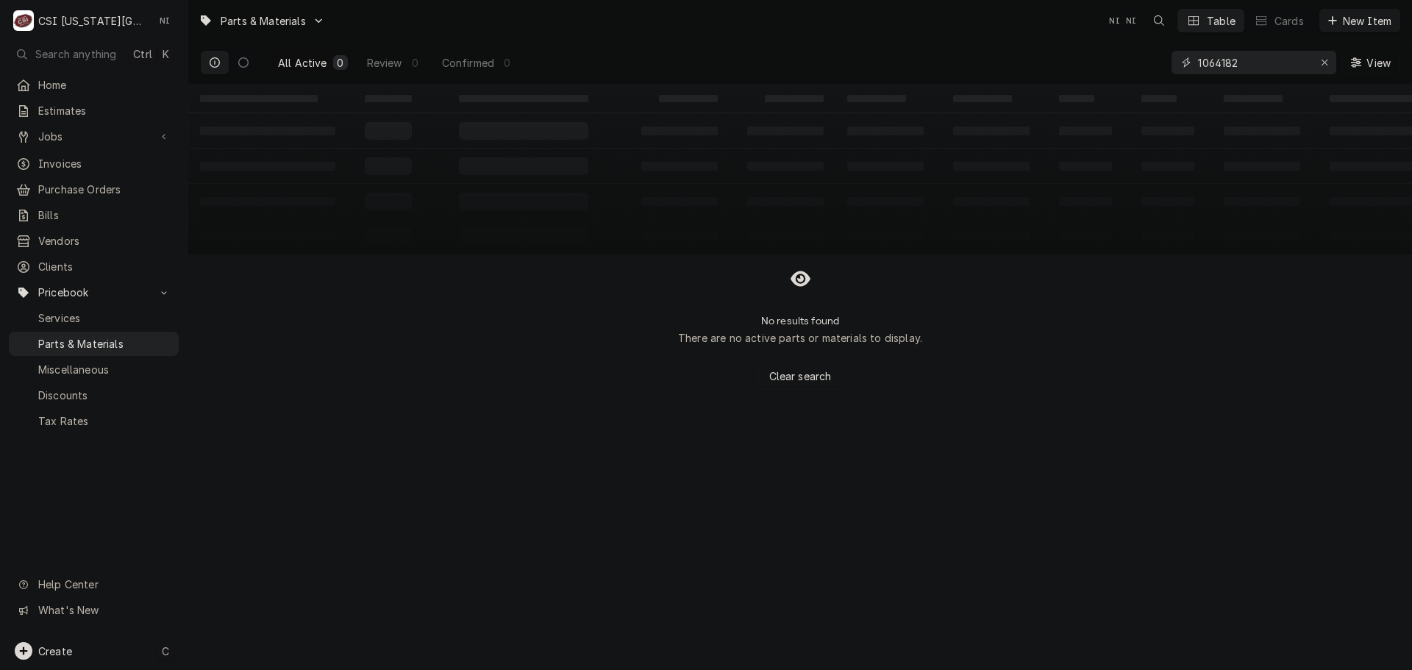
type input "1064182"
click at [93, 649] on div "Create C" at bounding box center [94, 651] width 188 height 38
drag, startPoint x: 288, startPoint y: 641, endPoint x: 341, endPoint y: 613, distance: 60.2
click at [288, 645] on div "Pricebook Item" at bounding box center [268, 652] width 85 height 15
click at [398, 561] on div "Part or Material" at bounding box center [389, 567] width 102 height 18
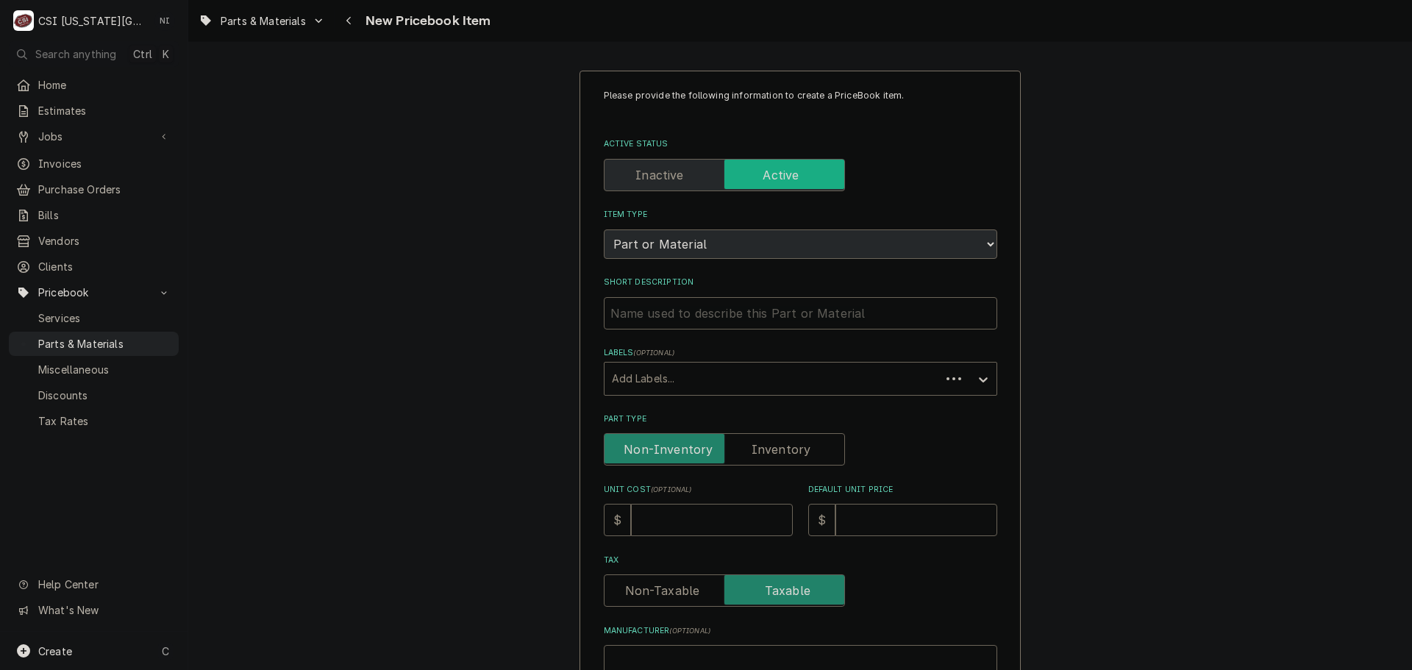
type textarea "x"
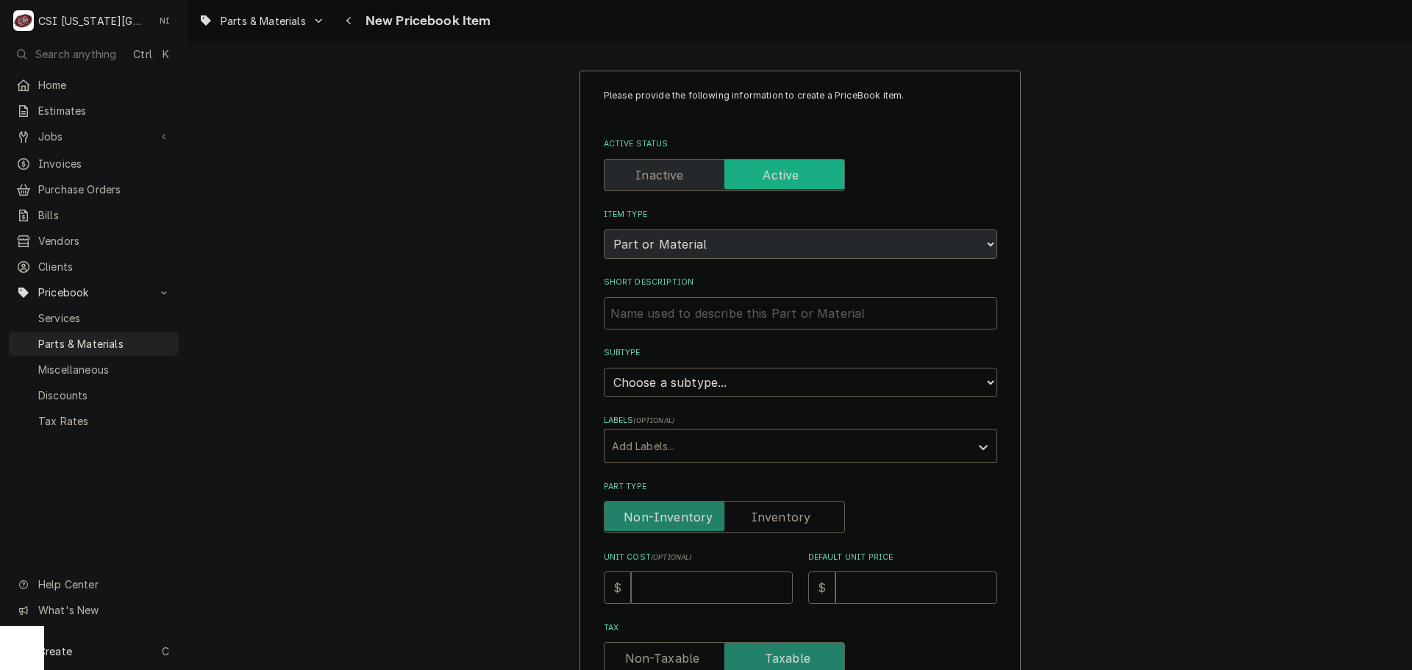
click at [789, 310] on input "Short Description" at bounding box center [801, 313] width 394 height 32
paste input "HARNESS,OIL RETURN JUMPER 28"
type input "HARNESS,OIL RETURN JUMPER 28"
type textarea "x"
type input "HARNESS,OIL RETURN JUMPER 28"
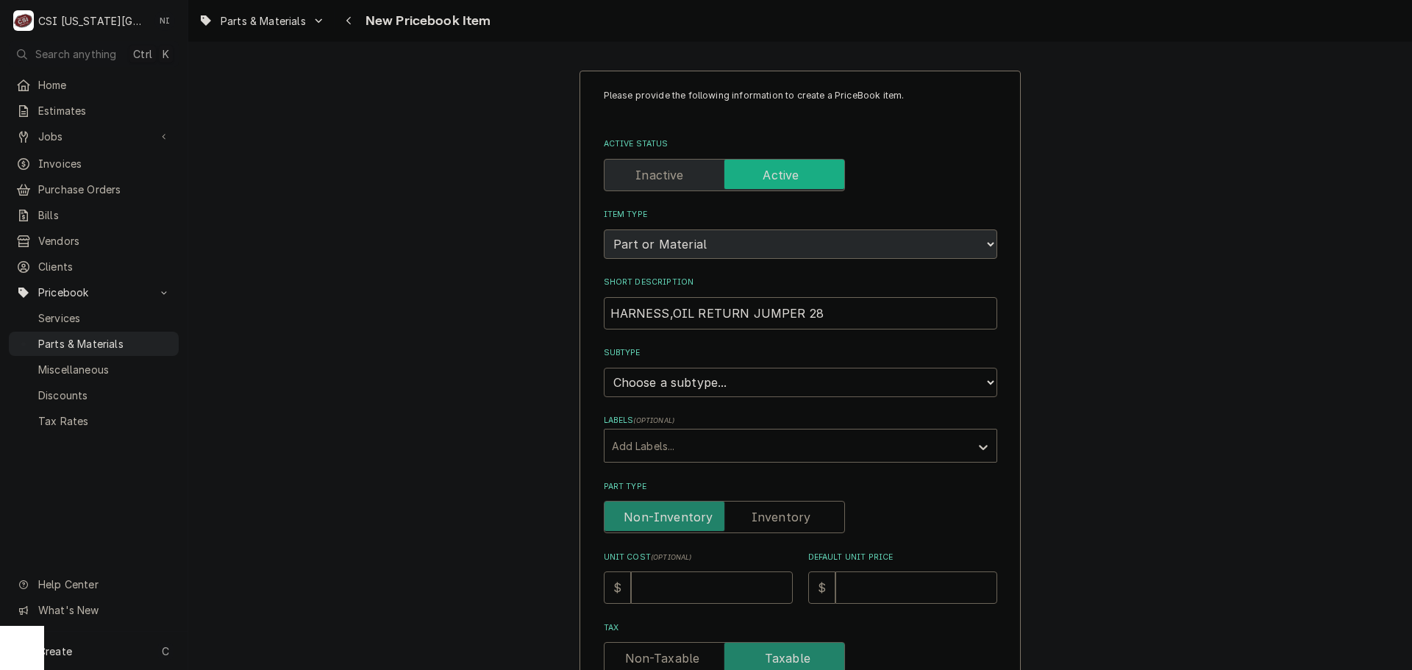
click at [722, 377] on select "Choose a subtype... [#2-DUAL] AFTERHRS-WH-CHG-2 [#2-DUAL] BEV-EQUIP [#2-DUAL] B…" at bounding box center [801, 382] width 394 height 29
select select "45"
click at [604, 368] on select "Choose a subtype... [#2-DUAL] AFTERHRS-WH-CHG-2 [#2-DUAL] BEV-EQUIP [#2-DUAL] B…" at bounding box center [801, 382] width 394 height 29
type textarea "x"
click at [781, 510] on label "Part Type" at bounding box center [724, 517] width 241 height 32
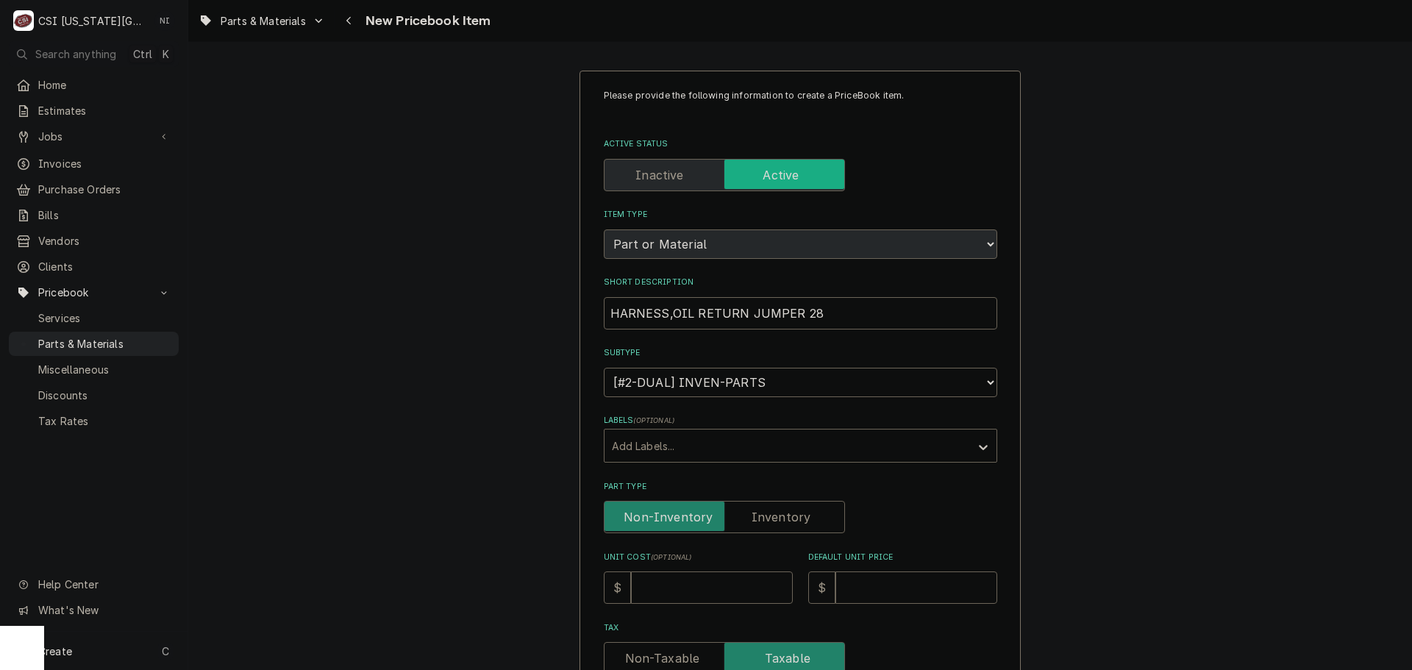
click at [781, 510] on input "Part Type" at bounding box center [725, 517] width 228 height 32
checkbox input "true"
type textarea "x"
click at [725, 583] on input "Unit Cost ( optional )" at bounding box center [712, 588] width 162 height 32
type input "1"
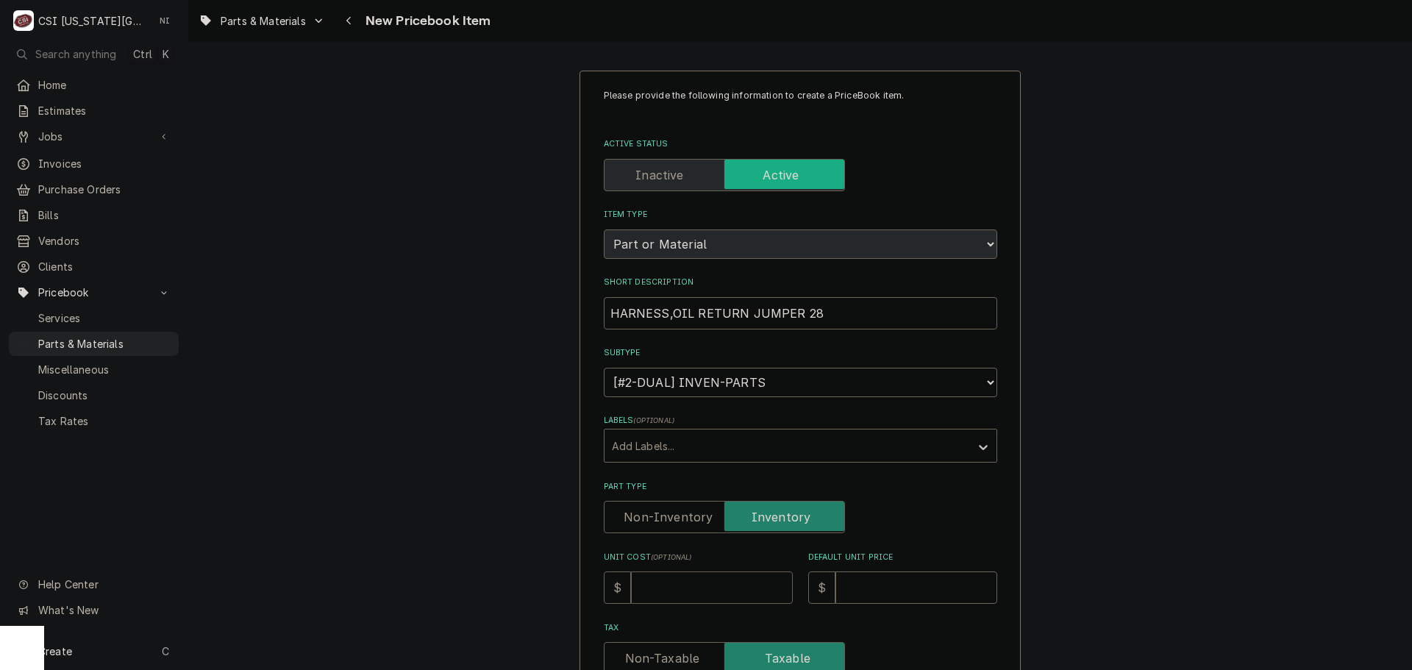
type textarea "x"
type input "15"
type textarea "x"
type input "15.0"
type textarea "x"
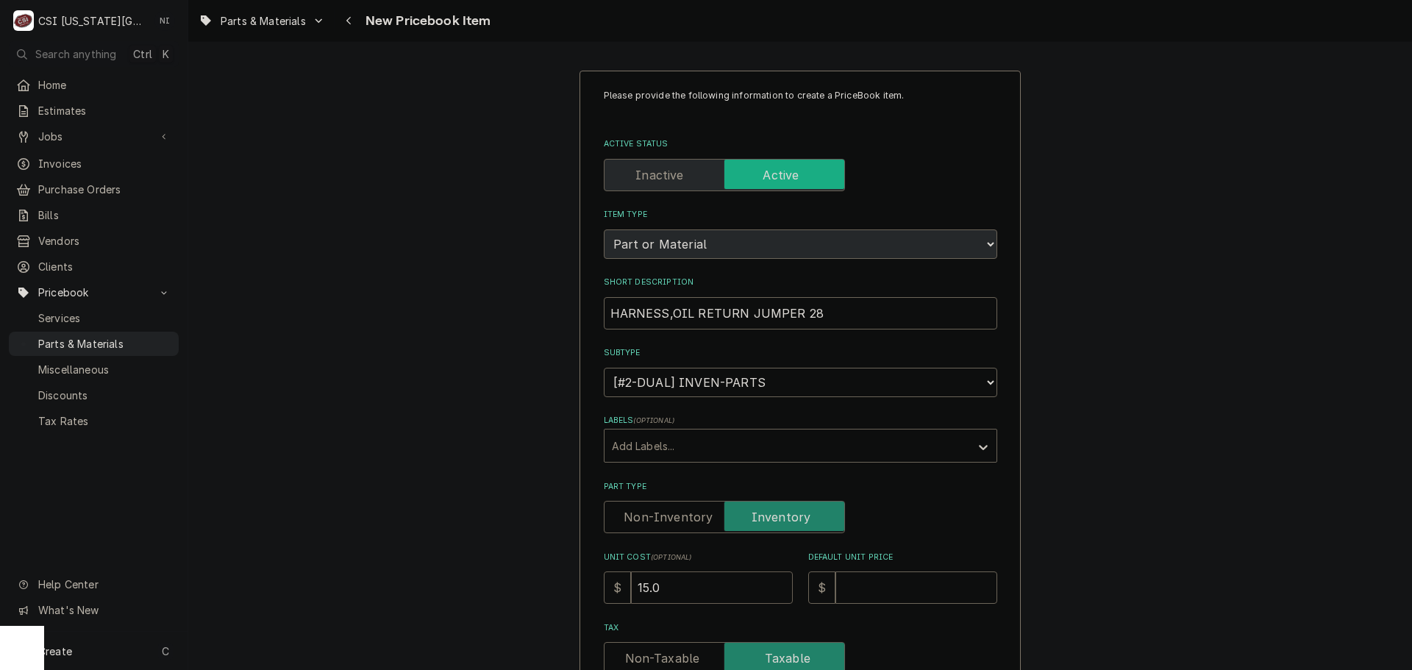
type input "15.02"
type textarea "x"
type input "15.02"
click at [910, 583] on input "Default Unit Price" at bounding box center [917, 588] width 162 height 32
type input "2"
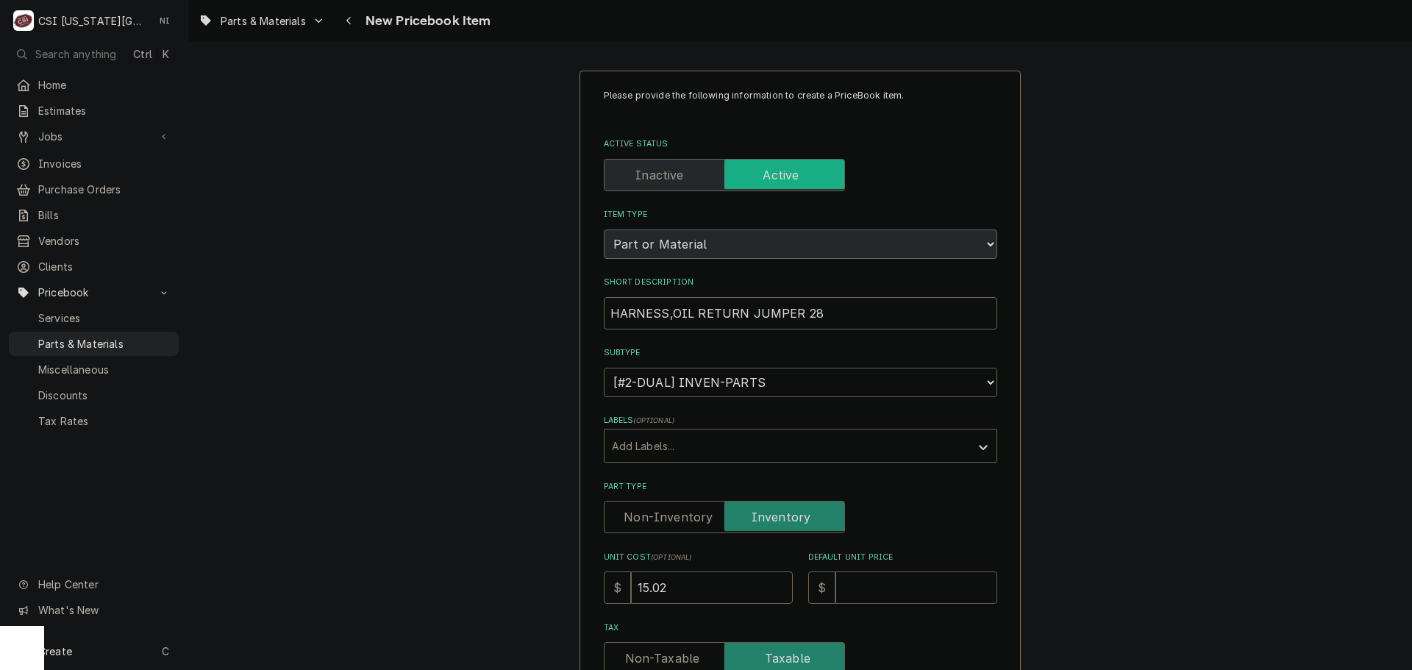
type textarea "x"
type input "27"
type textarea "x"
type input "27.3"
type textarea "x"
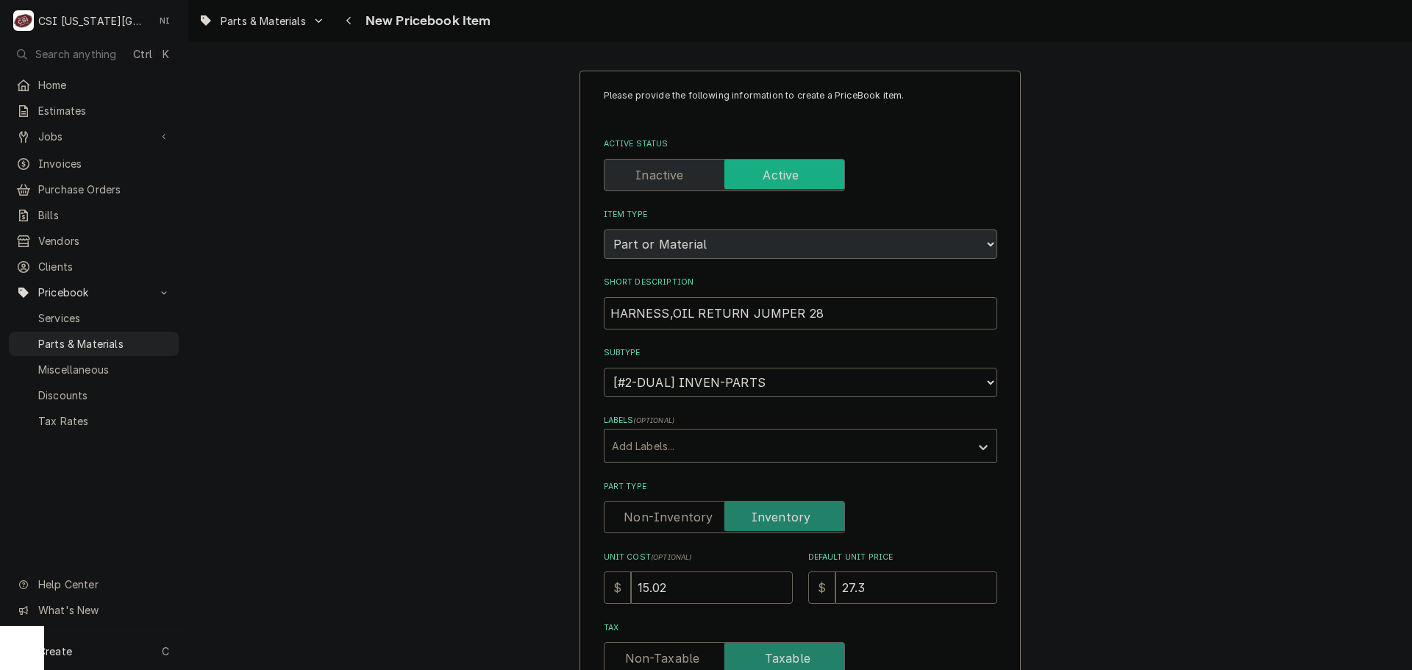
type input "27.30"
type textarea "x"
type input "27.30"
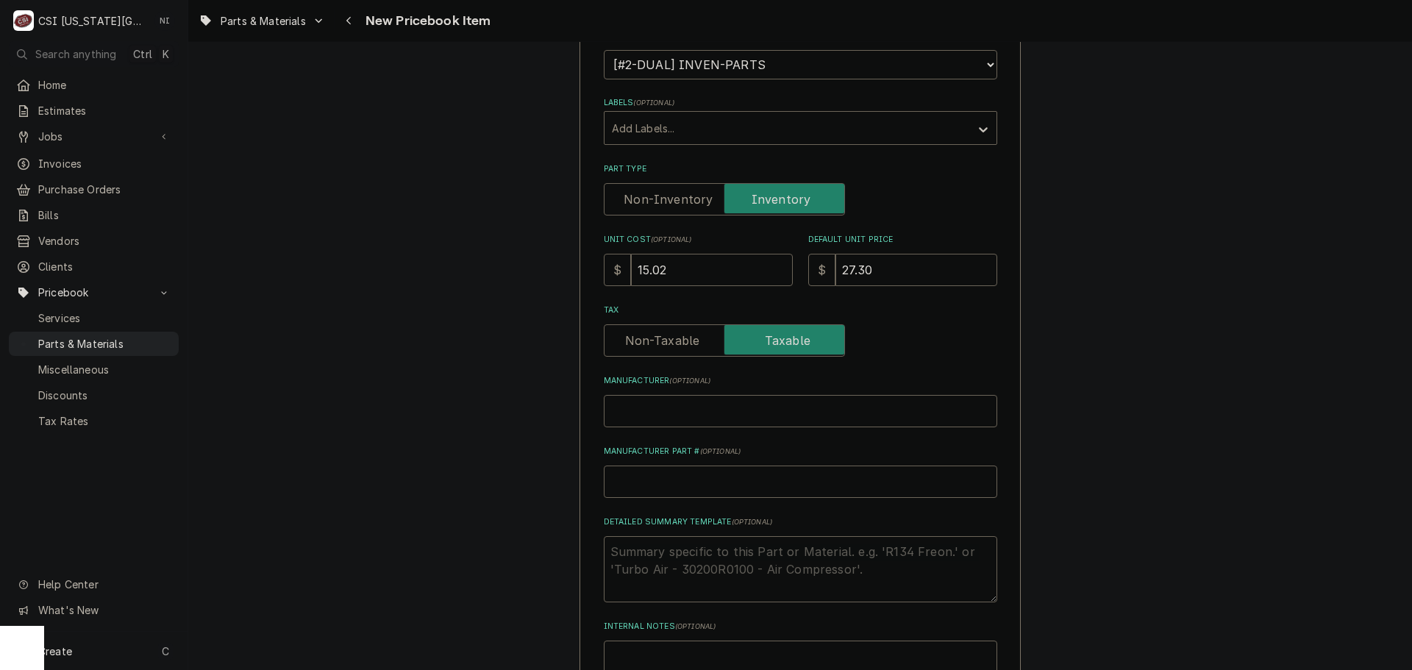
scroll to position [368, 0]
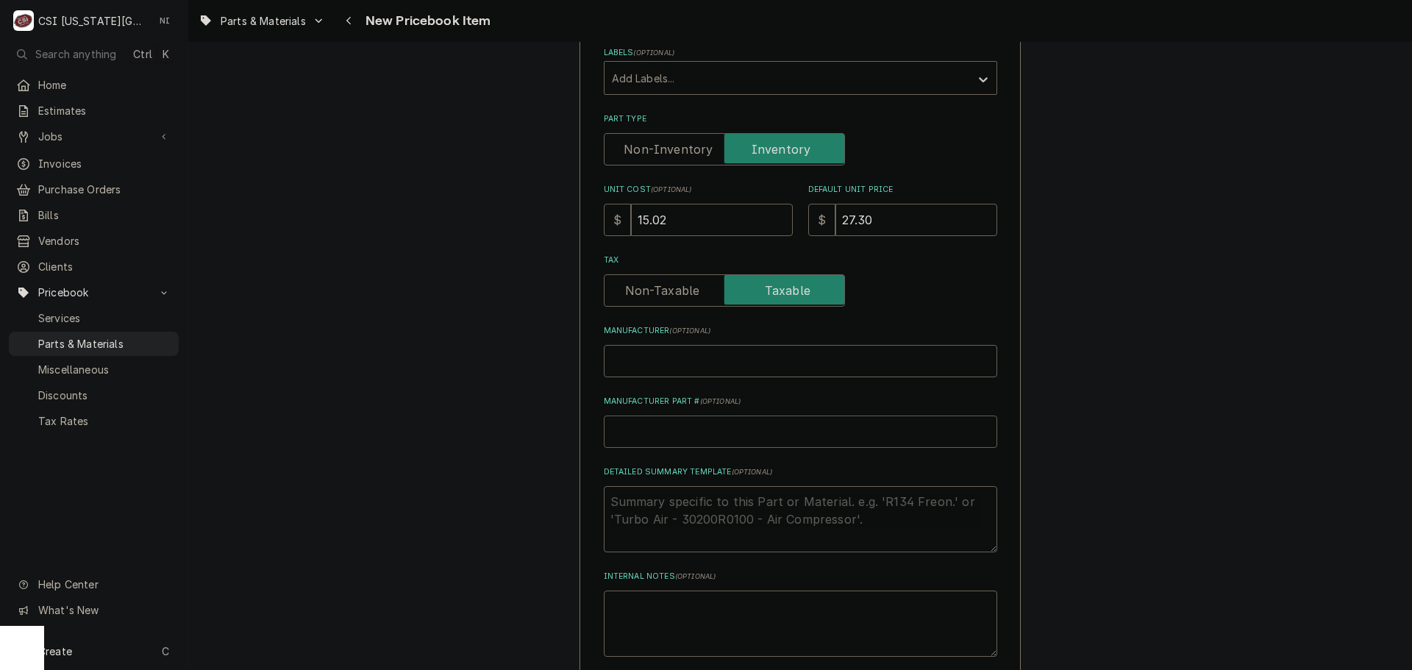
click at [731, 416] on input "Manufacturer Part # ( optional )" at bounding box center [801, 432] width 394 height 32
type input "F"
type textarea "x"
type input "FR"
type textarea "x"
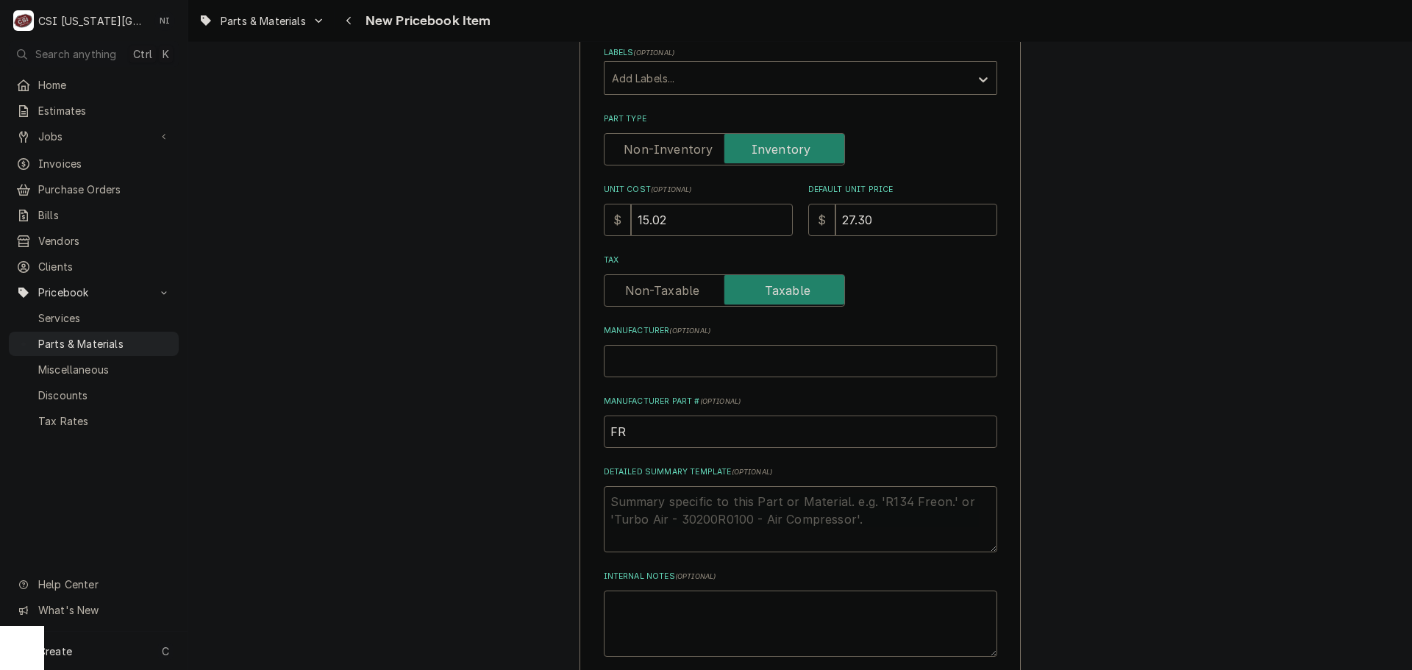
type input "FRY"
type textarea "x"
type input "FRY-"
type textarea "x"
type input "FRY-1"
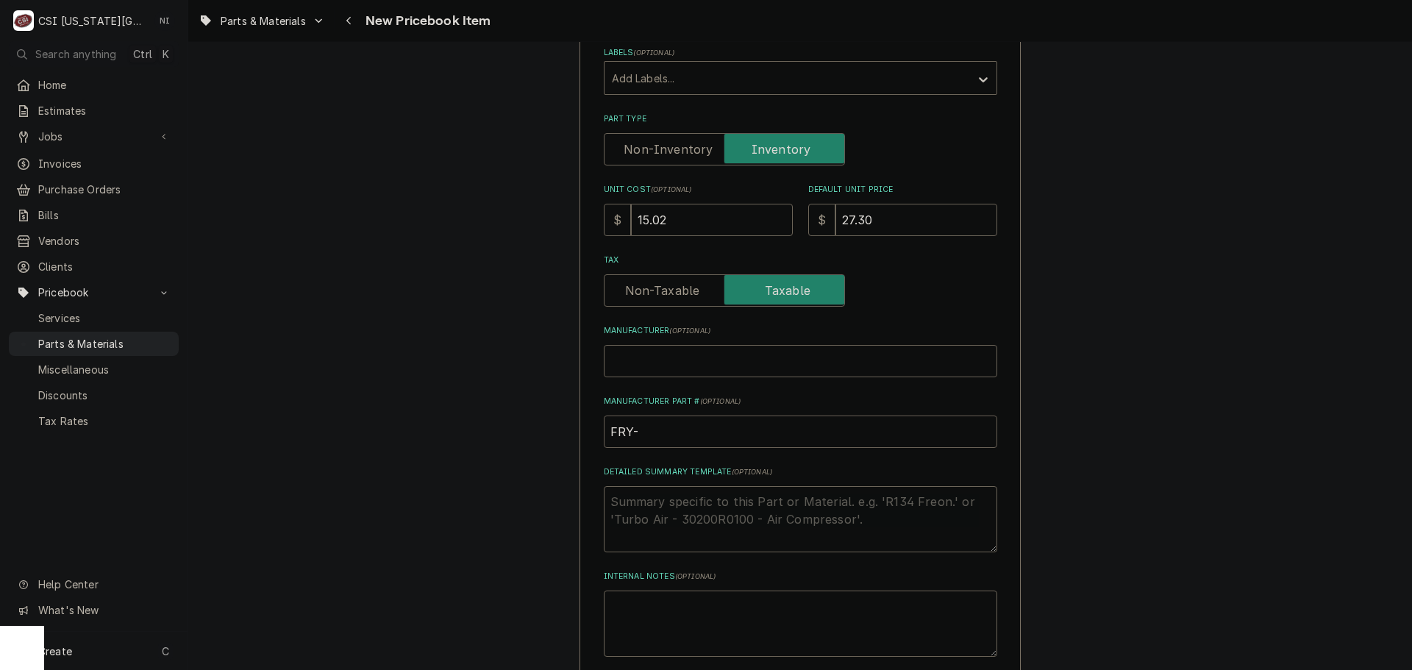
type textarea "x"
type input "FRY-10"
type textarea "x"
type input "FRY-106"
type textarea "x"
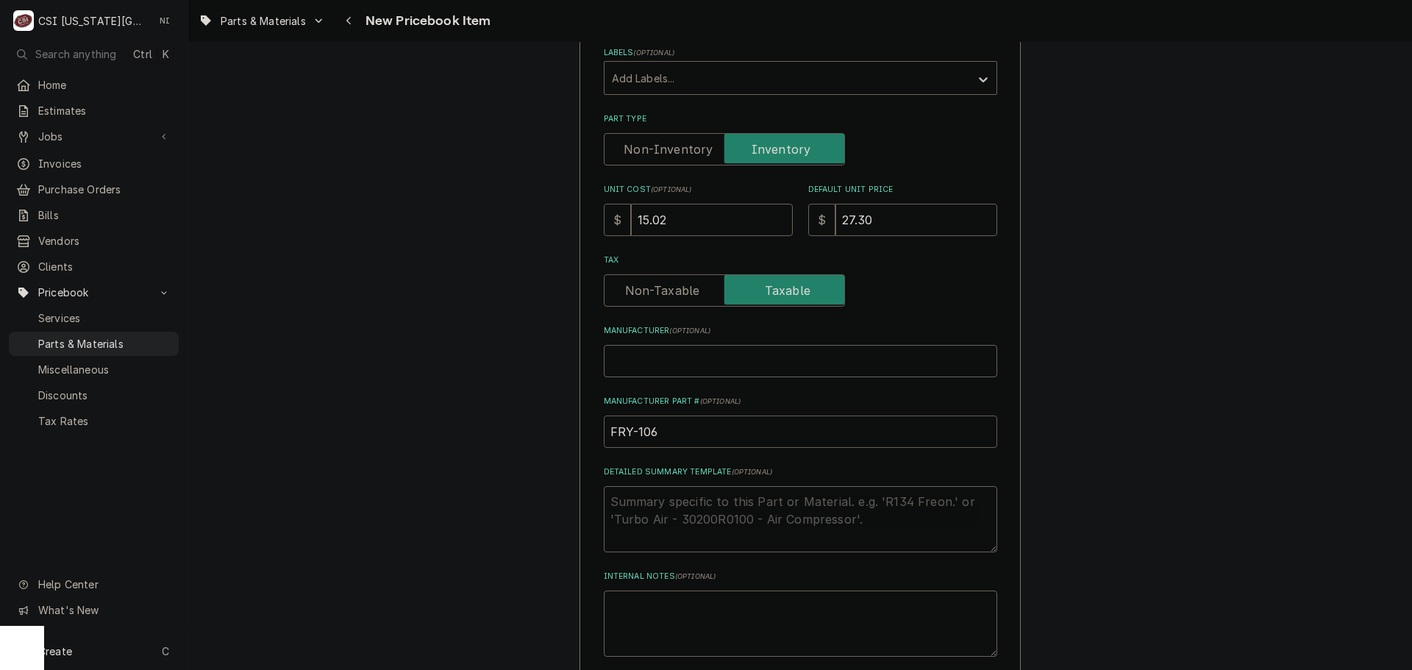
type input "FRY-1064"
type textarea "x"
type input "FRY-10641"
type textarea "x"
type input "FRY-106418"
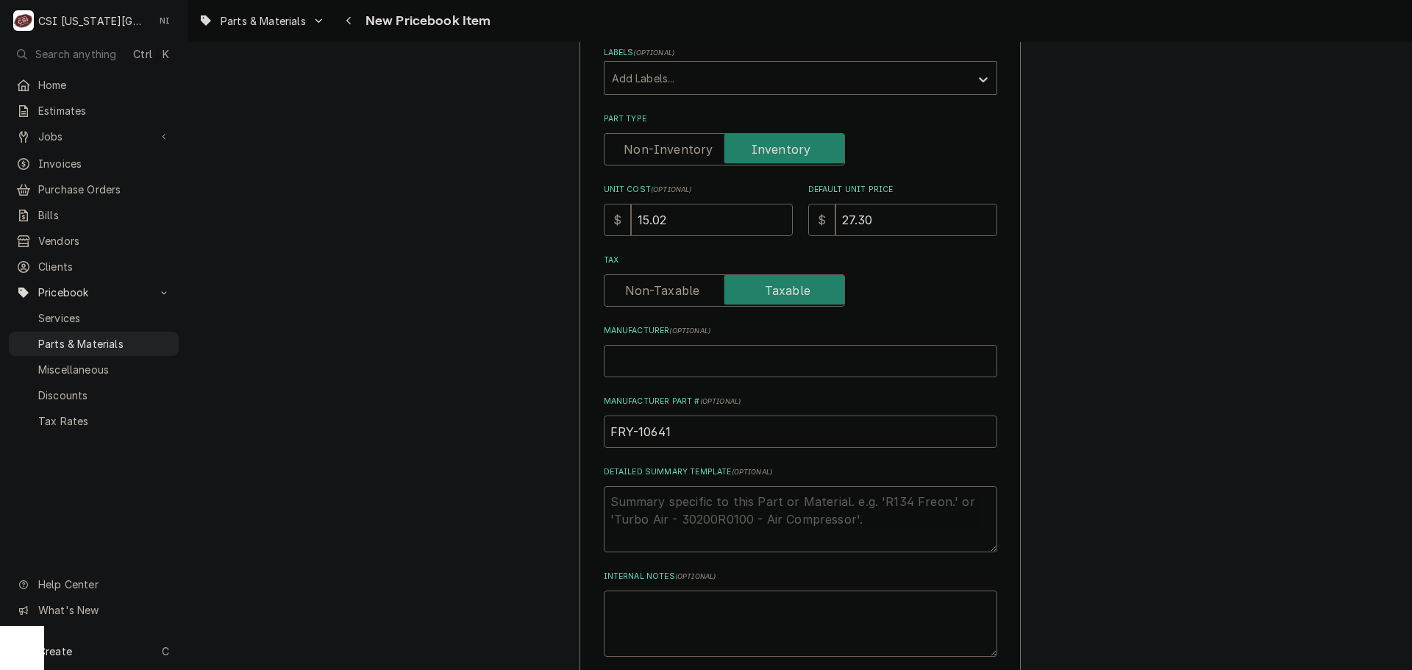
type textarea "x"
type input "FRY-1064182"
type textarea "x"
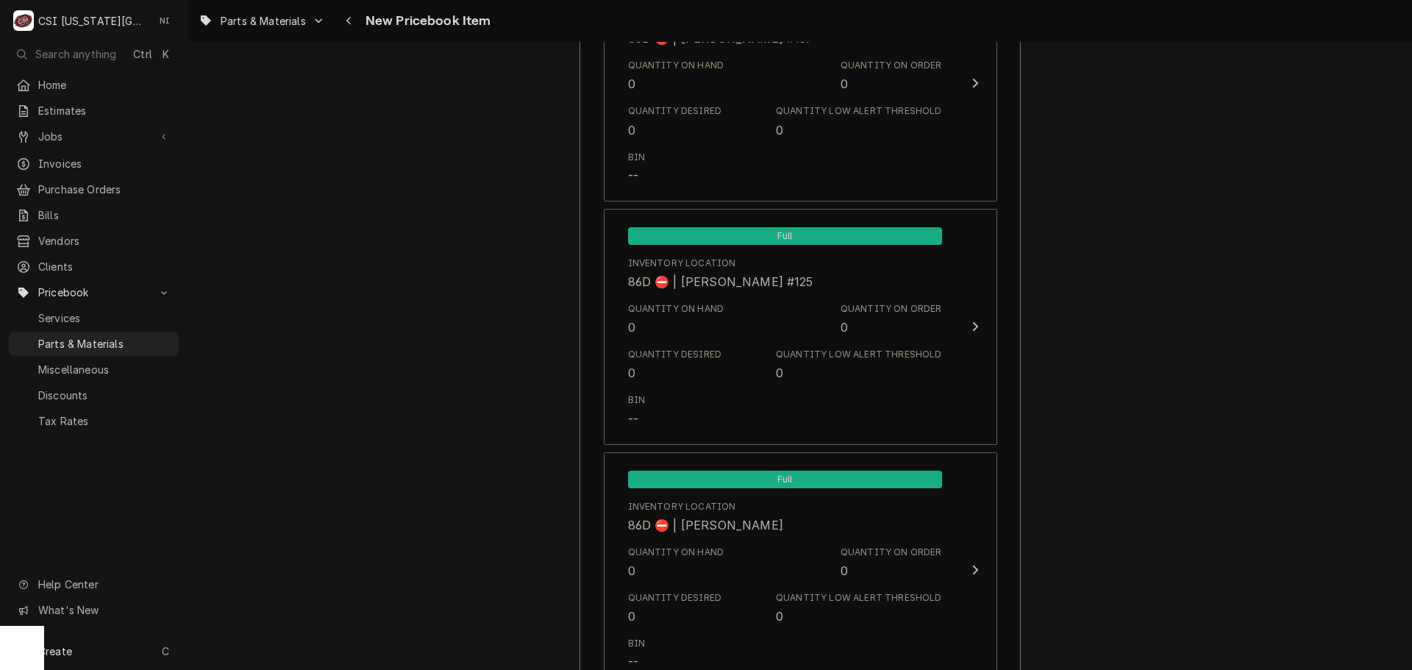
scroll to position [13930, 0]
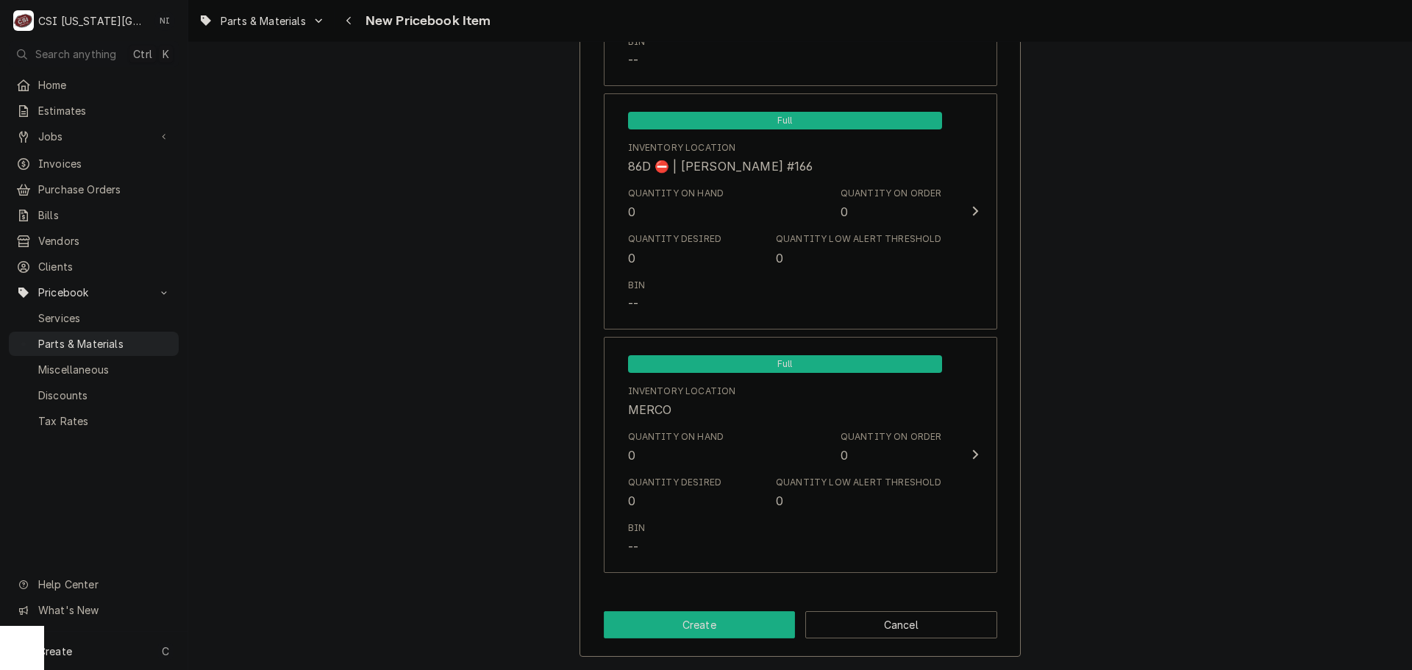
type input "FRY-1064182"
click at [715, 630] on button "Create" at bounding box center [700, 624] width 192 height 27
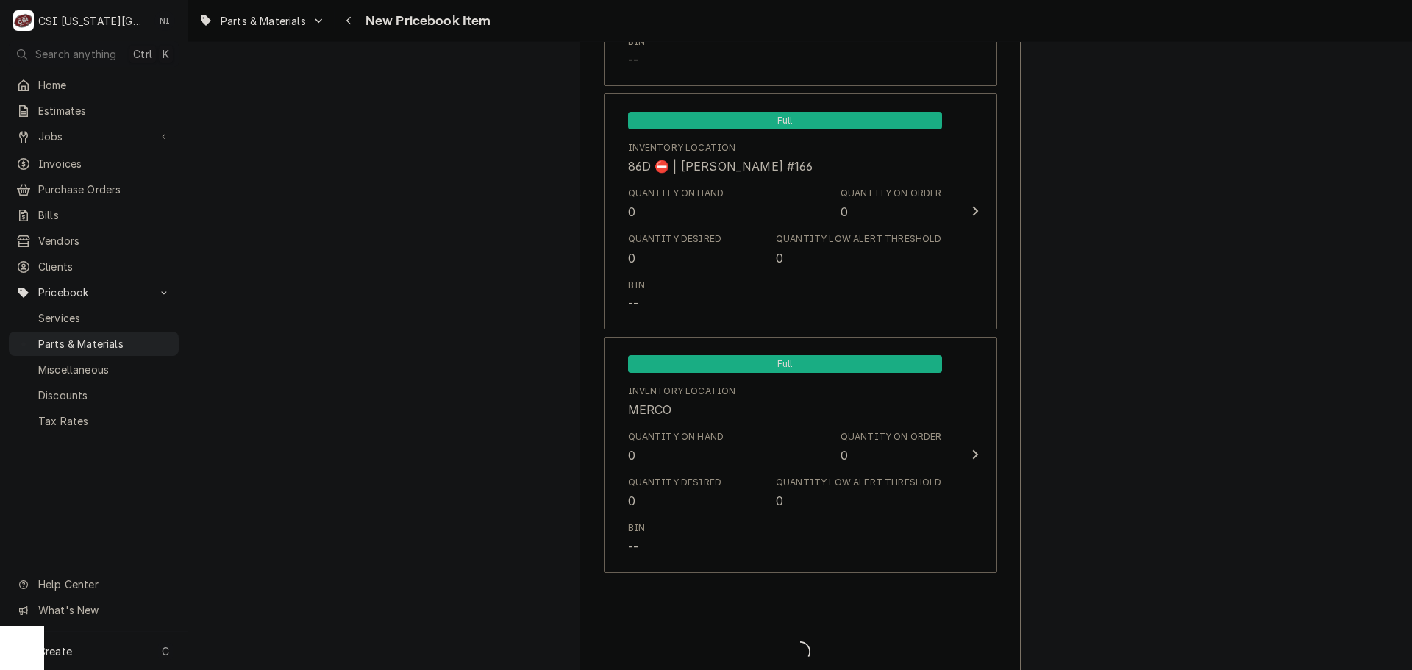
type textarea "x"
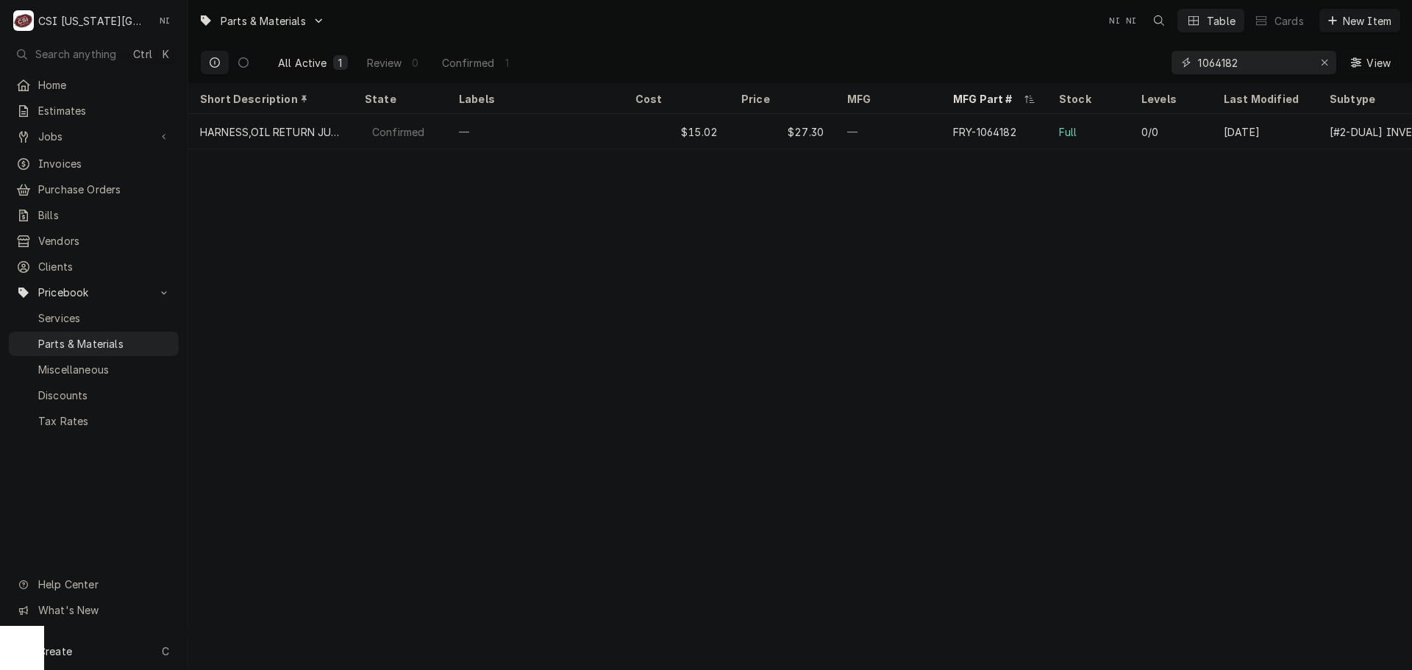
click at [1322, 56] on div "Erase input" at bounding box center [1324, 62] width 15 height 15
paste input "1062568SP"
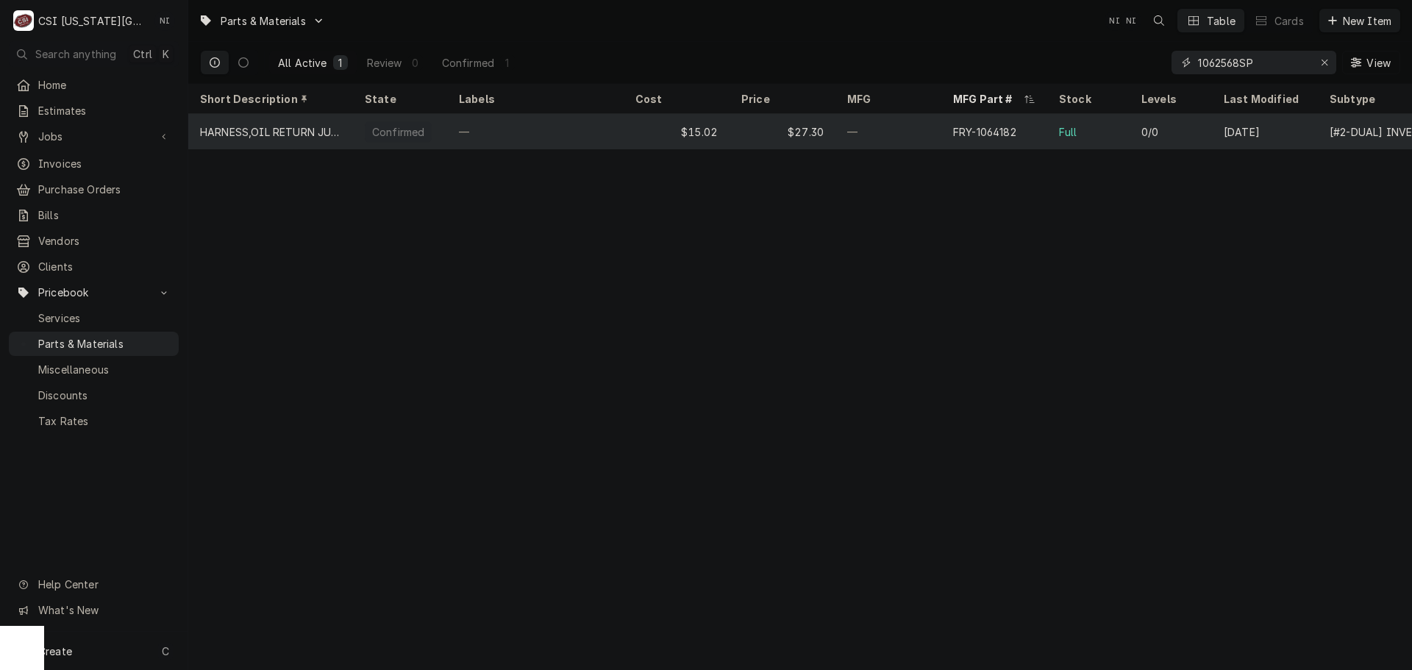
paste input "1062568SP"
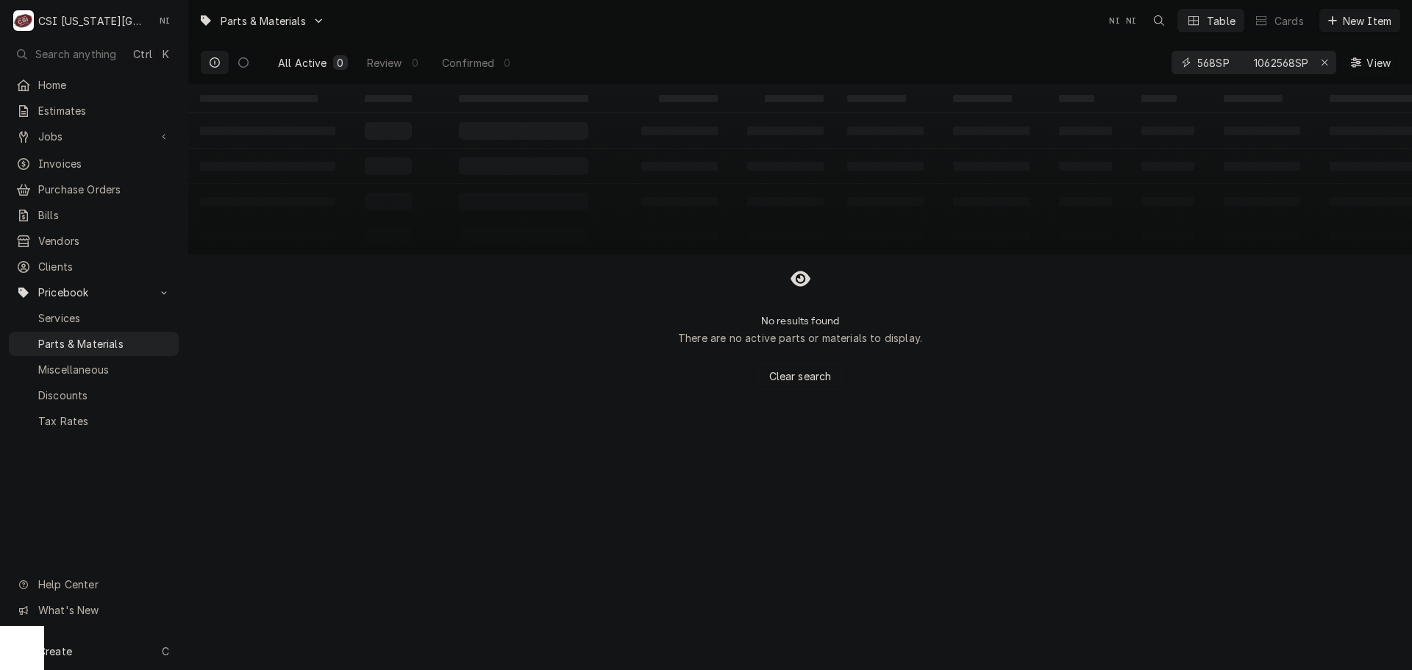
click at [1284, 61] on input "1062568SP 1062568SP" at bounding box center [1253, 63] width 110 height 24
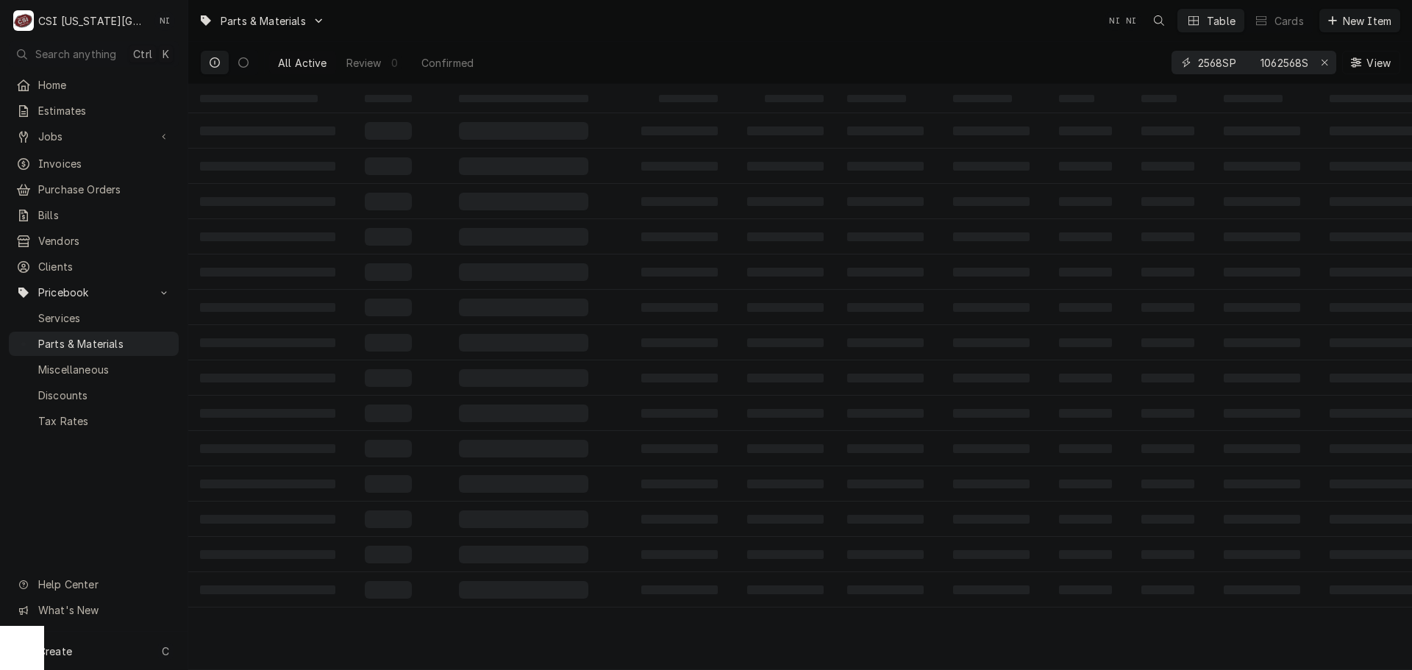
drag, startPoint x: 1229, startPoint y: 66, endPoint x: 1181, endPoint y: 65, distance: 47.8
click at [1181, 65] on div "1062568SP 1062568S" at bounding box center [1254, 63] width 165 height 24
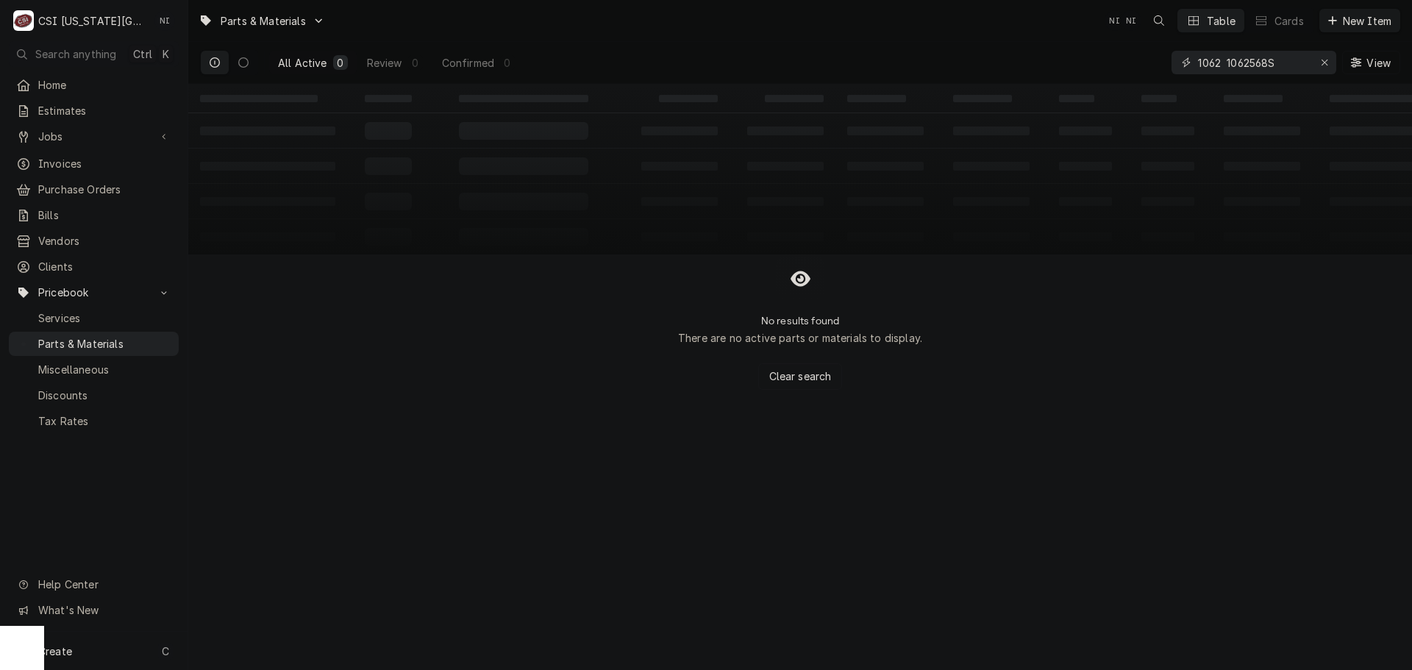
scroll to position [0, 0]
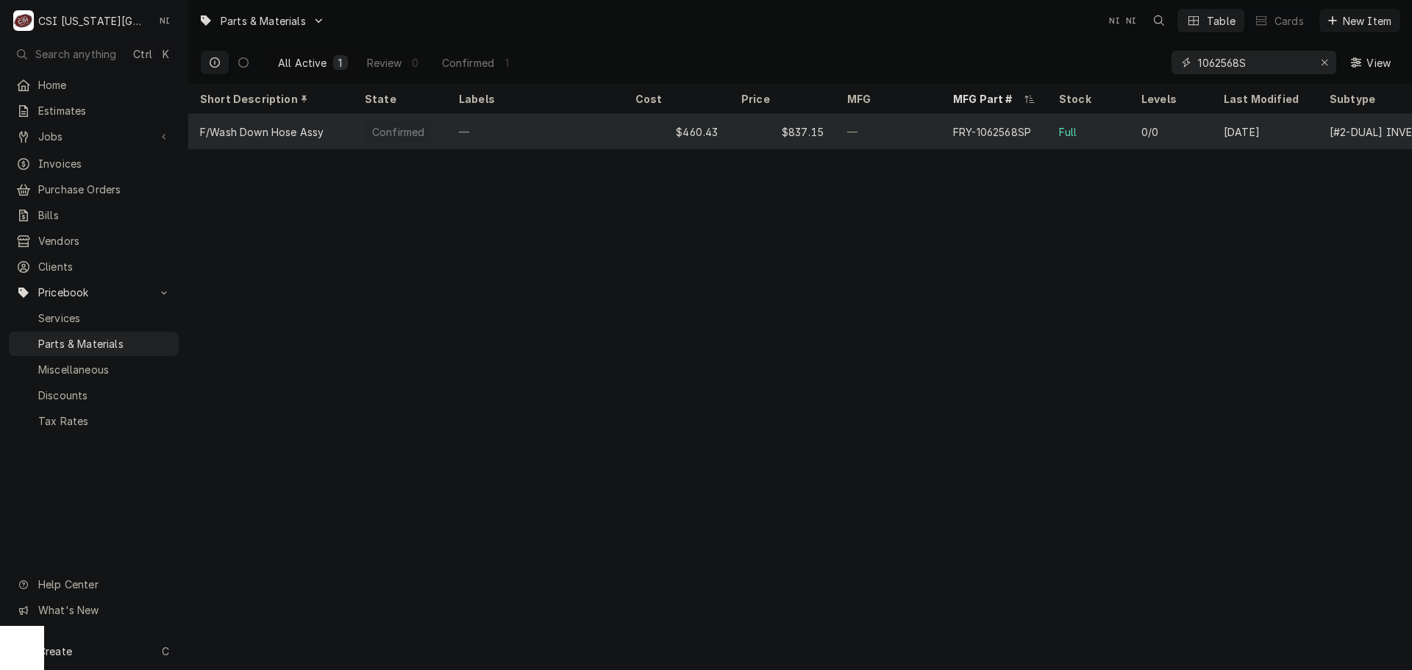
type input "1062568S"
click at [890, 126] on div "—" at bounding box center [889, 131] width 106 height 35
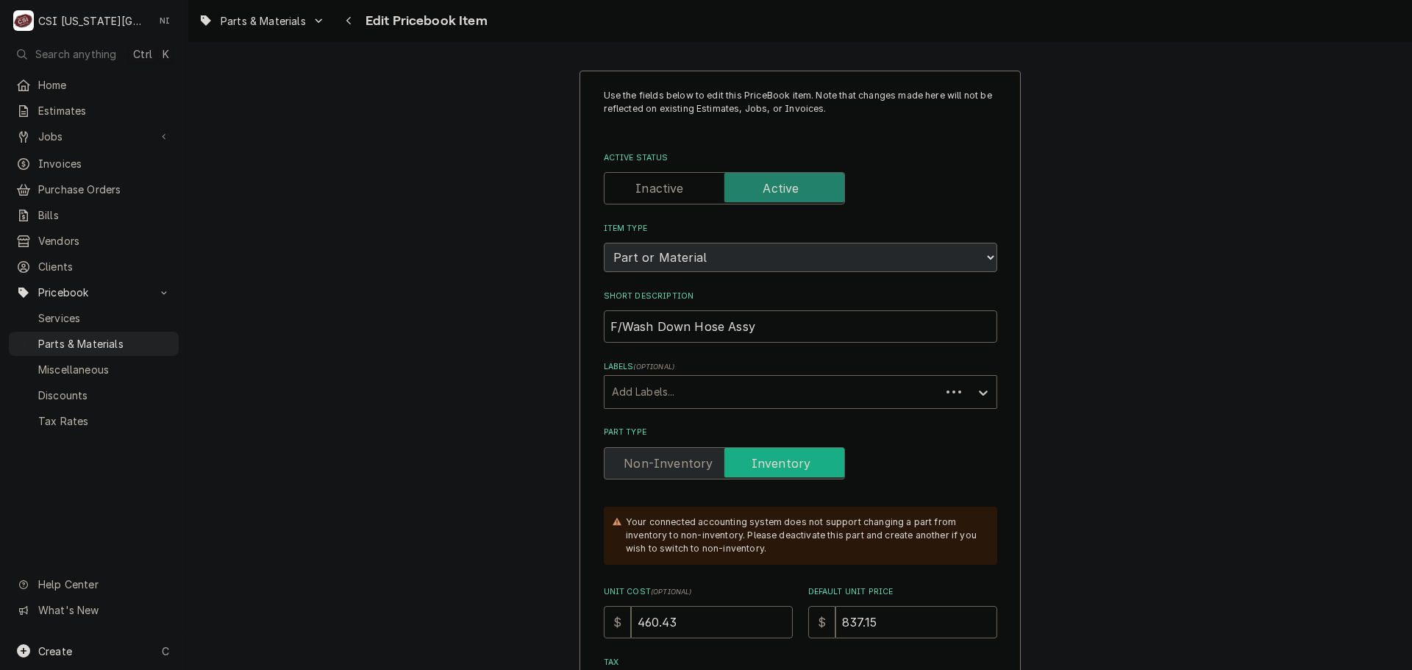
type textarea "x"
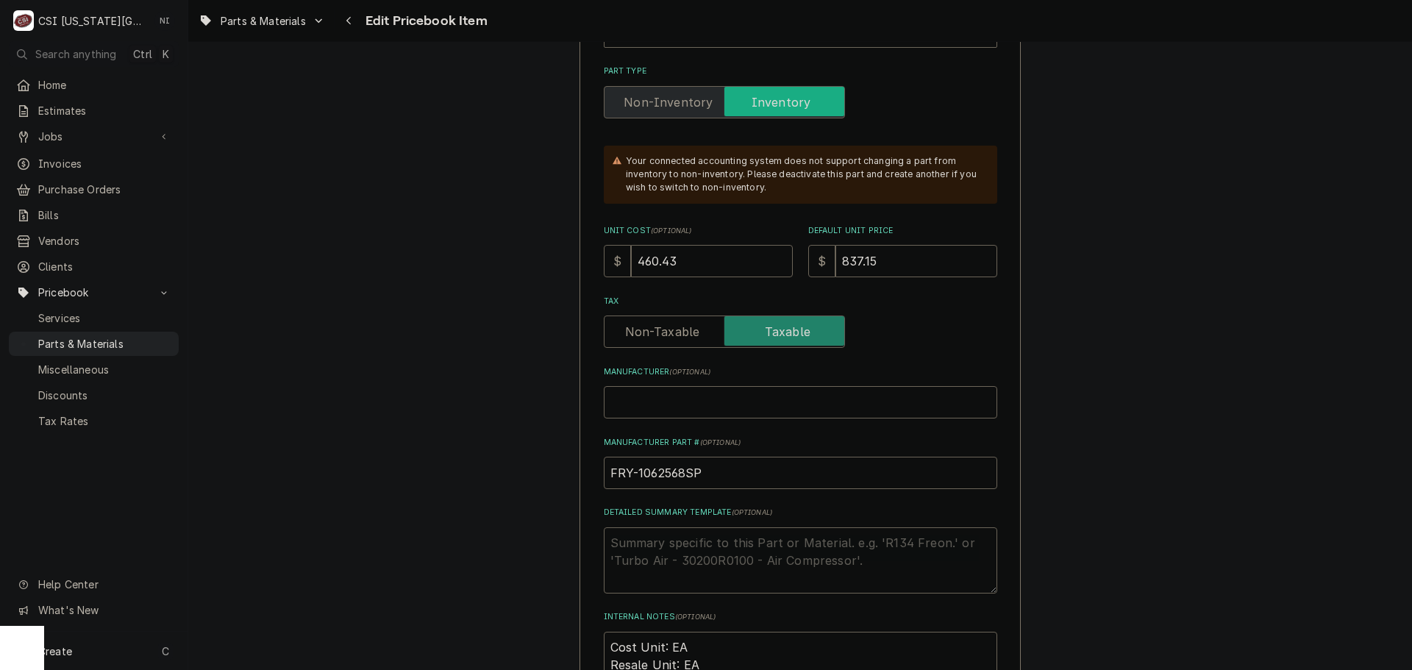
scroll to position [441, 0]
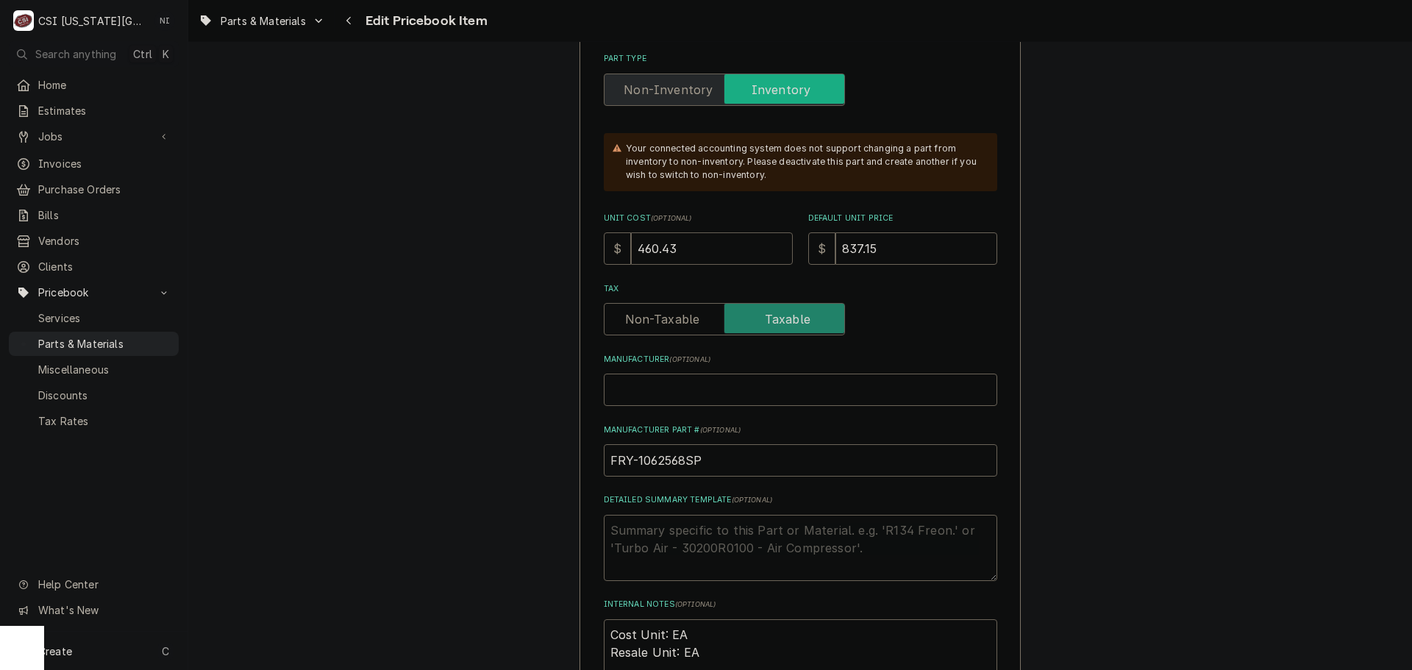
drag, startPoint x: 691, startPoint y: 252, endPoint x: 550, endPoint y: 251, distance: 141.2
type input "4"
type textarea "x"
type input "47"
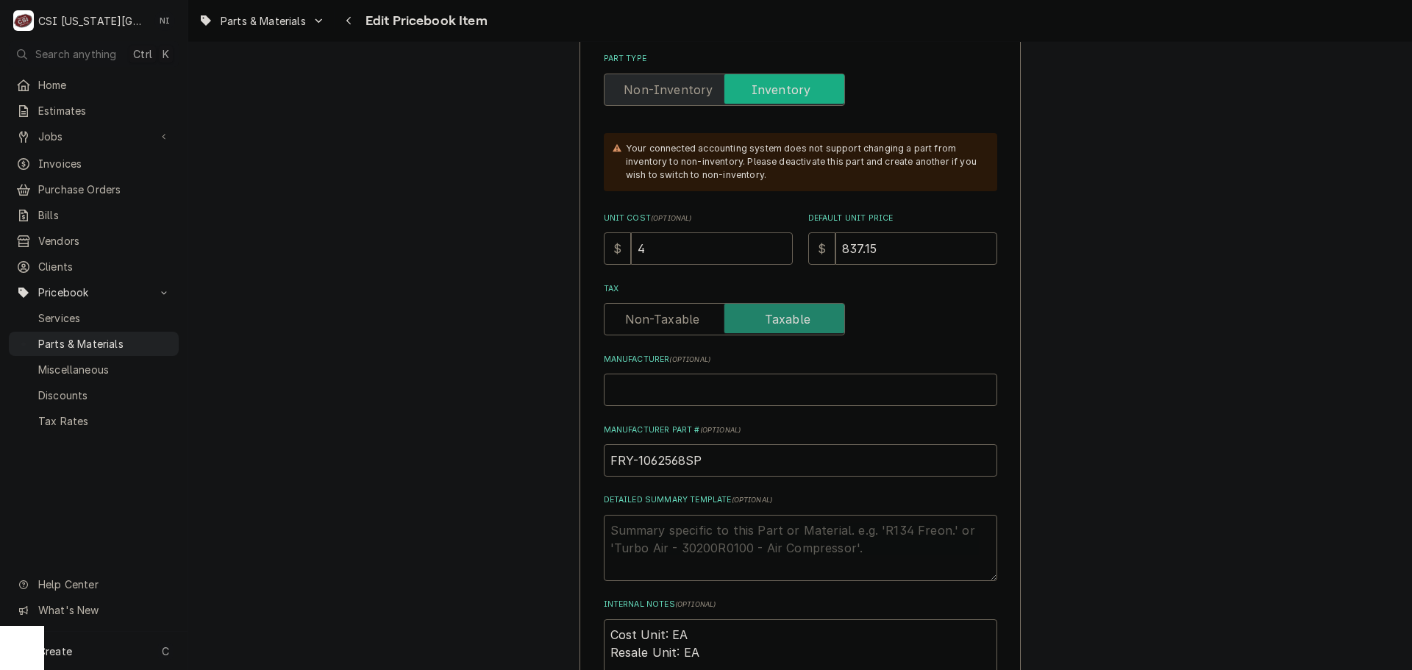
type textarea "x"
type input "476"
type textarea "x"
type input "476.5"
type textarea "x"
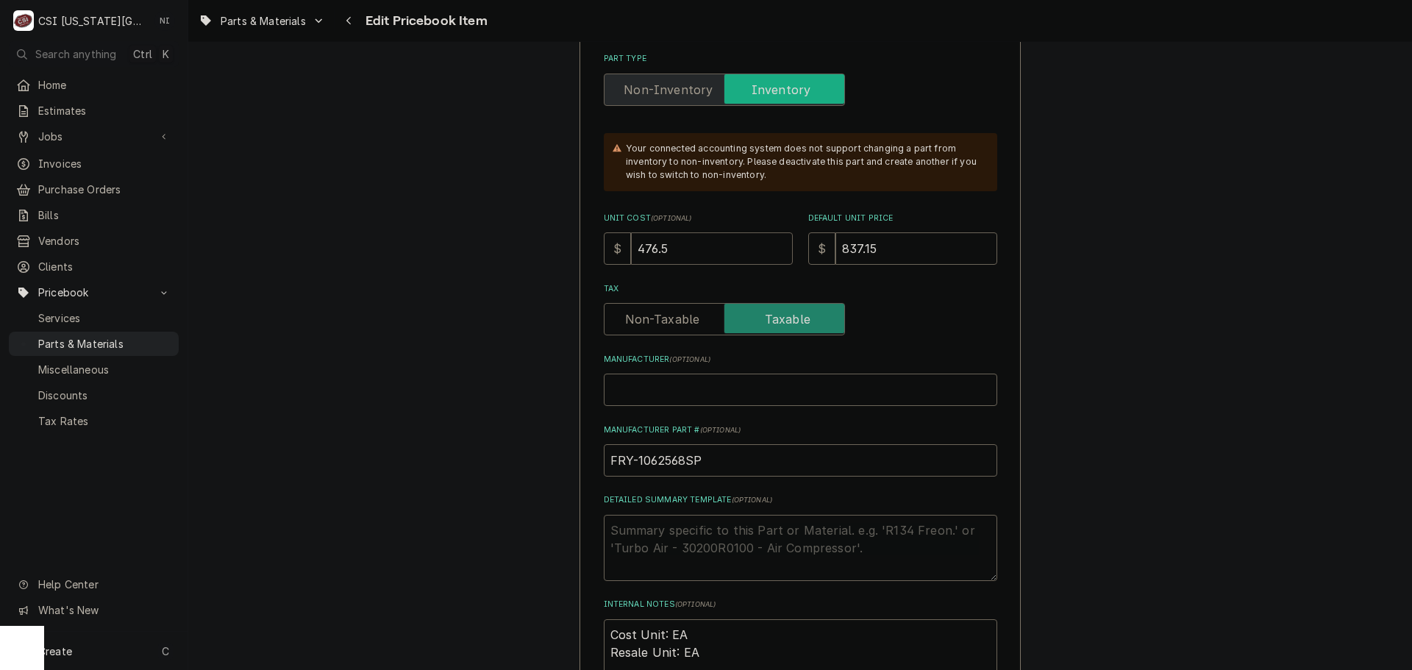
type input "476.52"
type textarea "x"
type input "476.52"
type input "8"
type textarea "x"
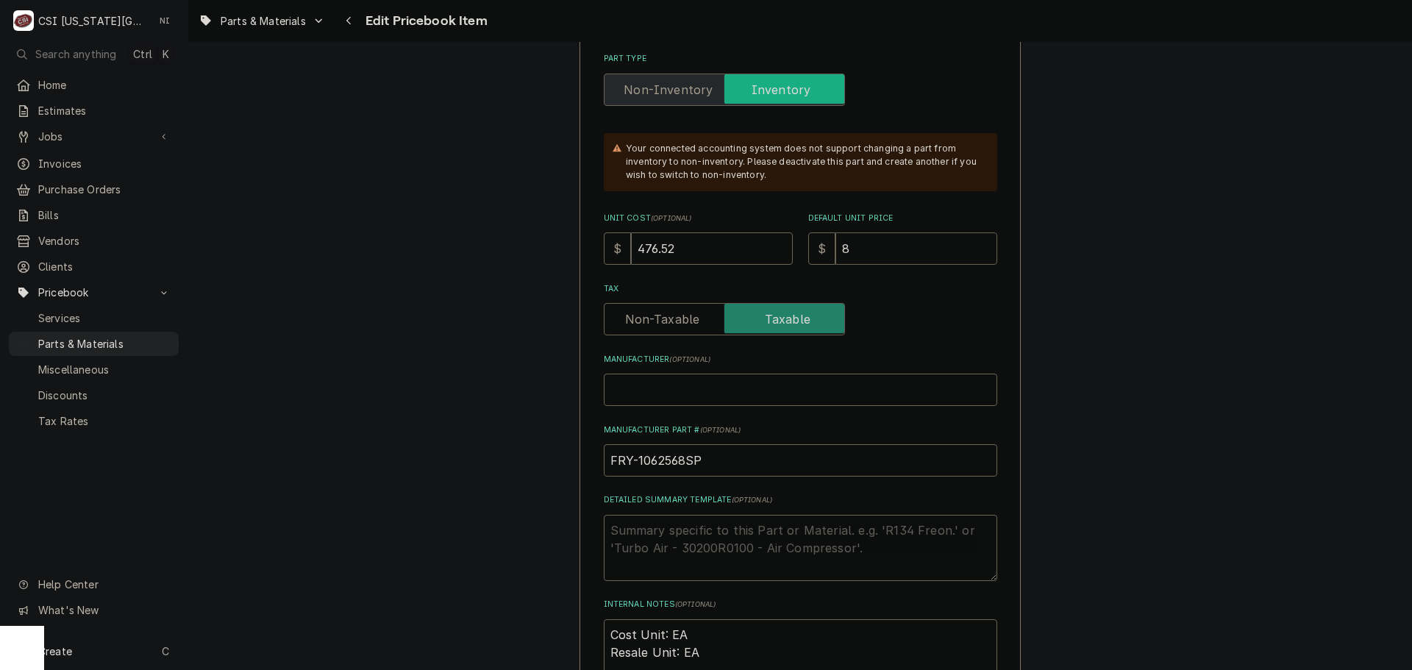
type input "86"
type textarea "x"
type input "866"
type textarea "x"
type input "866.4"
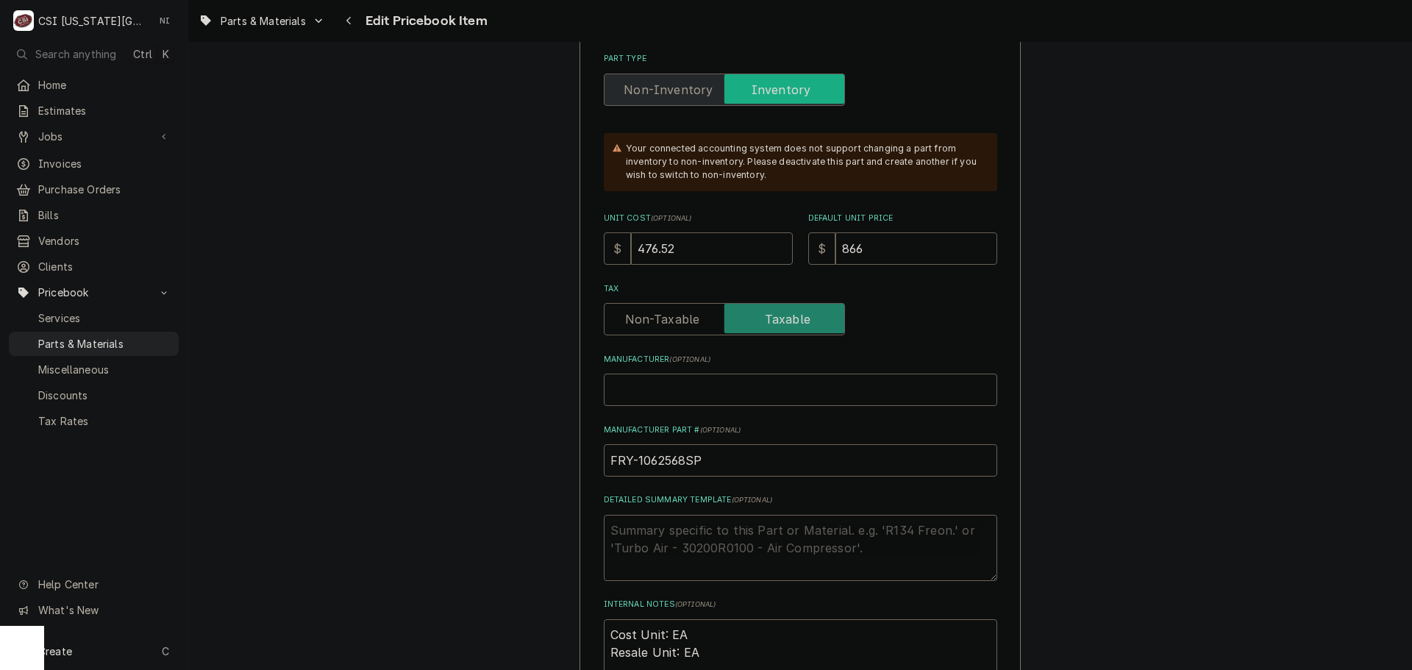
type textarea "x"
type input "866.40"
type textarea "x"
type input "866.40"
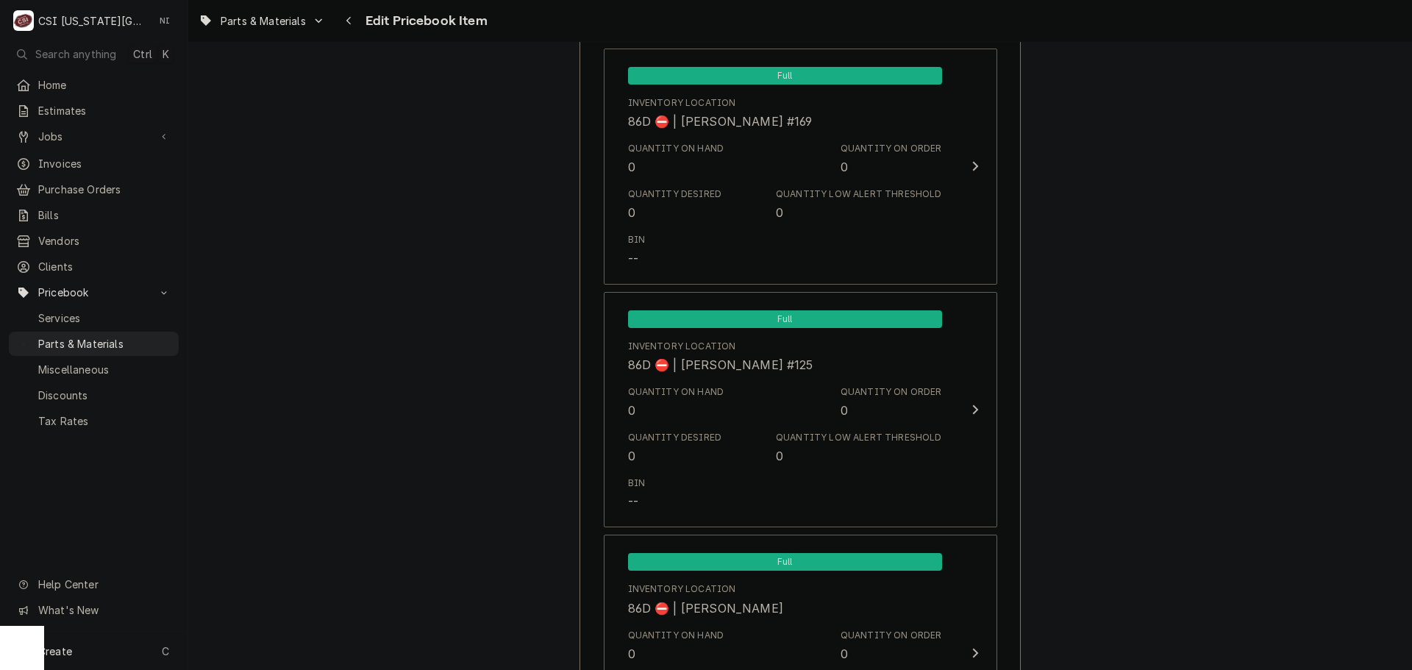
scroll to position [14069, 0]
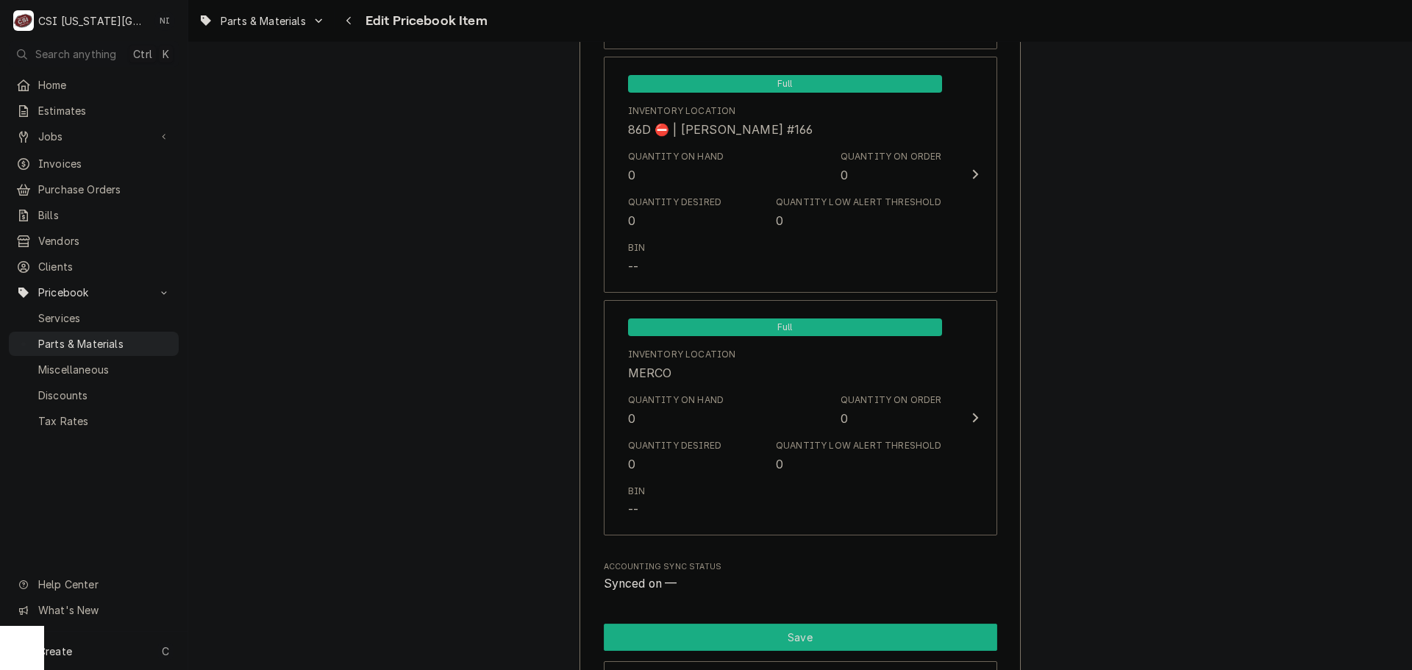
click at [803, 641] on button "Save" at bounding box center [801, 637] width 394 height 27
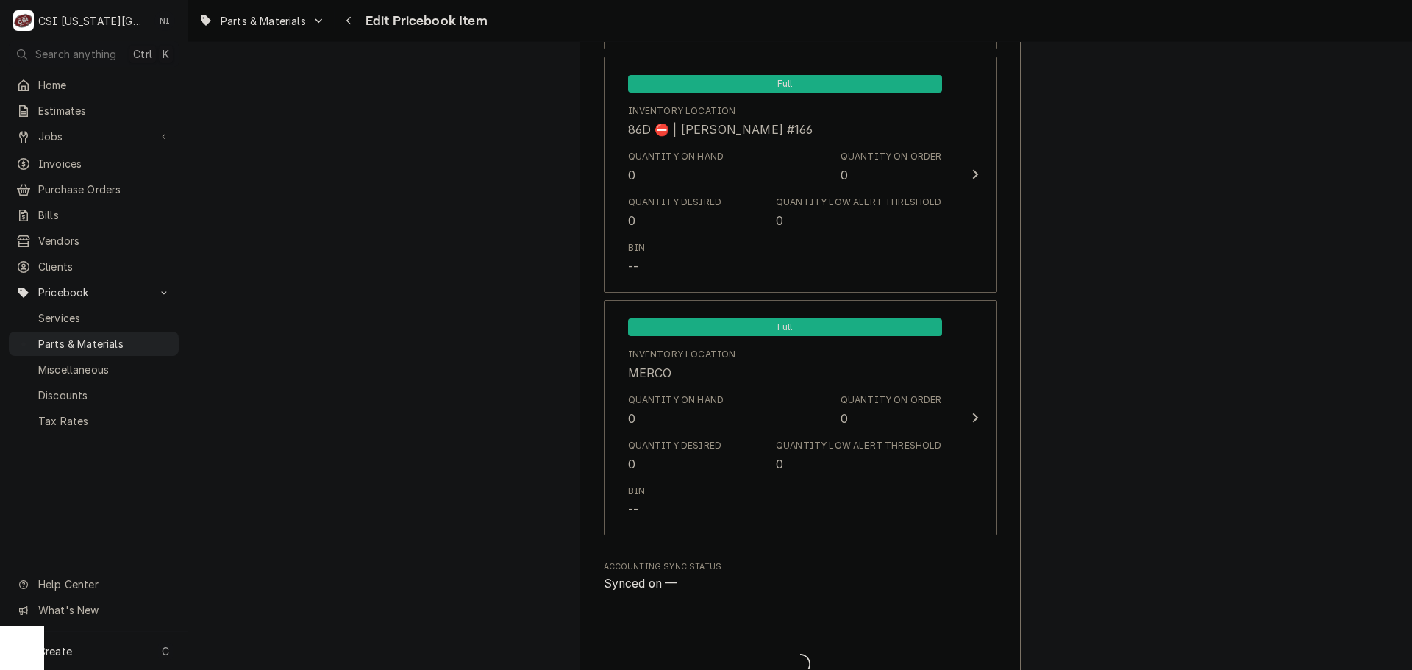
type textarea "x"
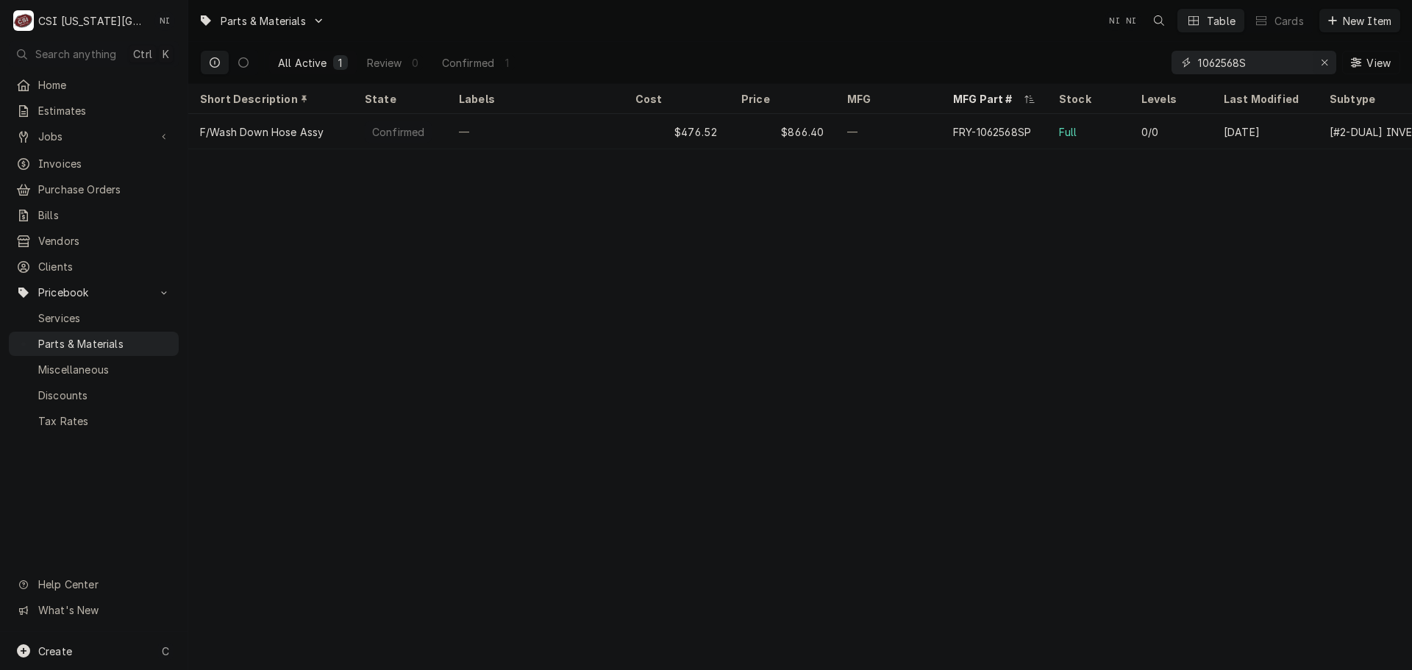
click at [1317, 62] on div "Erase input" at bounding box center [1324, 62] width 15 height 15
paste input "8100278"
drag, startPoint x: 1247, startPoint y: 68, endPoint x: 1151, endPoint y: 67, distance: 95.6
click at [1151, 67] on div "All Active 1 Review 0 Confirmed 1 8100278 View" at bounding box center [800, 62] width 1200 height 41
paste input "703"
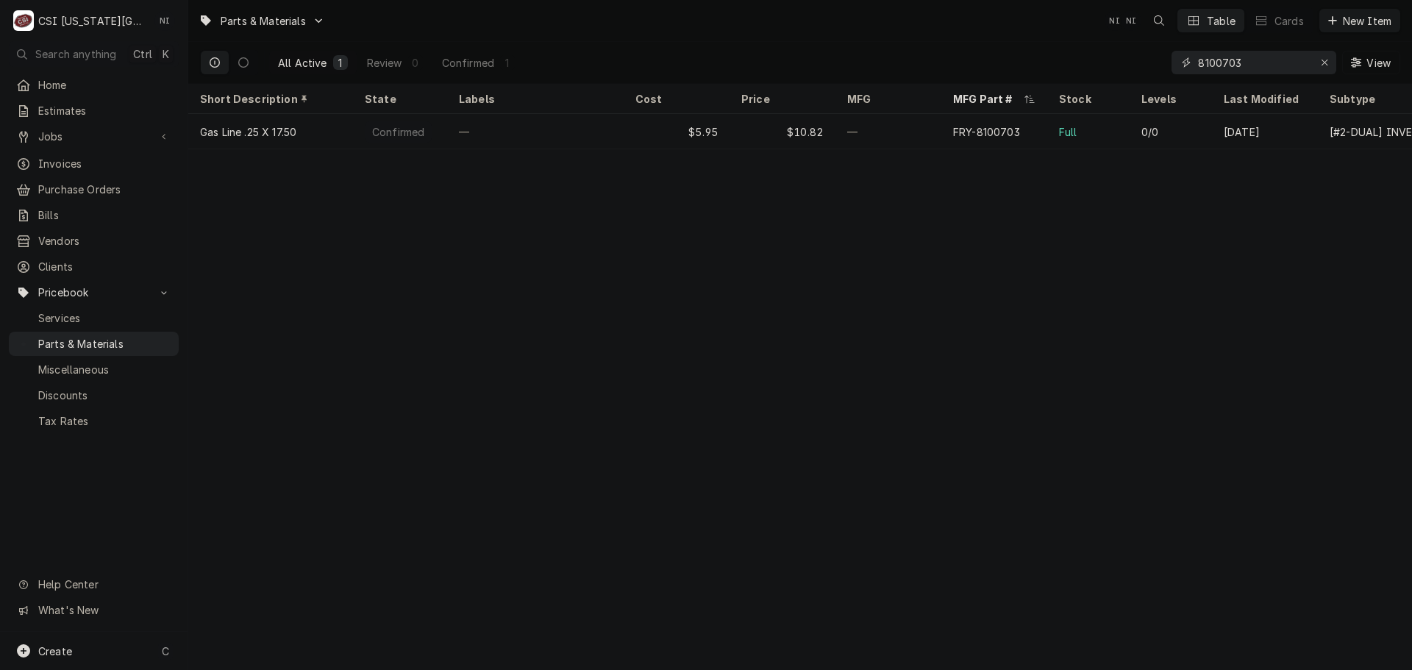
type input "8100703"
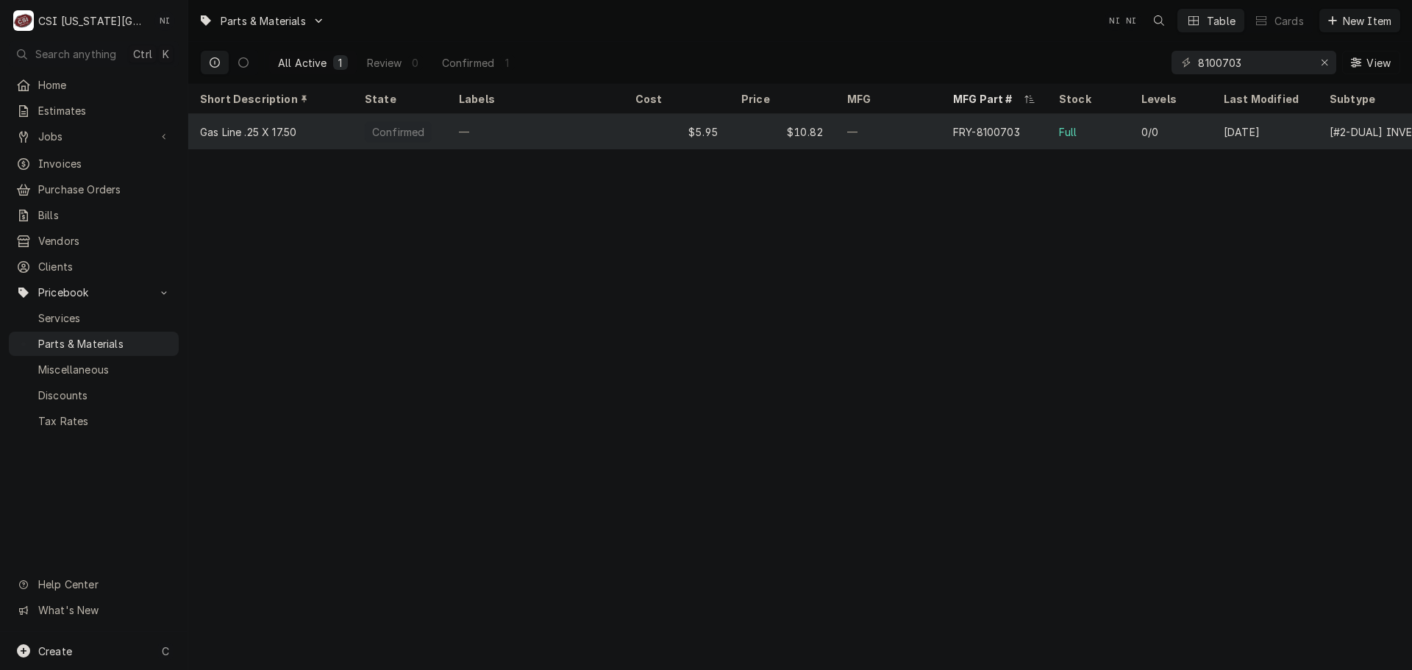
click at [842, 136] on div "—" at bounding box center [889, 131] width 106 height 35
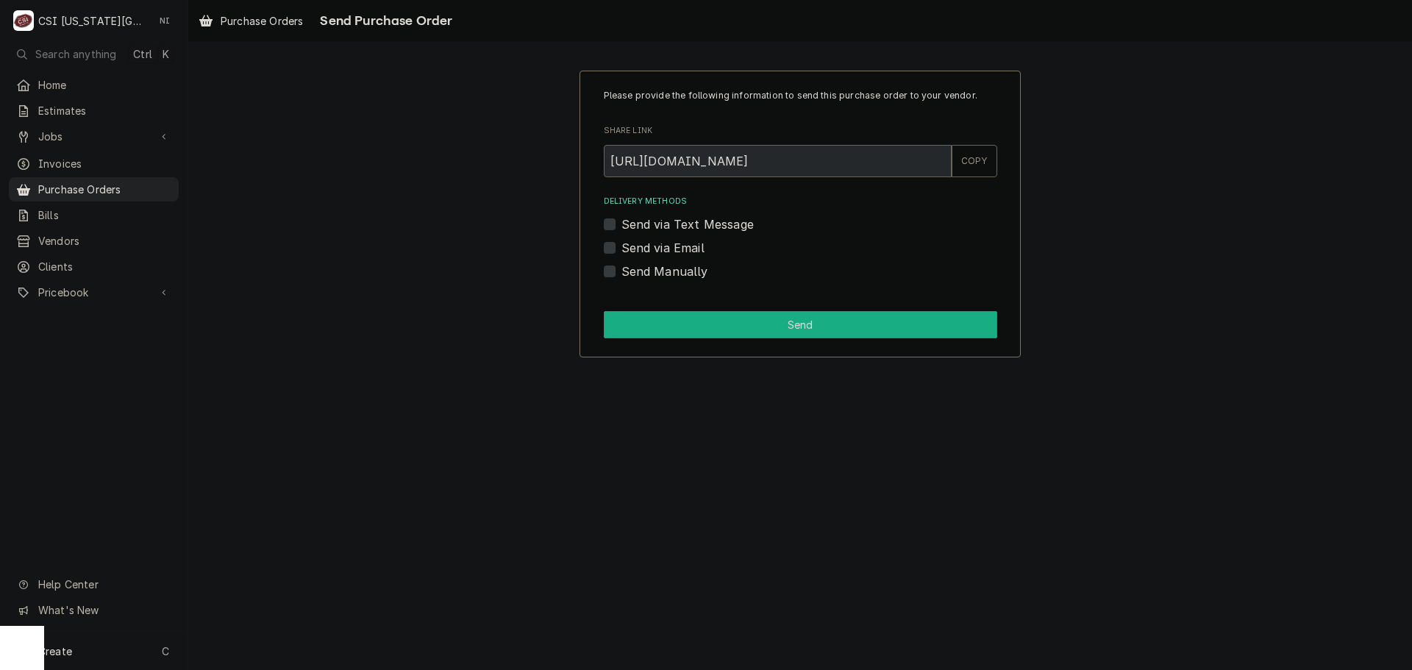
click at [630, 324] on button "Send" at bounding box center [801, 324] width 394 height 27
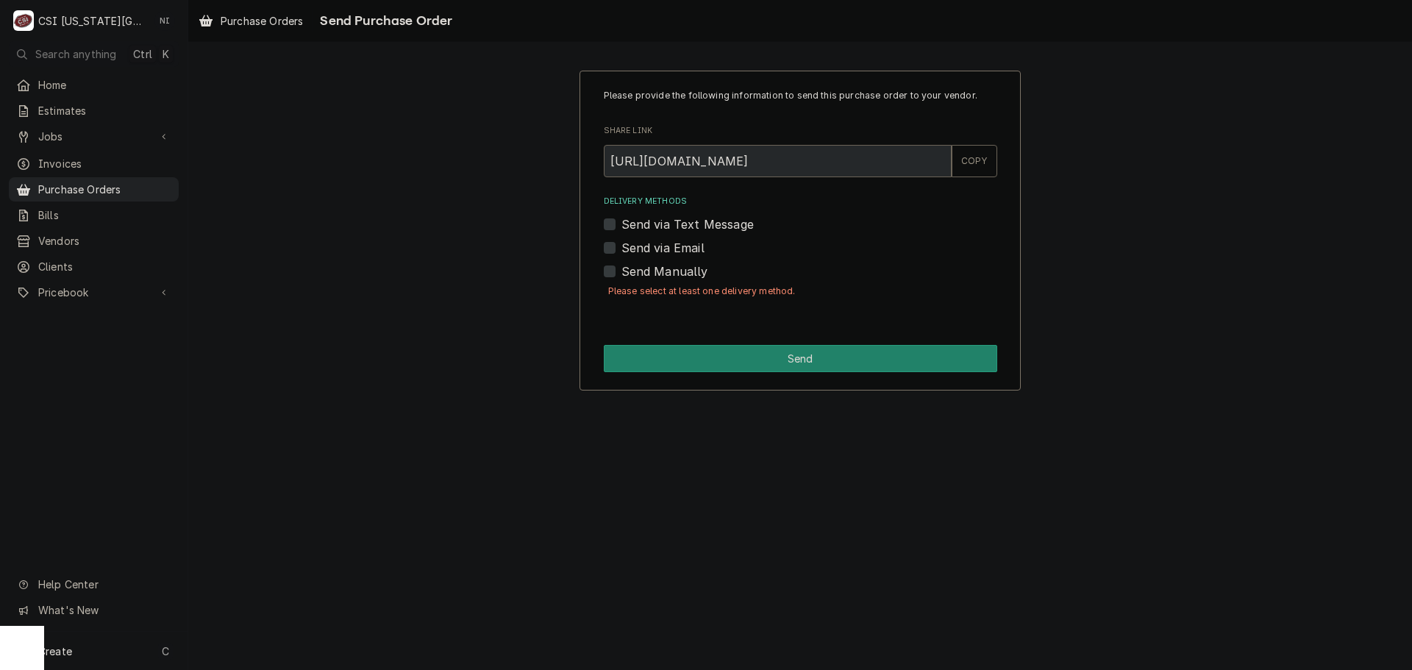
click at [617, 276] on div "Send Manually" at bounding box center [801, 272] width 394 height 18
click at [622, 271] on label "Send Manually" at bounding box center [665, 272] width 87 height 18
click at [622, 271] on input "Send Manually" at bounding box center [819, 279] width 394 height 32
checkbox input "true"
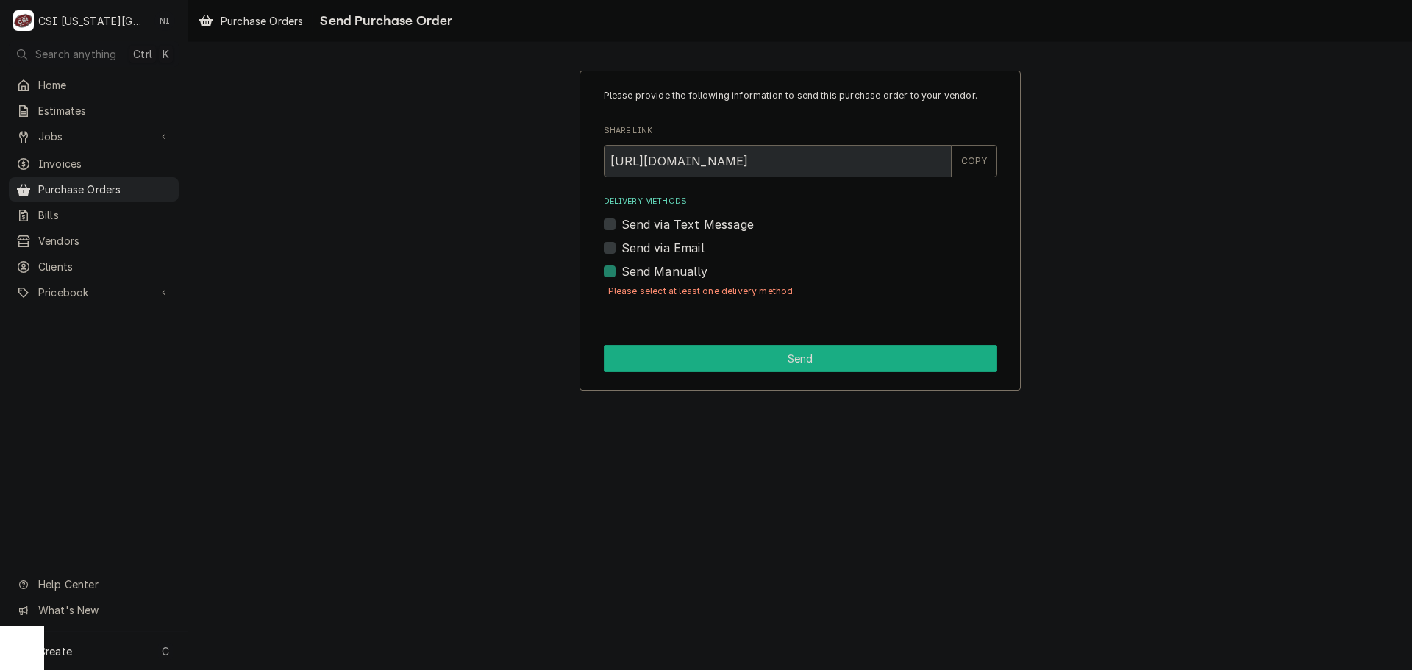
drag, startPoint x: 683, startPoint y: 348, endPoint x: 690, endPoint y: 349, distance: 7.5
click at [683, 348] on button "Send" at bounding box center [801, 358] width 394 height 27
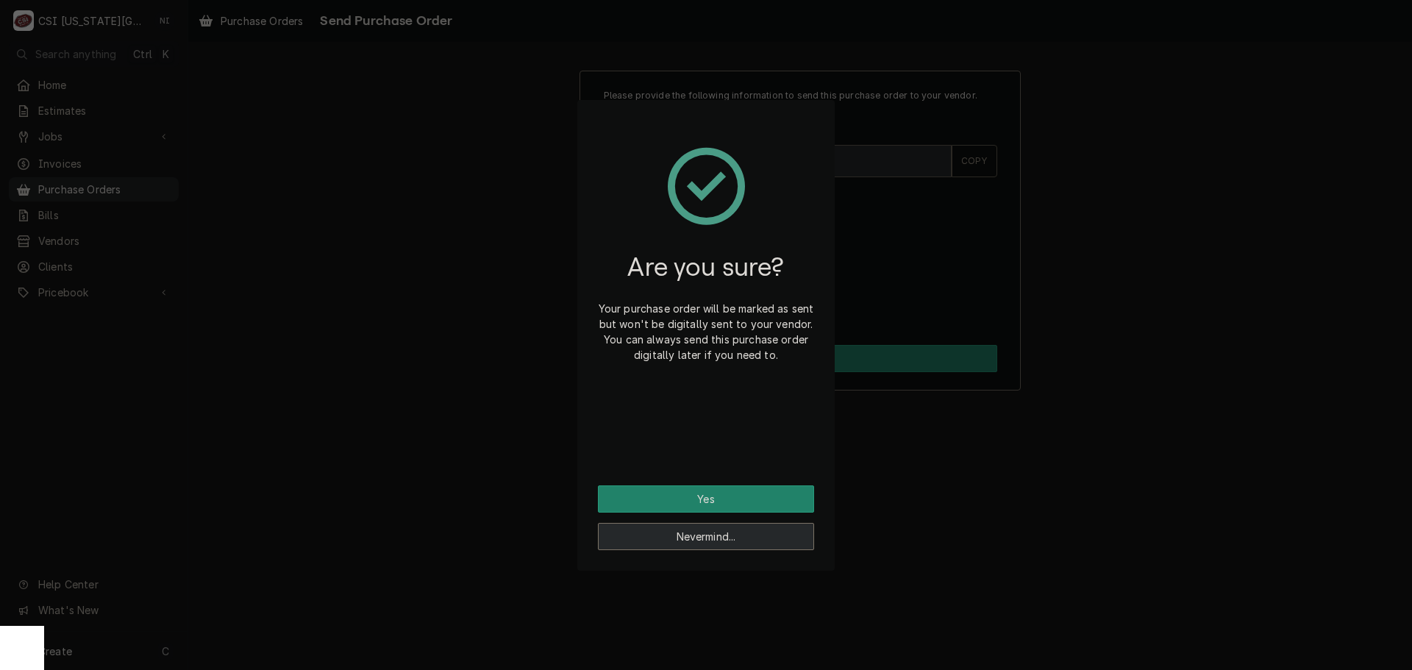
click at [739, 542] on button "Nevermind..." at bounding box center [706, 536] width 216 height 27
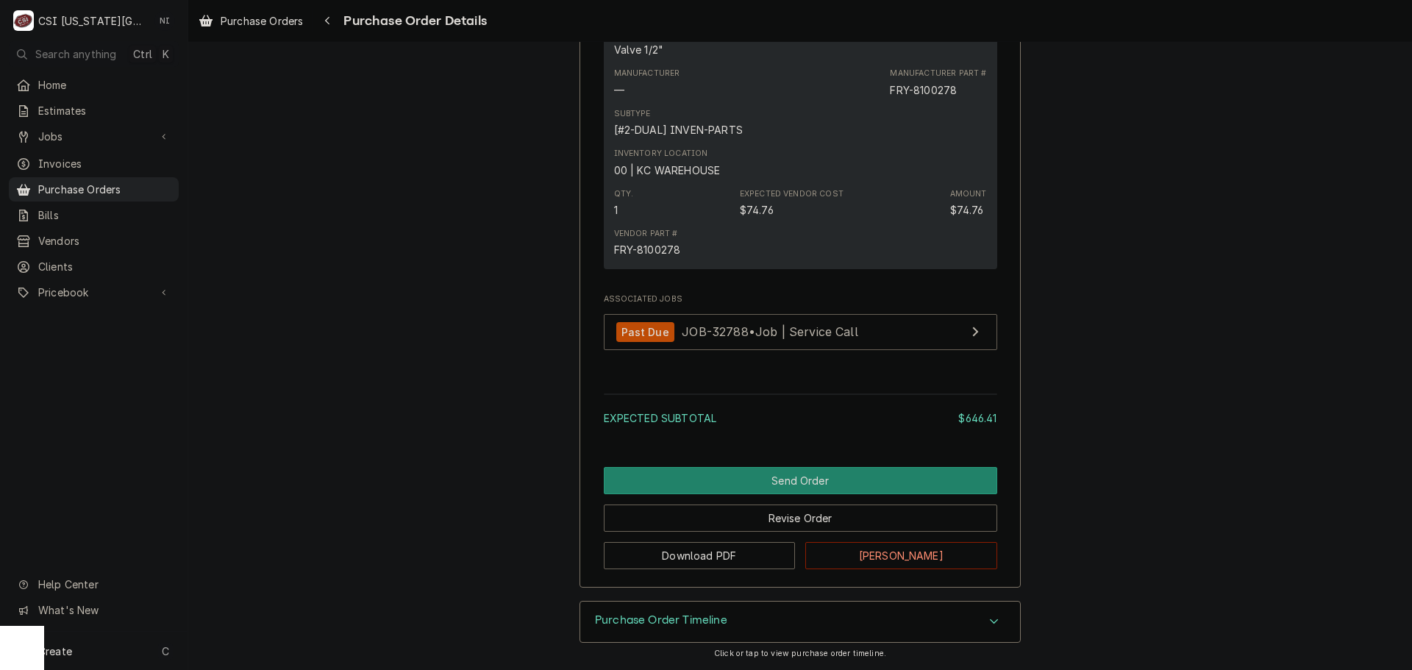
scroll to position [2084, 0]
click at [118, 191] on div "Purchase Orders" at bounding box center [94, 189] width 164 height 18
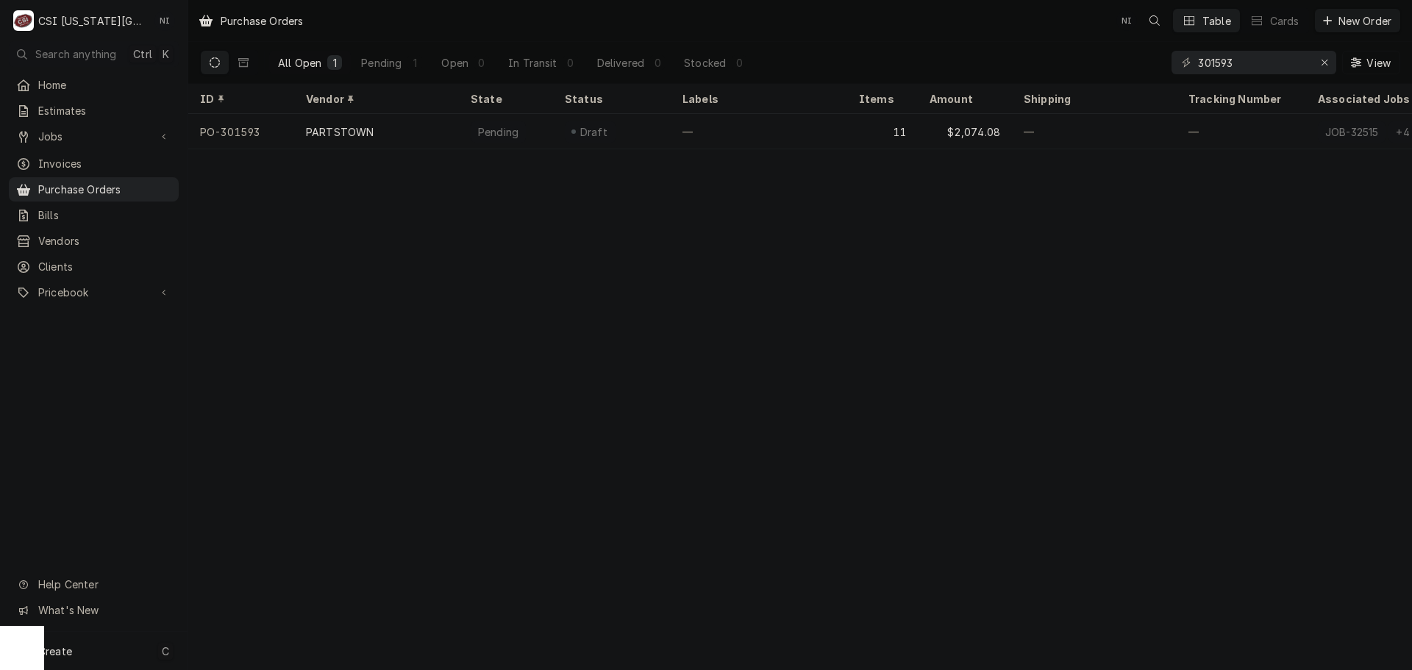
click at [102, 650] on div "Create C" at bounding box center [94, 651] width 188 height 38
click at [286, 556] on link "Purchase Order" at bounding box center [264, 550] width 132 height 24
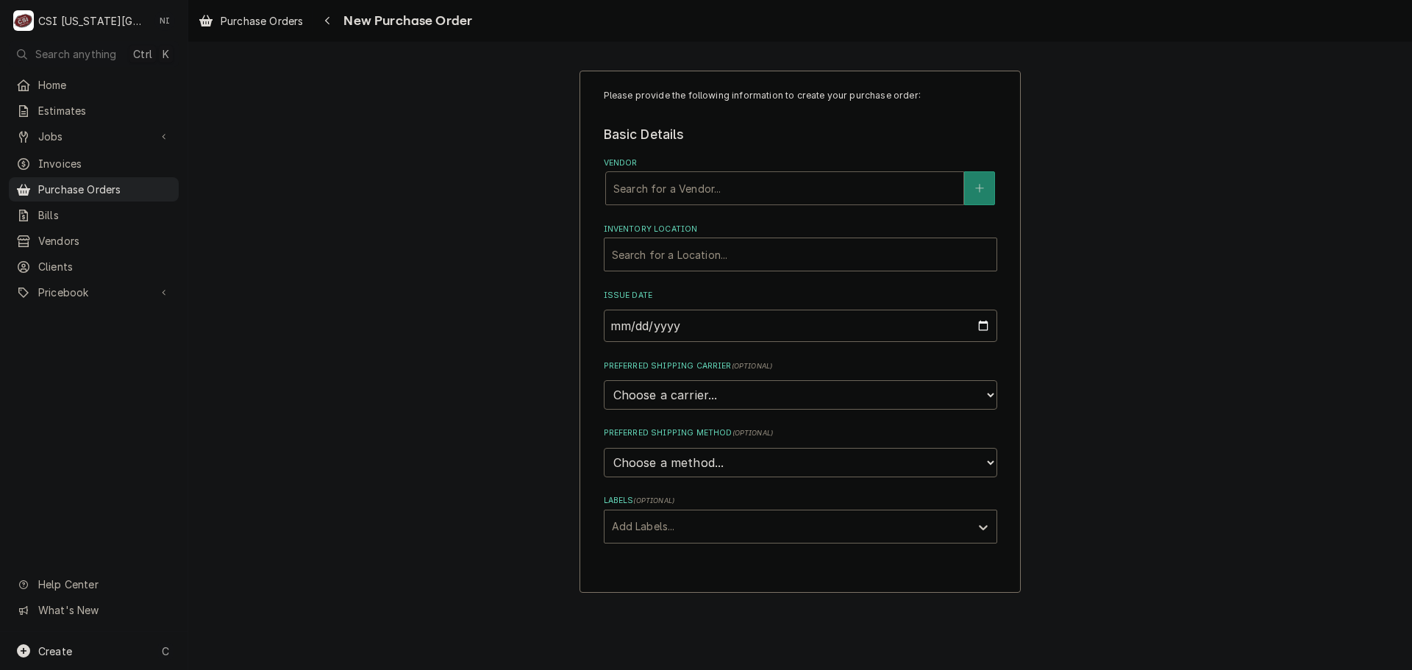
click at [758, 188] on div "Vendor" at bounding box center [784, 188] width 343 height 26
type input "home"
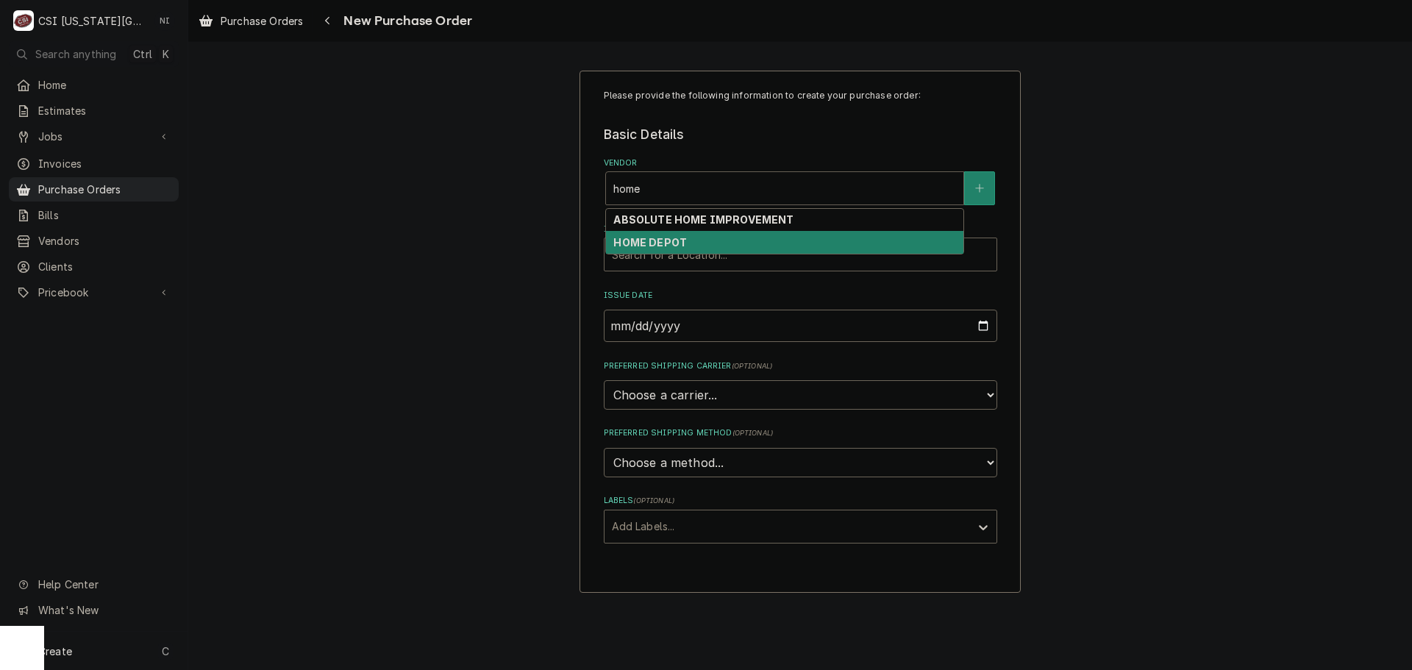
click at [702, 243] on div "HOME DEPOT" at bounding box center [784, 242] width 357 height 23
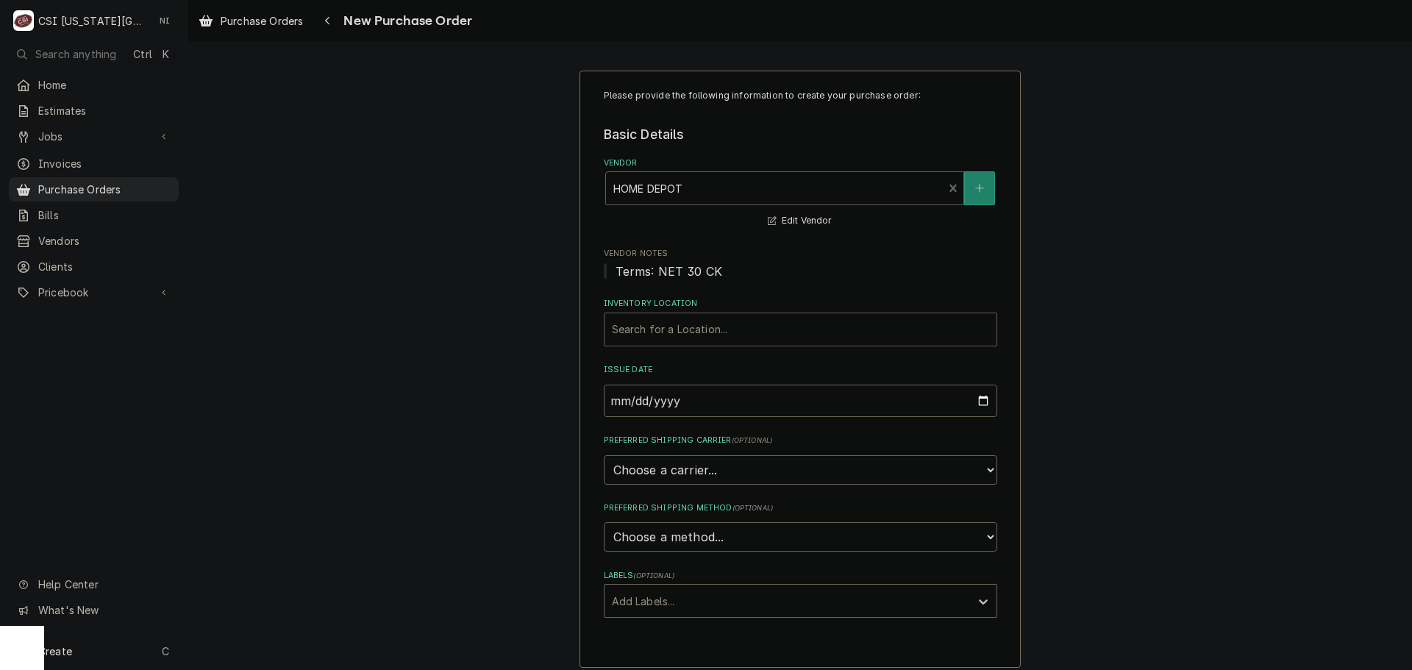
click at [717, 332] on div "Inventory Location" at bounding box center [800, 329] width 377 height 26
type input "kc"
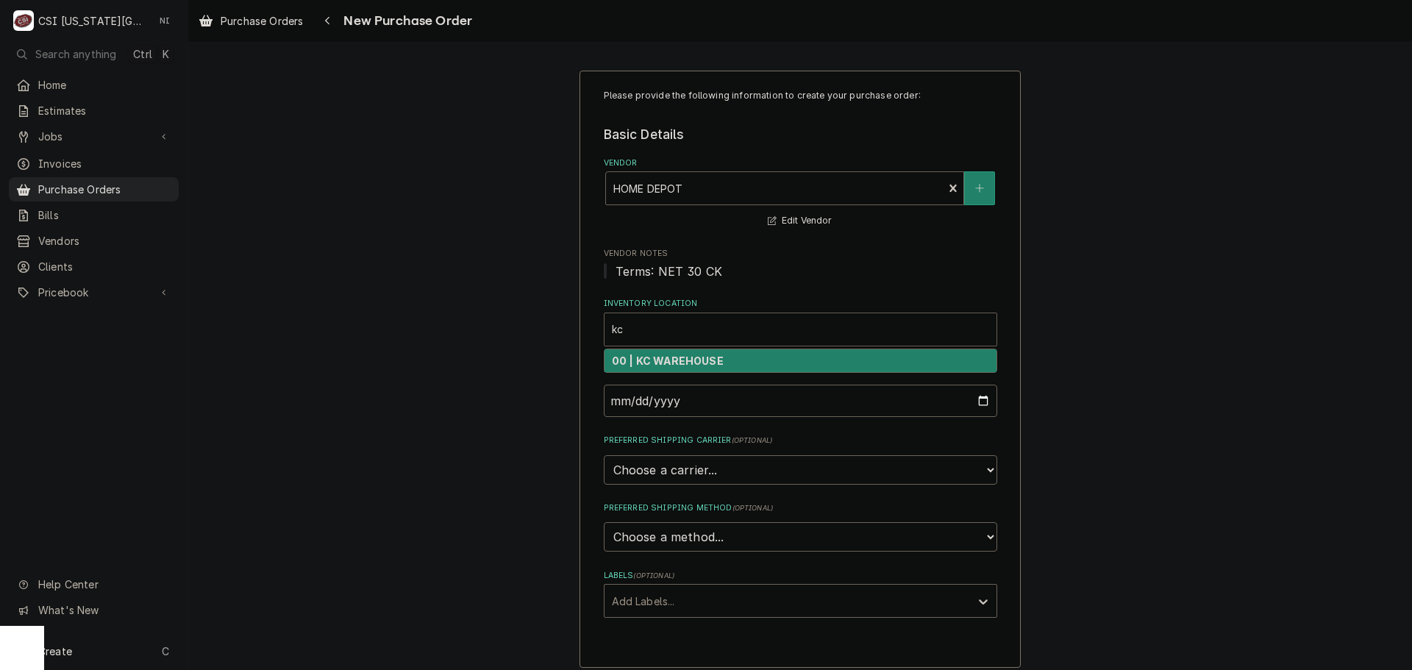
click at [716, 366] on div "00 | KC WAREHOUSE" at bounding box center [801, 360] width 392 height 23
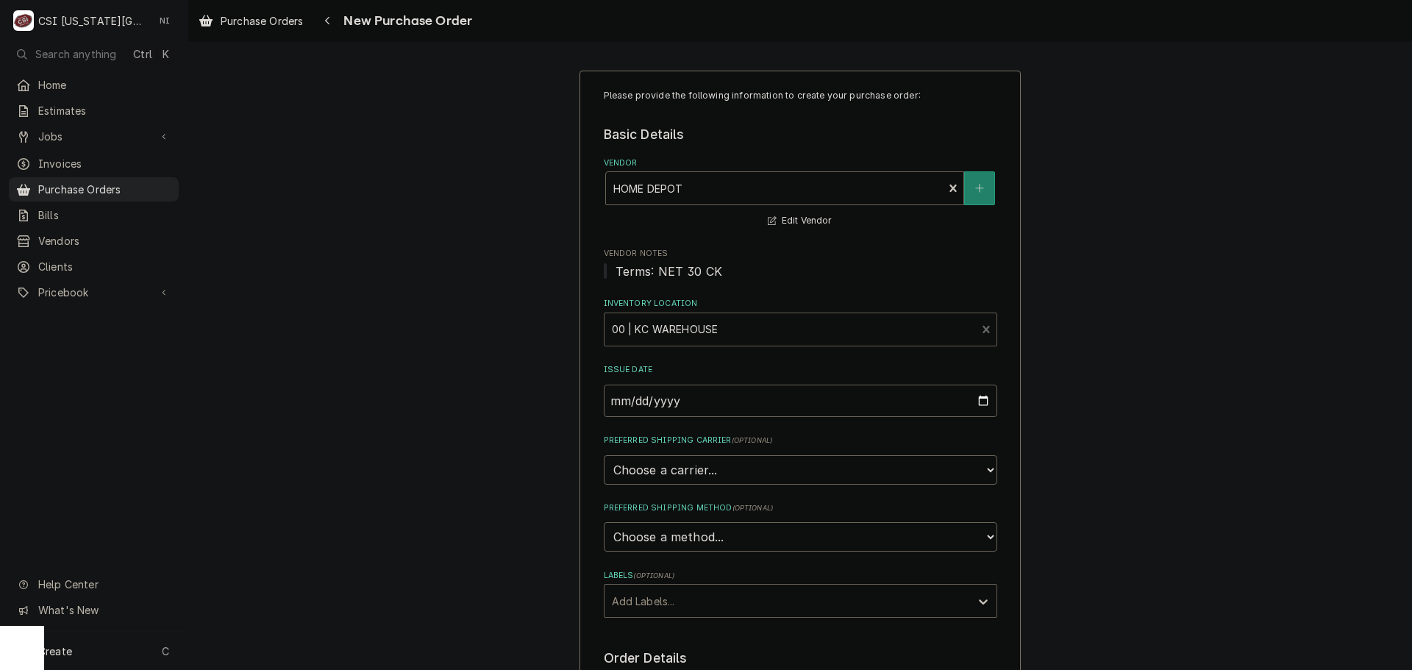
click at [708, 591] on div "Labels" at bounding box center [787, 601] width 351 height 26
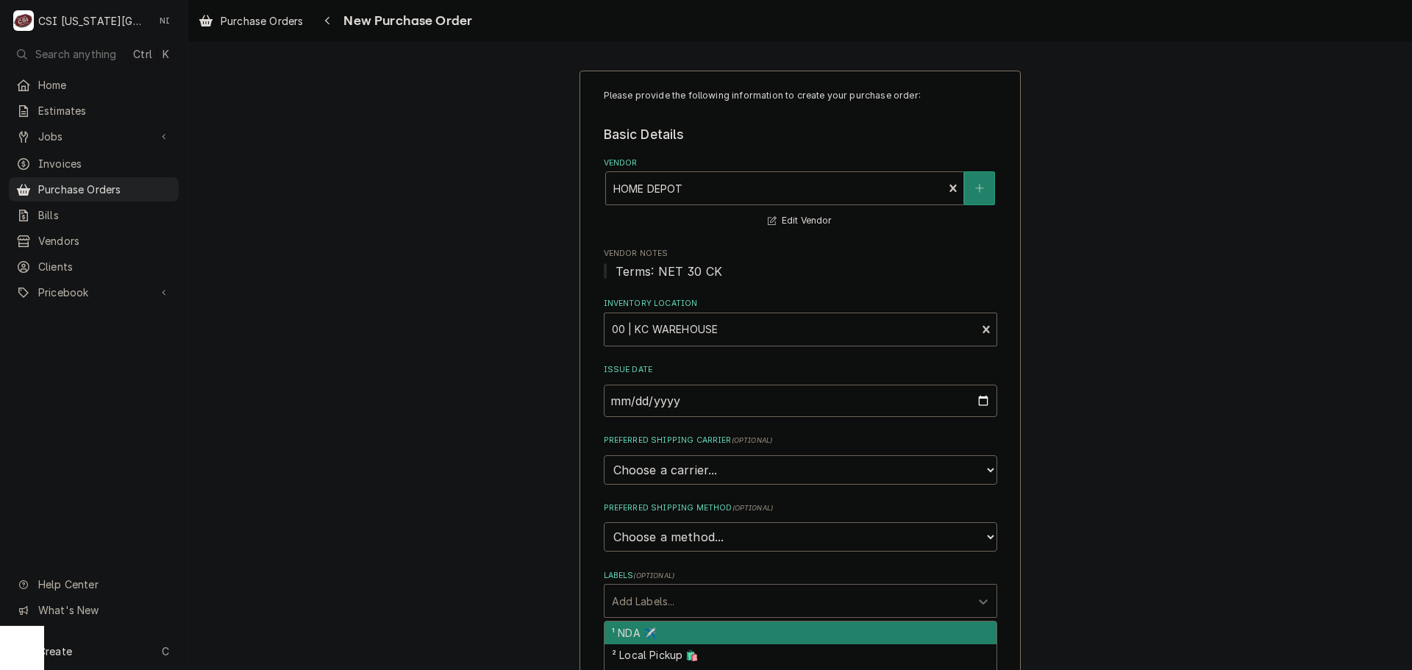
scroll to position [294, 0]
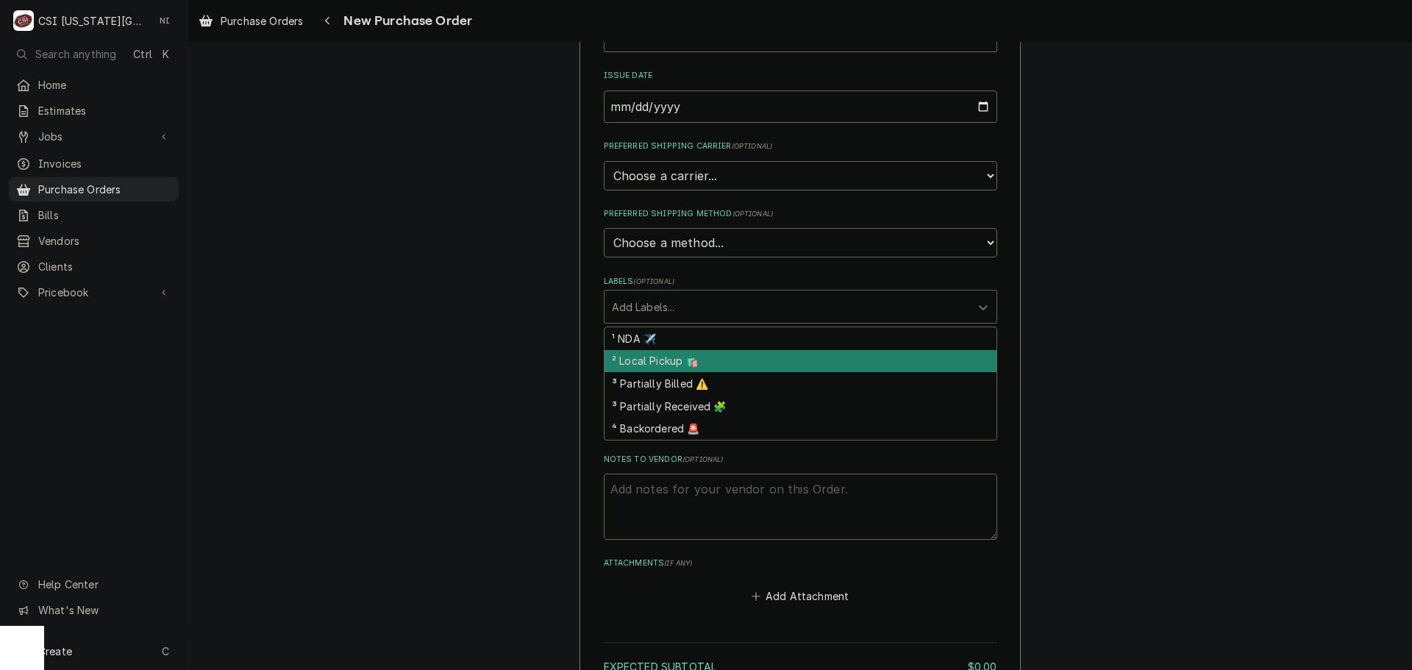
click at [696, 365] on div "² Local Pickup 🛍️" at bounding box center [801, 361] width 392 height 23
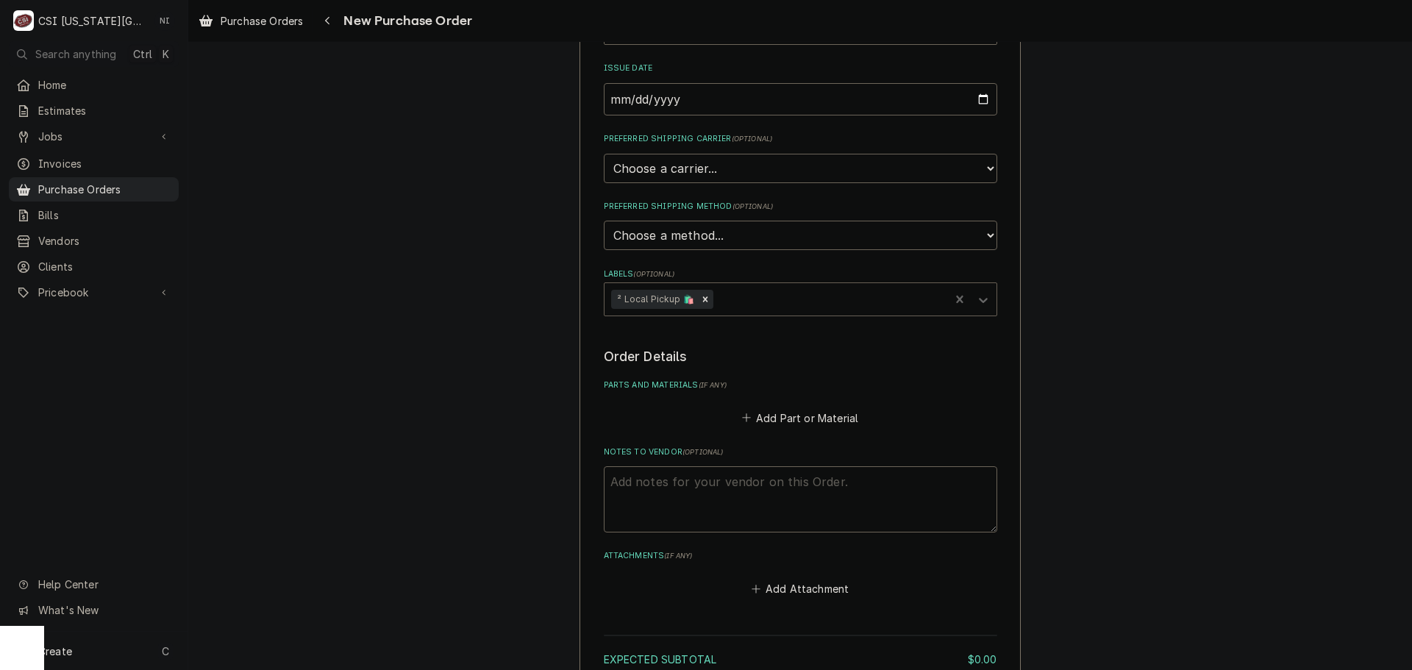
scroll to position [436, 0]
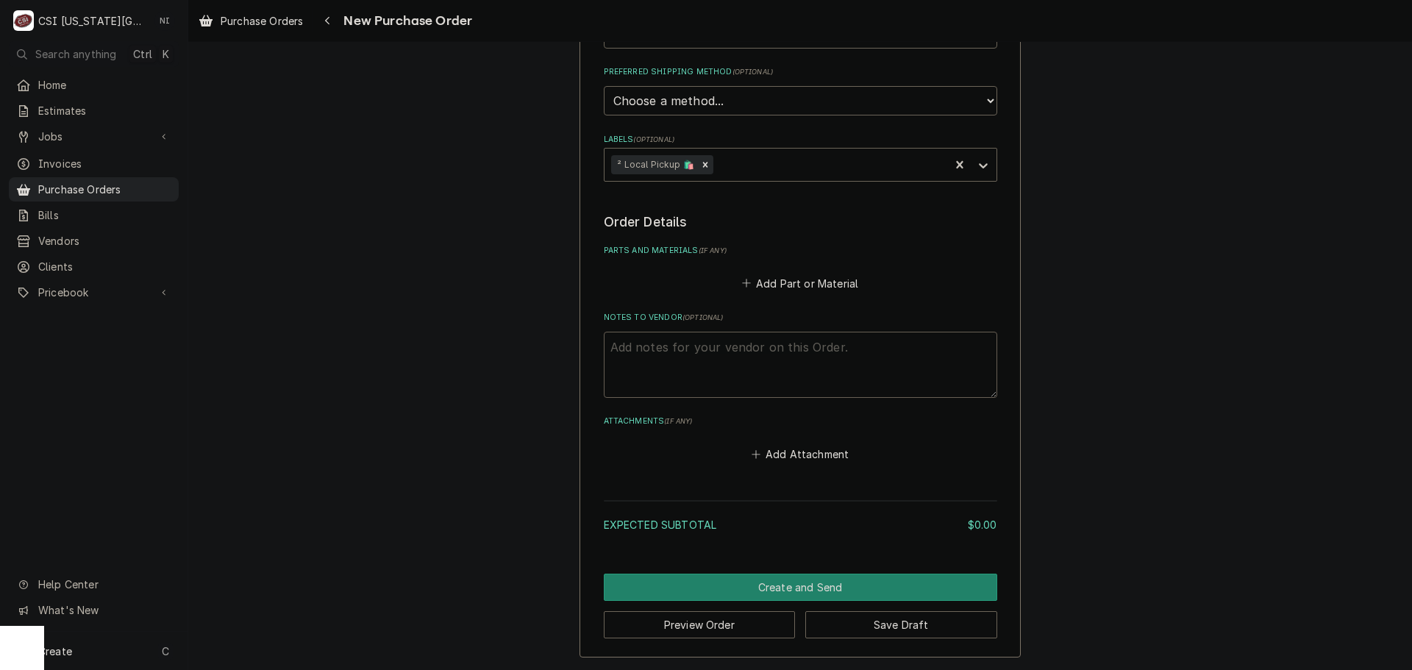
click at [714, 341] on textarea "Notes to Vendor ( optional )" at bounding box center [801, 365] width 394 height 66
type textarea "x"
type textarea "w"
type textarea "x"
type textarea "wi"
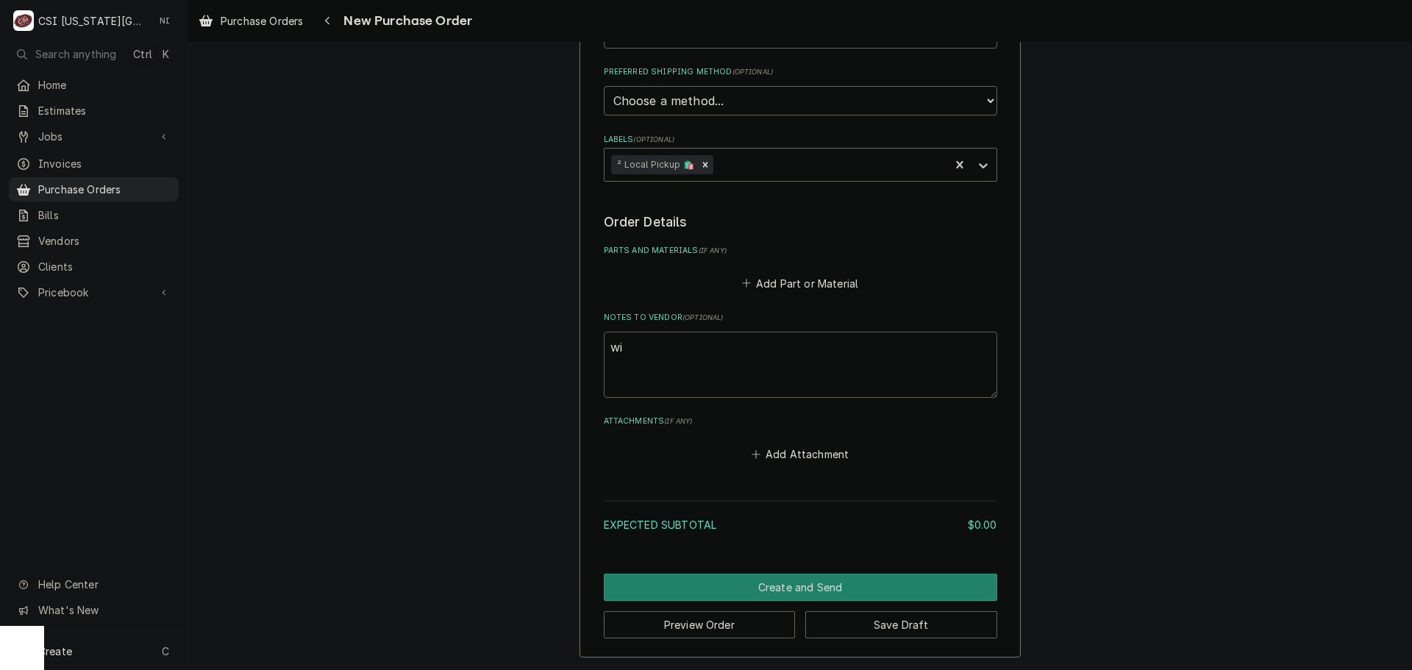
type textarea "x"
type textarea "wil"
type textarea "x"
type textarea "will"
click at [772, 277] on button "Add Part or Material" at bounding box center [799, 283] width 121 height 21
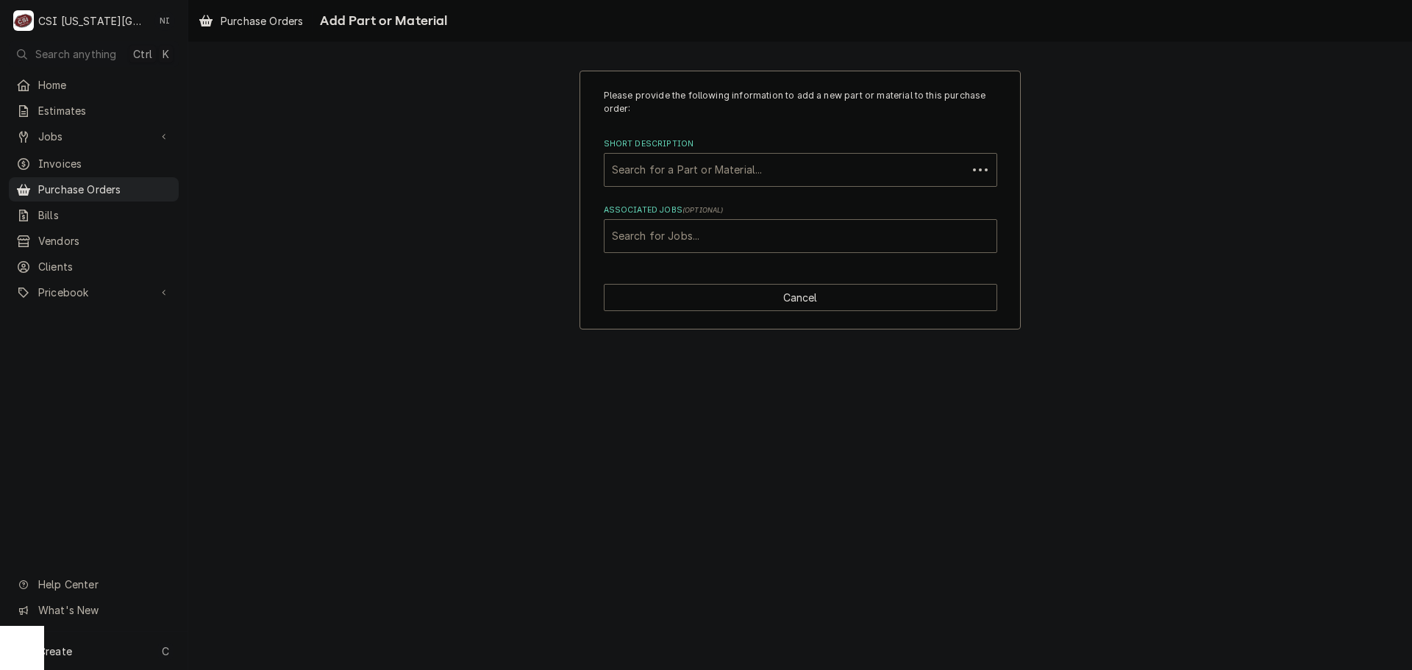
click at [741, 235] on div "Associated Jobs" at bounding box center [800, 236] width 377 height 26
type input "31175"
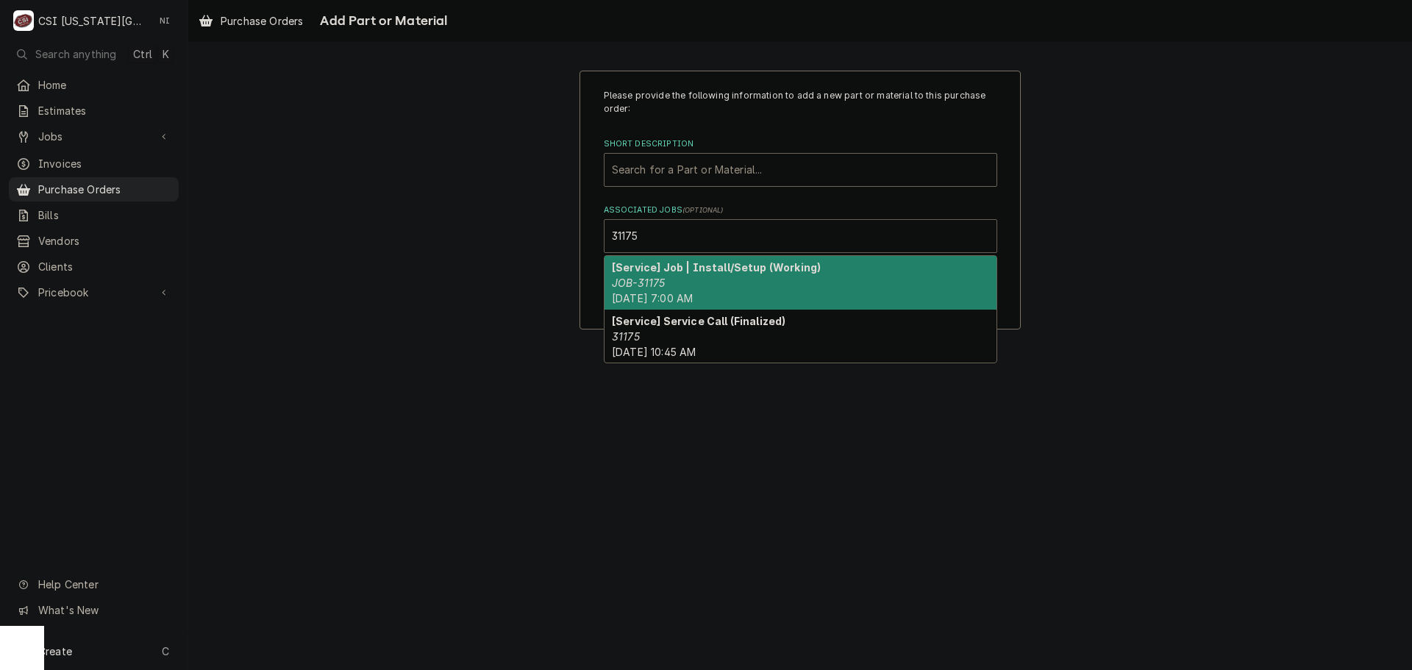
click at [716, 269] on strong "[Service] Job | Install/Setup (Working)" at bounding box center [716, 267] width 209 height 13
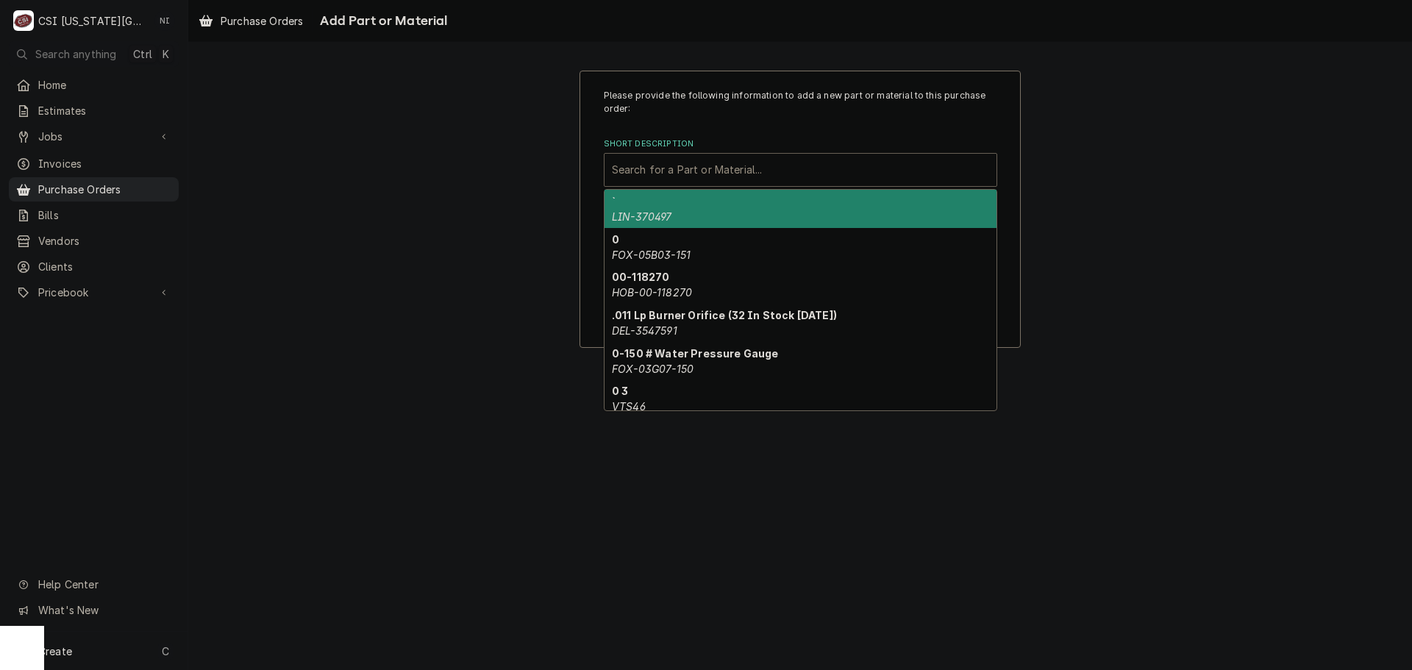
click at [719, 174] on div "Short Description" at bounding box center [800, 170] width 377 height 26
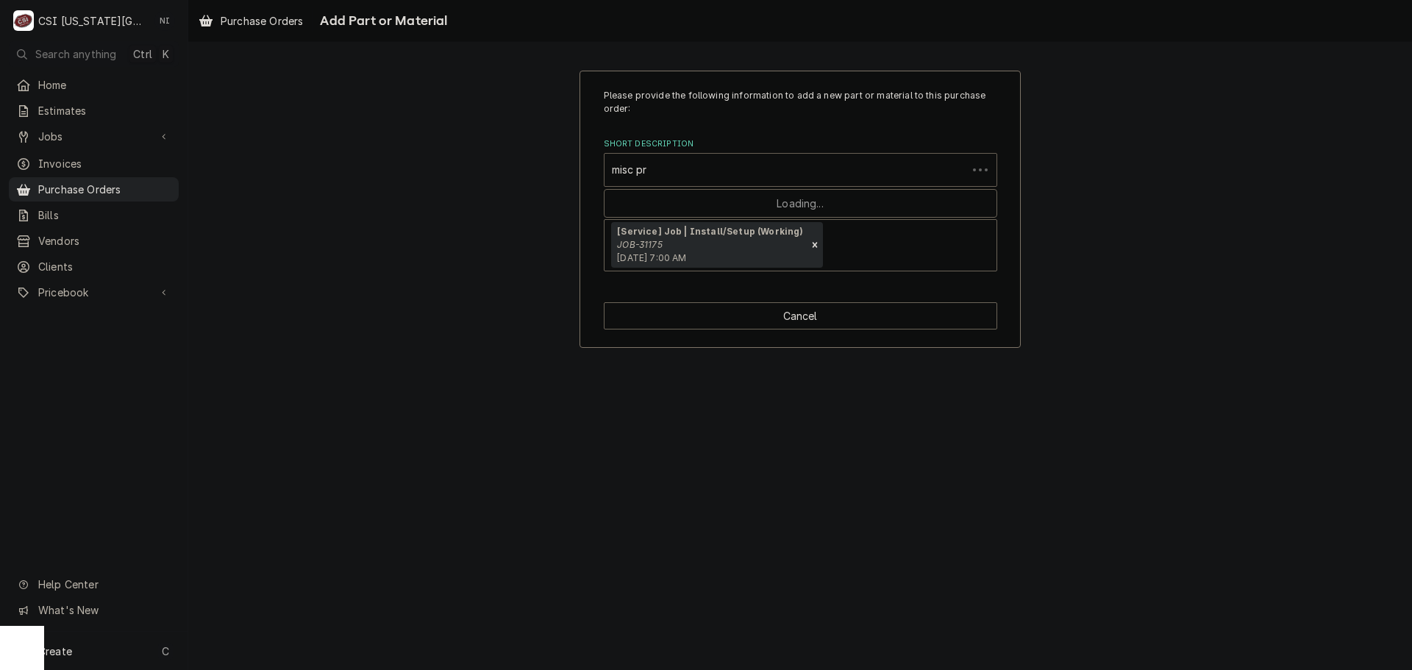
type input "misc pro"
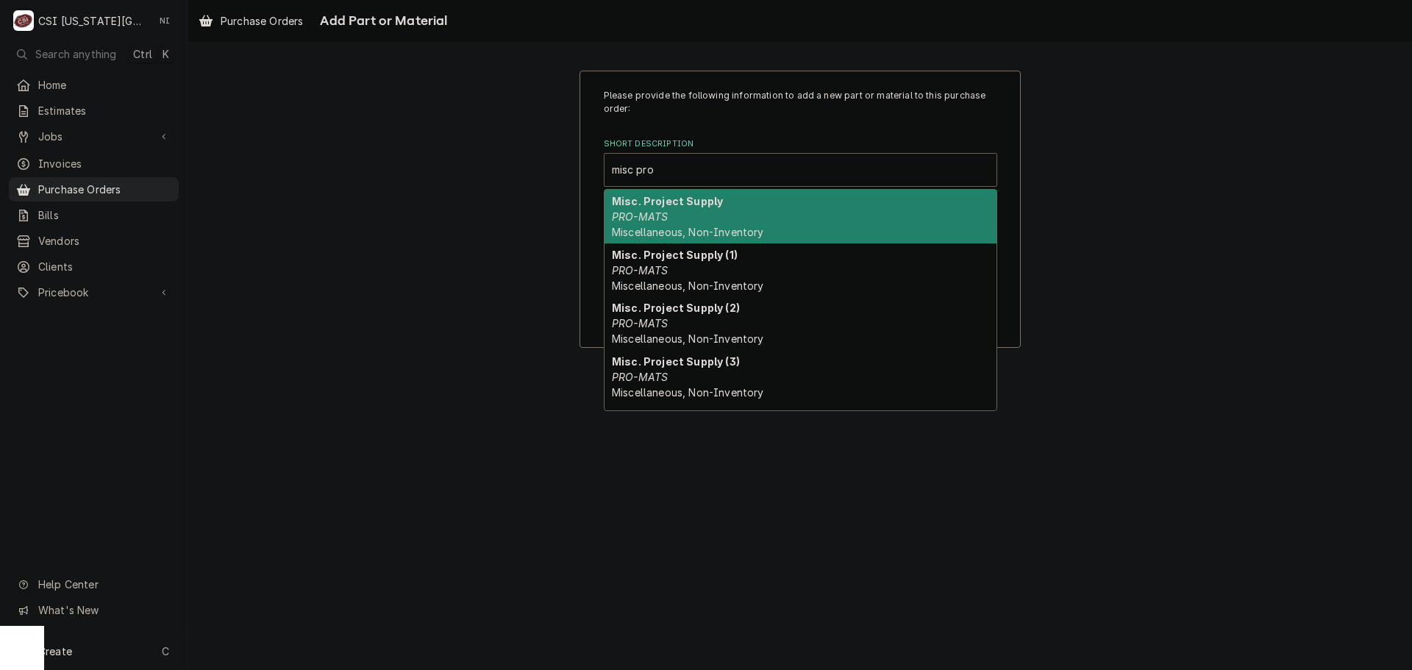
click at [650, 213] on em "PRO-MATS" at bounding box center [640, 216] width 56 height 13
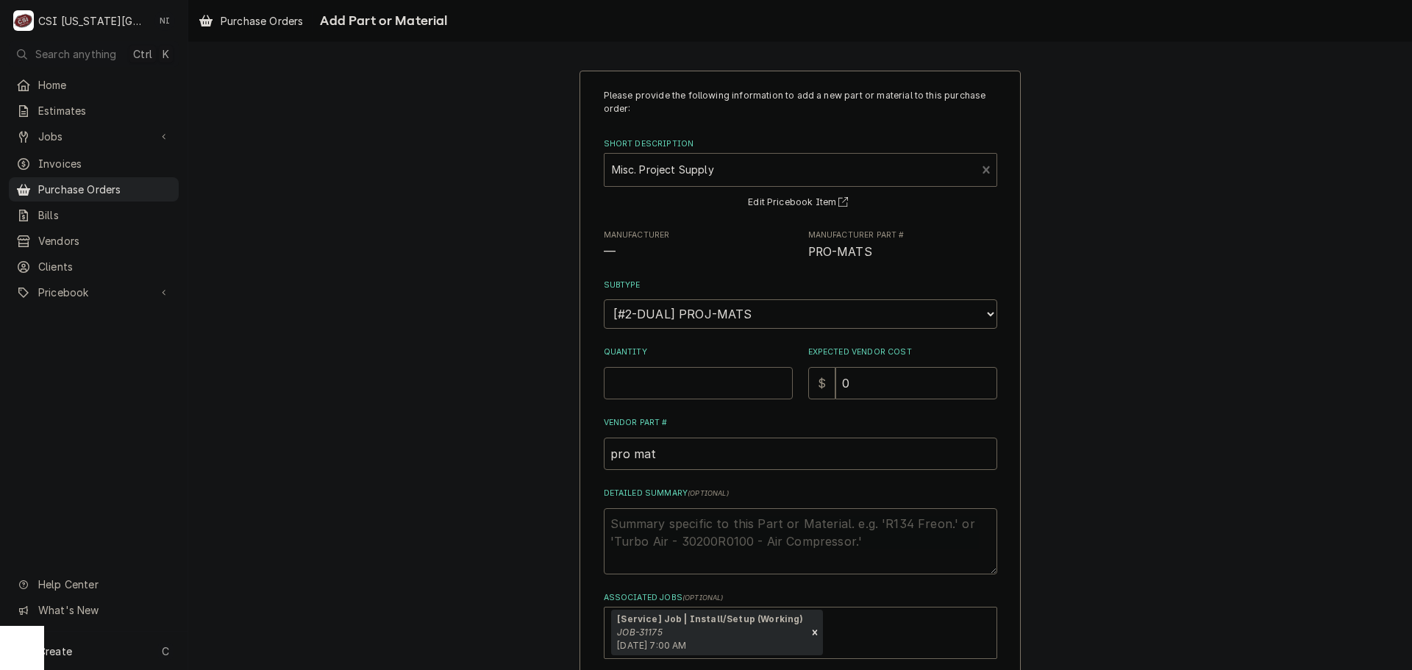
click at [707, 382] on input "Quantity" at bounding box center [698, 383] width 189 height 32
type textarea "x"
type input "1"
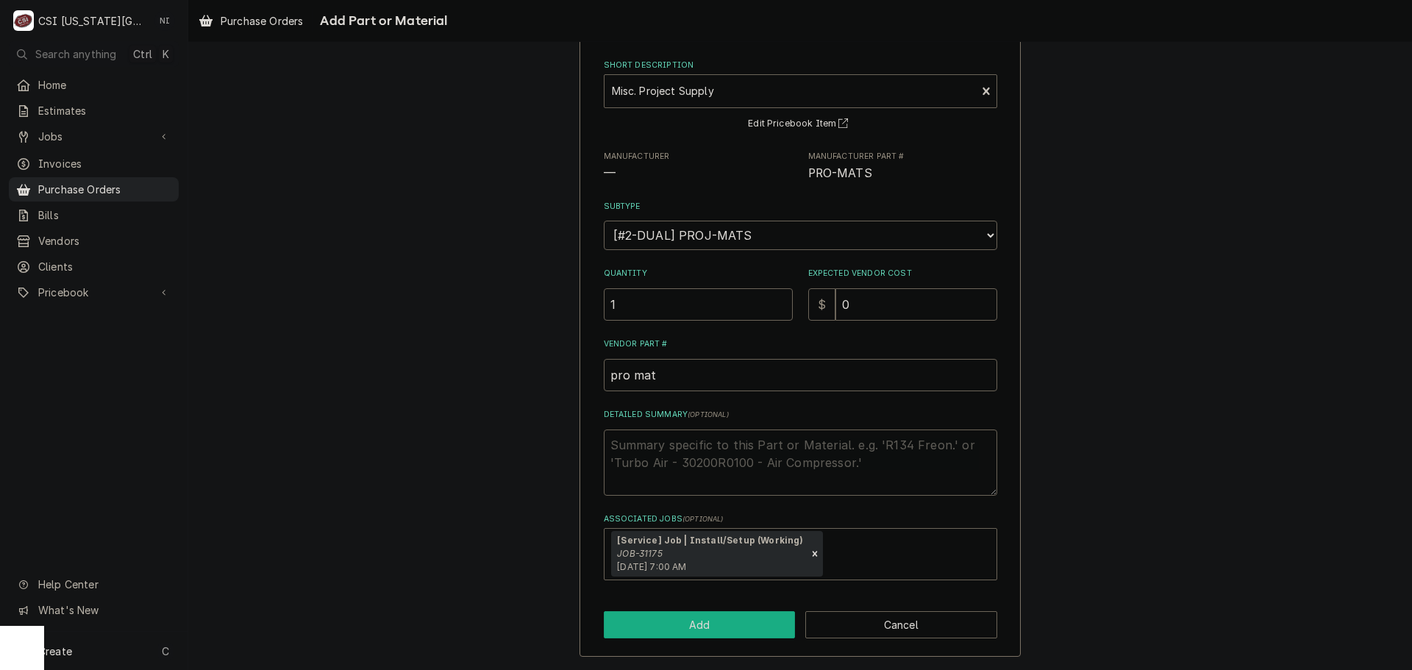
click at [717, 630] on button "Add" at bounding box center [700, 624] width 192 height 27
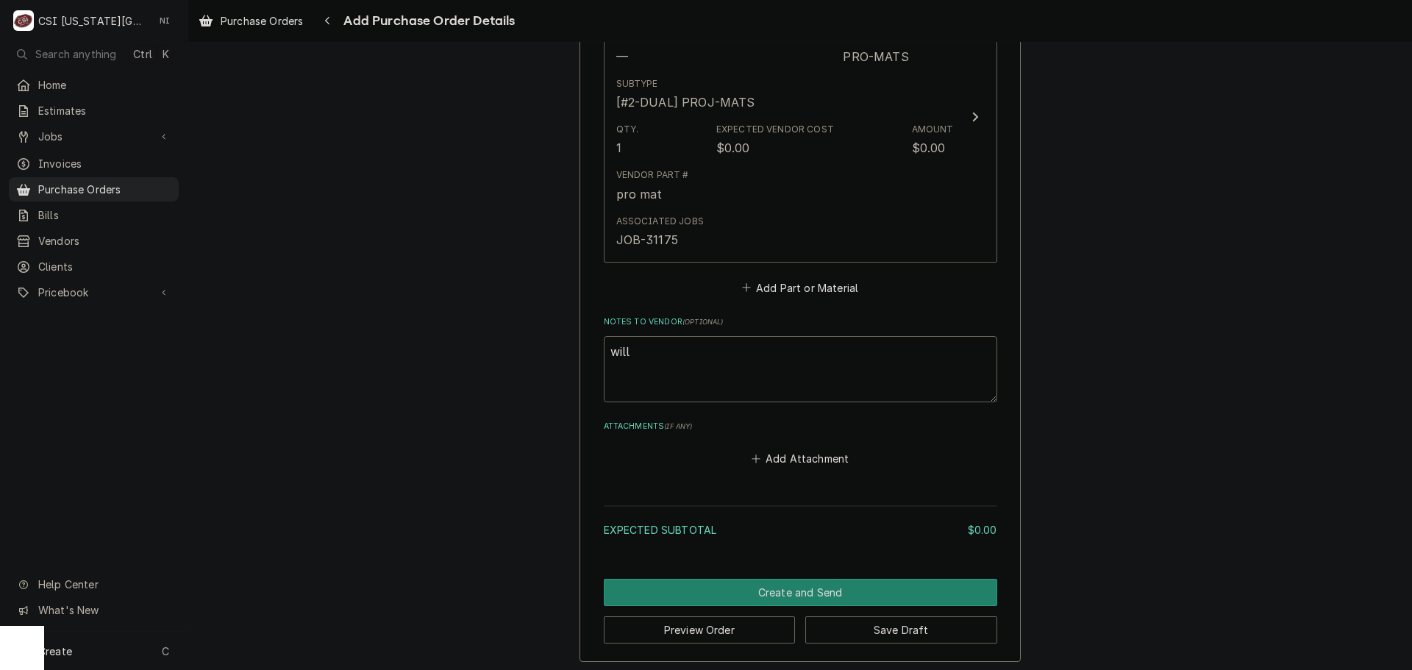
scroll to position [735, 0]
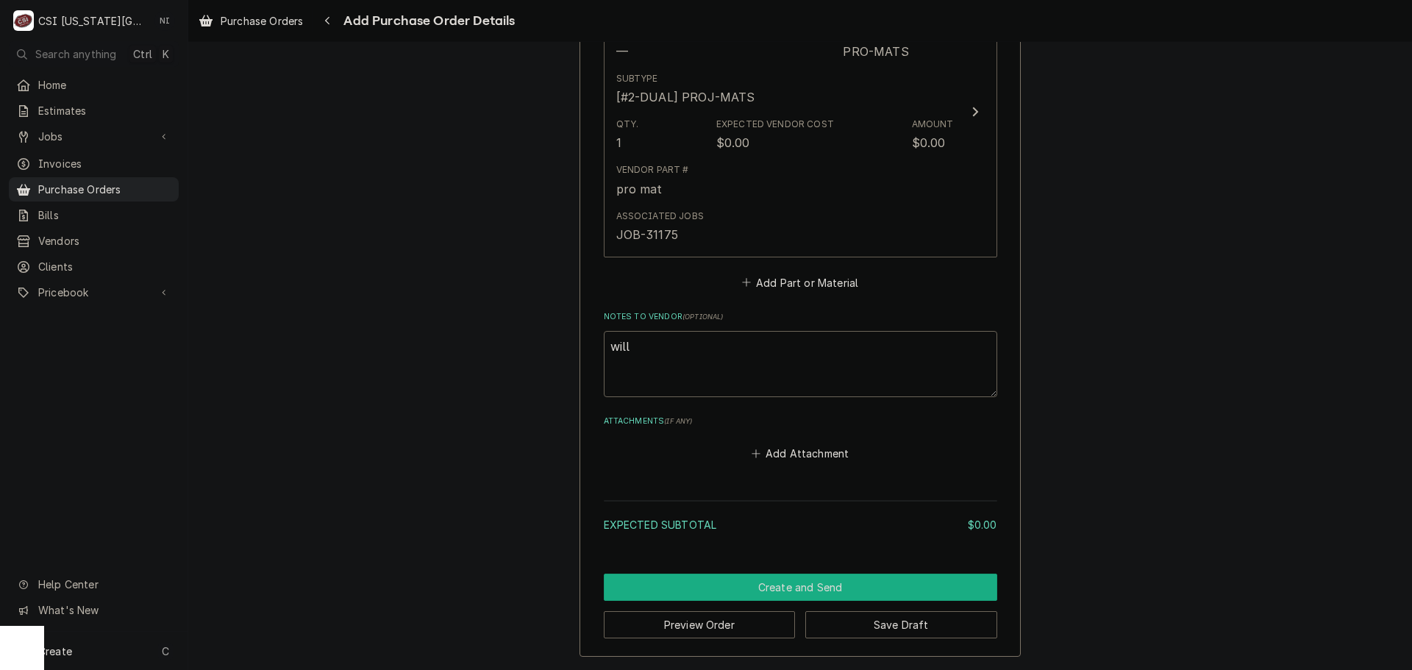
click at [915, 576] on button "Create and Send" at bounding box center [801, 587] width 394 height 27
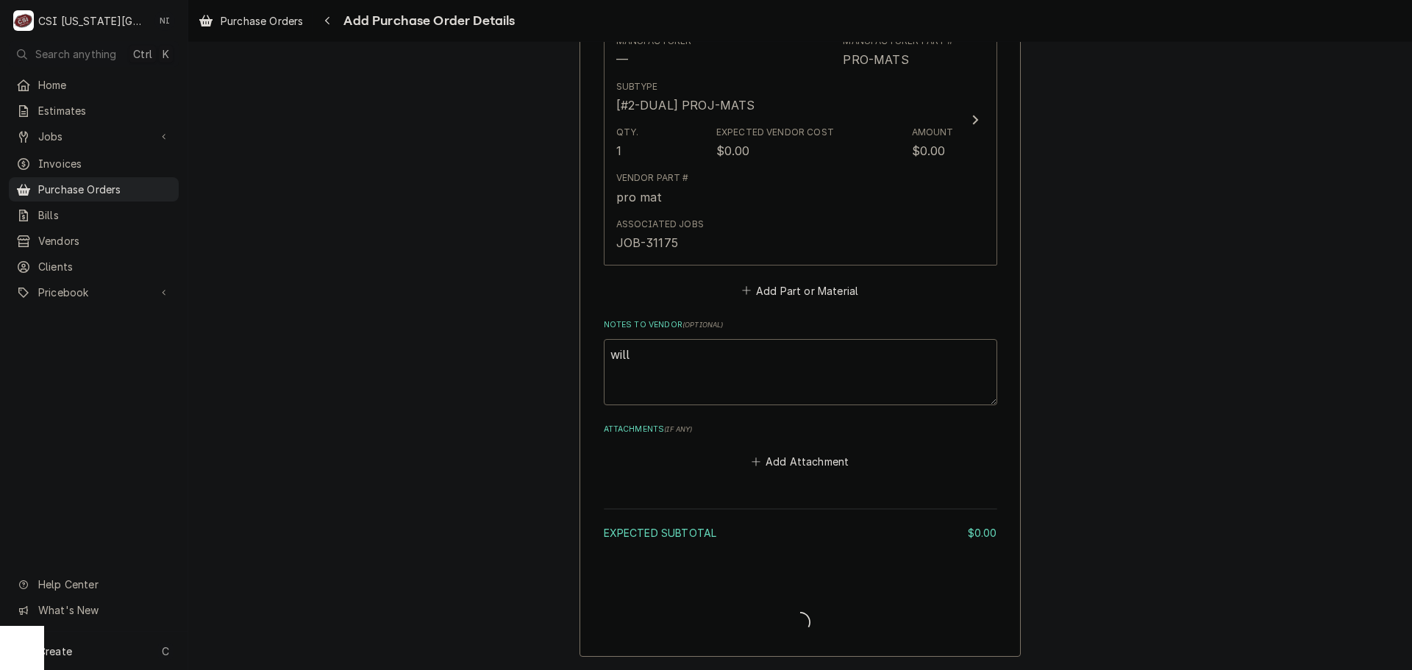
scroll to position [727, 0]
type textarea "x"
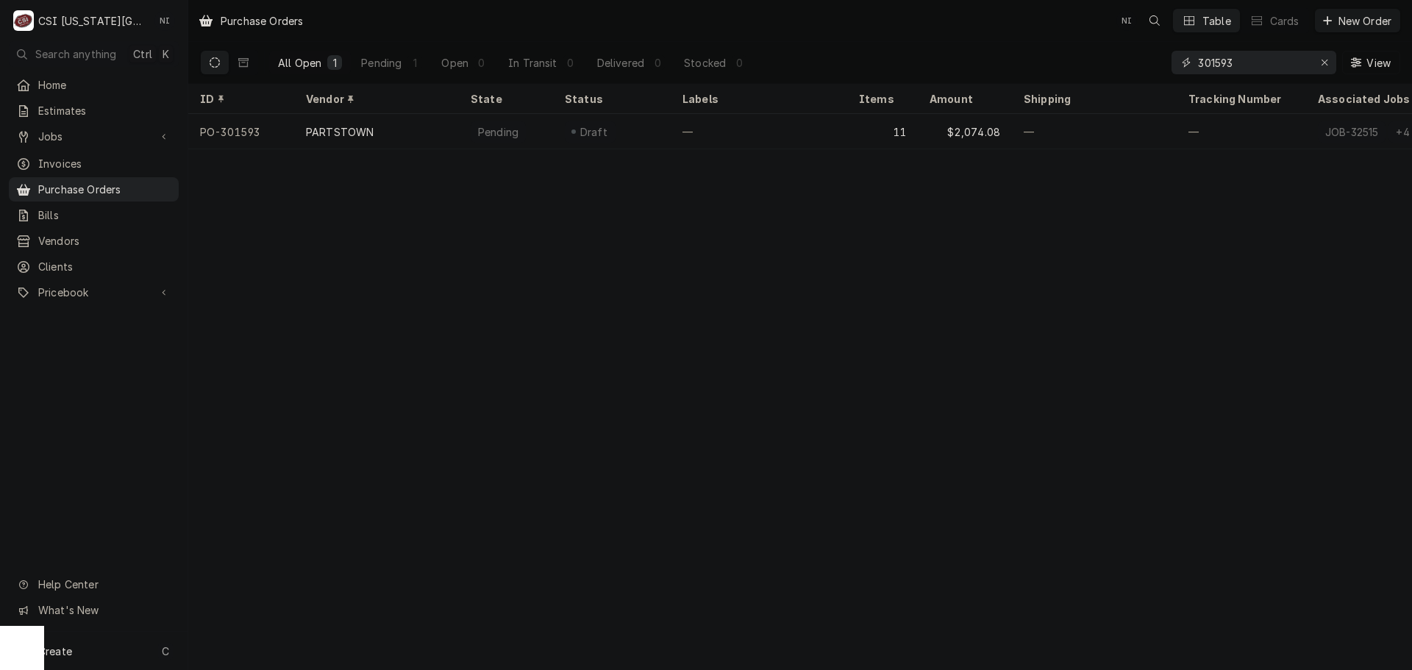
drag, startPoint x: 1241, startPoint y: 63, endPoint x: 1217, endPoint y: 63, distance: 23.5
click at [1217, 63] on input "301593" at bounding box center [1253, 63] width 110 height 24
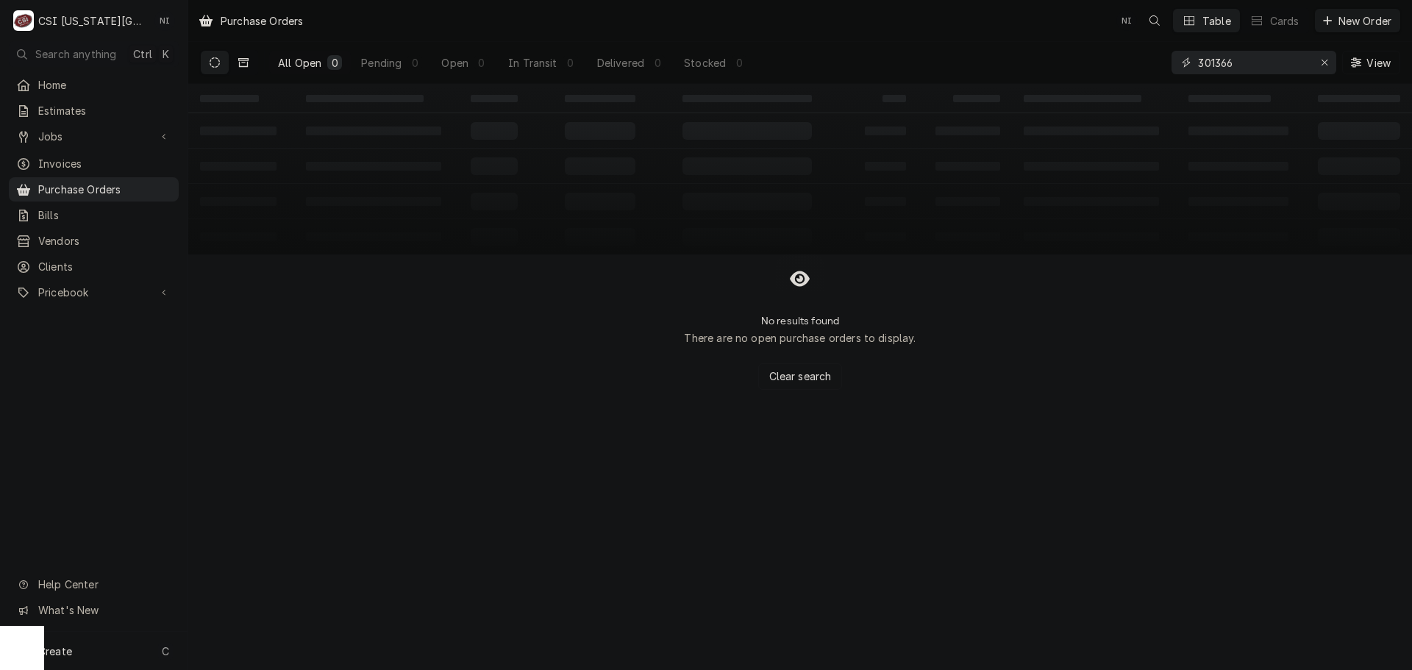
type input "301366"
click at [246, 63] on icon "Dynamic Content Wrapper" at bounding box center [243, 62] width 10 height 10
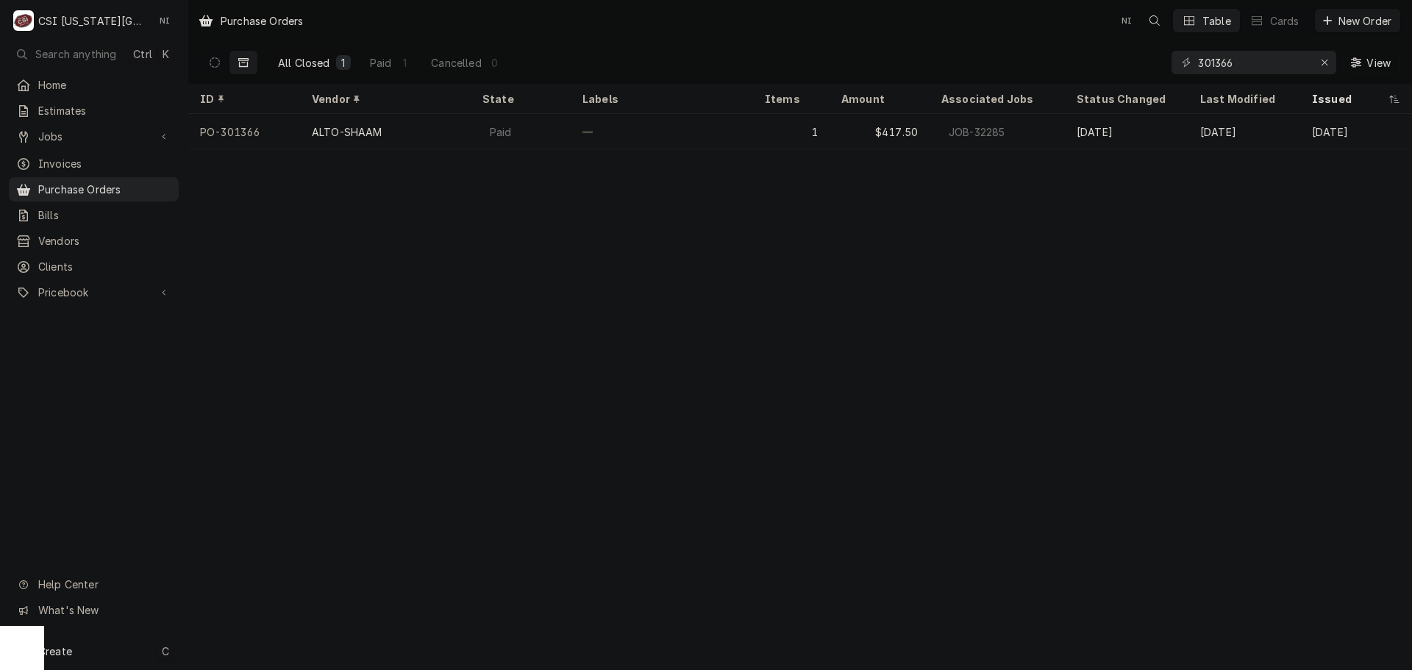
drag, startPoint x: 133, startPoint y: 657, endPoint x: 157, endPoint y: 650, distance: 24.5
click at [133, 657] on div "Create C" at bounding box center [94, 651] width 188 height 38
click at [289, 542] on div "Purchase Order" at bounding box center [275, 549] width 99 height 15
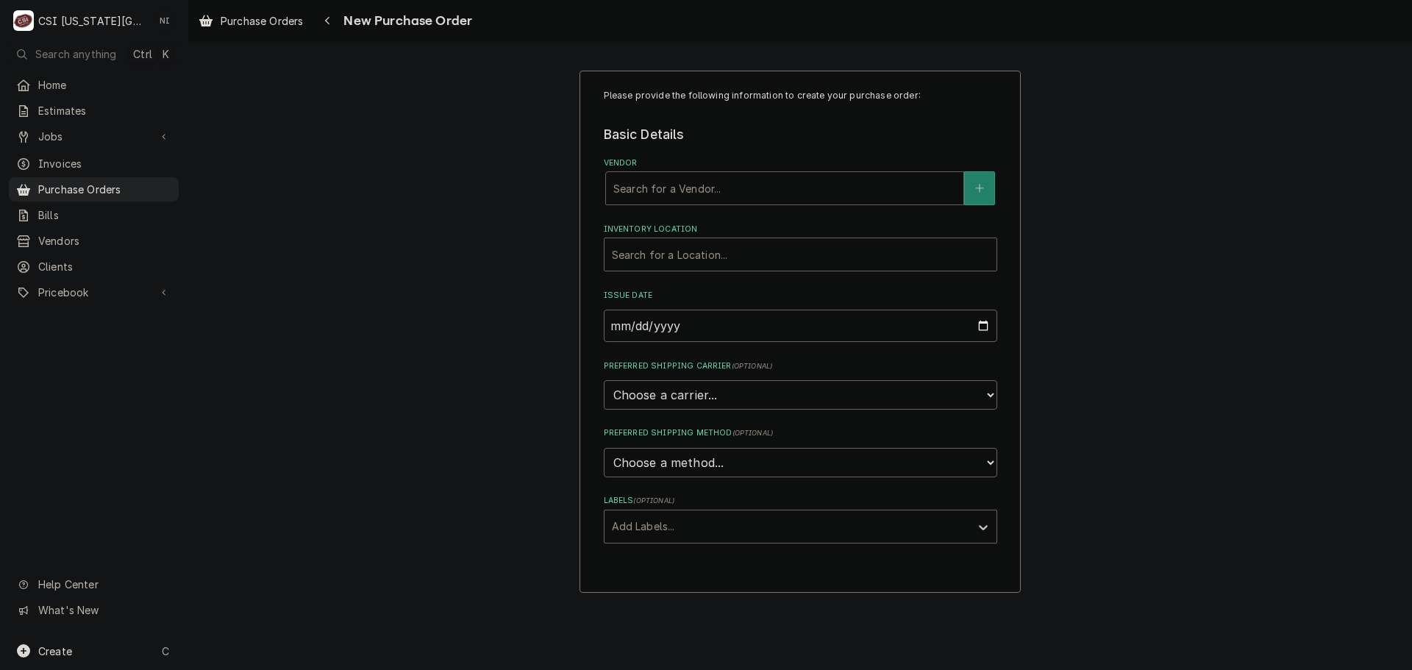
click at [792, 179] on div "Vendor" at bounding box center [784, 188] width 343 height 26
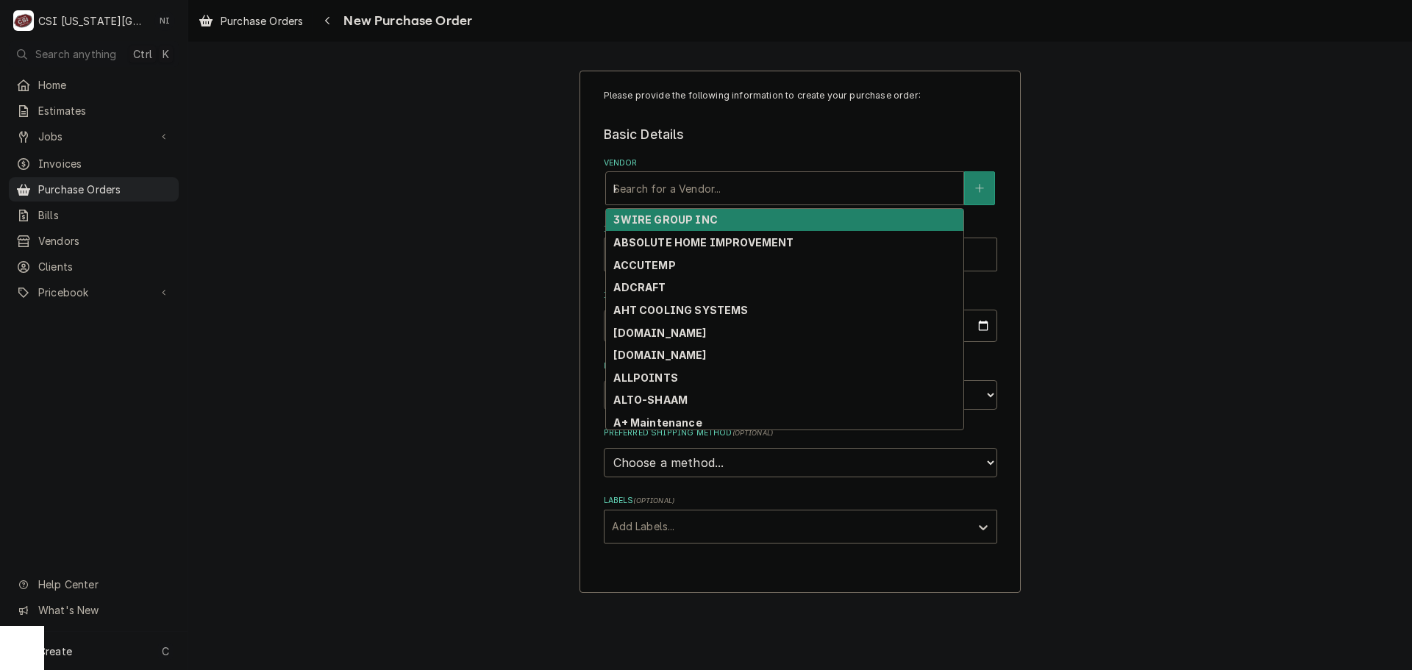
type input "key"
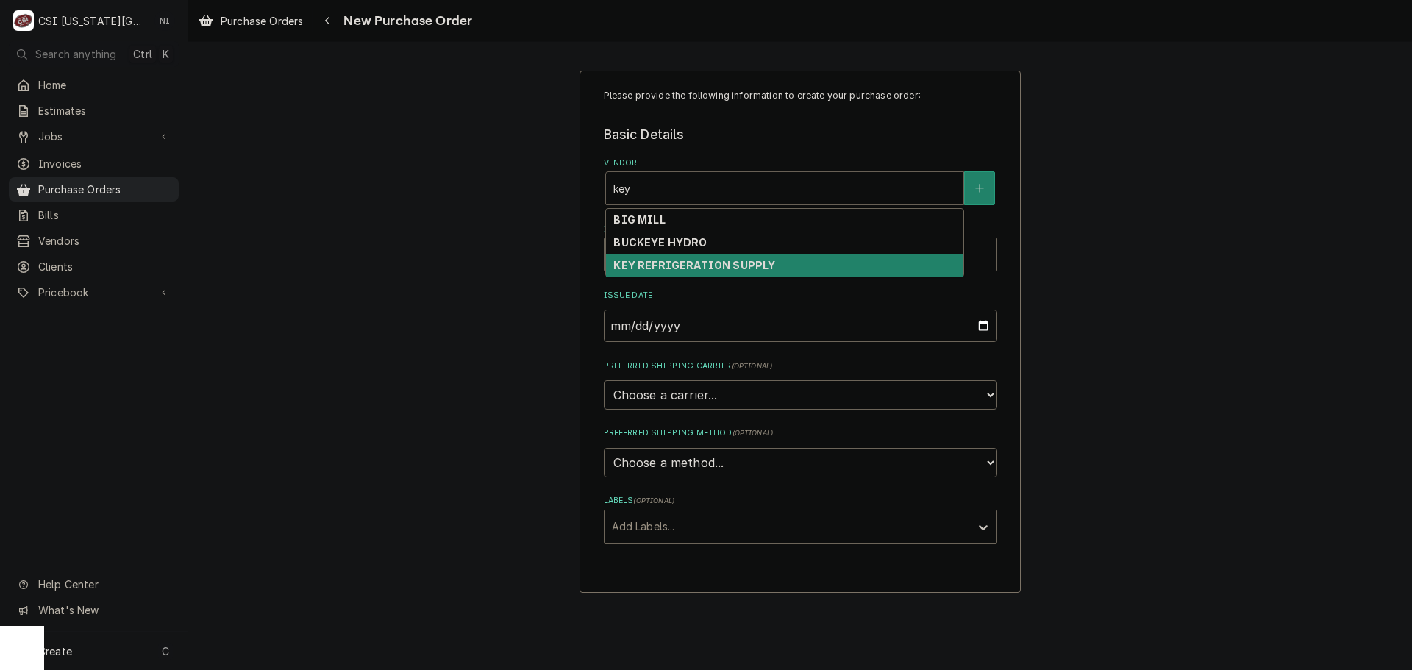
click at [739, 265] on strong "KEY REFRIGERATION SUPPLY" at bounding box center [694, 265] width 162 height 13
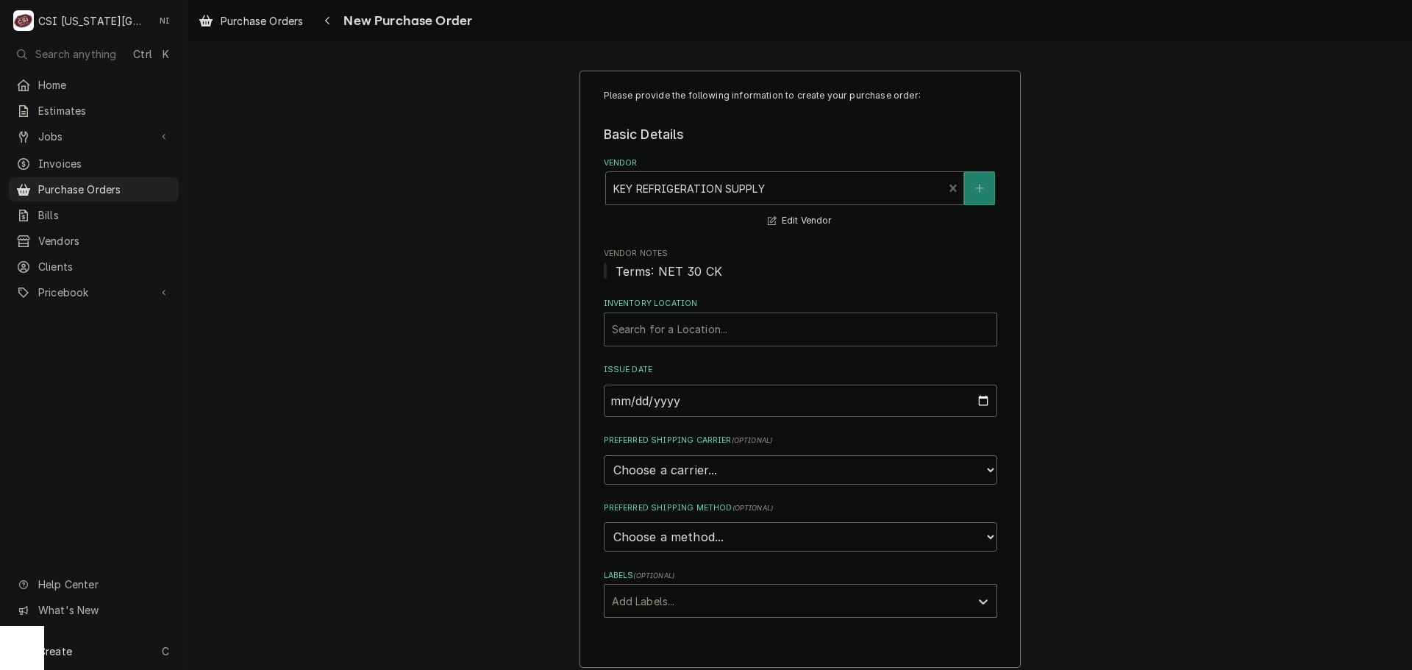
click at [616, 333] on div "Inventory Location" at bounding box center [800, 329] width 377 height 26
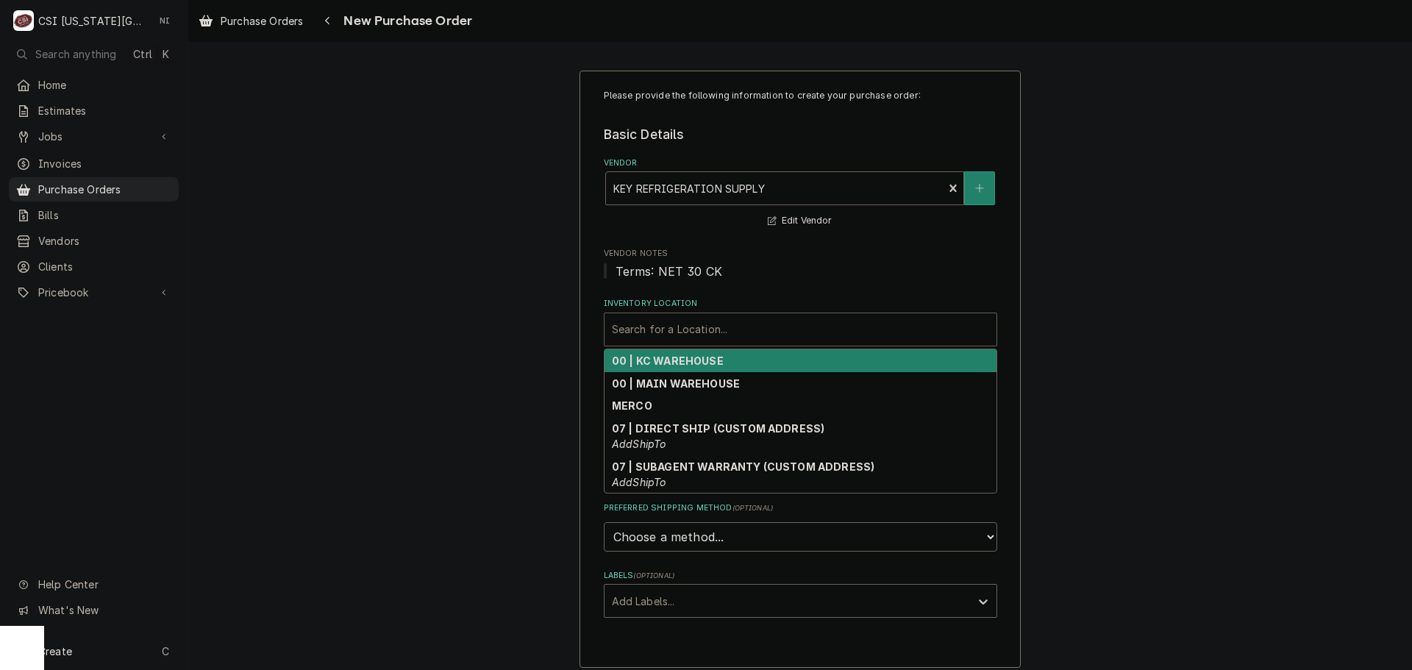
click at [689, 365] on strong "00 | KC WAREHOUSE" at bounding box center [668, 361] width 112 height 13
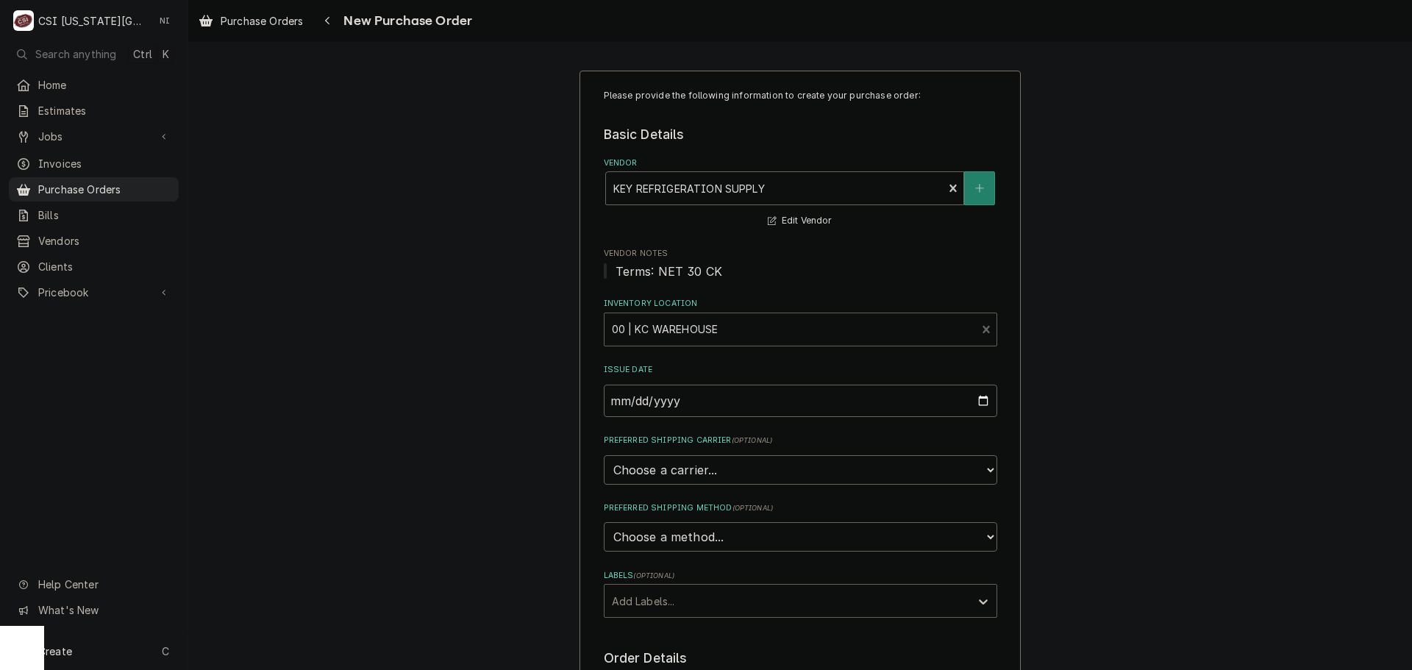
click at [648, 606] on div "Labels" at bounding box center [787, 601] width 351 height 26
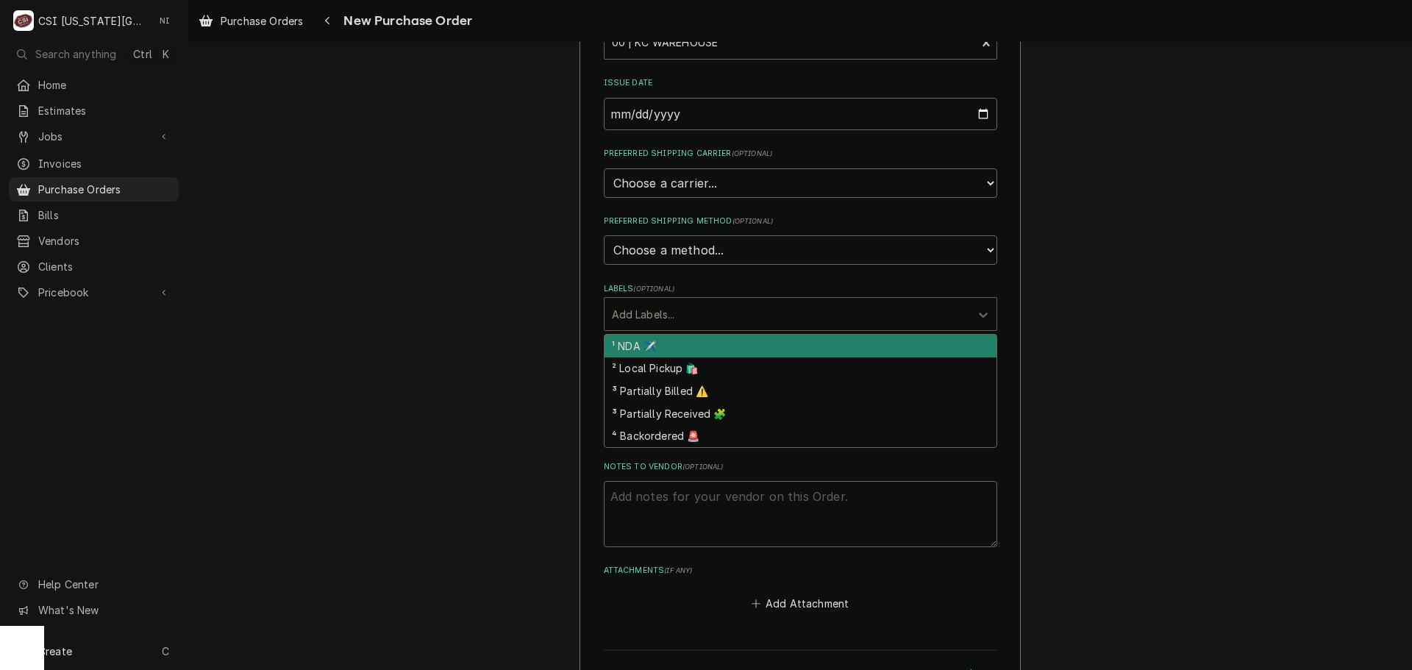
scroll to position [294, 0]
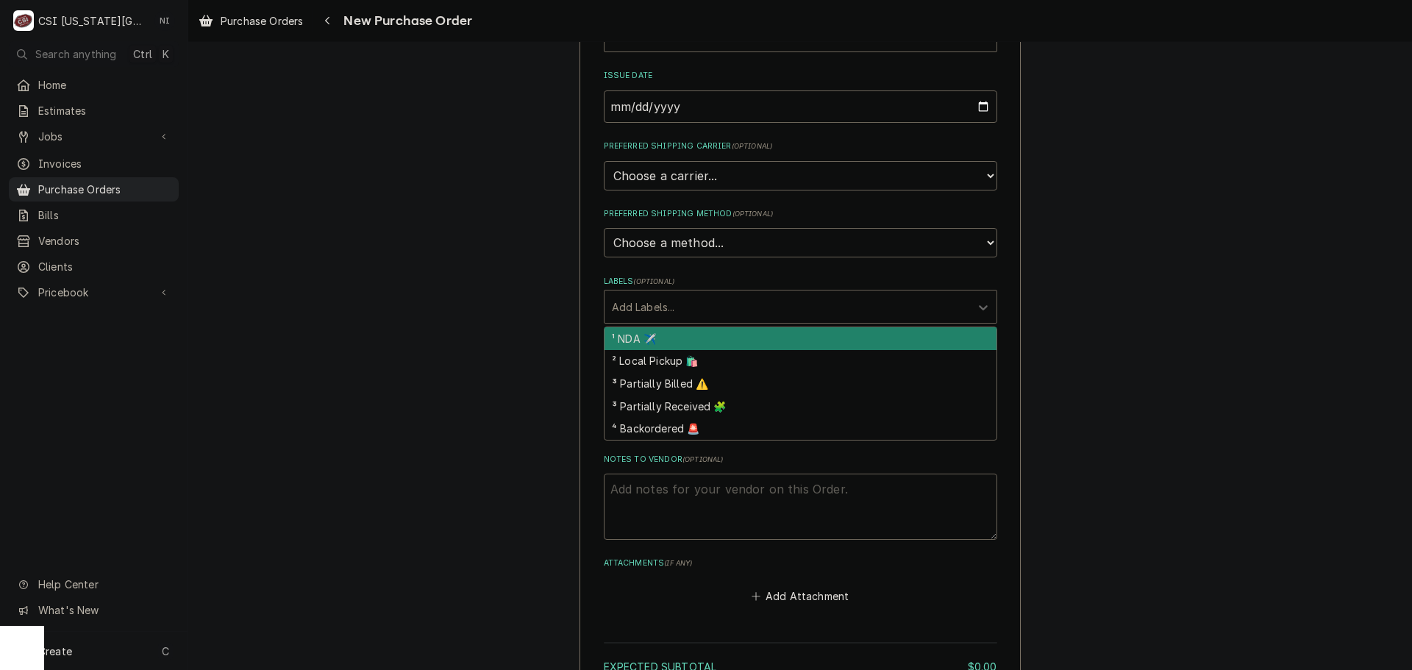
click at [1079, 214] on div "Please provide the following information to create your purchase order: Basic D…" at bounding box center [800, 287] width 1224 height 1049
click at [725, 304] on div "Labels" at bounding box center [787, 306] width 351 height 26
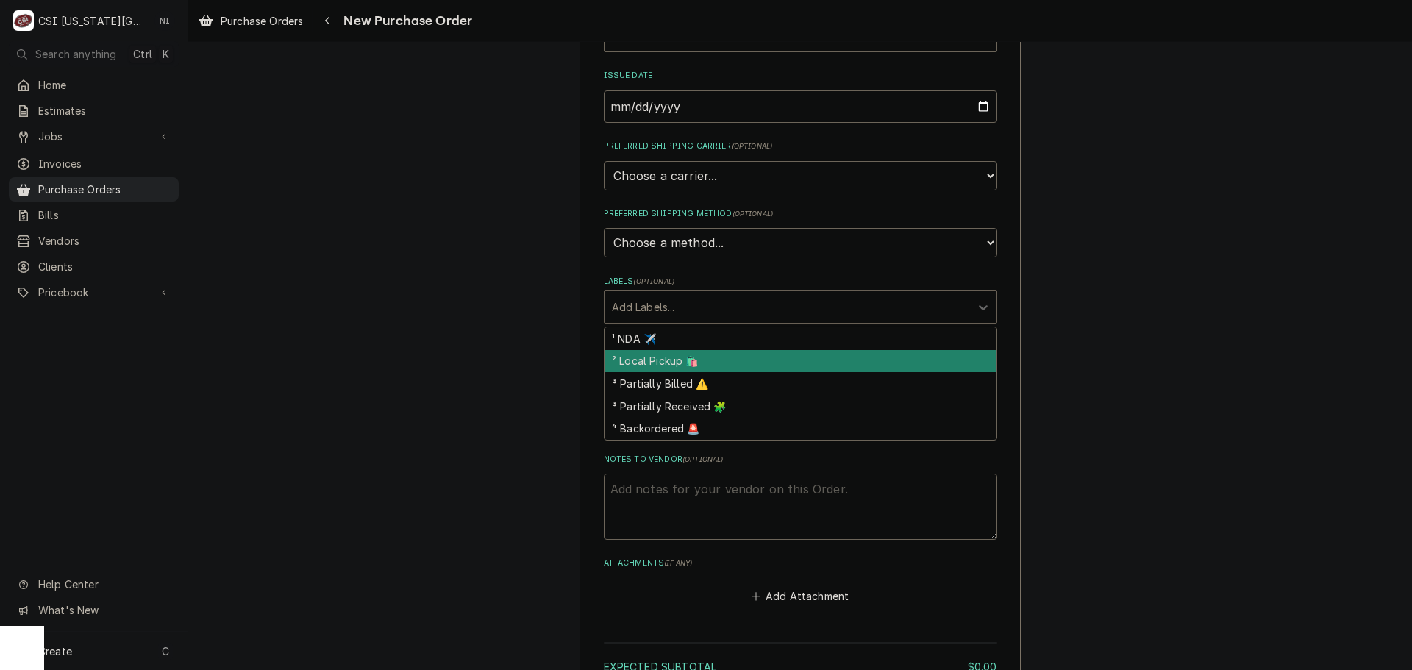
click at [652, 360] on div "² Local Pickup 🛍️" at bounding box center [801, 361] width 392 height 23
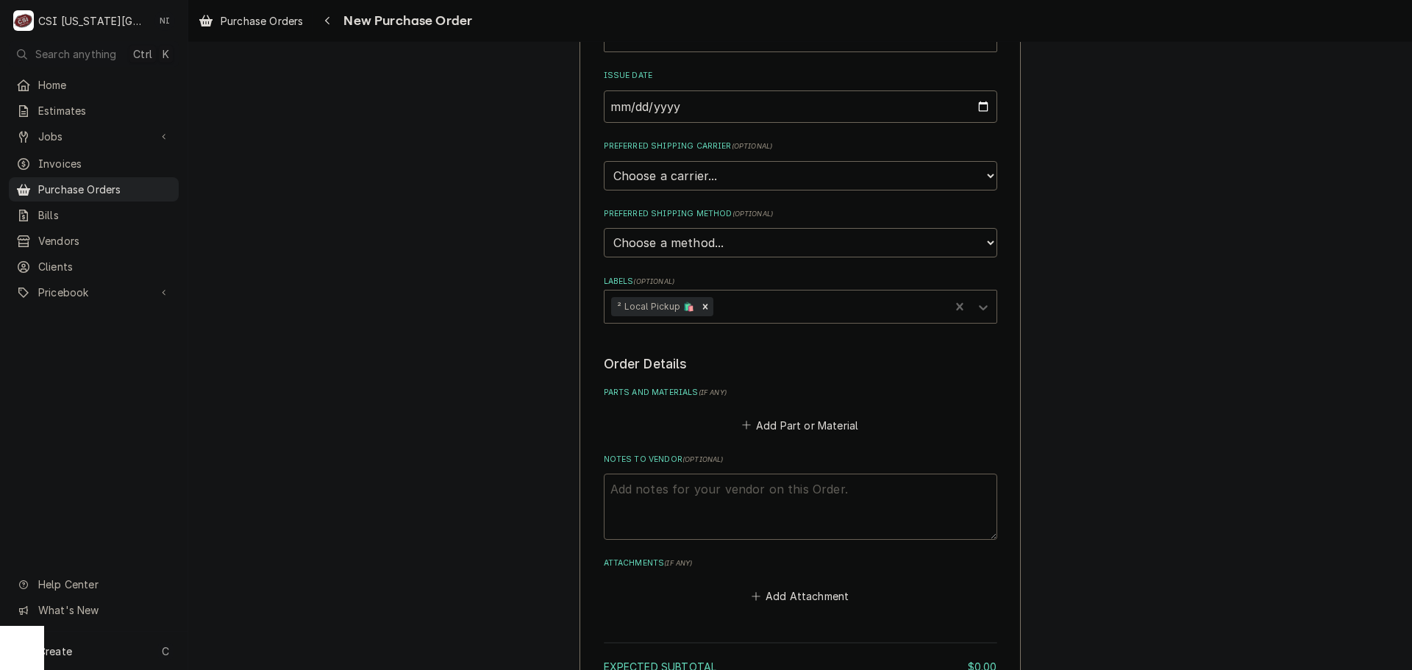
click at [663, 496] on textarea "Notes to Vendor ( optional )" at bounding box center [801, 507] width 394 height 66
type textarea "x"
type textarea "z"
type textarea "x"
type textarea "za"
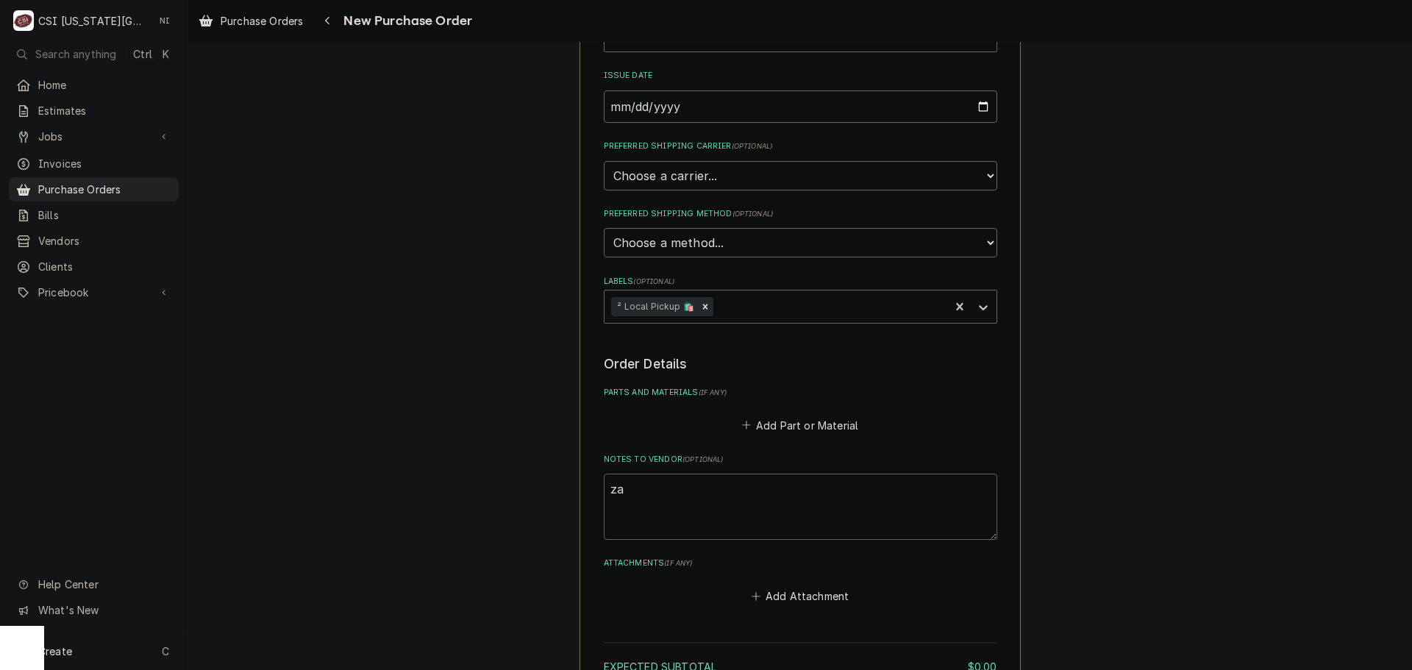
type textarea "x"
type textarea "z"
type textarea "x"
type textarea "w"
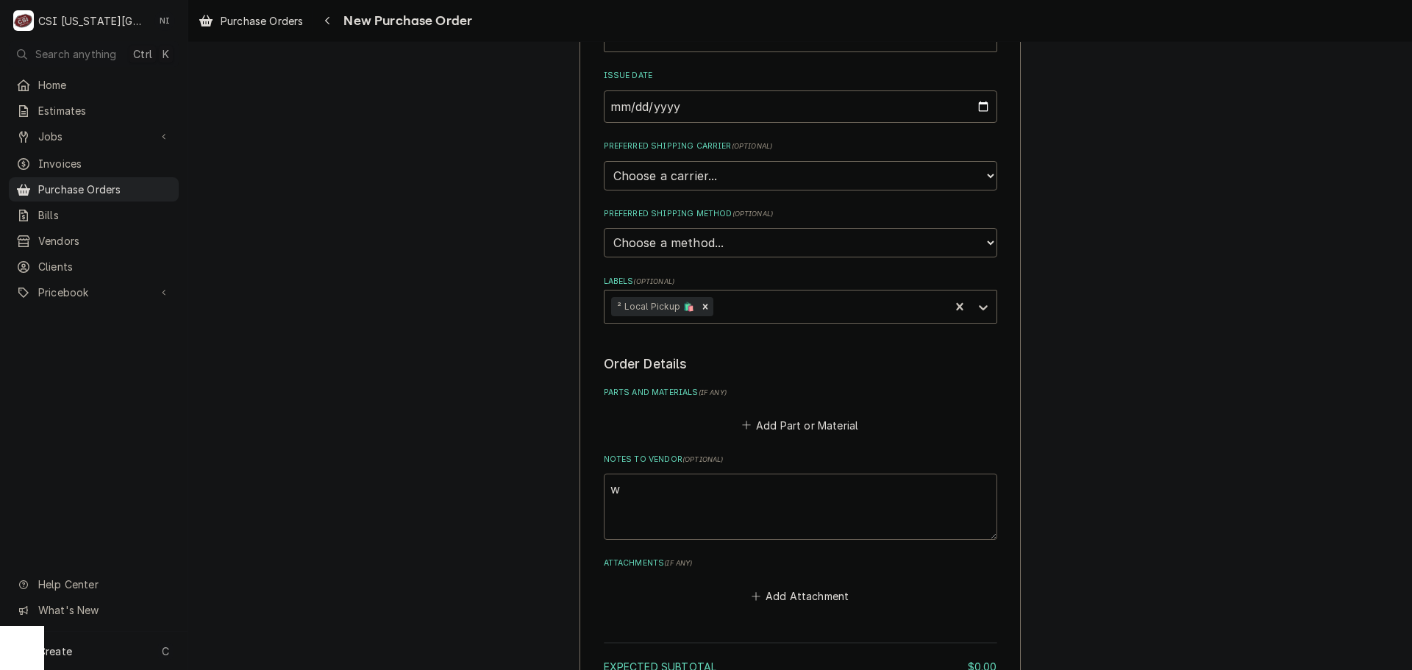
type textarea "x"
type textarea "wi"
type textarea "x"
type textarea "wis"
type textarea "x"
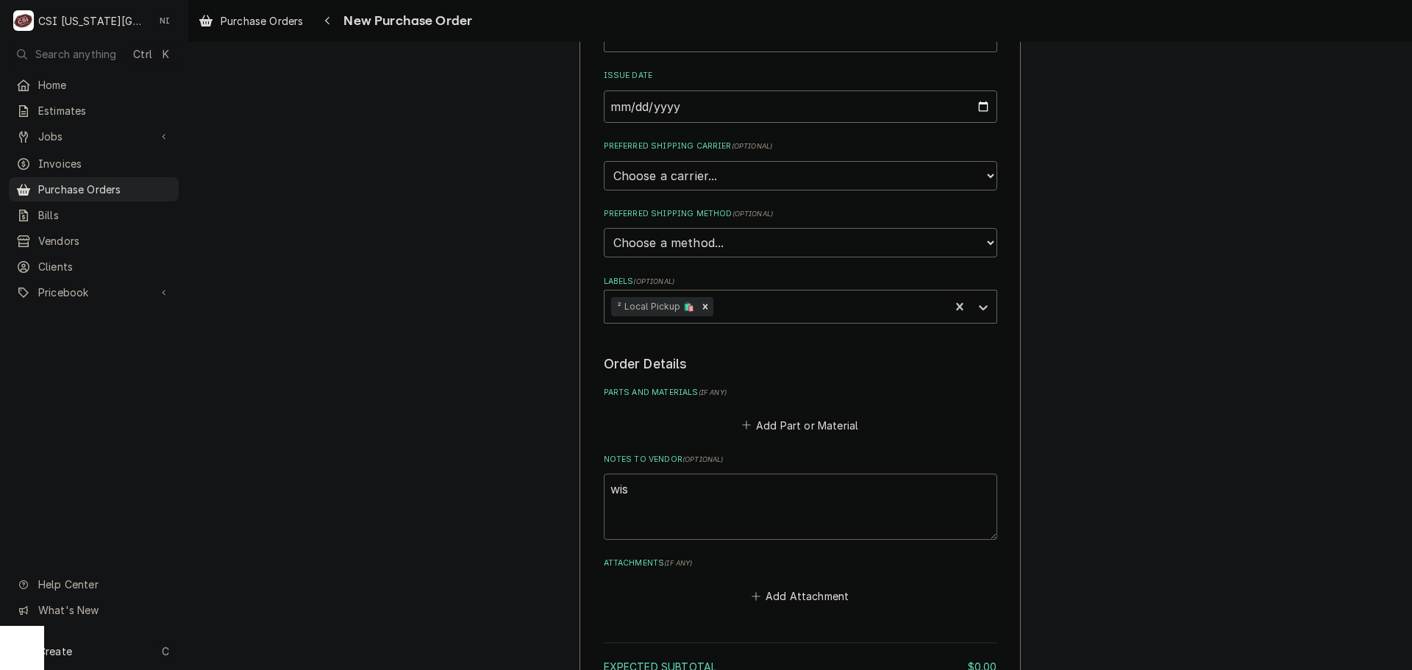
type textarea "wisl"
type textarea "x"
type textarea "wislo"
type textarea "x"
type textarea "wislon"
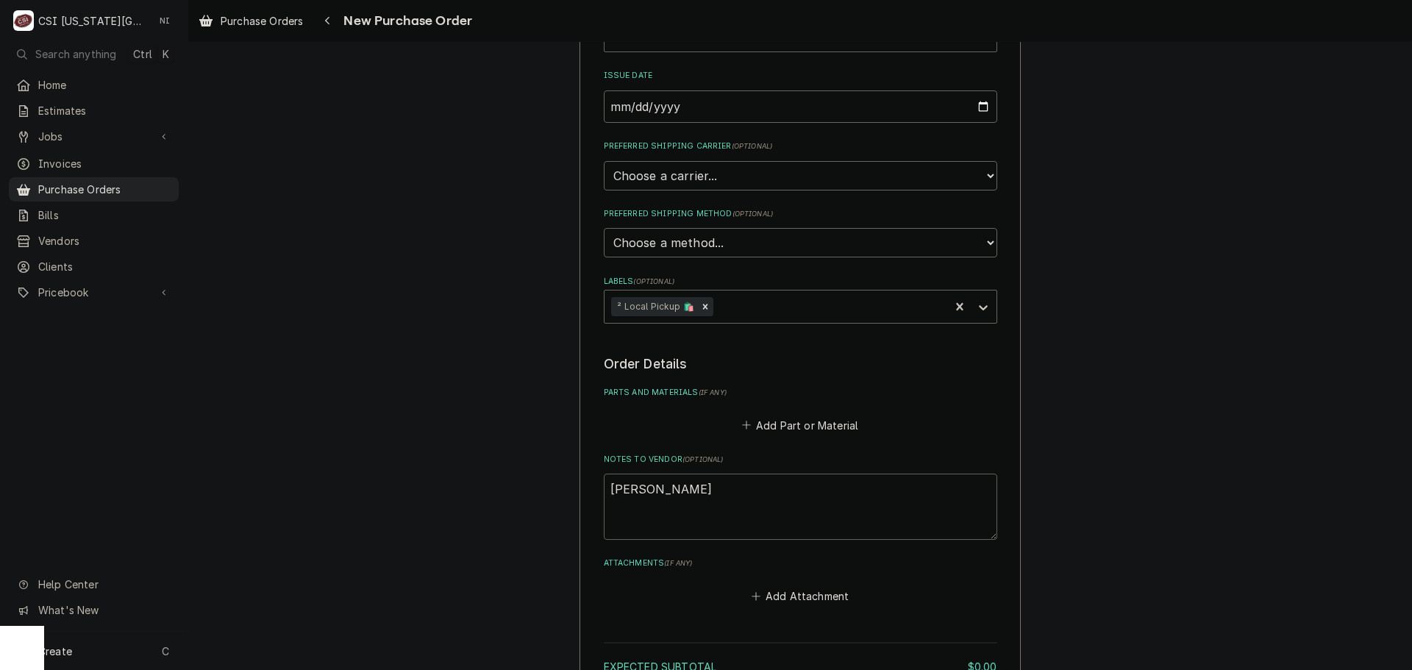
type textarea "x"
type textarea "wislo"
type textarea "x"
type textarea "wisl"
type textarea "x"
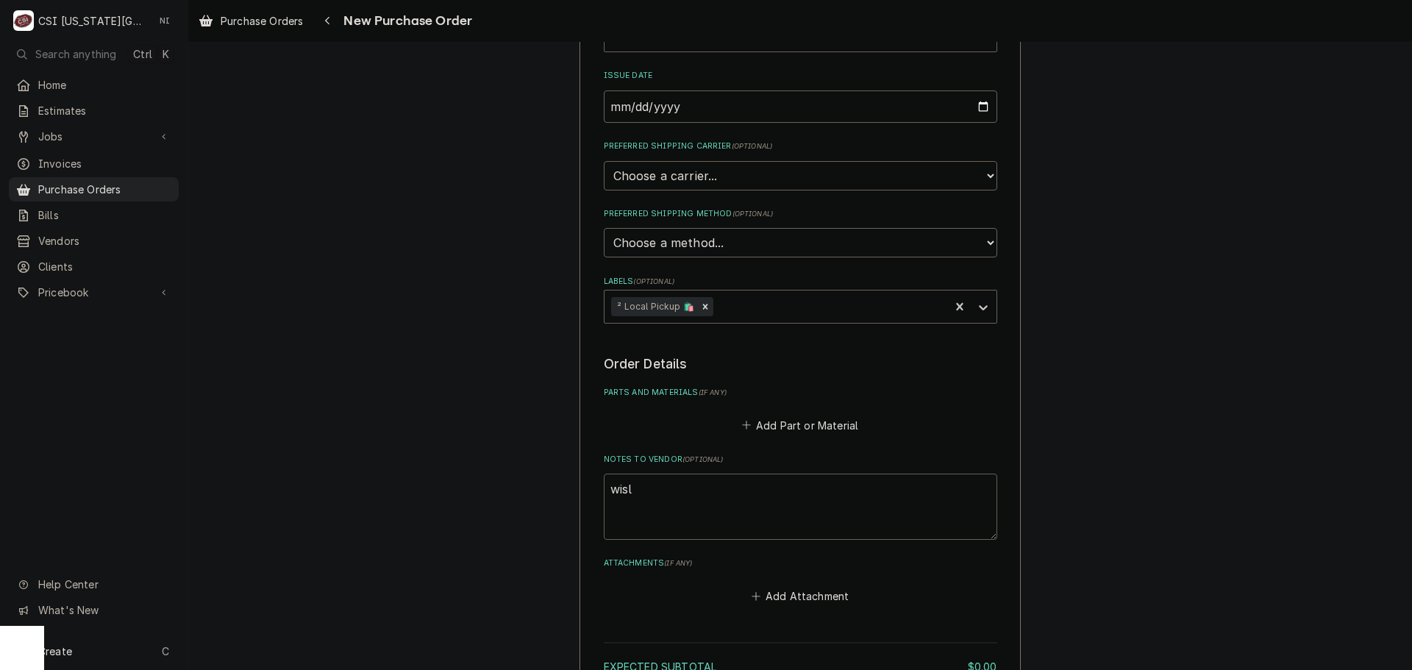
type textarea "wis"
type textarea "x"
type textarea "wi"
type textarea "x"
type textarea "wil"
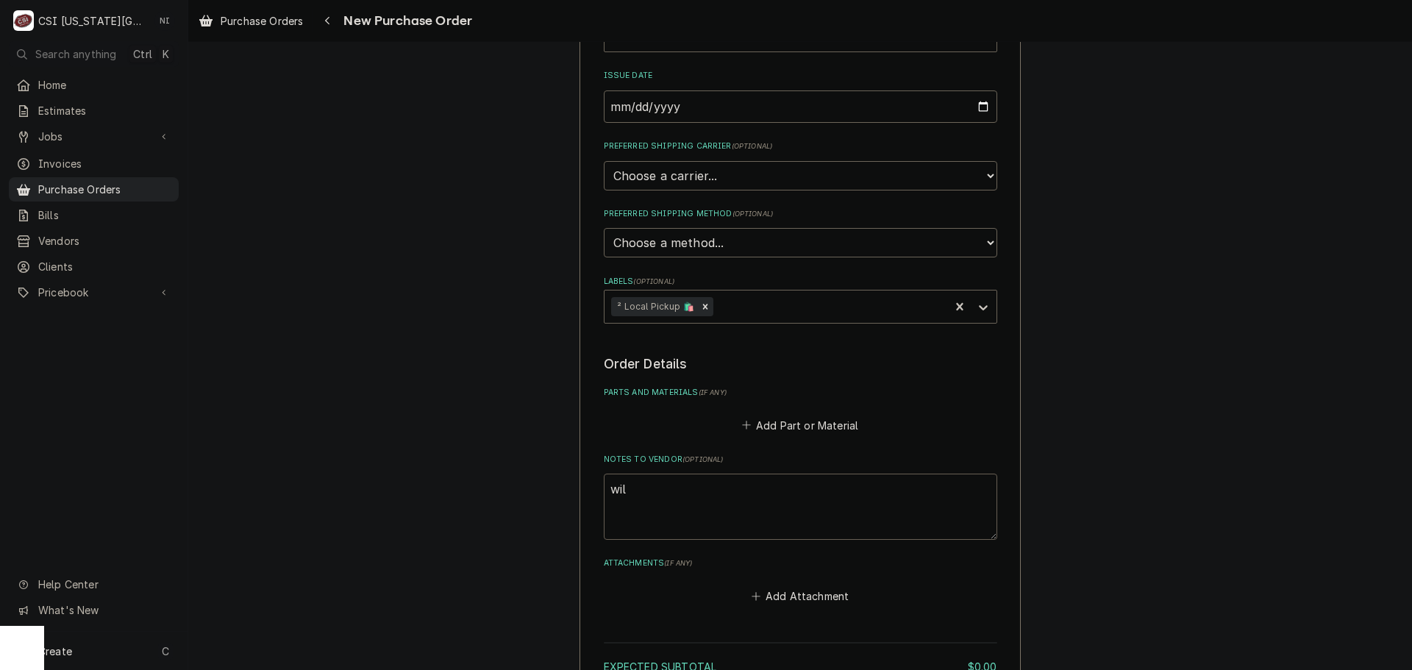
type textarea "x"
type textarea "wils"
type textarea "x"
type textarea "wilso"
type textarea "x"
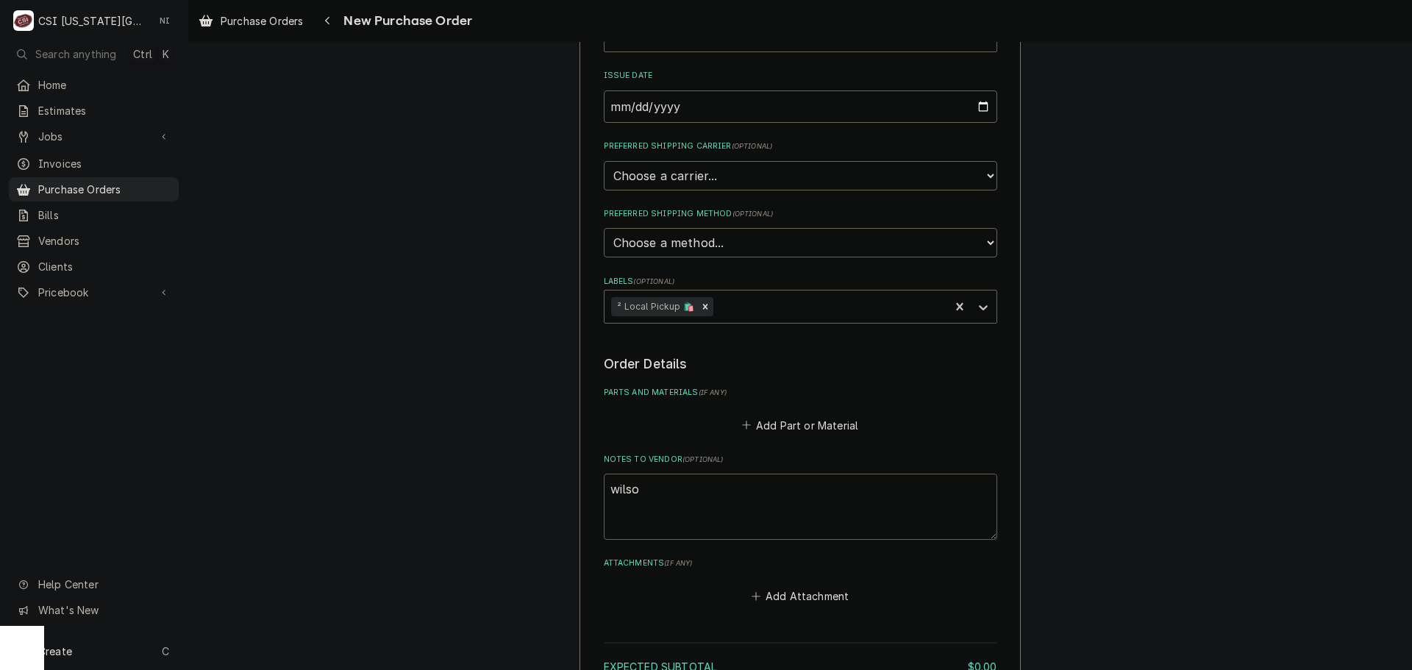
type textarea "wilson"
type textarea "x"
type textarea "wilson"
type textarea "x"
type textarea "wilson s"
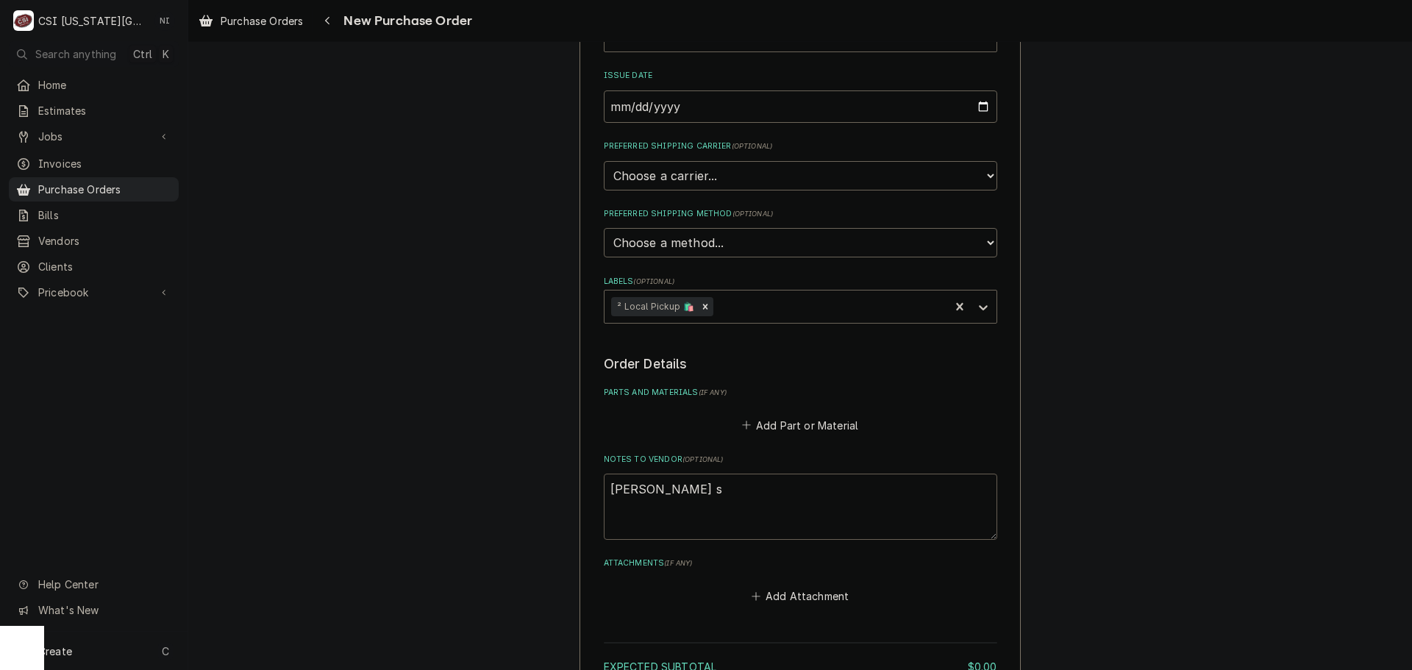
type textarea "x"
type textarea "wilson so"
type textarea "x"
type textarea "wilson s"
type textarea "x"
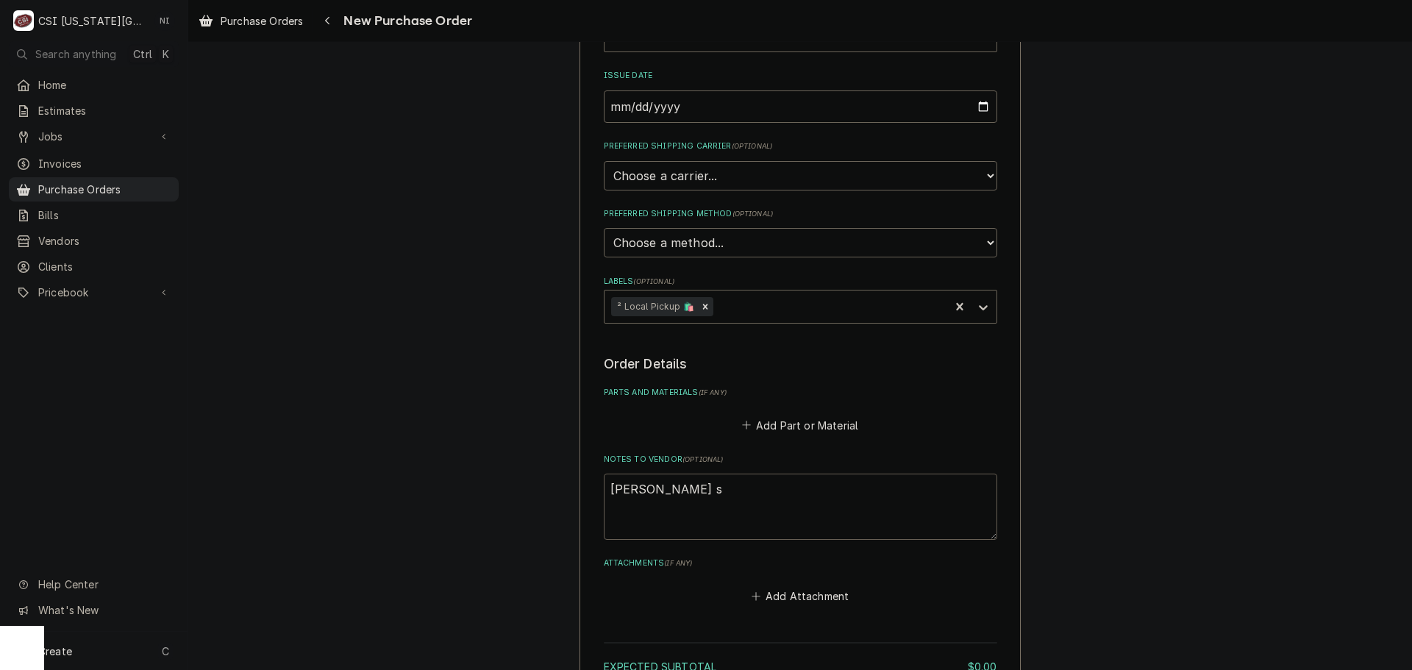
type textarea "wilson st"
type textarea "x"
type textarea "wilson sto"
type textarea "x"
type textarea "wilson stoc"
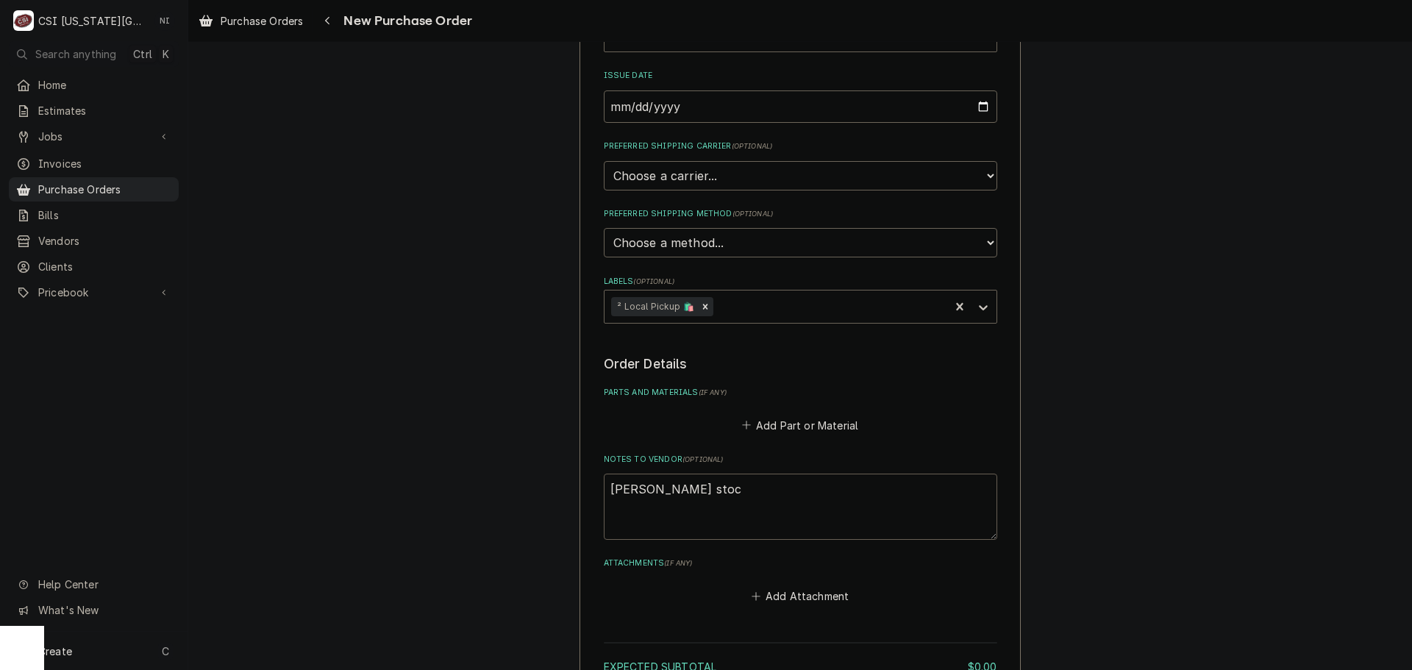
type textarea "x"
type textarea "wilson stock"
click at [804, 424] on button "Add Part or Material" at bounding box center [799, 425] width 121 height 21
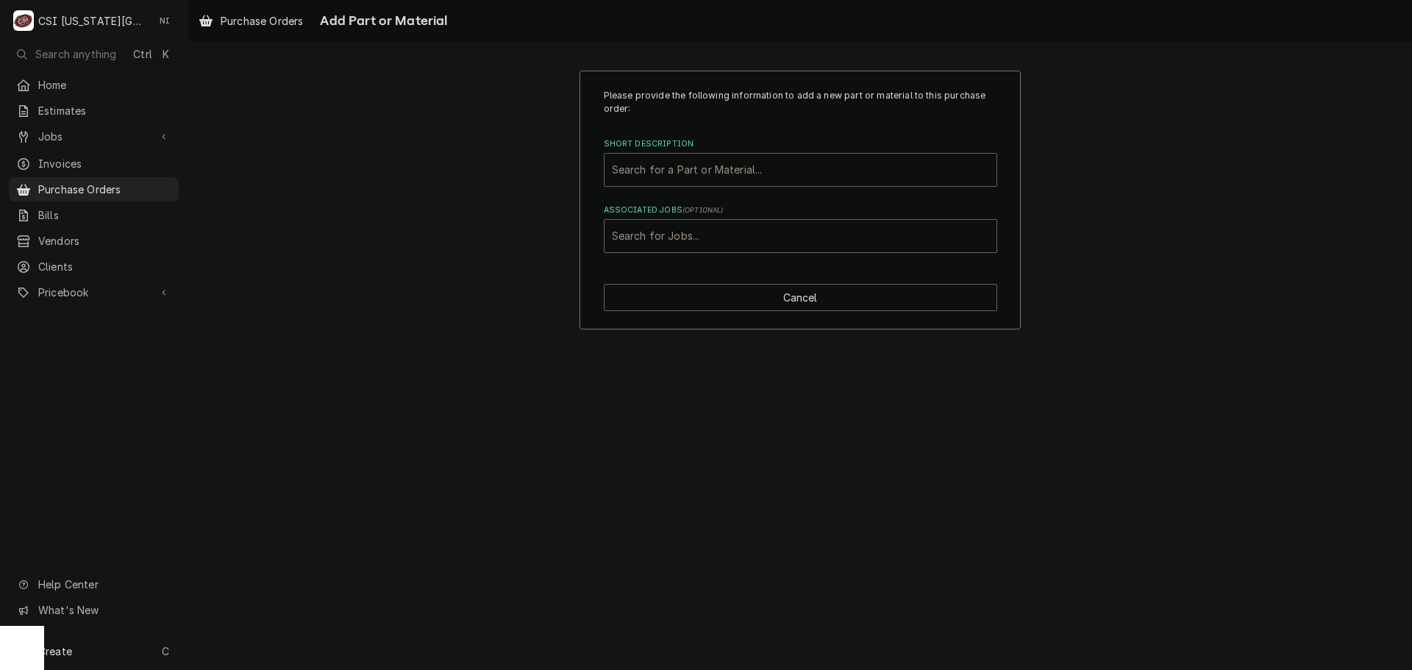
click at [724, 173] on div "Short Description" at bounding box center [800, 170] width 377 height 26
type input "misc serv"
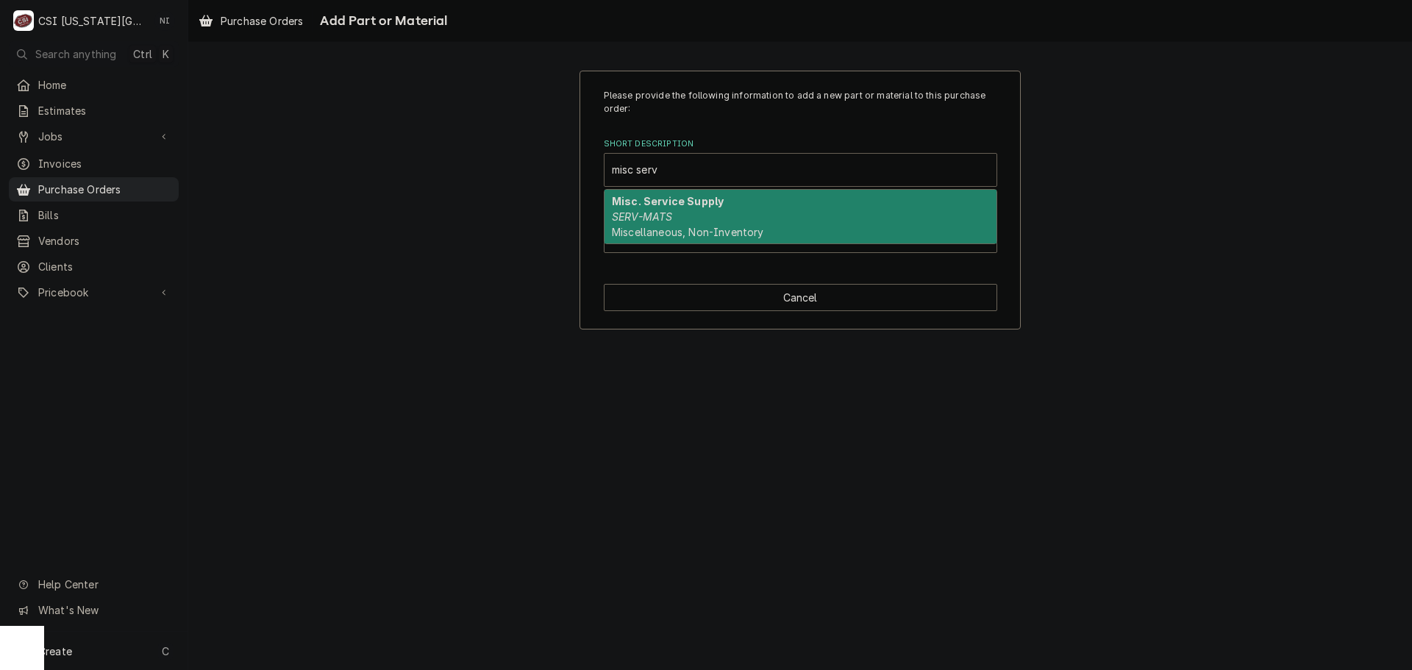
click at [701, 198] on strong "Misc. Service Supply" at bounding box center [668, 201] width 112 height 13
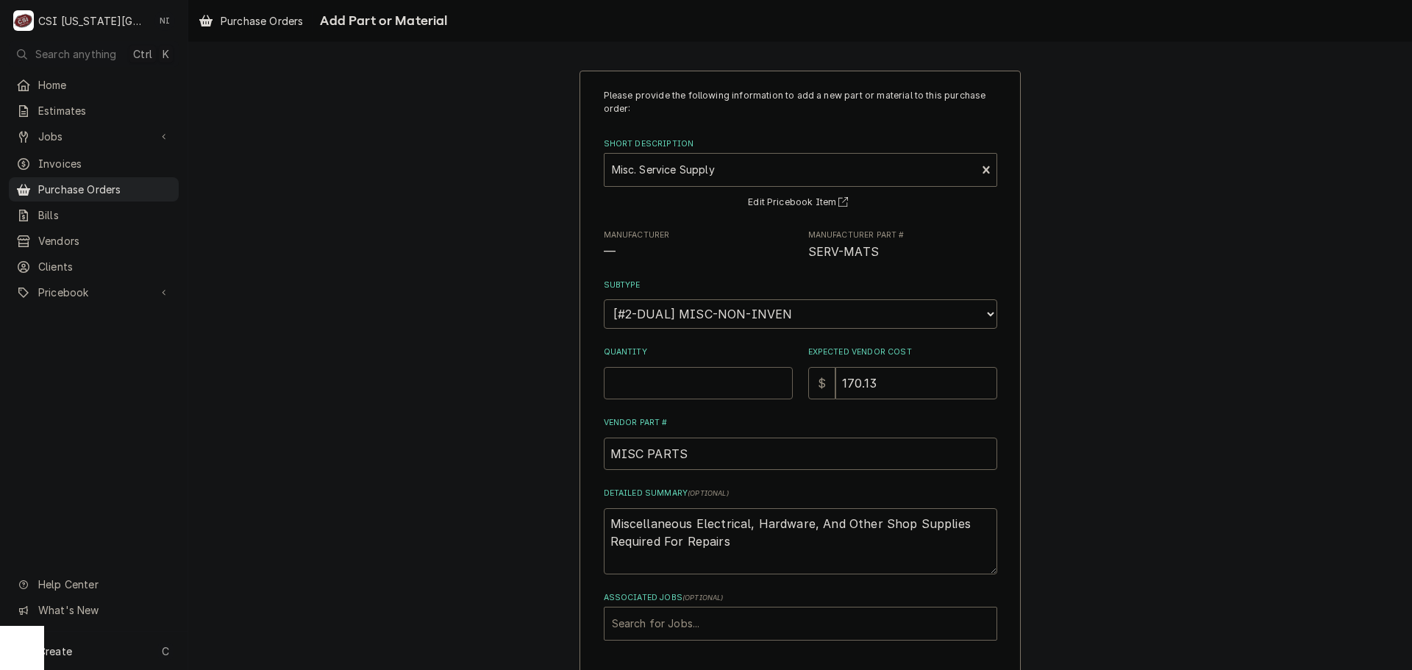
click at [674, 378] on input "Quantity" at bounding box center [698, 383] width 189 height 32
type textarea "x"
type input "1"
type textarea "x"
type input "0"
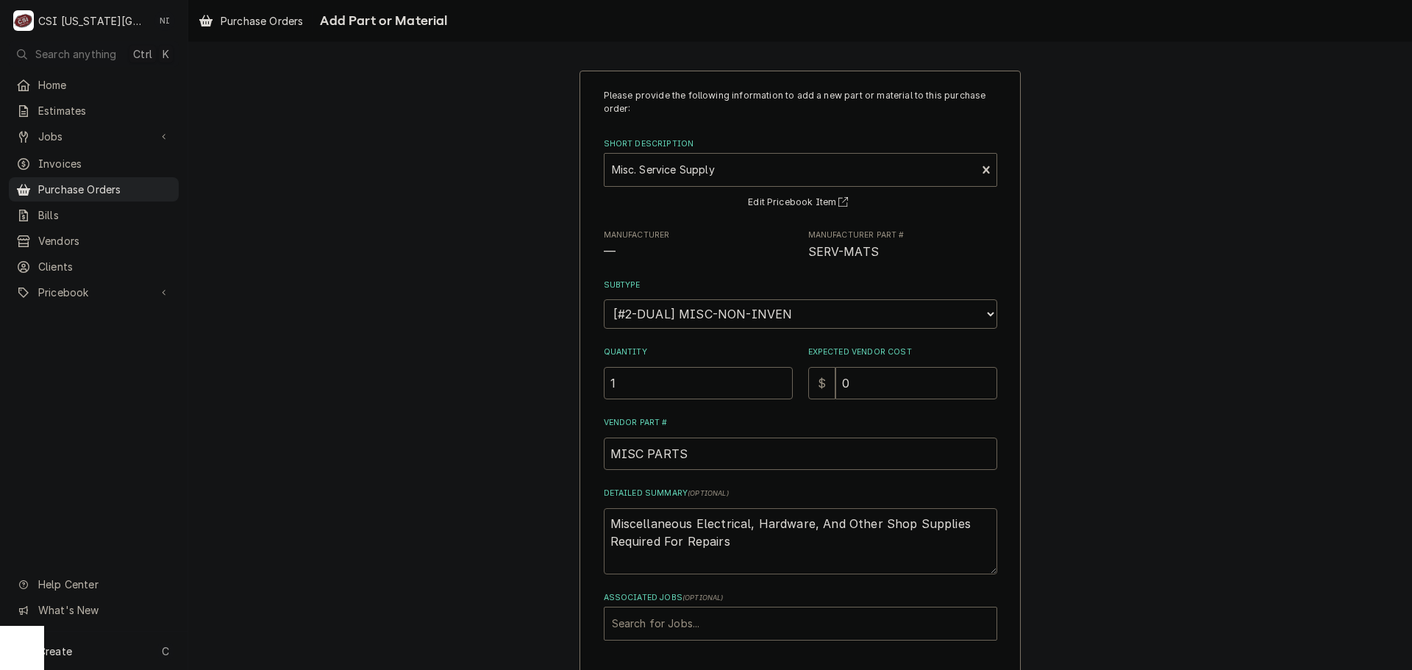
drag, startPoint x: 714, startPoint y: 539, endPoint x: 467, endPoint y: 479, distance: 254.4
click at [474, 489] on div "Please provide the following information to add a new part or material to this …" at bounding box center [800, 393] width 1224 height 673
type textarea "x"
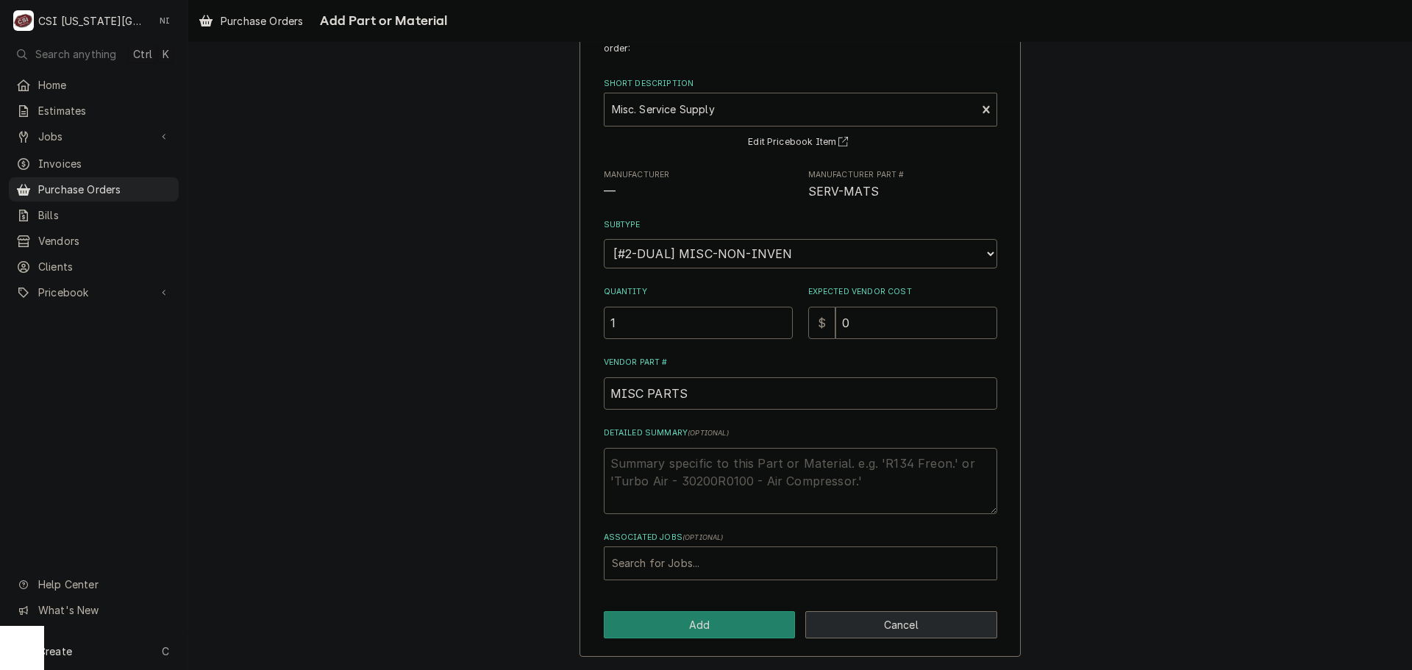
click at [883, 614] on button "Cancel" at bounding box center [901, 624] width 192 height 27
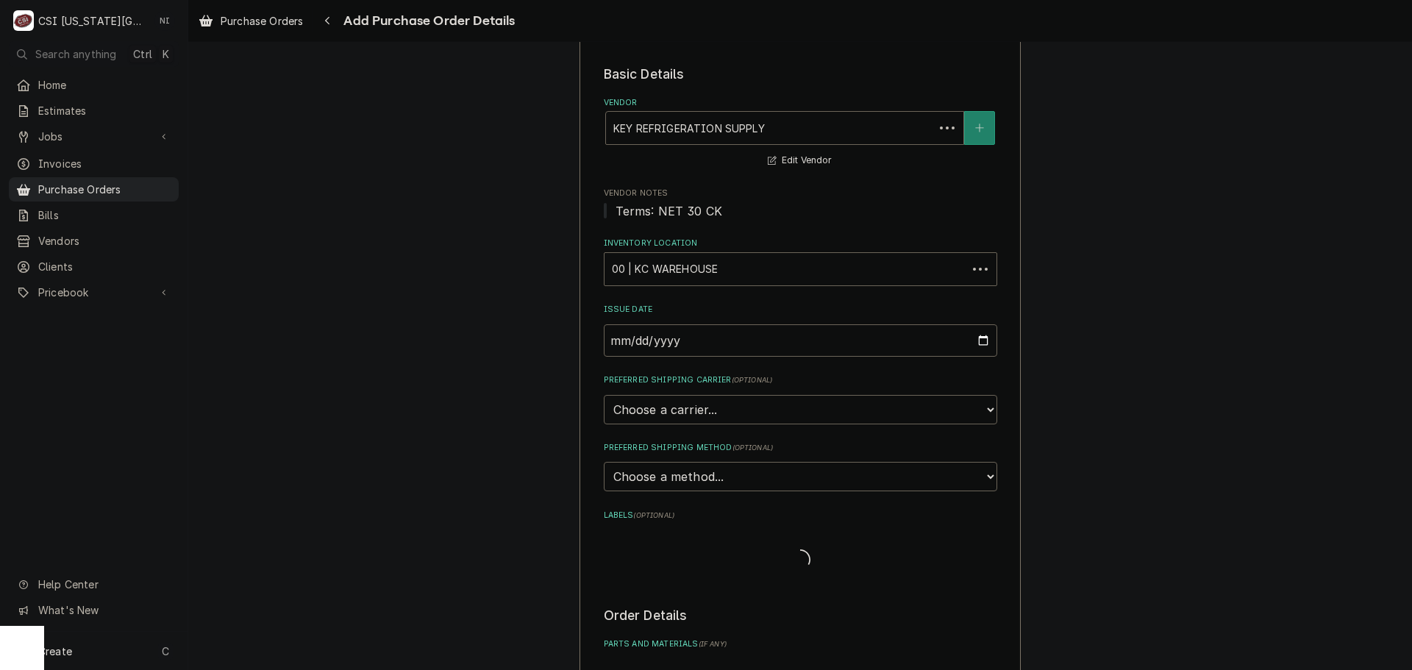
scroll to position [294, 0]
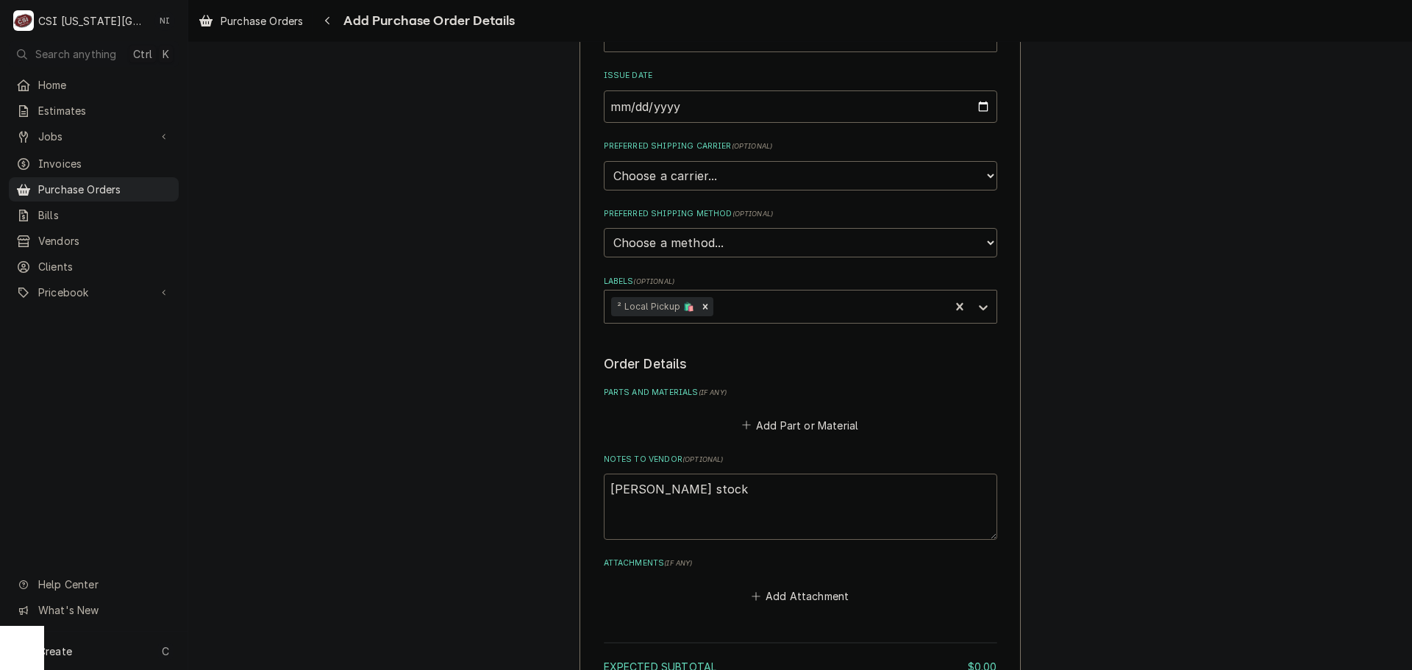
click at [707, 490] on textarea "wilson stock" at bounding box center [801, 507] width 394 height 66
type textarea "x"
type textarea "wilson stoc"
type textarea "x"
type textarea "wilson sto"
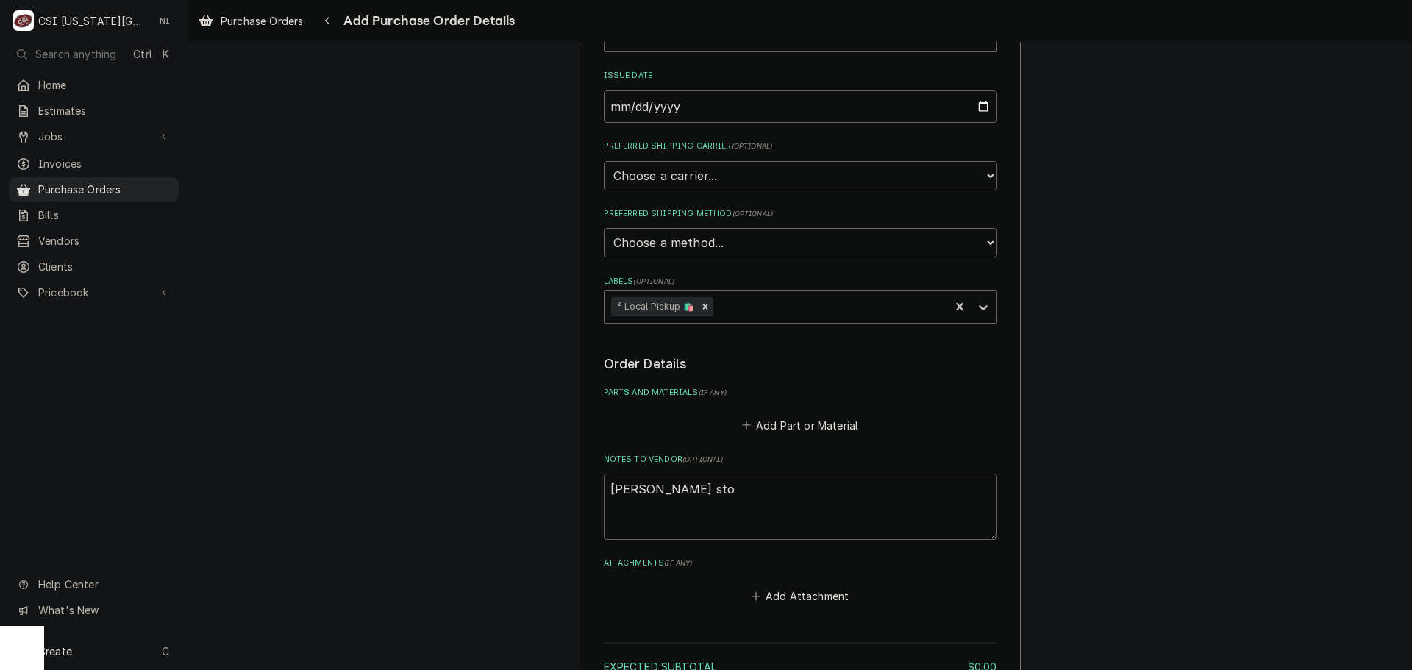
type textarea "x"
type textarea "wilson st"
type textarea "x"
type textarea "wilson s"
type textarea "x"
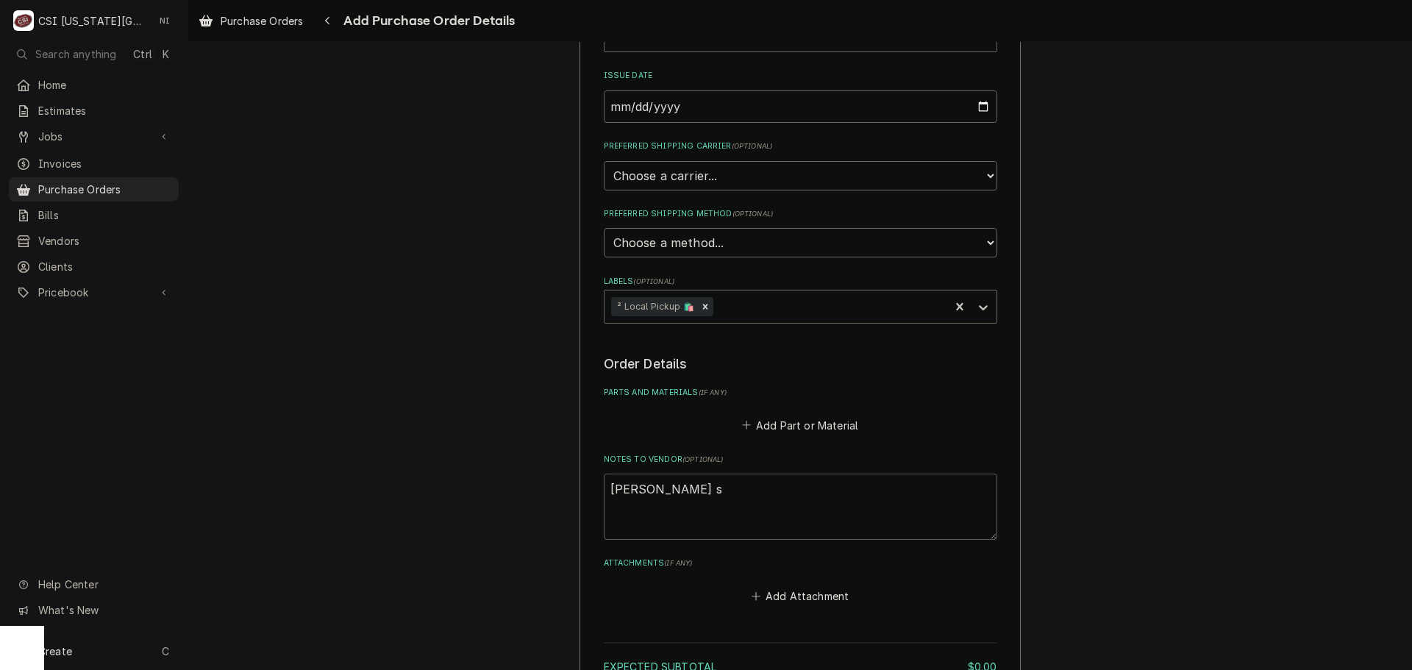
type textarea "wilson"
type textarea "x"
type textarea "wilson t"
type textarea "x"
type textarea "wilson tr"
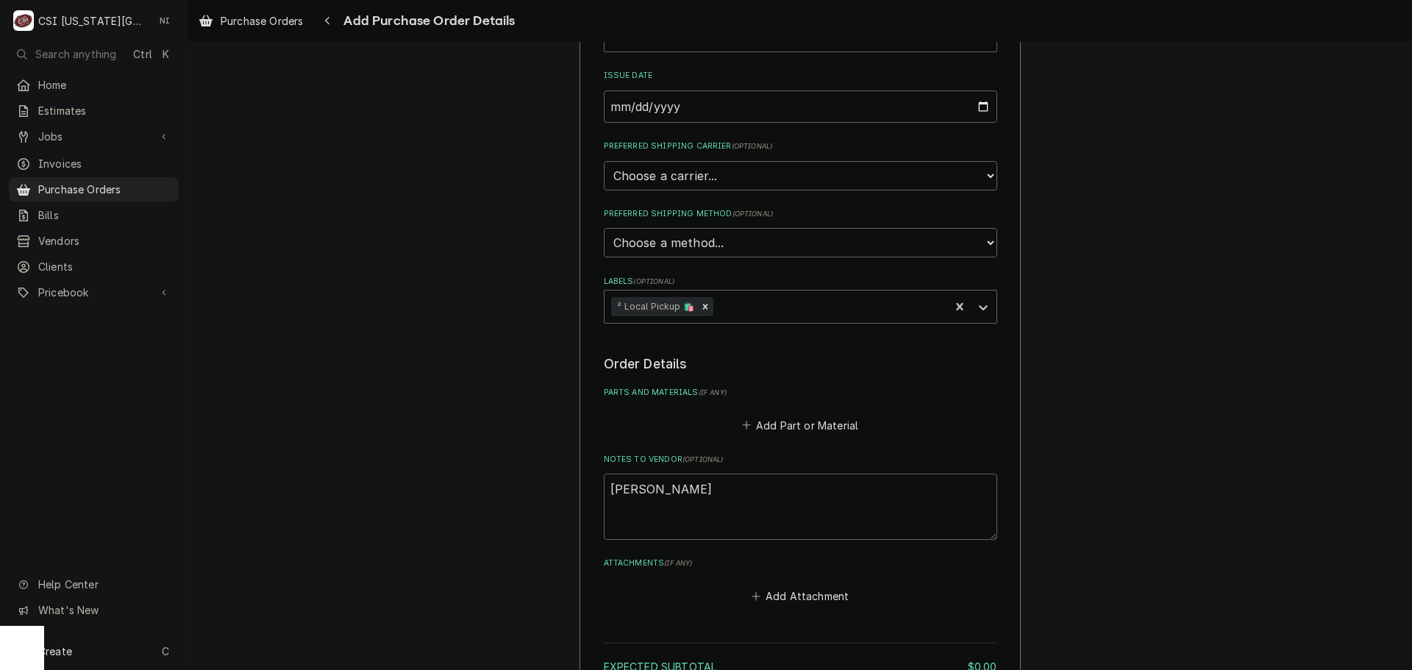
type textarea "x"
type textarea "wilson tru"
type textarea "x"
type textarea "wilson truc"
type textarea "x"
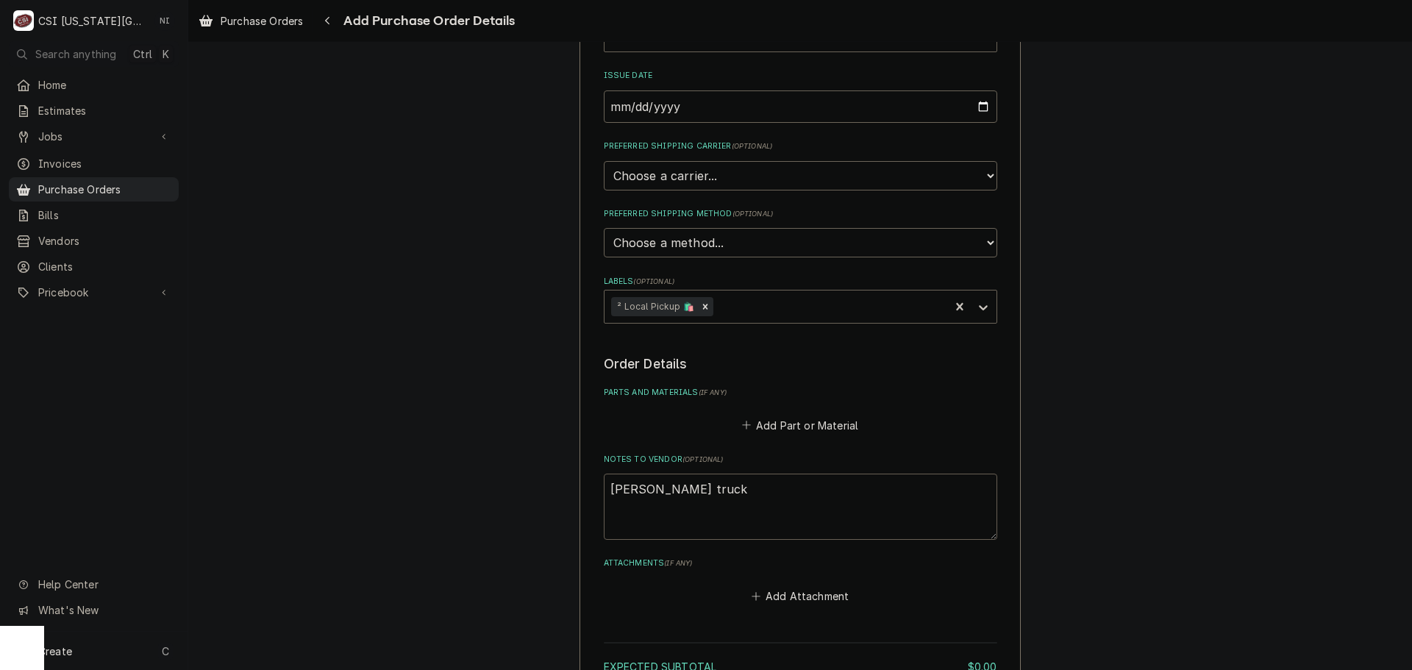
type textarea "wilson truck"
type textarea "x"
type textarea "wilson truck s"
type textarea "x"
type textarea "wilson truck sto"
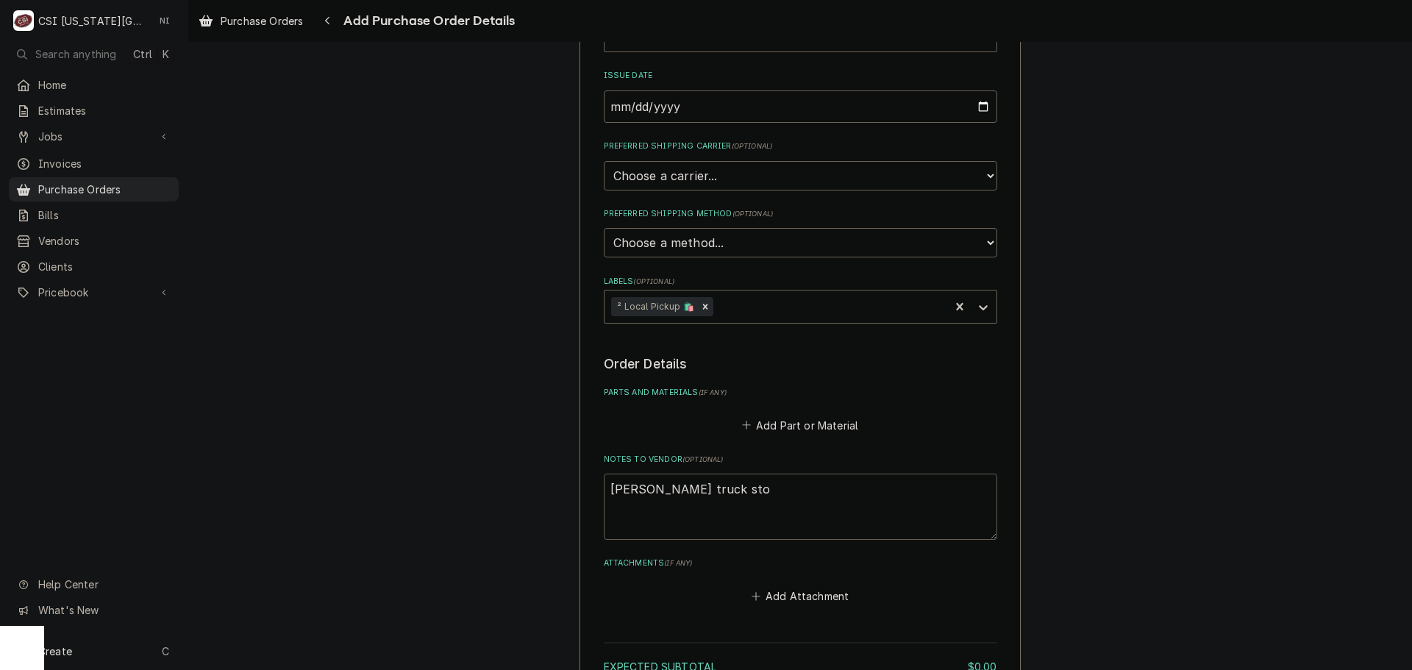
type textarea "x"
type textarea "wilson truck stoc"
type textarea "x"
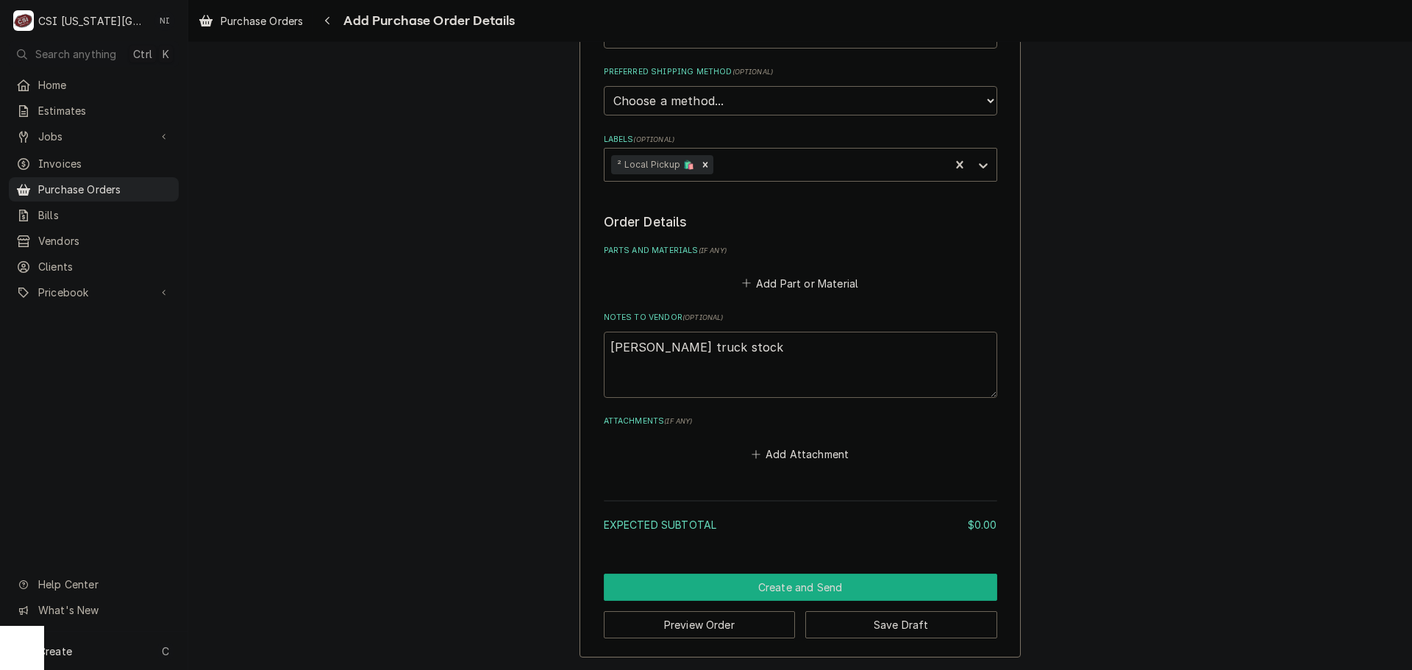
type textarea "wilson truck stock"
drag, startPoint x: 858, startPoint y: 588, endPoint x: 1399, endPoint y: 501, distance: 548.4
click at [859, 588] on button "Create and Send" at bounding box center [801, 587] width 394 height 27
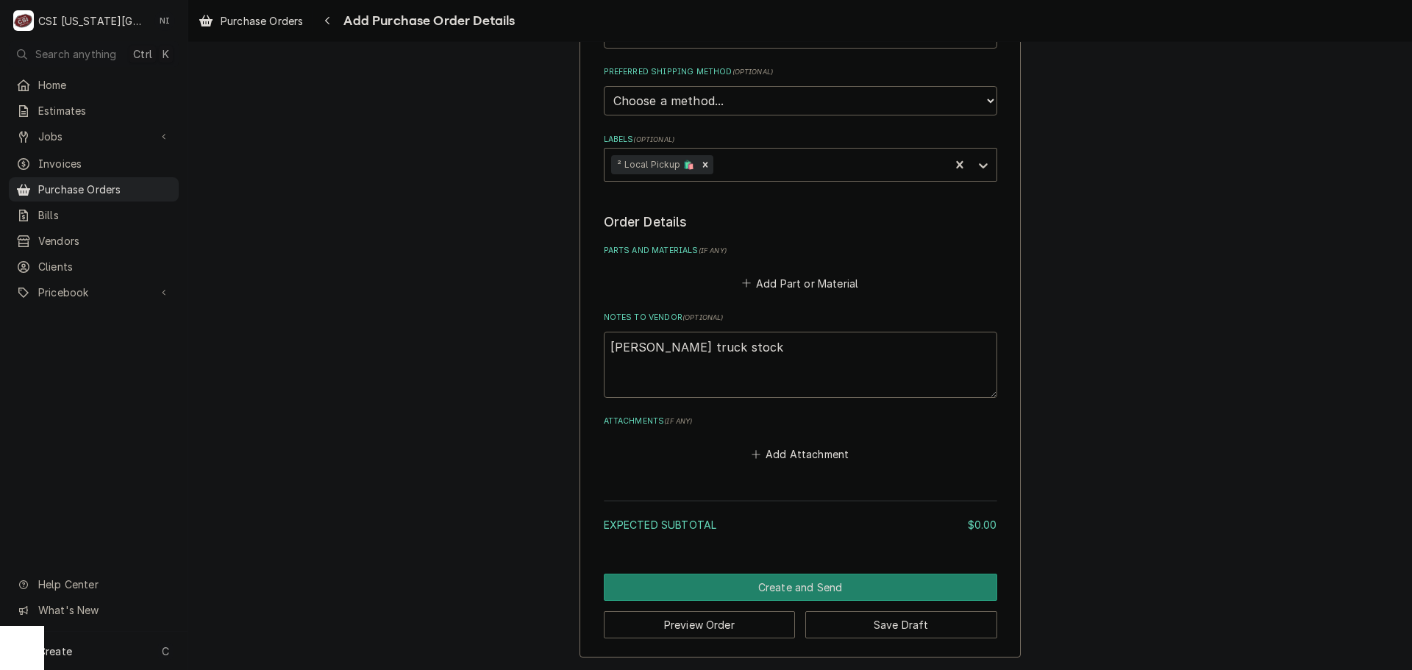
scroll to position [428, 0]
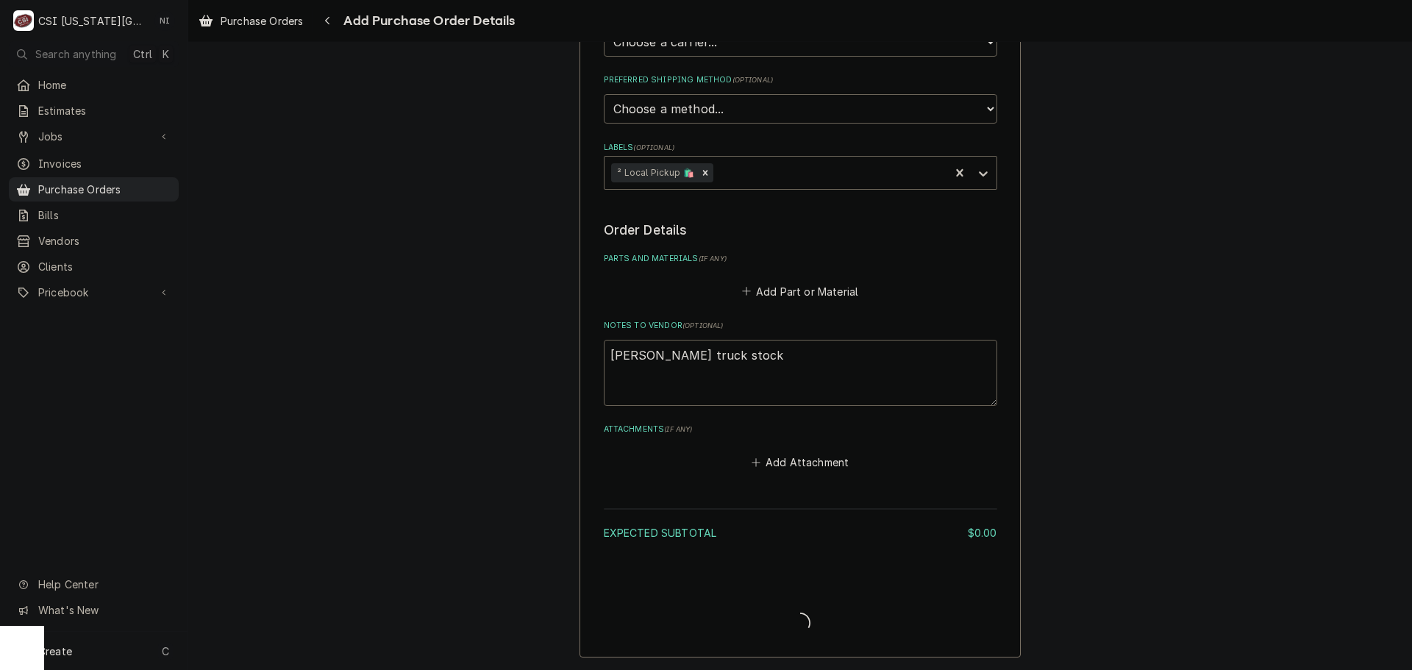
type textarea "x"
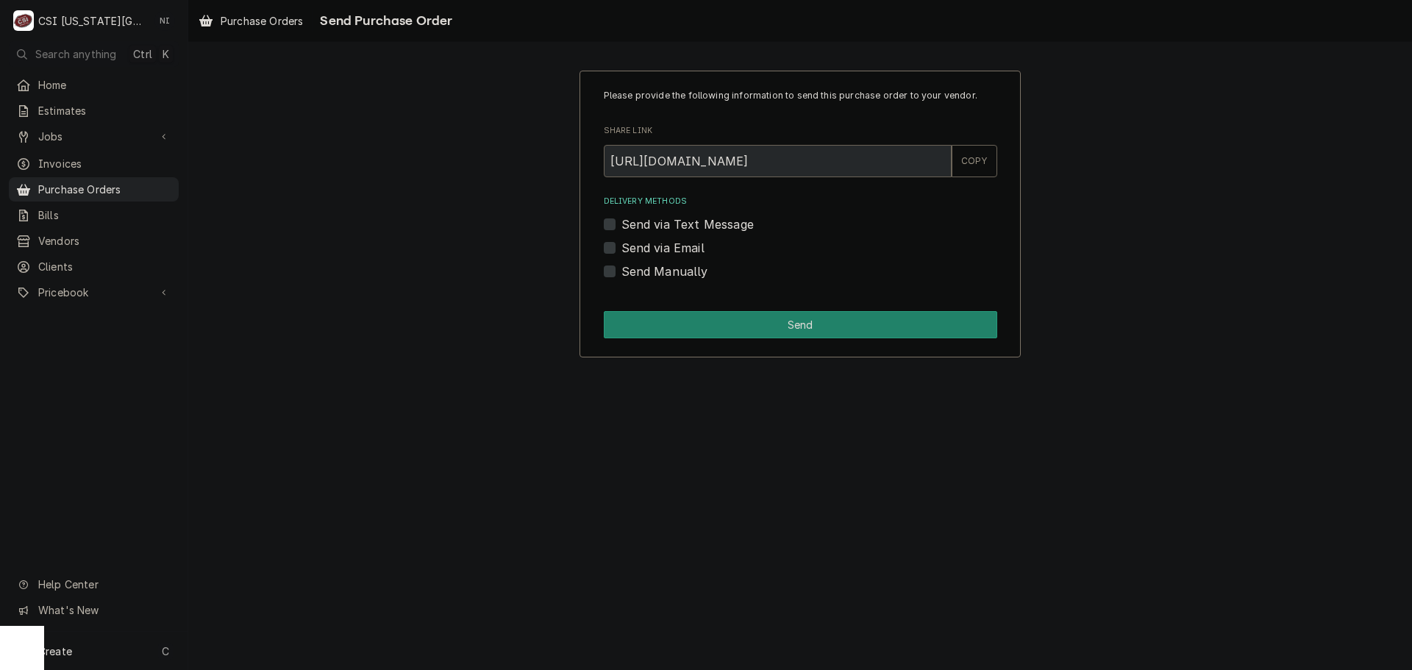
drag, startPoint x: 610, startPoint y: 268, endPoint x: 673, endPoint y: 356, distance: 108.0
click at [622, 269] on label "Send Manually" at bounding box center [665, 272] width 87 height 18
click at [622, 269] on input "Send Manually" at bounding box center [819, 279] width 394 height 32
checkbox input "true"
drag, startPoint x: 676, startPoint y: 358, endPoint x: 677, endPoint y: 348, distance: 10.3
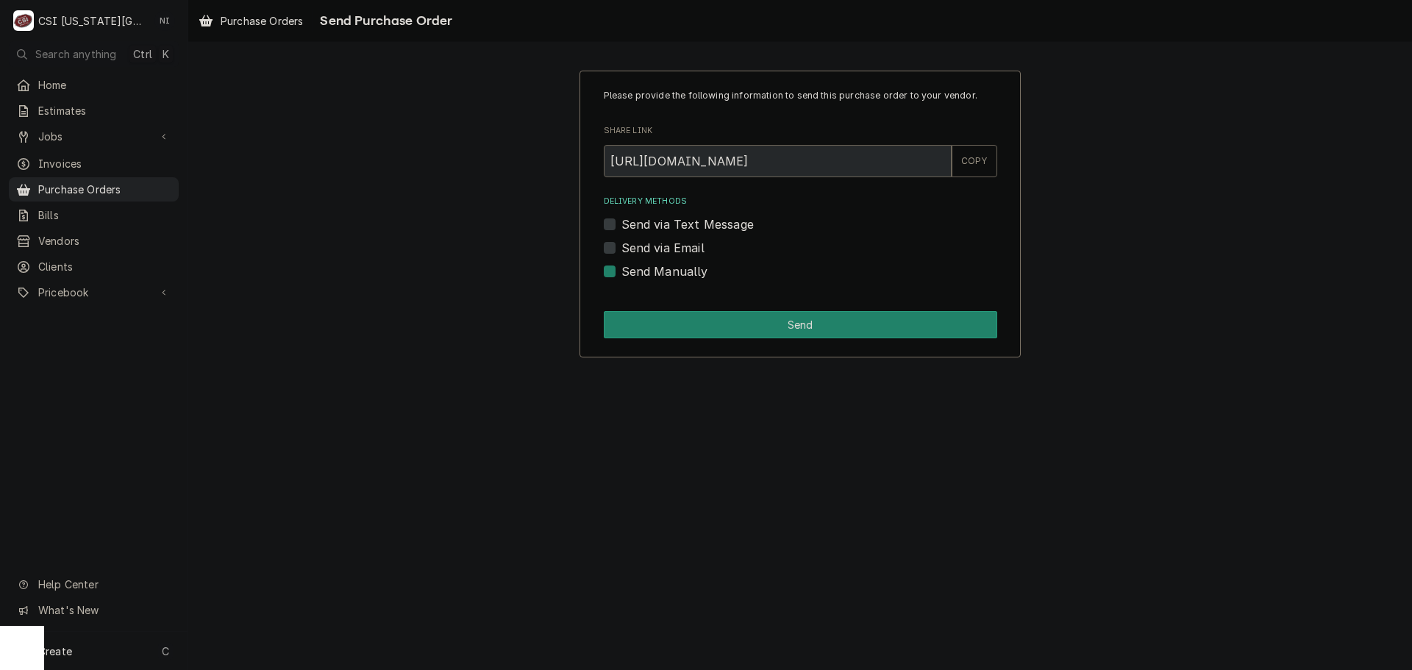
click at [677, 358] on div "Please provide the following information to send this purchase order to your ve…" at bounding box center [800, 213] width 1224 height 313
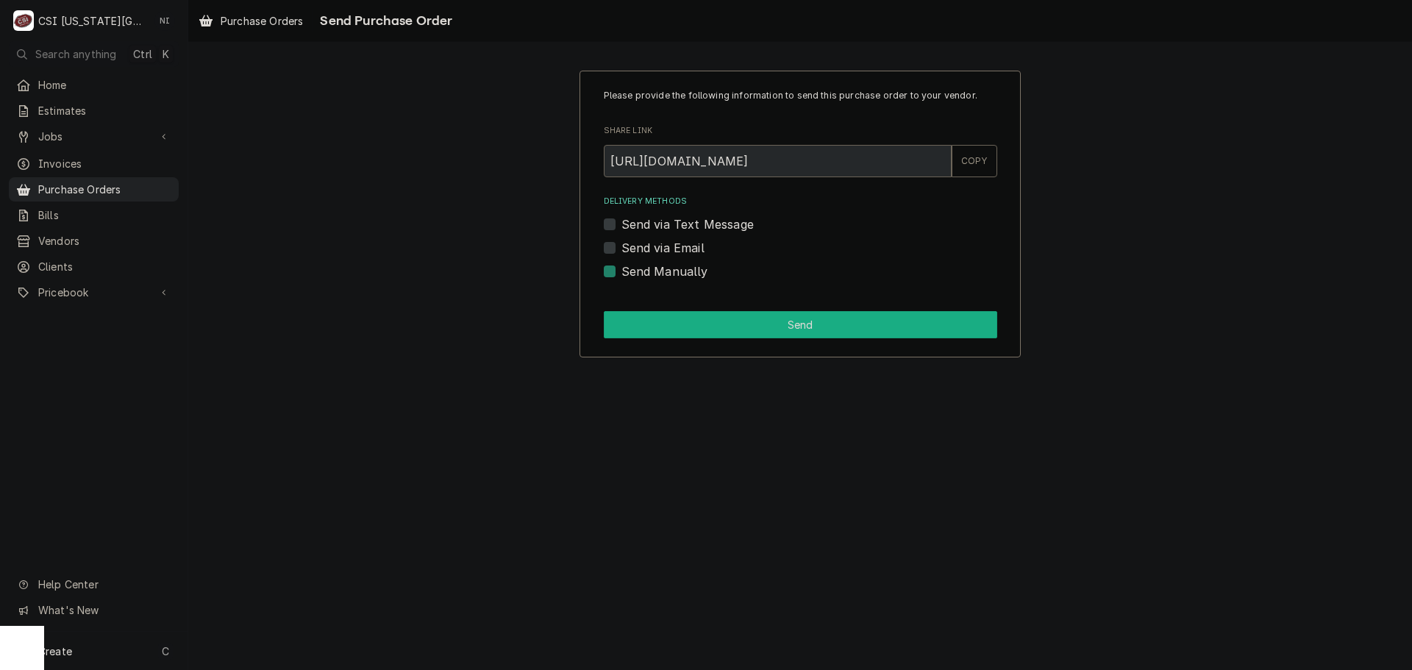
click at [678, 336] on button "Send" at bounding box center [801, 324] width 394 height 27
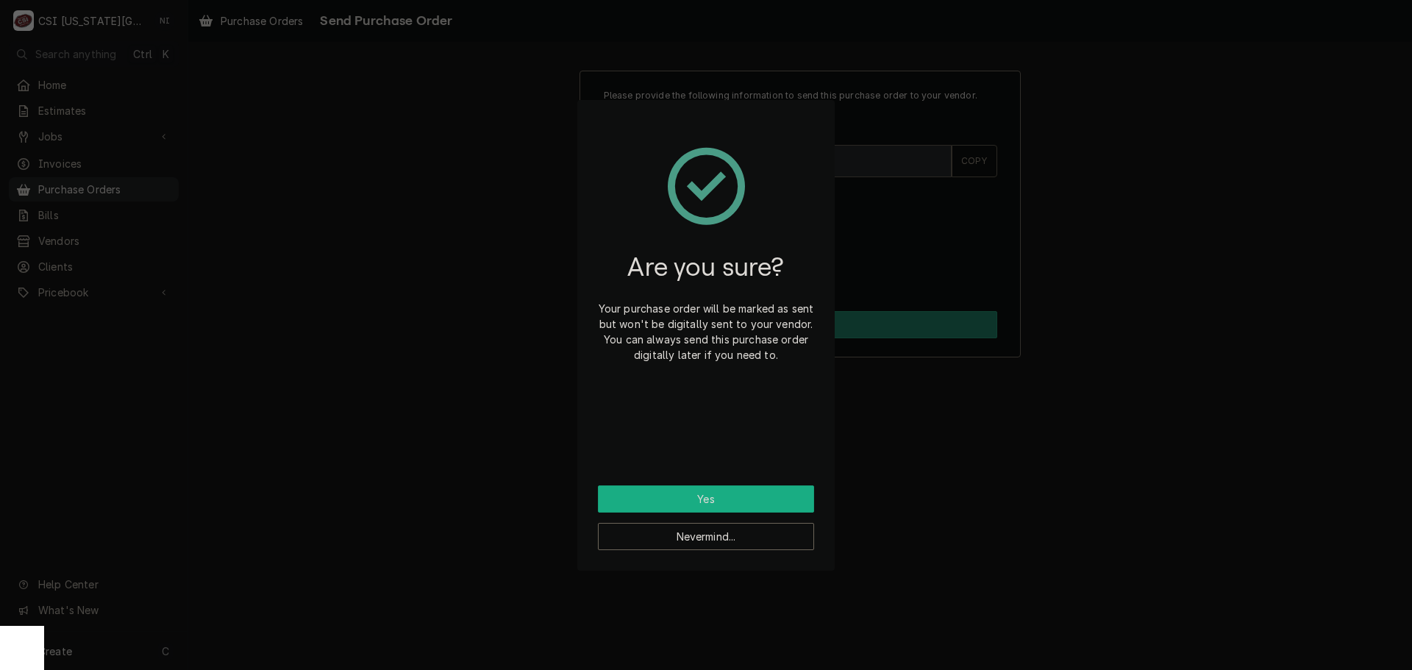
click at [723, 497] on button "Yes" at bounding box center [706, 498] width 216 height 27
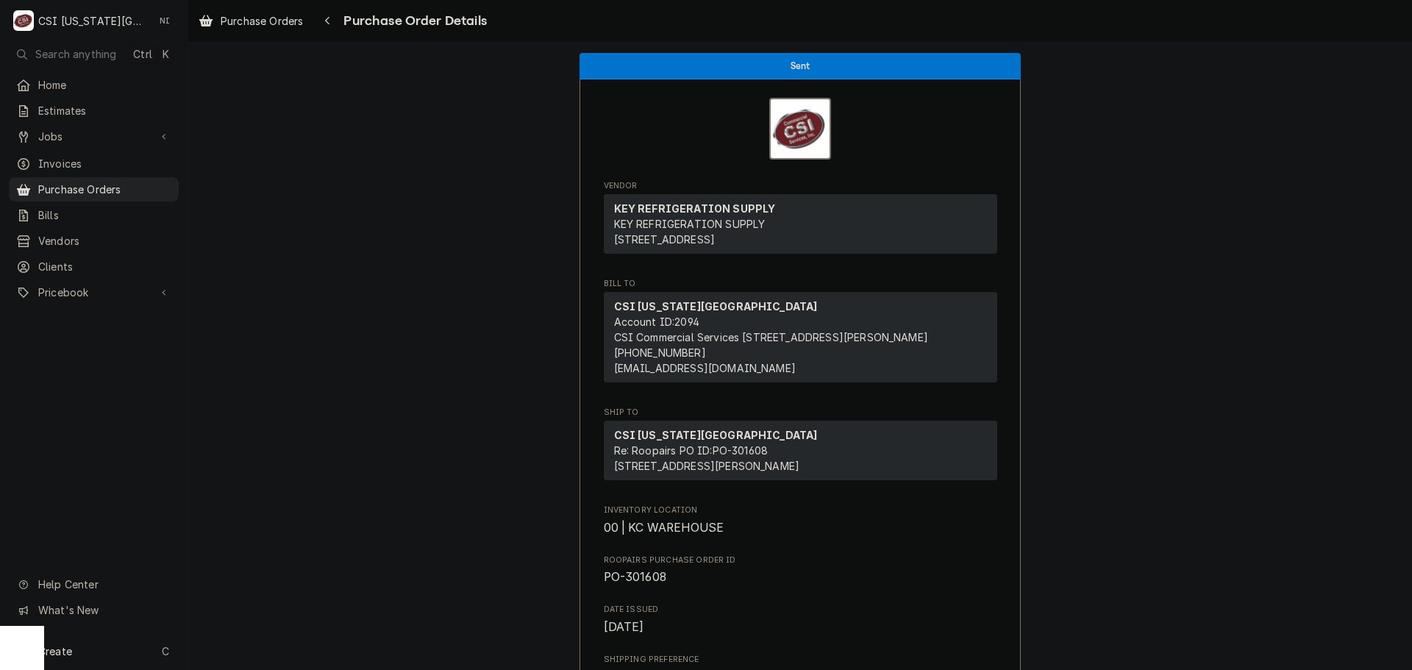
scroll to position [441, 0]
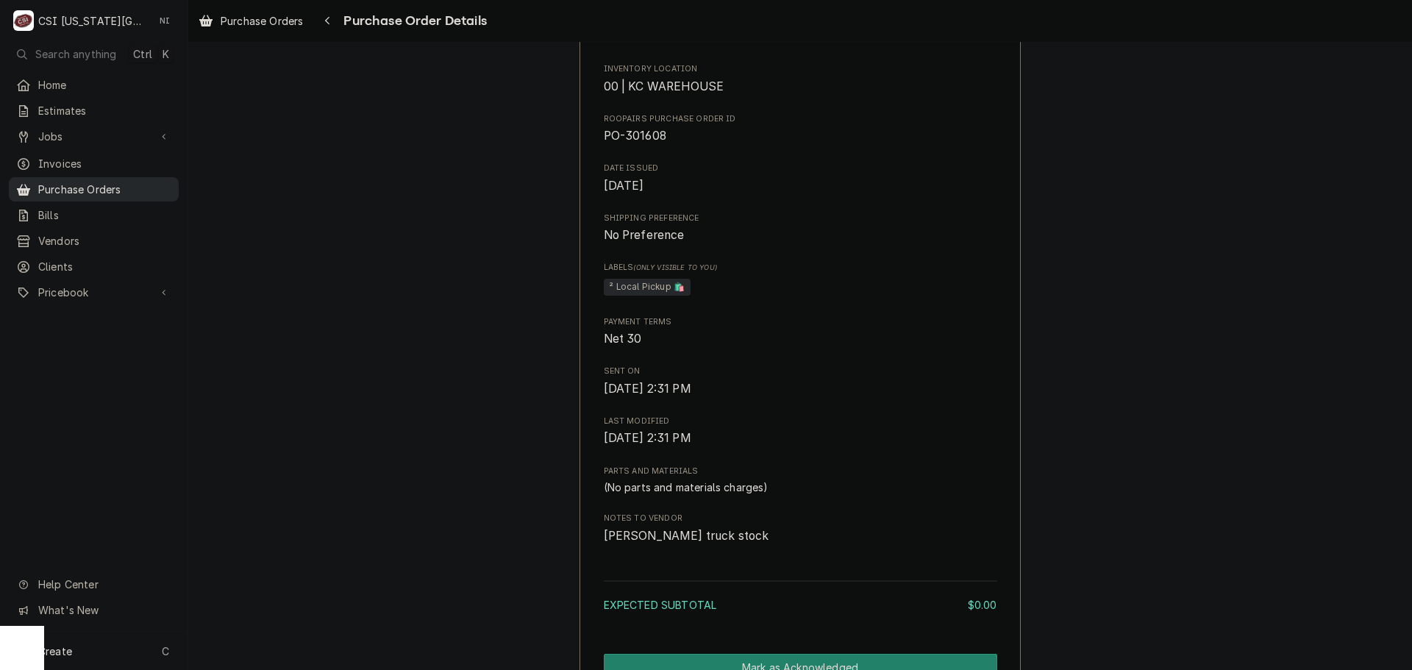
drag, startPoint x: 102, startPoint y: 182, endPoint x: 321, endPoint y: 1, distance: 283.7
click at [104, 182] on span "Purchase Orders" at bounding box center [104, 189] width 133 height 15
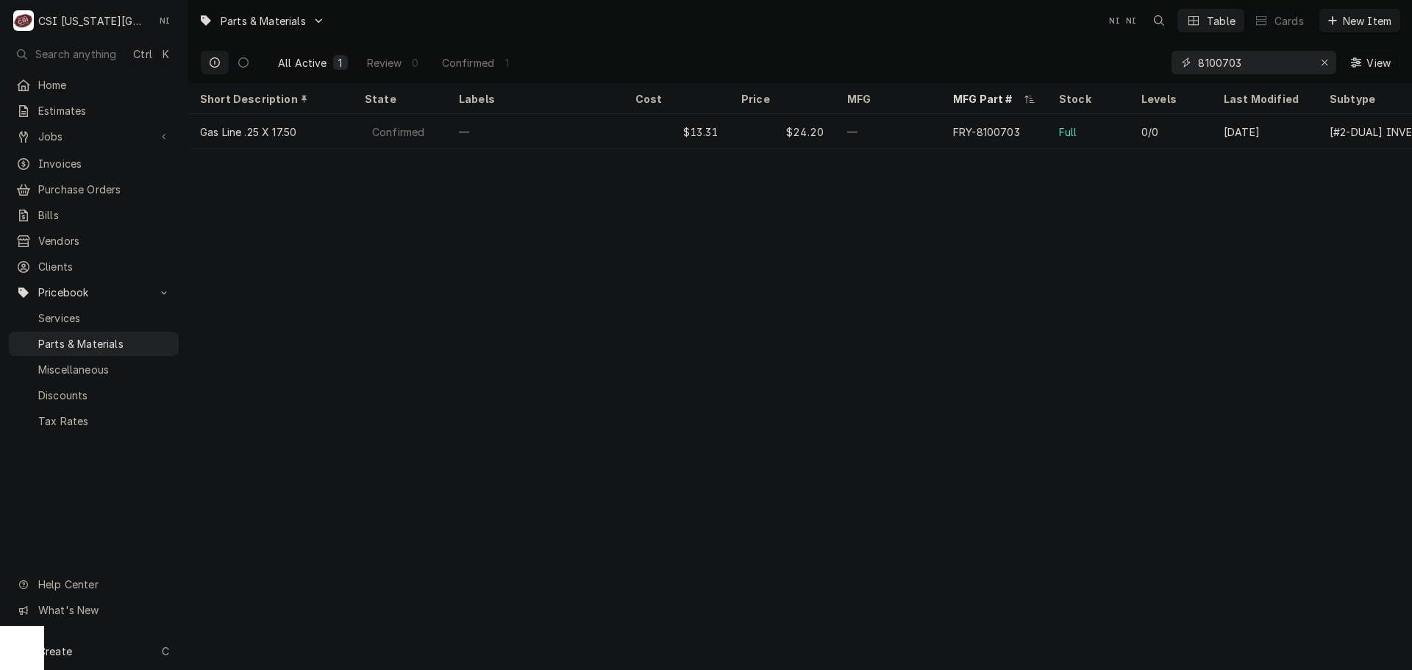
click at [1328, 56] on div "Erase input" at bounding box center [1324, 62] width 15 height 15
click at [1309, 63] on input "8100703" at bounding box center [1253, 63] width 110 height 24
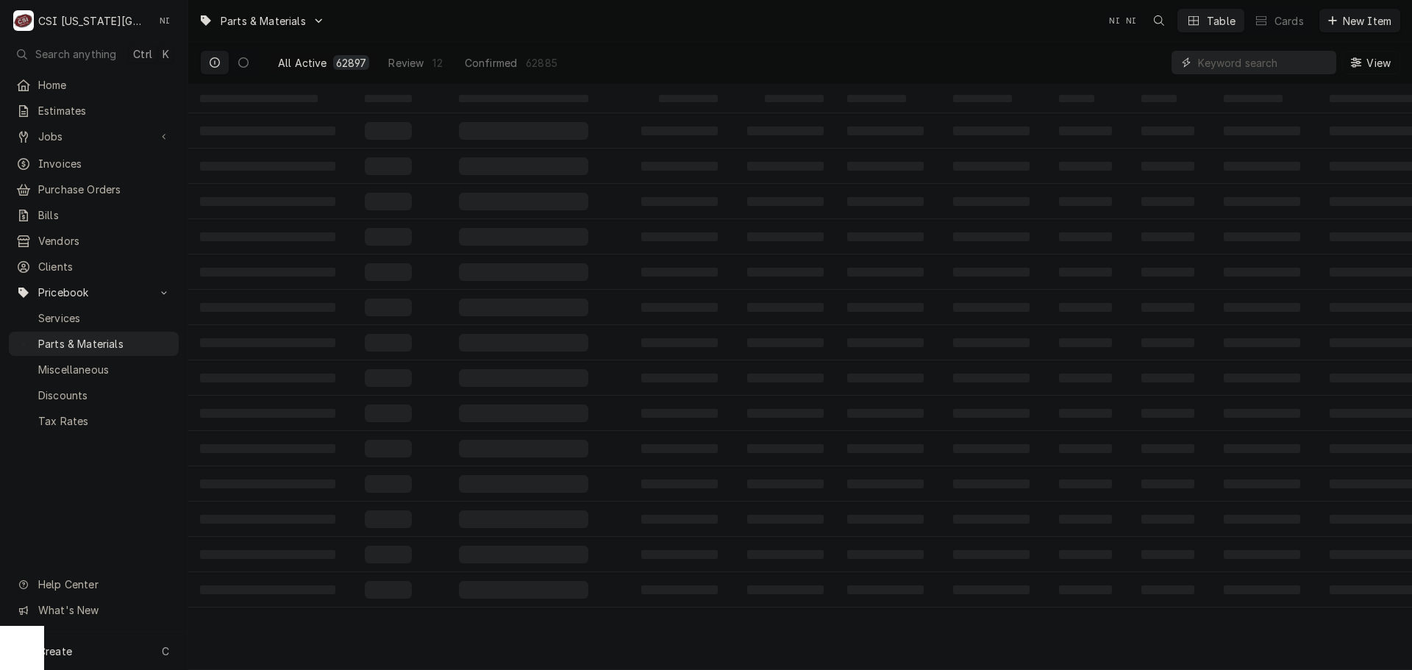
paste input "83350"
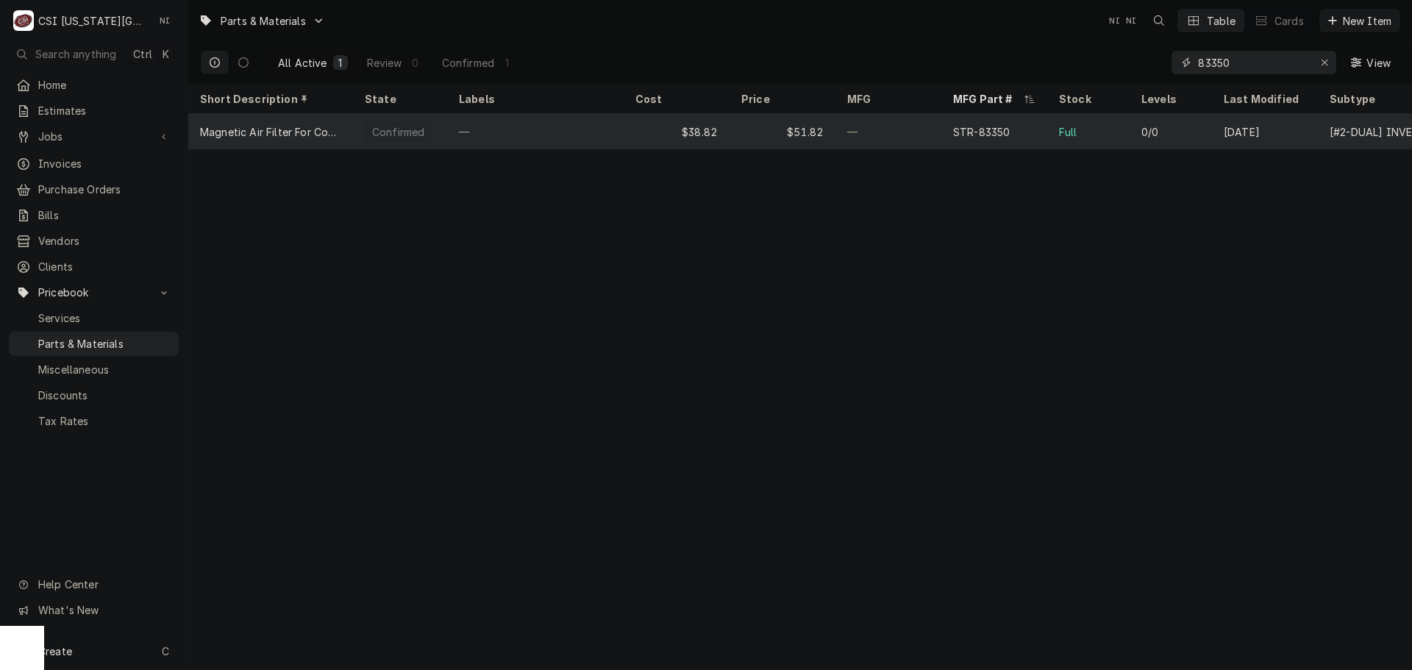
type input "83350"
click at [652, 137] on div "$38.82" at bounding box center [677, 131] width 106 height 35
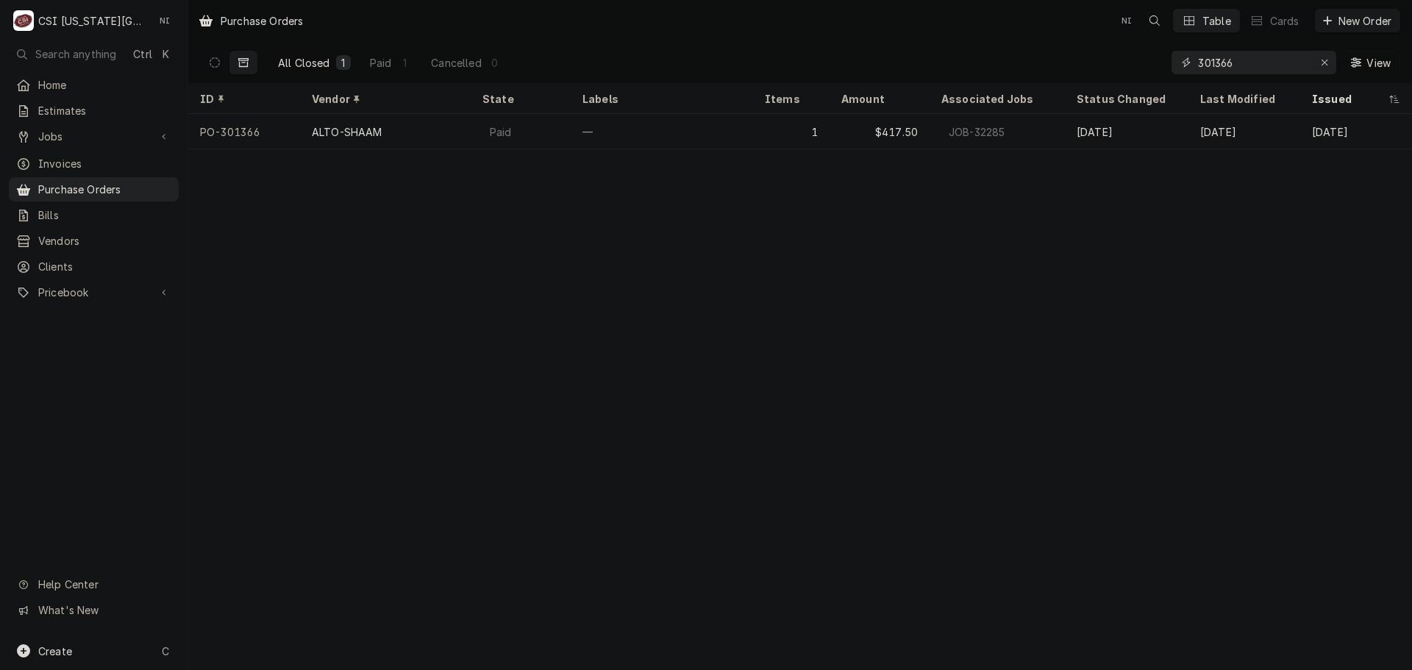
click at [1326, 63] on icon "Erase input" at bounding box center [1325, 62] width 8 height 10
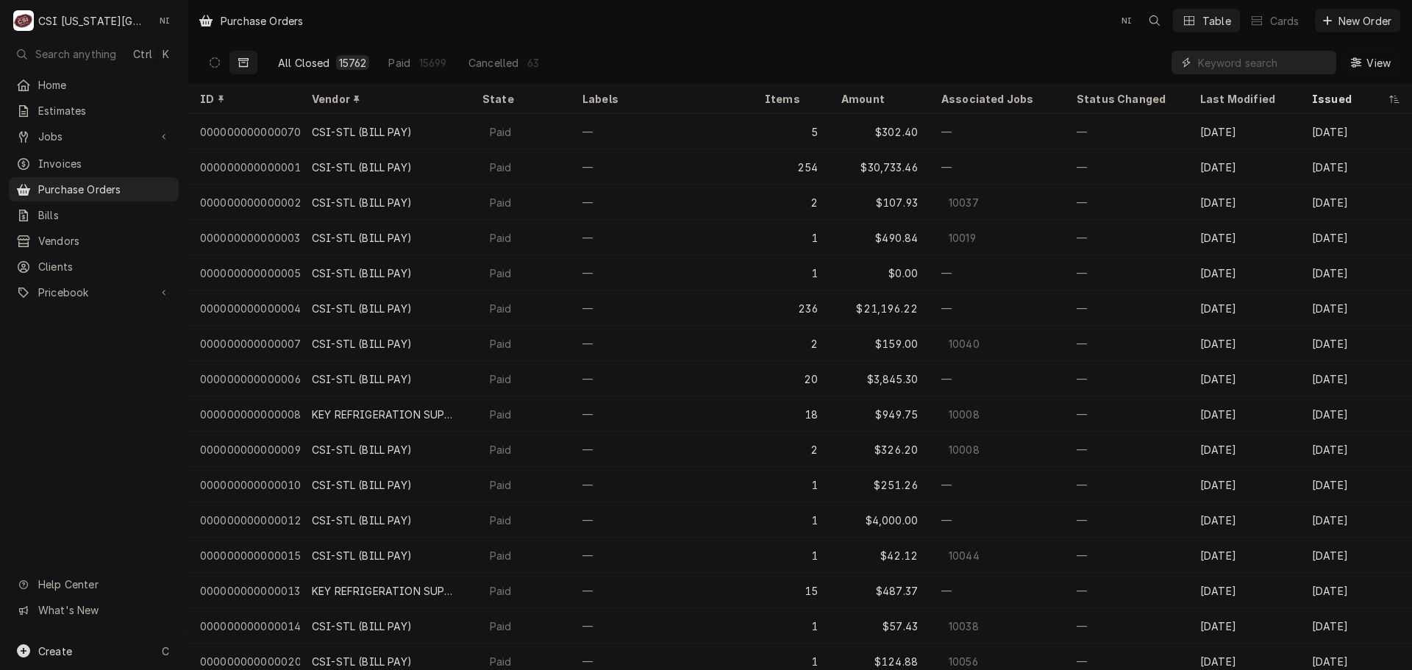
click at [1250, 65] on input "Dynamic Content Wrapper" at bounding box center [1263, 63] width 131 height 24
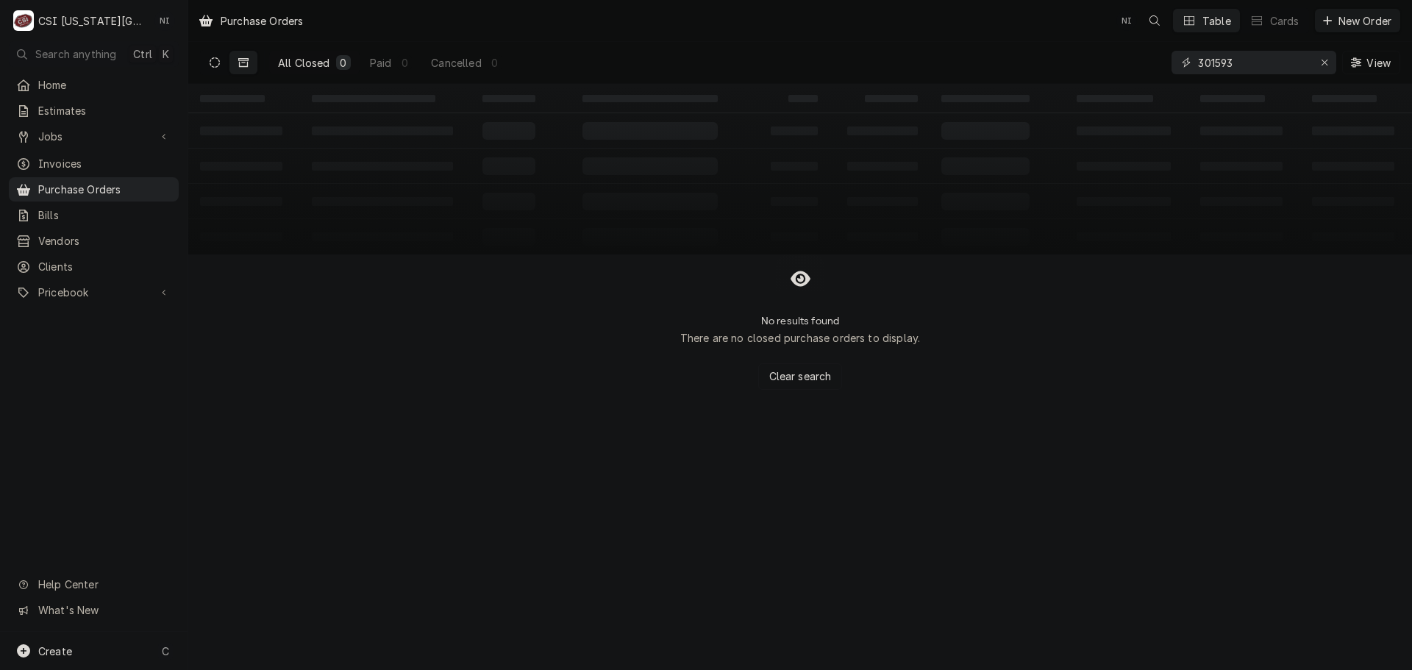
type input "301593"
click at [216, 62] on icon "Dynamic Content Wrapper" at bounding box center [215, 62] width 10 height 10
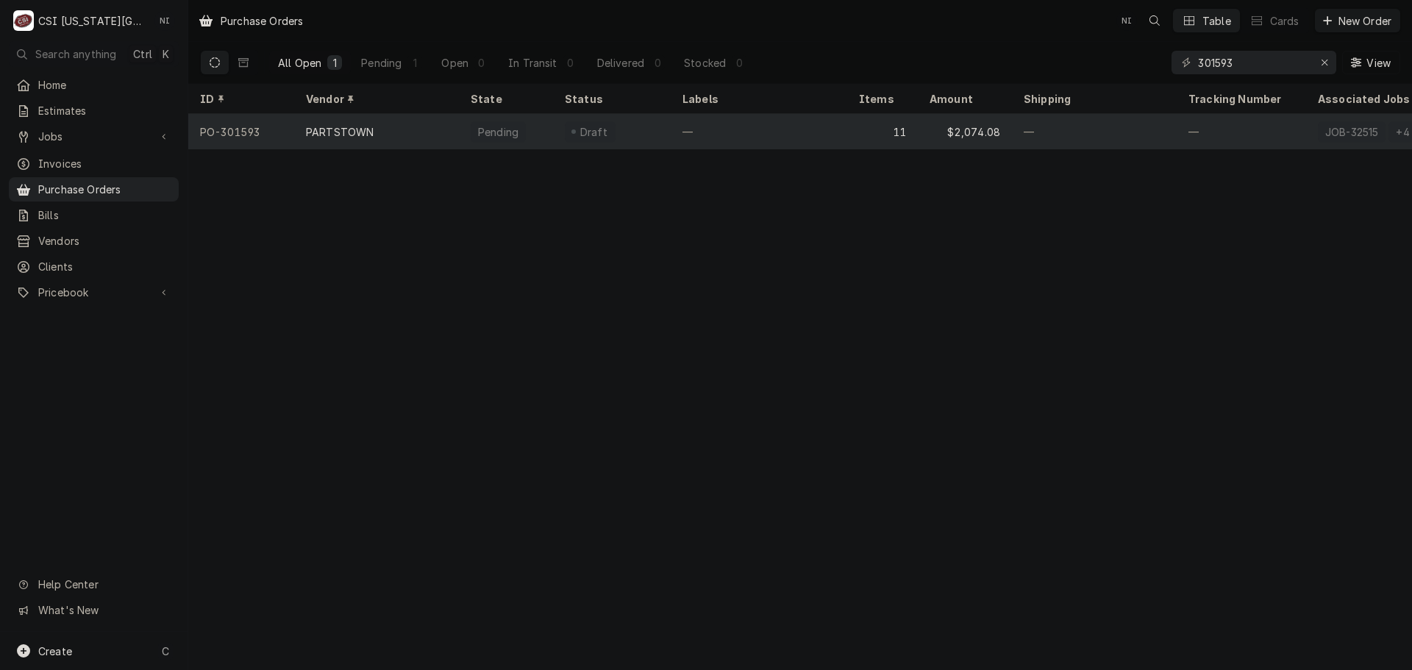
click at [414, 140] on div "PARTSTOWN" at bounding box center [376, 131] width 165 height 35
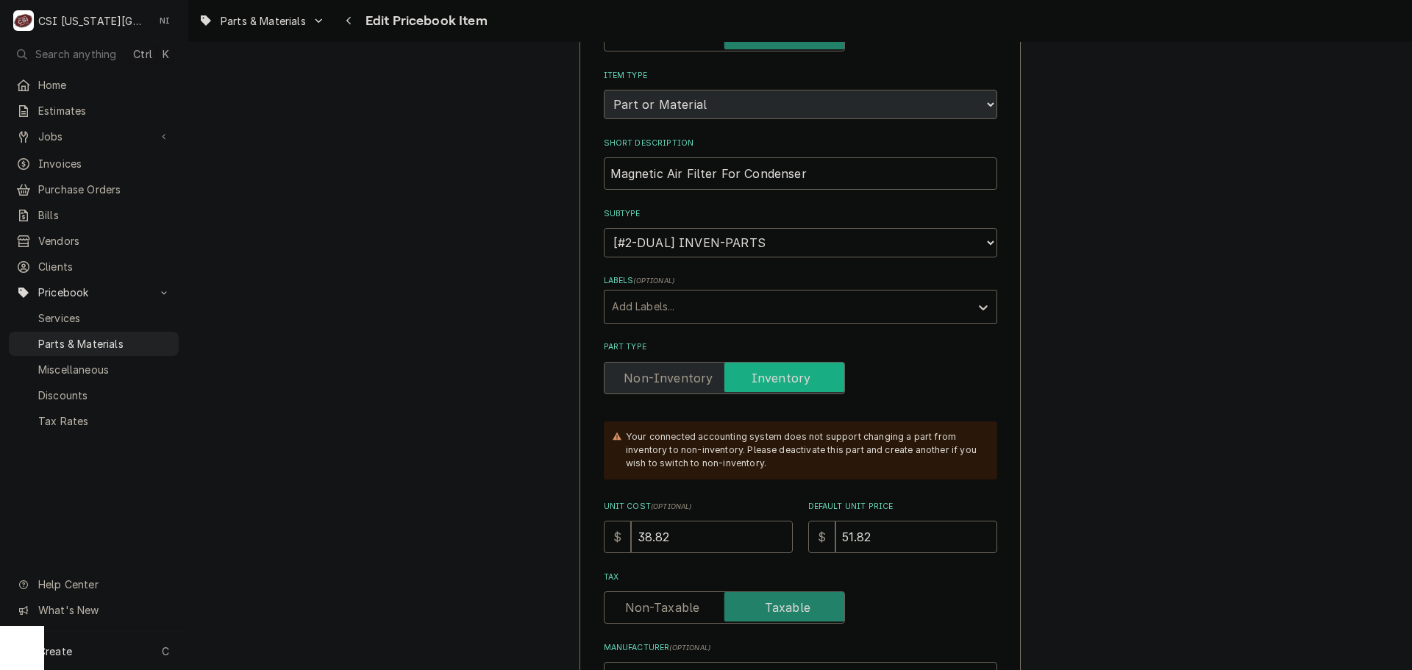
scroll to position [441, 0]
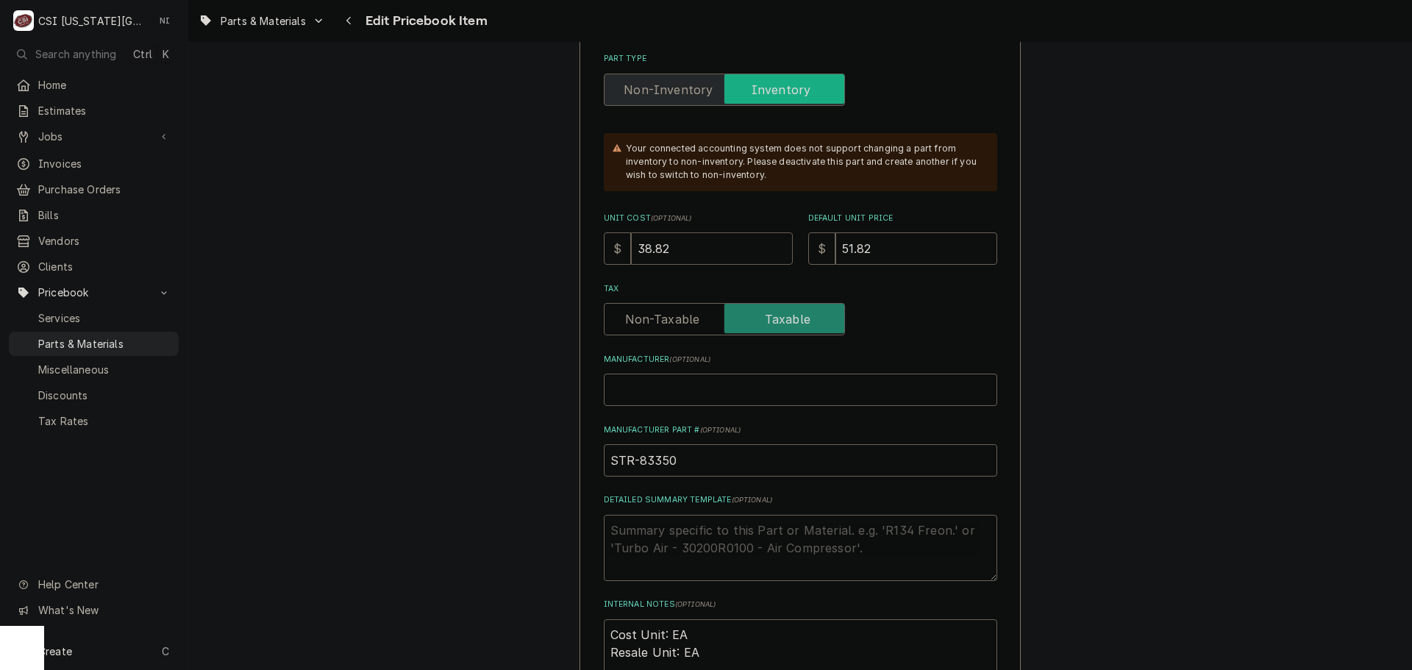
drag, startPoint x: 684, startPoint y: 255, endPoint x: 594, endPoint y: 257, distance: 90.5
type textarea "x"
type input "5"
type textarea "x"
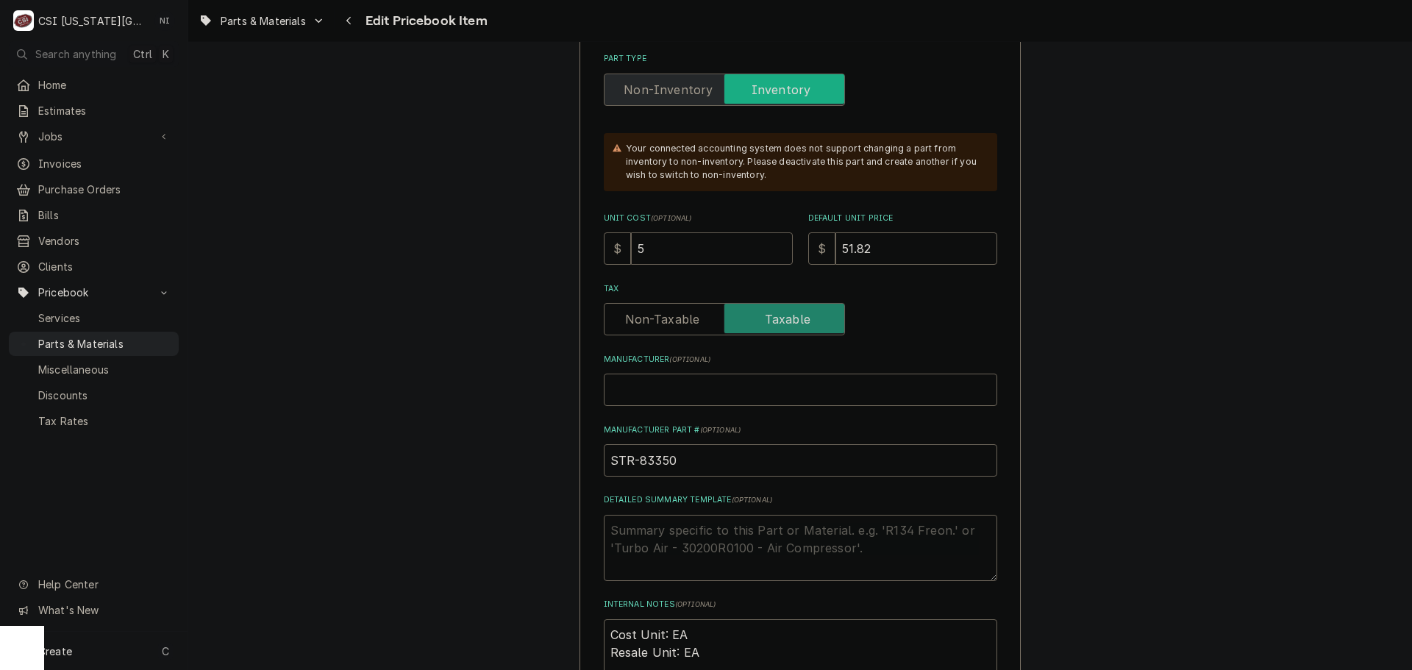
type input "58"
type textarea "x"
type input "58.4"
type textarea "x"
type input "58.49"
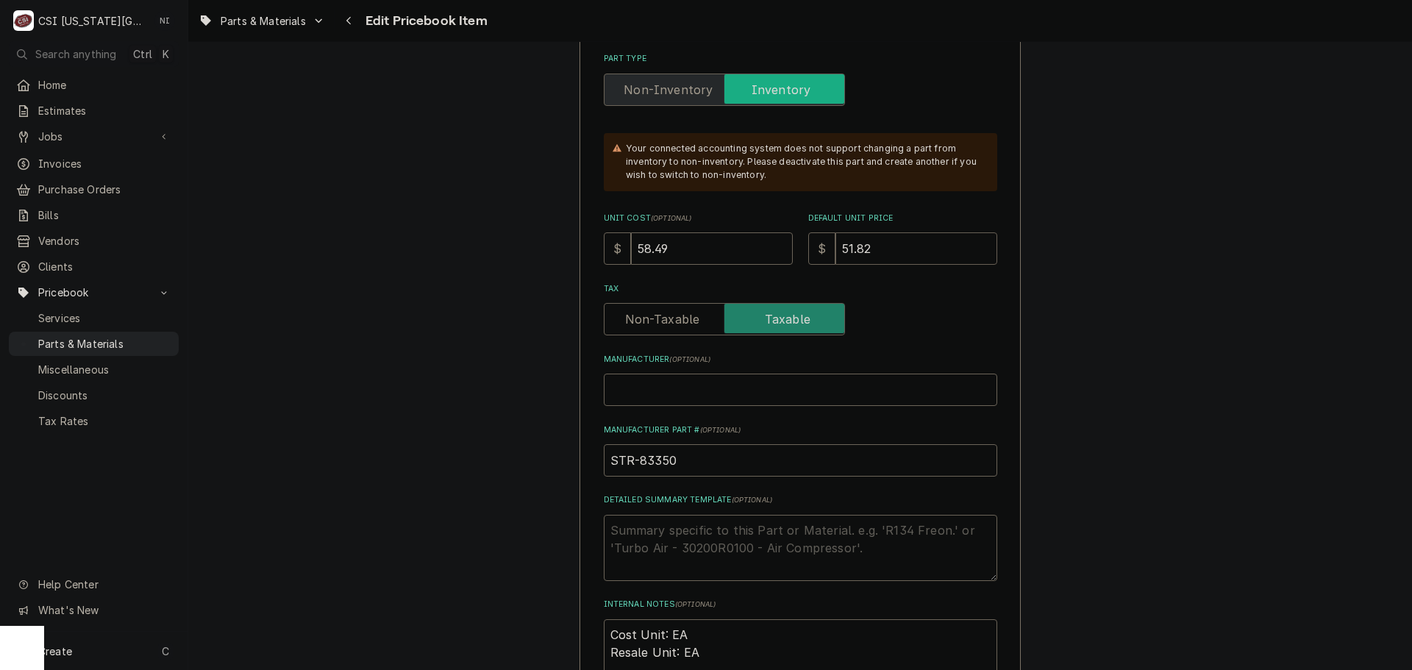
type input "1"
type textarea "x"
type input "11"
type textarea "x"
type input "116.9"
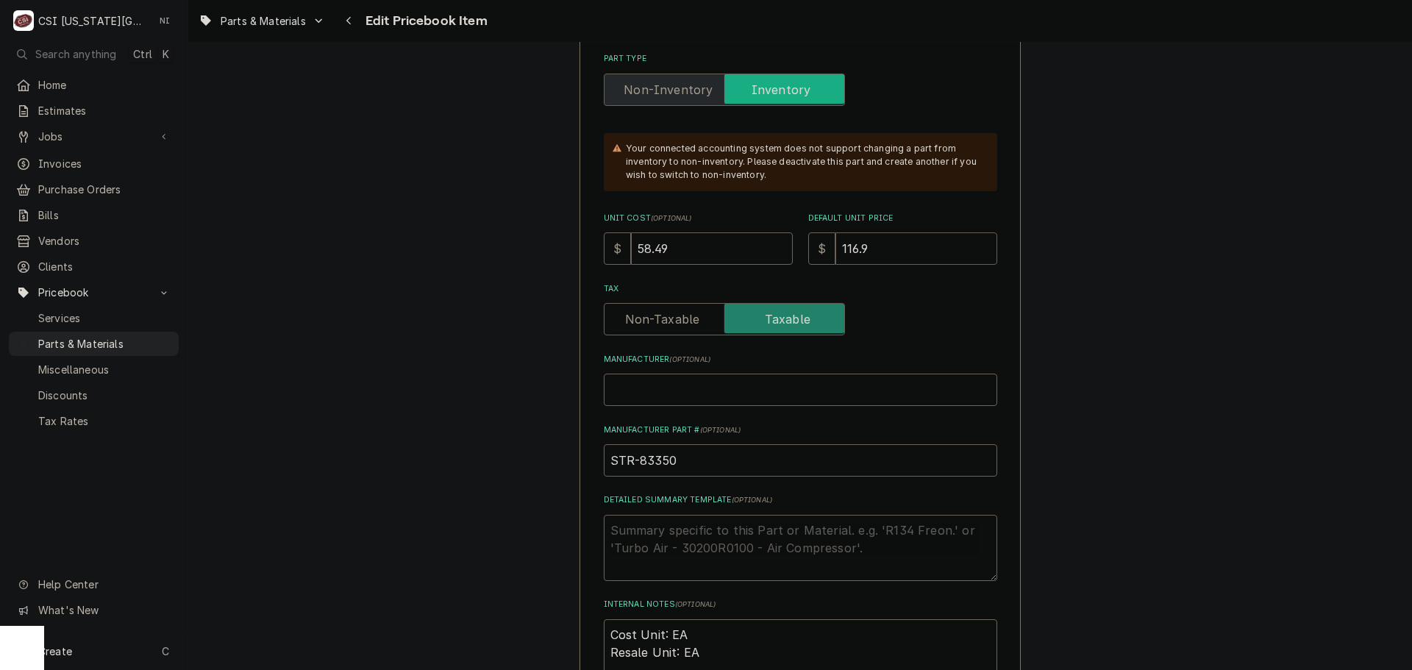
type textarea "x"
type input "116.96"
type textarea "x"
type input "116.967"
type textarea "x"
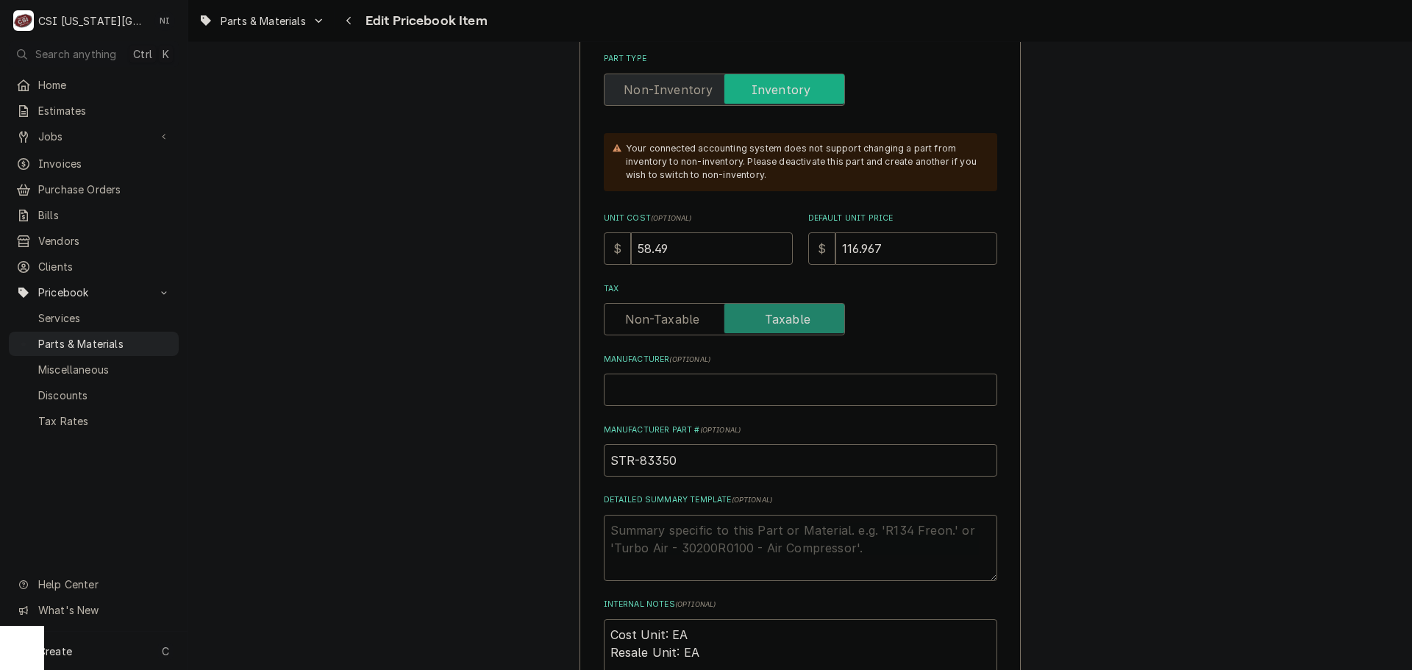
type input "116.96"
type textarea "x"
type input "116.9"
type textarea "x"
type input "116.97"
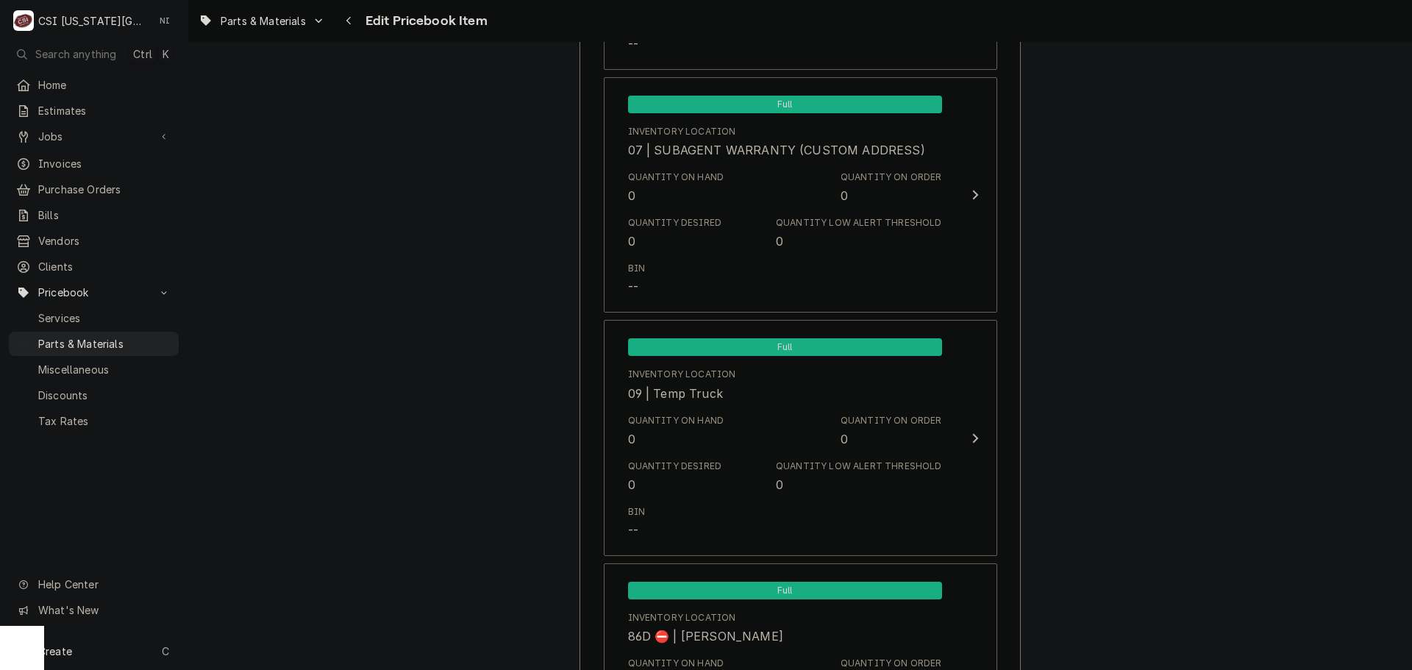
scroll to position [14259, 0]
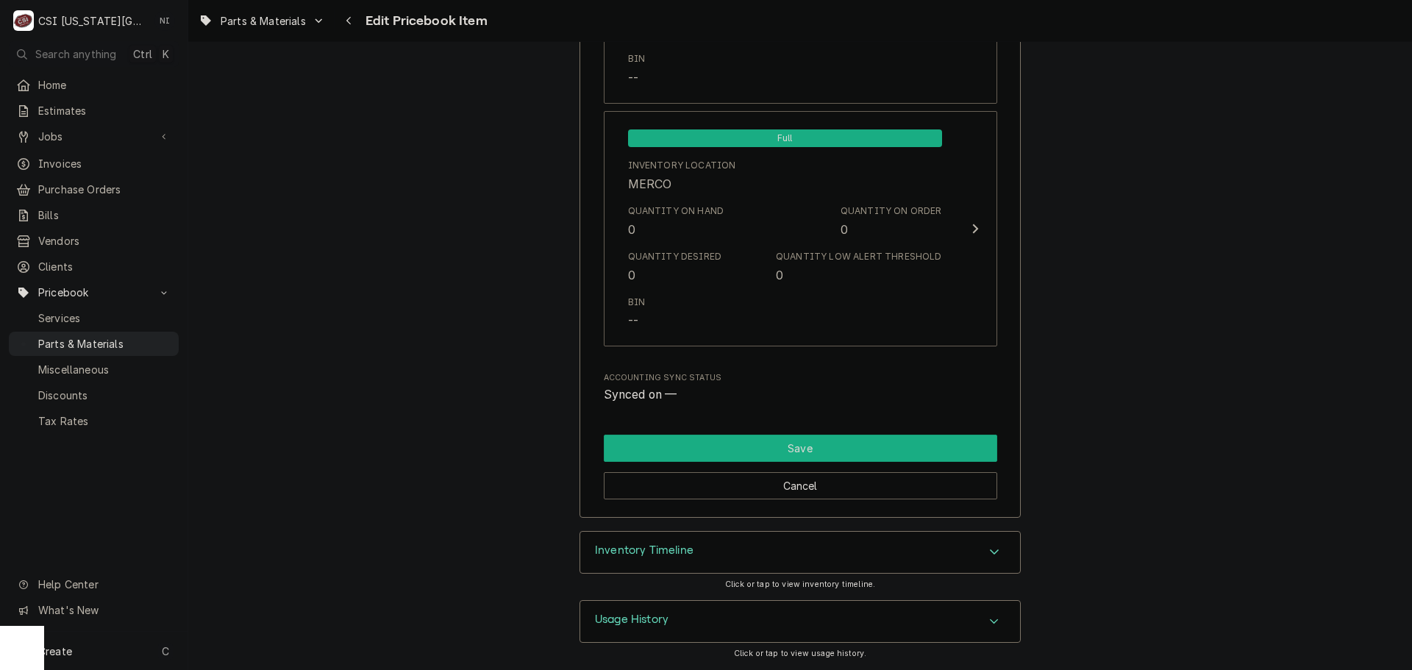
click at [677, 443] on button "Save" at bounding box center [801, 448] width 394 height 27
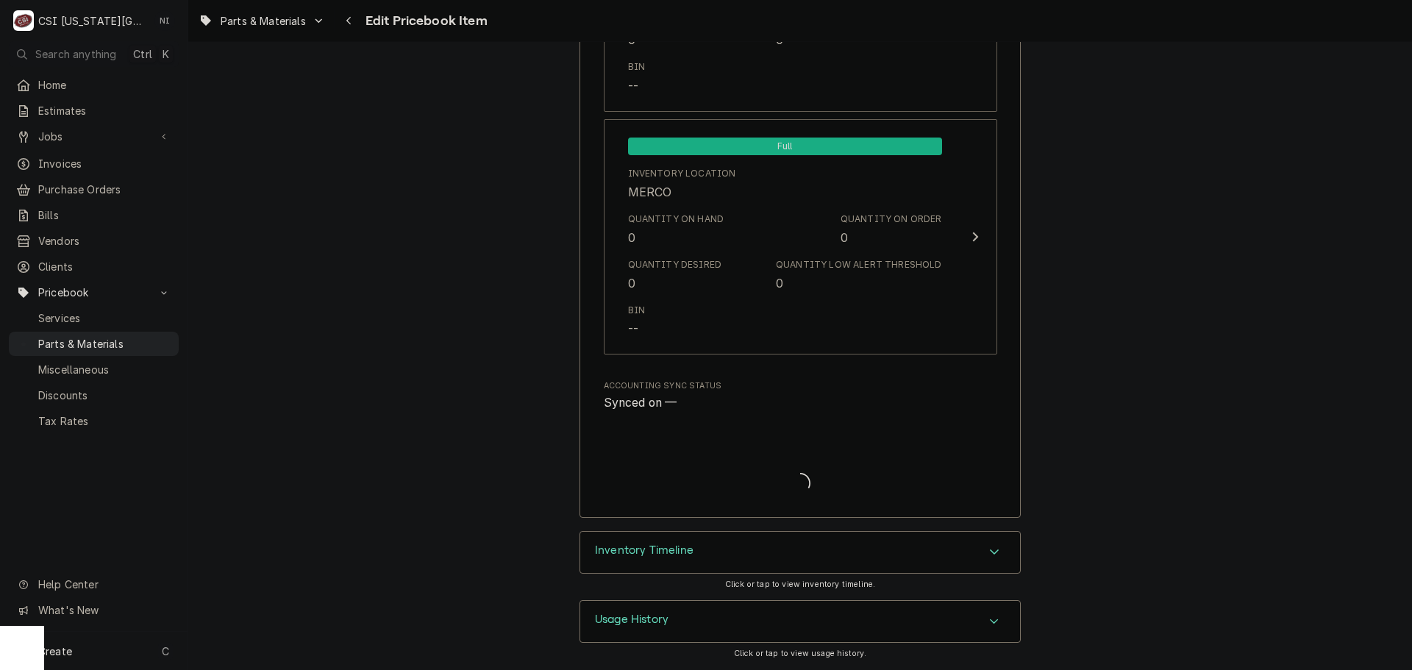
type textarea "x"
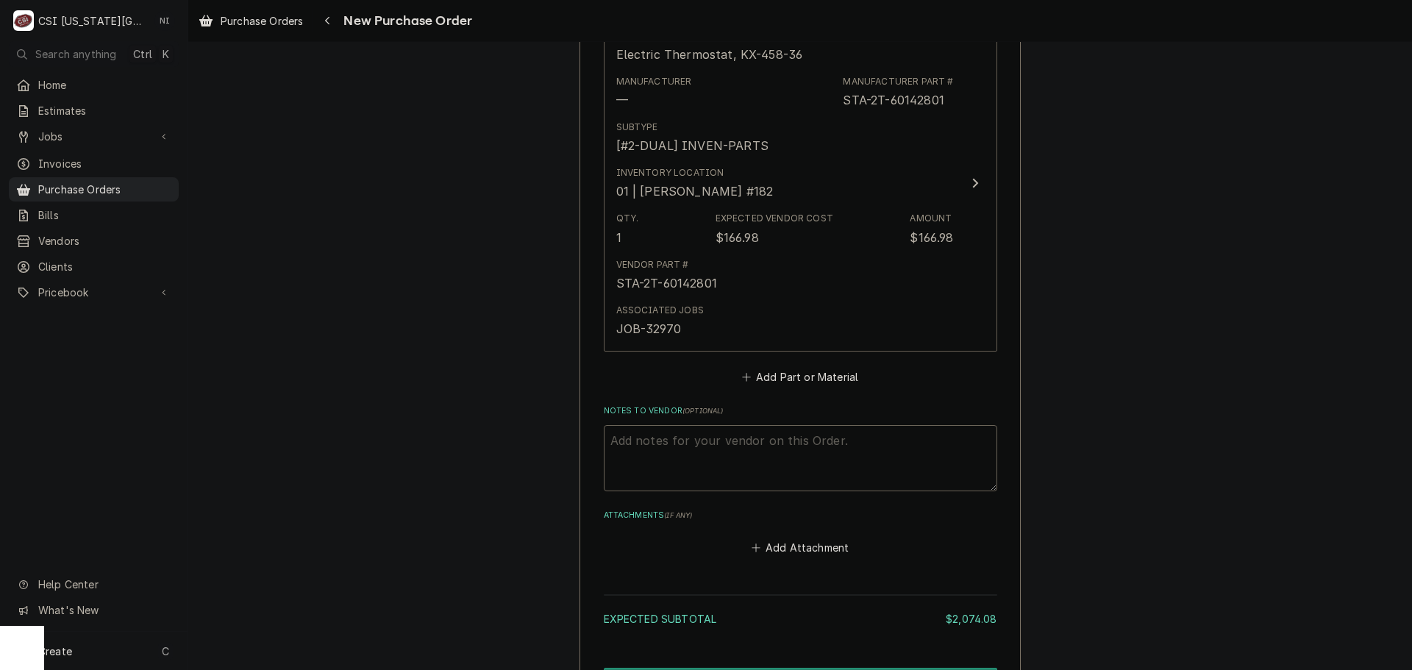
scroll to position [4229, 0]
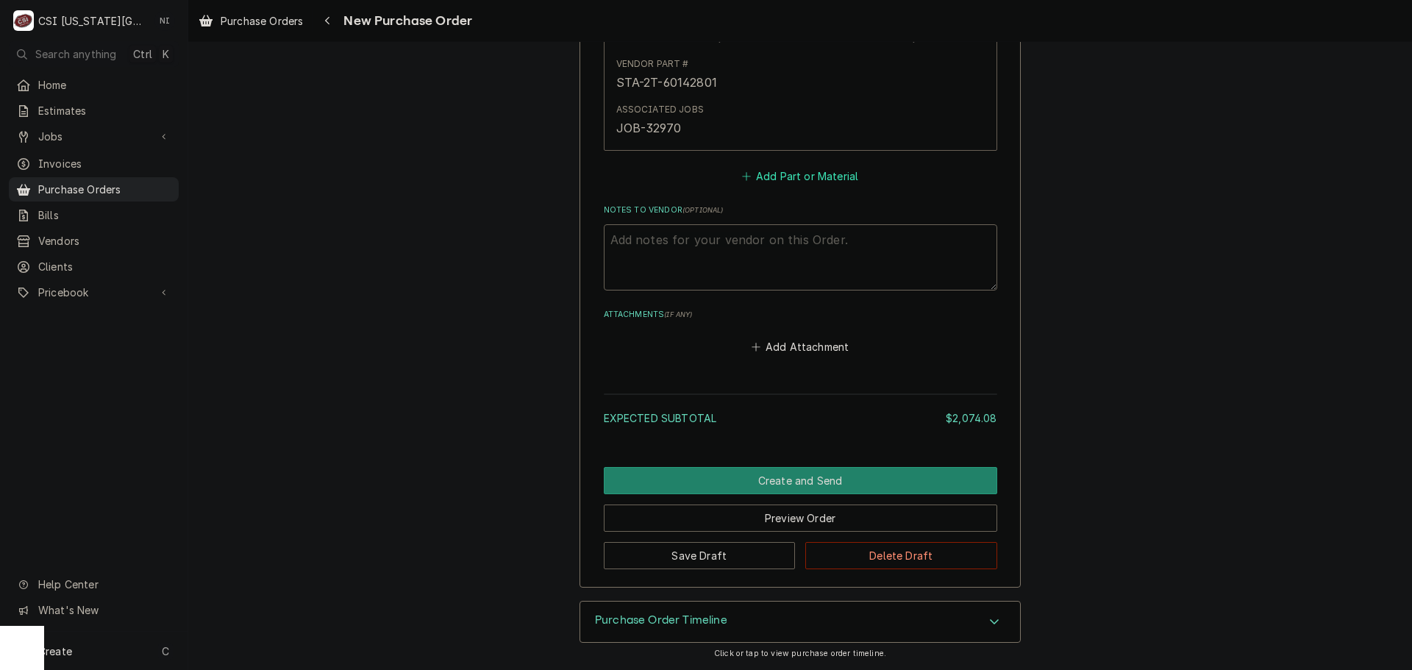
click at [794, 177] on button "Add Part or Material" at bounding box center [799, 176] width 121 height 21
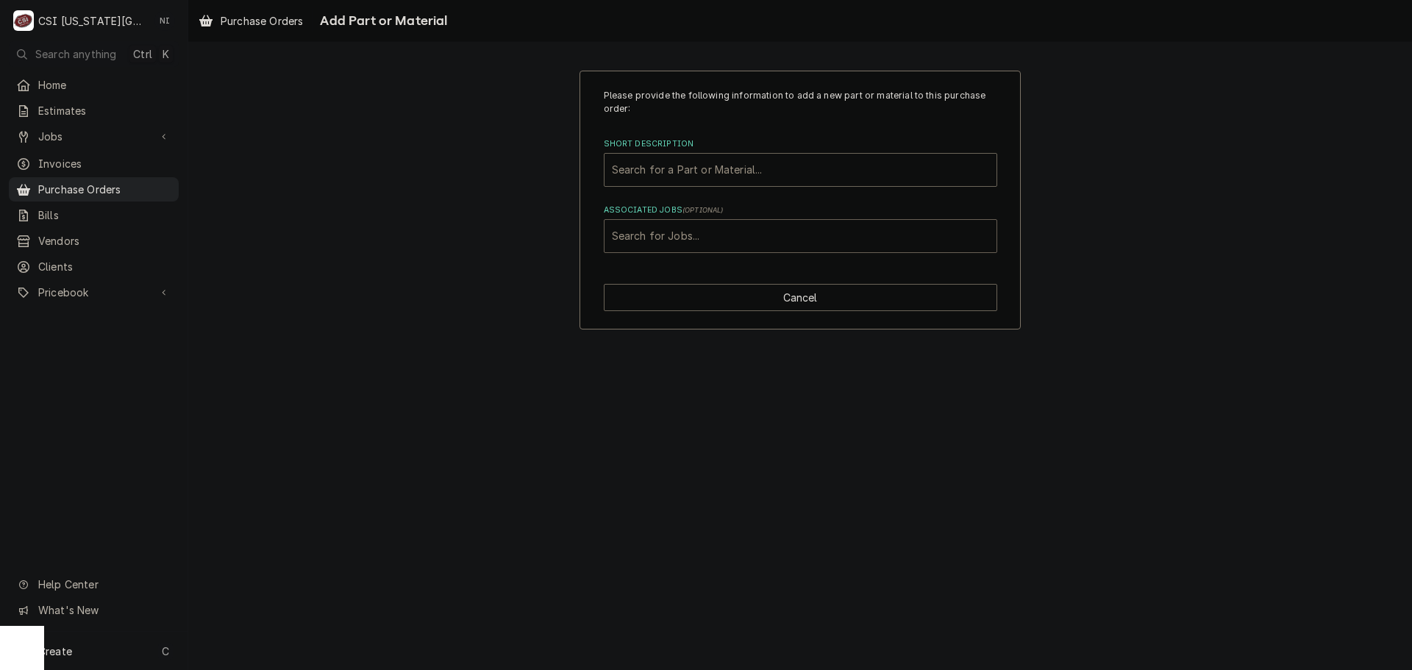
click at [718, 235] on div "Associated Jobs" at bounding box center [800, 236] width 377 height 26
type input "32966"
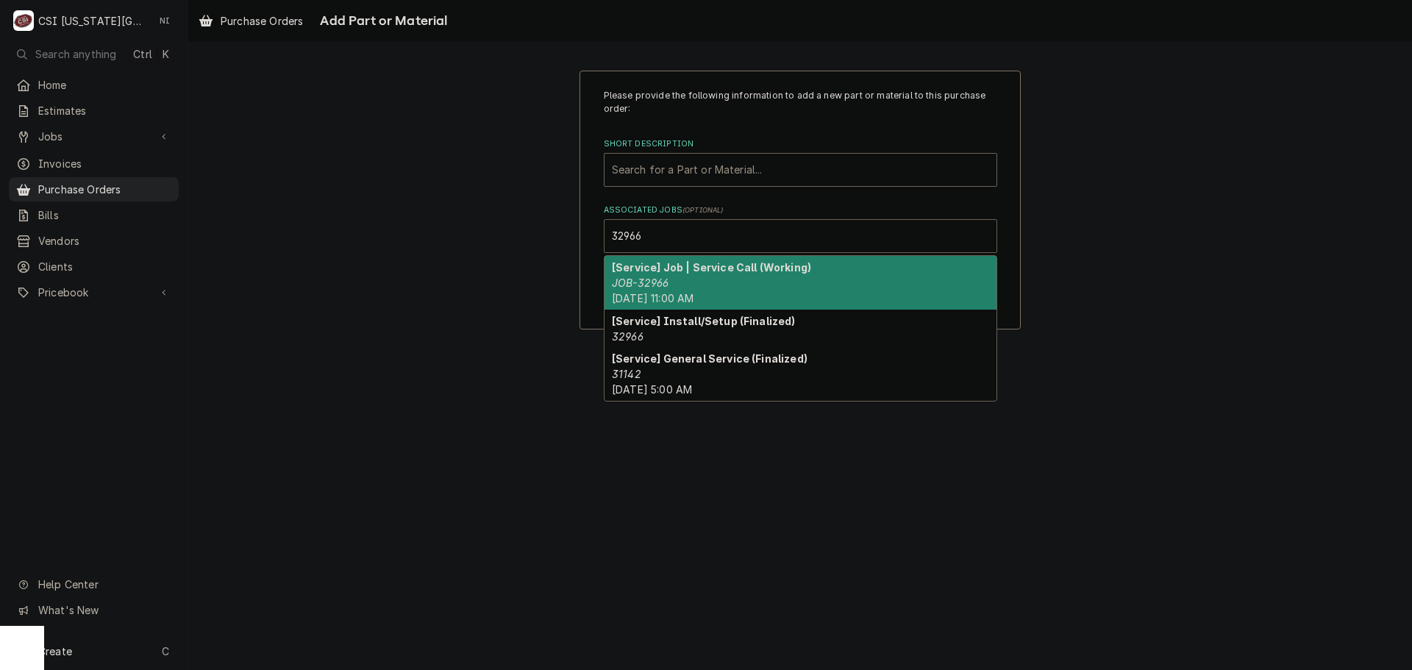
drag, startPoint x: 692, startPoint y: 273, endPoint x: 691, endPoint y: 199, distance: 74.3
click at [693, 268] on strong "[Service] Job | Service Call (Working)" at bounding box center [711, 267] width 199 height 13
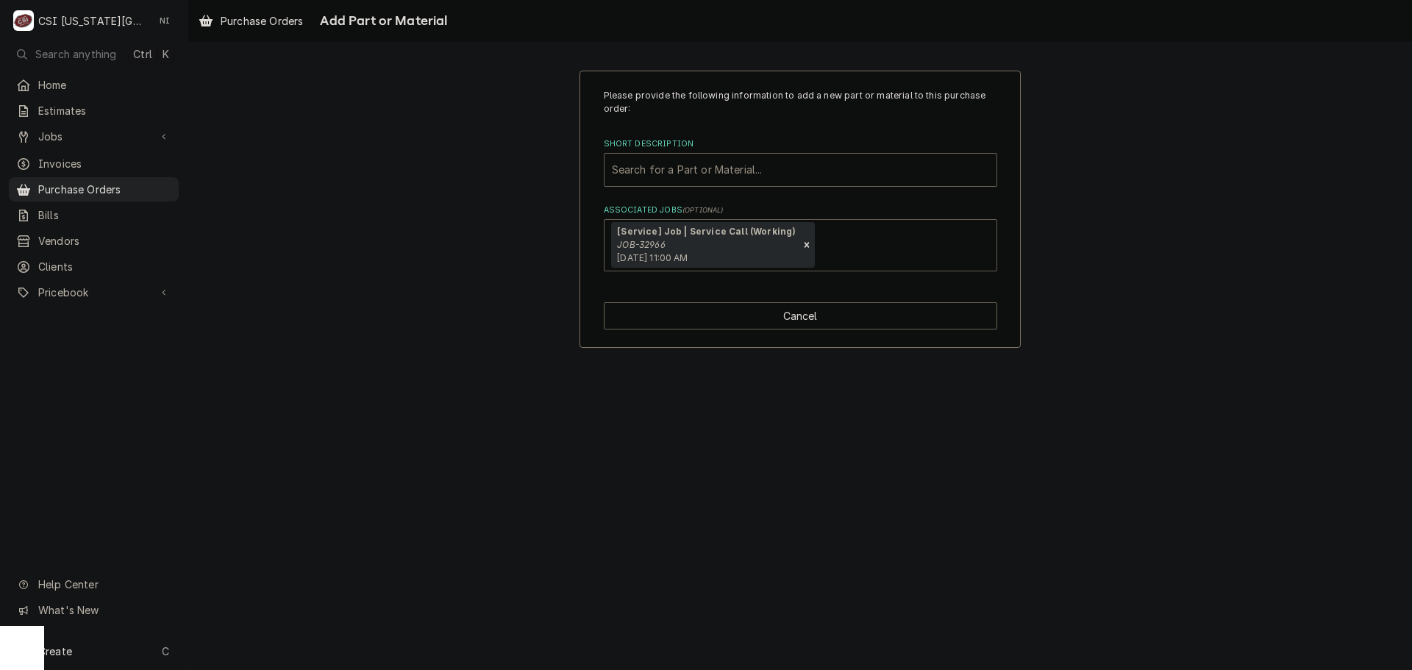
click at [691, 175] on div "Short Description" at bounding box center [800, 170] width 377 height 26
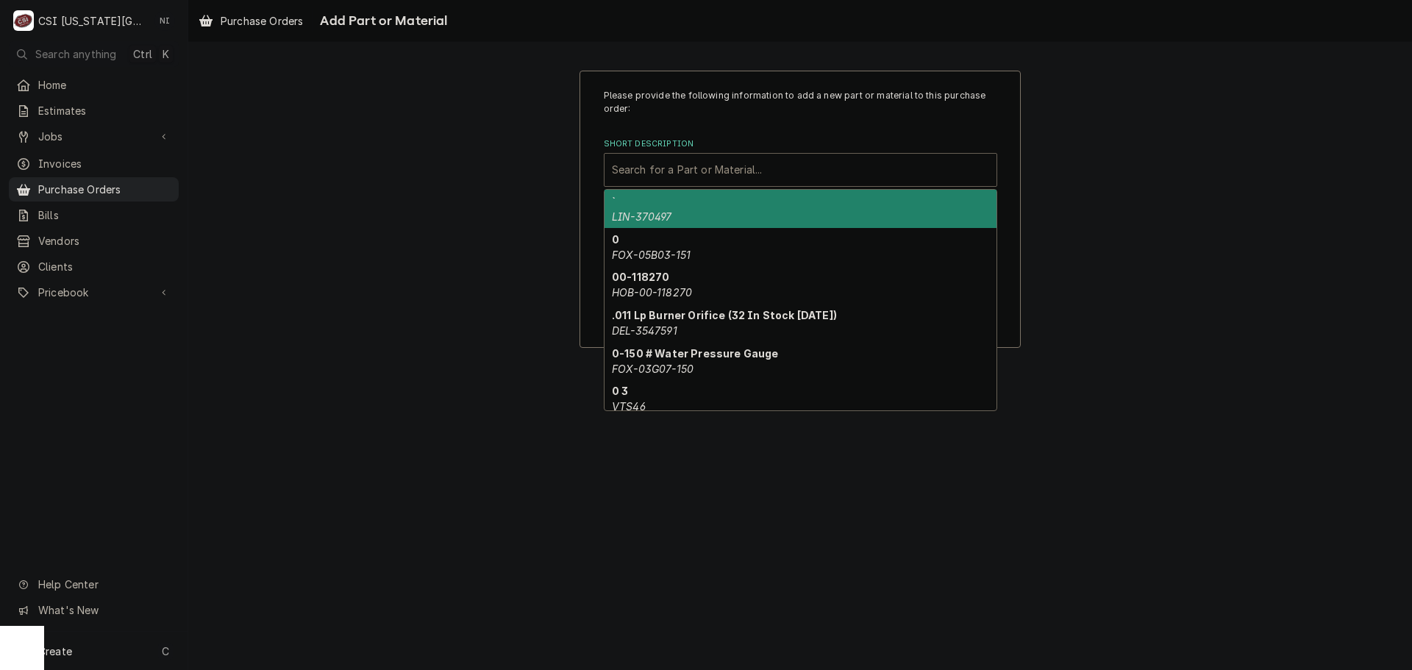
paste input "83350"
type input "83350"
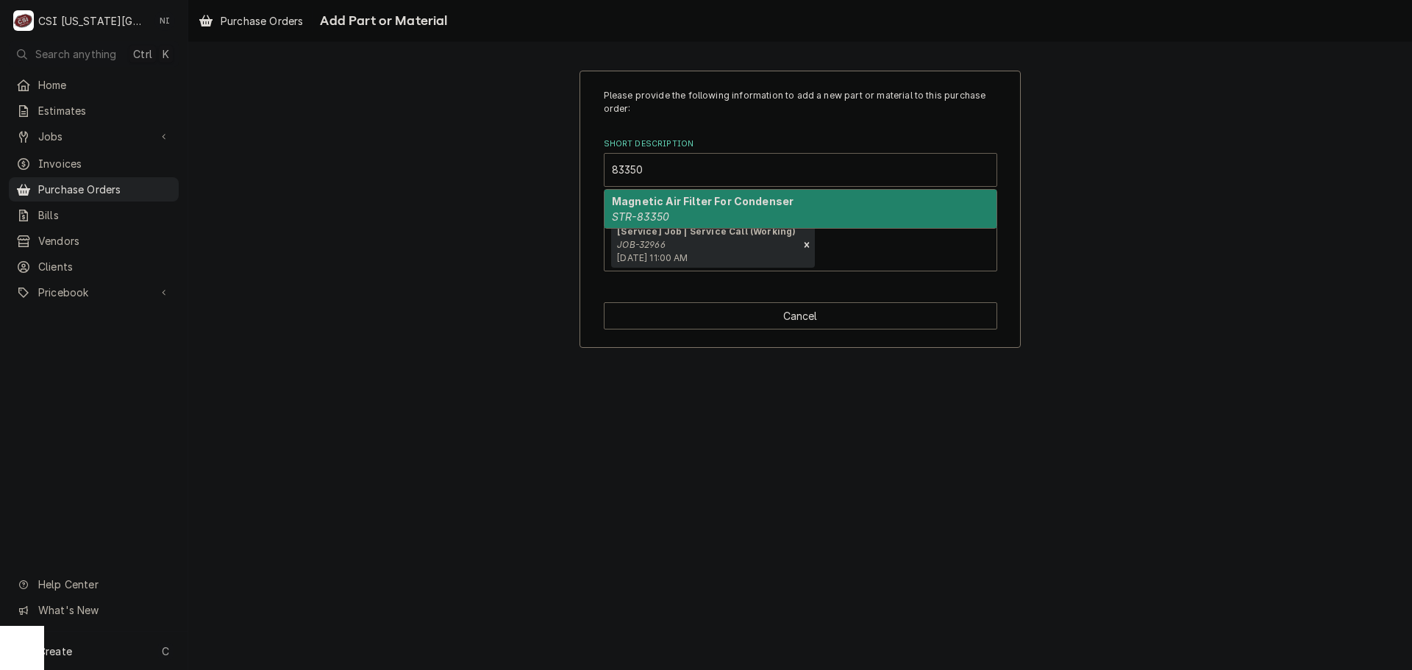
click at [688, 211] on div "Magnetic Air Filter For Condenser STR-83350" at bounding box center [801, 209] width 392 height 38
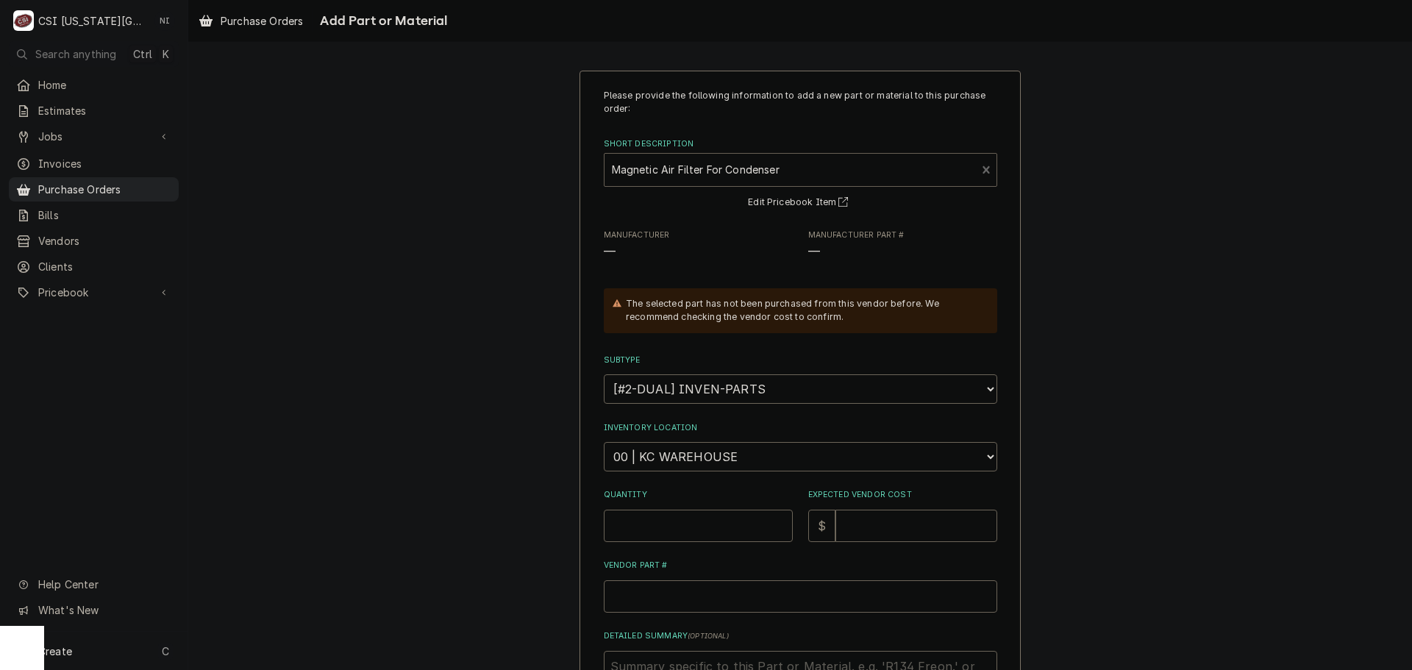
type textarea "x"
click at [689, 455] on select "Choose a location... 00 | KC WAREHOUSE 00 | MAIN WAREHOUSE 01 | BRIAN BREAZIER …" at bounding box center [801, 456] width 394 height 29
select select "2818"
click at [604, 442] on select "Choose a location... 00 | KC WAREHOUSE 00 | MAIN WAREHOUSE 01 | BRIAN BREAZIER …" at bounding box center [801, 456] width 394 height 29
click at [697, 520] on input "Quantity" at bounding box center [698, 526] width 189 height 32
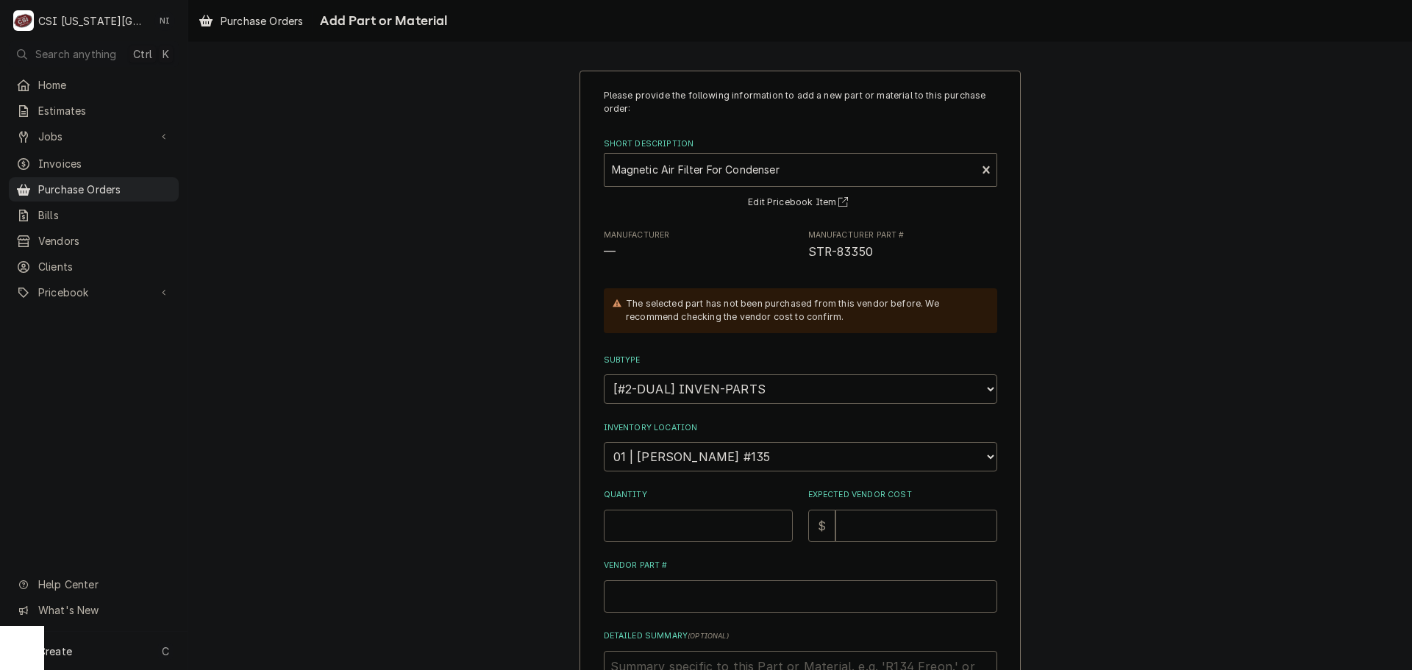
type textarea "x"
type input "1"
type textarea "x"
type input "5"
type textarea "x"
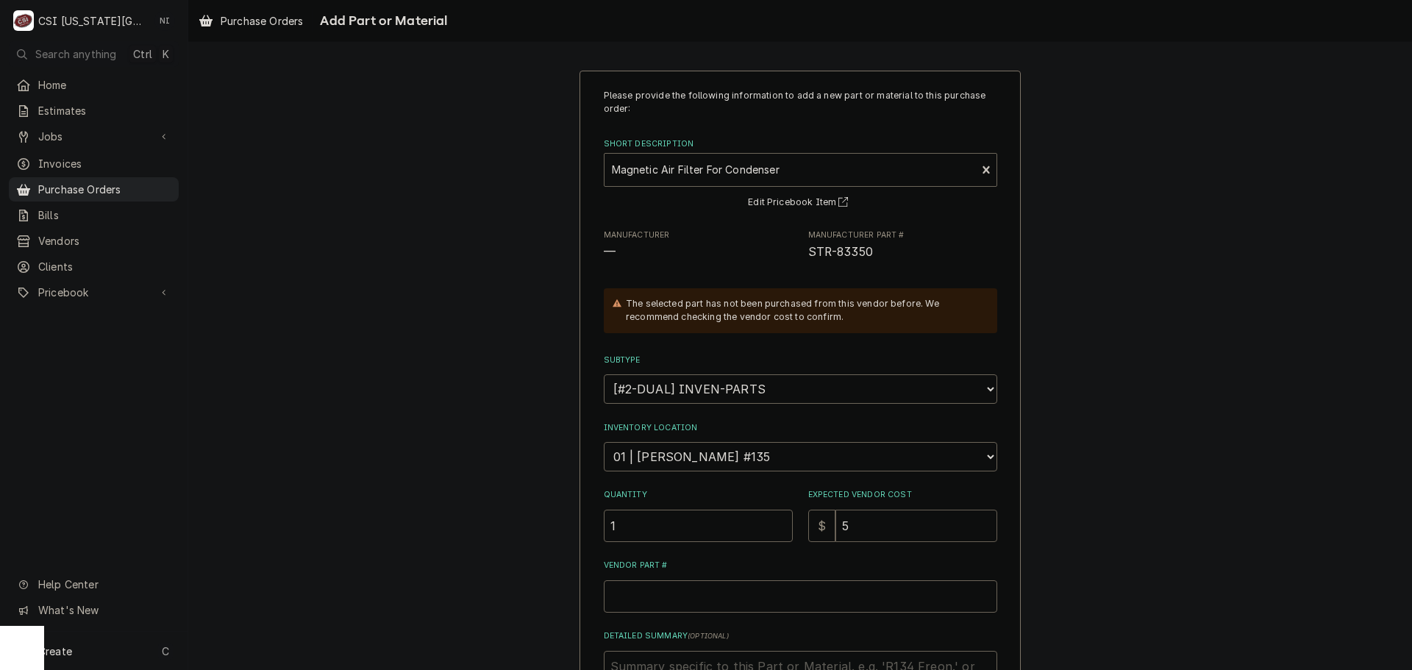
type input "58"
type textarea "x"
type input "58.4"
type textarea "x"
type input "58.49"
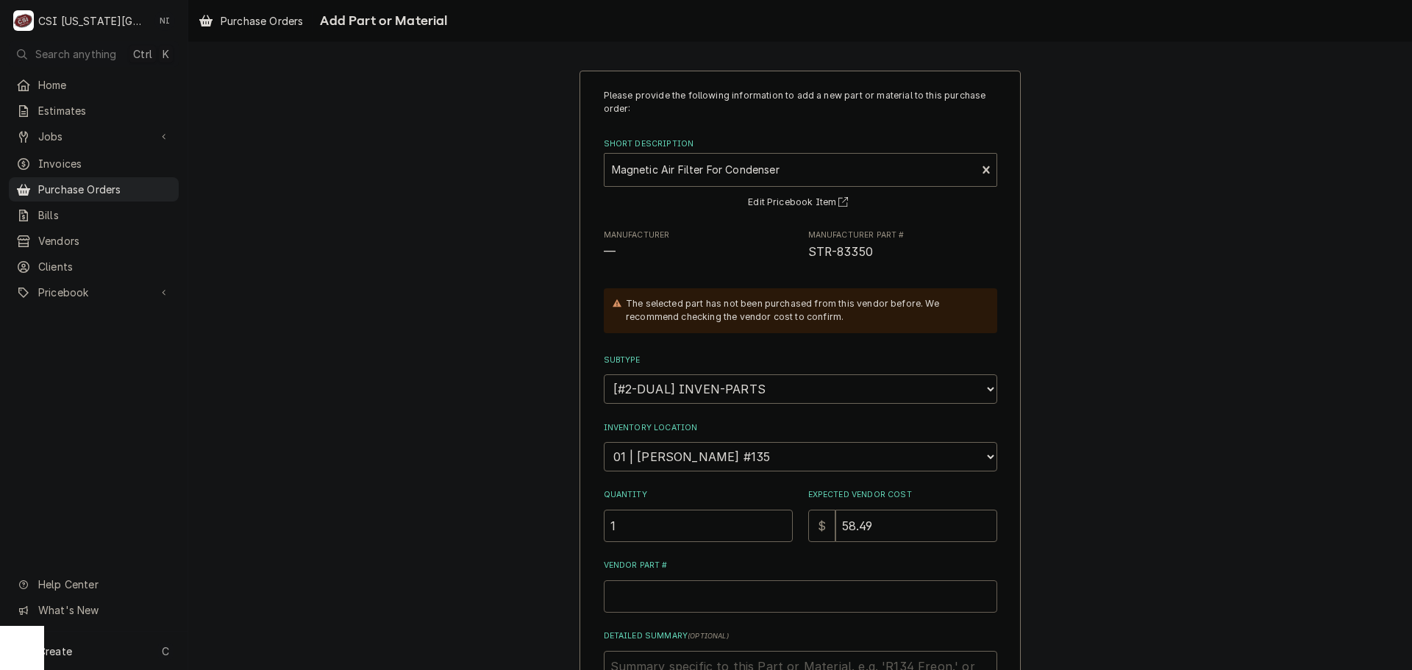
type textarea "x"
type input "T"
type textarea "x"
type input "TR"
type textarea "x"
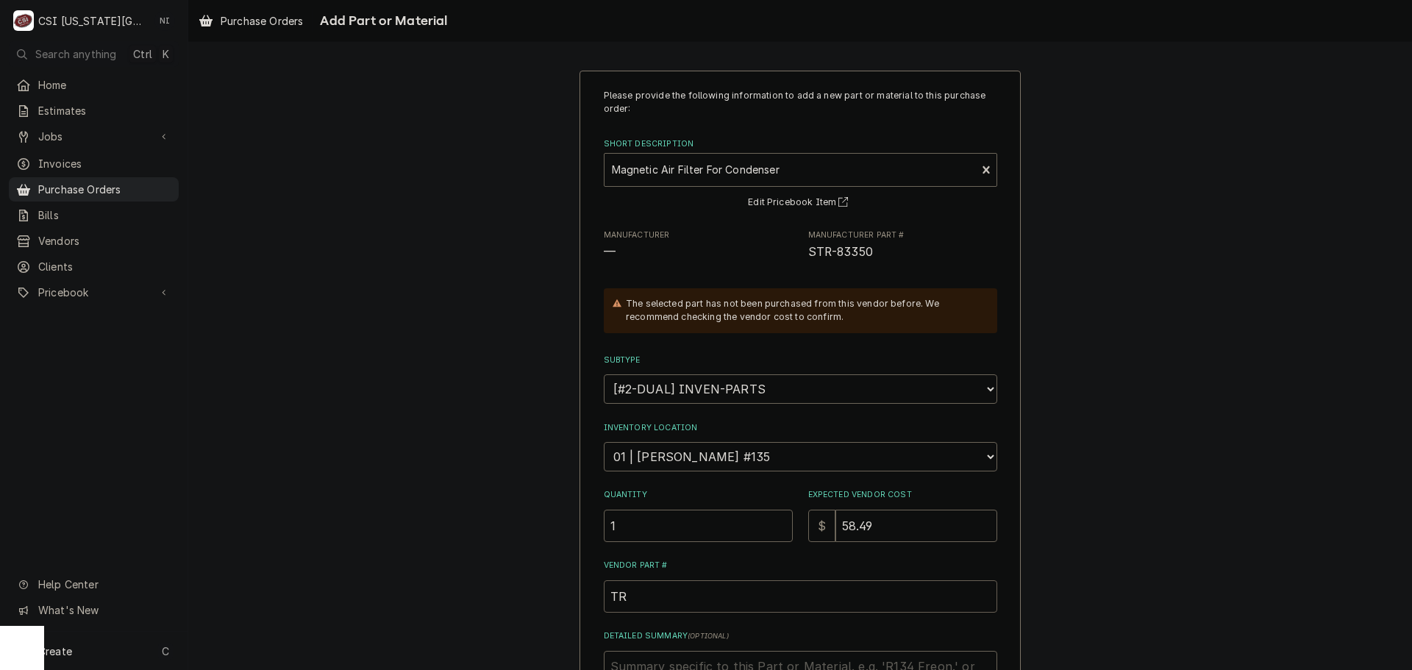
type input "T"
type textarea "x"
drag, startPoint x: 869, startPoint y: 252, endPoint x: 800, endPoint y: 252, distance: 69.1
click at [800, 252] on div "Manufacturer — Manufacturer Part # STR-83350" at bounding box center [801, 246] width 394 height 32
copy span "STR-83350"
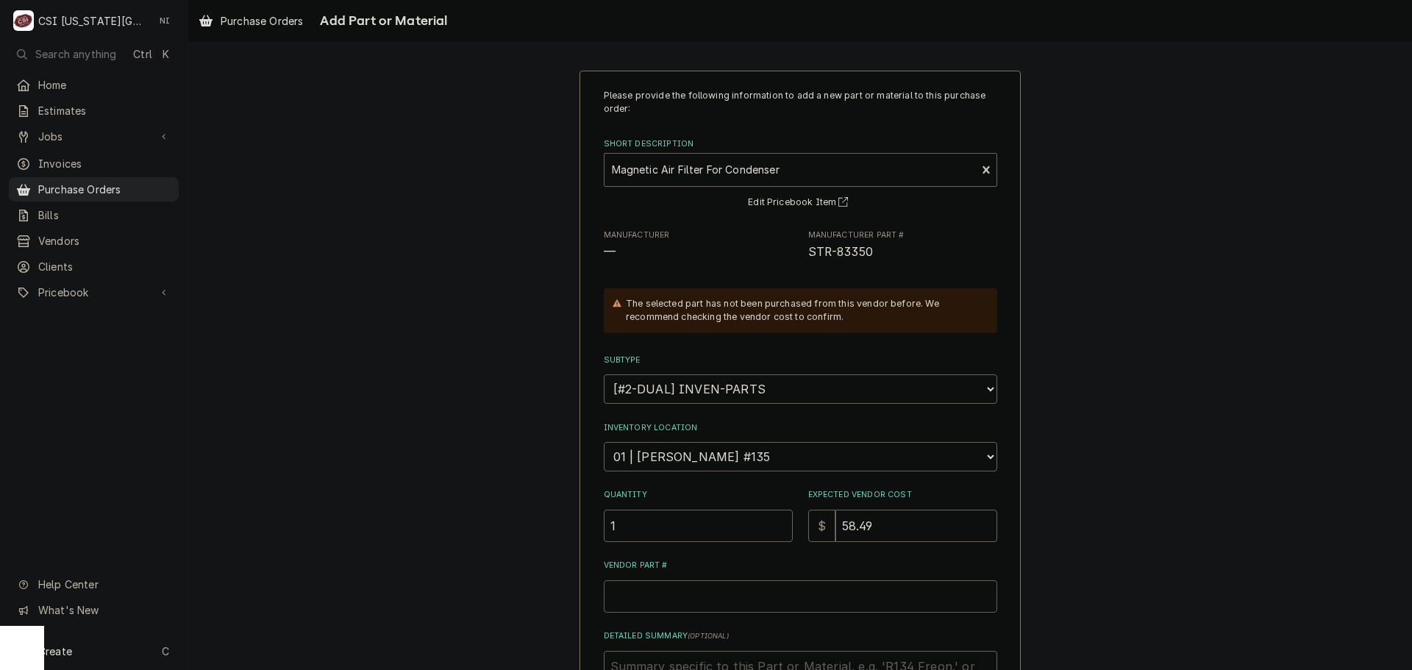
click at [688, 588] on input "Vendor Part #" at bounding box center [801, 596] width 394 height 32
type textarea "x"
type input "V"
type textarea "x"
paste input "STR-83350"
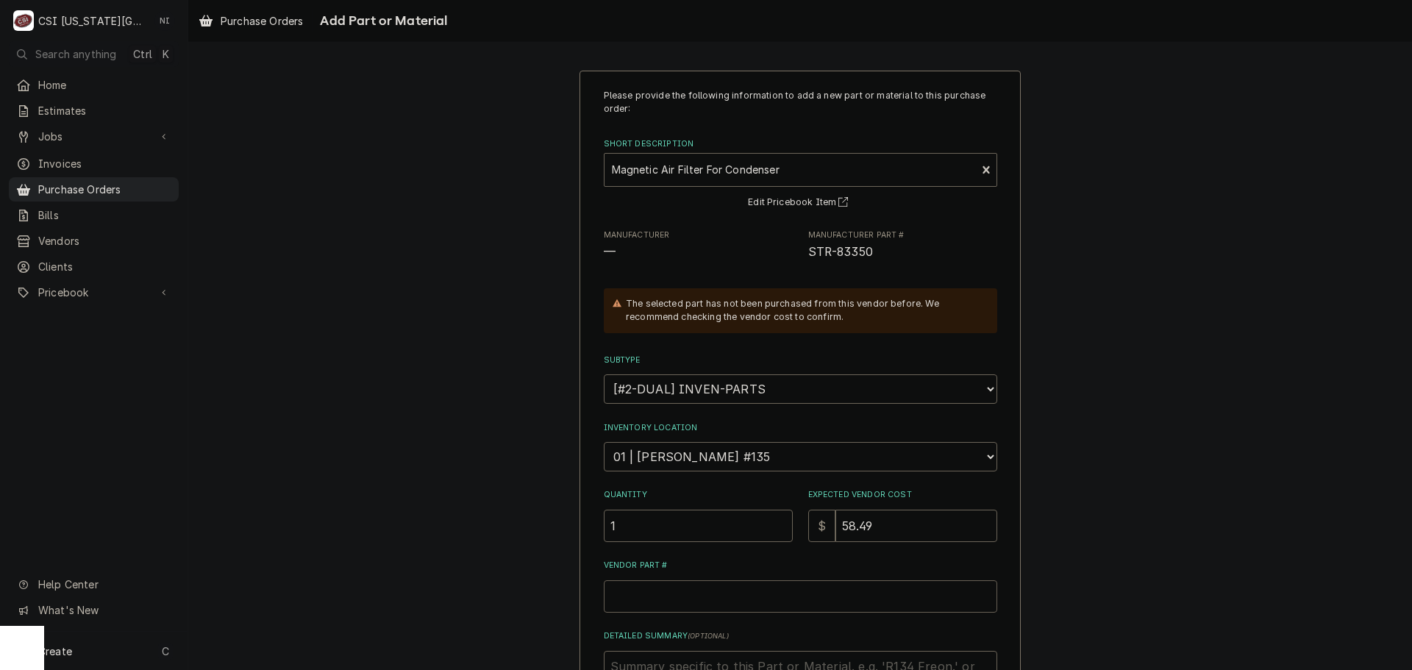
type textarea "x"
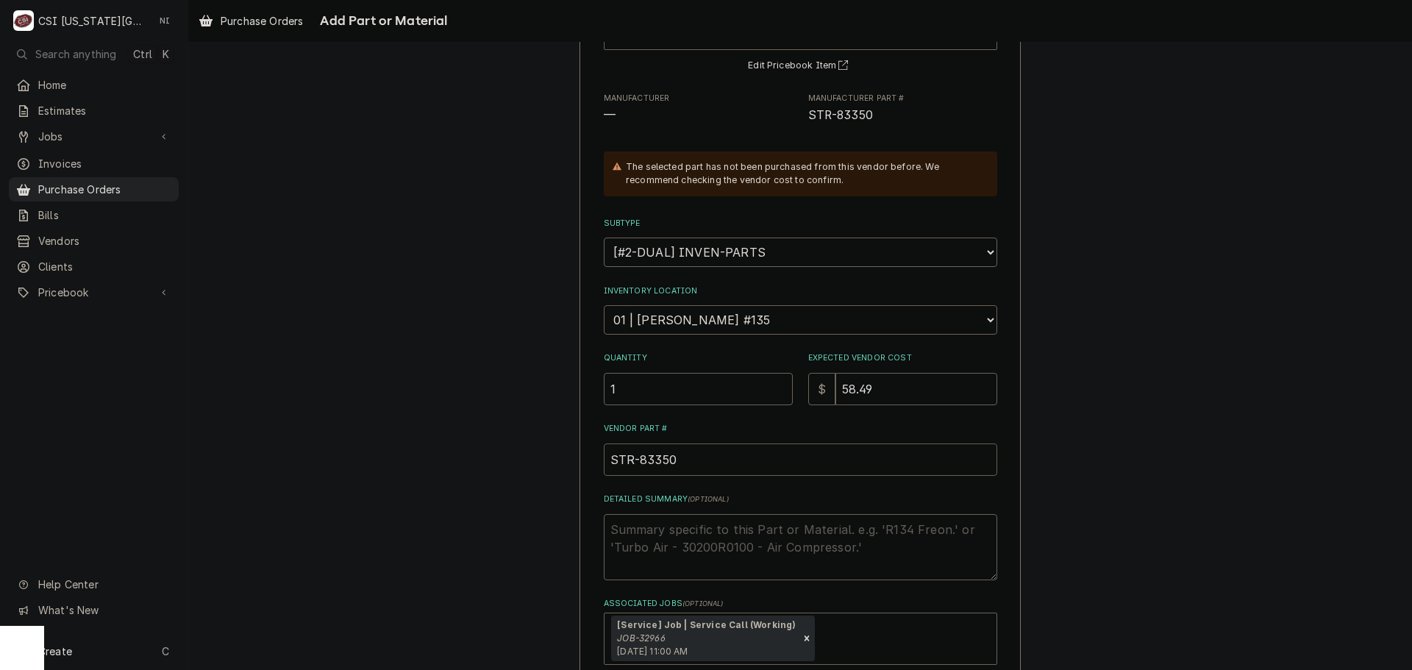
scroll to position [221, 0]
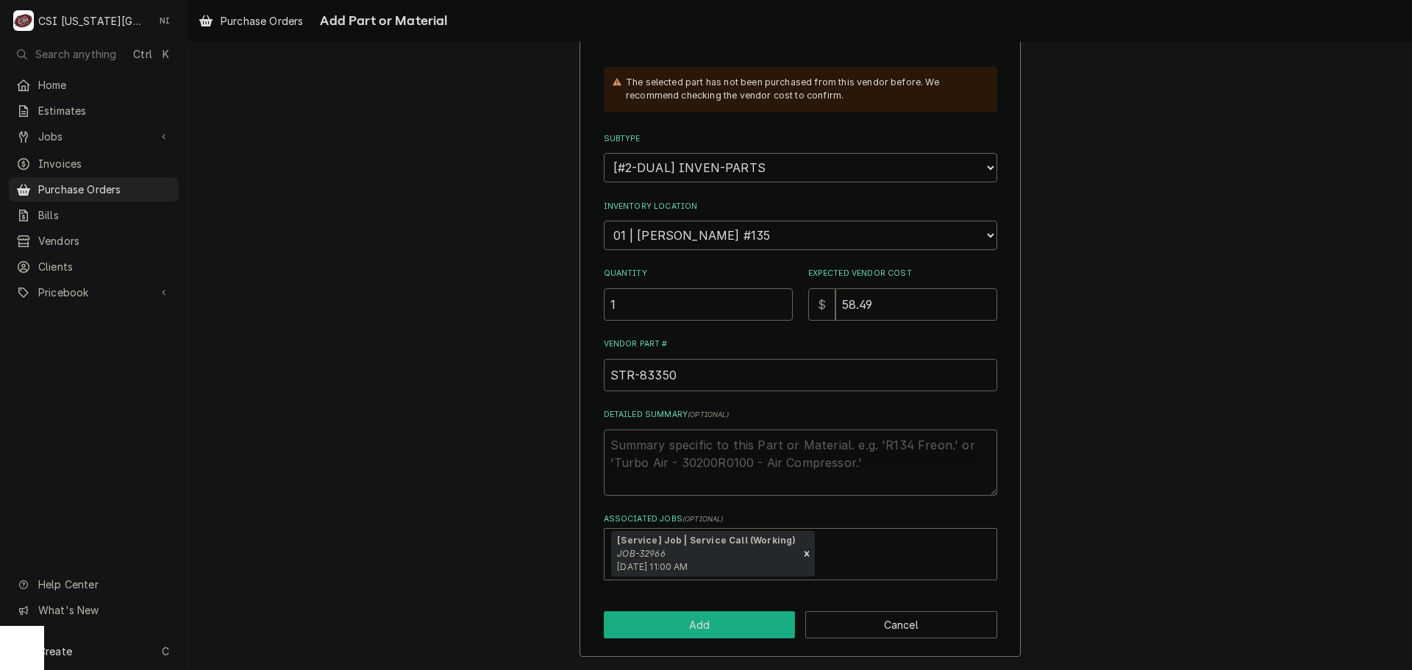
type input "STR-83350"
click at [699, 622] on button "Add" at bounding box center [700, 624] width 192 height 27
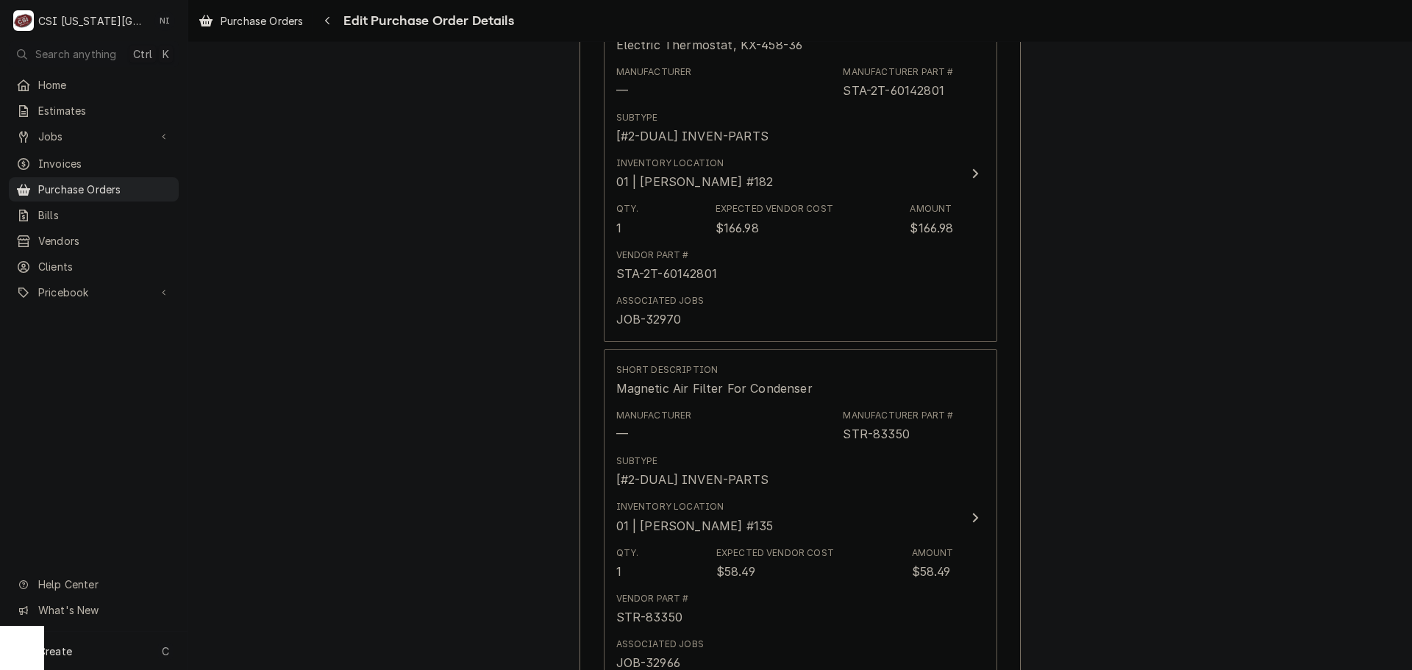
scroll to position [4569, 0]
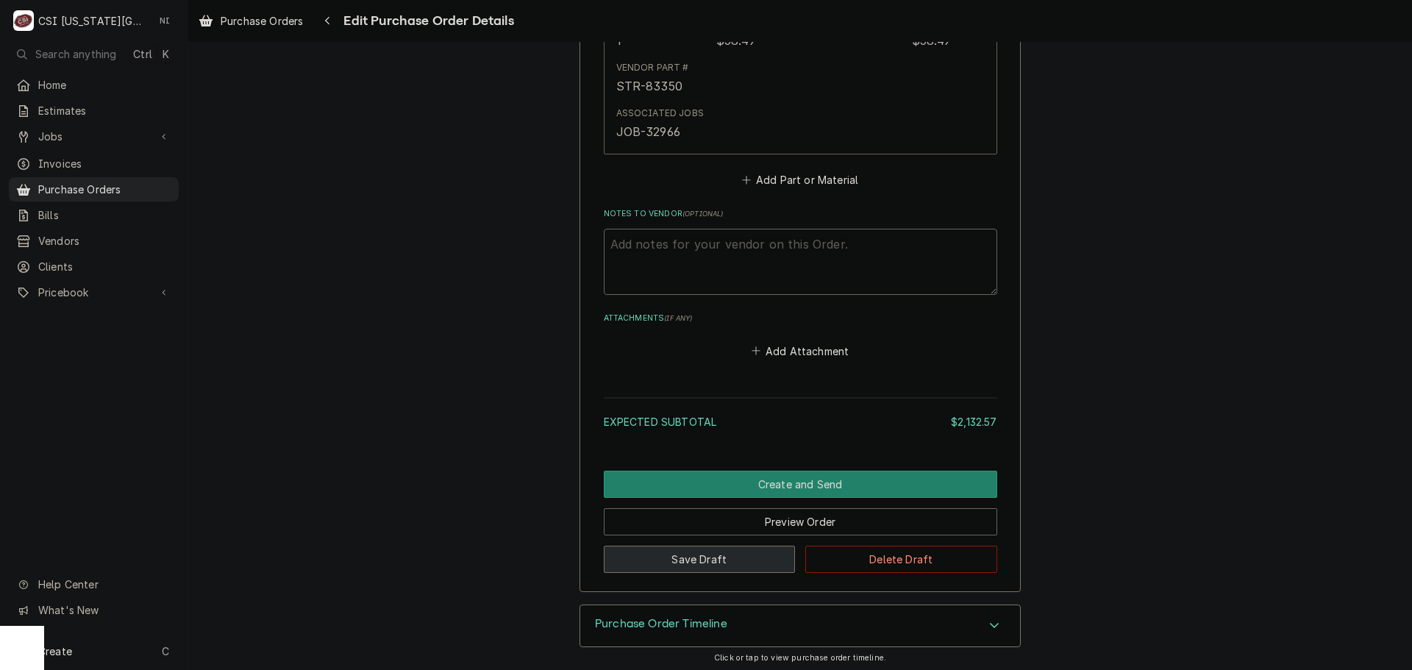
click at [691, 554] on button "Save Draft" at bounding box center [700, 559] width 192 height 27
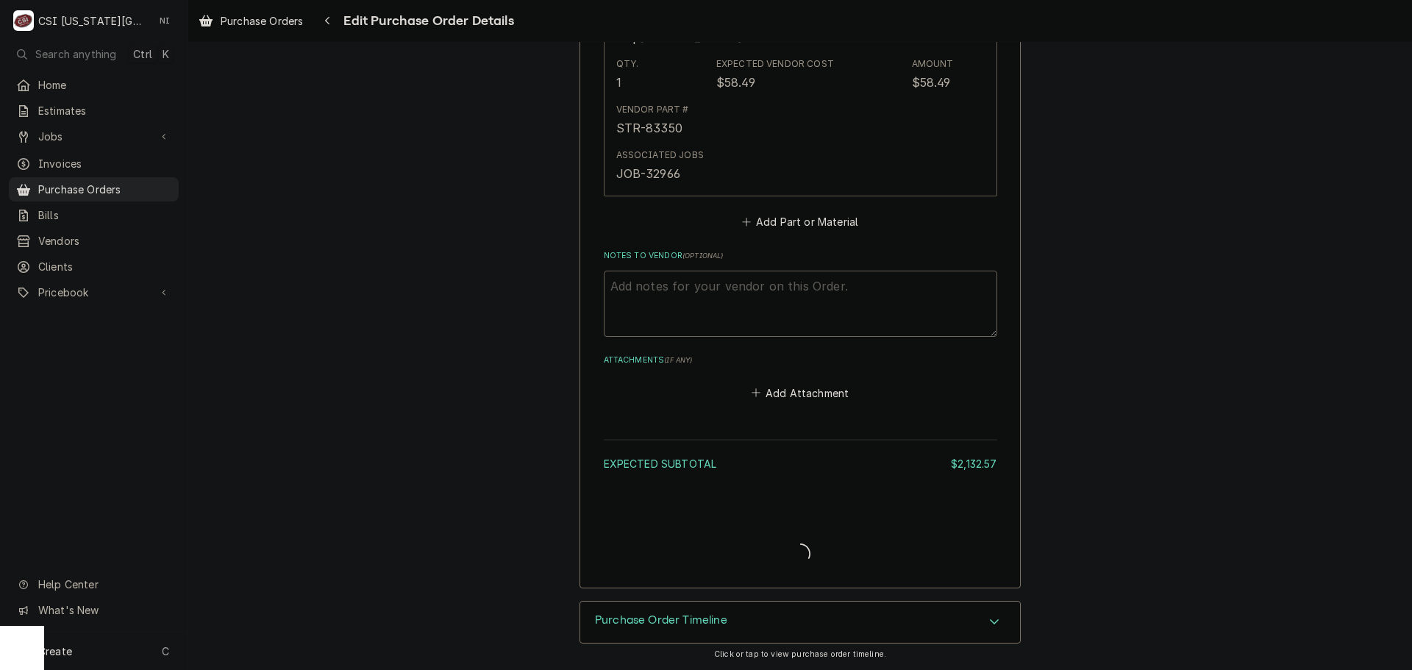
type textarea "x"
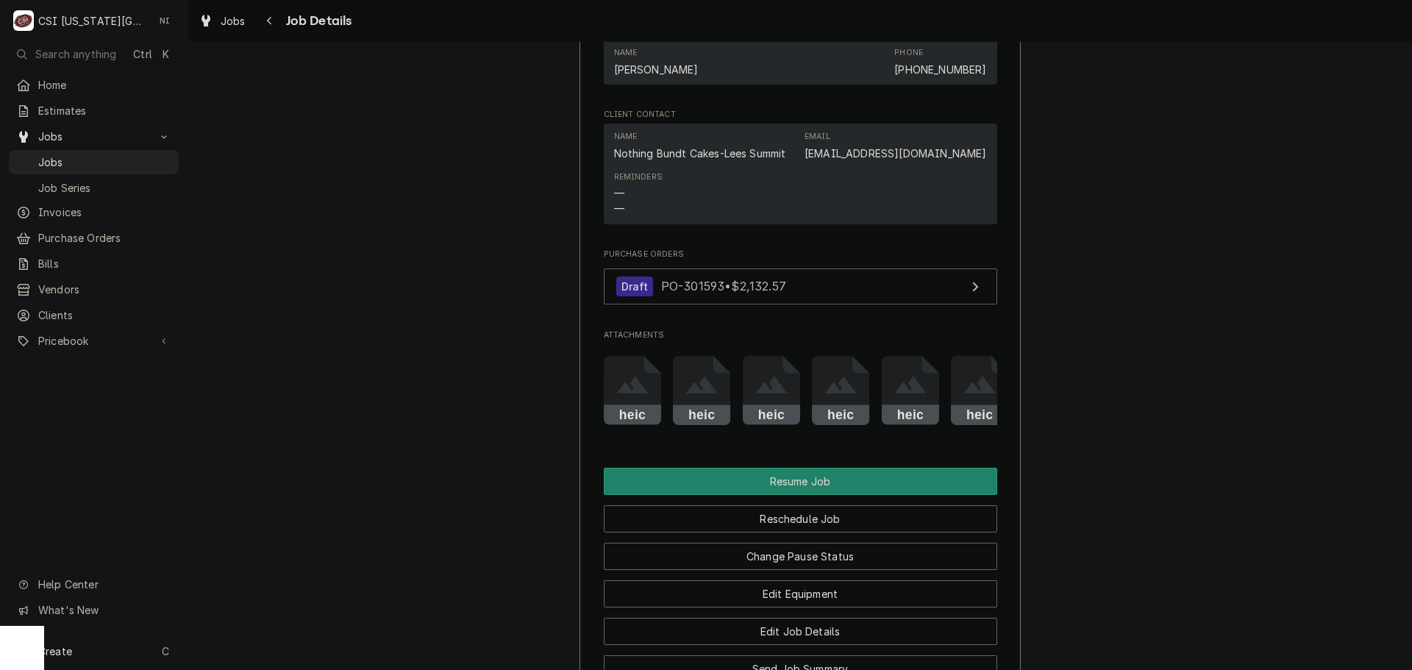
scroll to position [1692, 0]
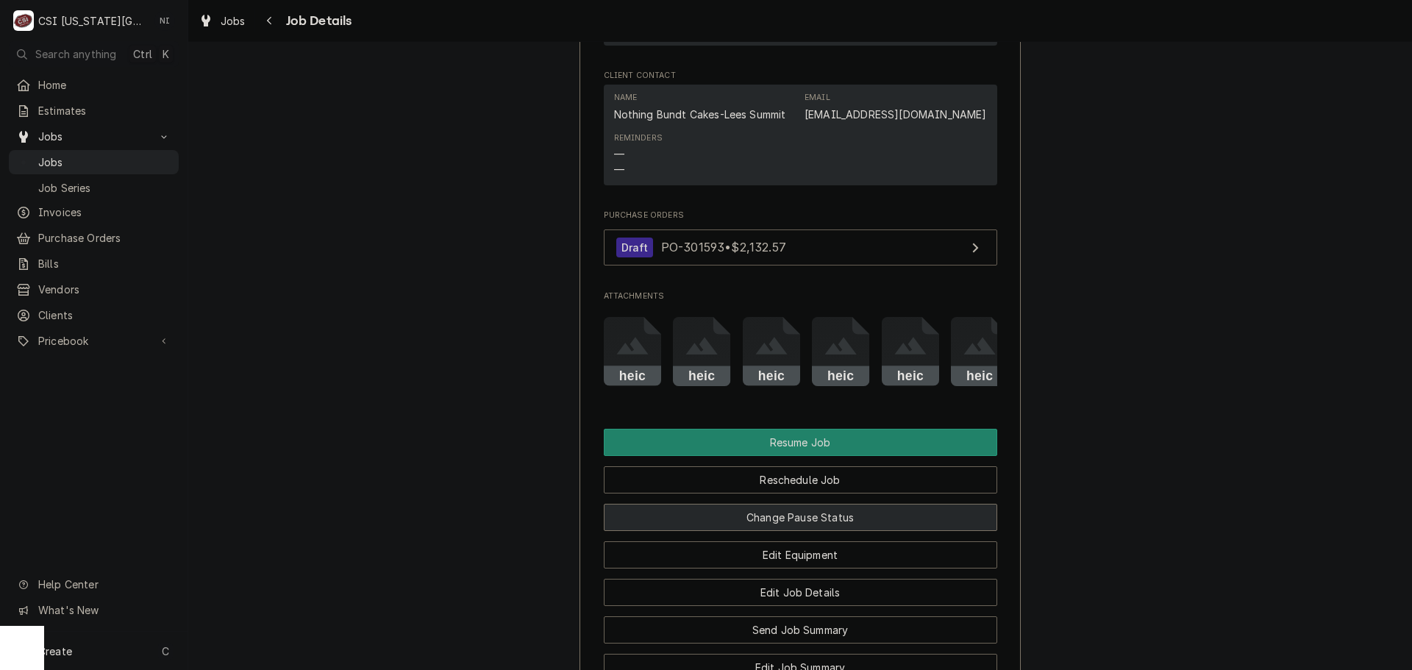
click at [755, 531] on button "Change Pause Status" at bounding box center [801, 517] width 394 height 27
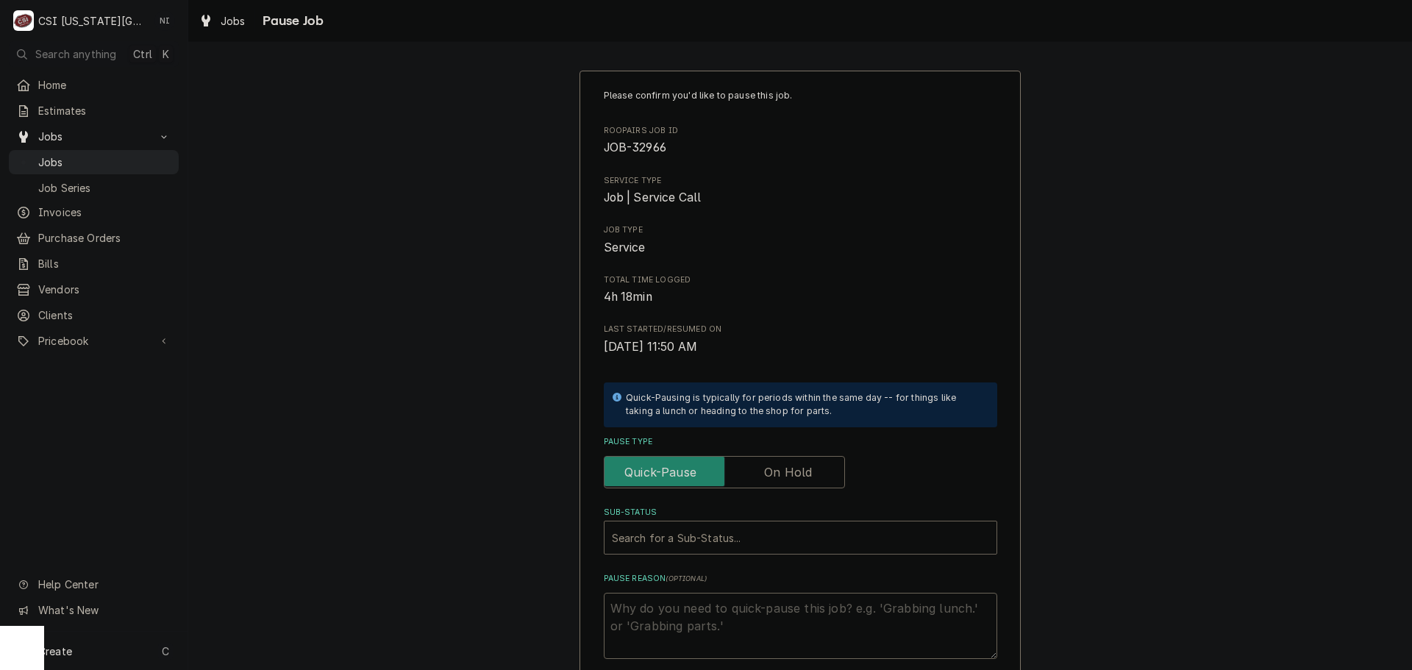
click at [783, 467] on label "Pause Type" at bounding box center [724, 472] width 241 height 32
click at [783, 467] on input "Pause Type" at bounding box center [725, 472] width 228 height 32
checkbox input "true"
click at [772, 542] on div "Sub-Status" at bounding box center [800, 537] width 377 height 26
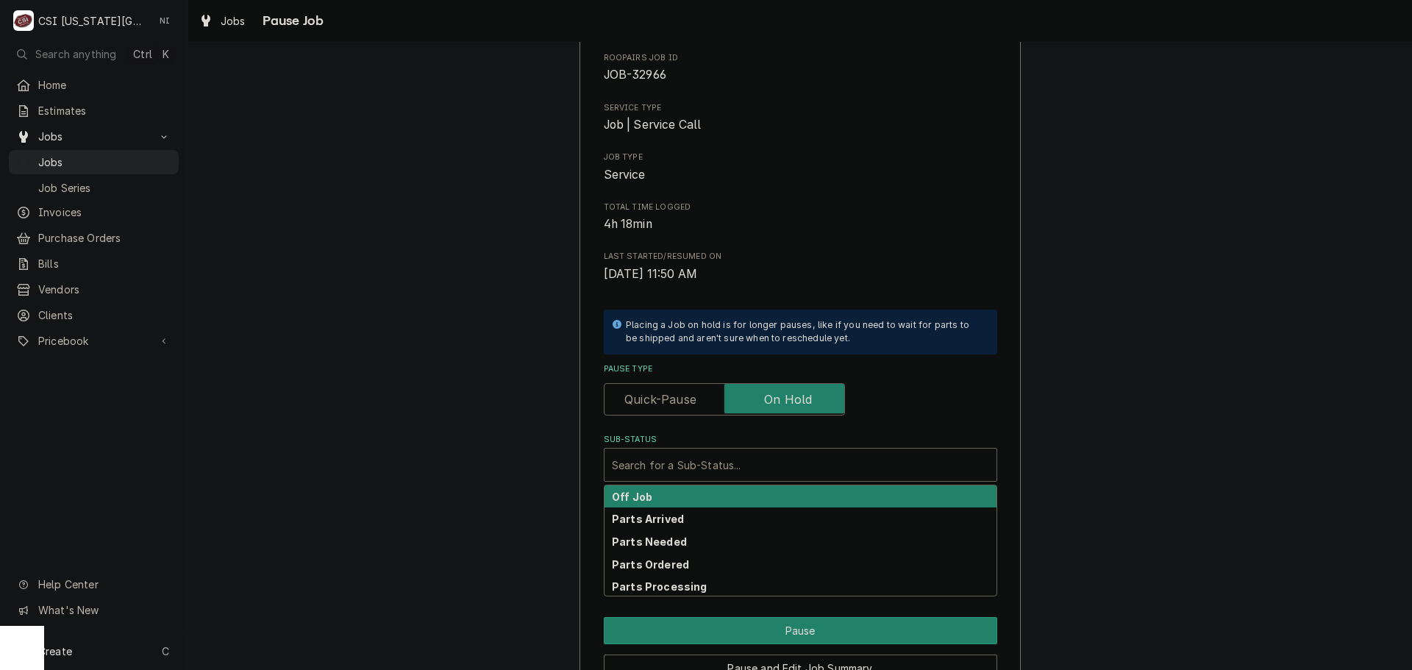
scroll to position [154, 0]
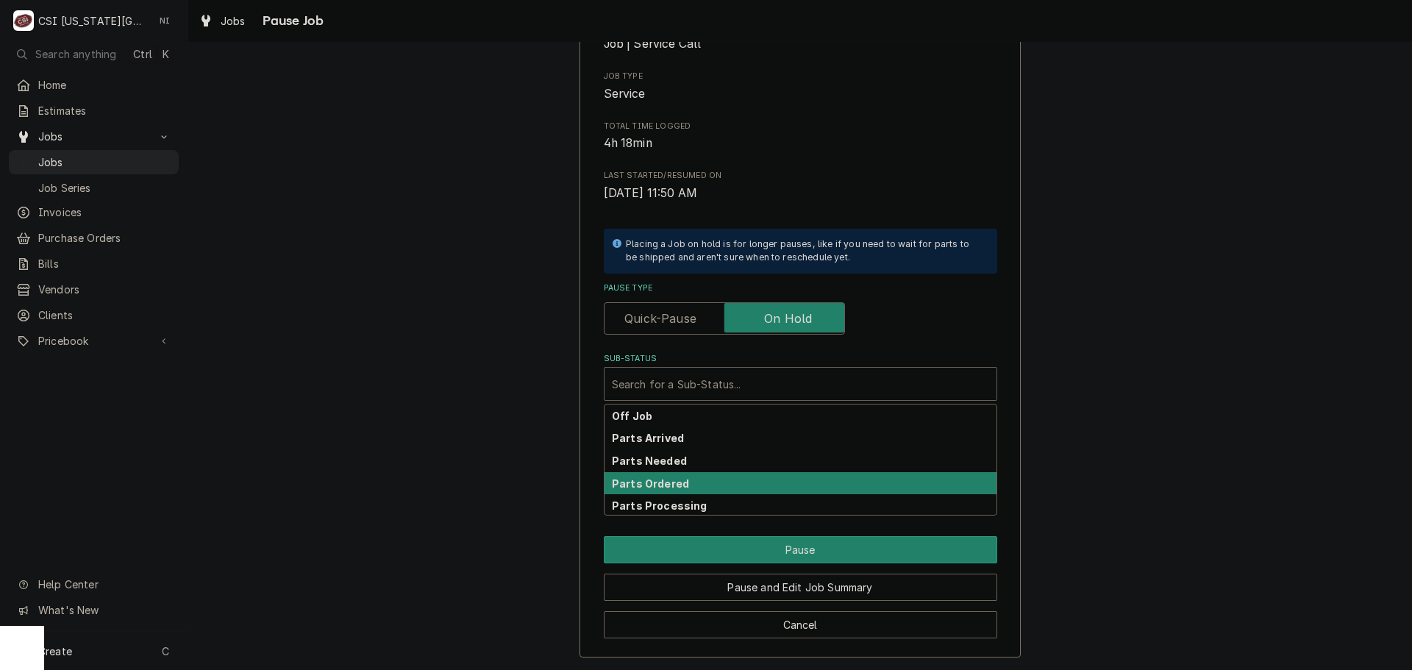
click at [685, 479] on div "Parts Ordered" at bounding box center [801, 483] width 392 height 23
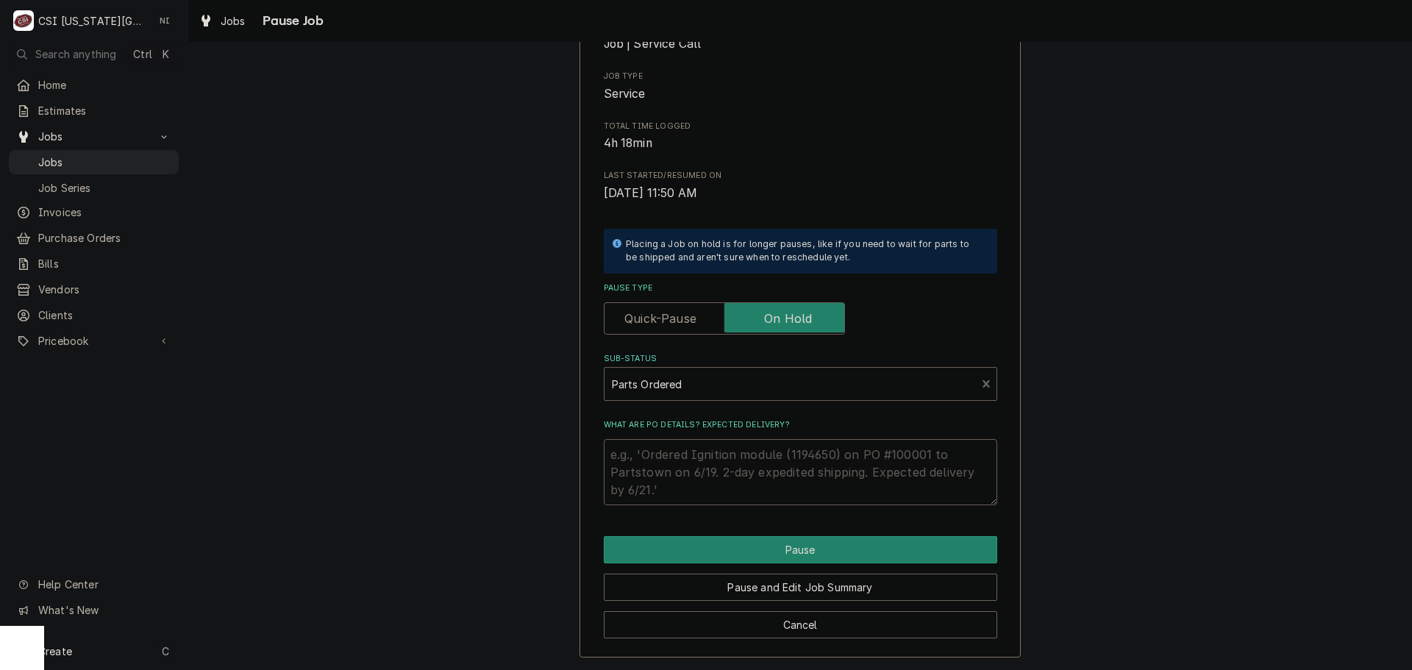
click at [675, 463] on textarea "What are PO details? Expected delivery?" at bounding box center [801, 472] width 394 height 66
type textarea "x"
type textarea "P"
type textarea "x"
type textarea "Pa"
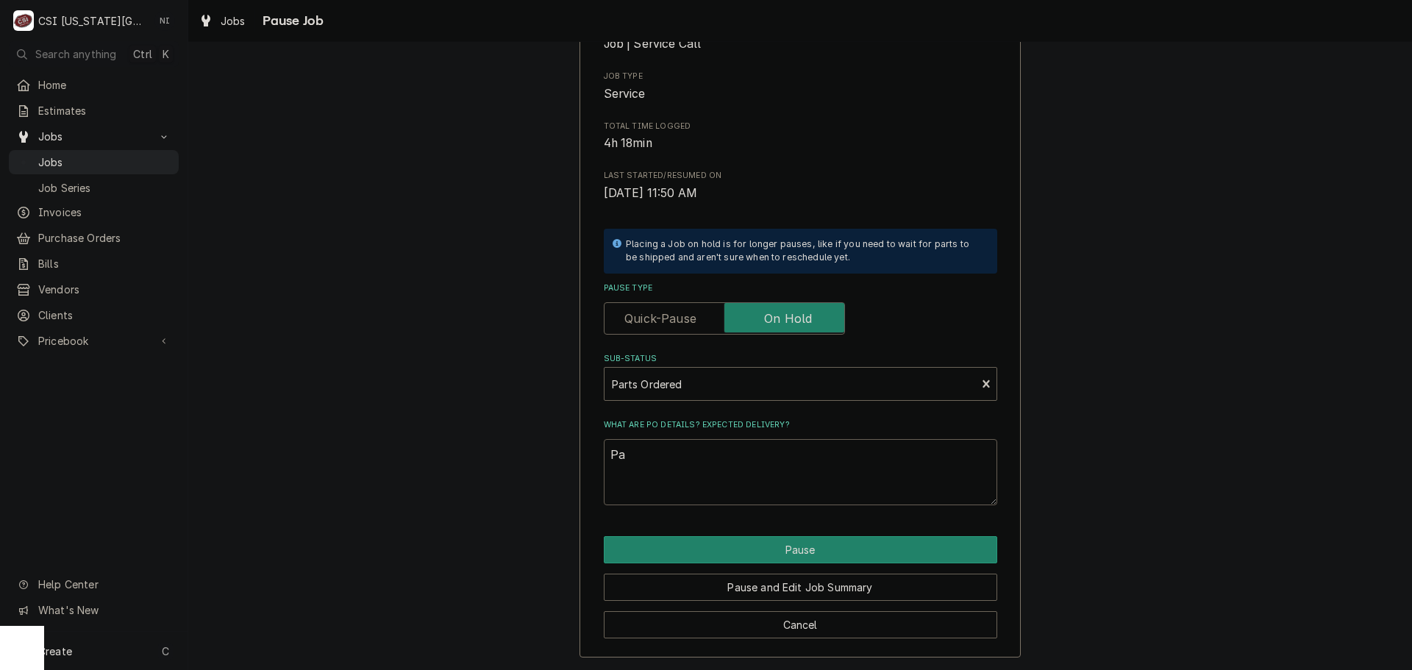
type textarea "x"
type textarea "Par"
type textarea "x"
type textarea "Part"
type textarea "x"
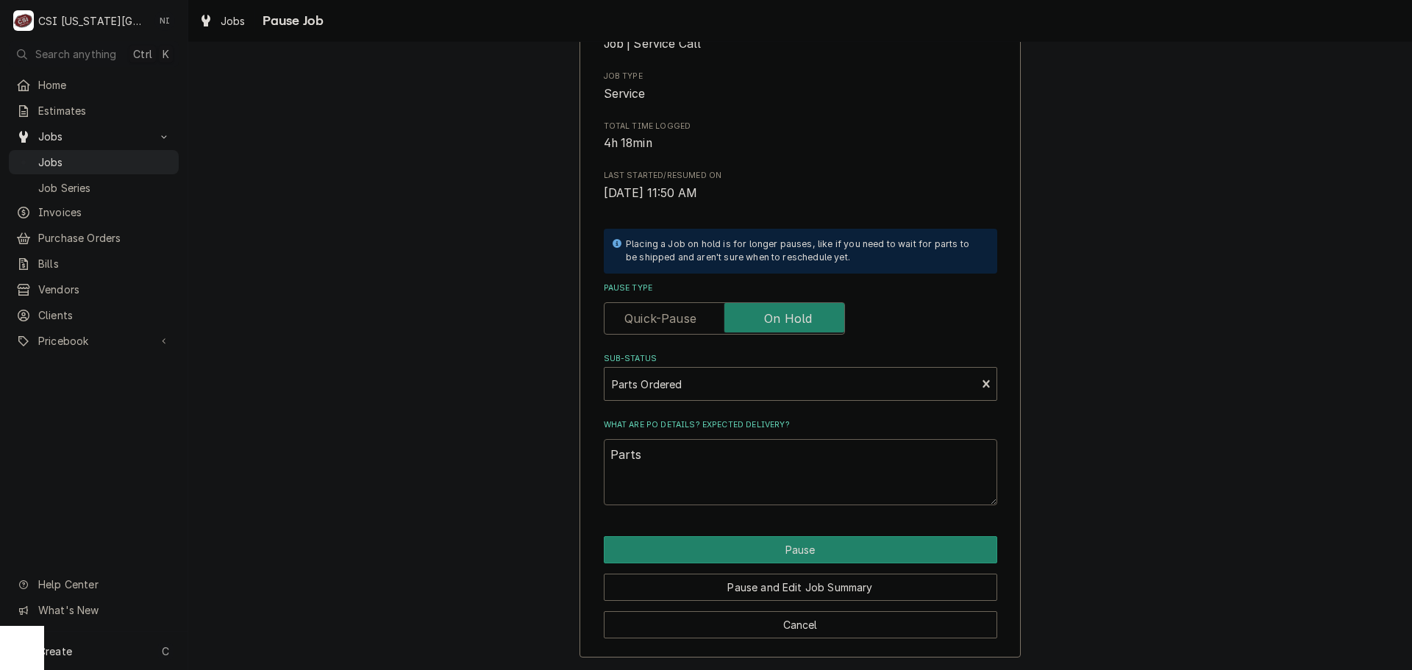
type textarea "Parts"
type textarea "x"
type textarea "Parts o"
type textarea "x"
type textarea "Parts or"
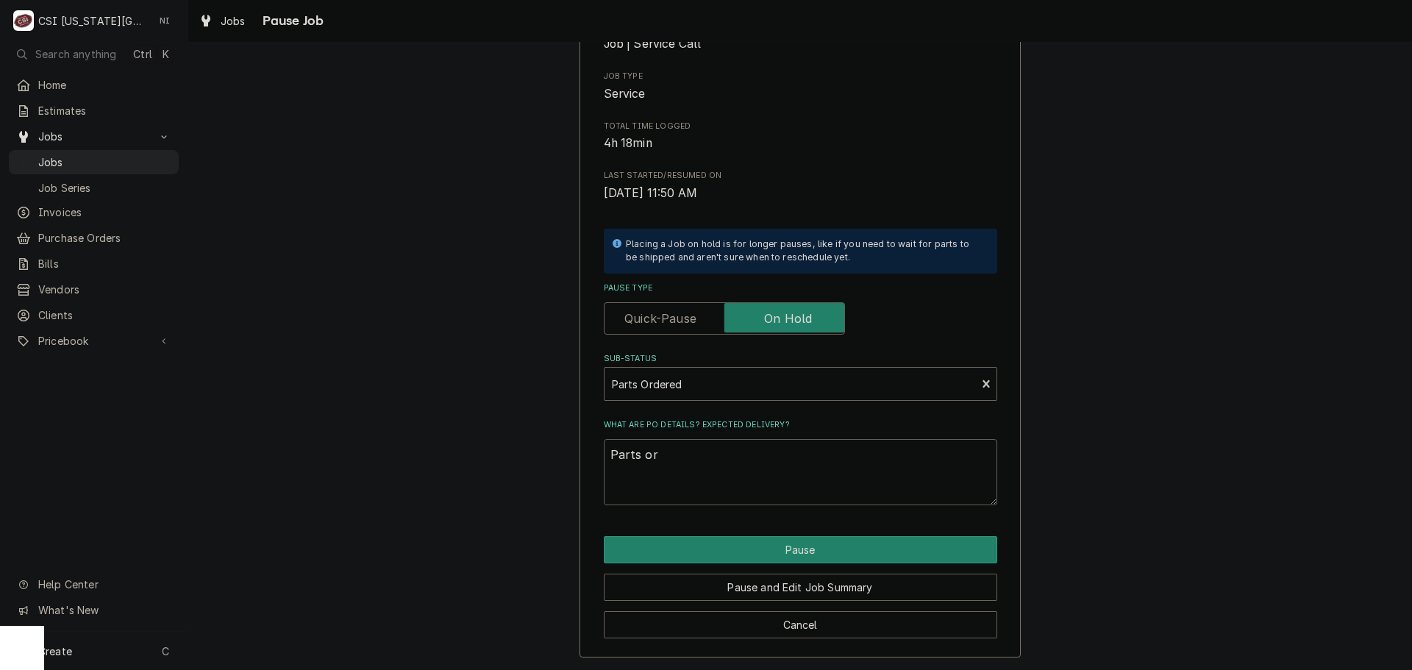
type textarea "x"
type textarea "Parts ord"
type textarea "x"
type textarea "Parts orde"
type textarea "x"
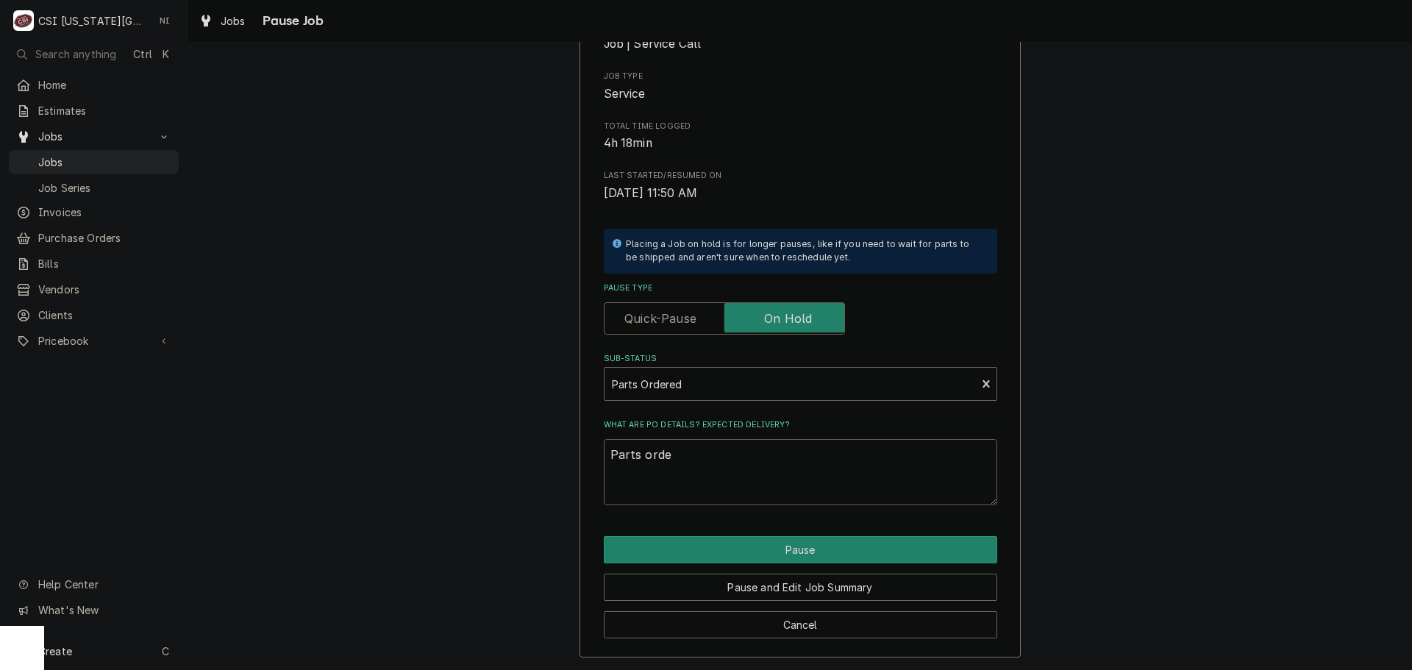
type textarea "Parts order"
type textarea "x"
type textarea "Parts ordere"
type textarea "x"
type textarea "Parts ordered"
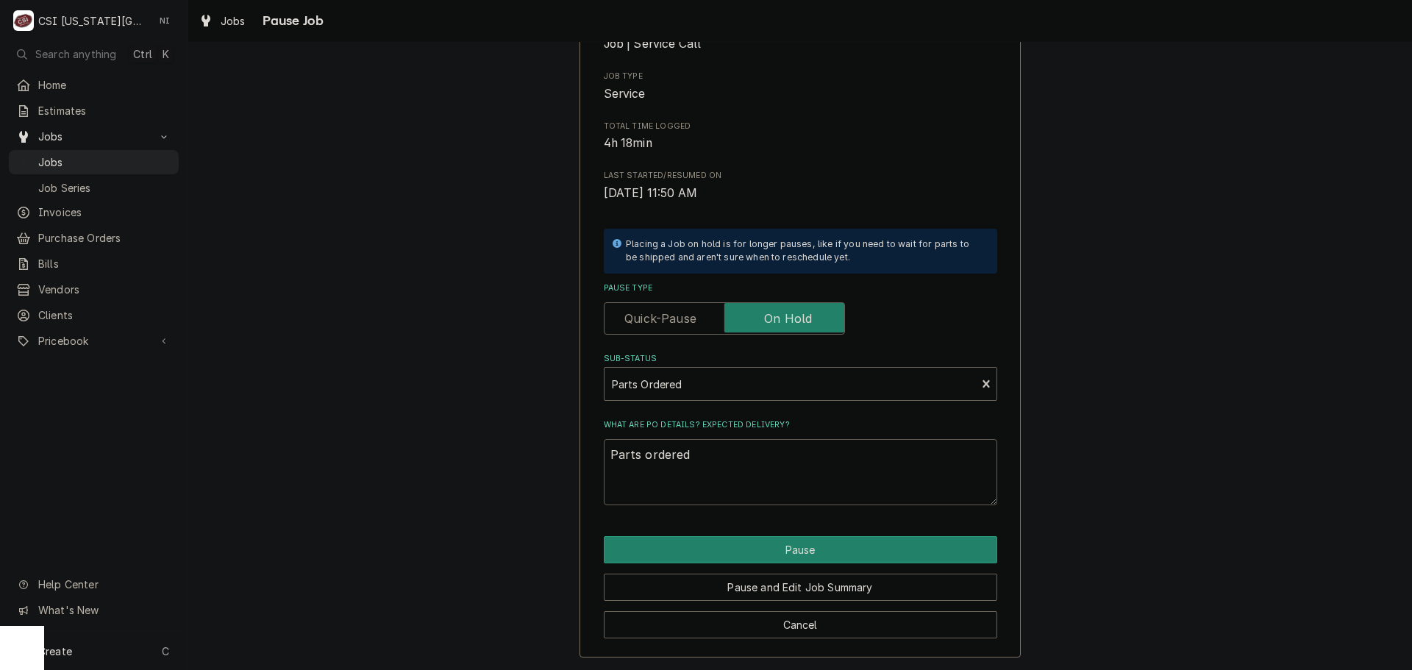
type textarea "x"
type textarea "Parts ordered"
type textarea "x"
type textarea "Parts ordered o"
type textarea "x"
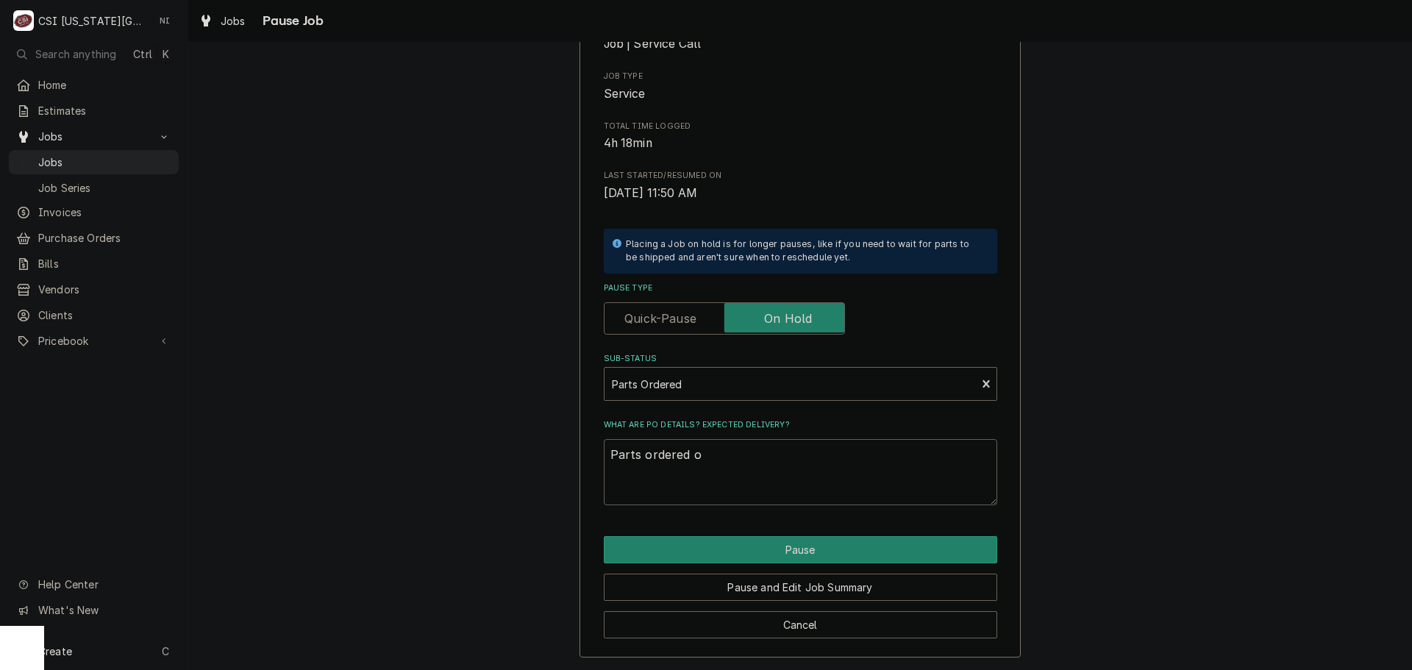
type textarea "Parts ordered on"
type textarea "x"
type textarea "Parts ordered on"
type textarea "x"
type textarea "Parts ordered on P"
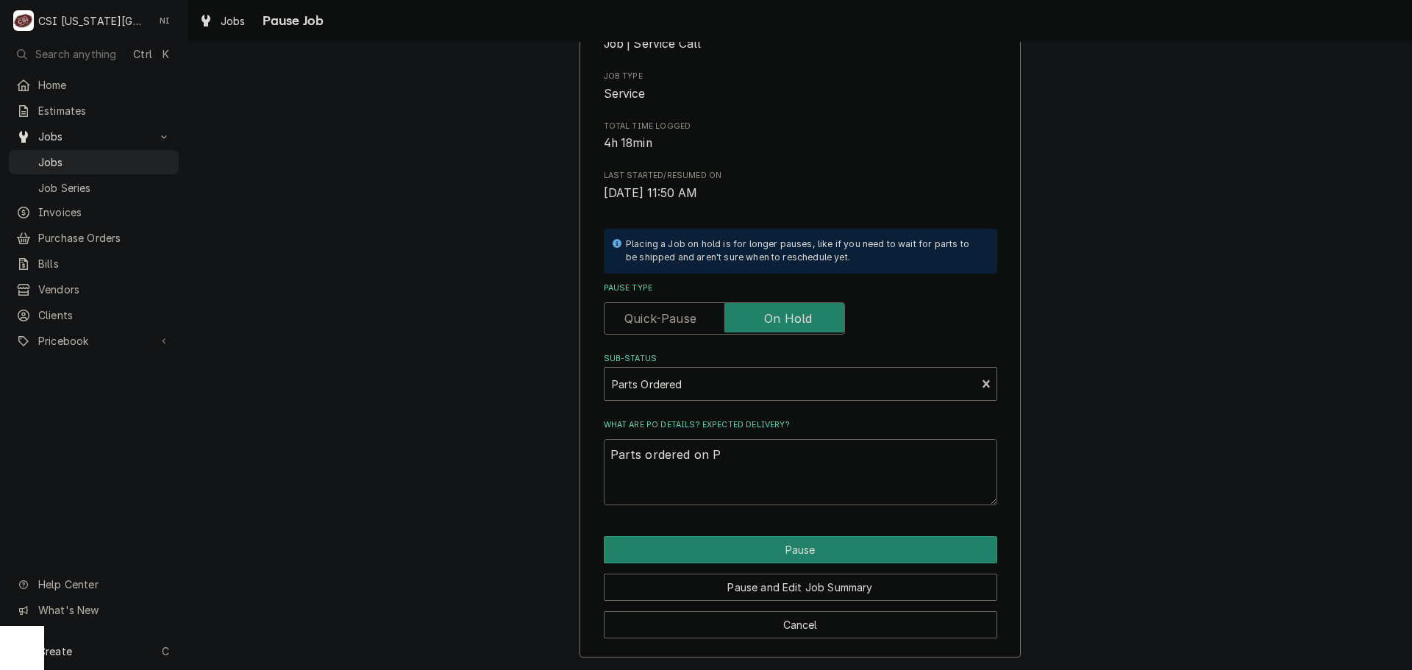
type textarea "x"
type textarea "Parts ordered on PO"
type textarea "x"
type textarea "Parts ordered on PO"
type textarea "x"
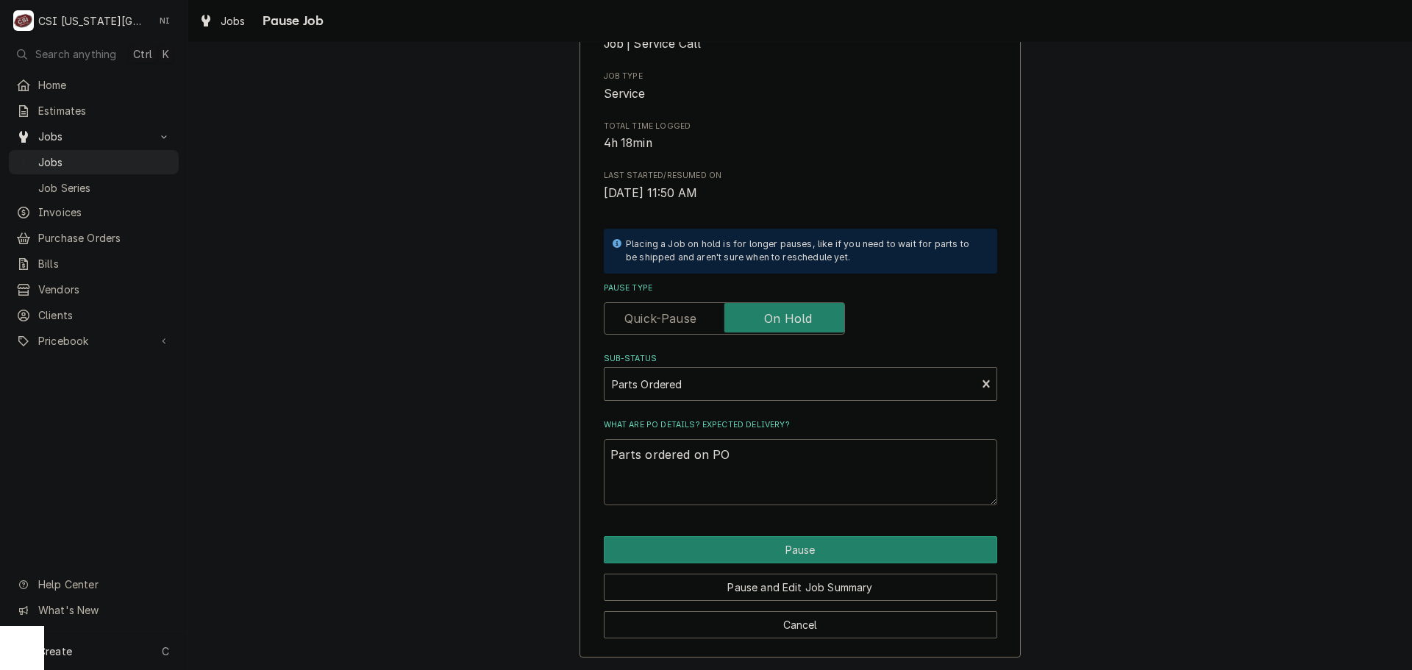
type textarea "Parts ordered on PO 3"
type textarea "x"
type textarea "Parts ordered on PO 30"
type textarea "x"
type textarea "Parts ordered on PO 301"
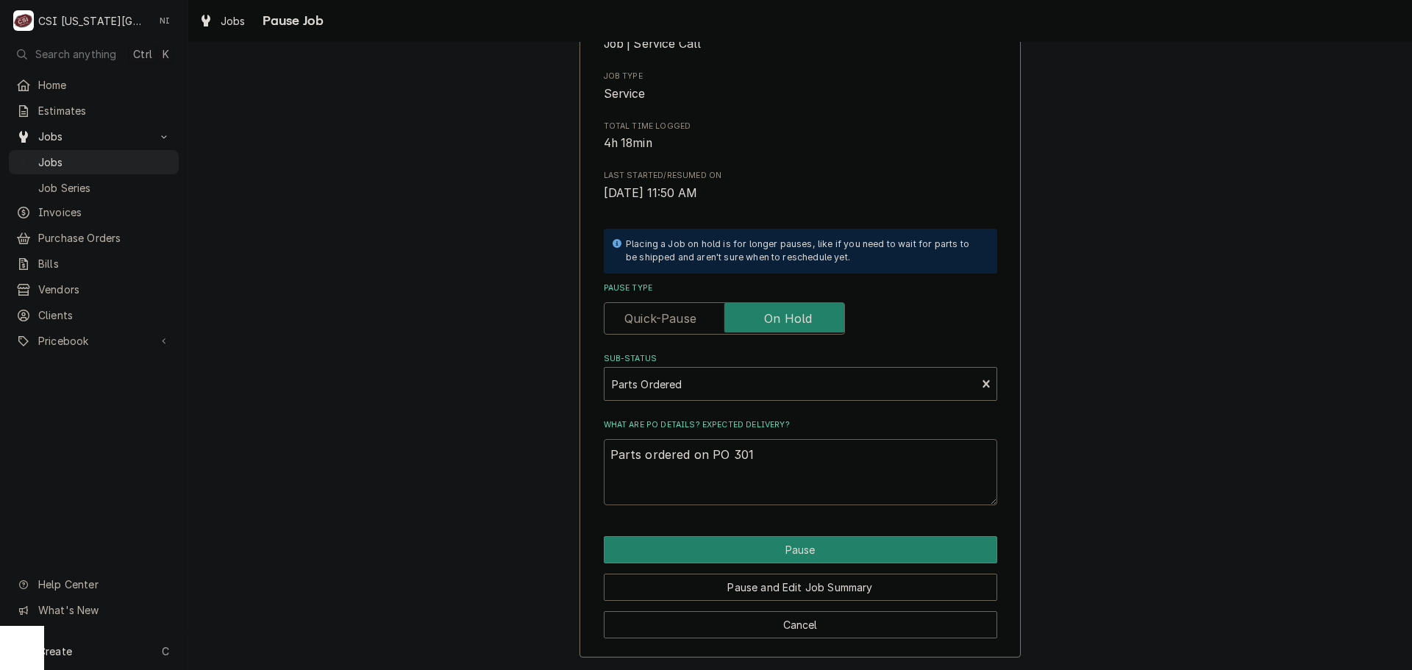
type textarea "x"
type textarea "Parts ordered on PO 3015"
type textarea "x"
type textarea "Parts ordered on PO 30159"
type textarea "x"
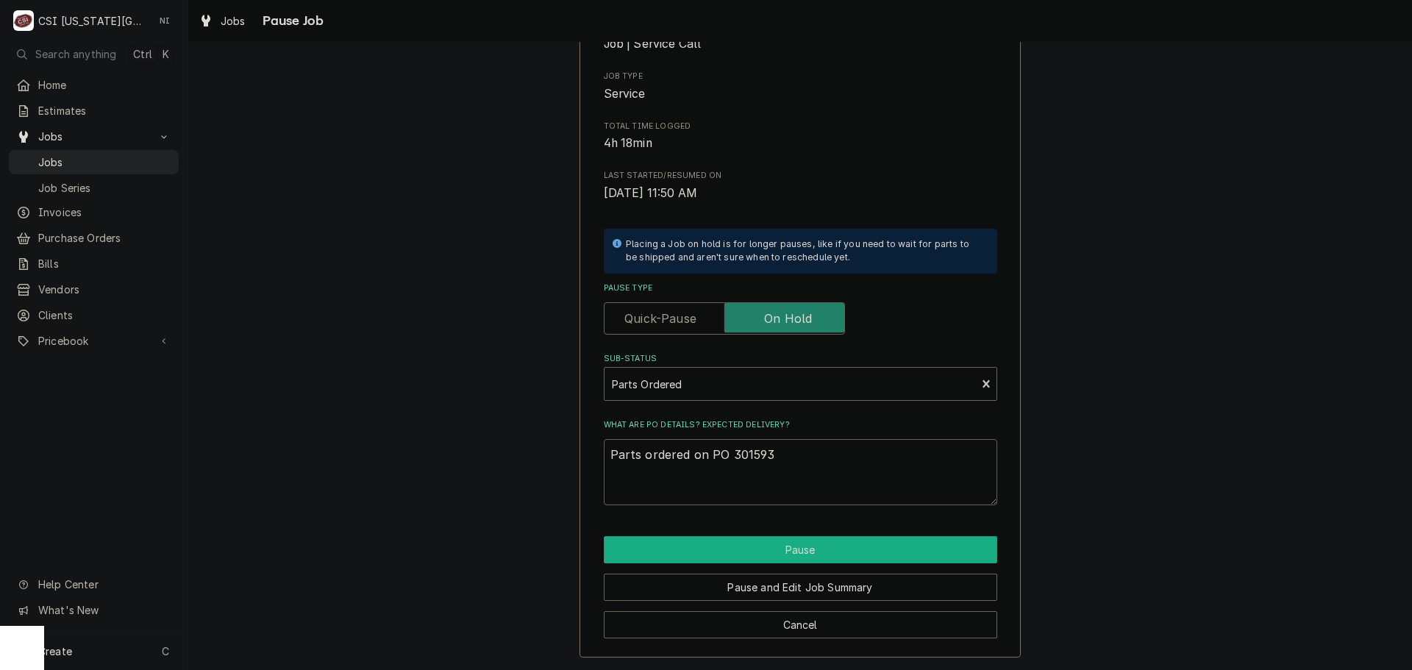
type textarea "Parts ordered on PO 301593"
drag, startPoint x: 780, startPoint y: 547, endPoint x: 819, endPoint y: 571, distance: 45.5
click at [780, 547] on button "Pause" at bounding box center [801, 549] width 394 height 27
type textarea "x"
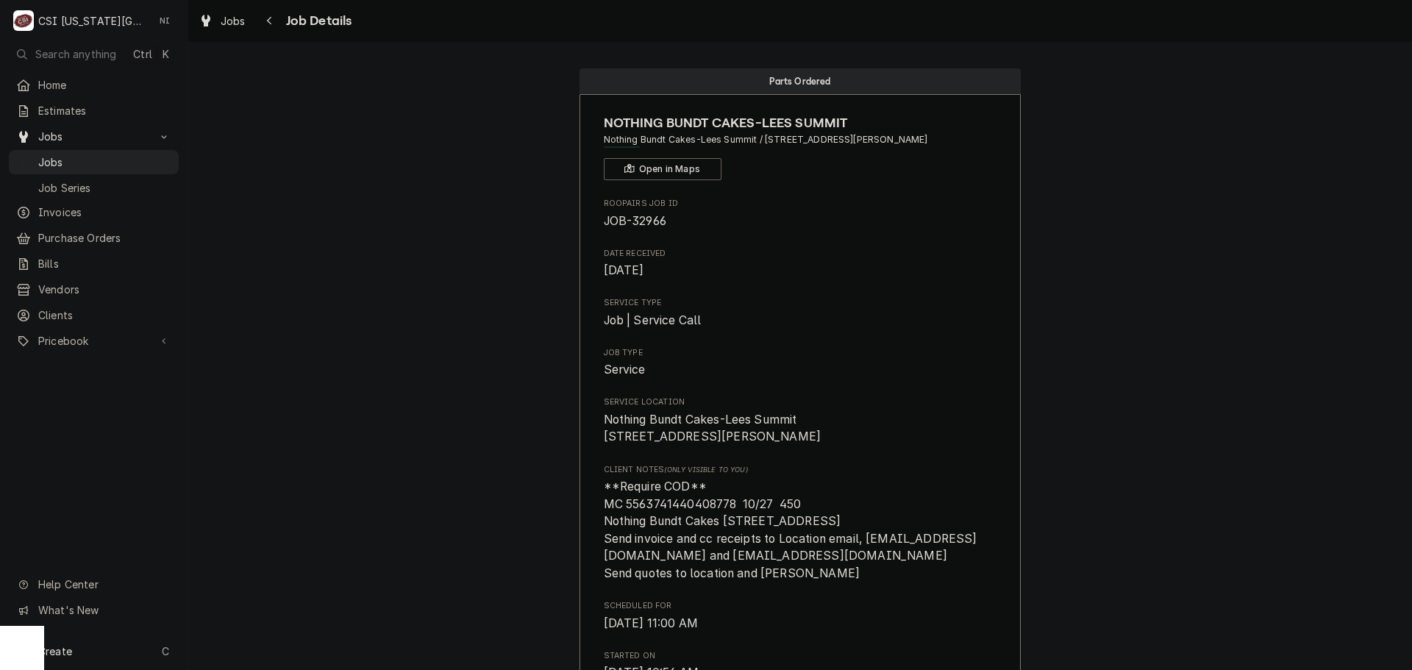
drag, startPoint x: 135, startPoint y: 157, endPoint x: 287, endPoint y: 0, distance: 218.5
click at [137, 154] on span "Jobs" at bounding box center [104, 161] width 133 height 15
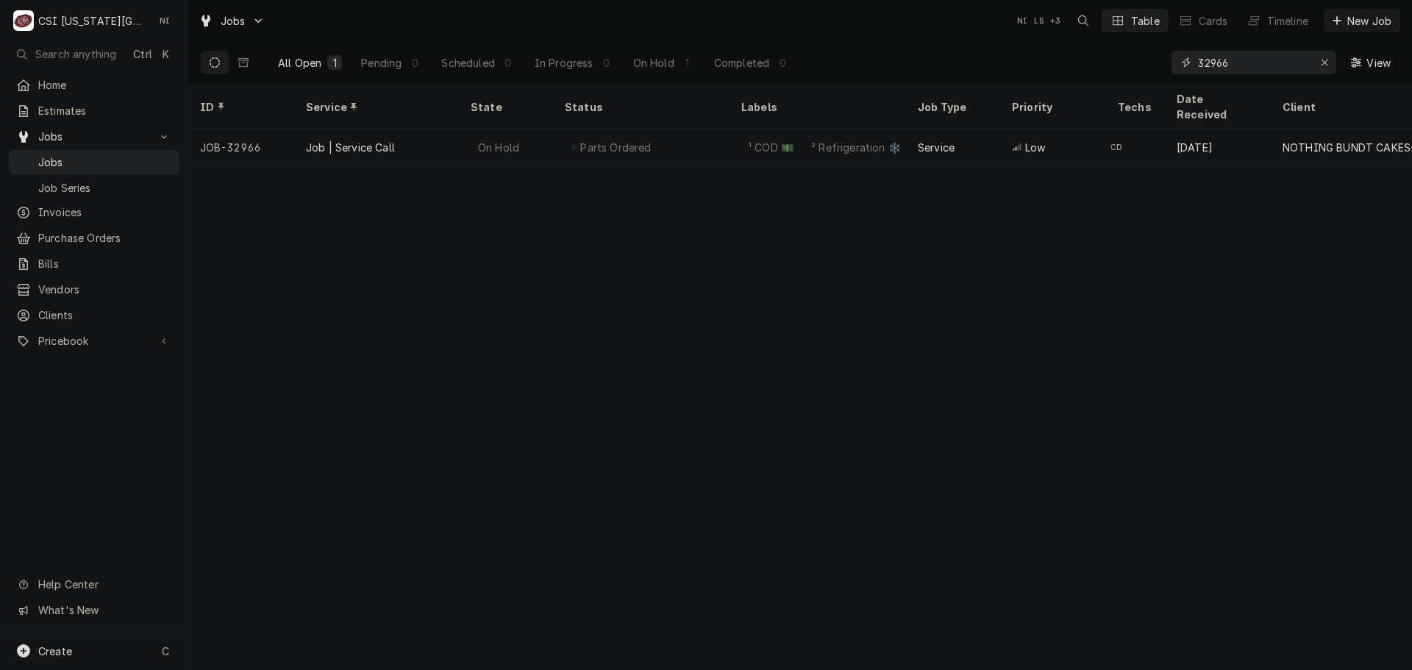
drag, startPoint x: 1243, startPoint y: 69, endPoint x: 1164, endPoint y: 68, distance: 79.4
click at [1164, 68] on div "All Open 1 Pending 0 Scheduled 0 In Progress 0 On Hold 1 Completed 0 32966 View" at bounding box center [800, 62] width 1200 height 41
type input "32788"
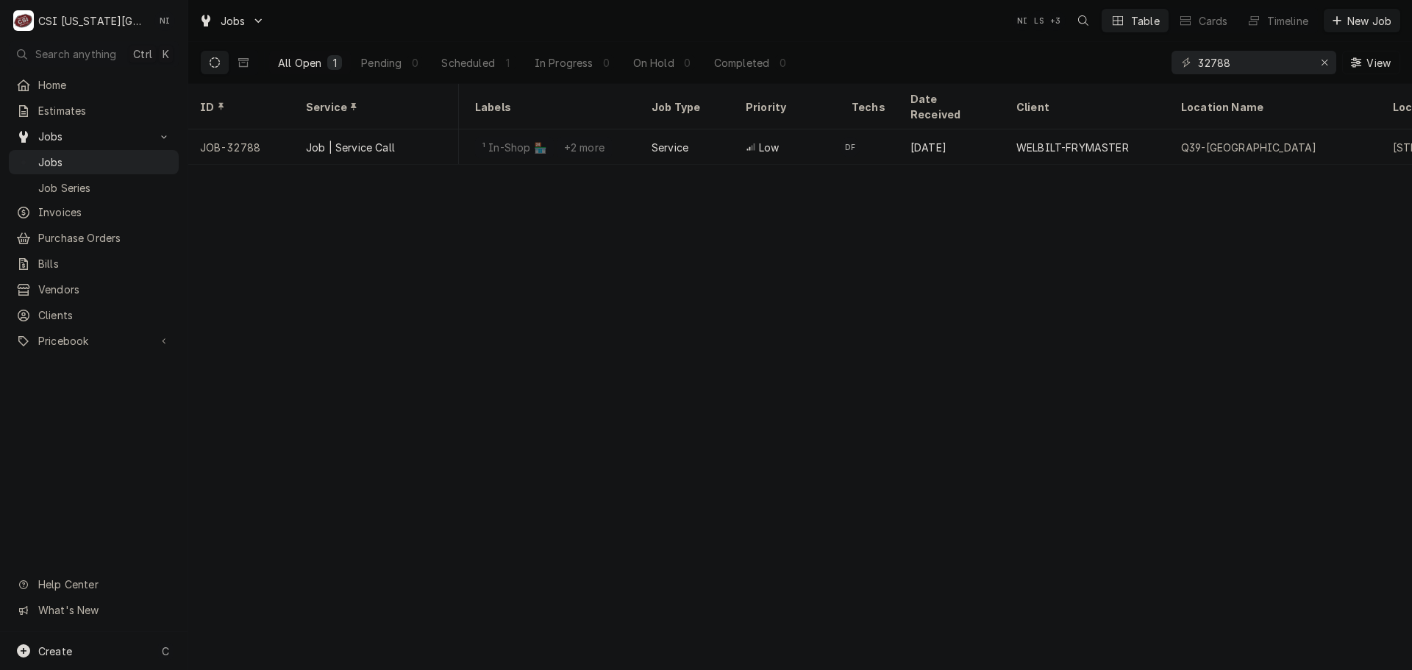
scroll to position [0, 374]
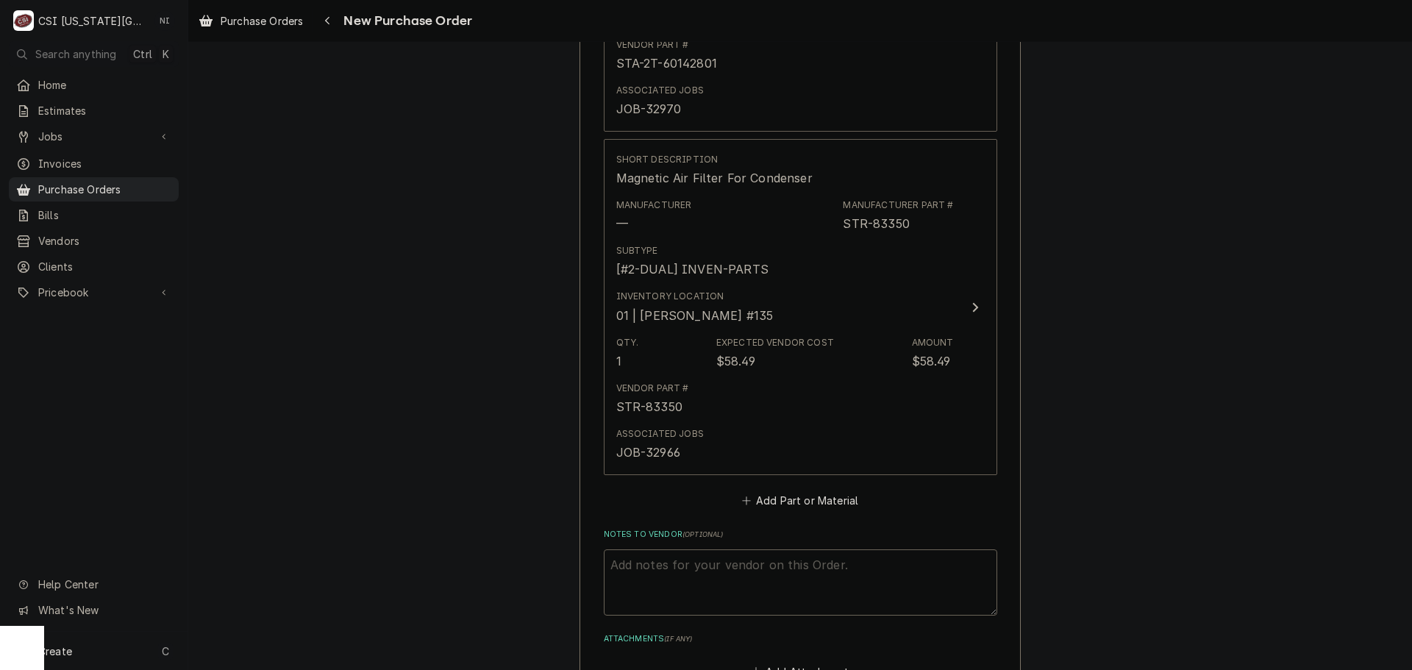
scroll to position [4572, 0]
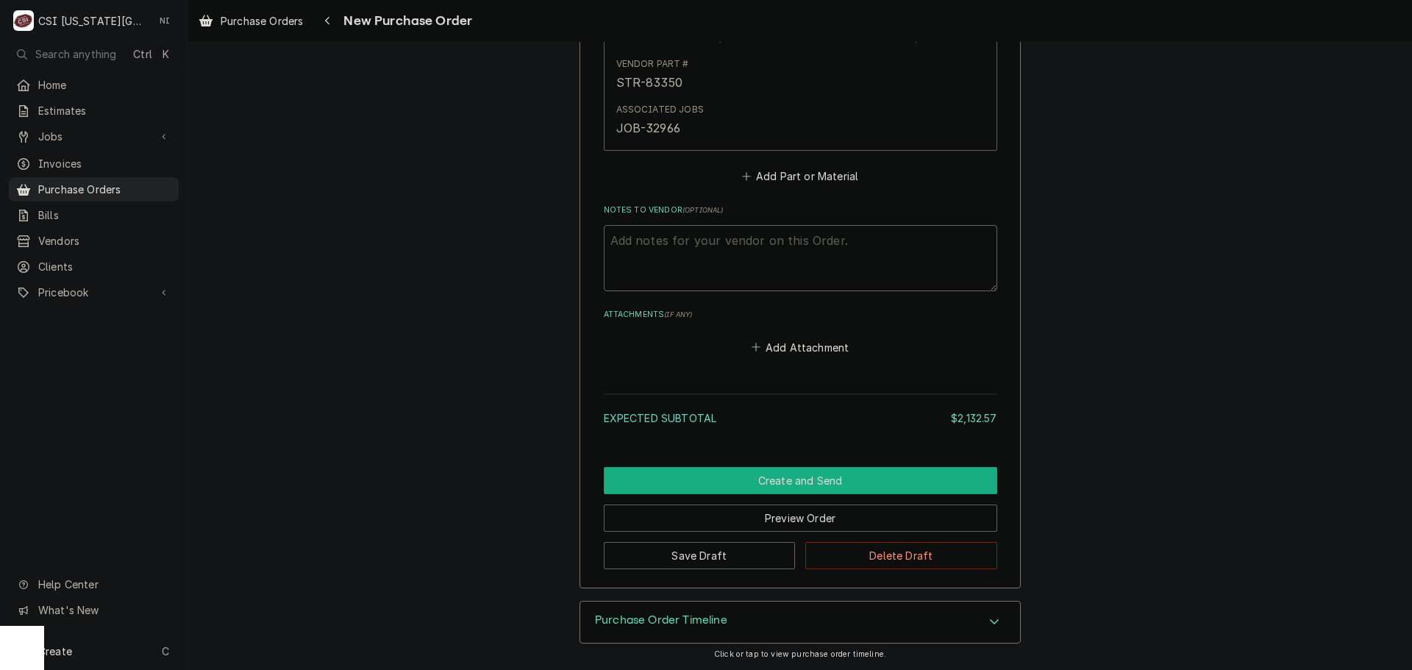
click at [869, 479] on button "Create and Send" at bounding box center [801, 480] width 394 height 27
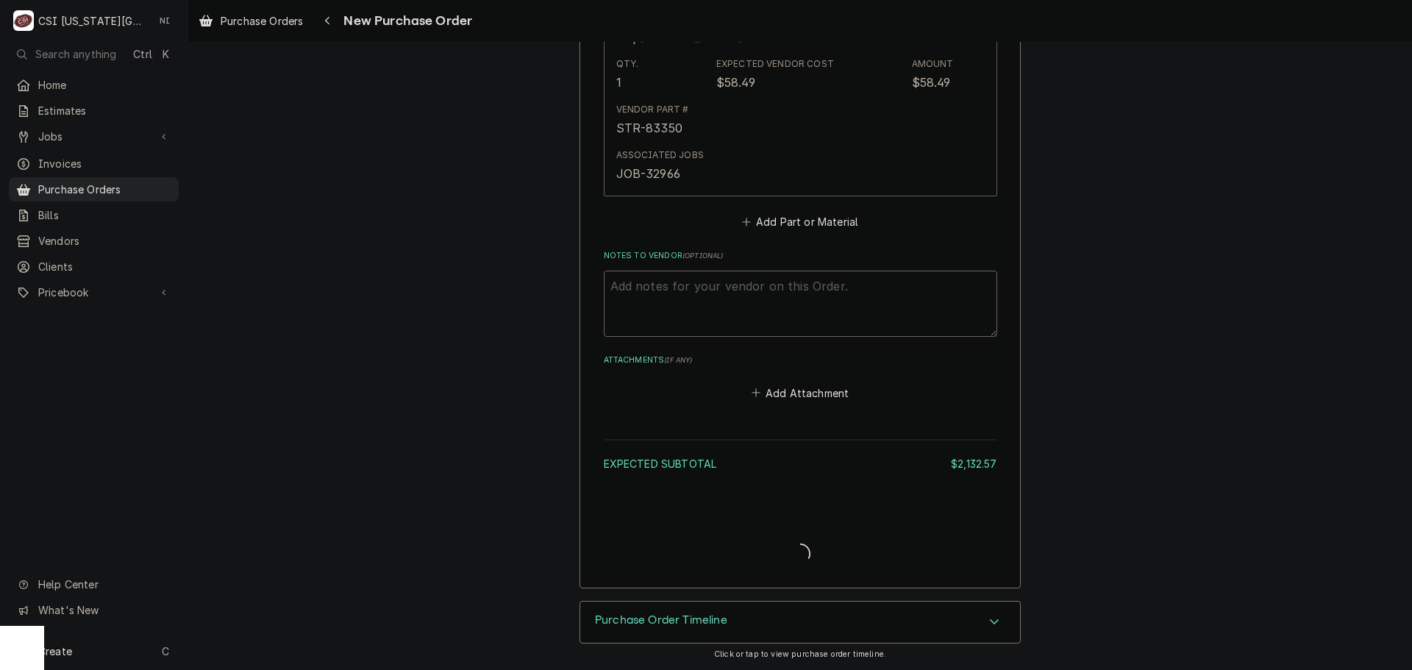
type textarea "x"
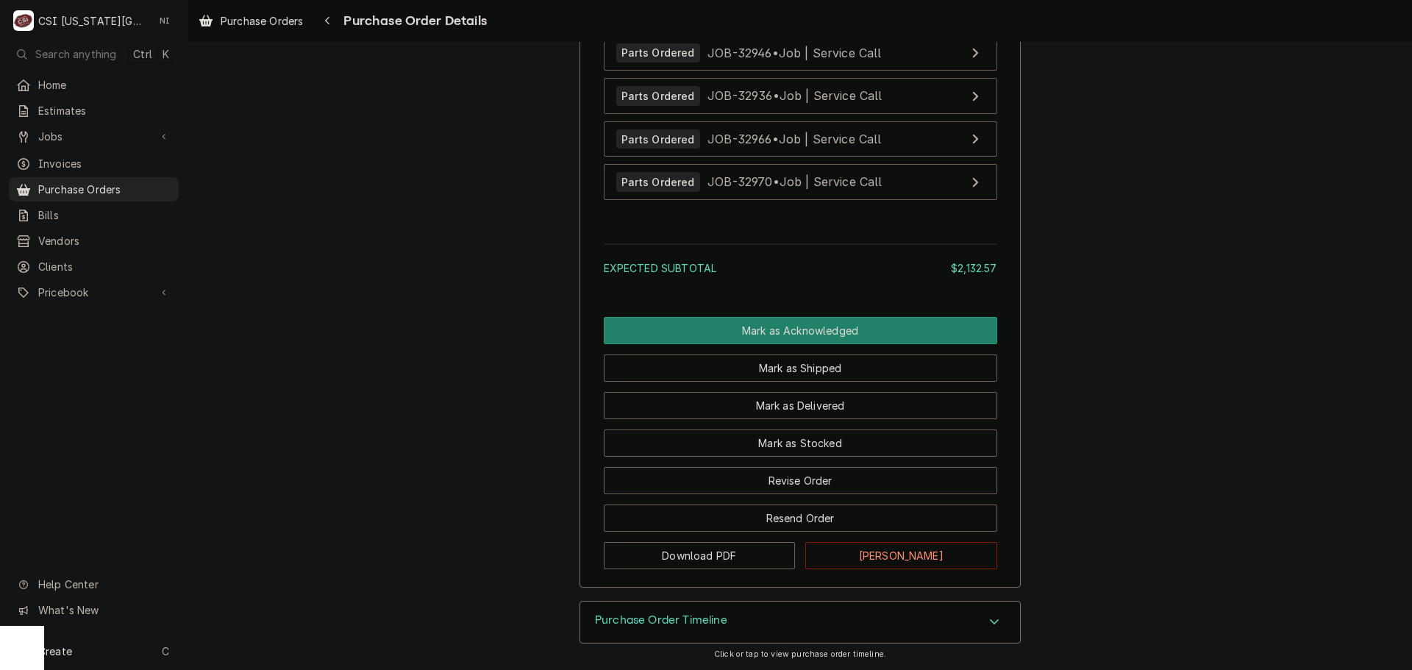
scroll to position [4541, 0]
click at [125, 182] on span "Purchase Orders" at bounding box center [104, 189] width 133 height 15
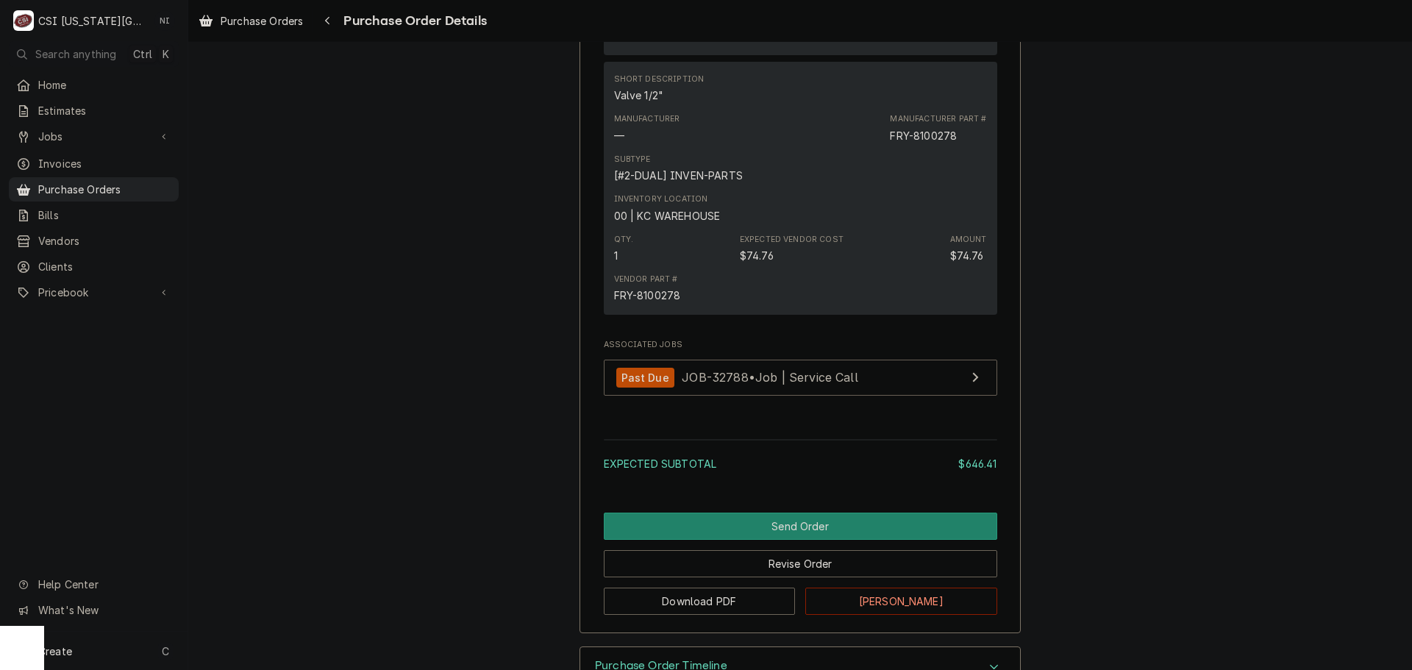
scroll to position [2084, 0]
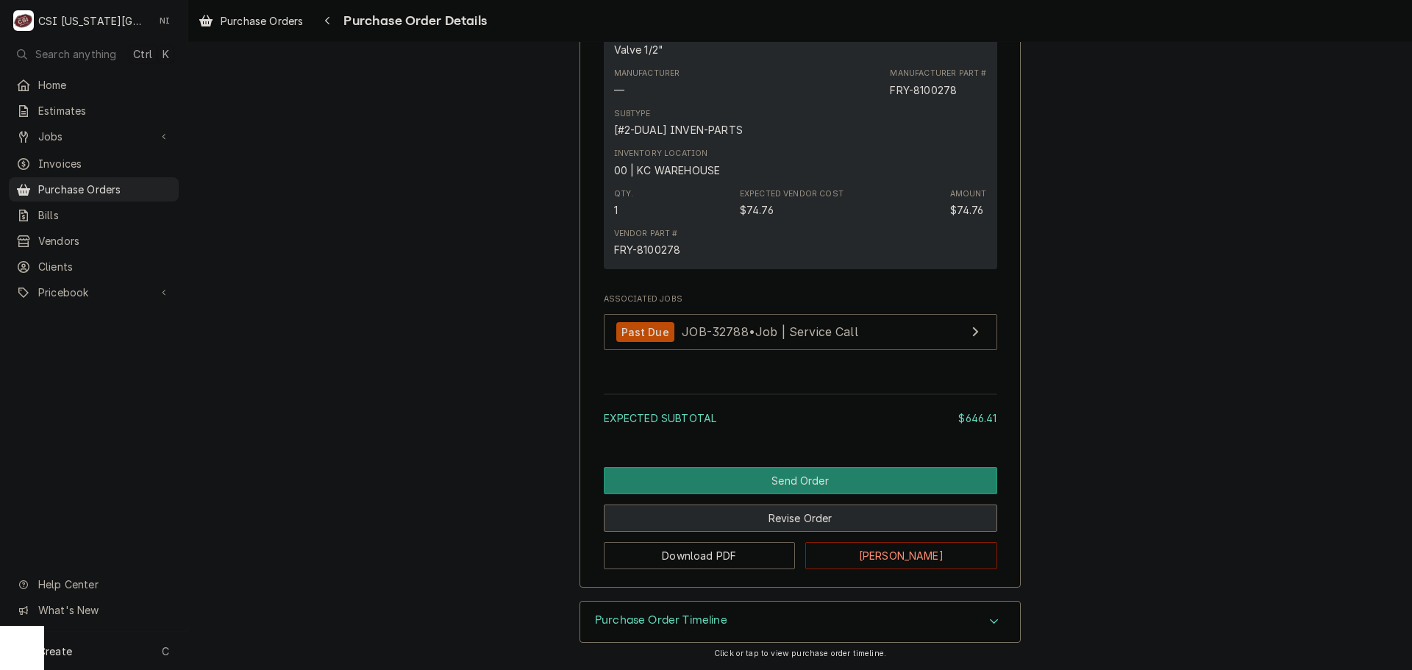
click at [781, 516] on button "Revise Order" at bounding box center [801, 518] width 394 height 27
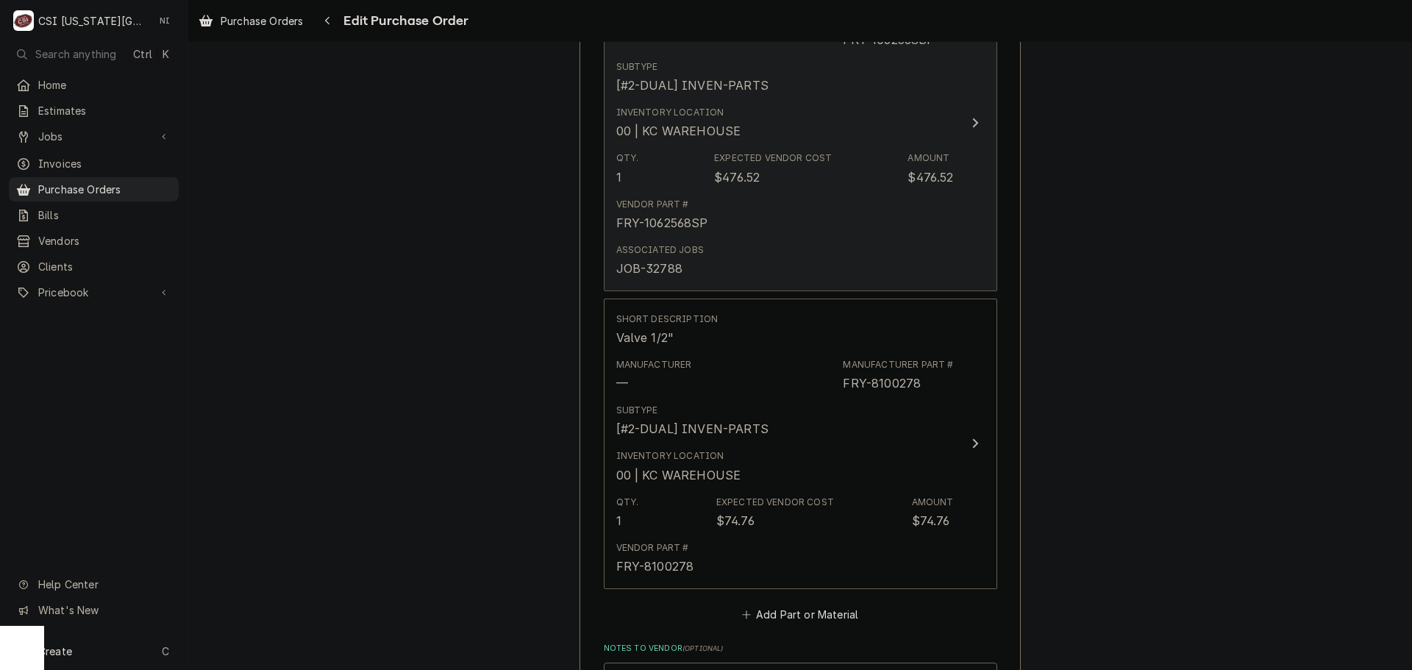
scroll to position [1723, 0]
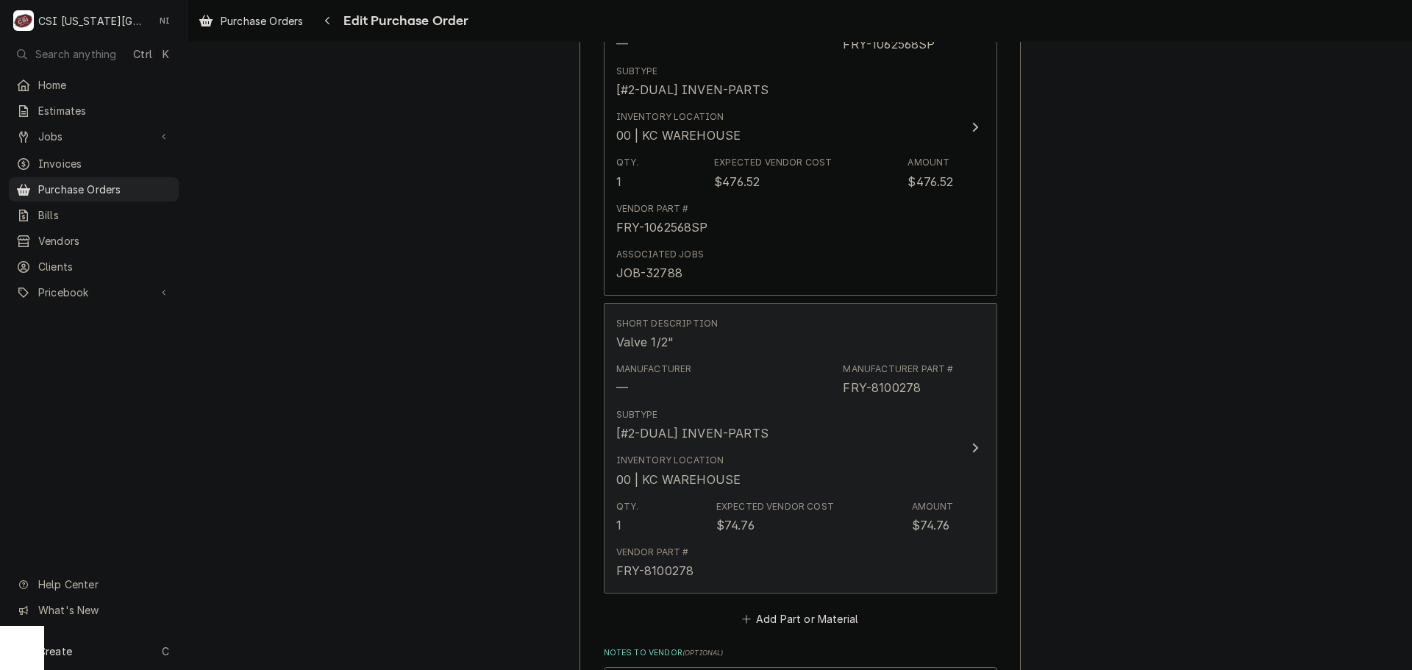
click at [847, 396] on div "FRY-8100278" at bounding box center [882, 388] width 78 height 18
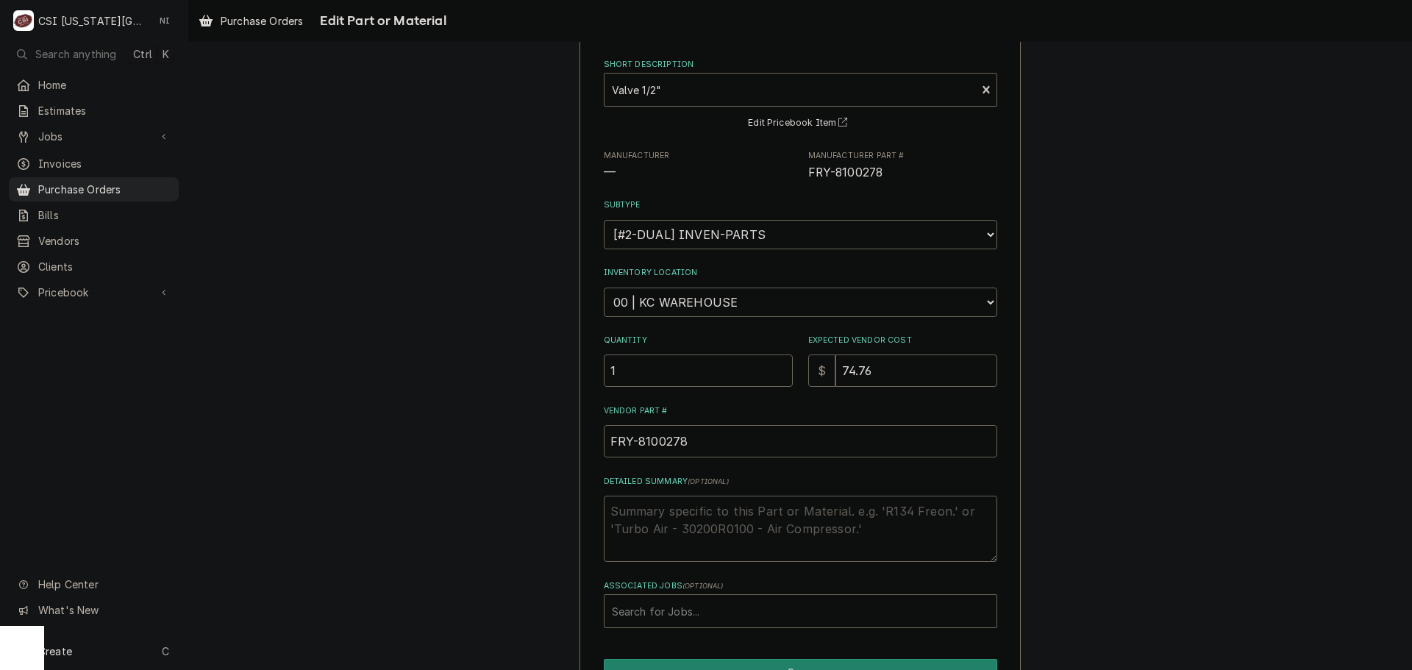
scroll to position [152, 0]
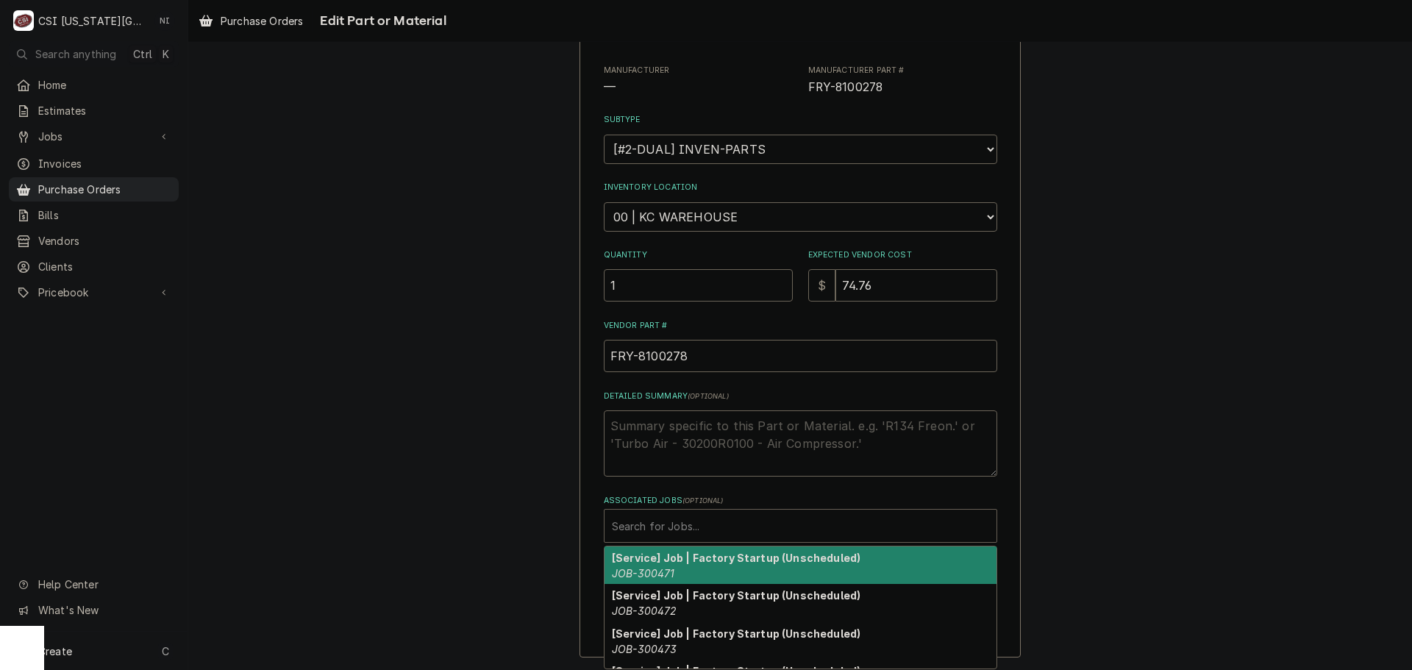
type textarea "x"
click at [704, 523] on div "Associated Jobs" at bounding box center [800, 526] width 377 height 26
type input "32788"
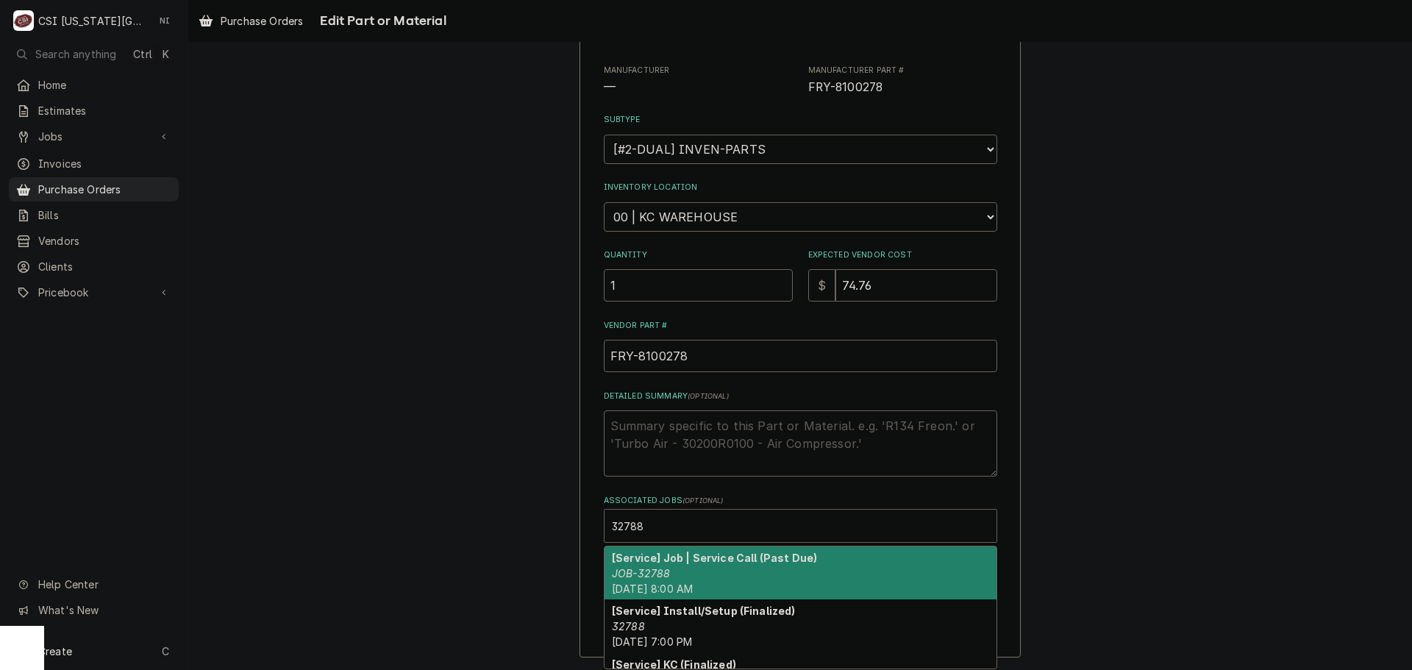
click at [710, 566] on div "[Service] Job | Service Call (Past Due) JOB-32788 Wed, Sep 24th, 2025 - 8:00 AM" at bounding box center [801, 574] width 392 height 54
type textarea "x"
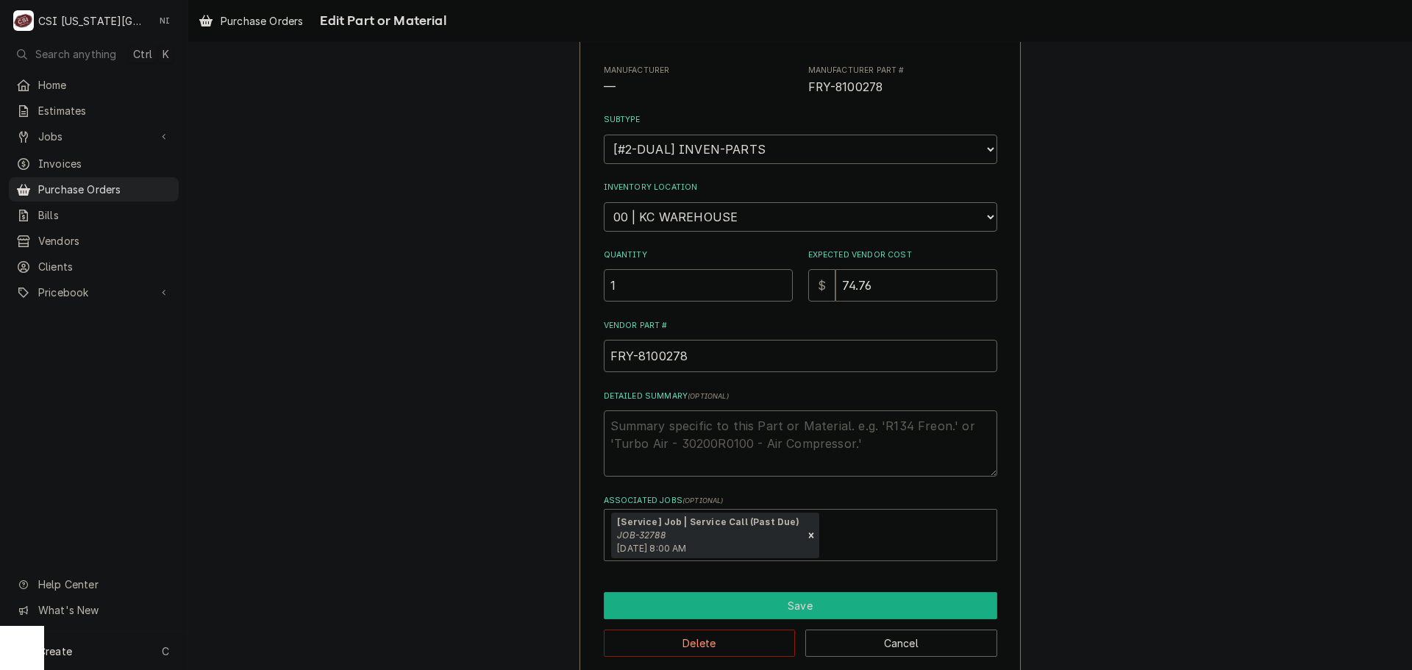
click at [709, 595] on button "Save" at bounding box center [801, 605] width 394 height 27
type textarea "x"
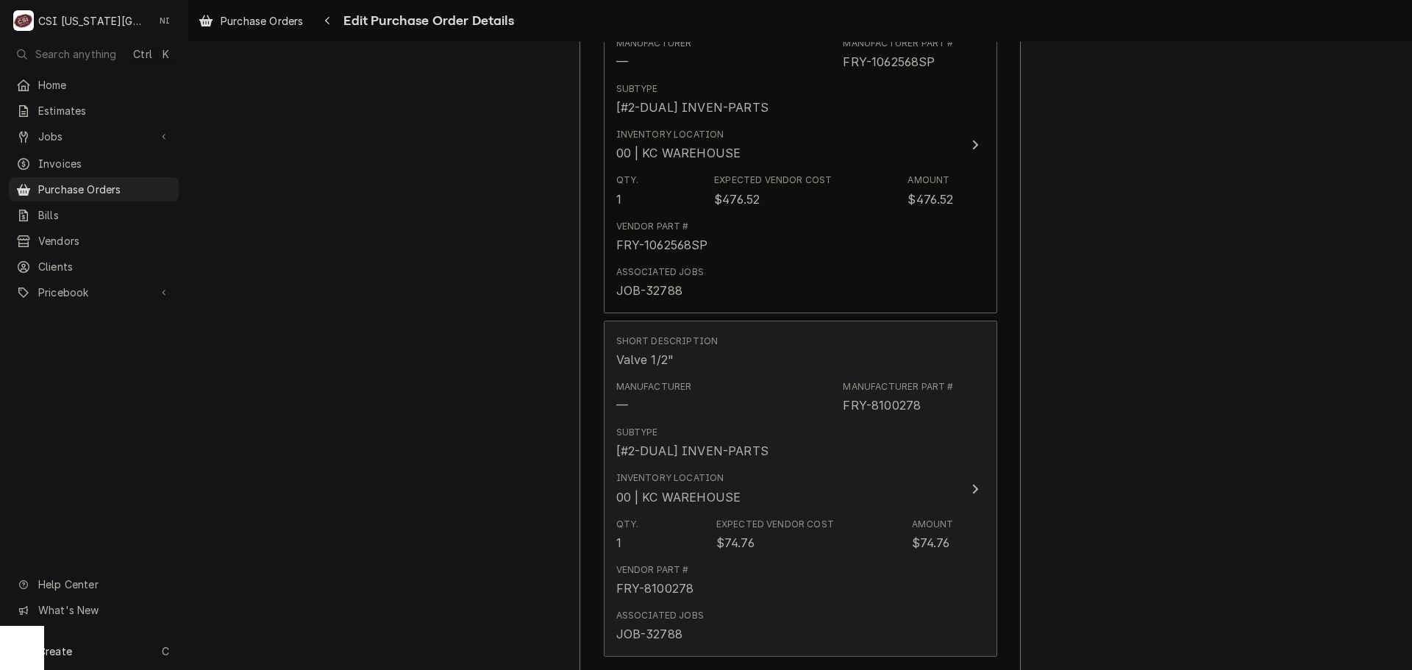
scroll to position [1889, 0]
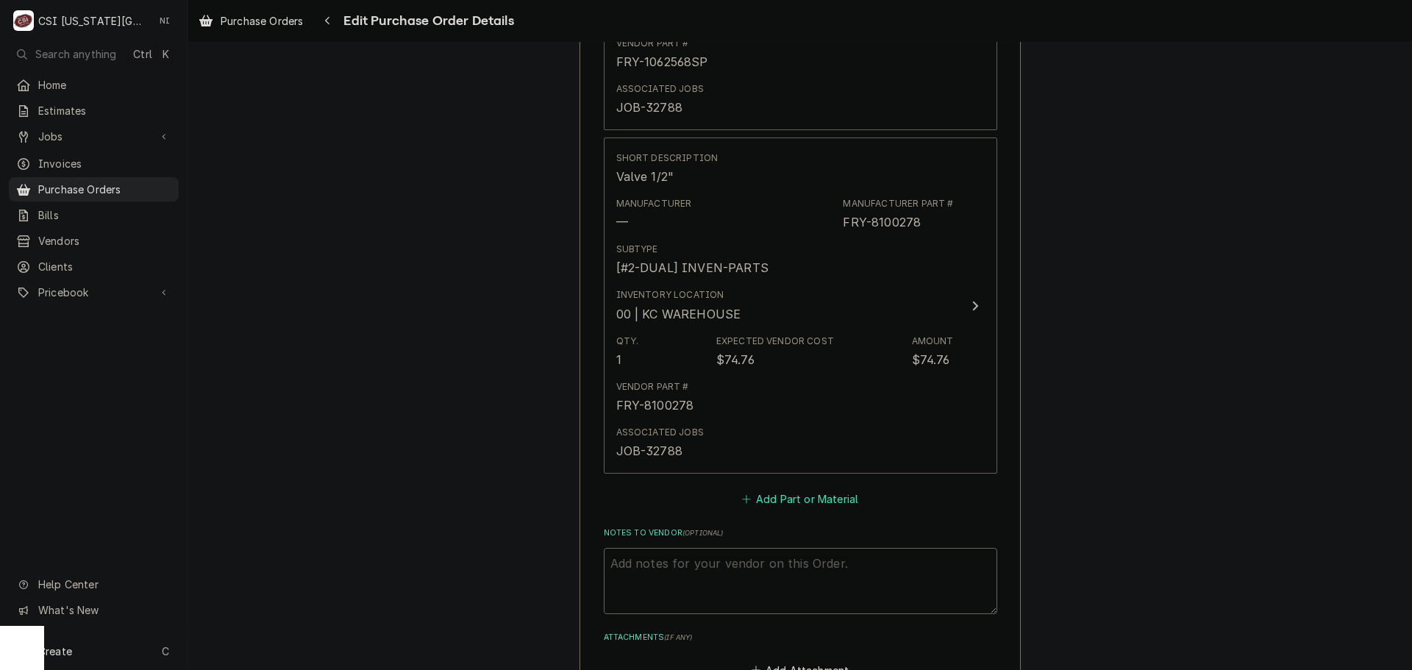
click at [796, 509] on button "Add Part or Material" at bounding box center [799, 499] width 121 height 21
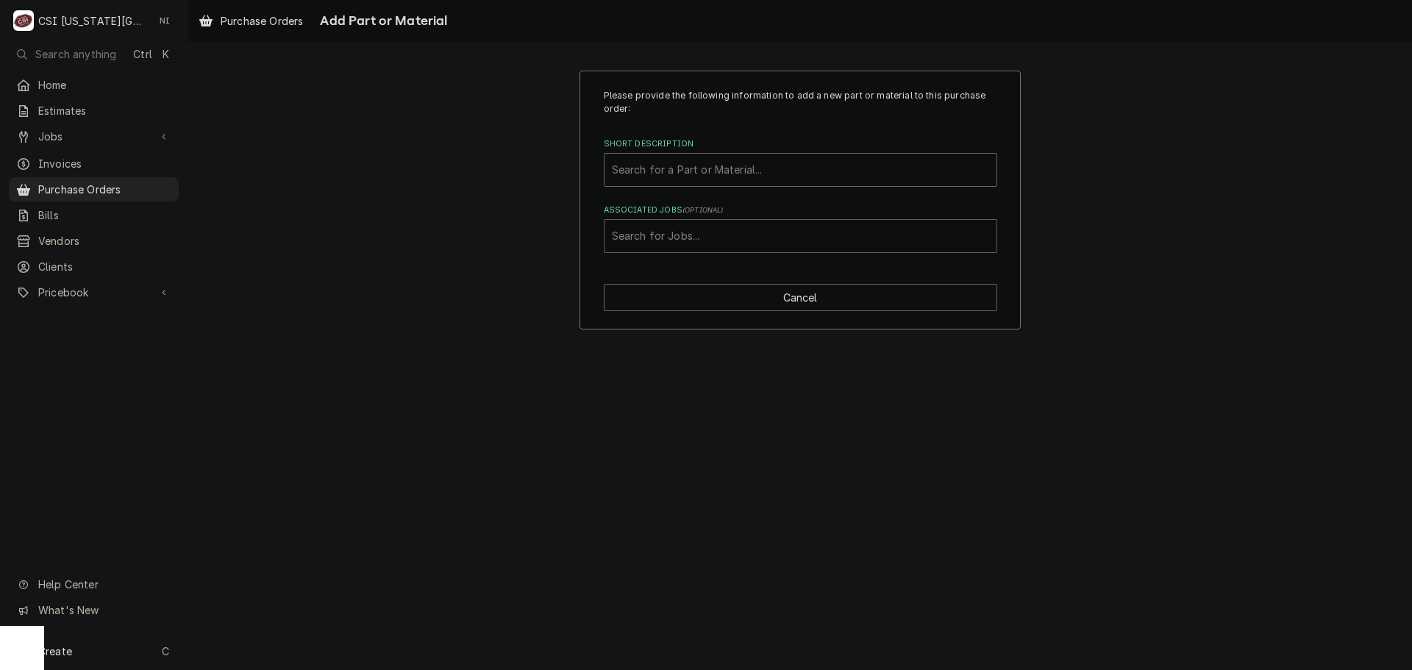
click at [719, 248] on div "Associated Jobs" at bounding box center [800, 236] width 377 height 26
type input "32788"
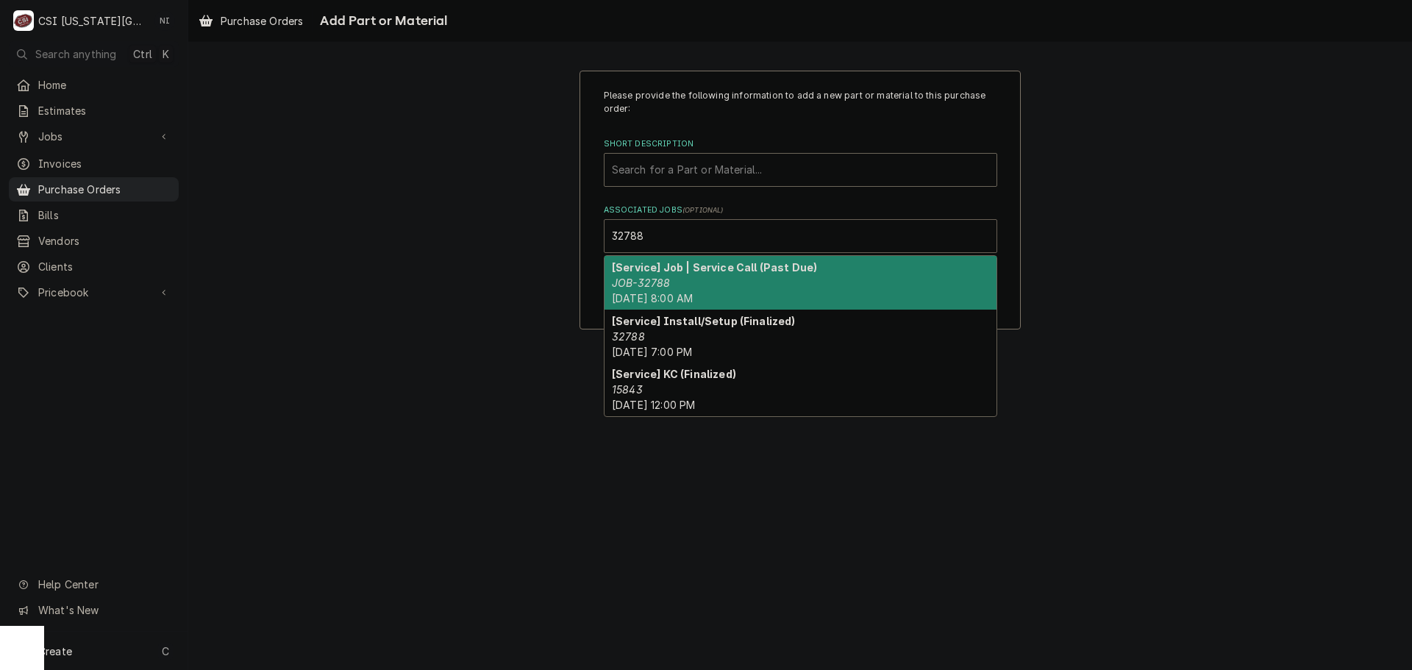
click at [693, 297] on span "Wed, Sep 24th, 2025 - 8:00 AM" at bounding box center [652, 298] width 81 height 13
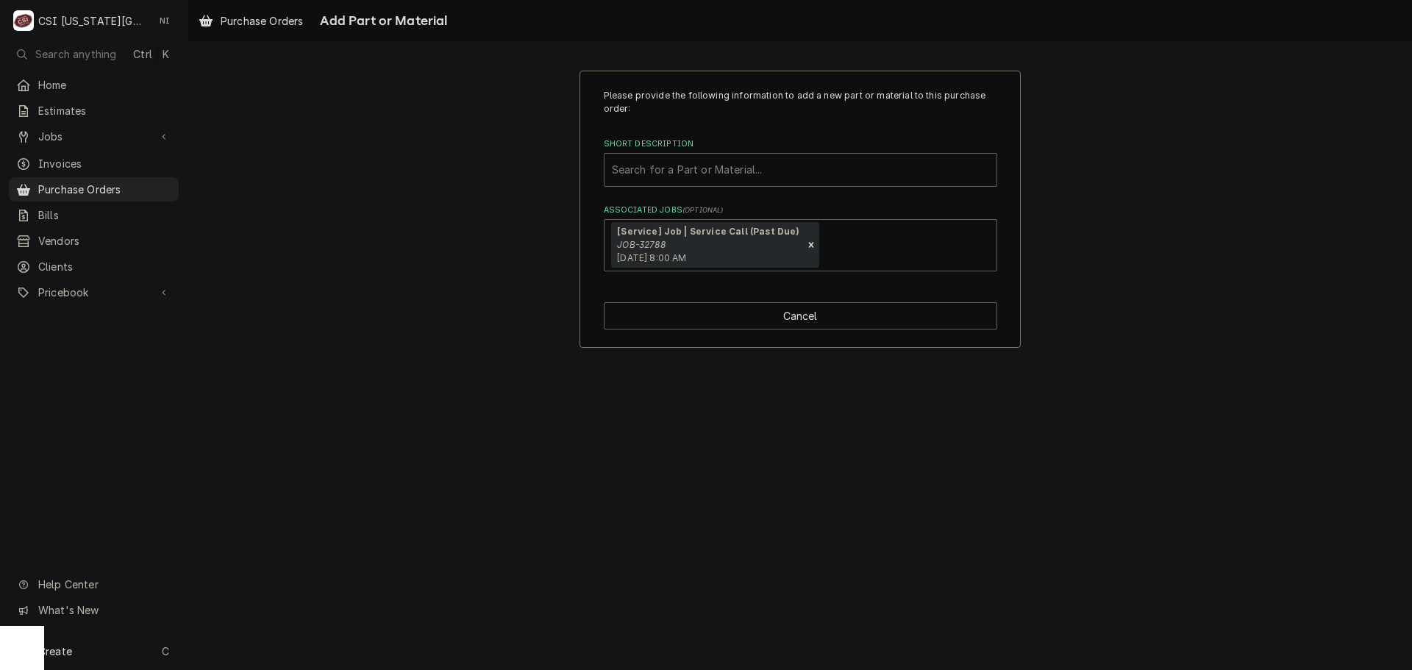
click at [796, 168] on div "Short Description" at bounding box center [800, 170] width 377 height 26
type input "V"
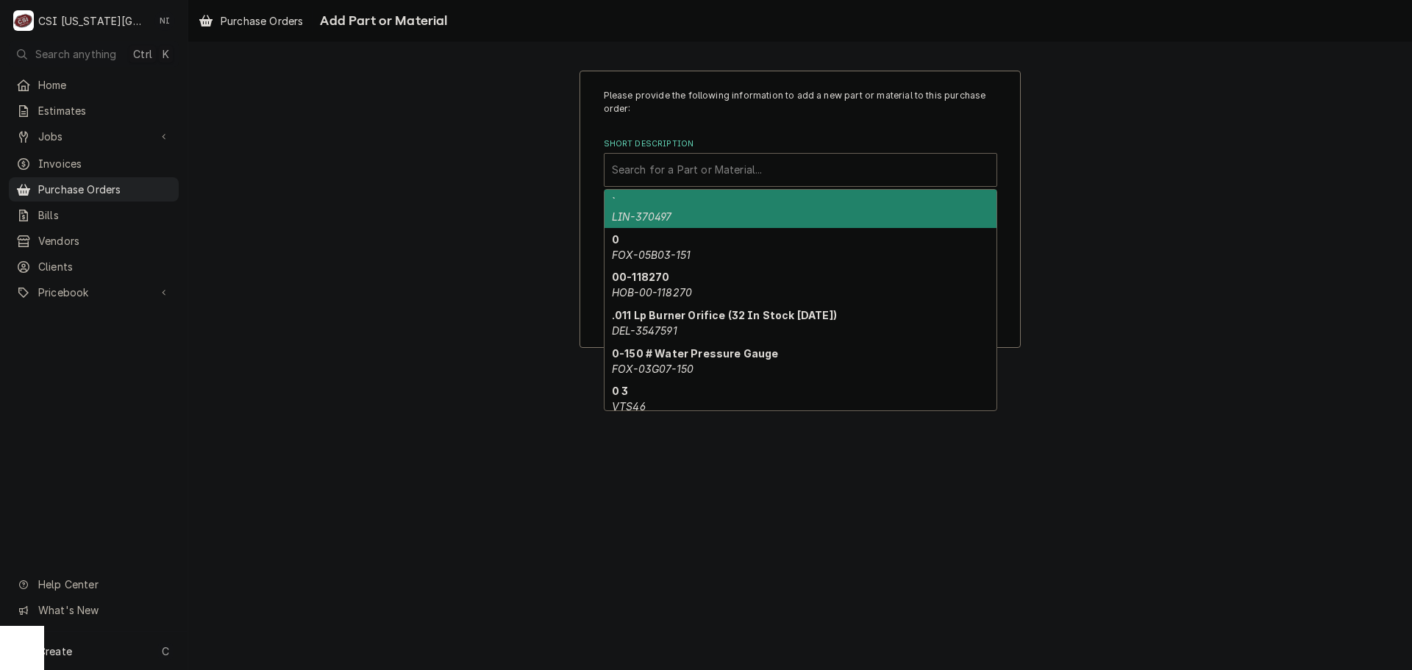
paste input "8100703"
type input "8100703"
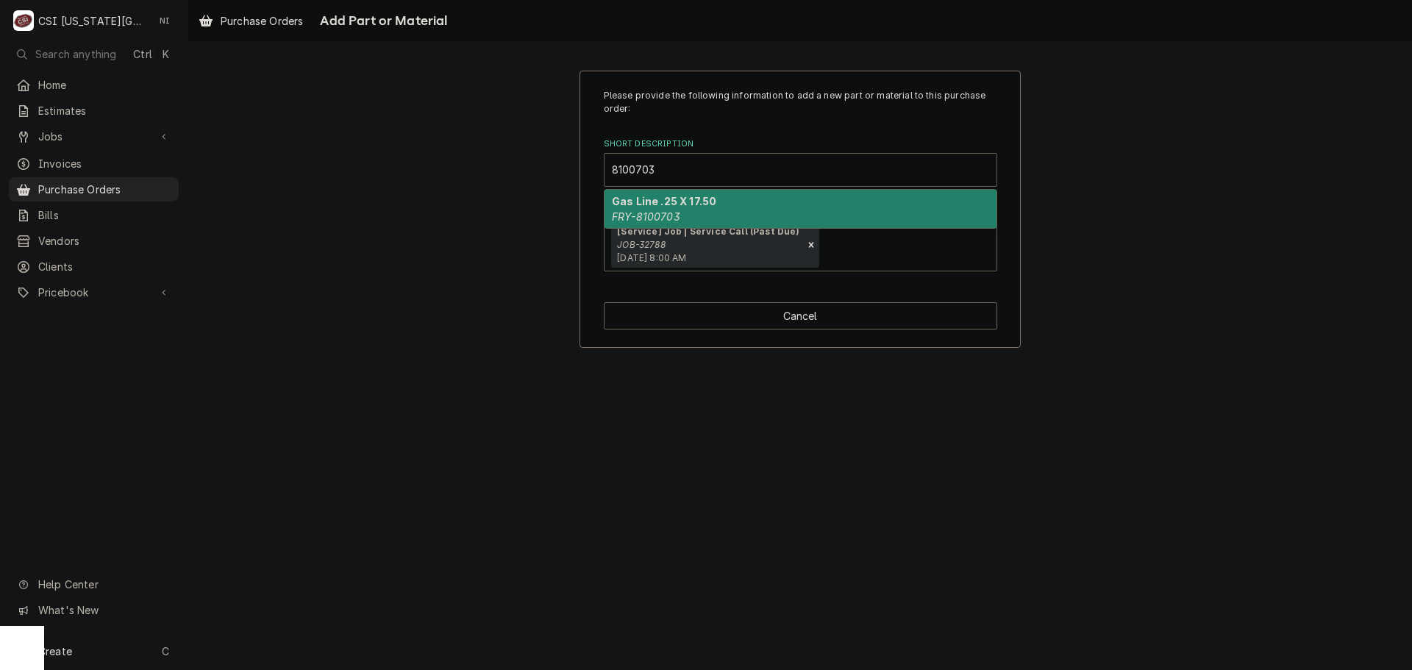
click at [761, 206] on div "Gas Line .25 X 17.50 FRY-8100703" at bounding box center [801, 209] width 392 height 38
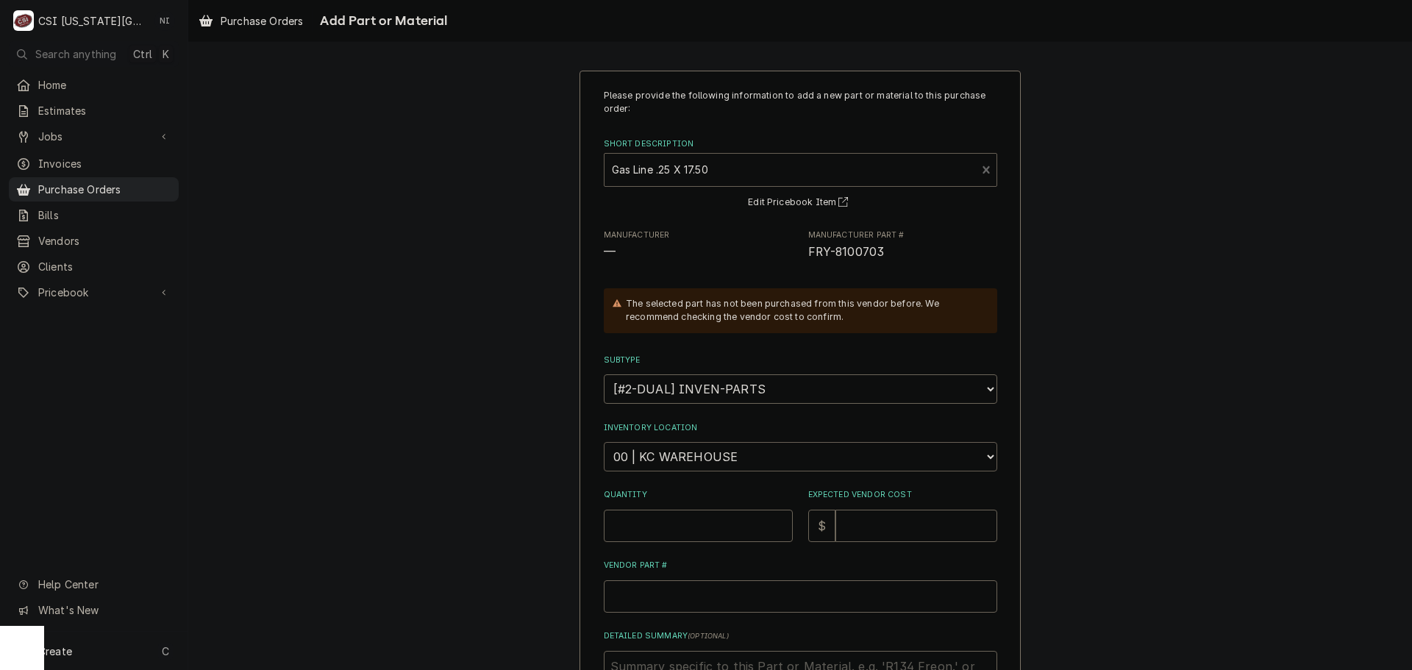
click at [723, 466] on select "Choose a location... 00 | KC WAREHOUSE 00 | MAIN WAREHOUSE 01 | BRIAN BREAZIER …" at bounding box center [801, 456] width 394 height 29
click at [604, 442] on select "Choose a location... 00 | KC WAREHOUSE 00 | MAIN WAREHOUSE 01 | BRIAN BREAZIER …" at bounding box center [801, 456] width 394 height 29
click at [693, 532] on input "Quantity" at bounding box center [698, 526] width 189 height 32
type textarea "x"
type input "1"
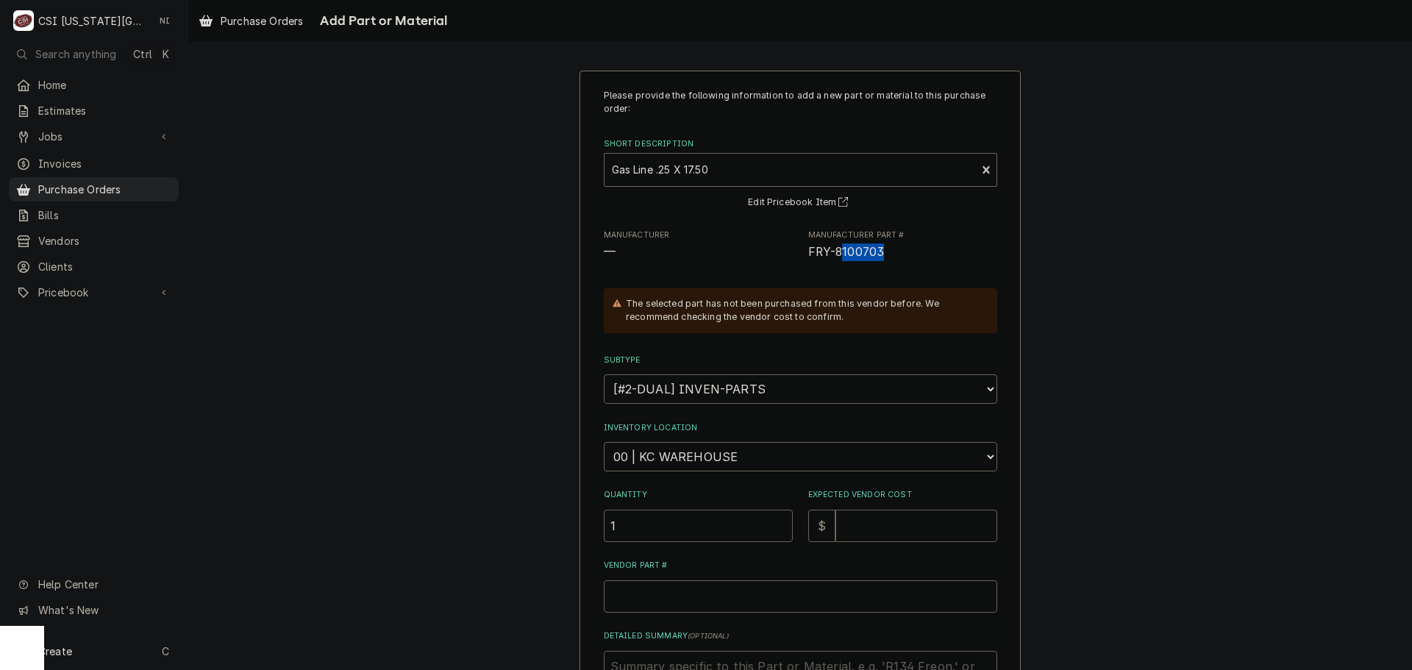
drag, startPoint x: 875, startPoint y: 249, endPoint x: 833, endPoint y: 252, distance: 42.0
click at [833, 252] on span "FRY-8100703" at bounding box center [846, 252] width 77 height 14
click at [907, 263] on div "Please provide the following information to add a new part or material to this …" at bounding box center [801, 445] width 394 height 713
click at [858, 253] on span "FRY-8100703" at bounding box center [846, 252] width 77 height 14
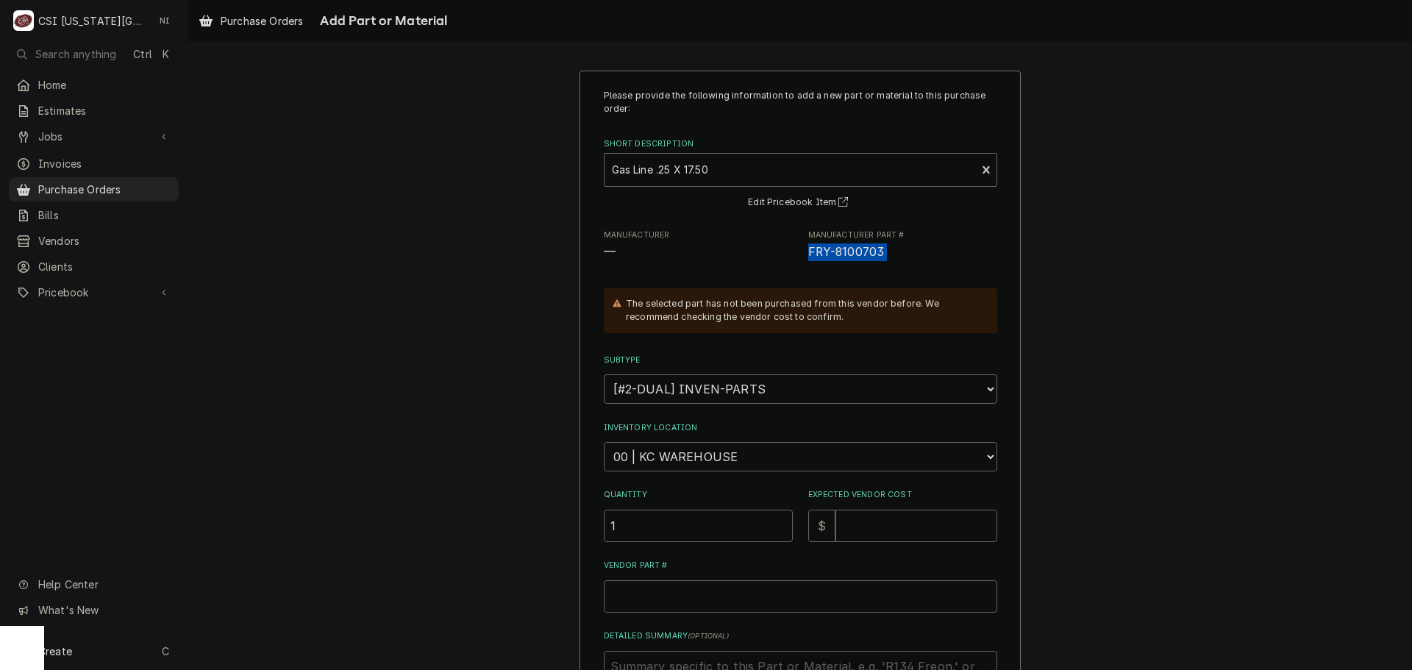
click at [858, 253] on span "FRY-8100703" at bounding box center [846, 252] width 77 height 14
click at [878, 253] on span "FRY-8100703" at bounding box center [902, 252] width 189 height 18
click at [862, 251] on span "FRY-8100703" at bounding box center [846, 252] width 77 height 14
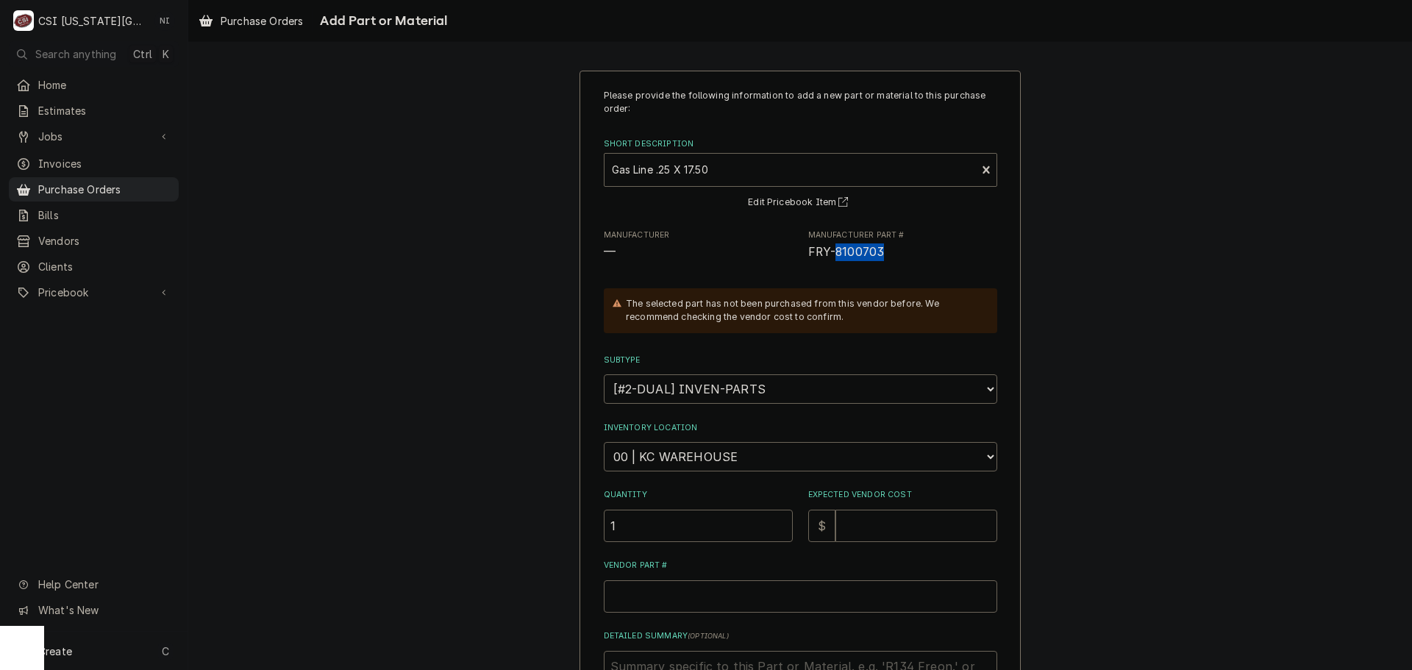
copy span "8100703"
click at [888, 258] on span "FRY-8100703" at bounding box center [902, 252] width 189 height 18
drag, startPoint x: 886, startPoint y: 251, endPoint x: 792, endPoint y: 260, distance: 94.6
click at [792, 260] on div "Manufacturer — Manufacturer Part # FRY-8100703" at bounding box center [801, 246] width 394 height 32
click at [904, 255] on span "FRY-8100703" at bounding box center [902, 252] width 189 height 18
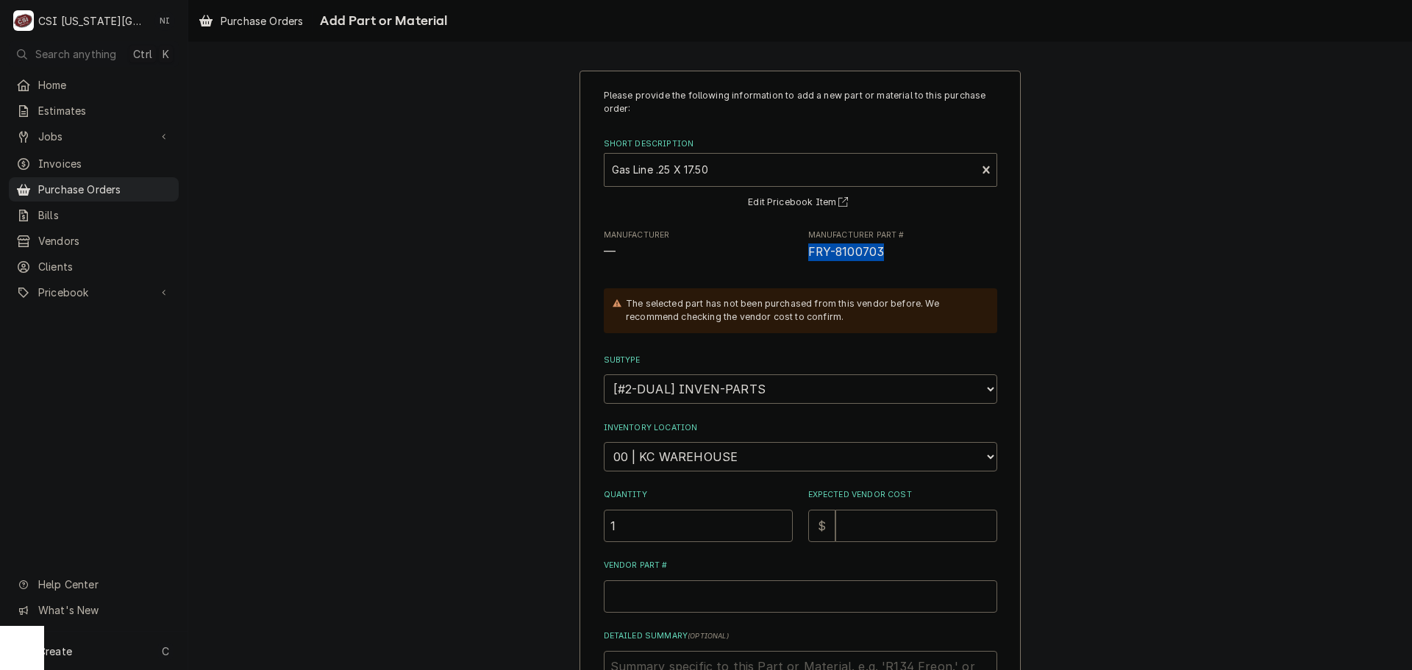
drag, startPoint x: 881, startPoint y: 255, endPoint x: 805, endPoint y: 259, distance: 76.6
click at [808, 259] on span "FRY-8100703" at bounding box center [902, 252] width 189 height 18
copy span "FRY-8100703"
click at [758, 594] on input "Vendor Part #" at bounding box center [801, 596] width 394 height 32
type input "V"
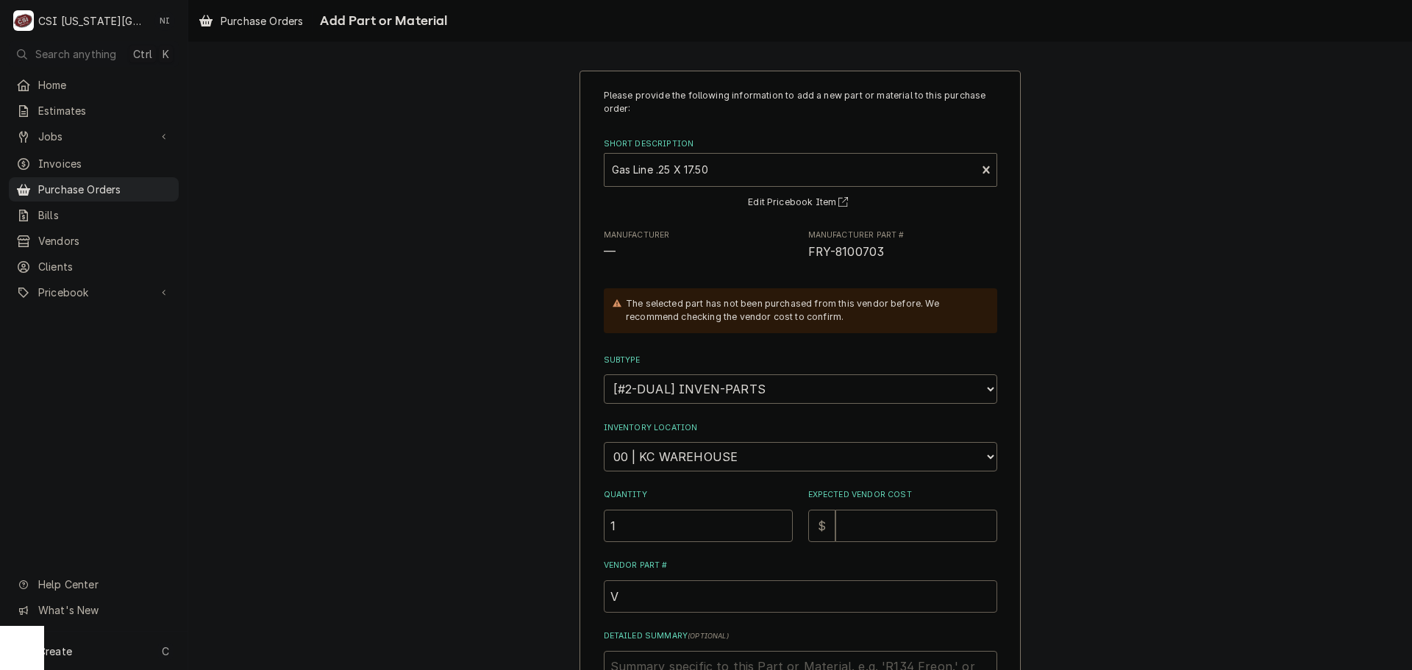
type textarea "x"
paste input "FRY-8100703"
type textarea "x"
type input "FRY-8100703"
click at [843, 528] on input "Expected Vendor Cost" at bounding box center [917, 526] width 162 height 32
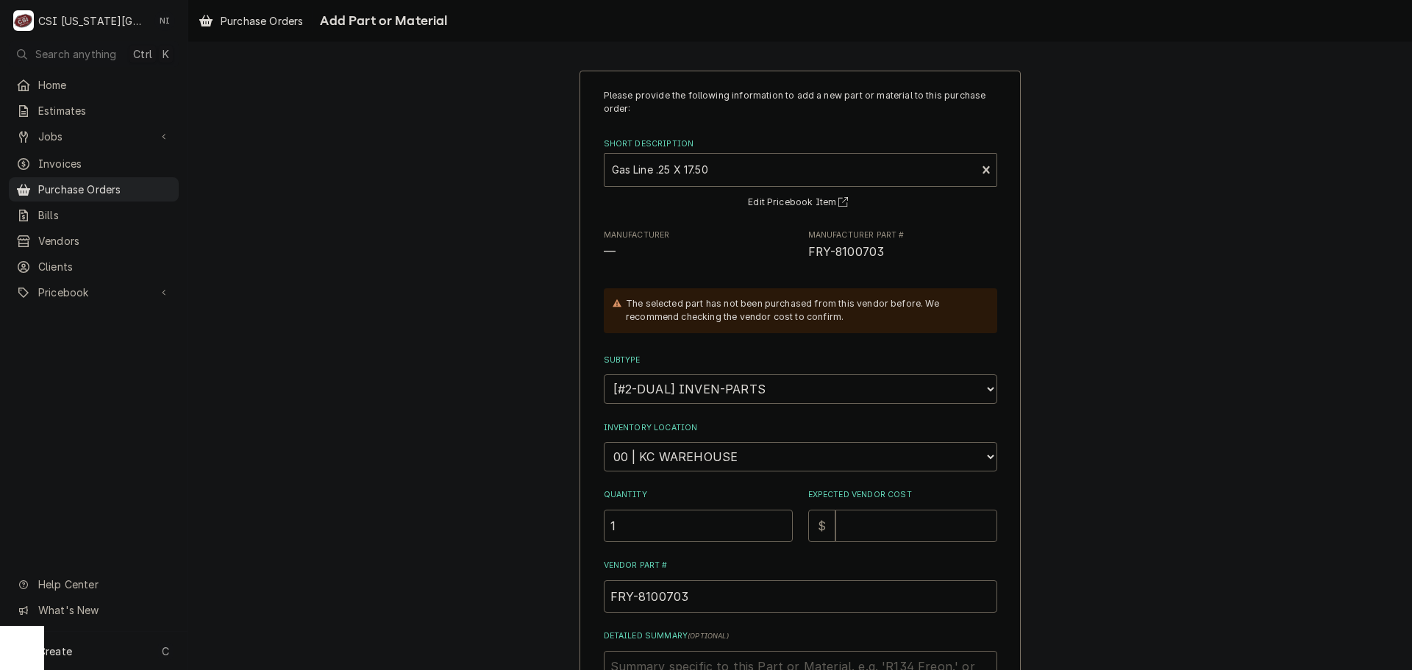
type textarea "x"
type input "1"
type textarea "x"
type input "13"
type textarea "x"
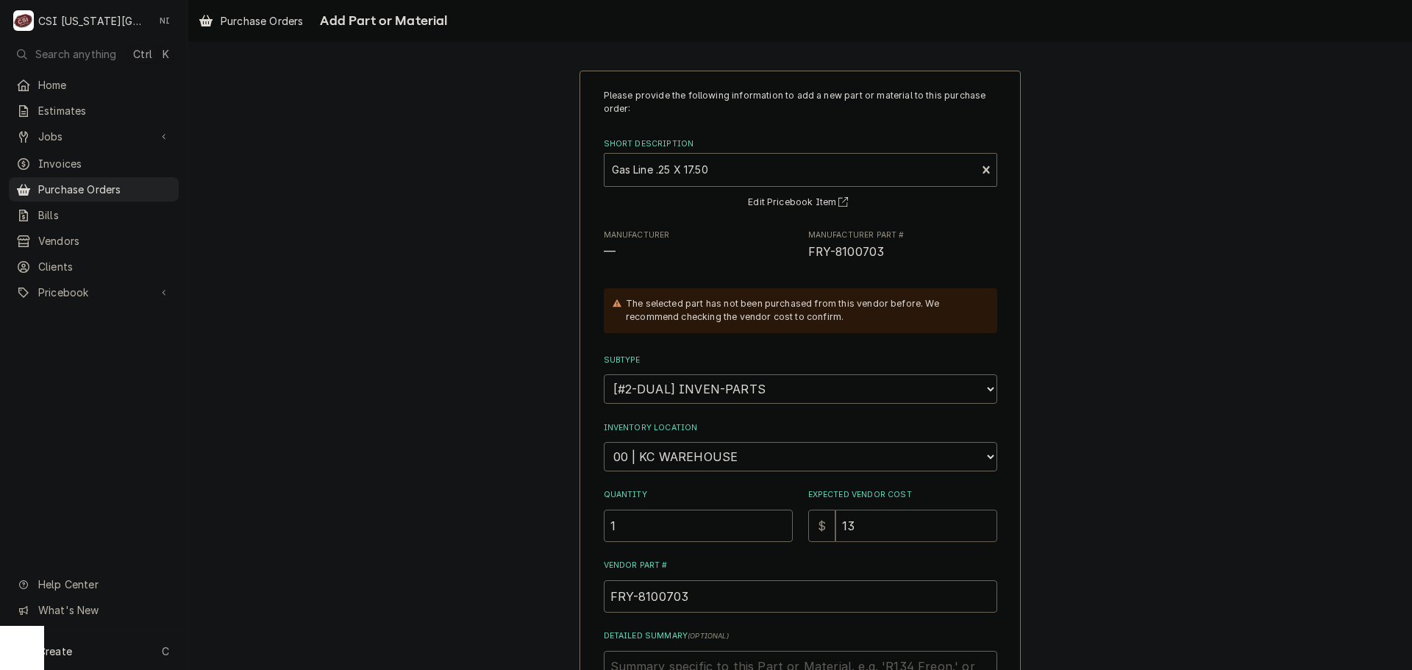
type input "13.3"
type textarea "x"
type input "13.31"
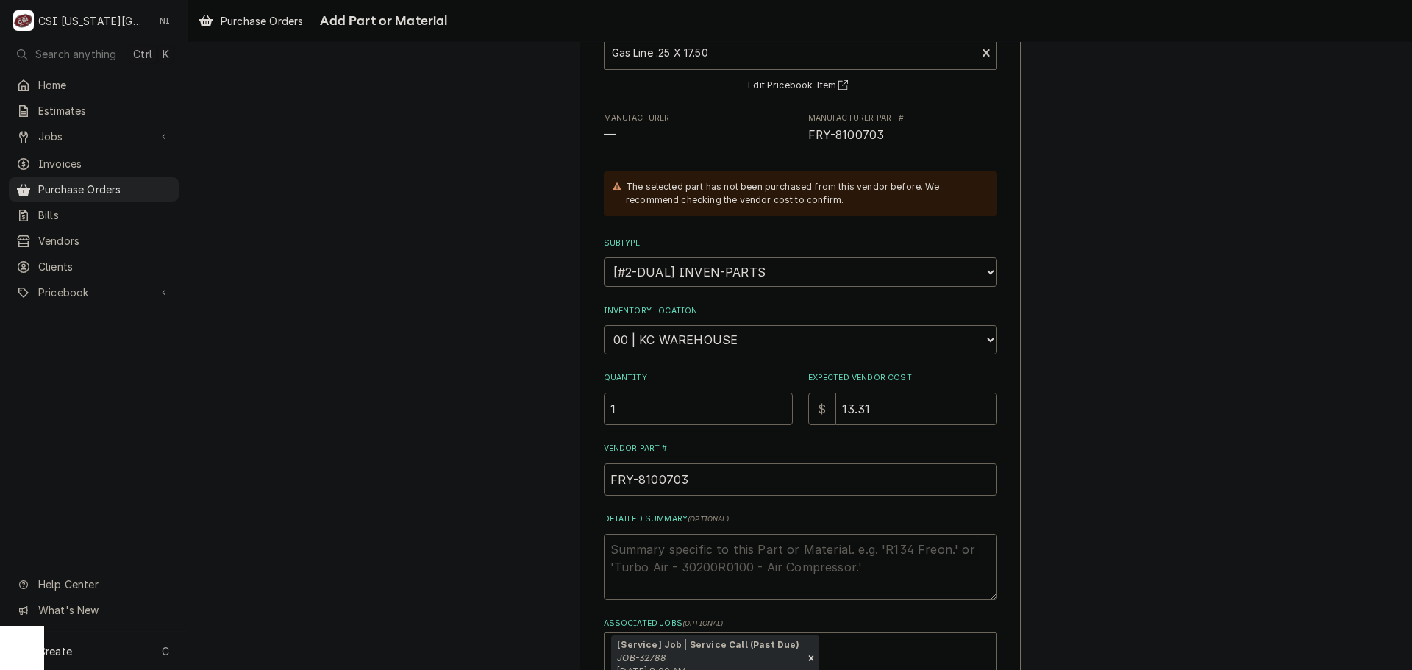
scroll to position [221, 0]
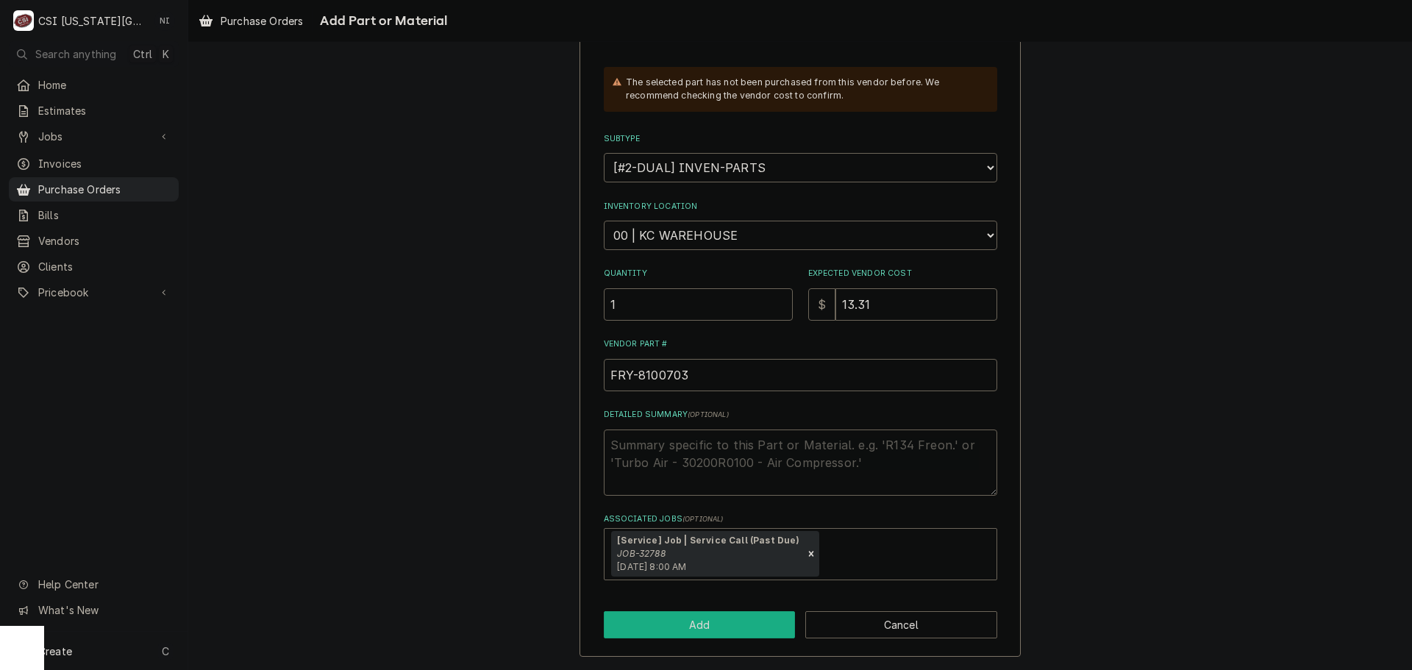
click at [712, 629] on button "Add" at bounding box center [700, 624] width 192 height 27
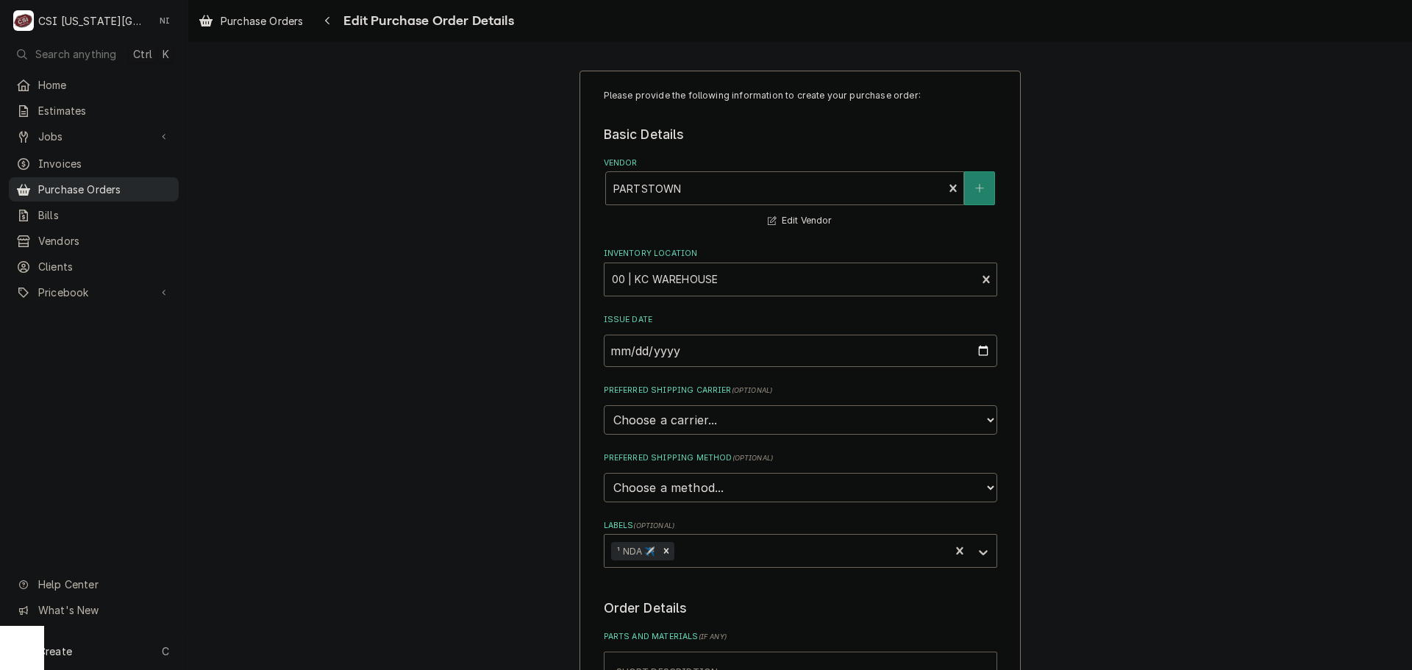
click at [124, 182] on span "Purchase Orders" at bounding box center [104, 189] width 133 height 15
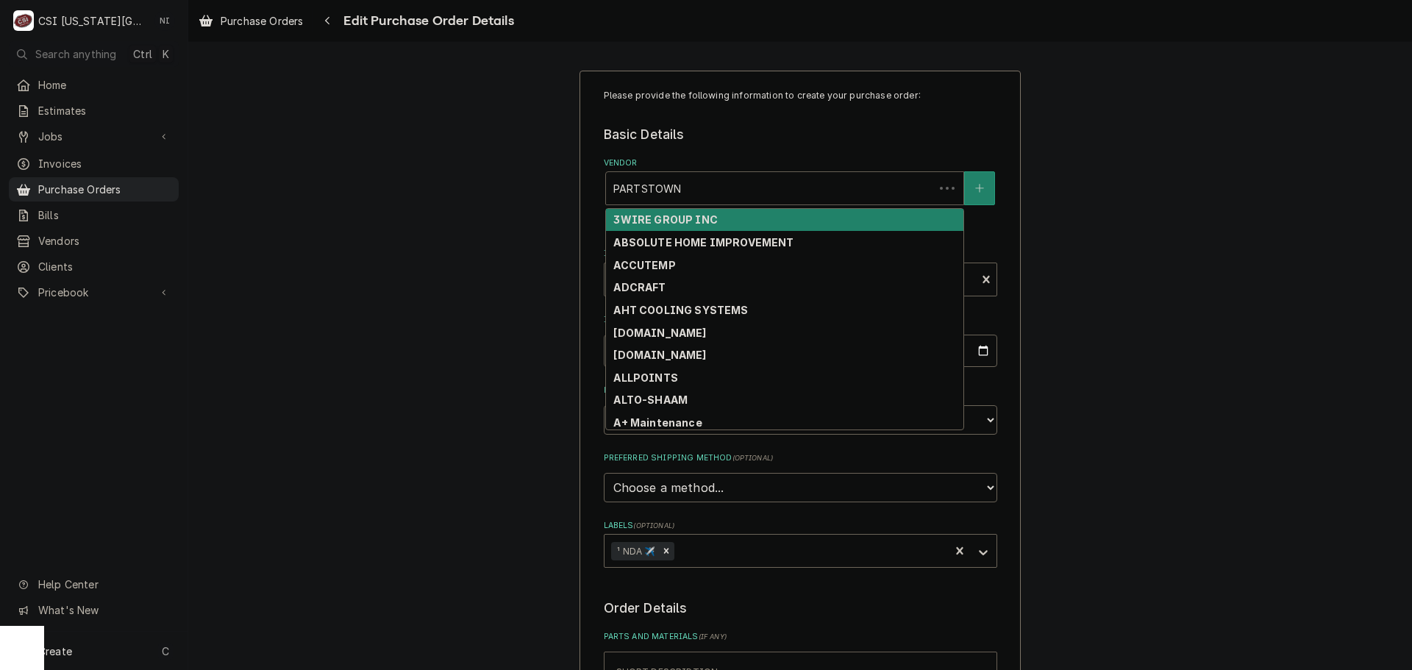
click at [683, 193] on div "Vendor" at bounding box center [769, 188] width 313 height 26
type textarea "x"
type input "F"
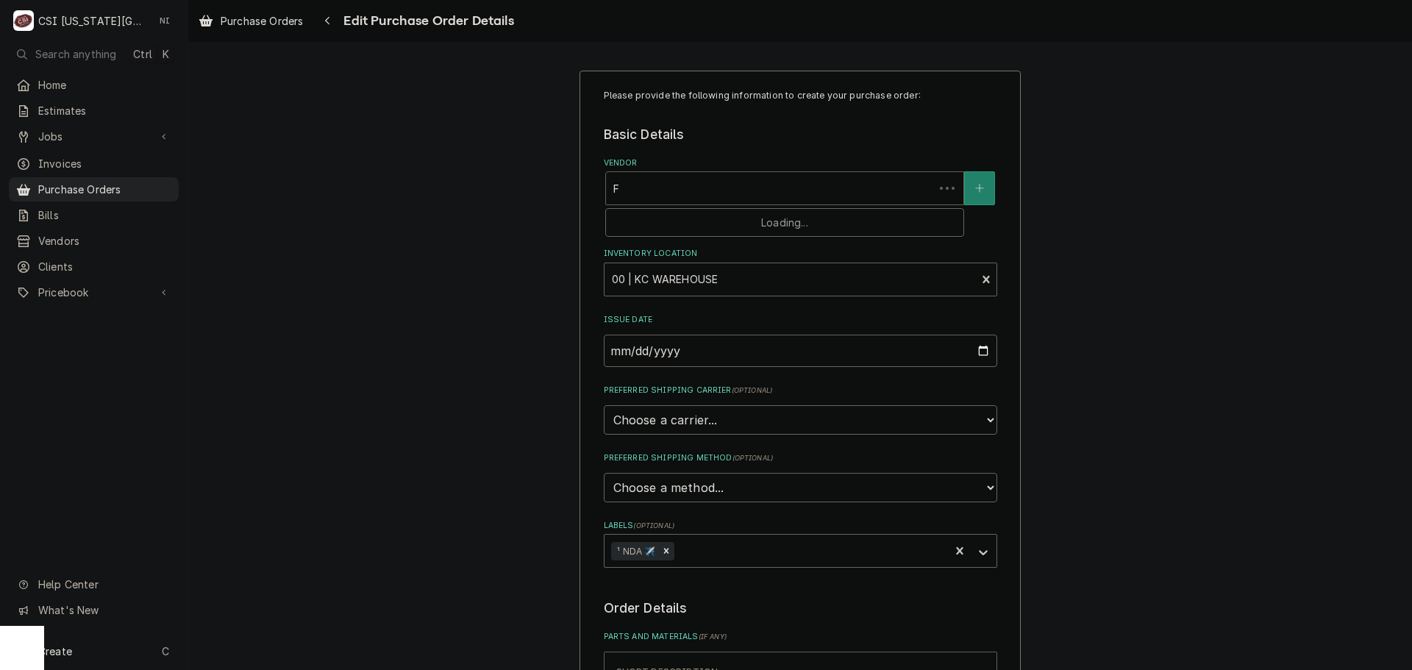
type textarea "x"
type input "FR"
type textarea "x"
type input "FRY"
type textarea "x"
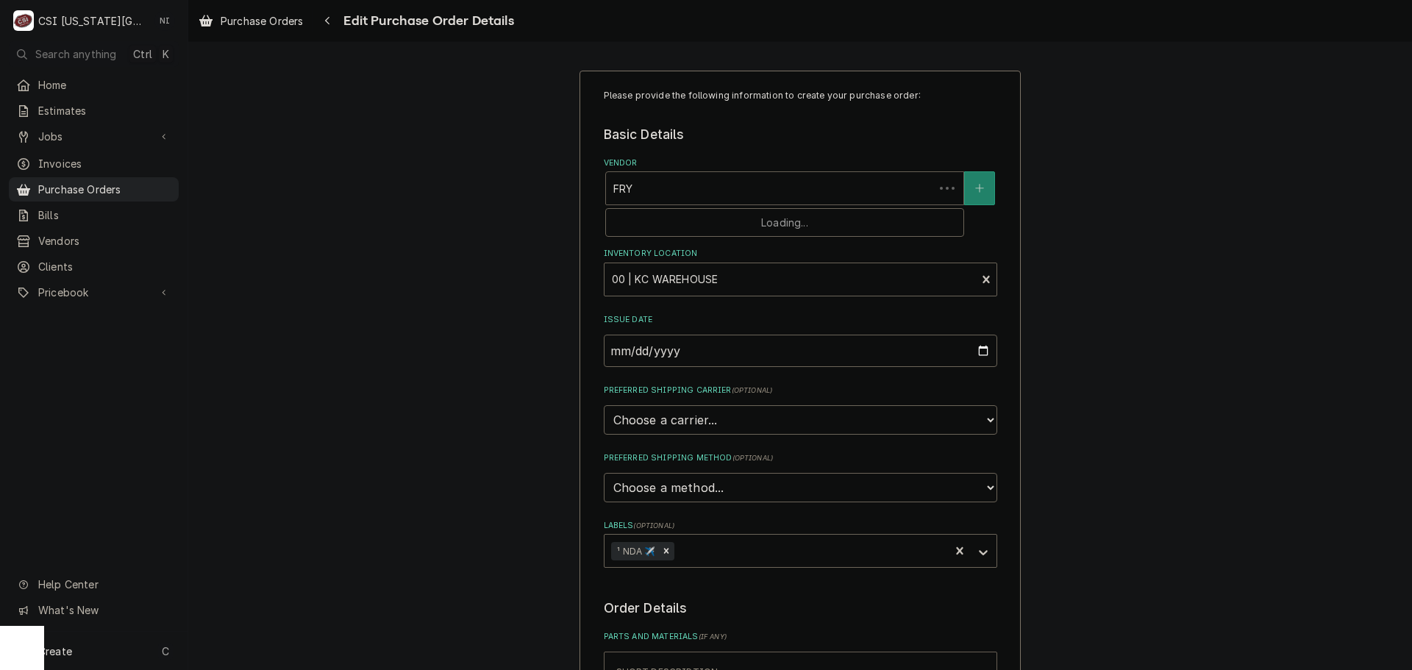
type input "FRYN"
type textarea "x"
type input "FRYNMAS"
type textarea "x"
type input "FRYNMAST"
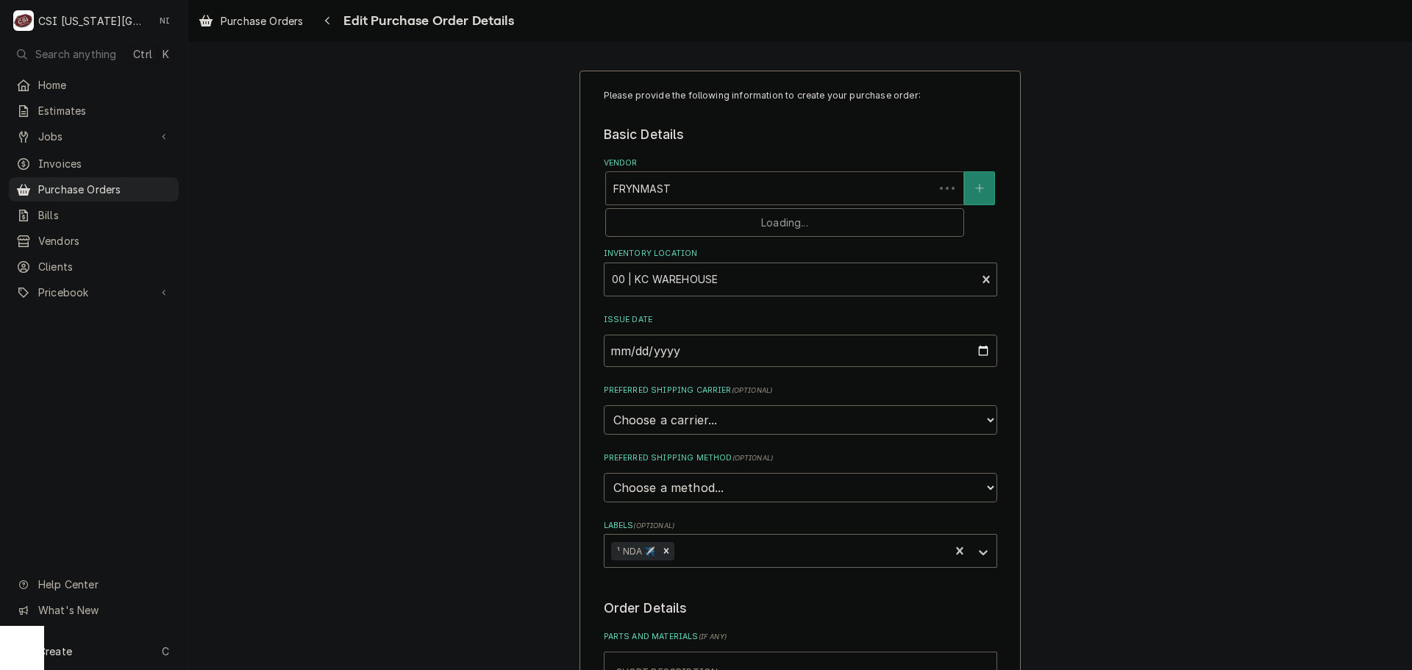
type textarea "x"
type input "FRYNMASTER"
type textarea "x"
type input "FRYNMASTE"
type textarea "x"
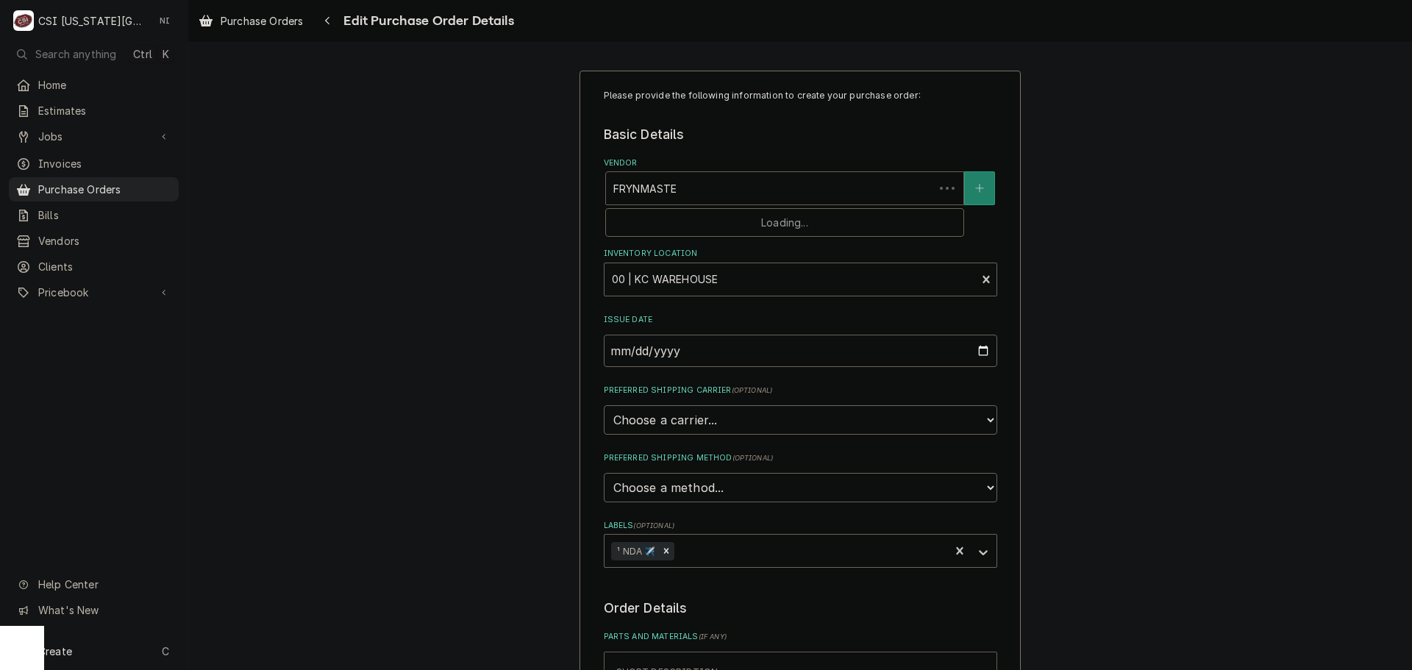
type input "FRYNMAST"
type textarea "x"
type input "FRYNMAS"
type textarea "x"
type input "FRYNMA"
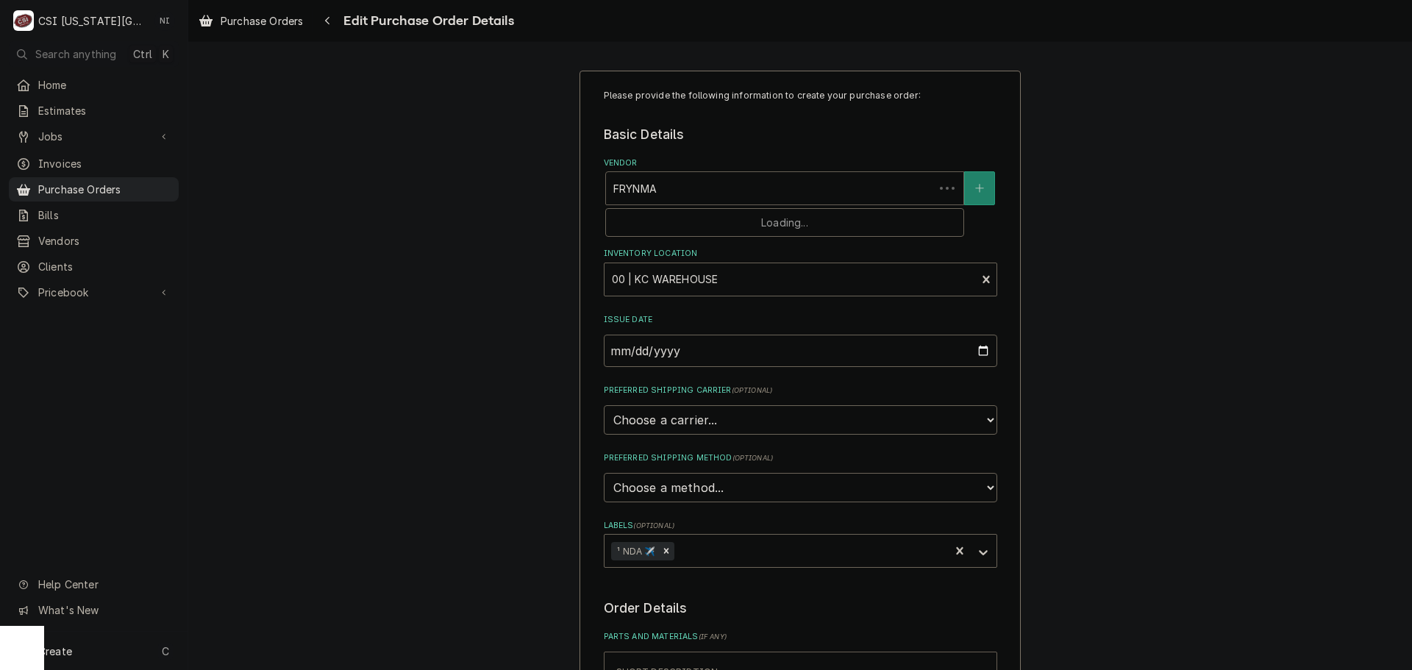
type textarea "x"
type input "FRYNM"
type textarea "x"
type input "FRYN"
type textarea "x"
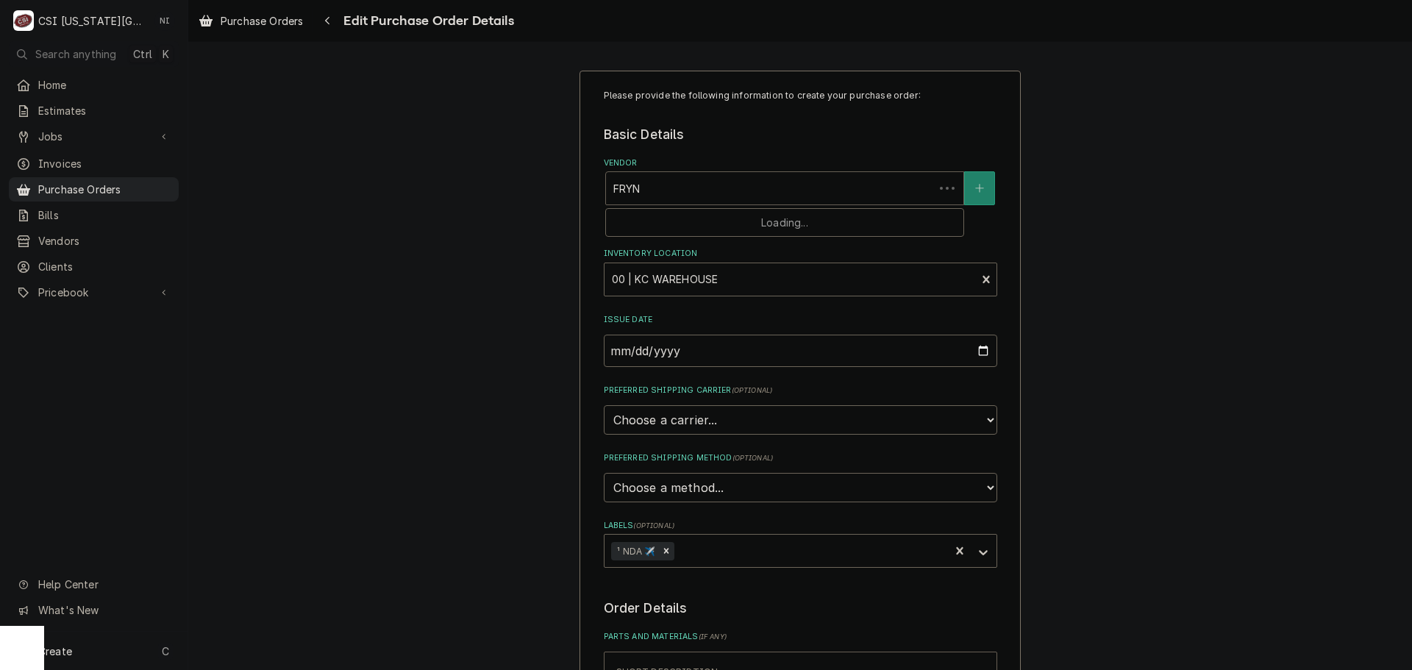
type input "FRY"
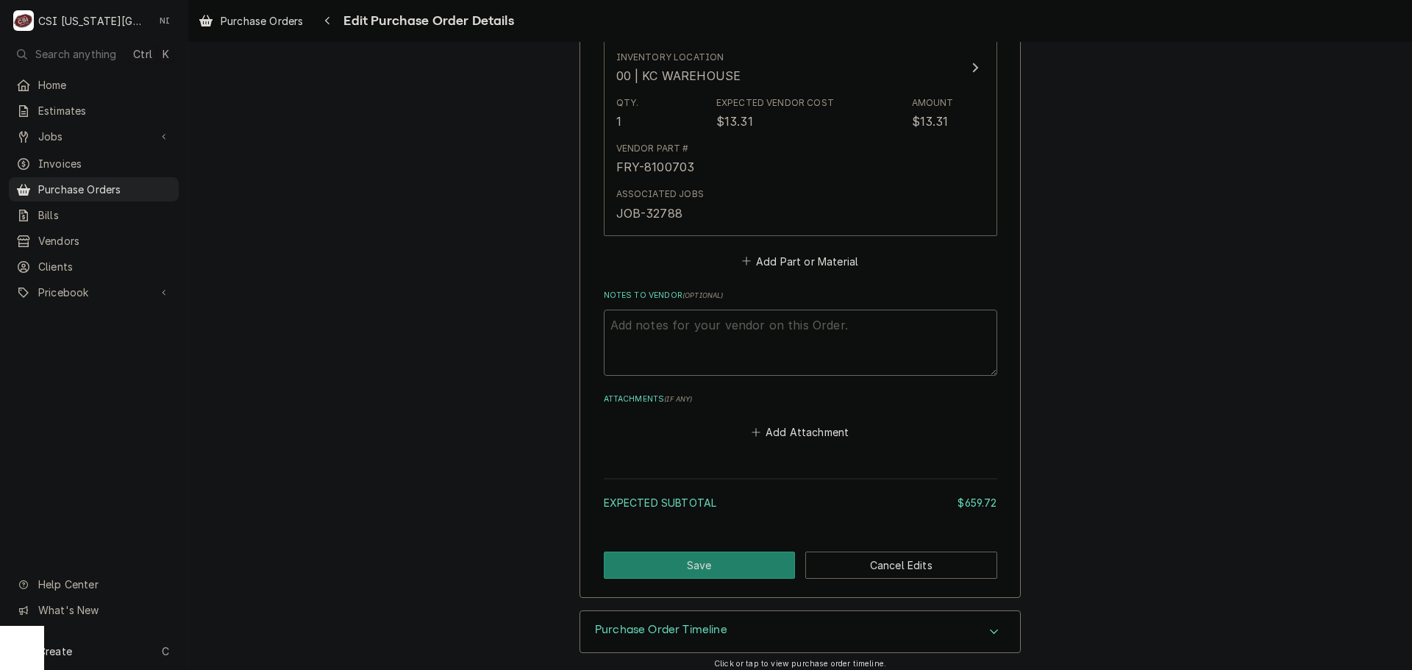
scroll to position [2481, 0]
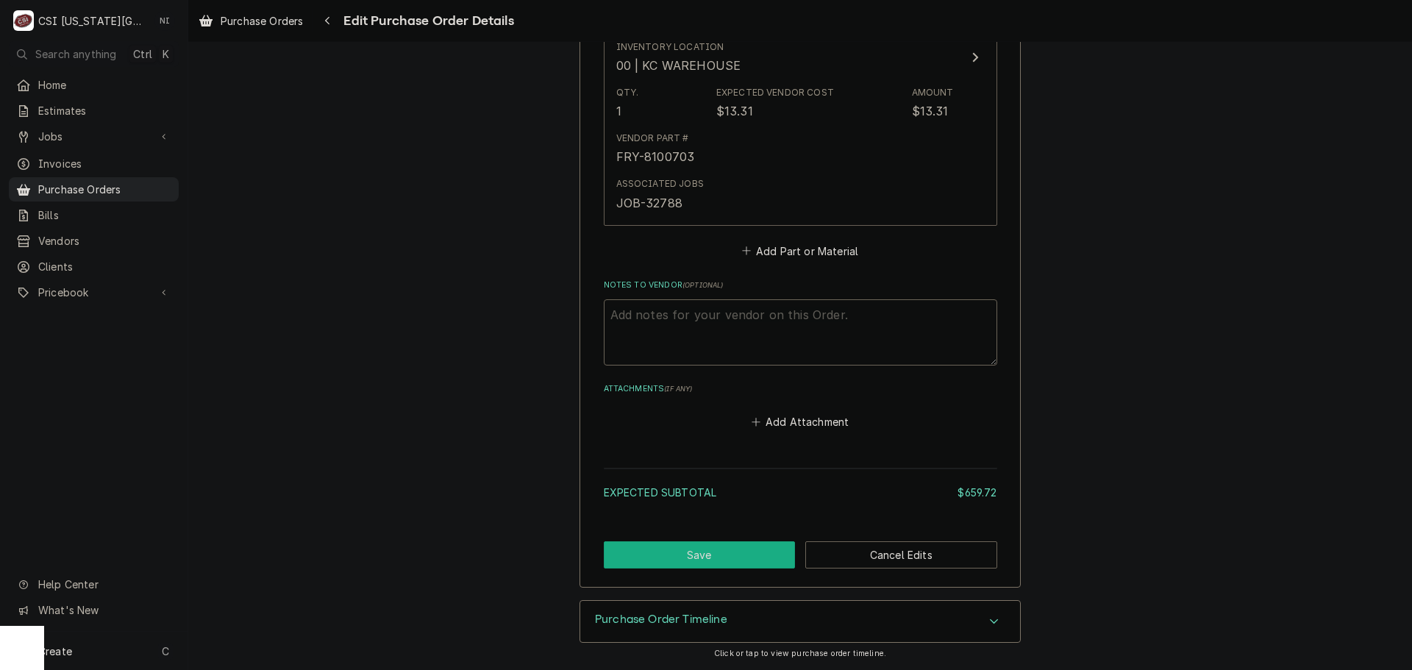
click at [738, 558] on button "Save" at bounding box center [700, 554] width 192 height 27
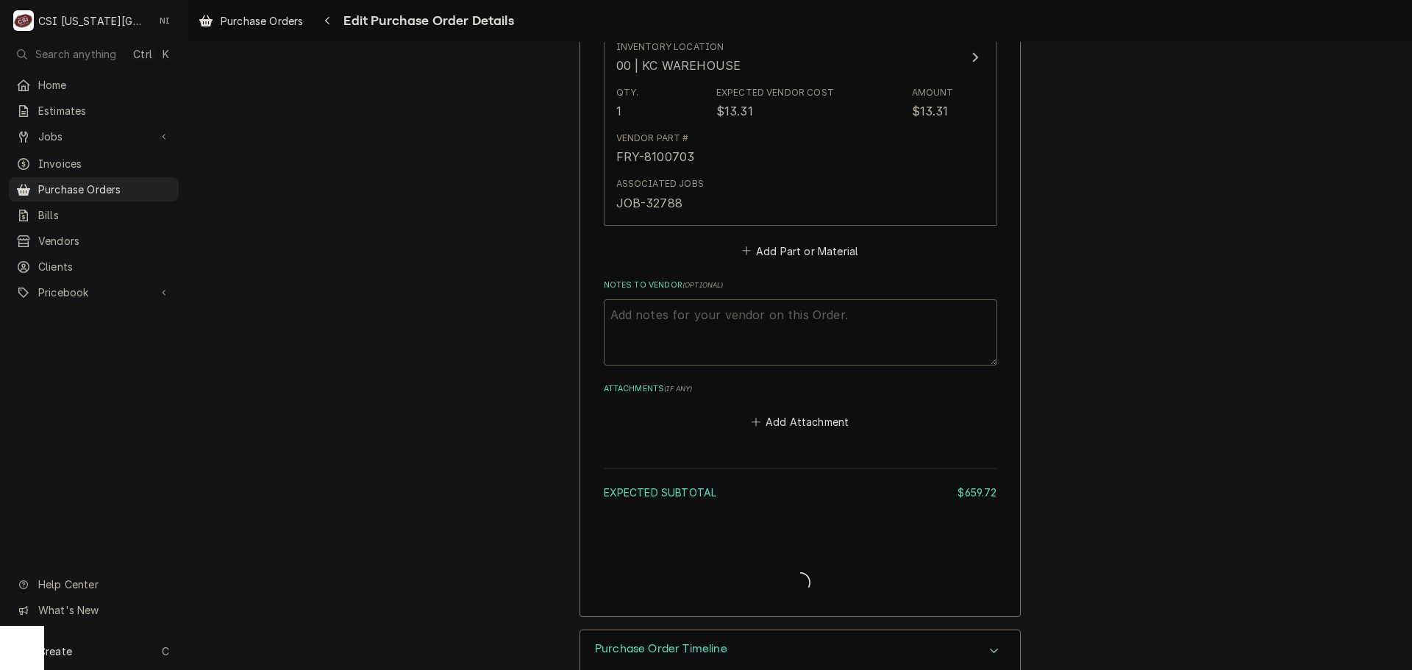
type textarea "x"
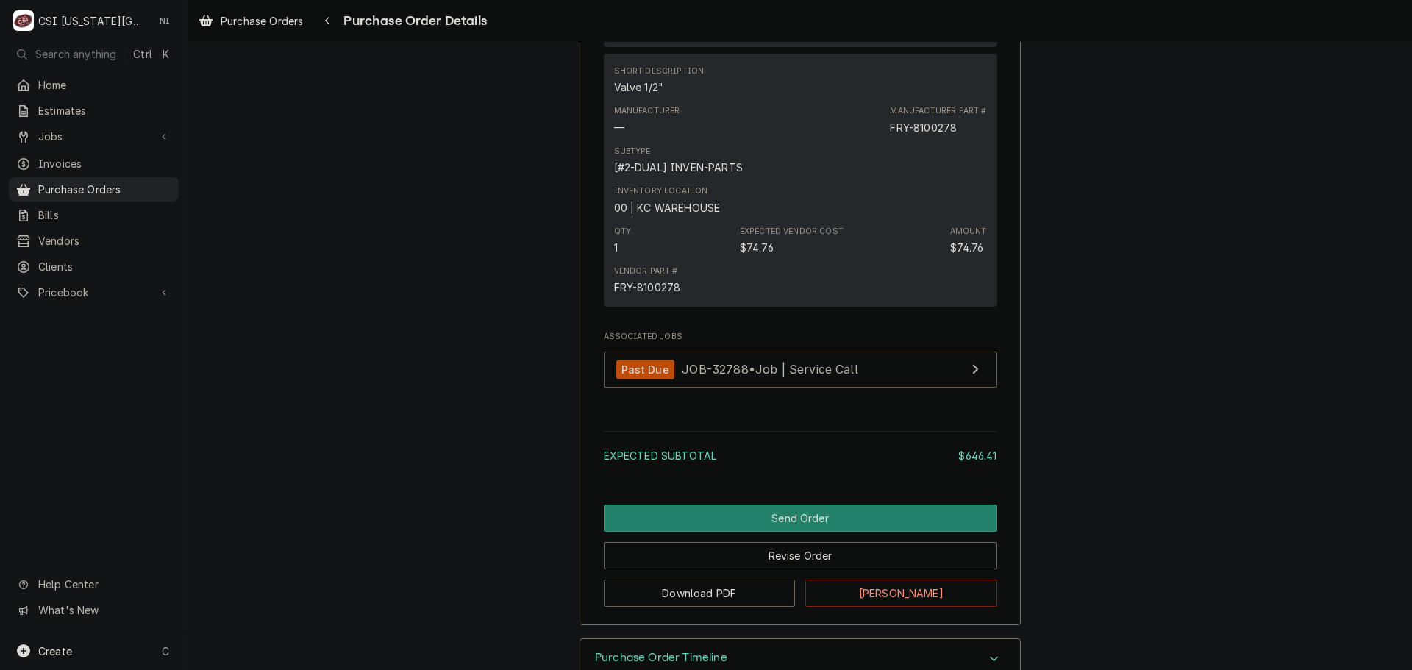
scroll to position [2084, 0]
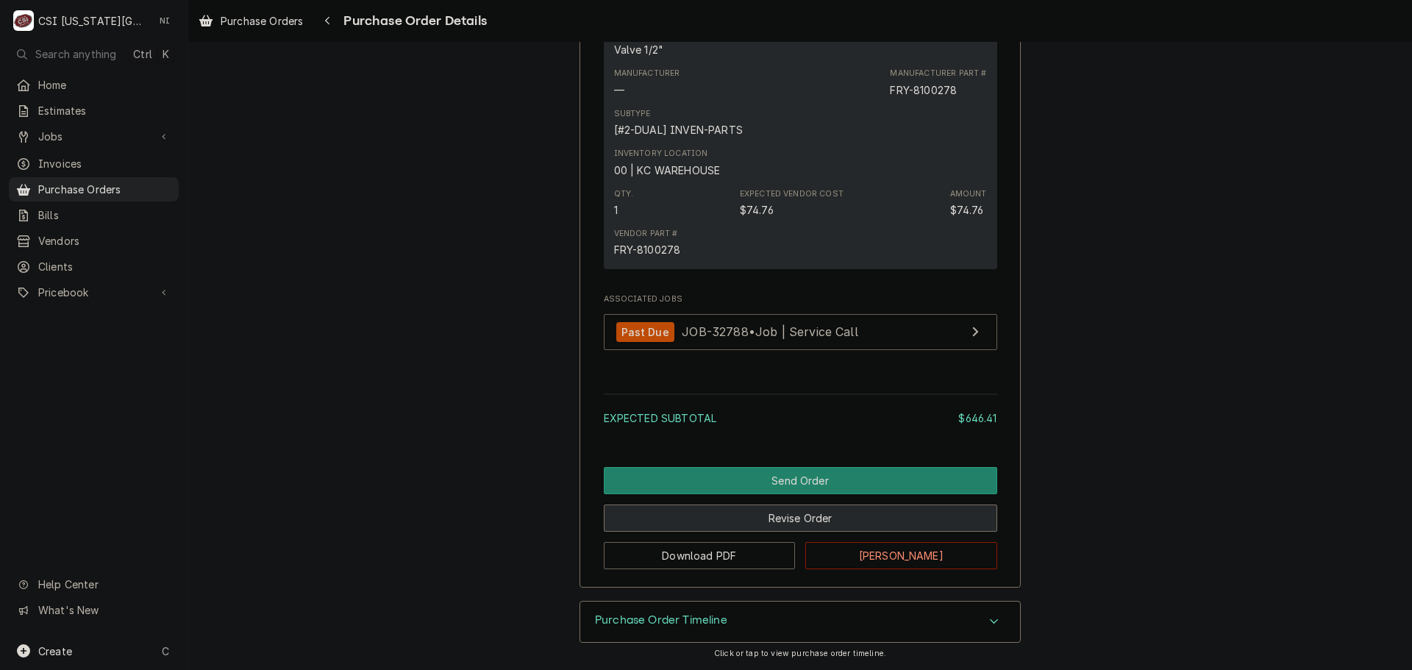
click at [803, 522] on button "Revise Order" at bounding box center [801, 518] width 394 height 27
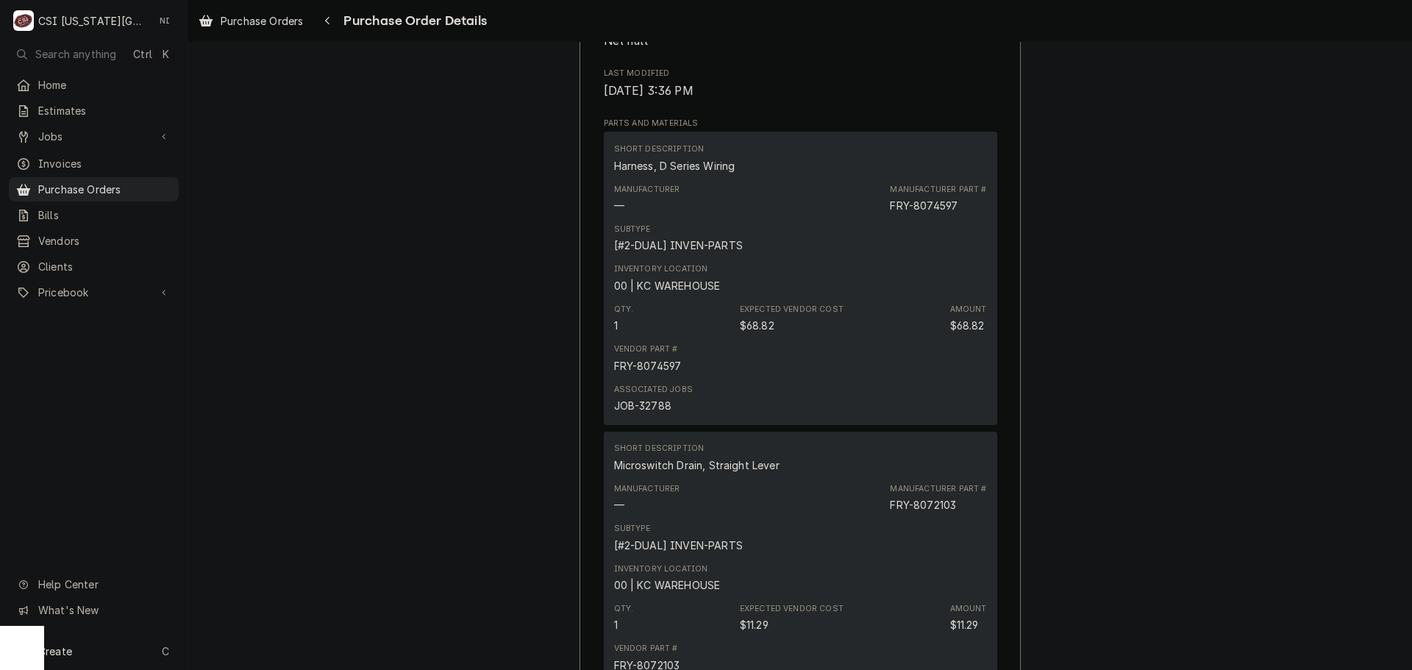
scroll to position [588, 0]
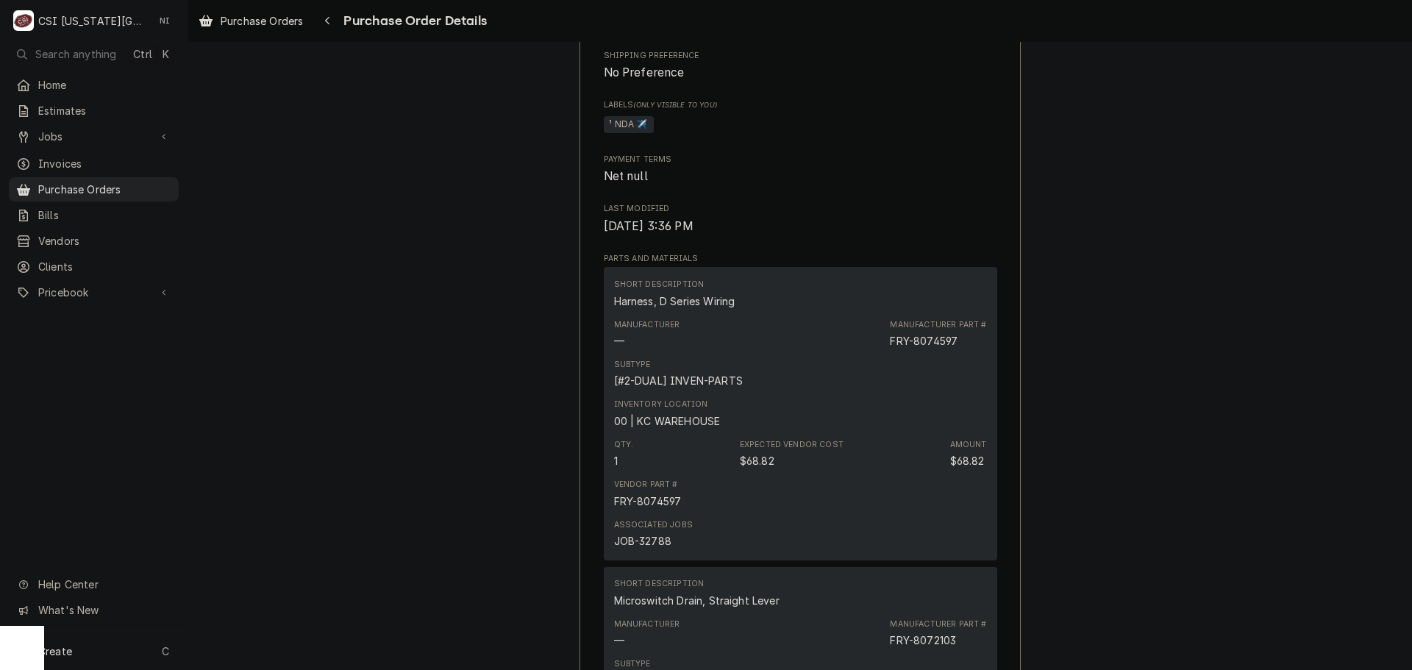
click at [942, 349] on div "FRY-8074597" at bounding box center [924, 340] width 68 height 15
copy div "8074597"
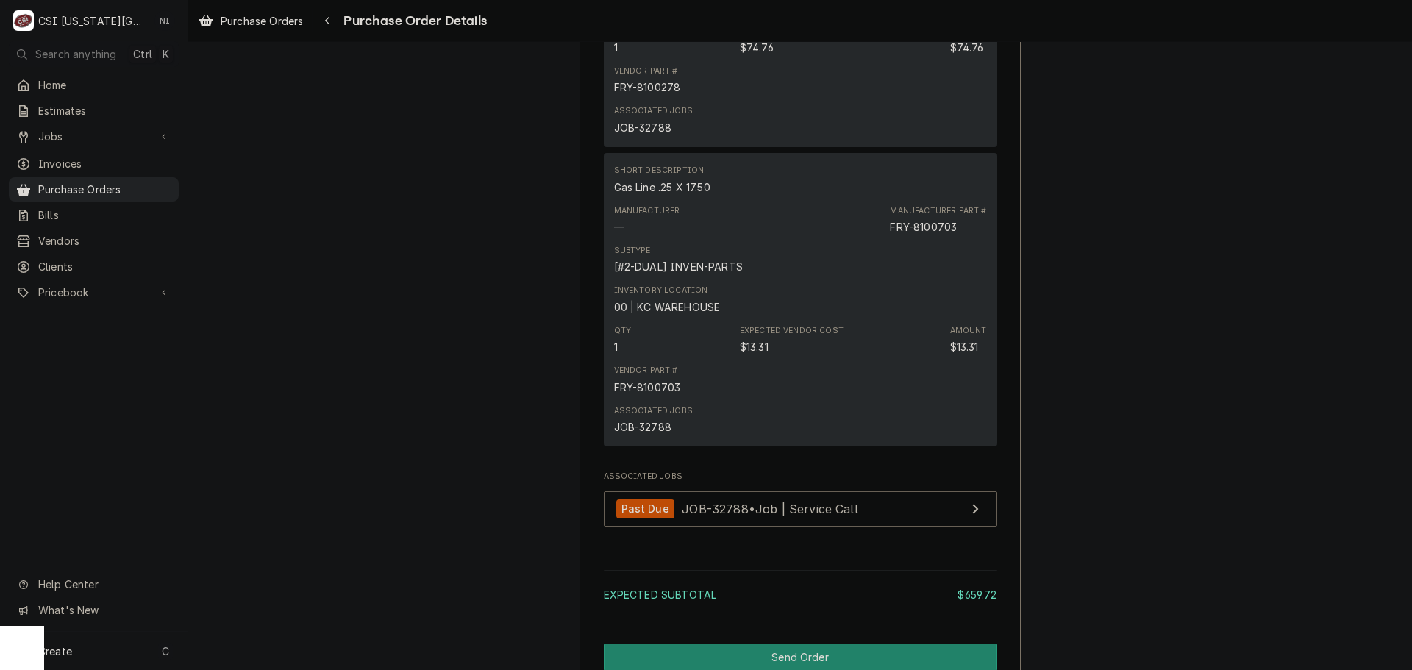
scroll to position [2424, 0]
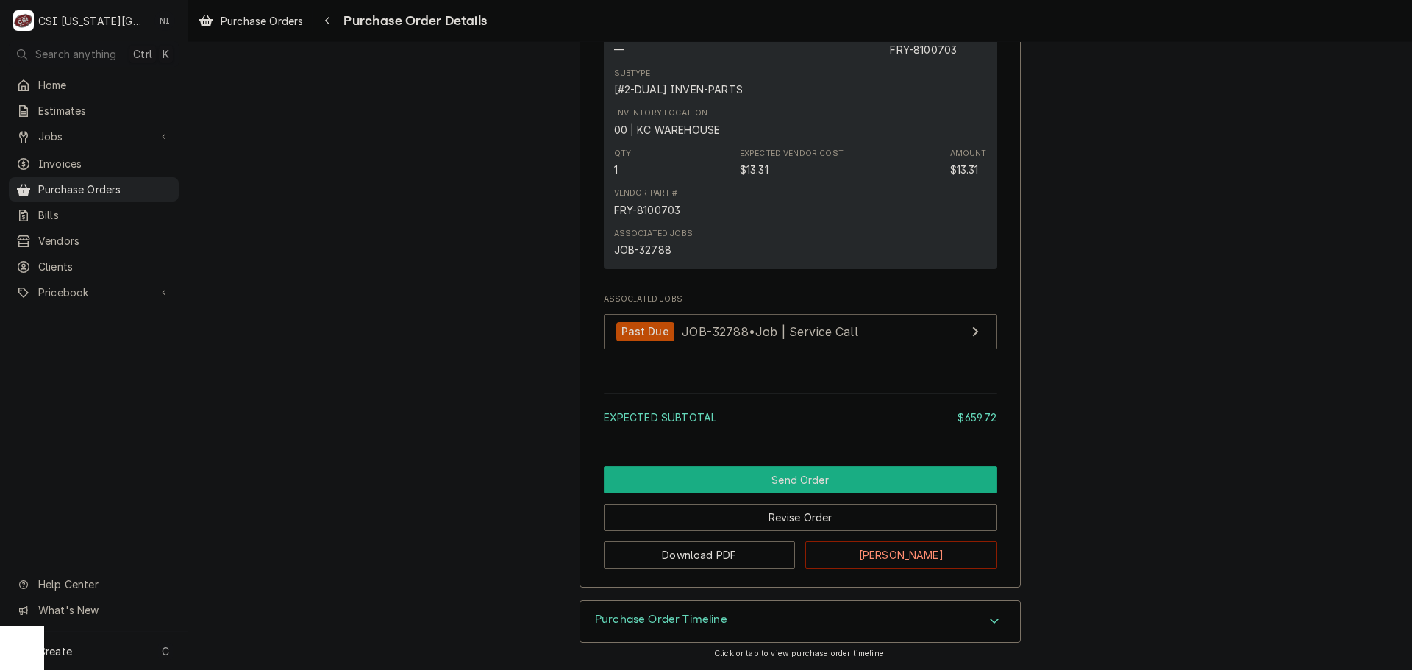
click at [810, 483] on button "Send Order" at bounding box center [801, 479] width 394 height 27
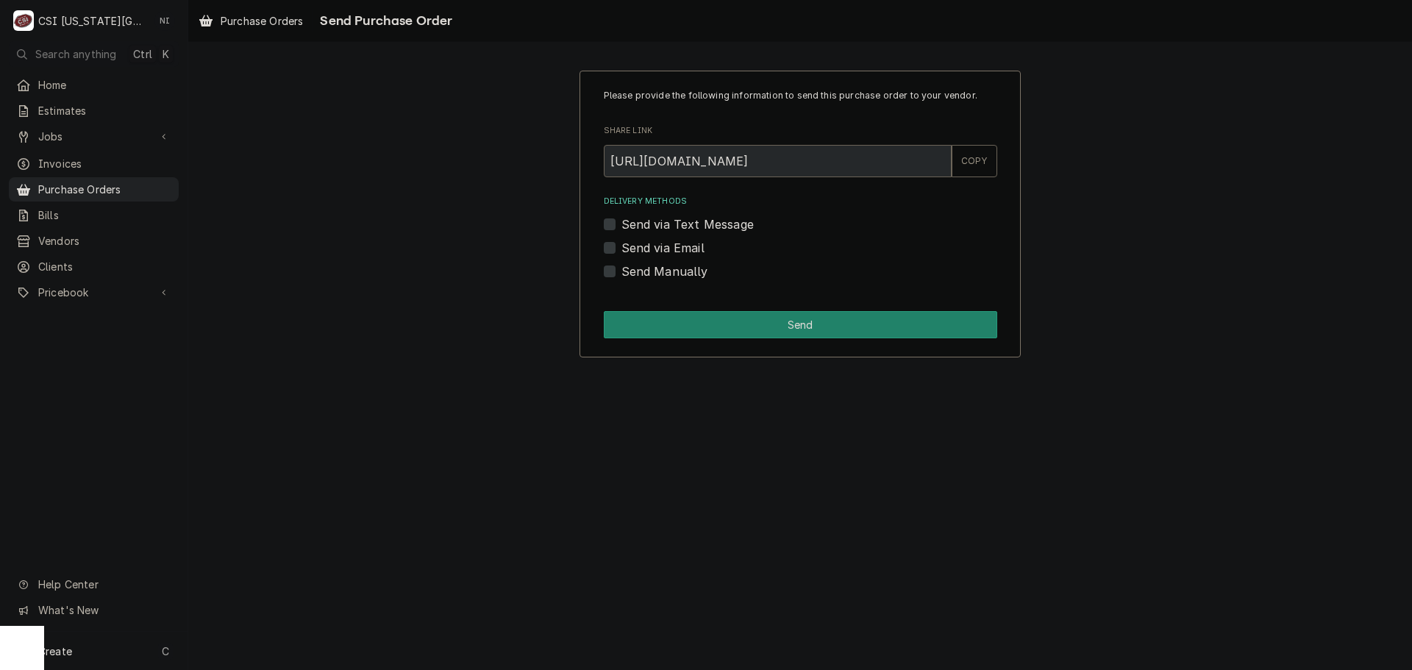
click at [616, 273] on div "Send Manually" at bounding box center [801, 272] width 394 height 18
click at [622, 274] on label "Send Manually" at bounding box center [665, 272] width 87 height 18
click at [622, 274] on input "Send Manually" at bounding box center [819, 279] width 394 height 32
checkbox input "true"
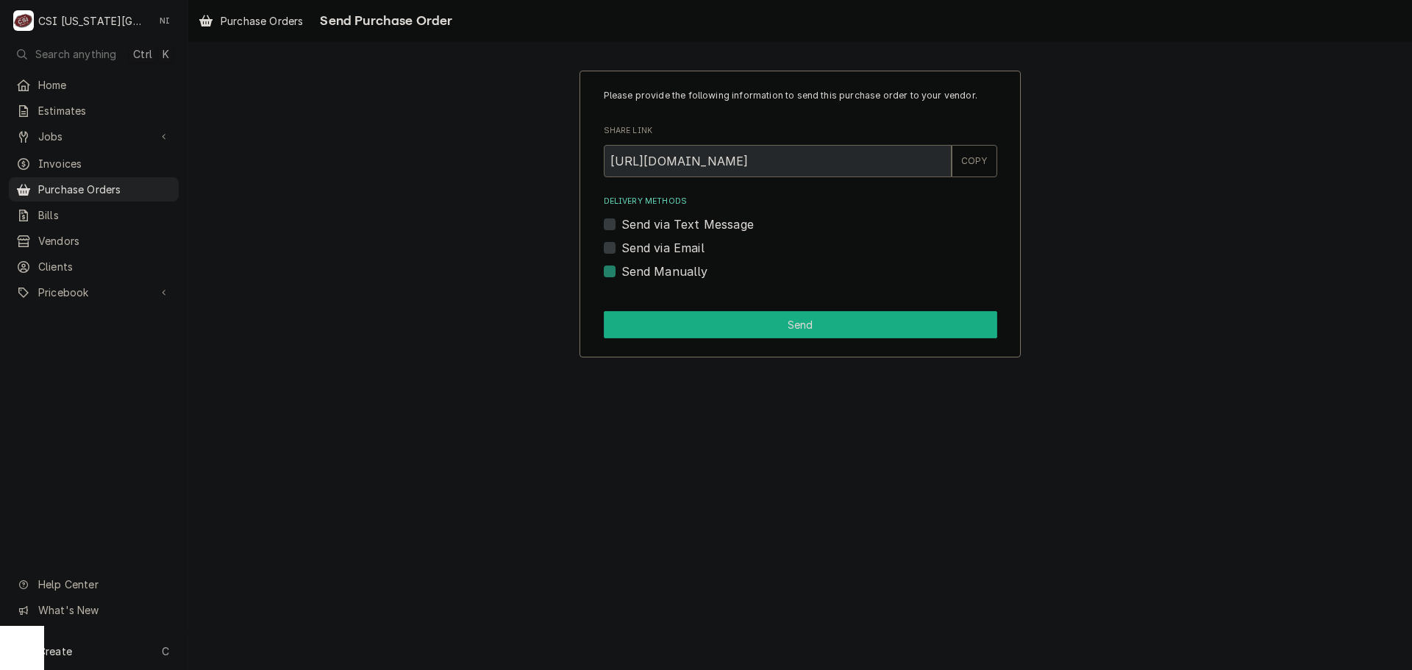
click at [668, 328] on button "Send" at bounding box center [801, 324] width 394 height 27
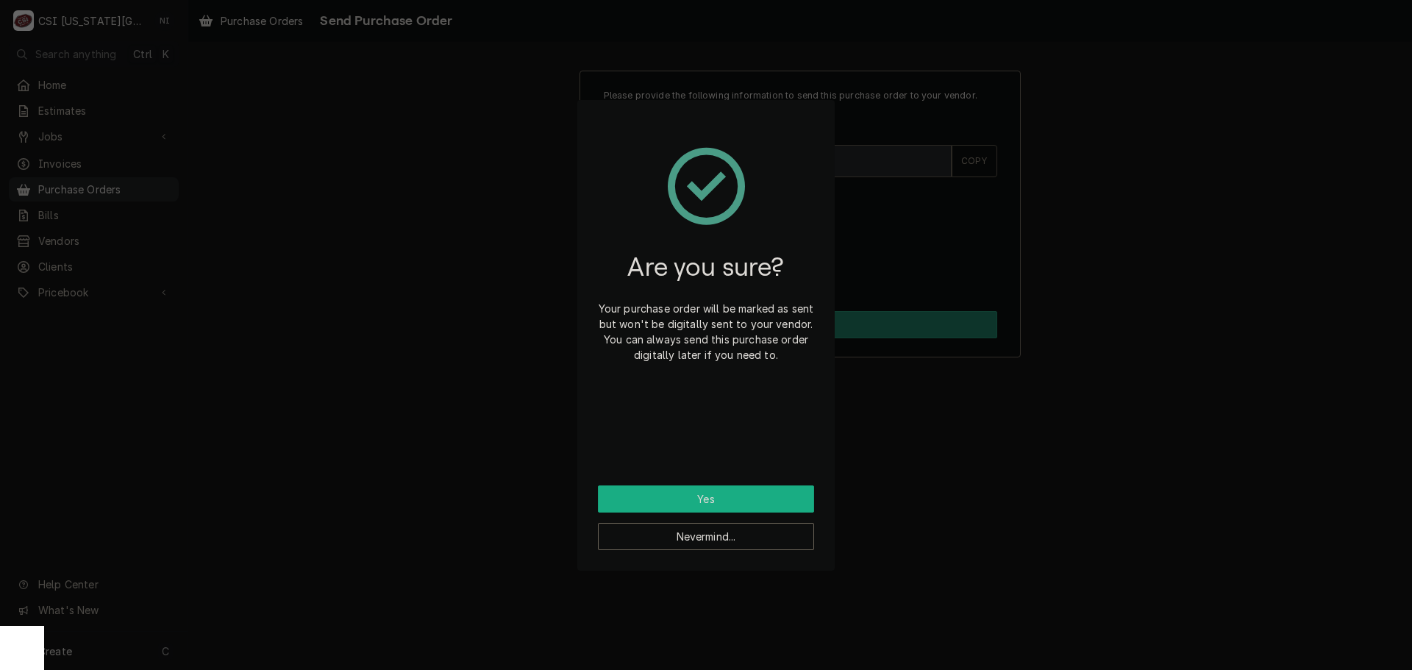
click at [729, 495] on button "Yes" at bounding box center [706, 498] width 216 height 27
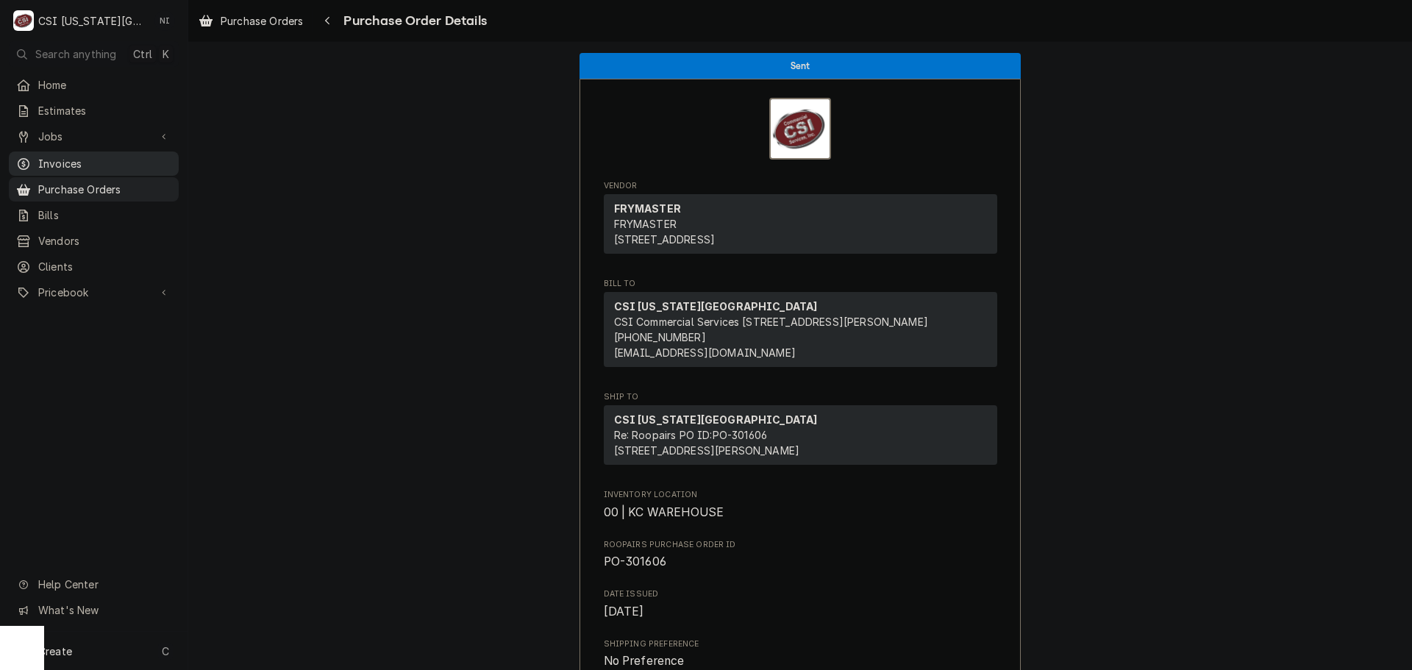
drag, startPoint x: 148, startPoint y: 185, endPoint x: 167, endPoint y: 168, distance: 25.5
click at [148, 185] on span "Purchase Orders" at bounding box center [104, 189] width 133 height 15
